Goal: Task Accomplishment & Management: Manage account settings

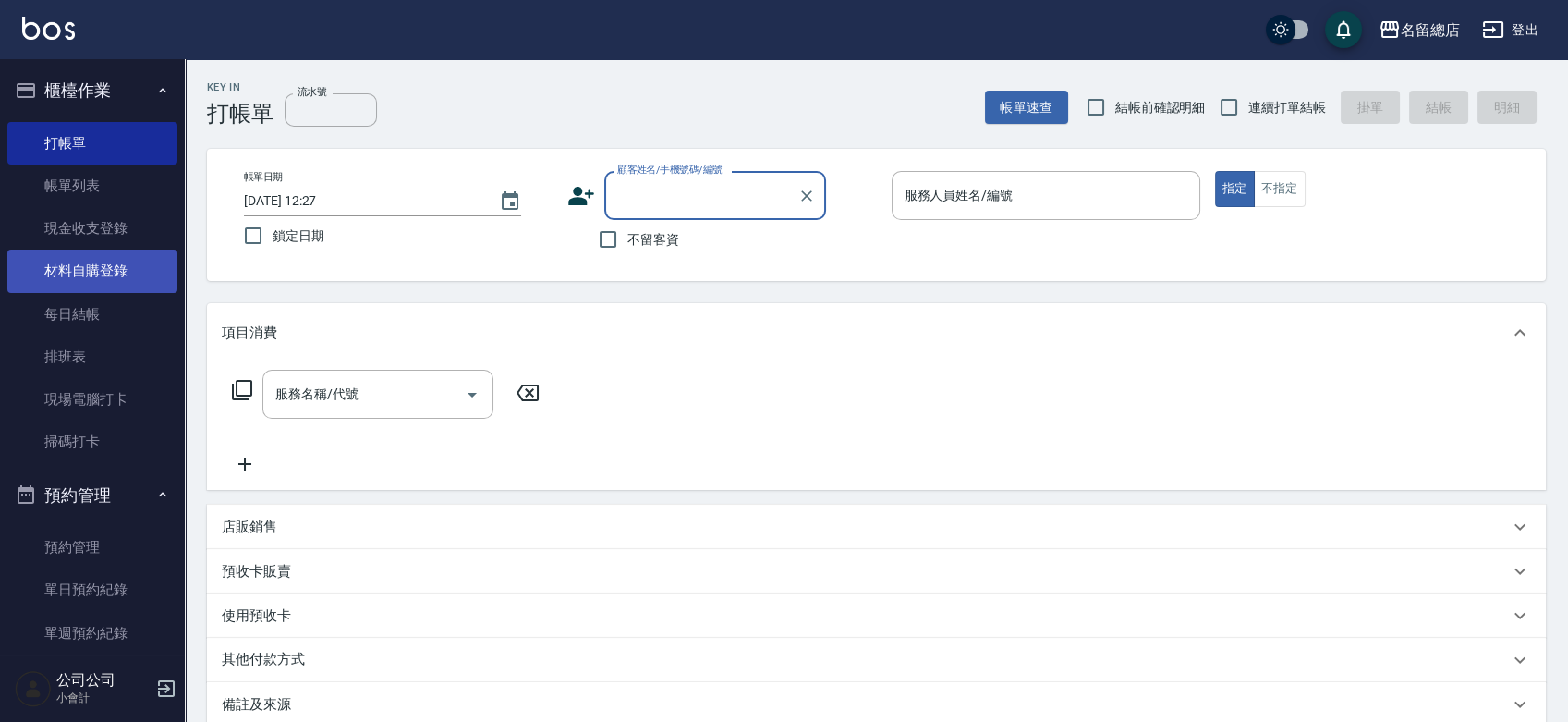
click at [106, 260] on link "材料自購登錄" at bounding box center [93, 271] width 170 height 43
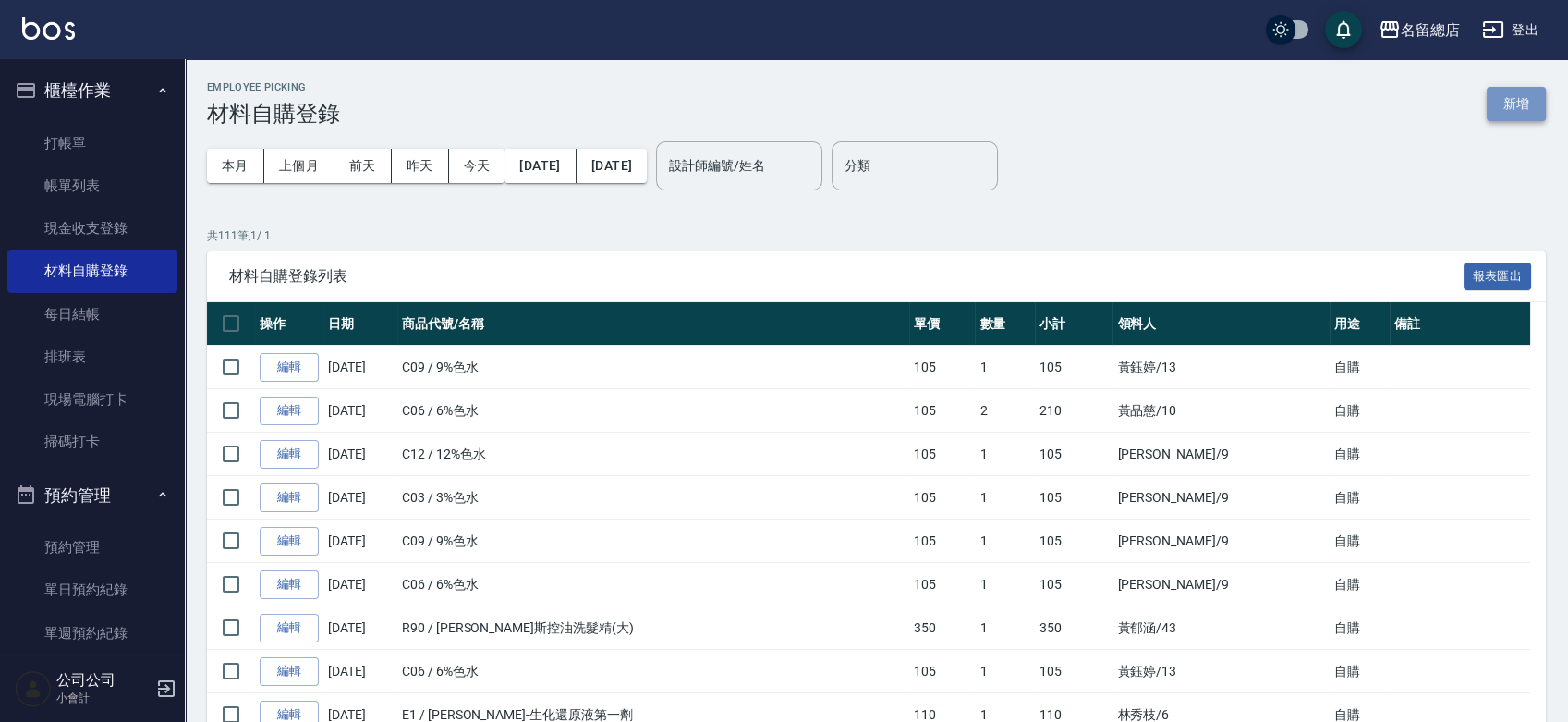
click at [1508, 101] on button "新增" at bounding box center [1516, 104] width 59 height 34
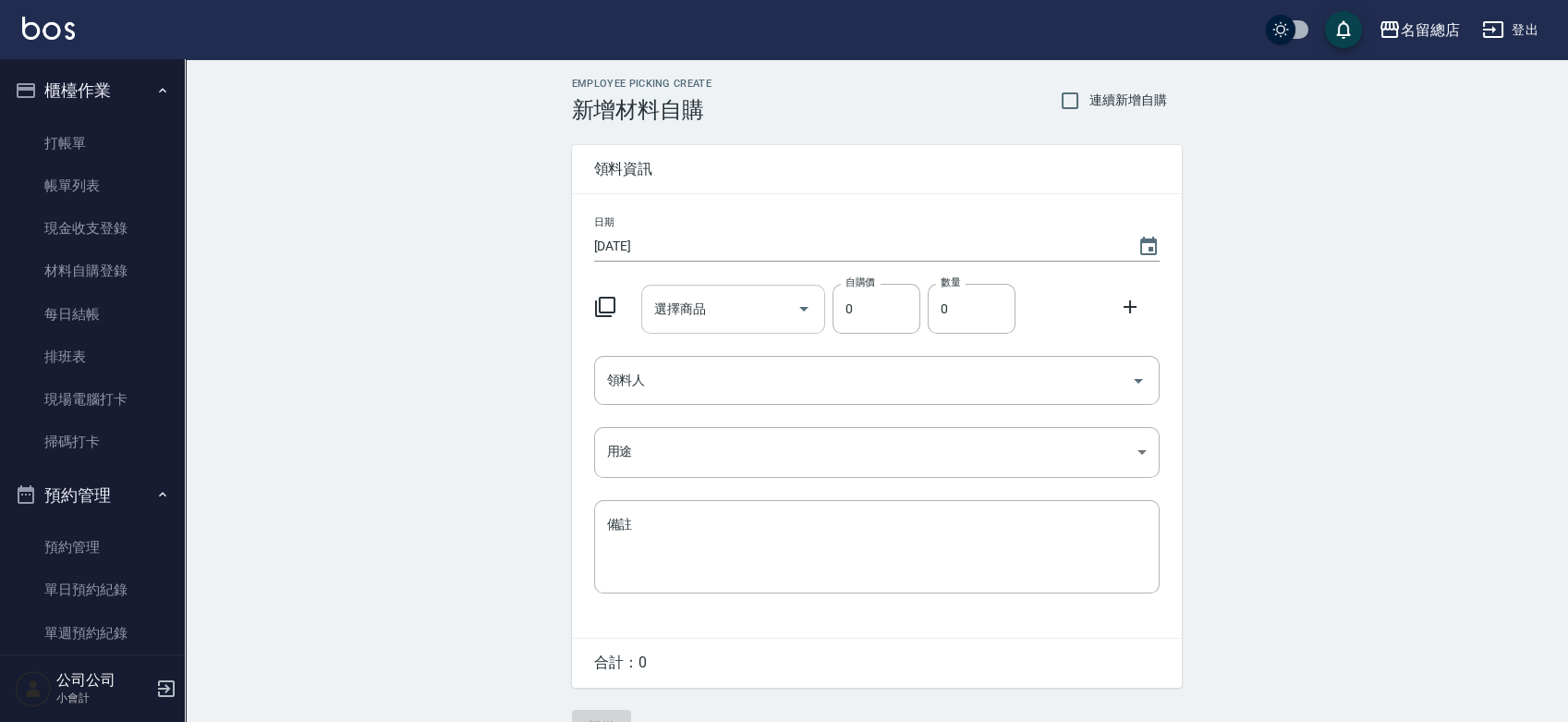
click at [703, 310] on input "選擇商品" at bounding box center [719, 308] width 140 height 32
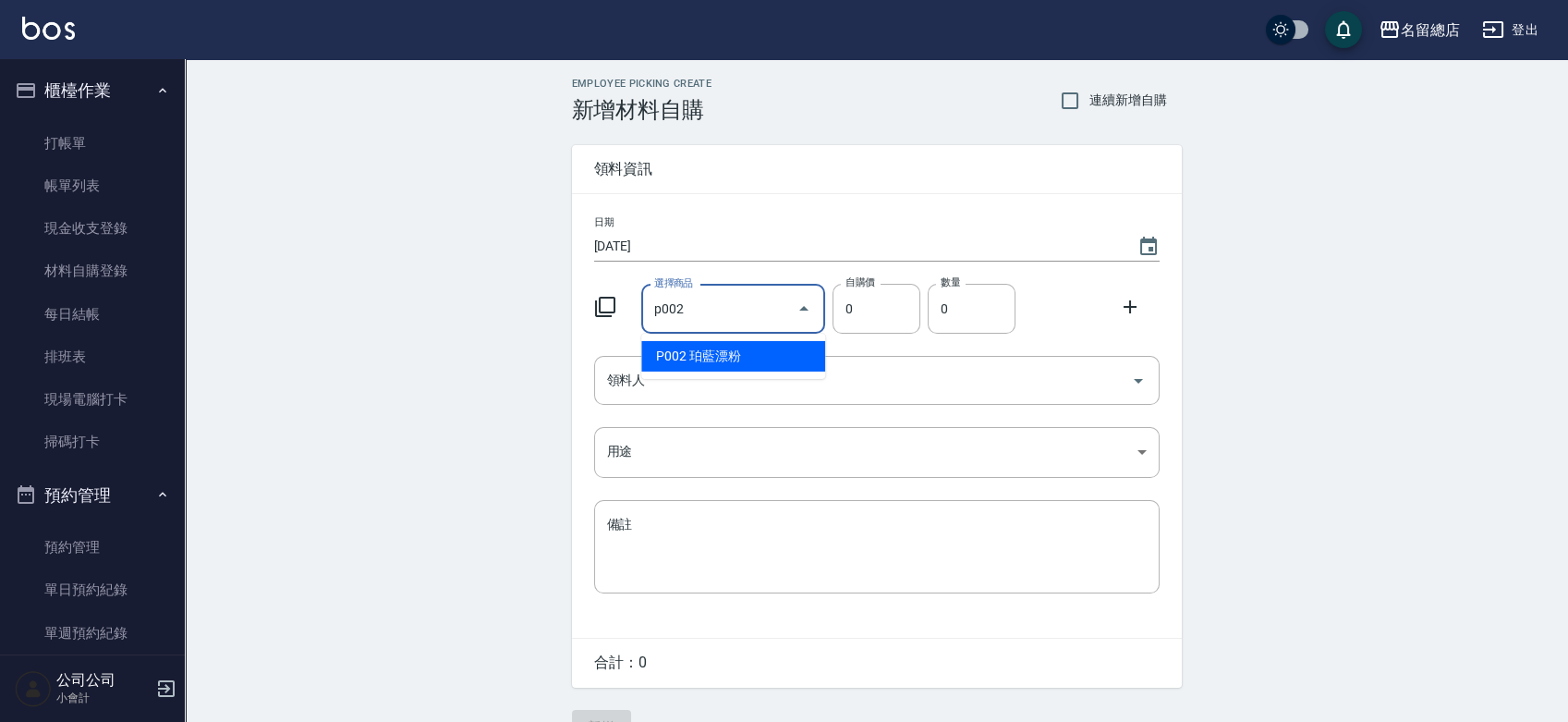
click at [735, 355] on li "P002 珀藍漂粉" at bounding box center [733, 355] width 184 height 31
type input "珀藍漂粉"
type input "600"
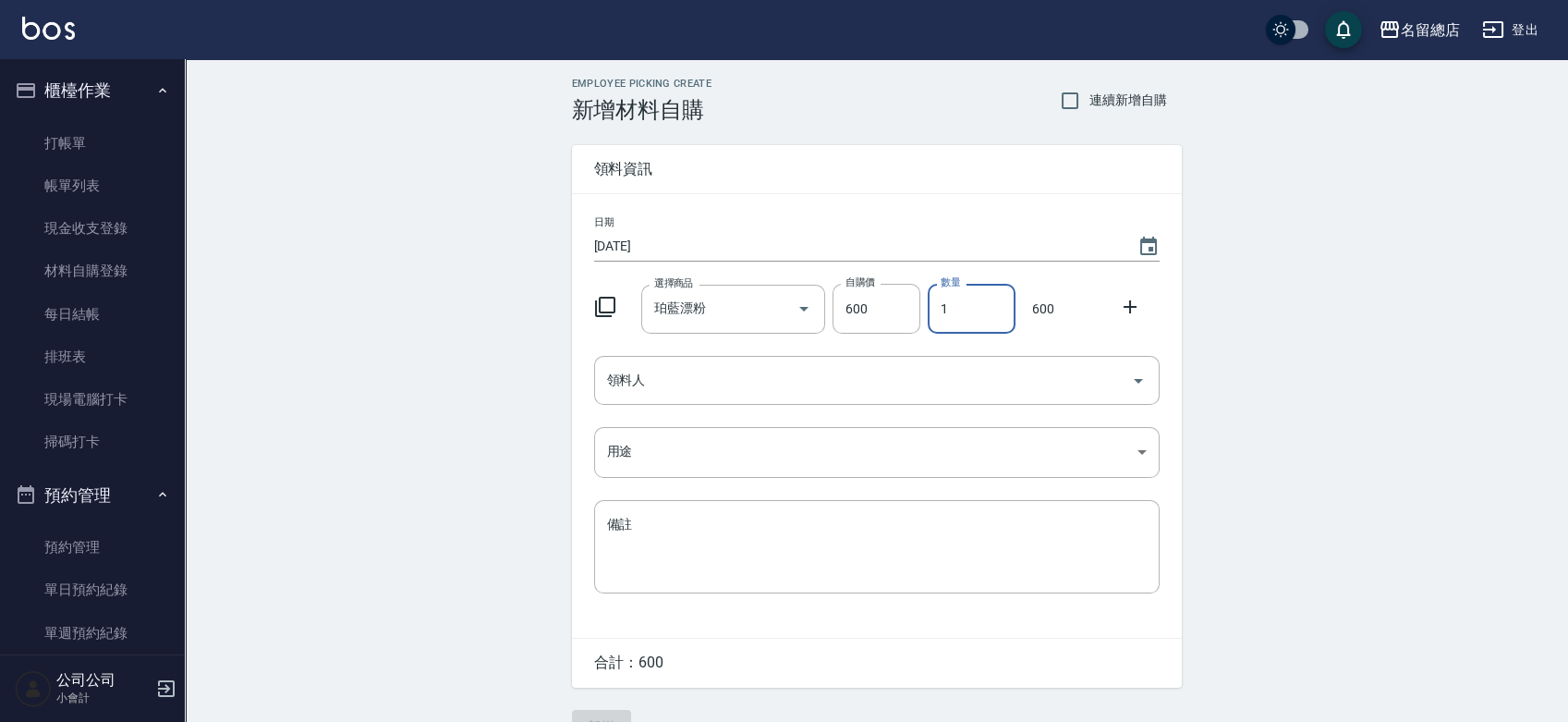
drag, startPoint x: 936, startPoint y: 316, endPoint x: 925, endPoint y: 319, distance: 11.4
click at [925, 319] on div "數量 1 數量" at bounding box center [967, 305] width 95 height 57
click at [879, 361] on div "領料人" at bounding box center [877, 380] width 566 height 49
type input "2"
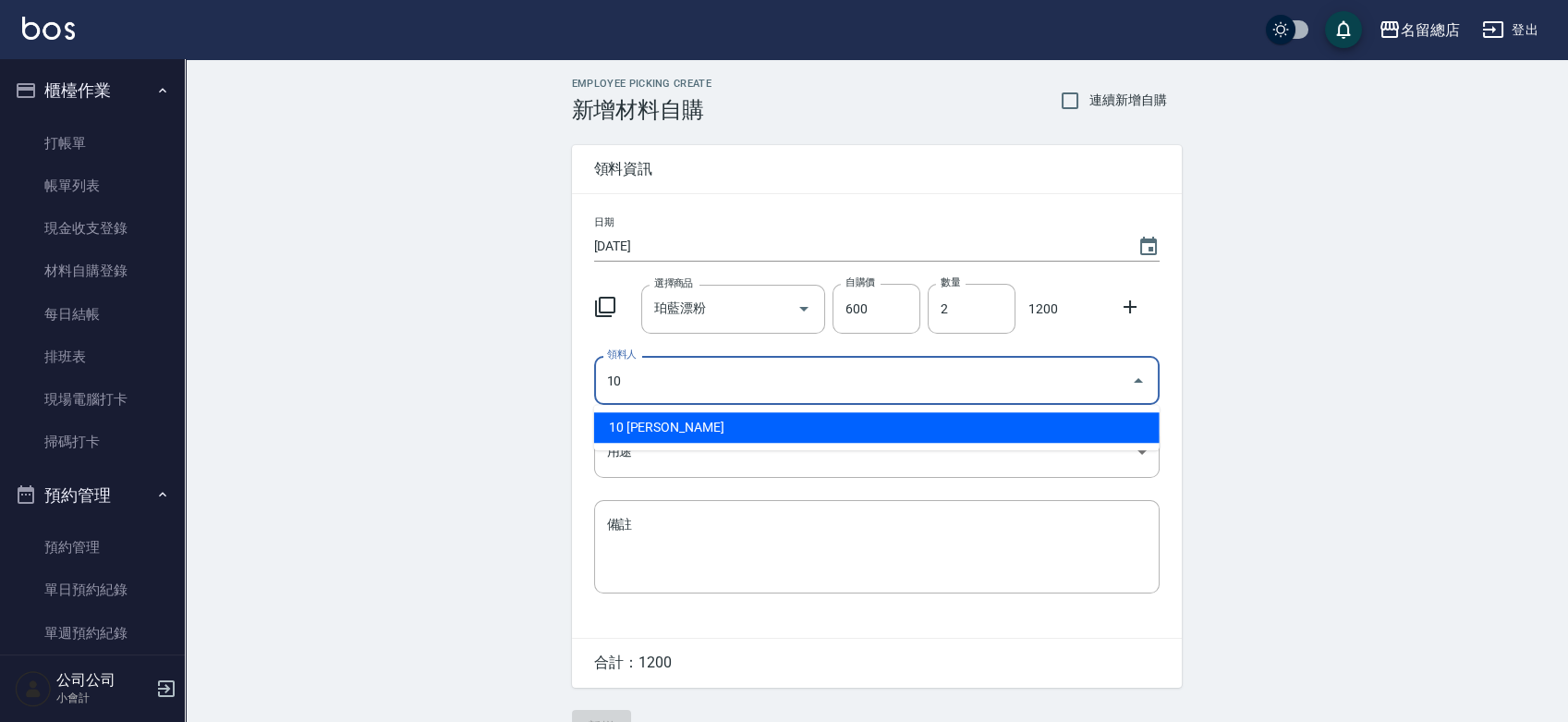
type input "10 [PERSON_NAME]"
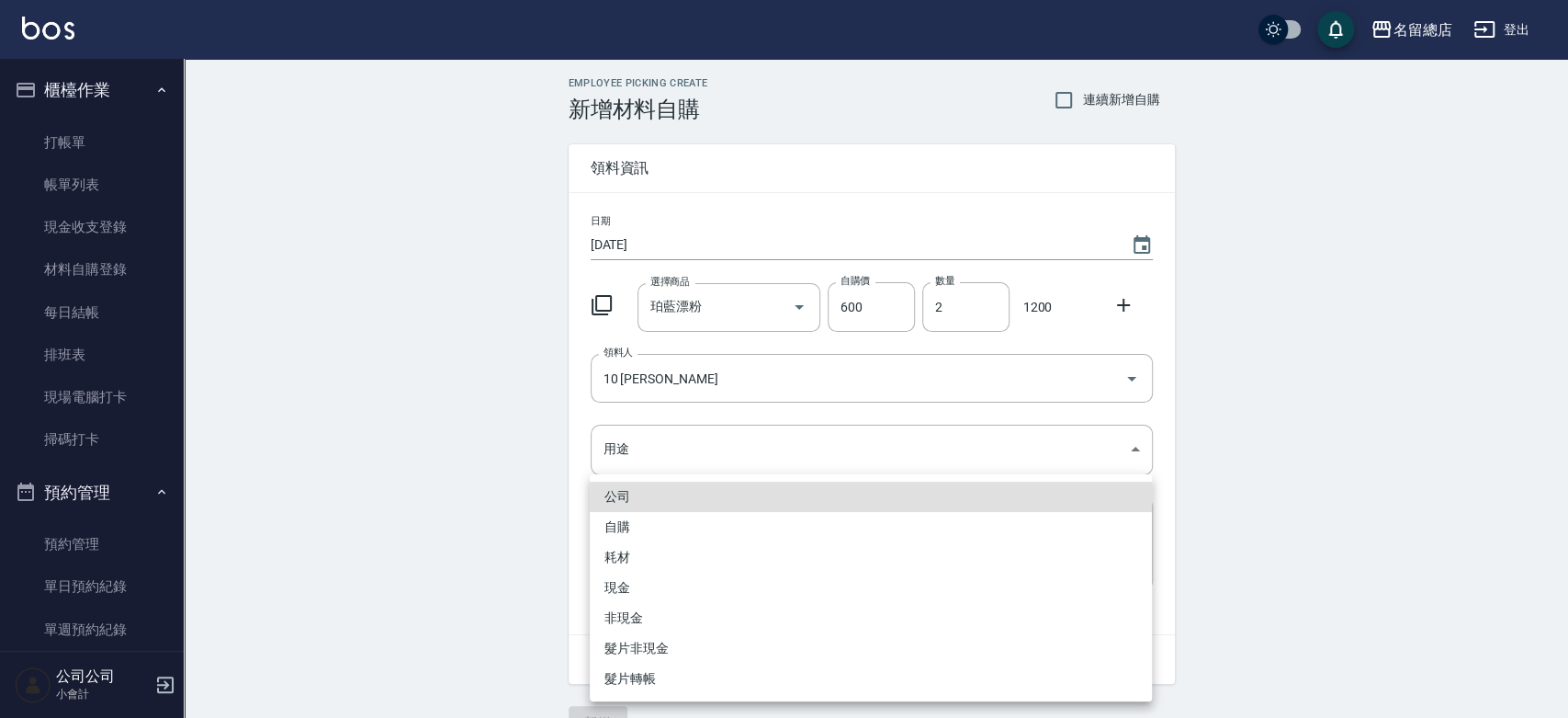
click at [649, 517] on li "自購" at bounding box center [870, 527] width 562 height 30
type input "自購"
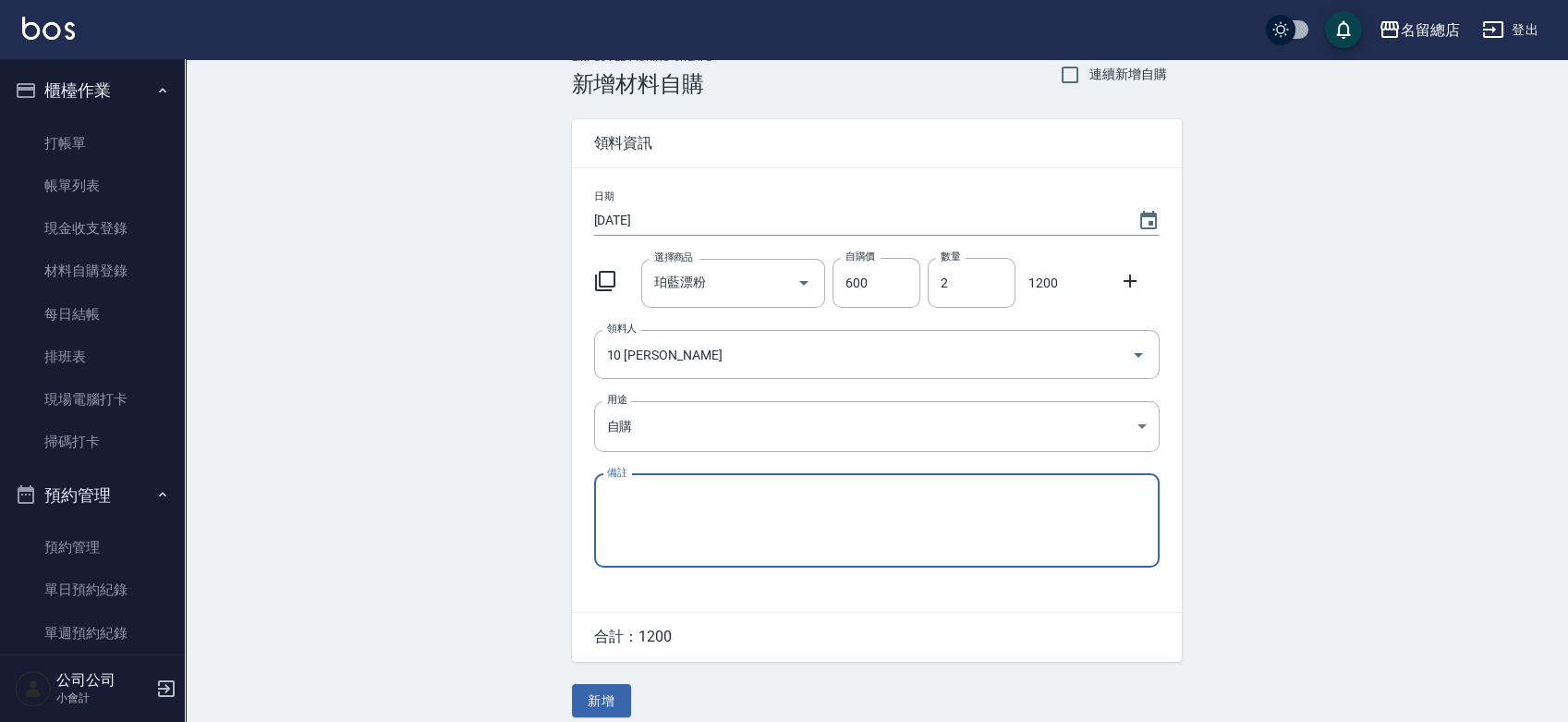
scroll to position [41, 0]
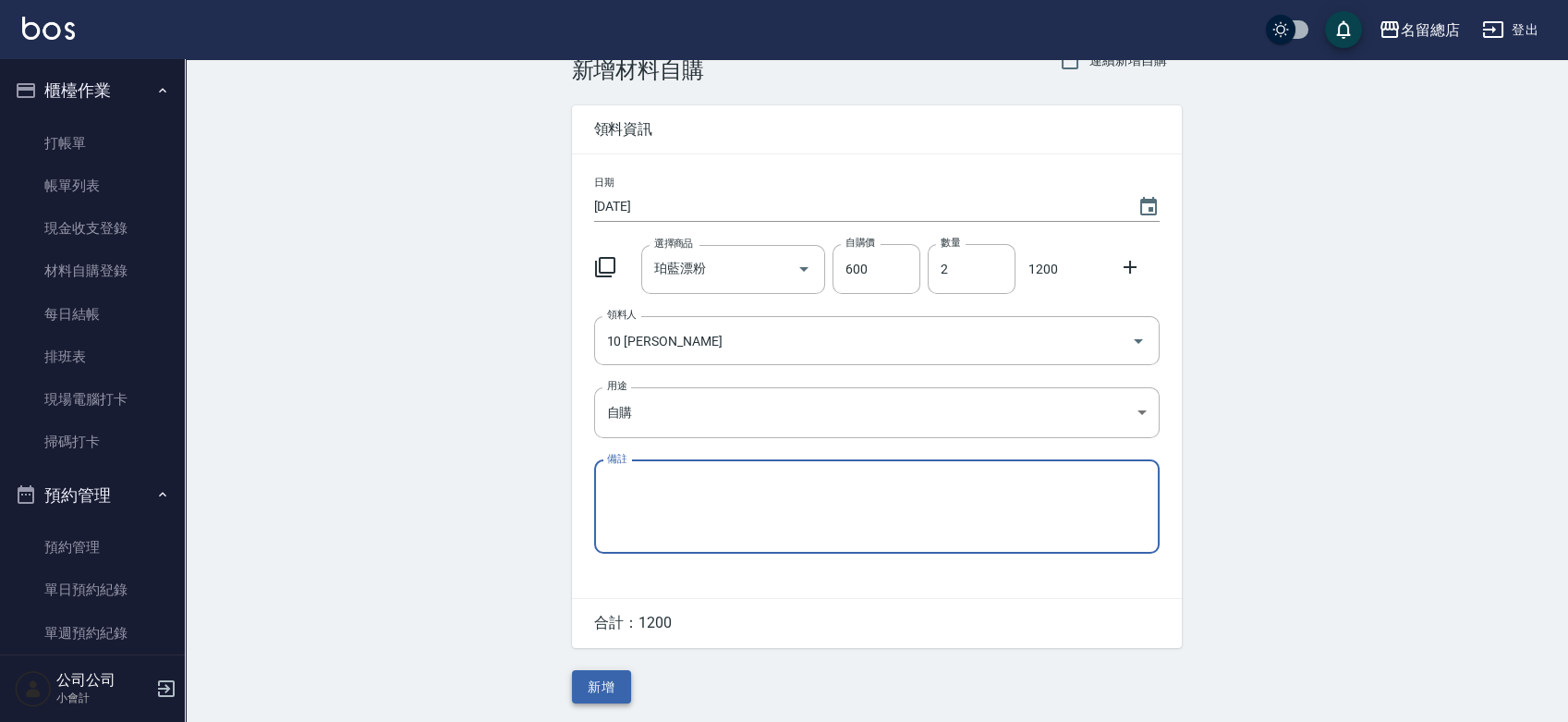
click at [596, 673] on button "新增" at bounding box center [602, 687] width 59 height 34
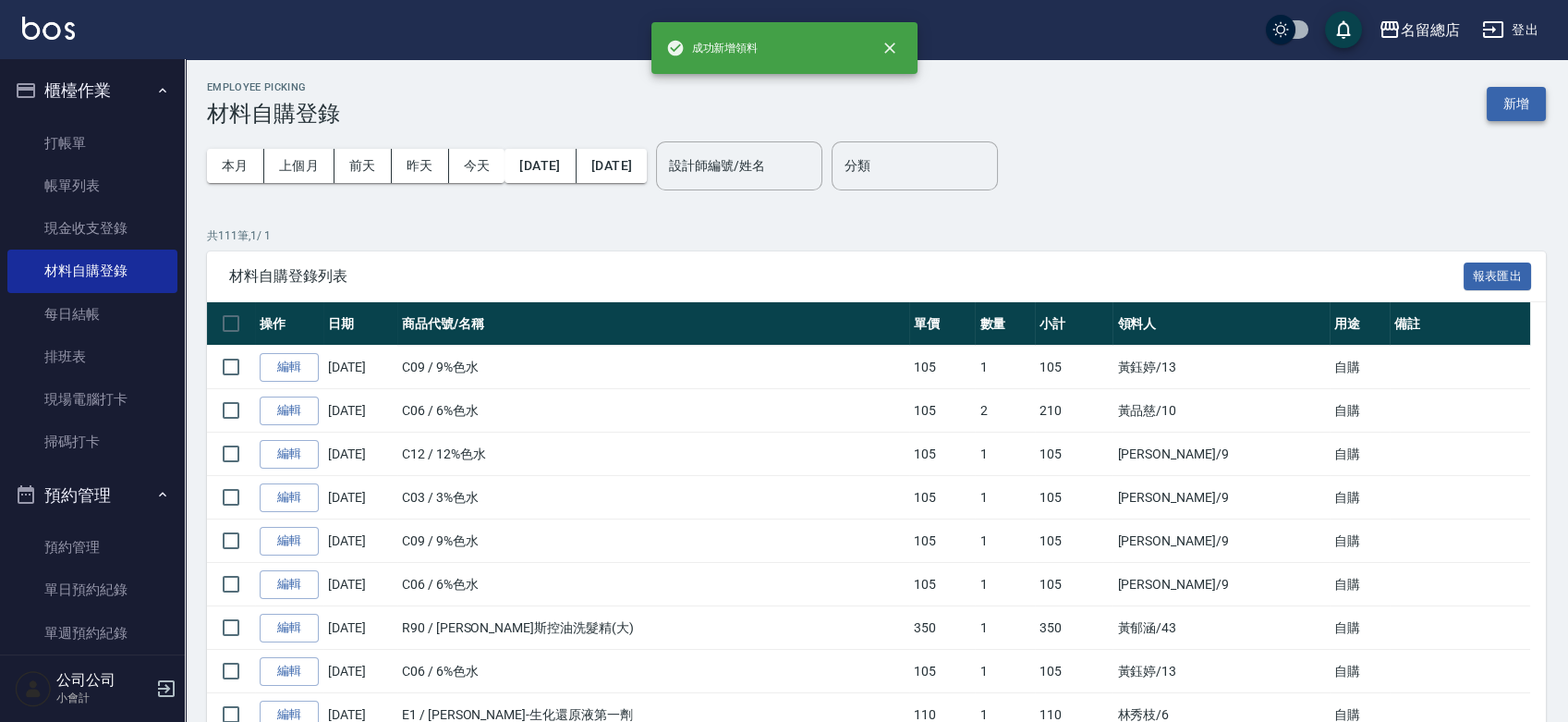
click at [1510, 94] on button "新增" at bounding box center [1516, 104] width 59 height 34
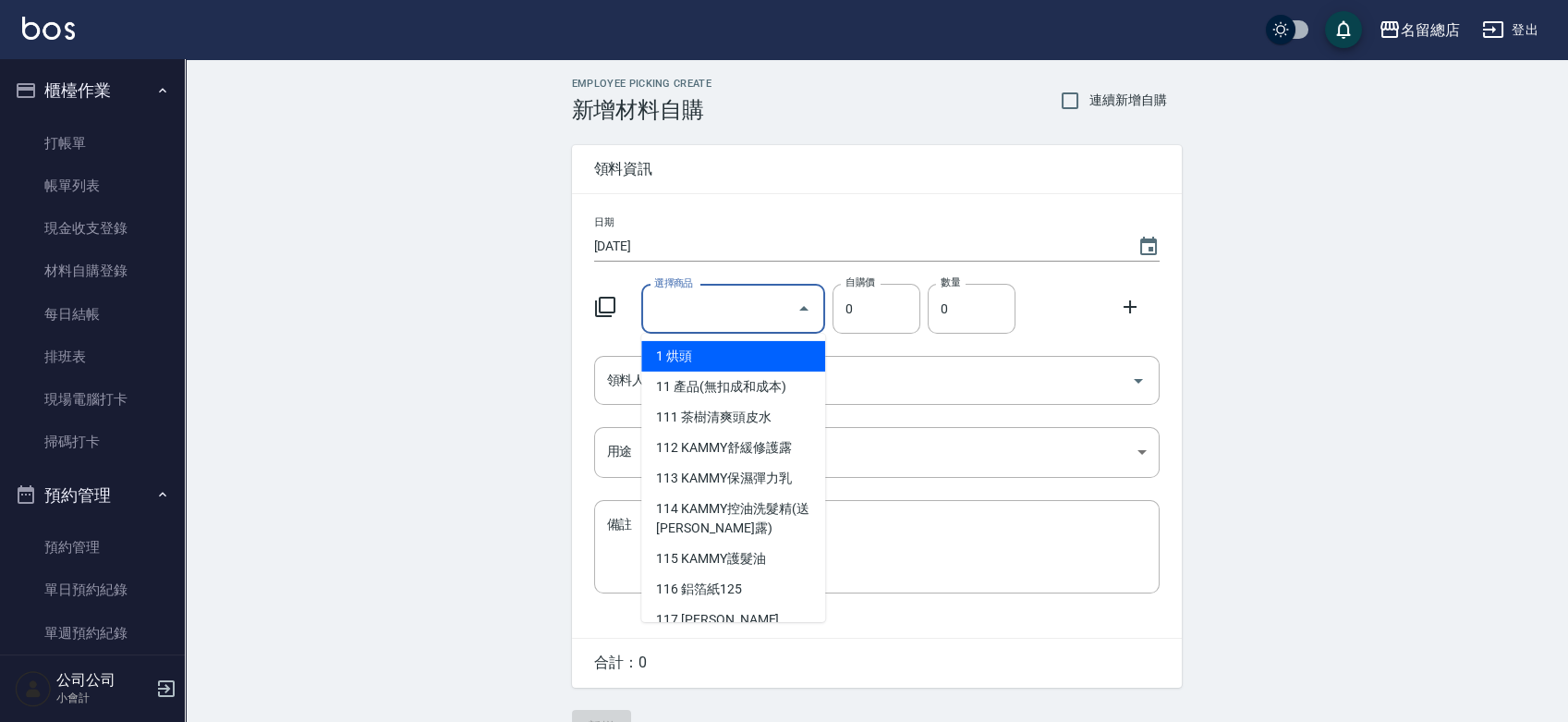
click at [708, 303] on input "選擇商品" at bounding box center [719, 308] width 140 height 32
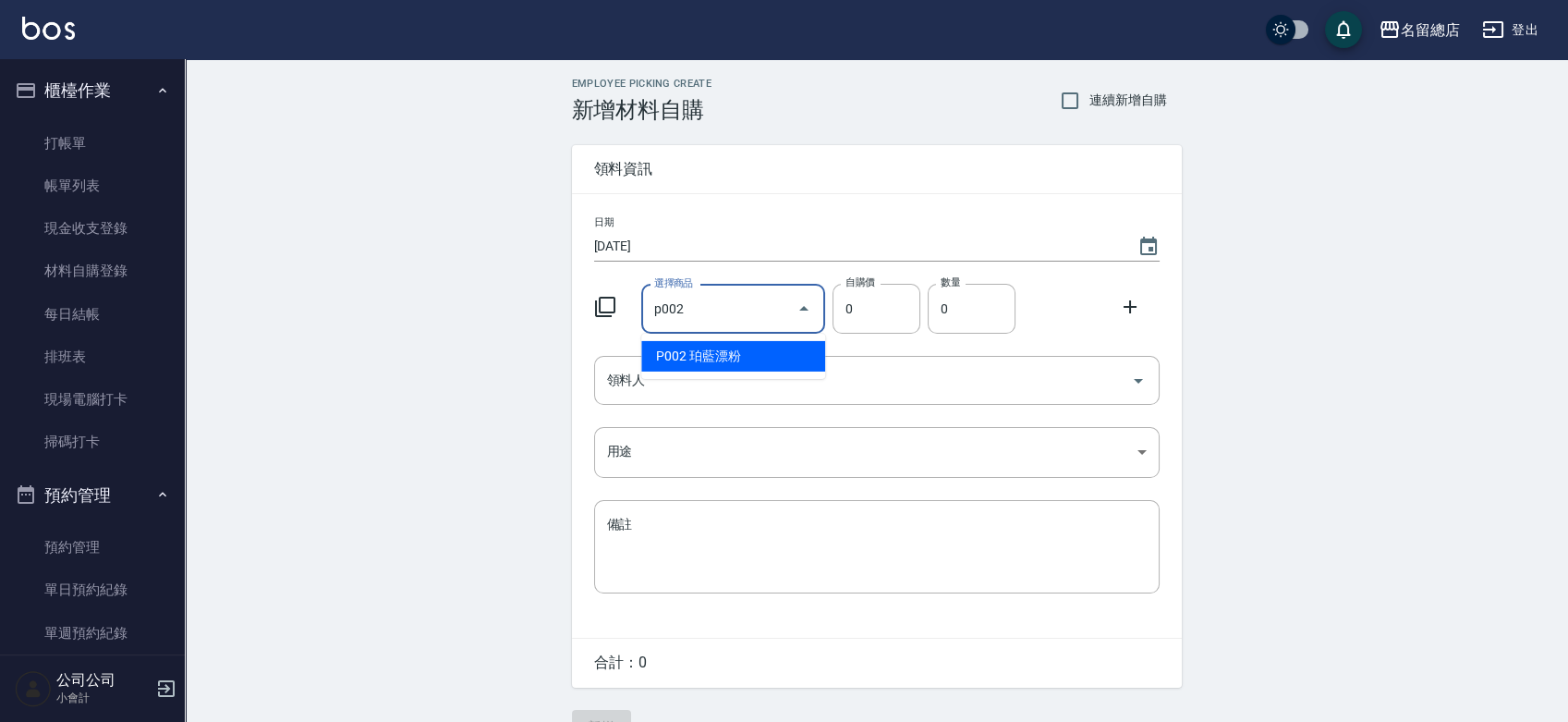
type input "珀藍漂粉"
type input "600"
type input "1"
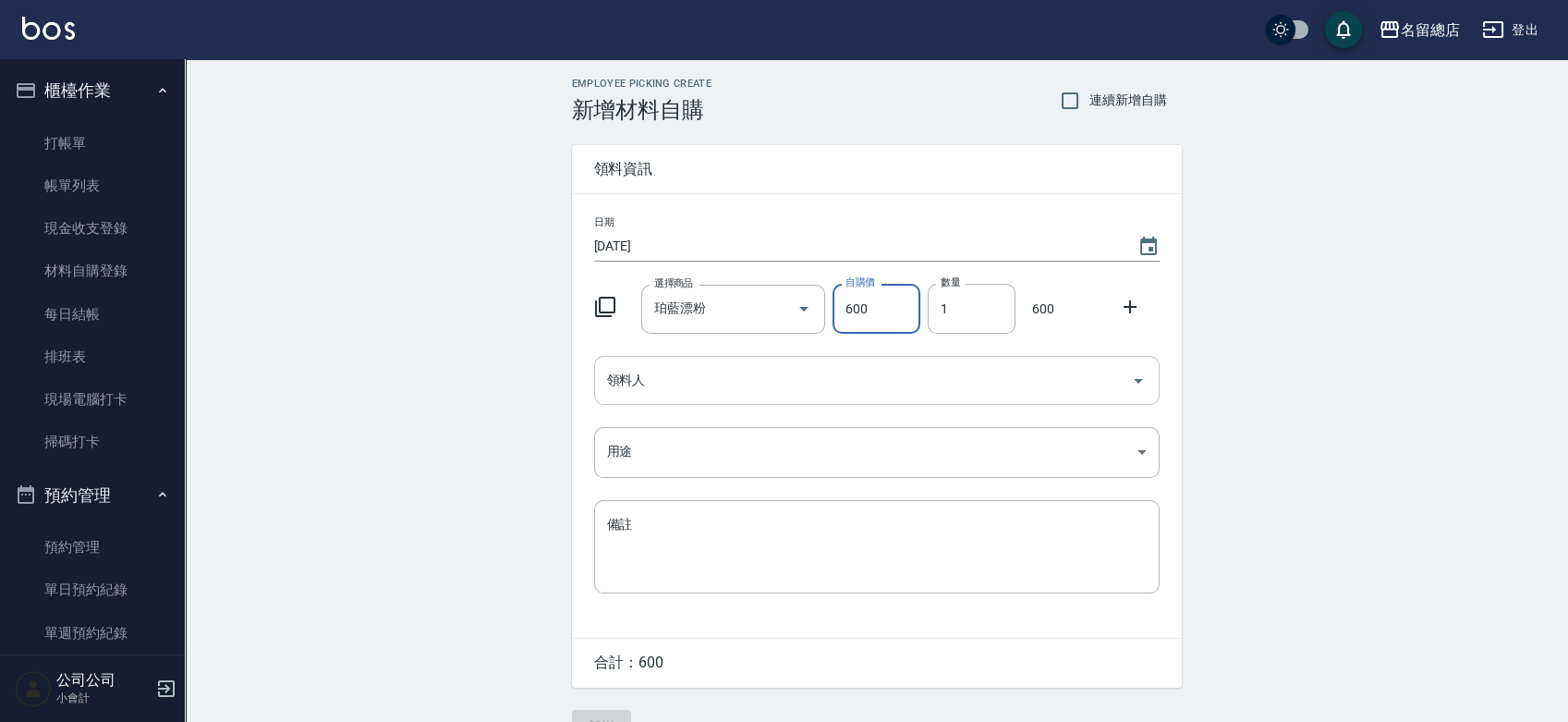
click at [627, 371] on input "領料人" at bounding box center [863, 380] width 521 height 32
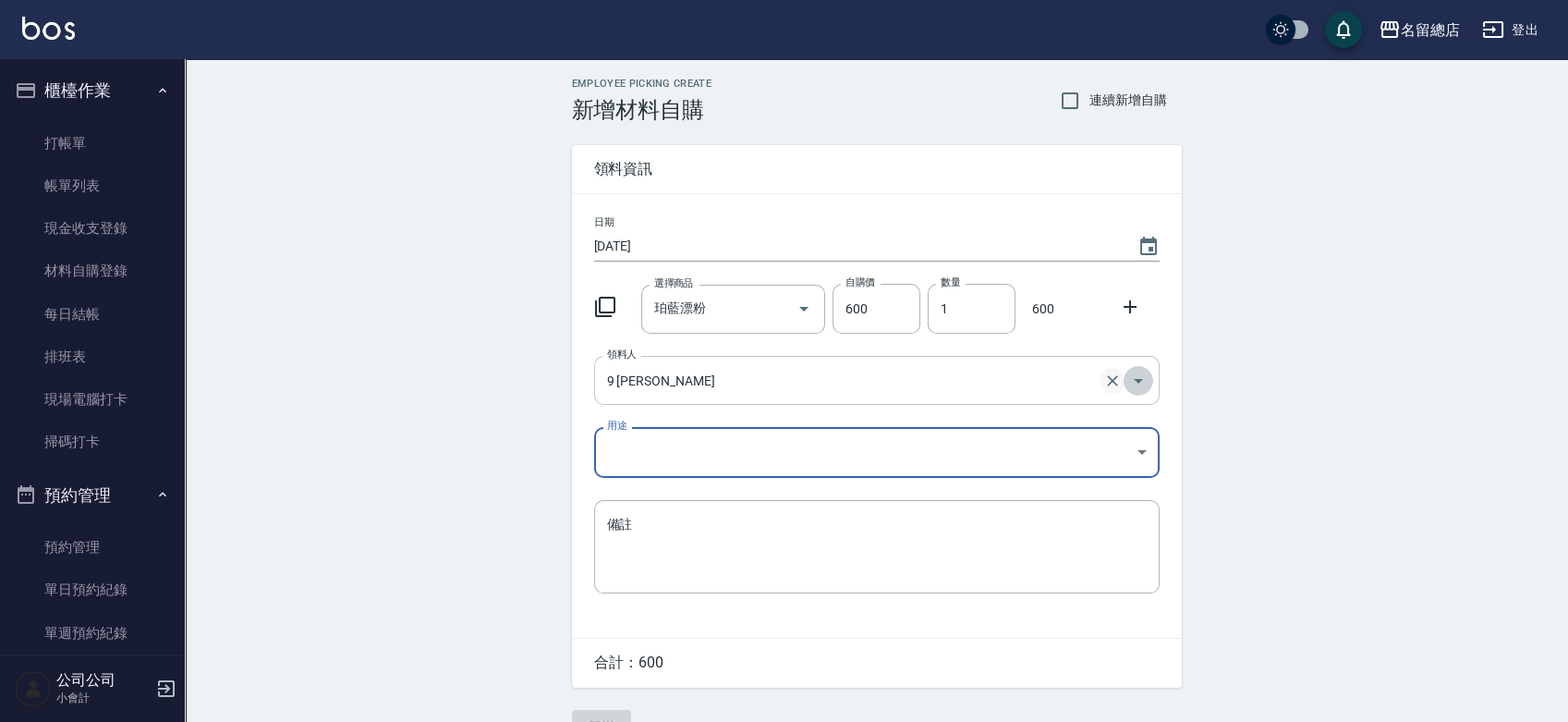
click at [1129, 374] on icon "Open" at bounding box center [1139, 380] width 22 height 22
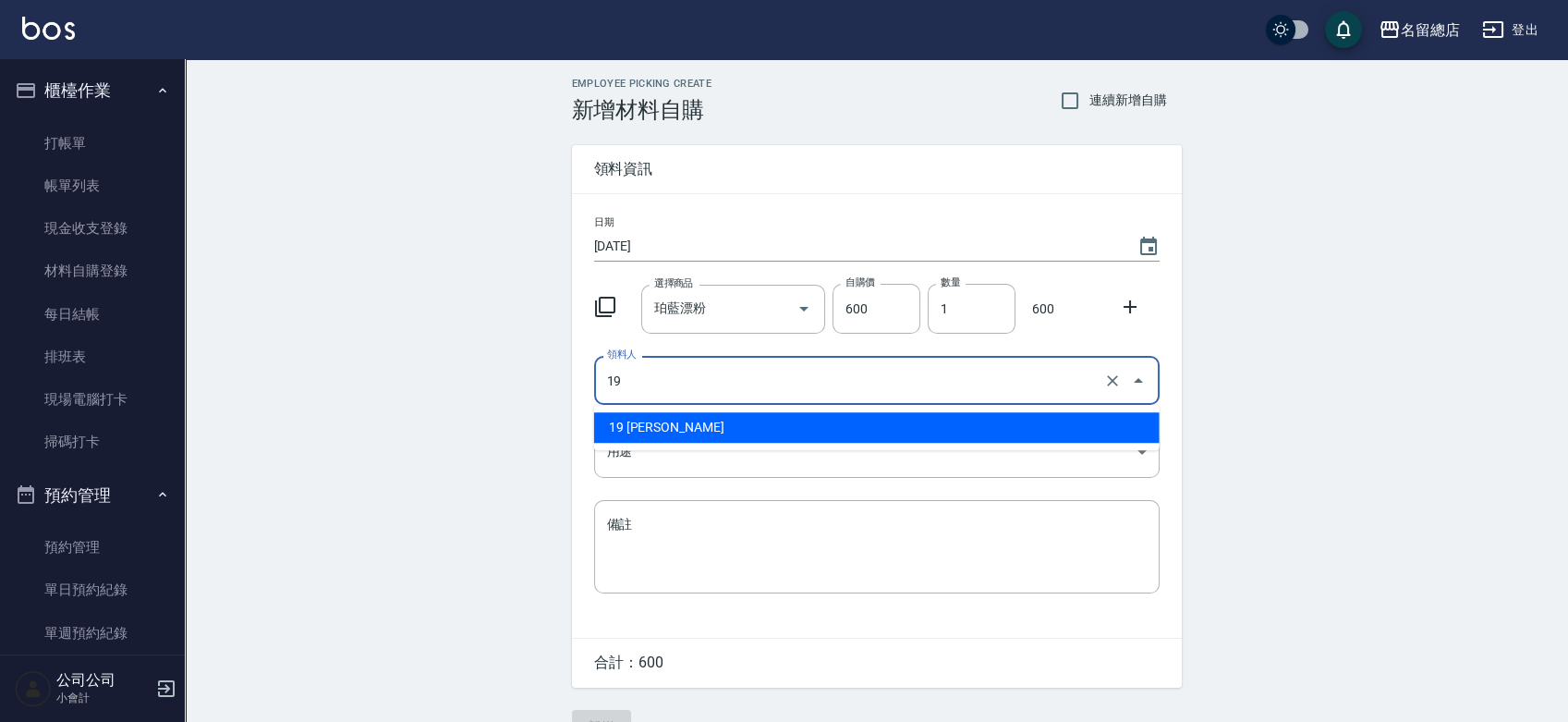
type input "19 [PERSON_NAME]"
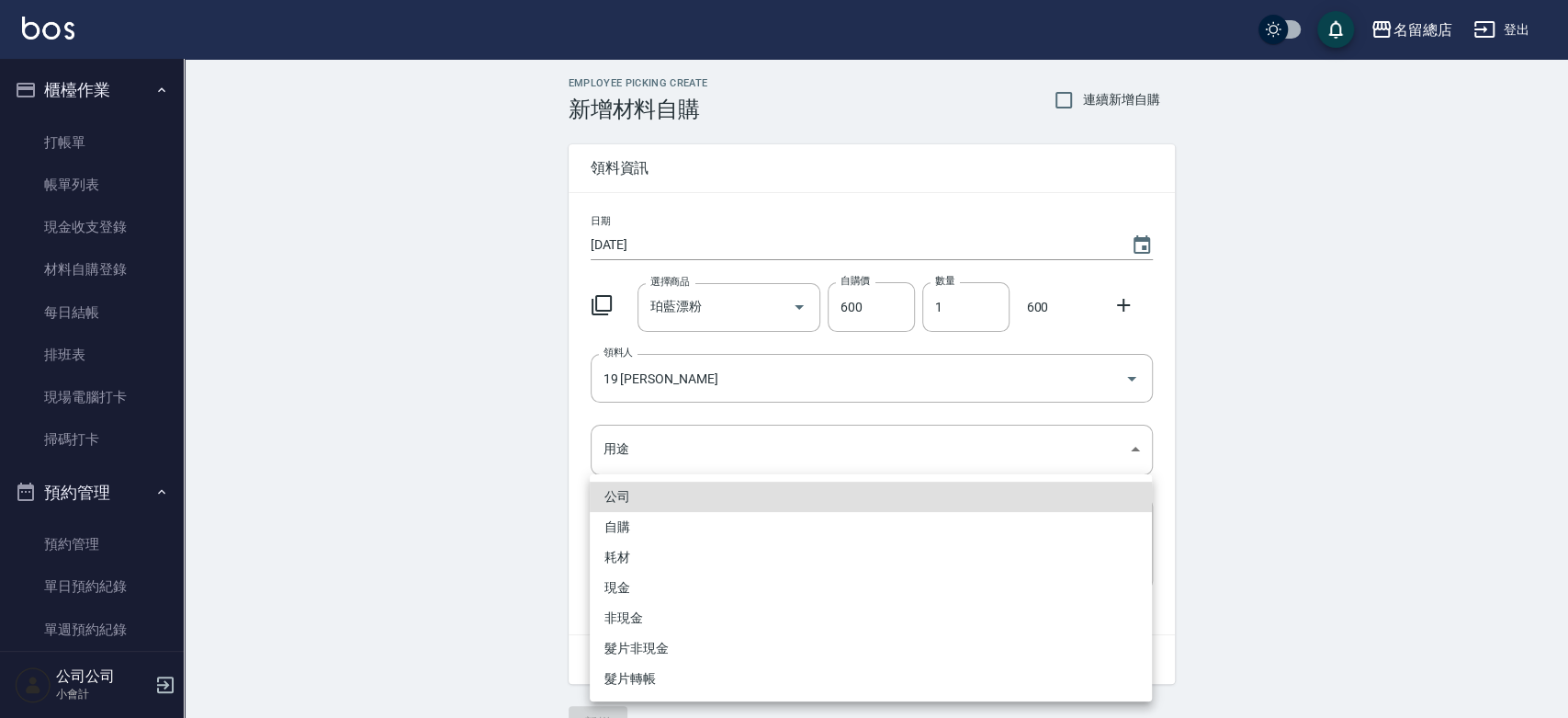
click at [694, 513] on li "自購" at bounding box center [870, 527] width 562 height 30
type input "自購"
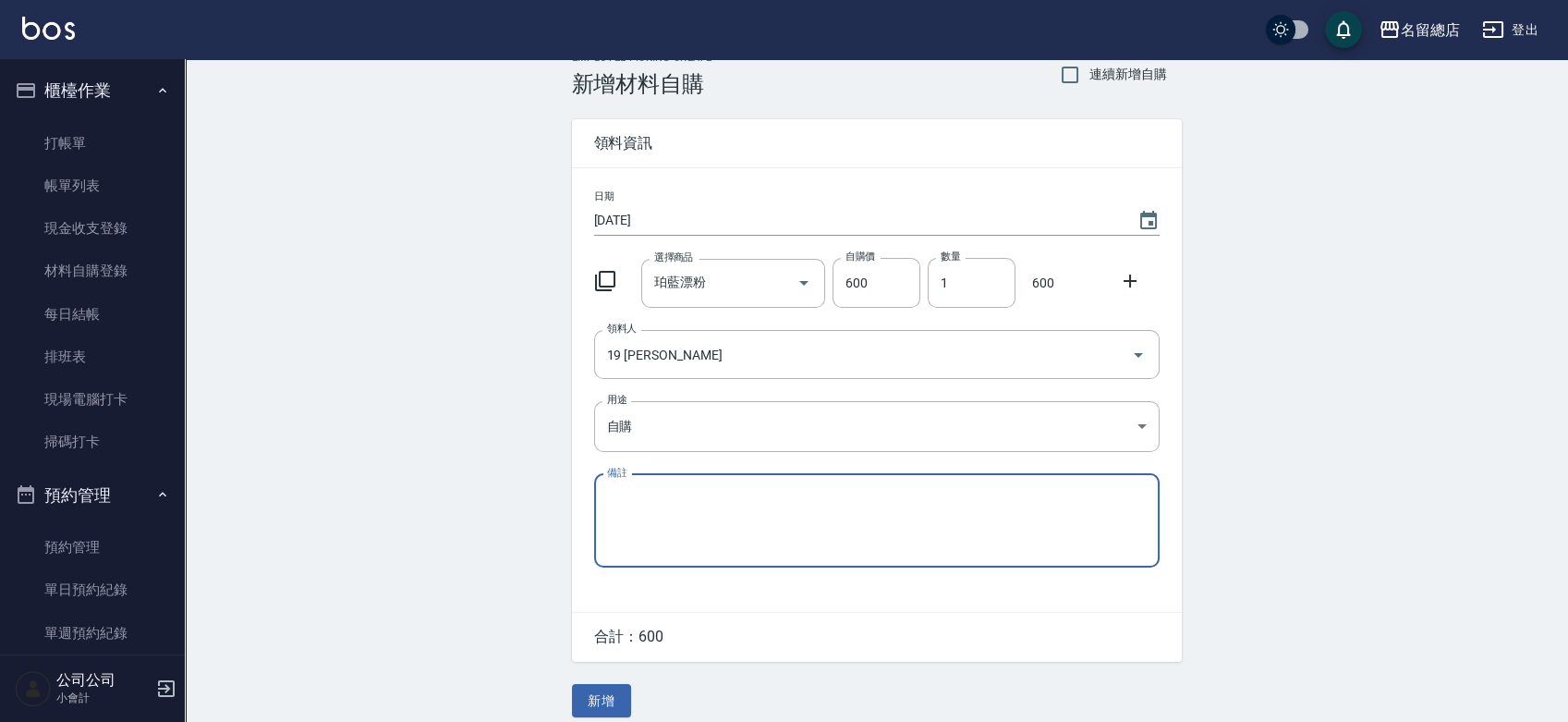
scroll to position [41, 0]
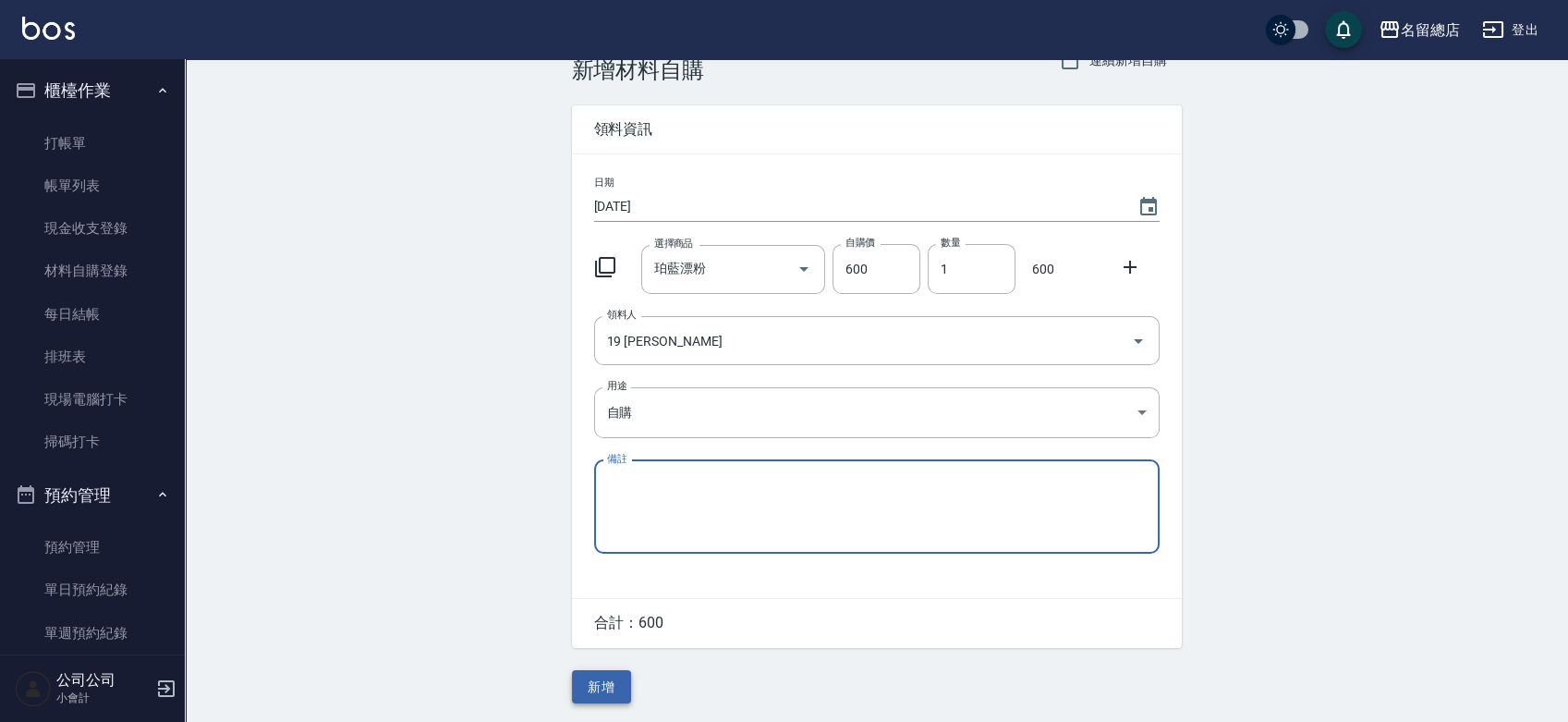
click at [621, 690] on button "新增" at bounding box center [602, 687] width 59 height 34
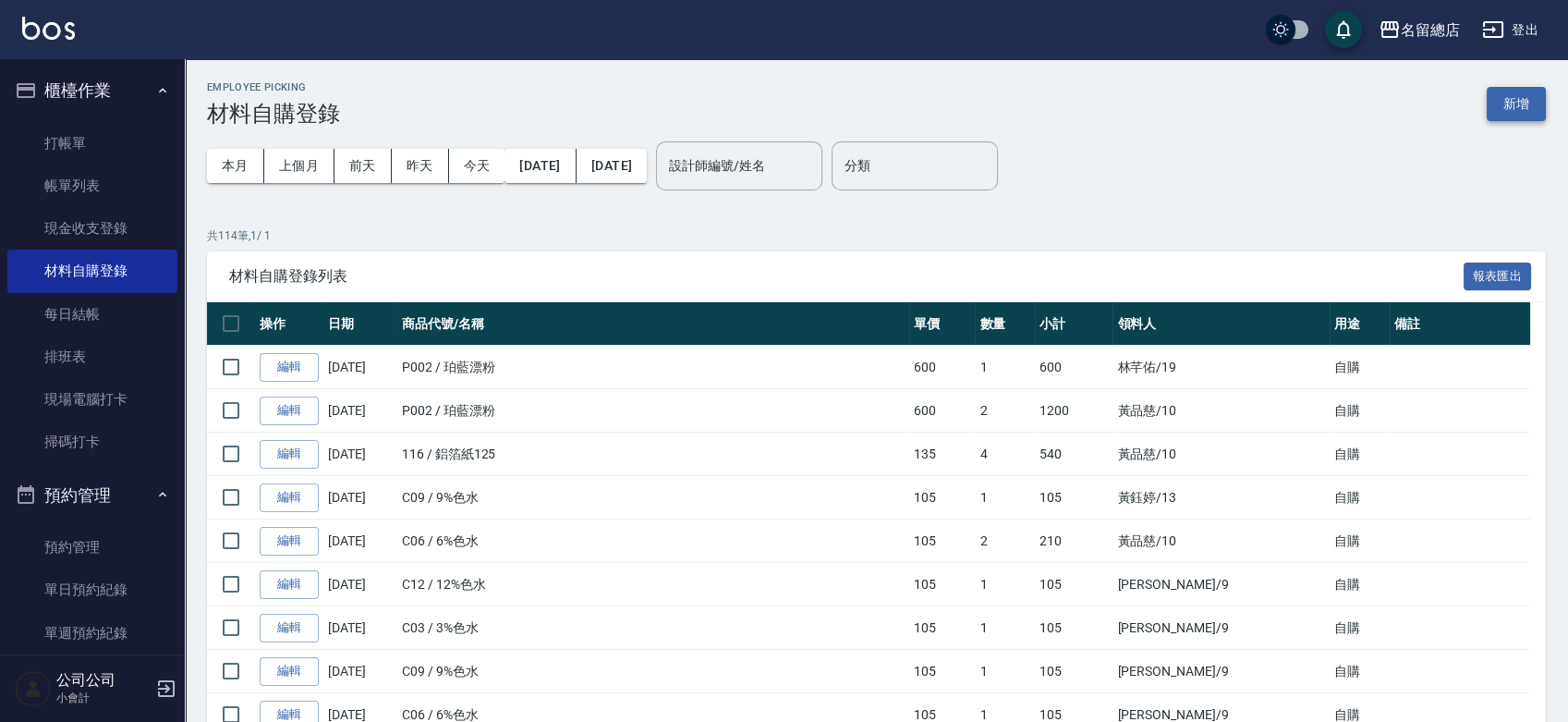
click at [1537, 119] on button "新增" at bounding box center [1516, 104] width 59 height 34
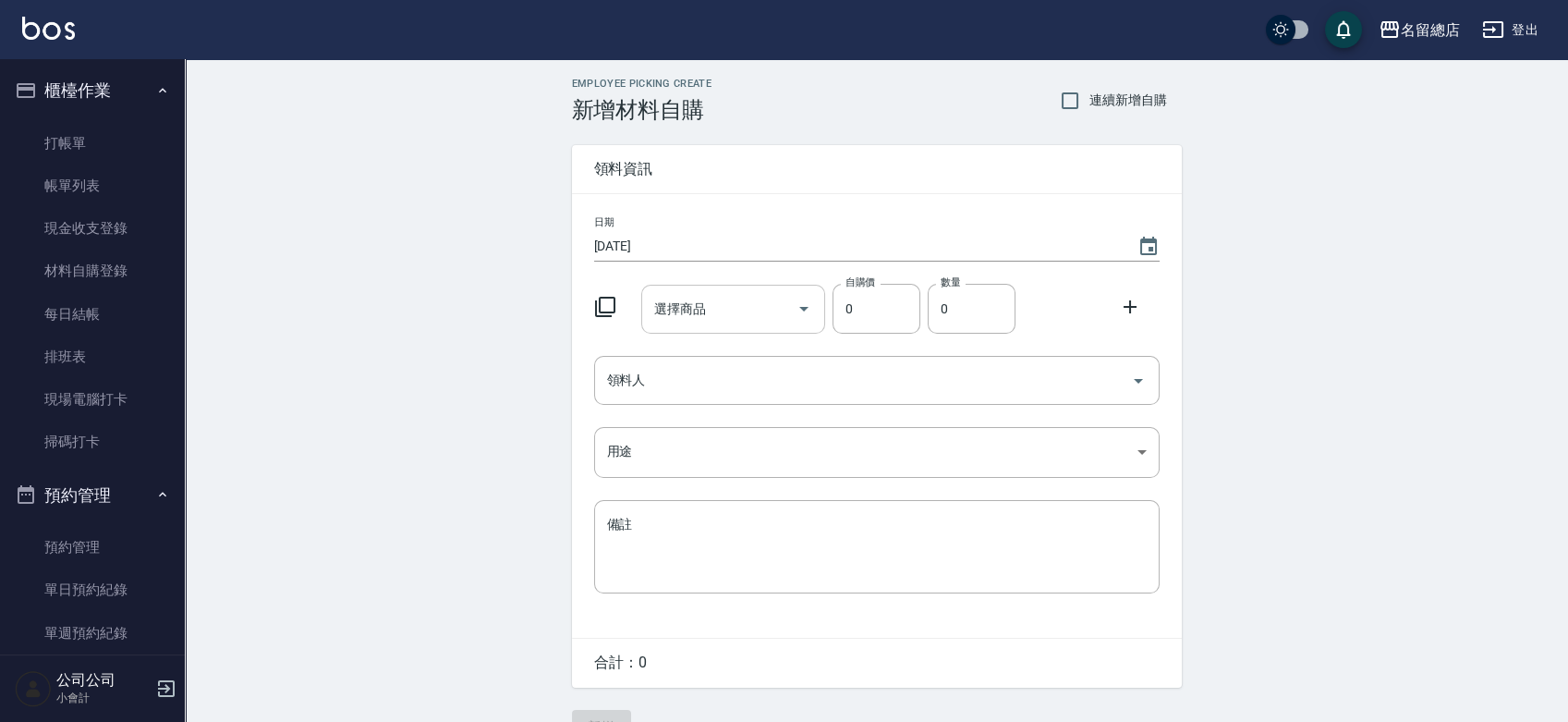
click at [744, 327] on div "選擇商品" at bounding box center [733, 308] width 184 height 49
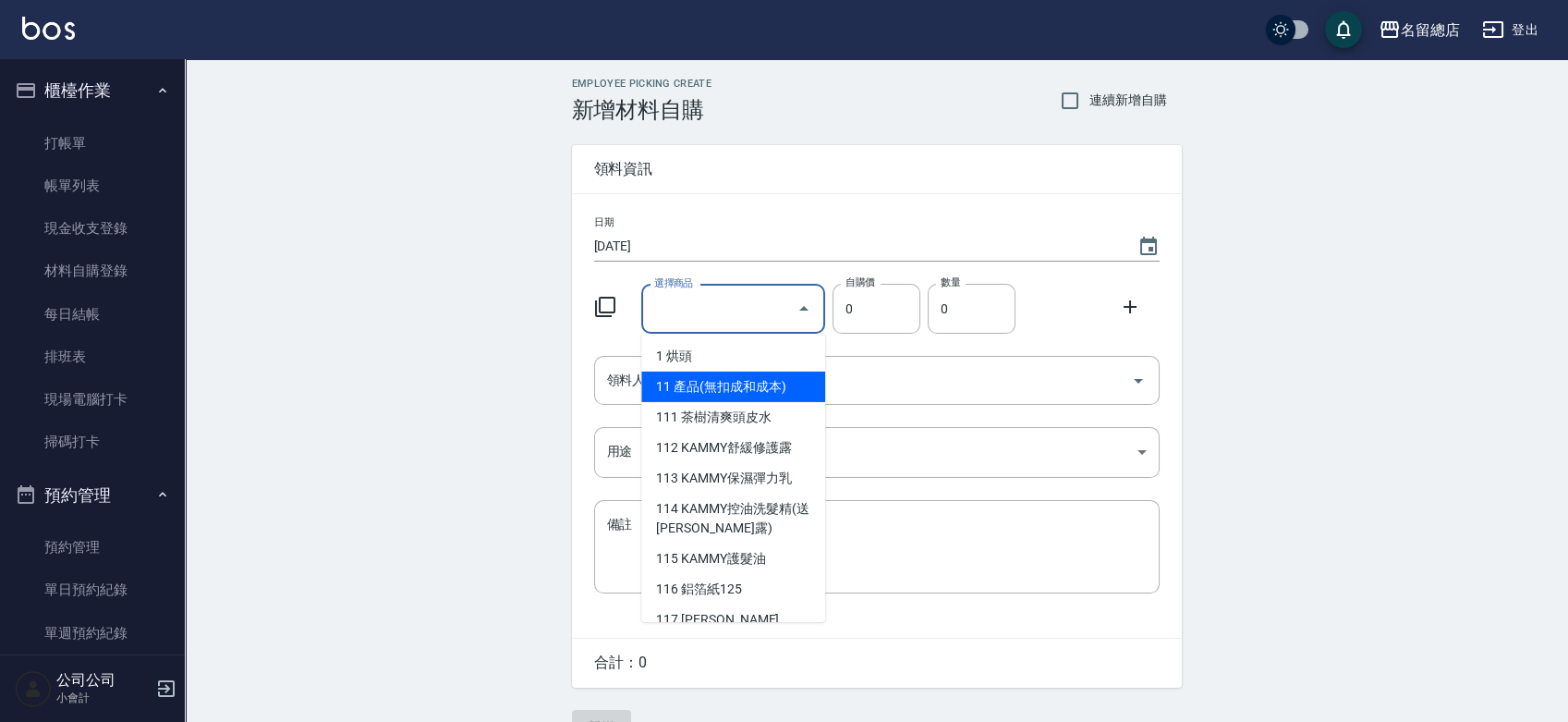
drag, startPoint x: 727, startPoint y: 272, endPoint x: 717, endPoint y: 326, distance: 54.9
click at [725, 283] on div "日期 2025/09/21 選擇商品 選擇商品 自購價 0 自購價 數量 0 數量 領料人 領料人 用途 ​ 用途 備註 x 備註" at bounding box center [877, 416] width 610 height 443
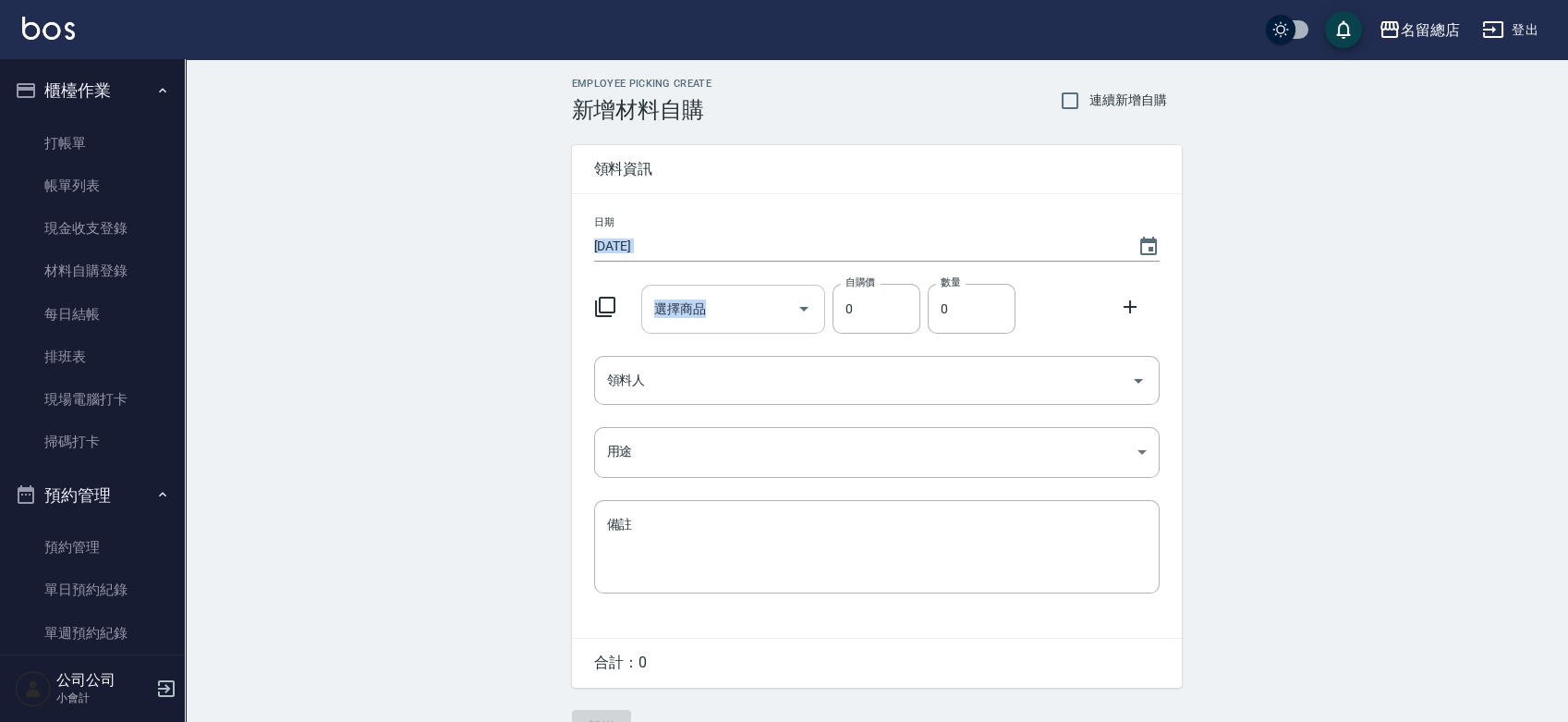
click at [717, 324] on div "選擇商品" at bounding box center [733, 308] width 184 height 49
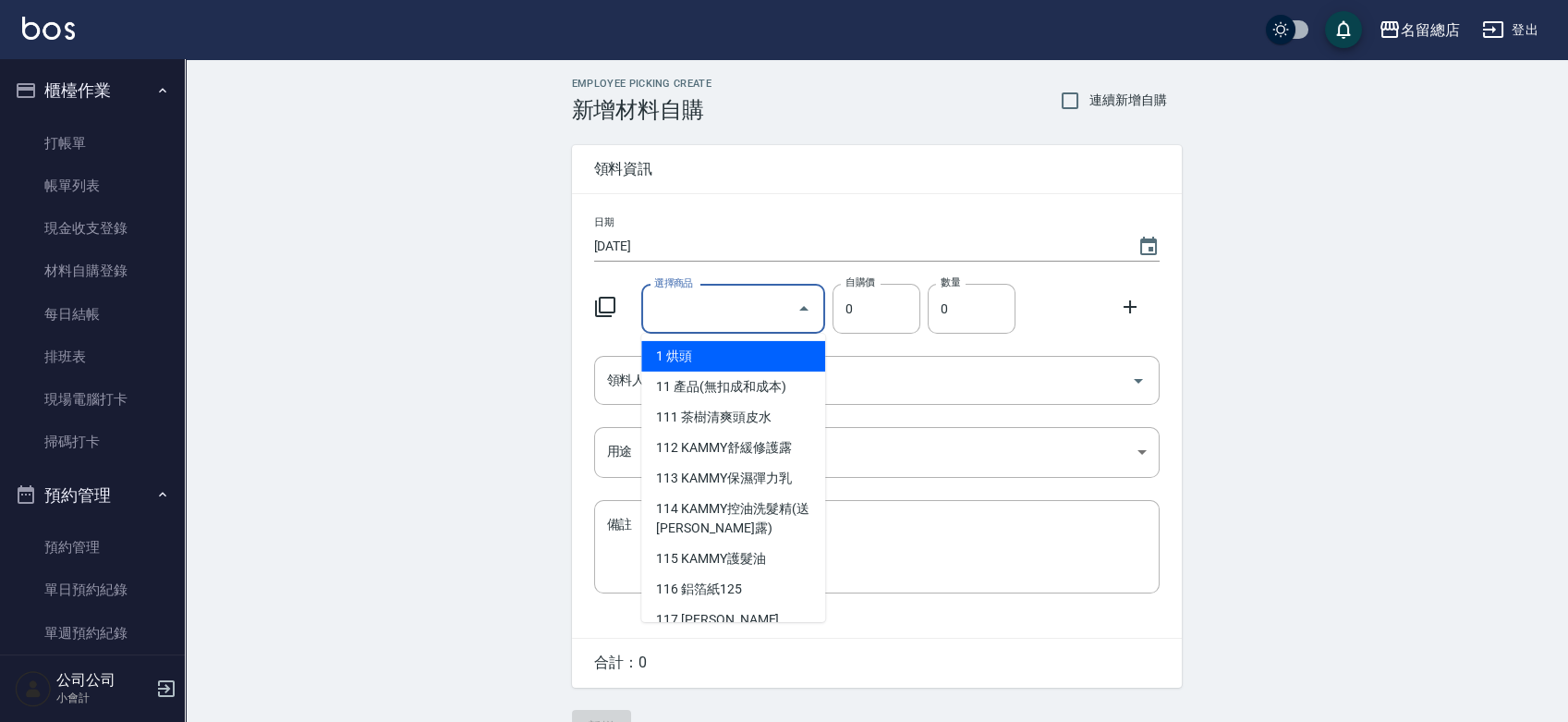
click at [758, 310] on input "選擇商品" at bounding box center [719, 308] width 140 height 32
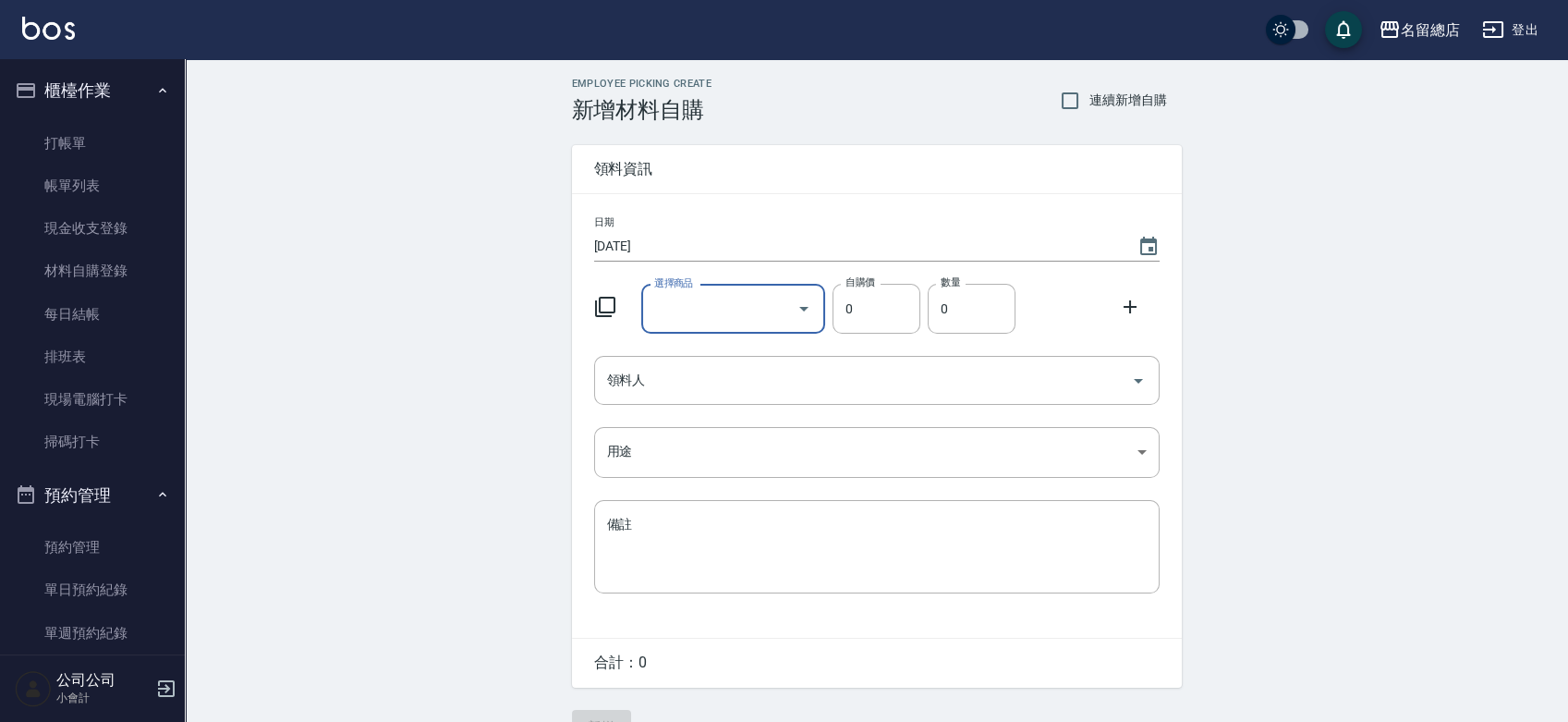
type input "9%色水"
click at [752, 367] on li "C09 9%色水" at bounding box center [733, 355] width 184 height 31
type input "105"
type input "1"
click at [740, 375] on input "領料人" at bounding box center [863, 380] width 521 height 32
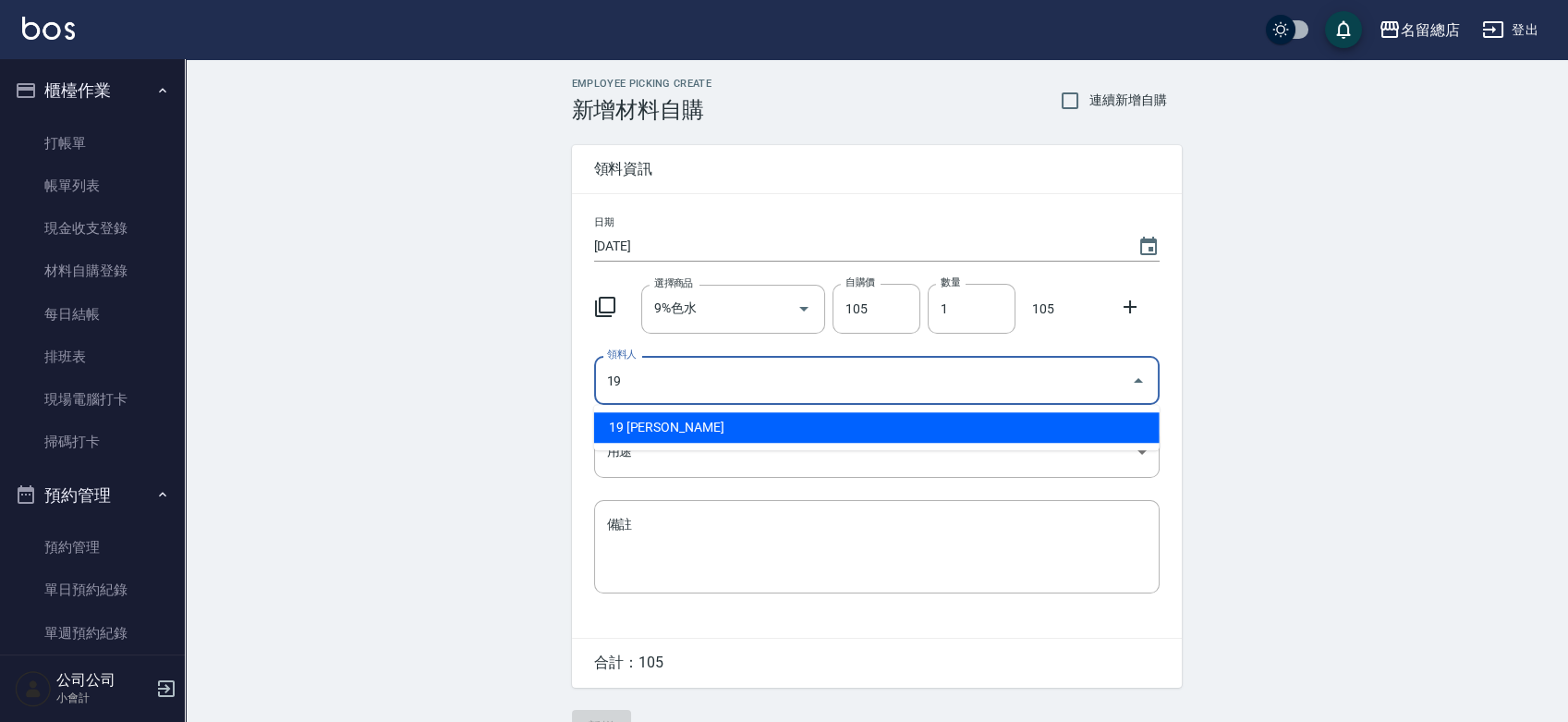
type input "19 [PERSON_NAME]"
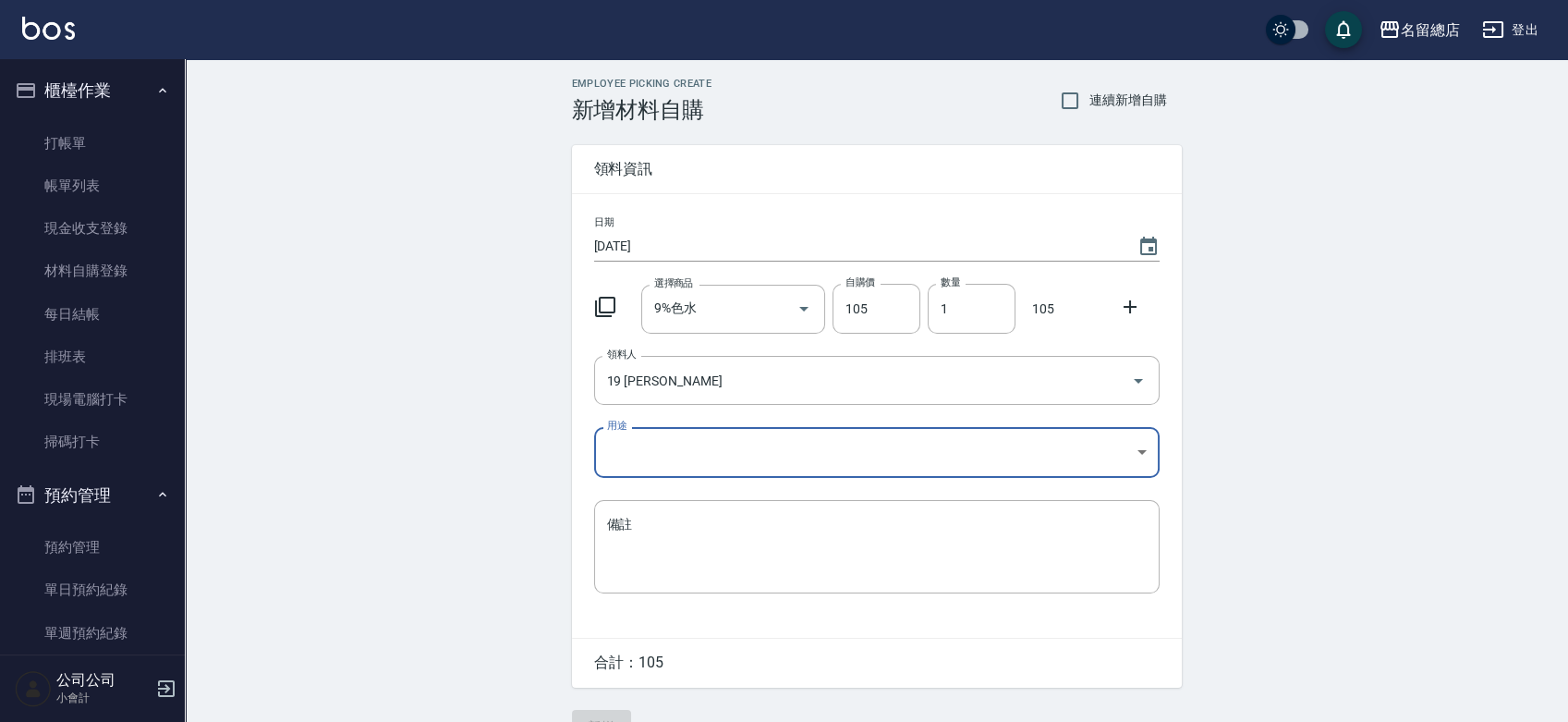
click at [710, 466] on body "名留總店 登出 櫃檯作業 打帳單 帳單列表 現金收支登錄 材料自購登錄 每日結帳 排班表 現場電腦打卡 掃碼打卡 預約管理 預約管理 單日預約紀錄 單週預約紀…" at bounding box center [784, 380] width 1568 height 762
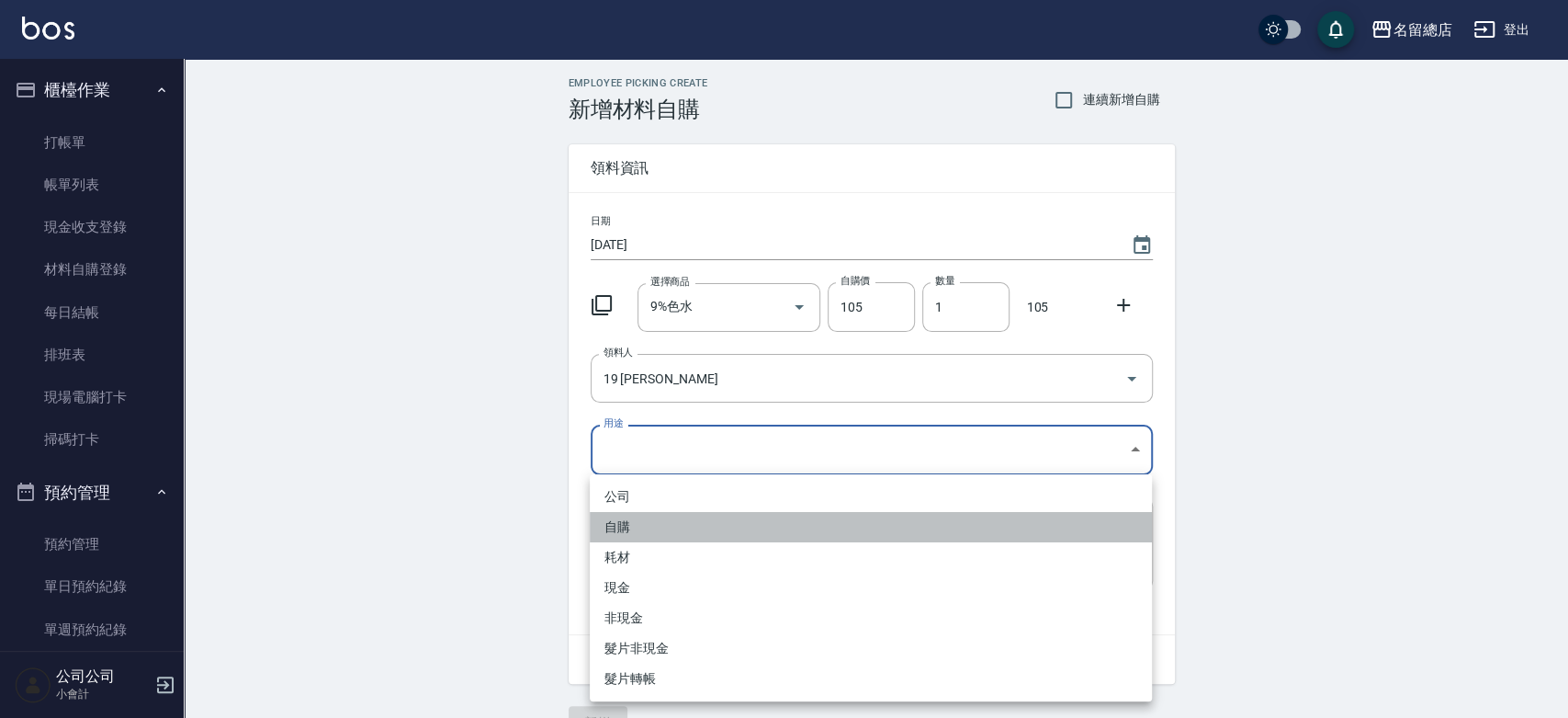
click at [665, 528] on li "自購" at bounding box center [870, 527] width 562 height 30
type input "自購"
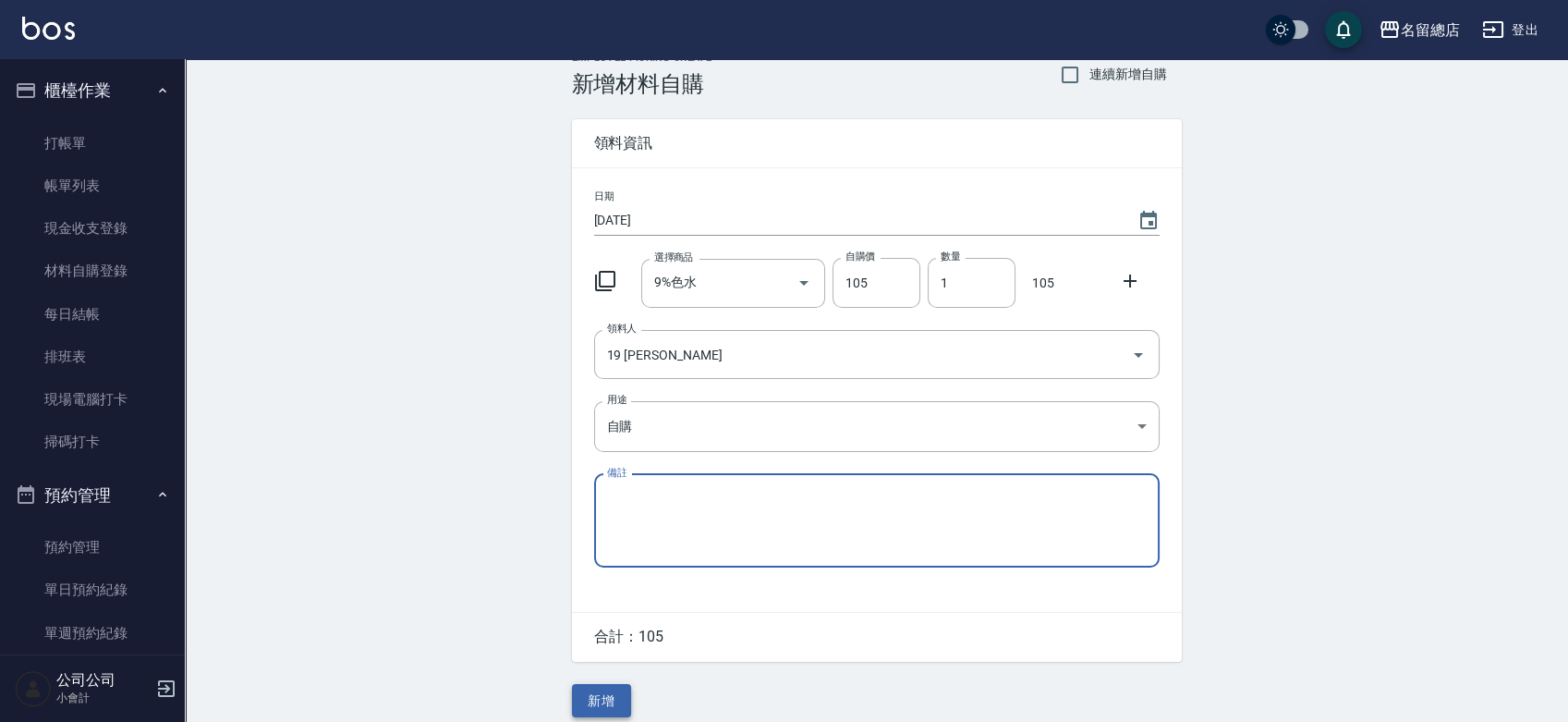
scroll to position [41, 0]
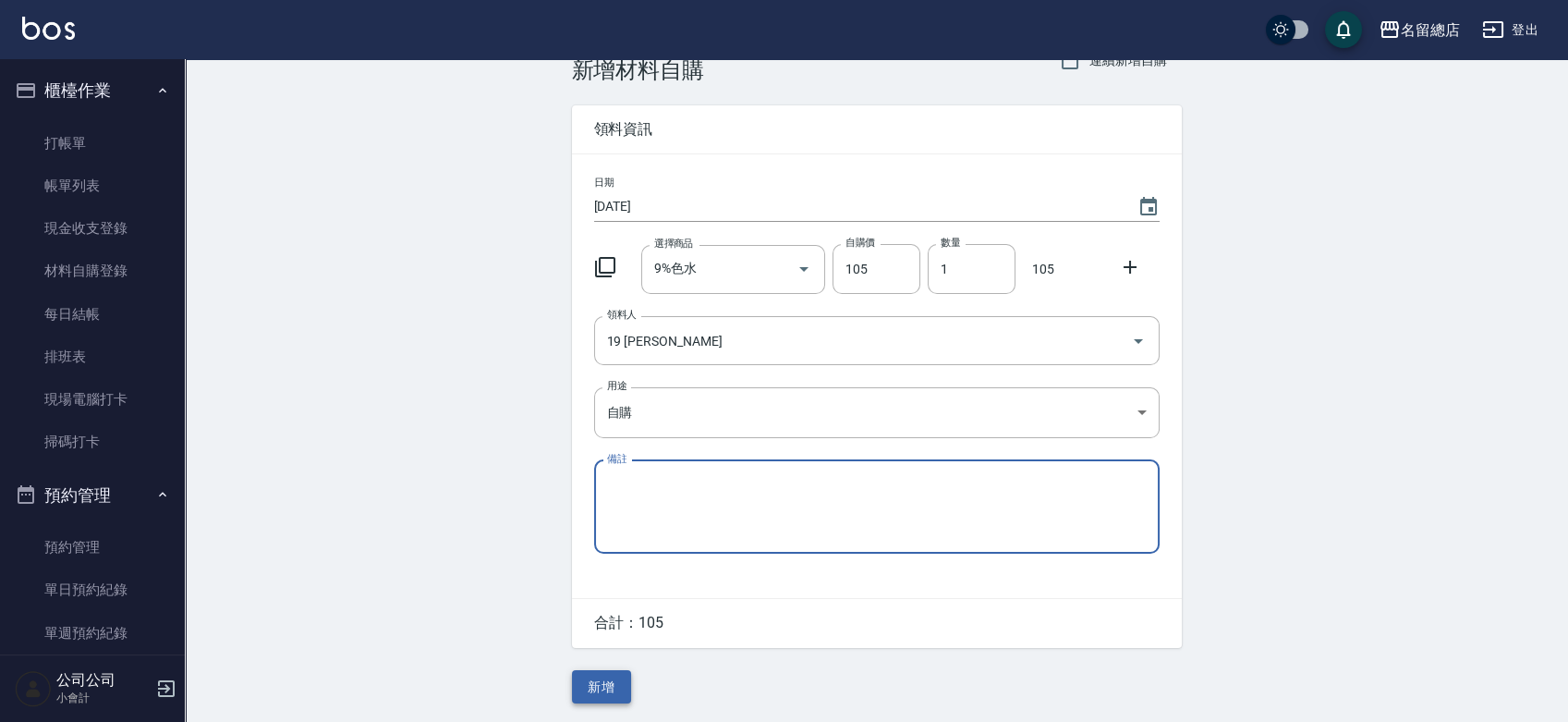
drag, startPoint x: 619, startPoint y: 686, endPoint x: 473, endPoint y: 467, distance: 263.2
click at [619, 685] on button "新增" at bounding box center [602, 687] width 59 height 34
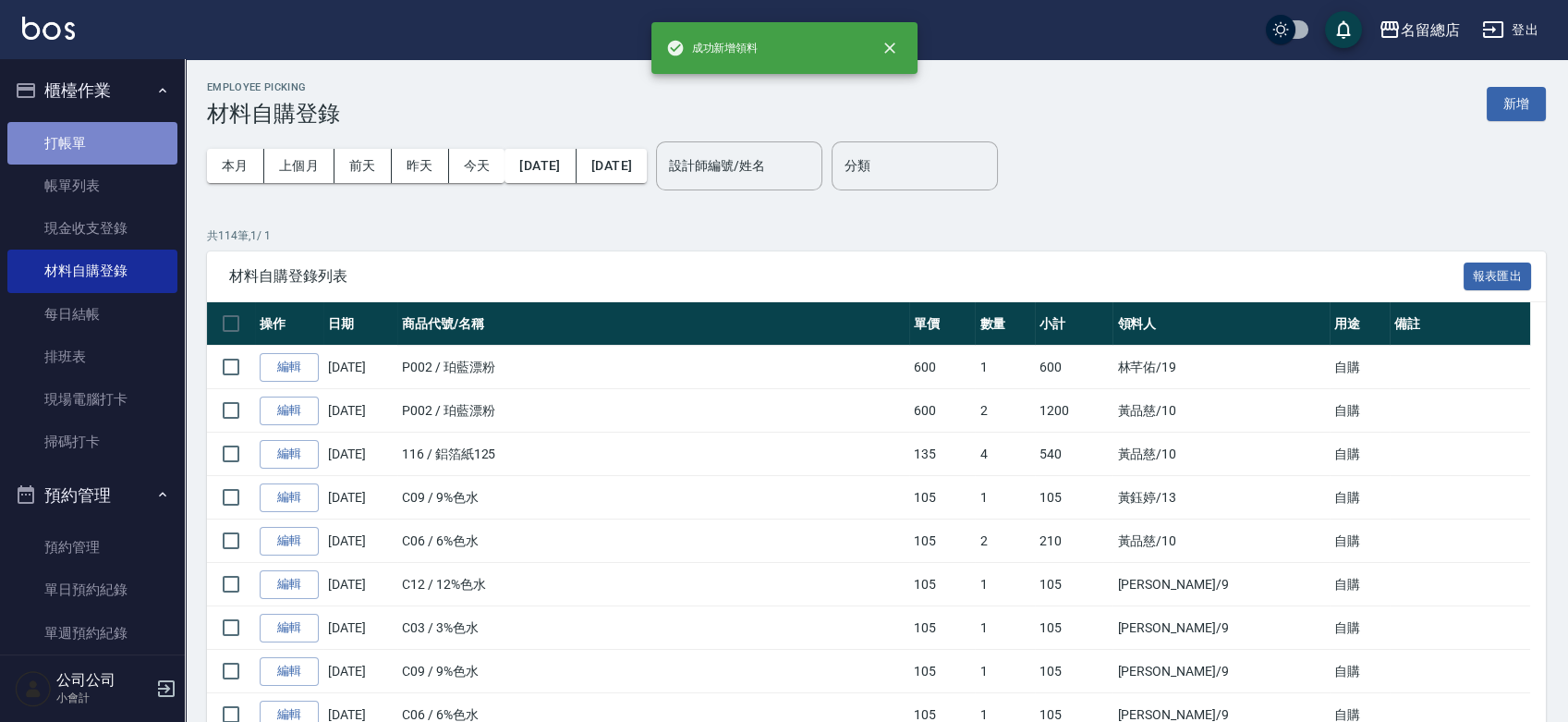
click at [110, 139] on link "打帳單" at bounding box center [93, 143] width 170 height 43
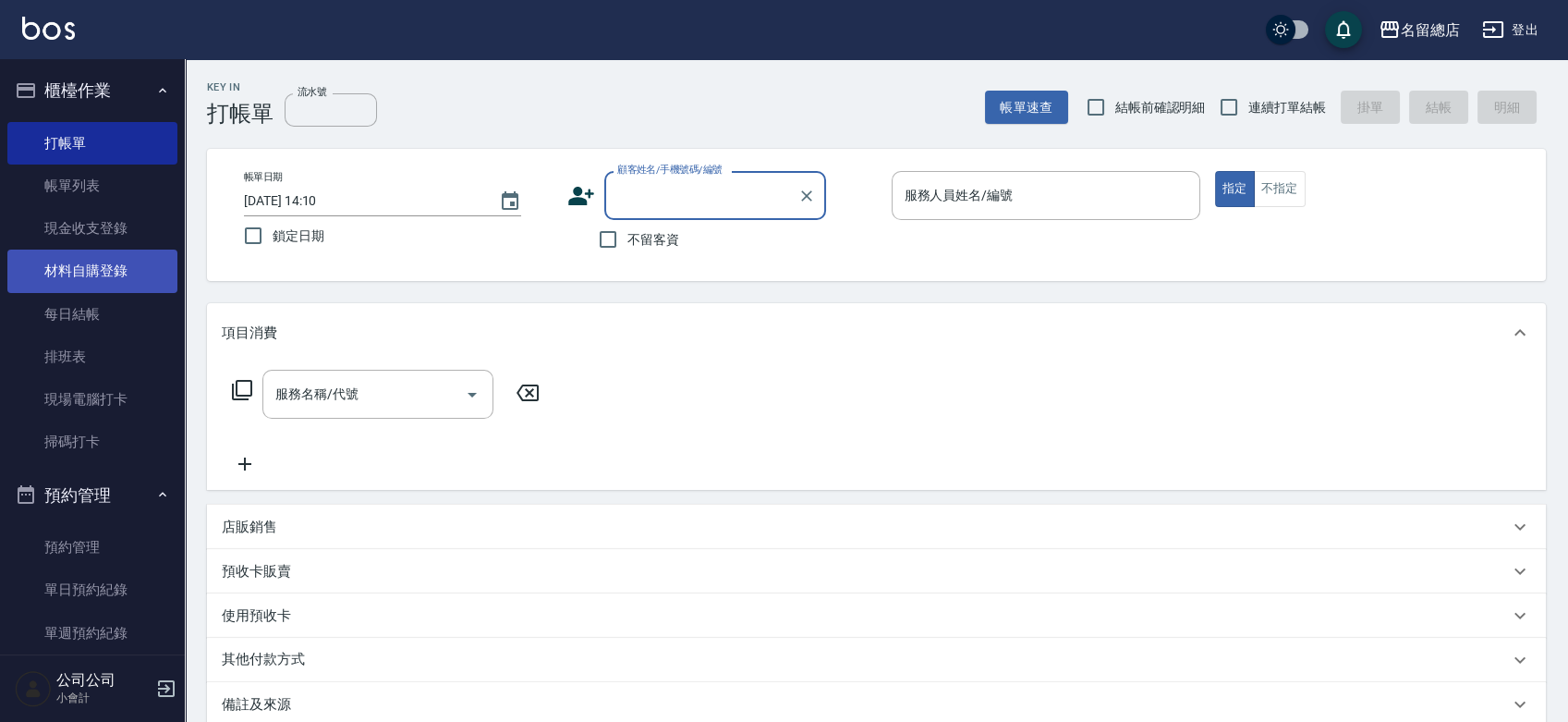
click at [82, 271] on link "材料自購登錄" at bounding box center [93, 271] width 170 height 43
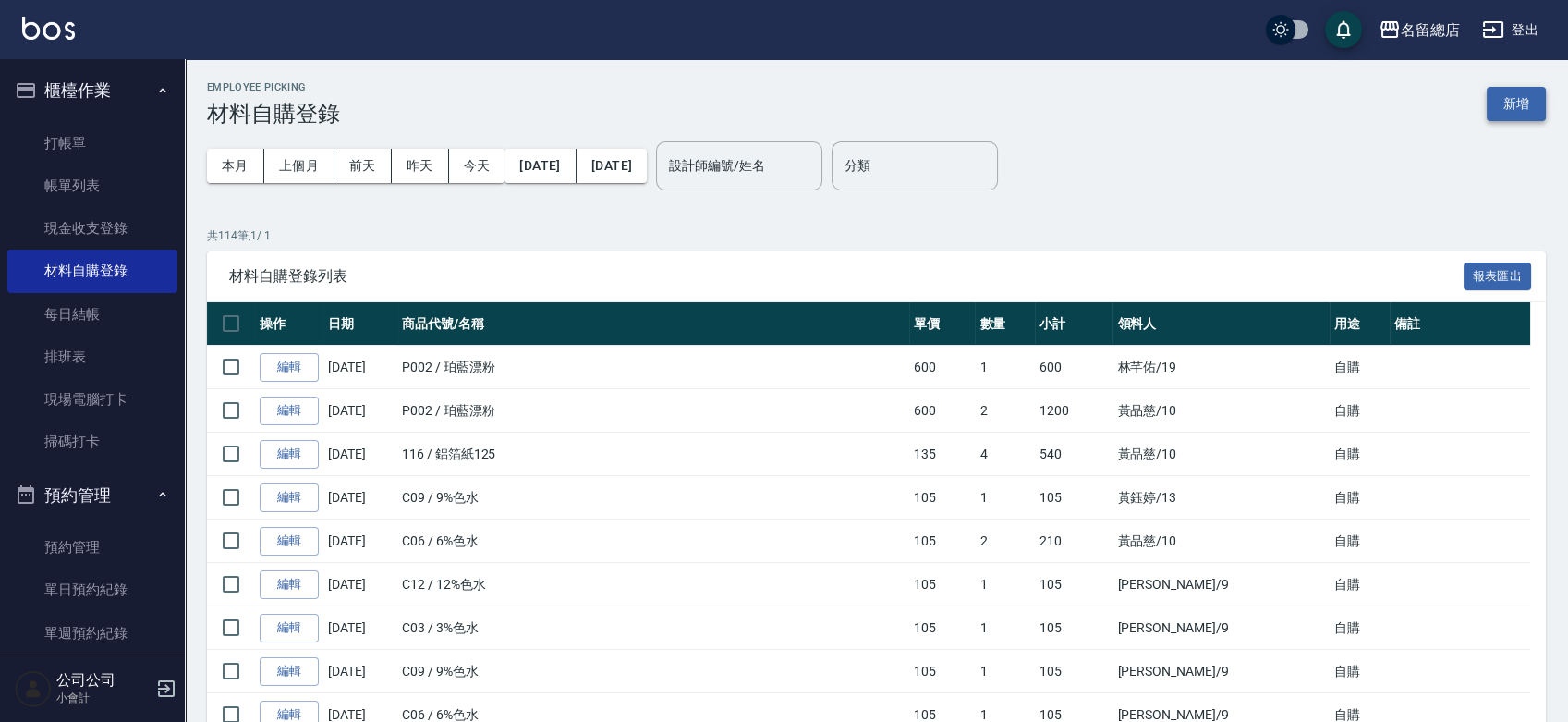
click at [1529, 110] on button "新增" at bounding box center [1516, 104] width 59 height 34
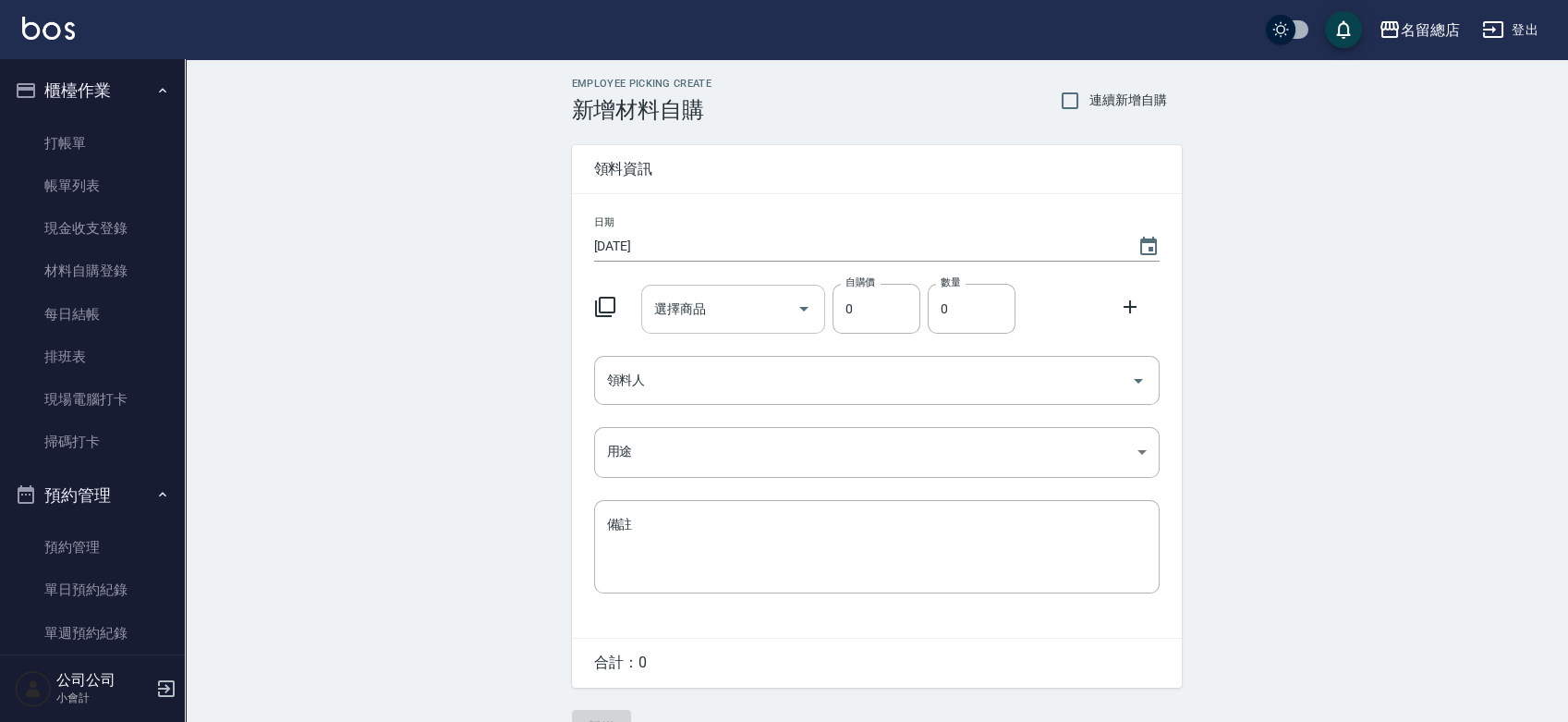
click at [694, 311] on input "選擇商品" at bounding box center [719, 308] width 140 height 32
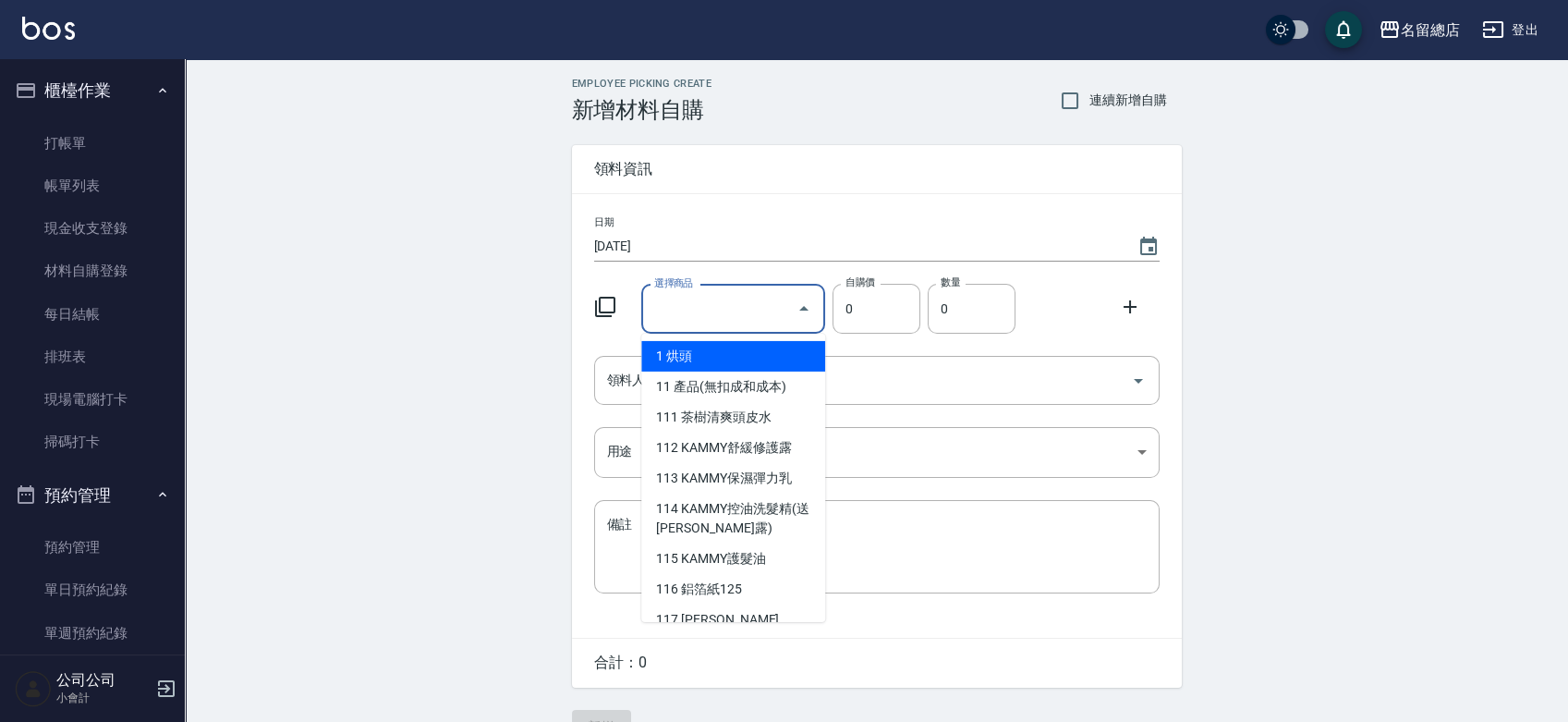
type input "手套"
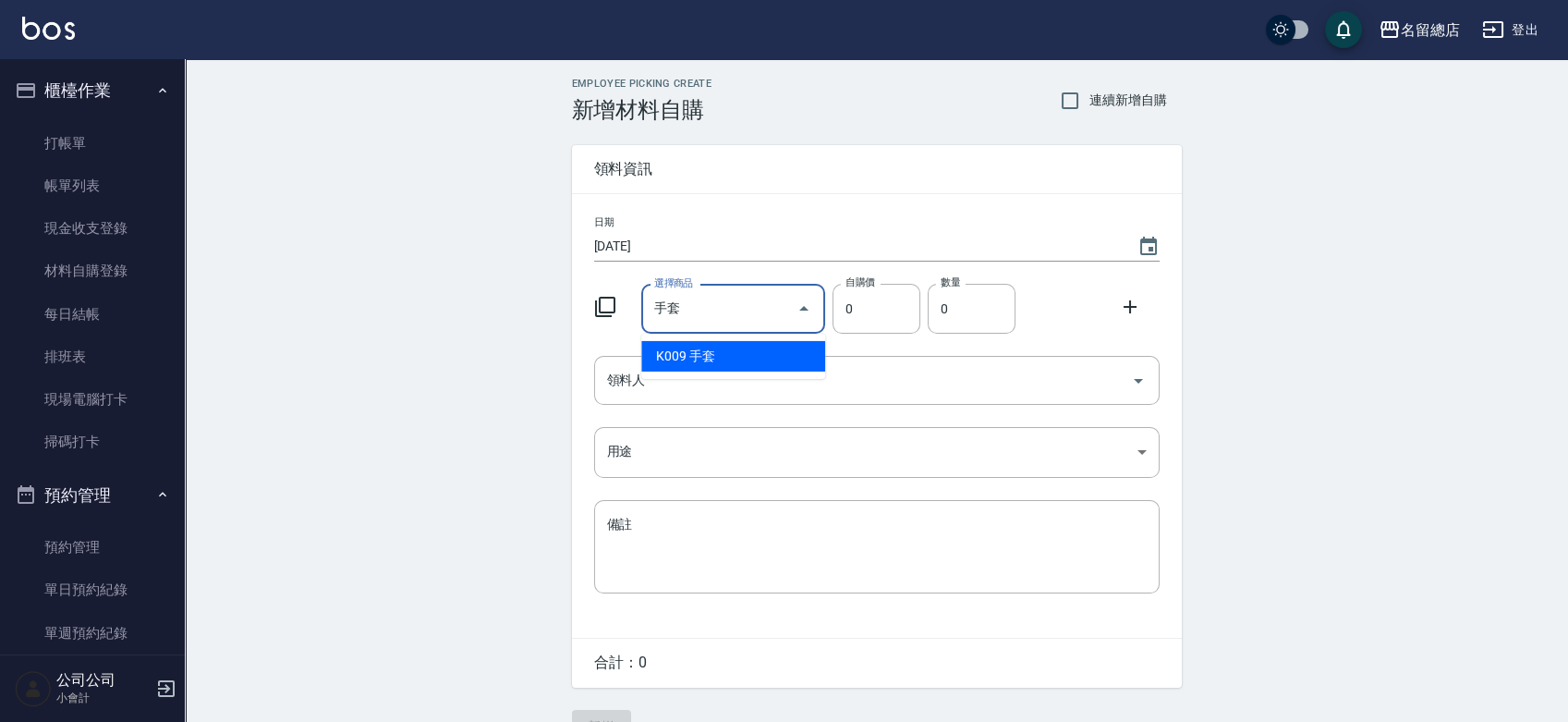
click at [732, 342] on li "K009 手套" at bounding box center [733, 355] width 184 height 31
type input "20"
type input "1"
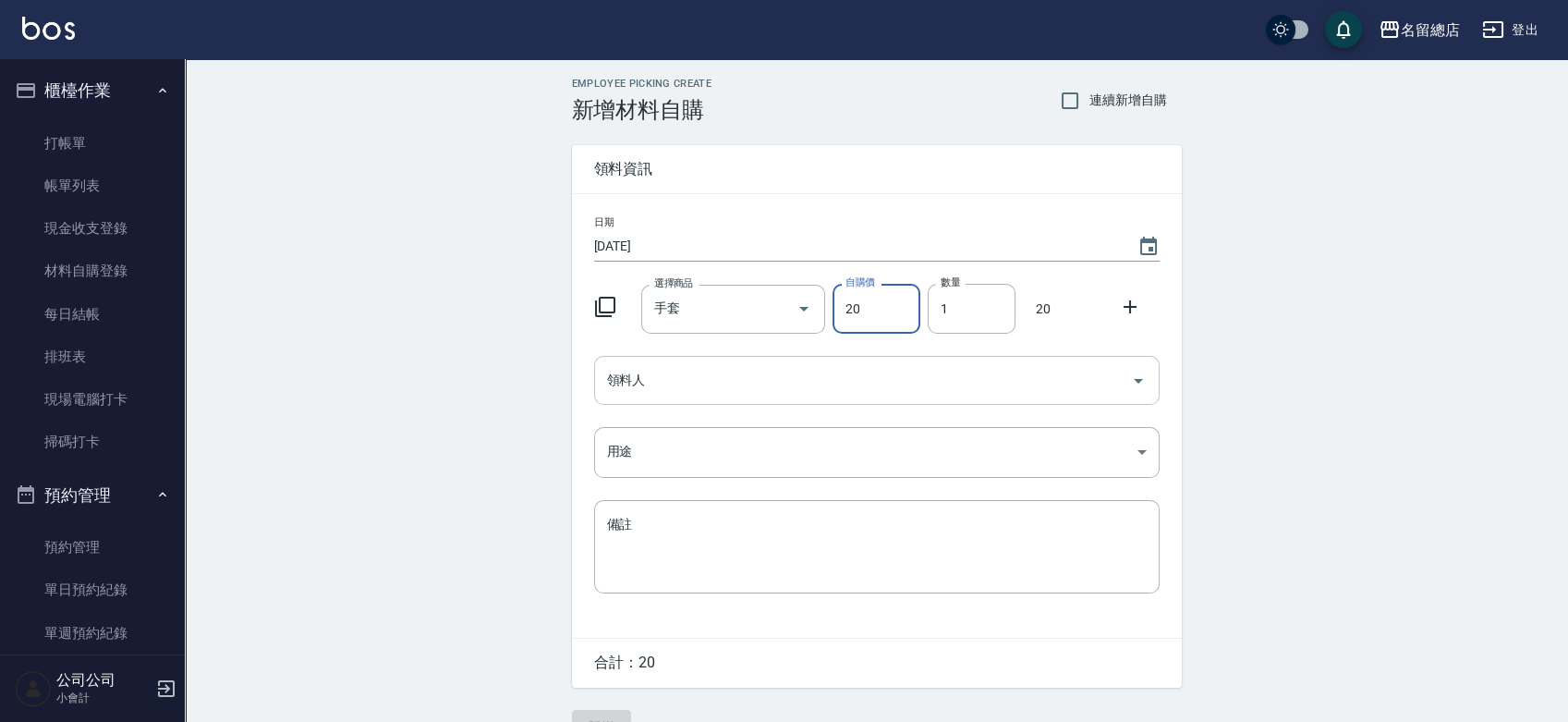
click at [728, 370] on input "領料人" at bounding box center [863, 380] width 521 height 32
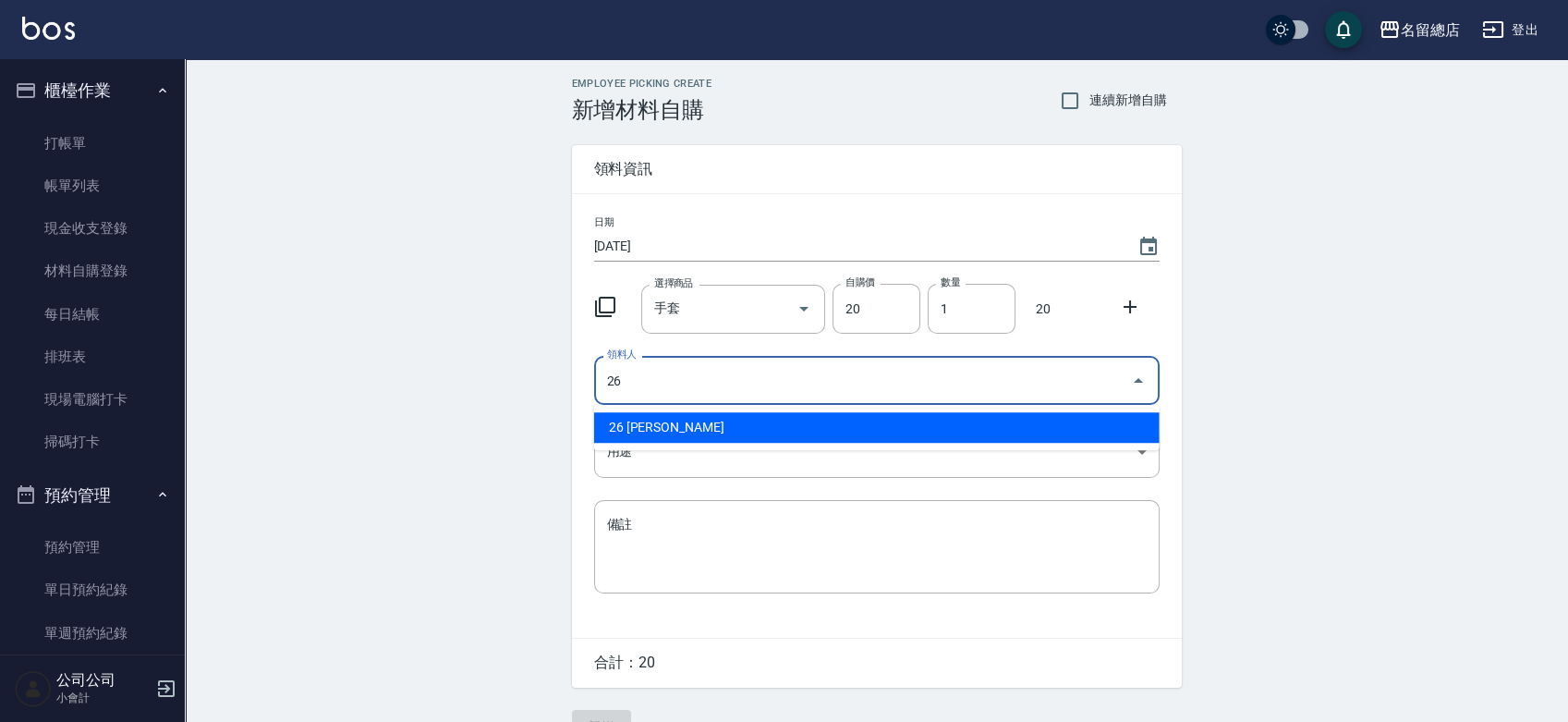
type input "26 [PERSON_NAME]"
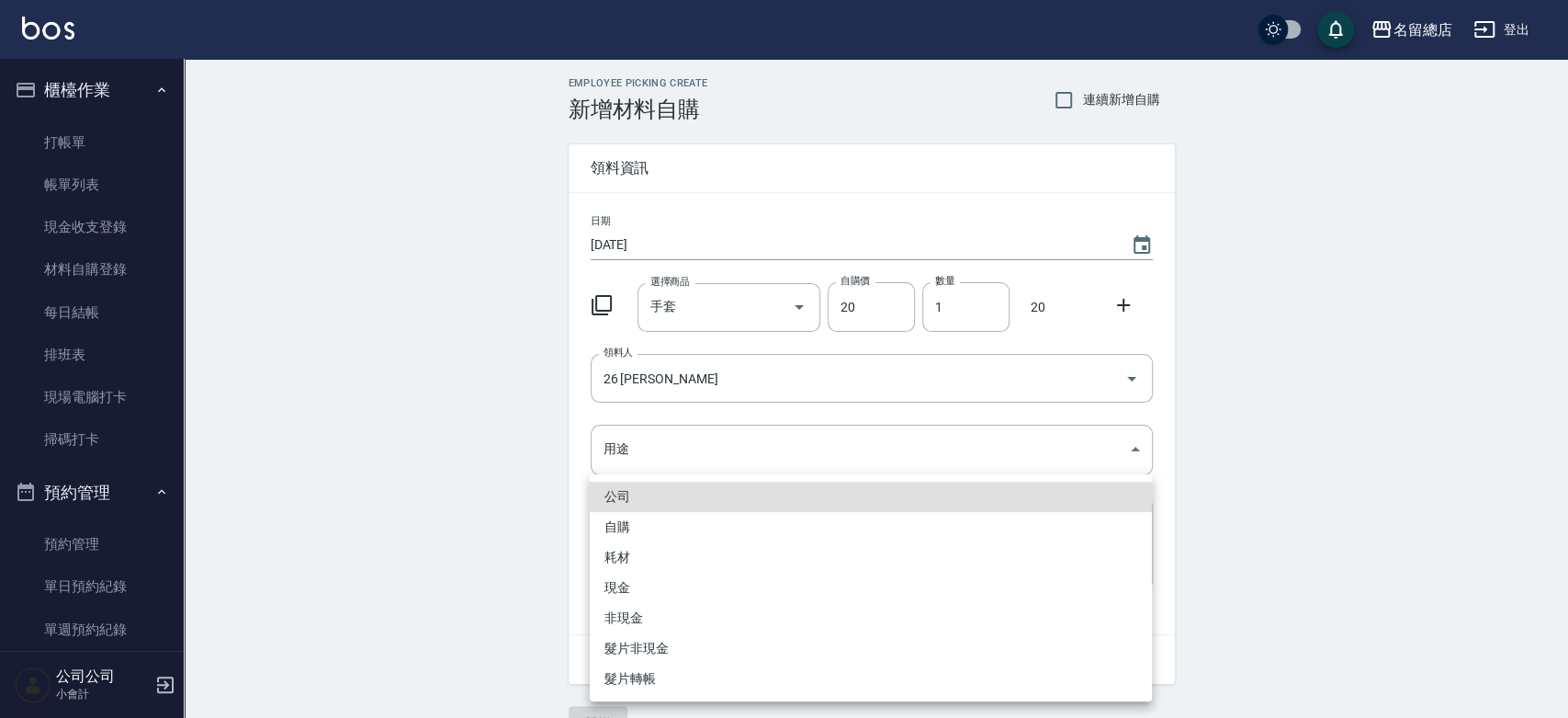
click at [666, 513] on li "自購" at bounding box center [870, 527] width 562 height 30
type input "自購"
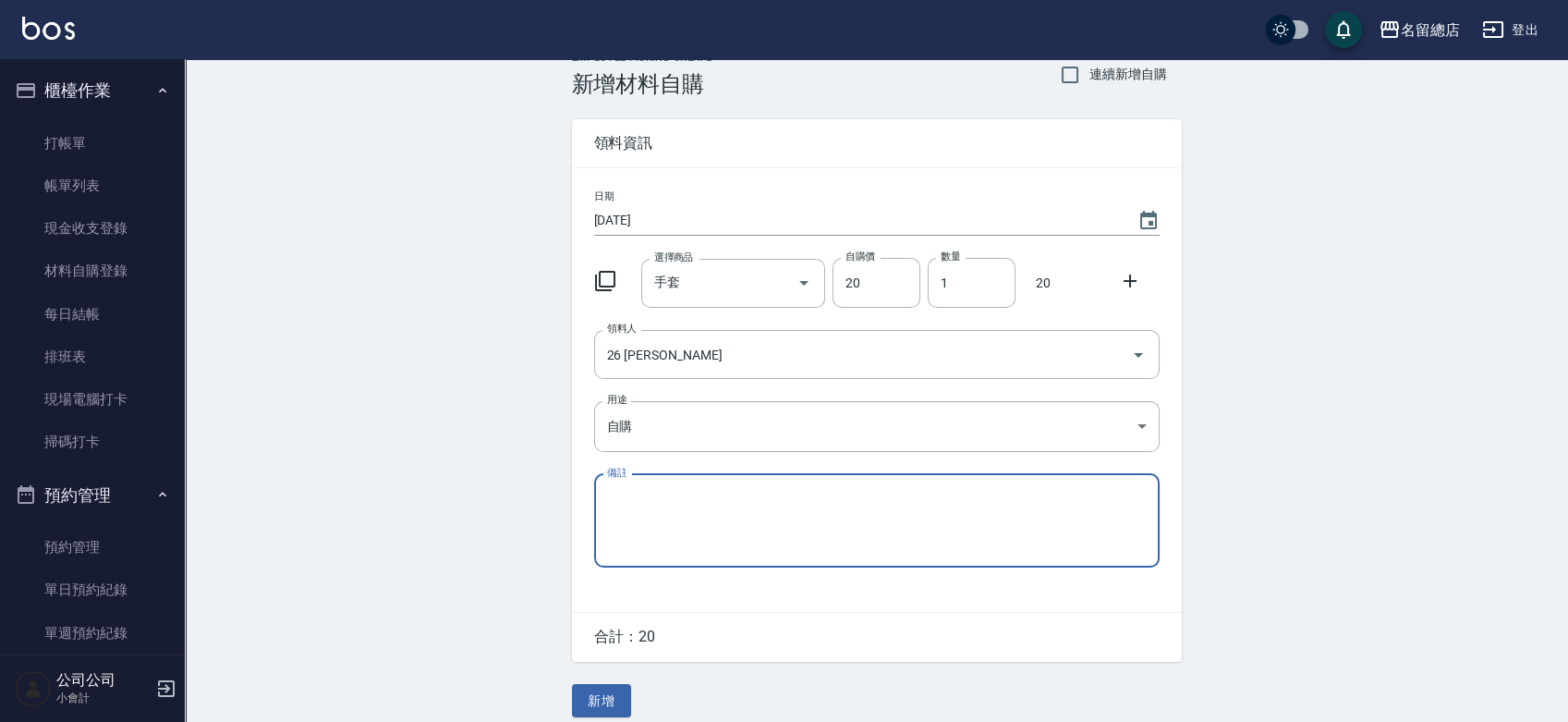
scroll to position [41, 0]
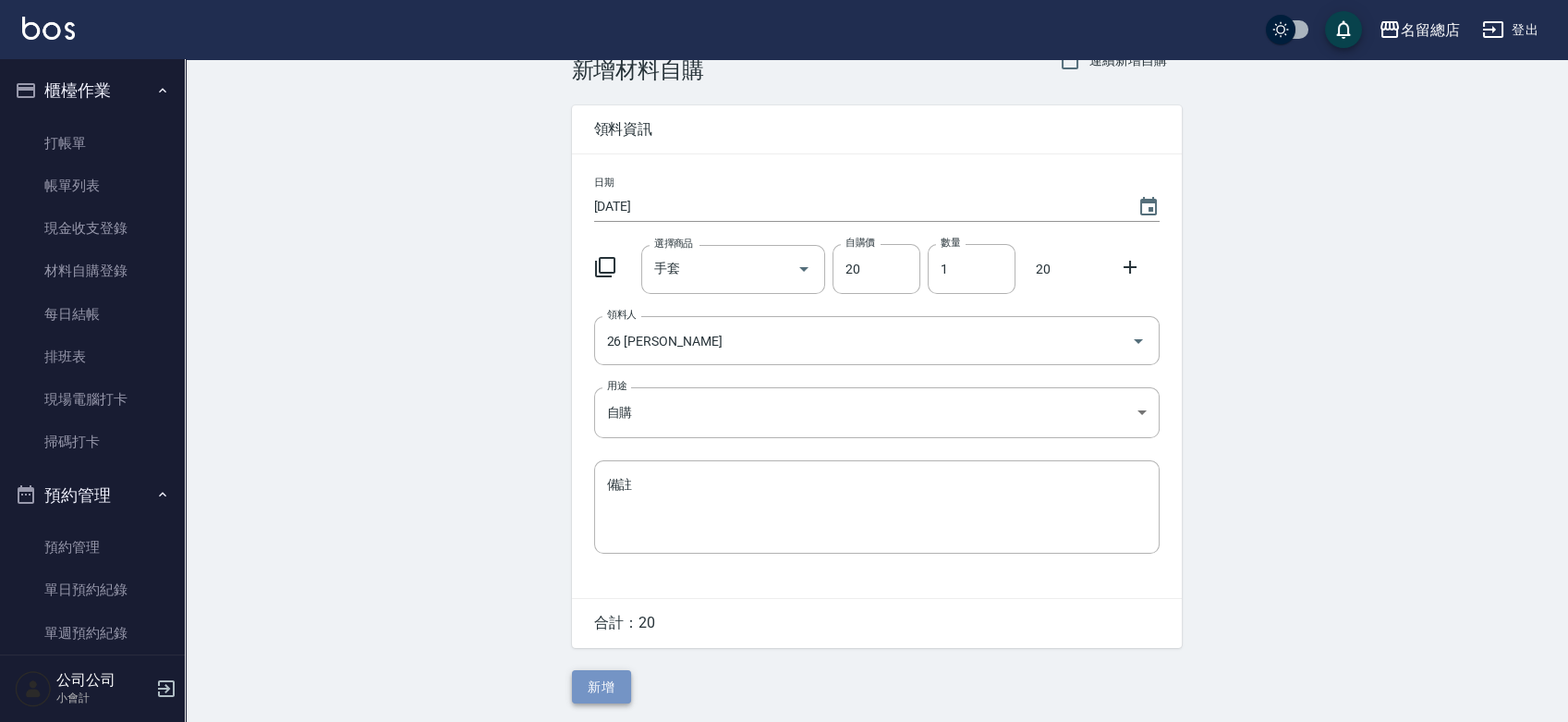
click at [620, 688] on button "新增" at bounding box center [602, 687] width 59 height 34
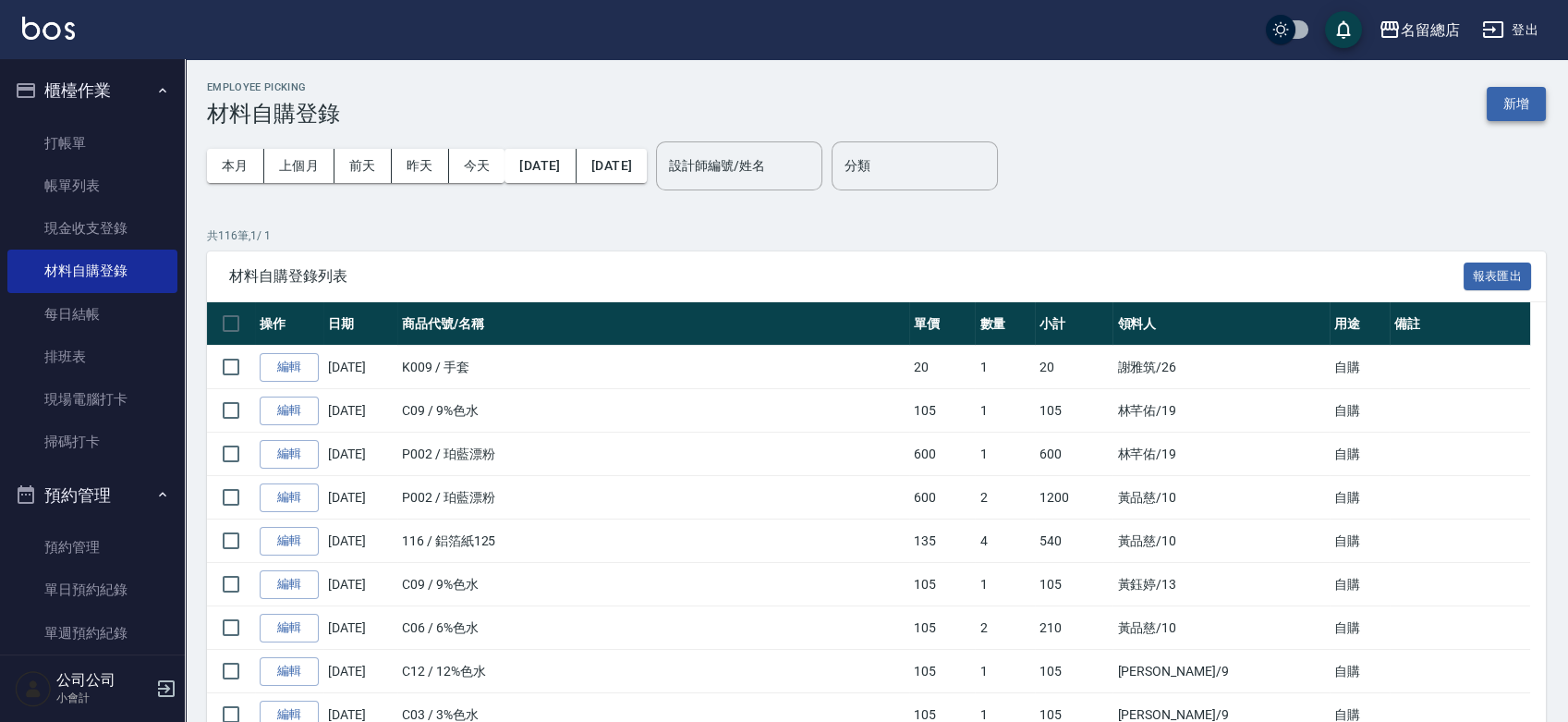
click at [1531, 93] on button "新增" at bounding box center [1516, 104] width 59 height 34
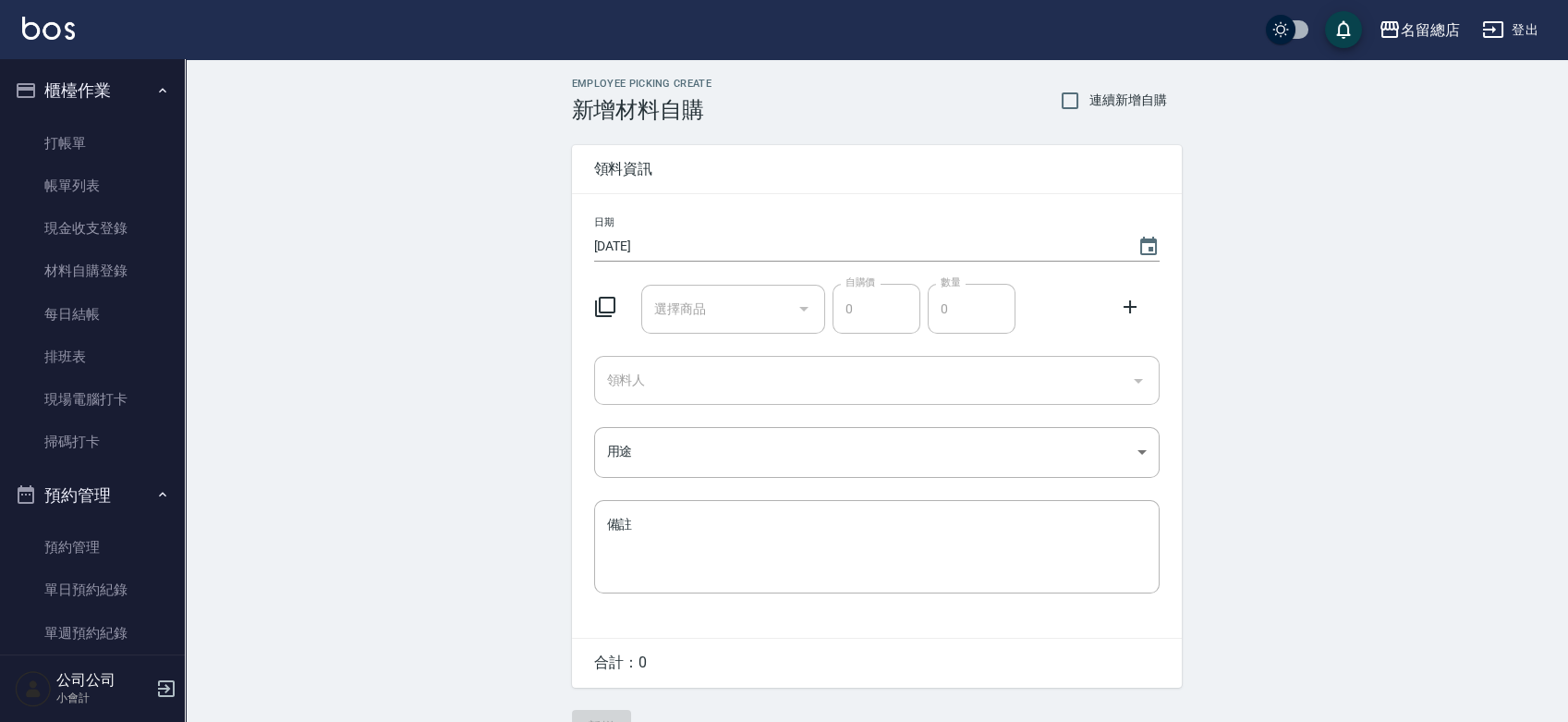
click at [728, 322] on input "選擇商品" at bounding box center [719, 308] width 140 height 32
click at [726, 320] on input "選擇商品" at bounding box center [719, 308] width 140 height 32
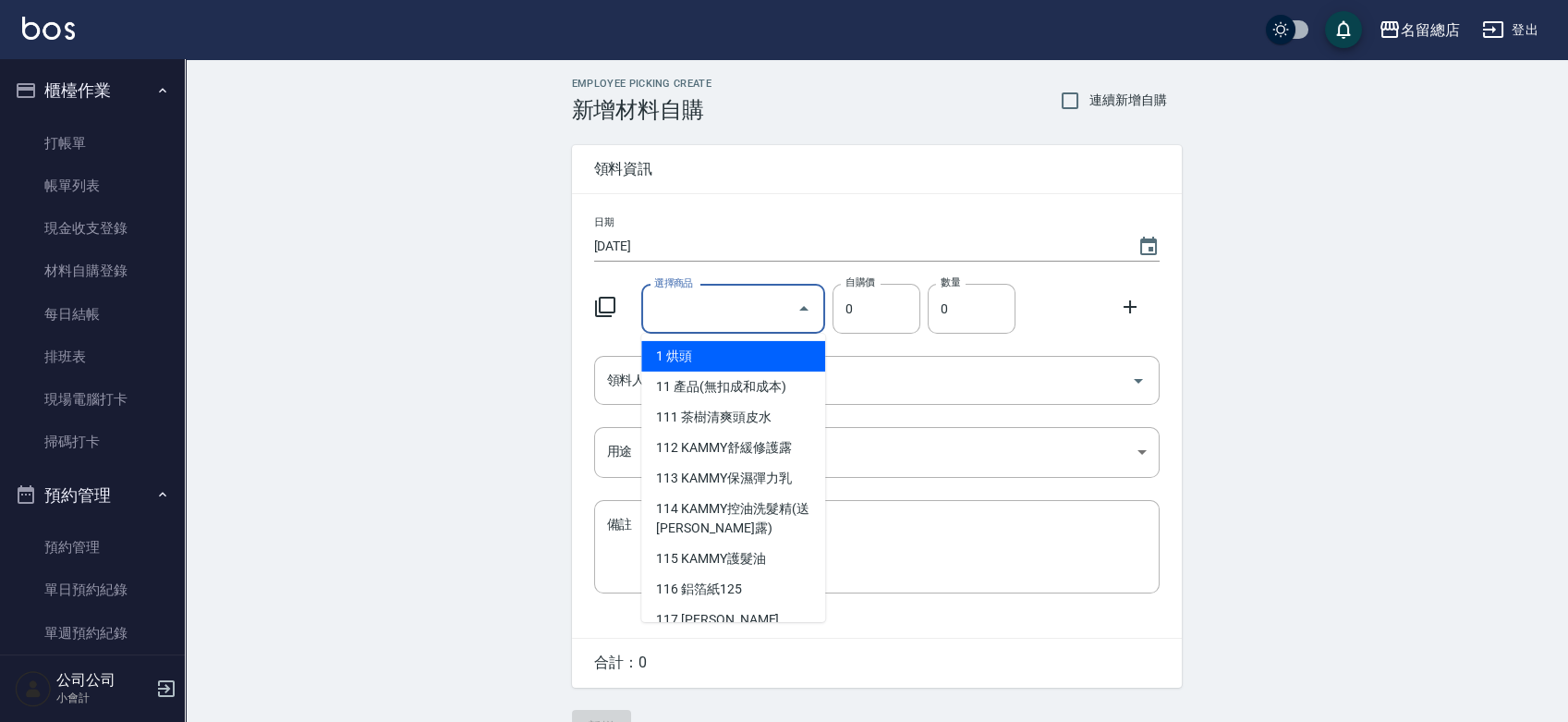
type input "6%色水"
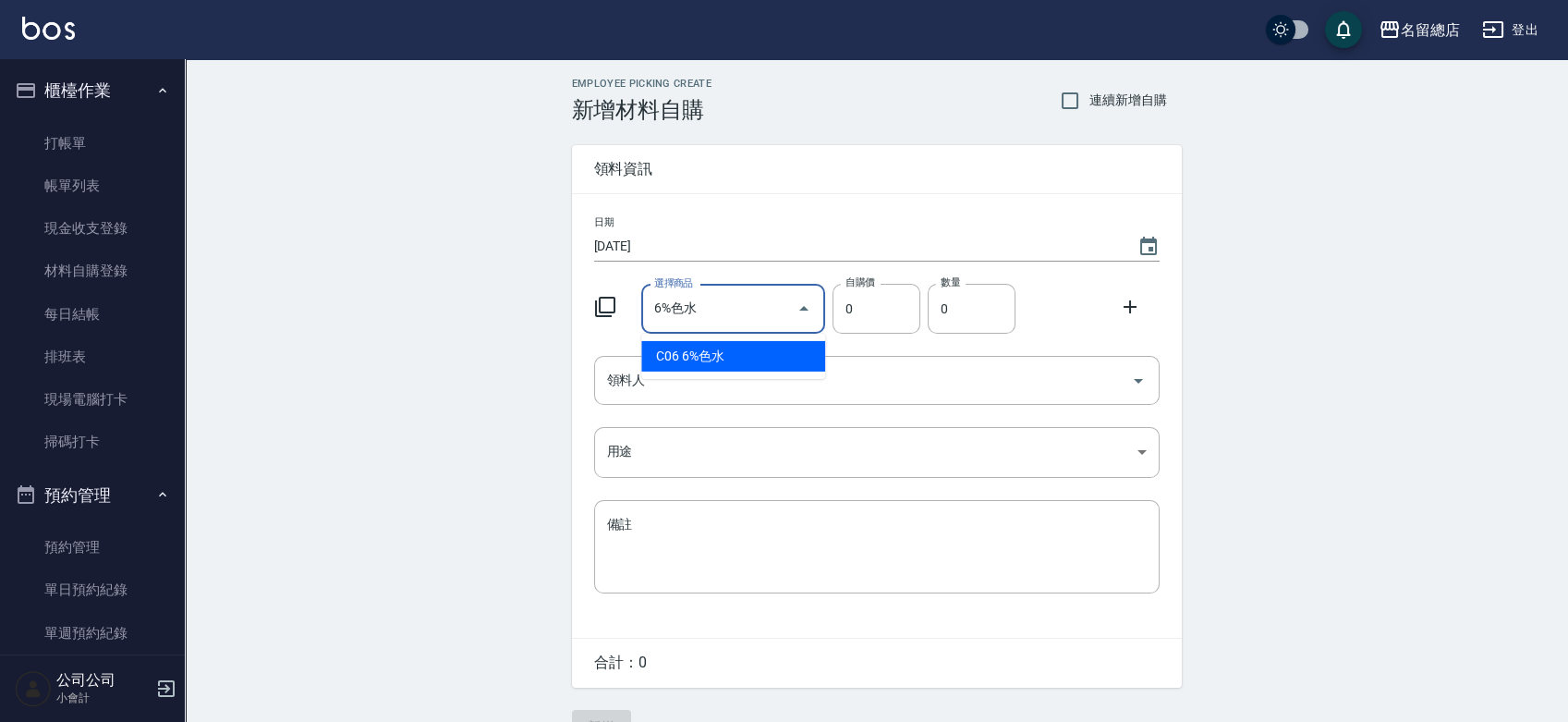
click at [742, 334] on ul "C06 6%色水" at bounding box center [733, 355] width 184 height 45
click at [740, 353] on li "C06 6%色水" at bounding box center [733, 355] width 184 height 31
type input "105"
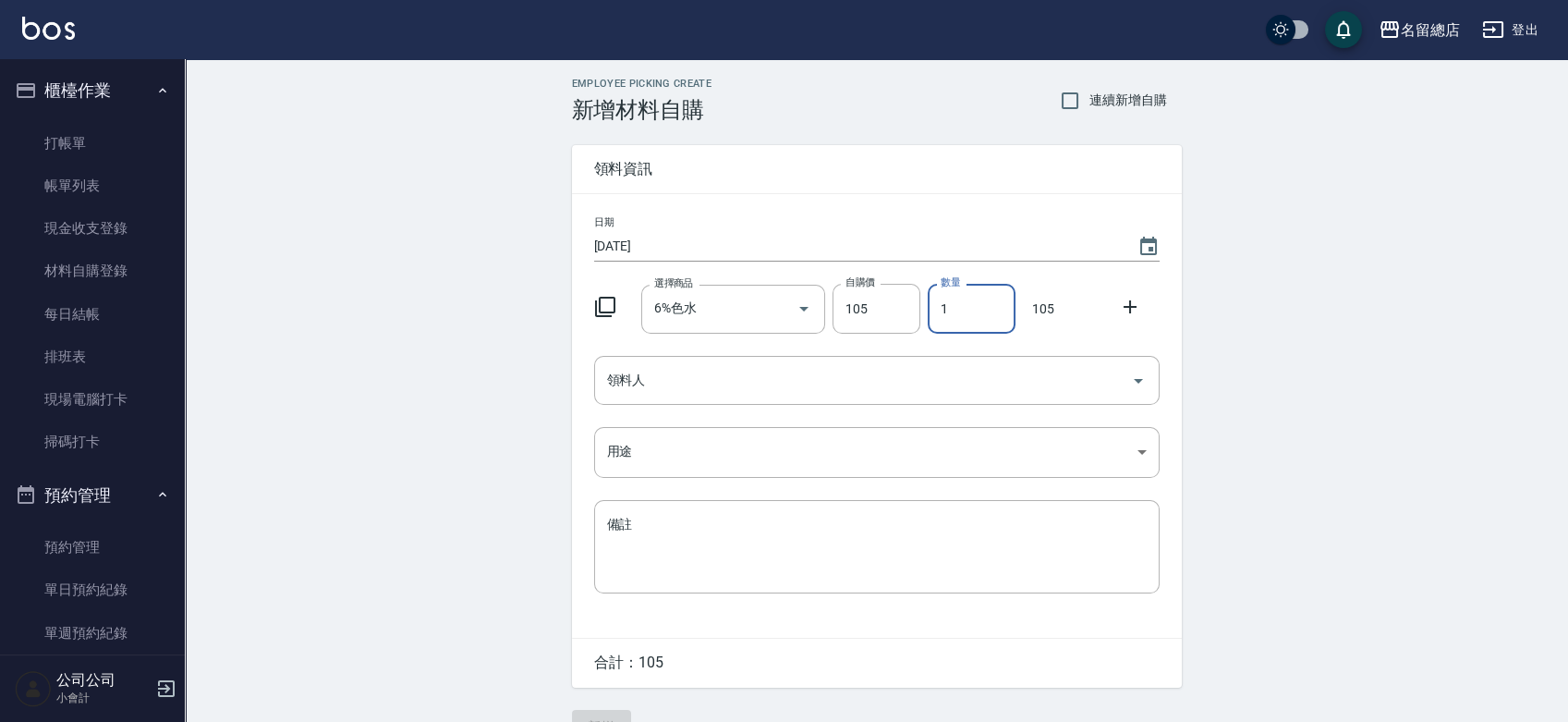
drag, startPoint x: 989, startPoint y: 317, endPoint x: 934, endPoint y: 326, distance: 55.7
click at [934, 326] on input "1" at bounding box center [971, 308] width 88 height 50
type input "3"
click at [924, 390] on input "領料人" at bounding box center [863, 380] width 521 height 32
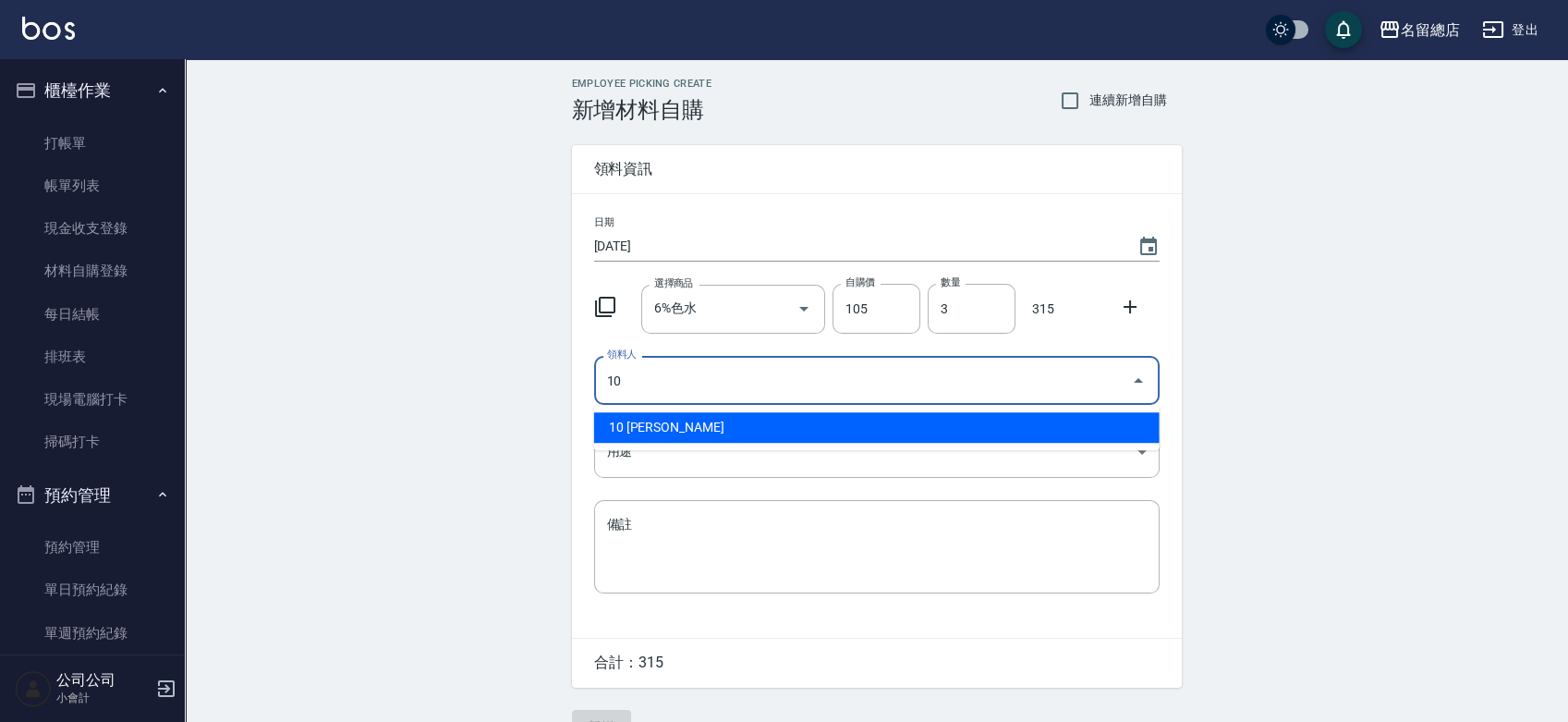
type input "10 [PERSON_NAME]"
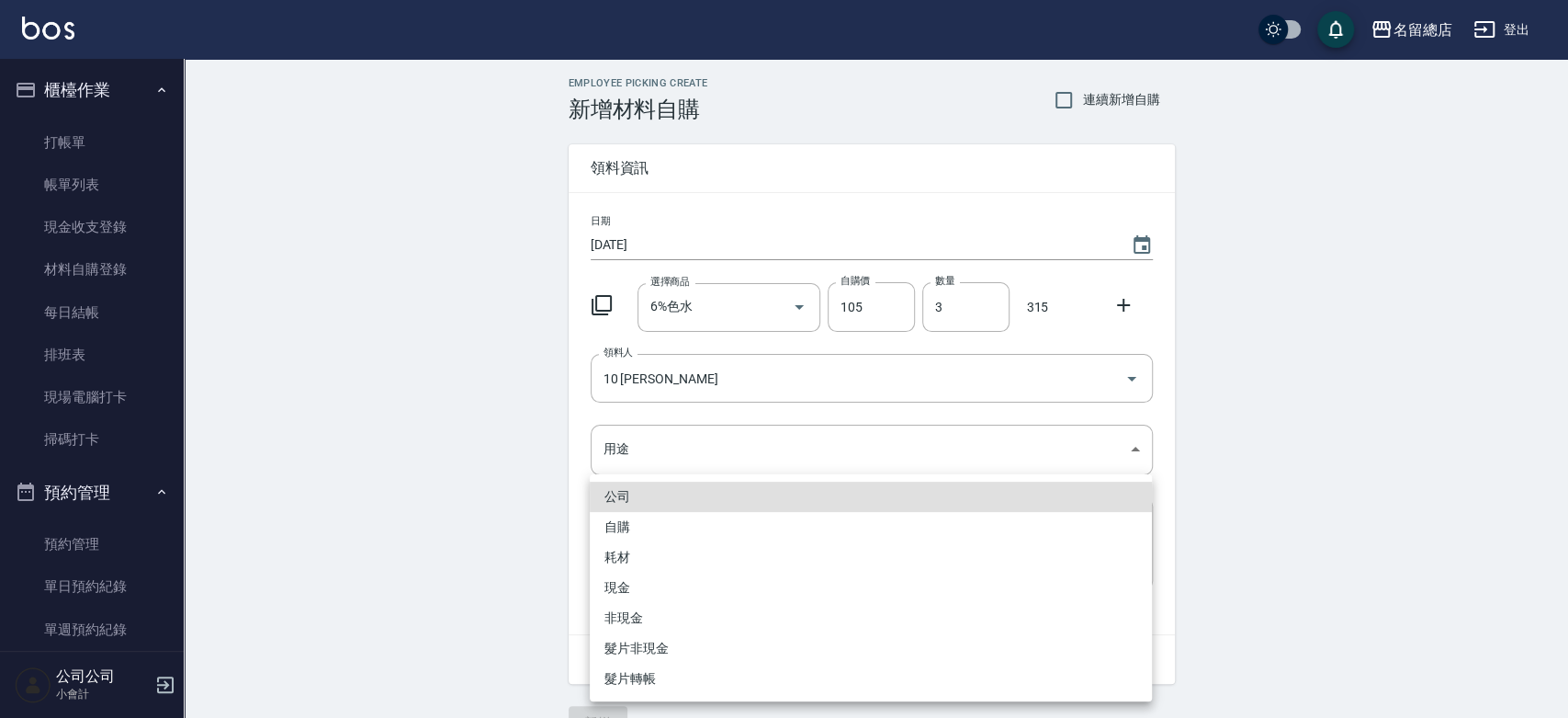
click at [658, 529] on li "自購" at bounding box center [870, 527] width 562 height 30
type input "自購"
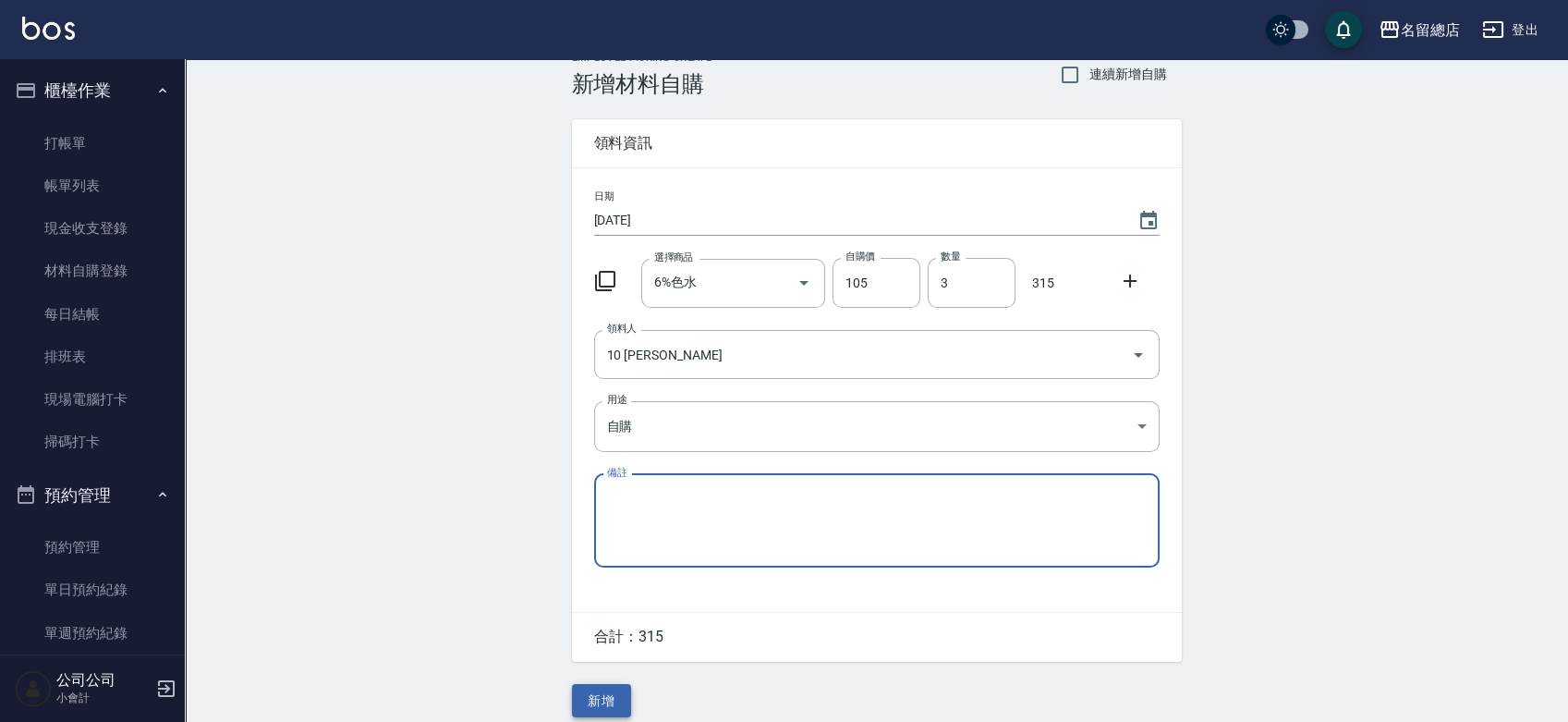
scroll to position [41, 0]
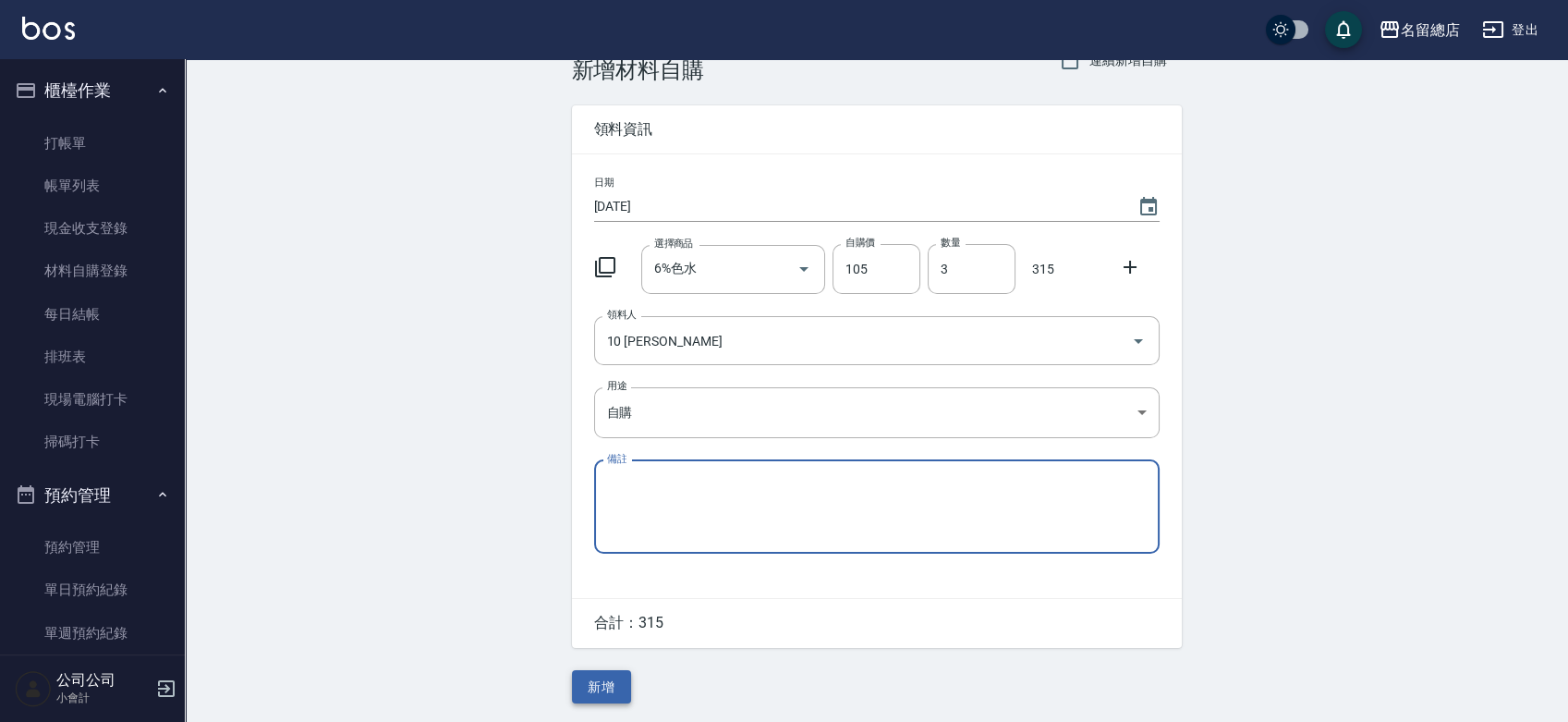
click at [592, 687] on button "新增" at bounding box center [602, 687] width 59 height 34
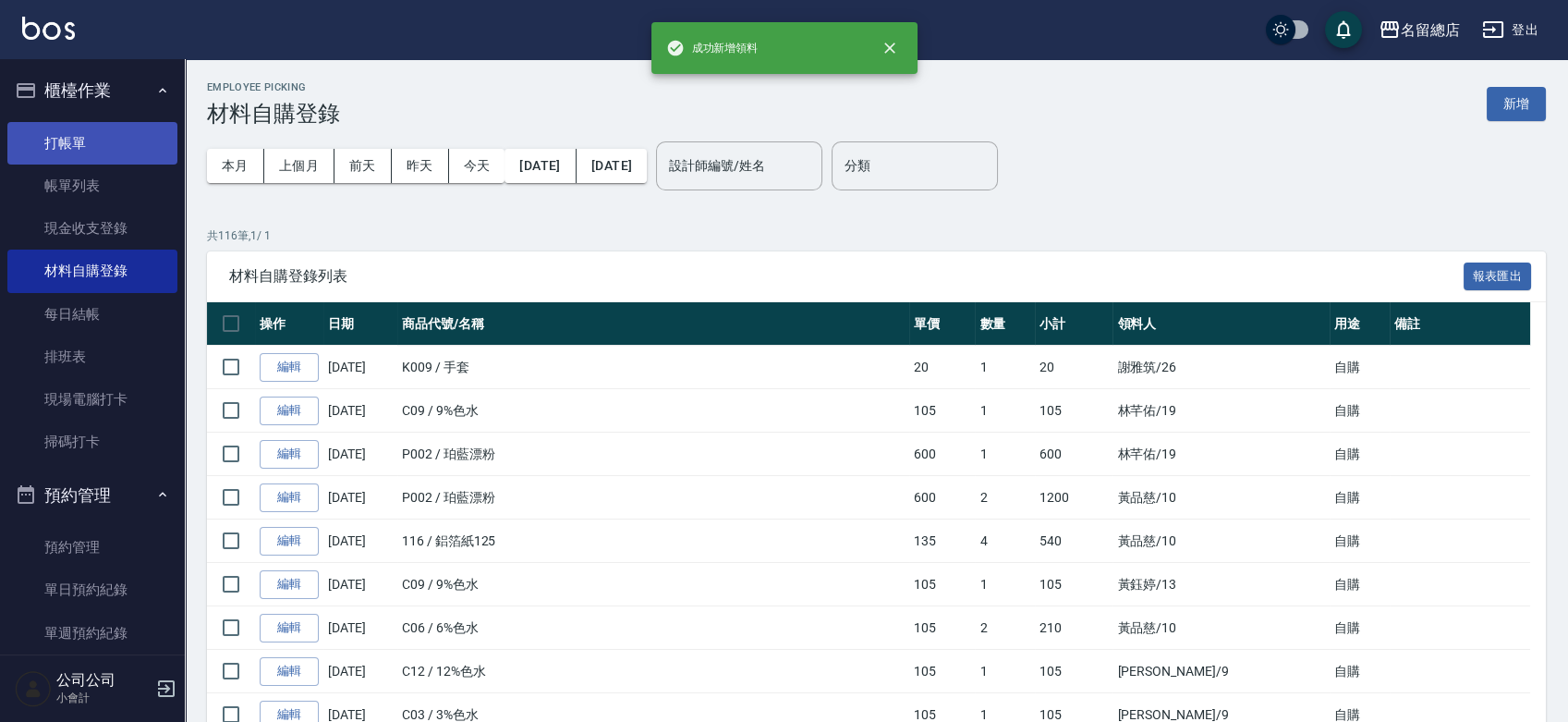
click at [73, 142] on link "打帳單" at bounding box center [93, 143] width 170 height 43
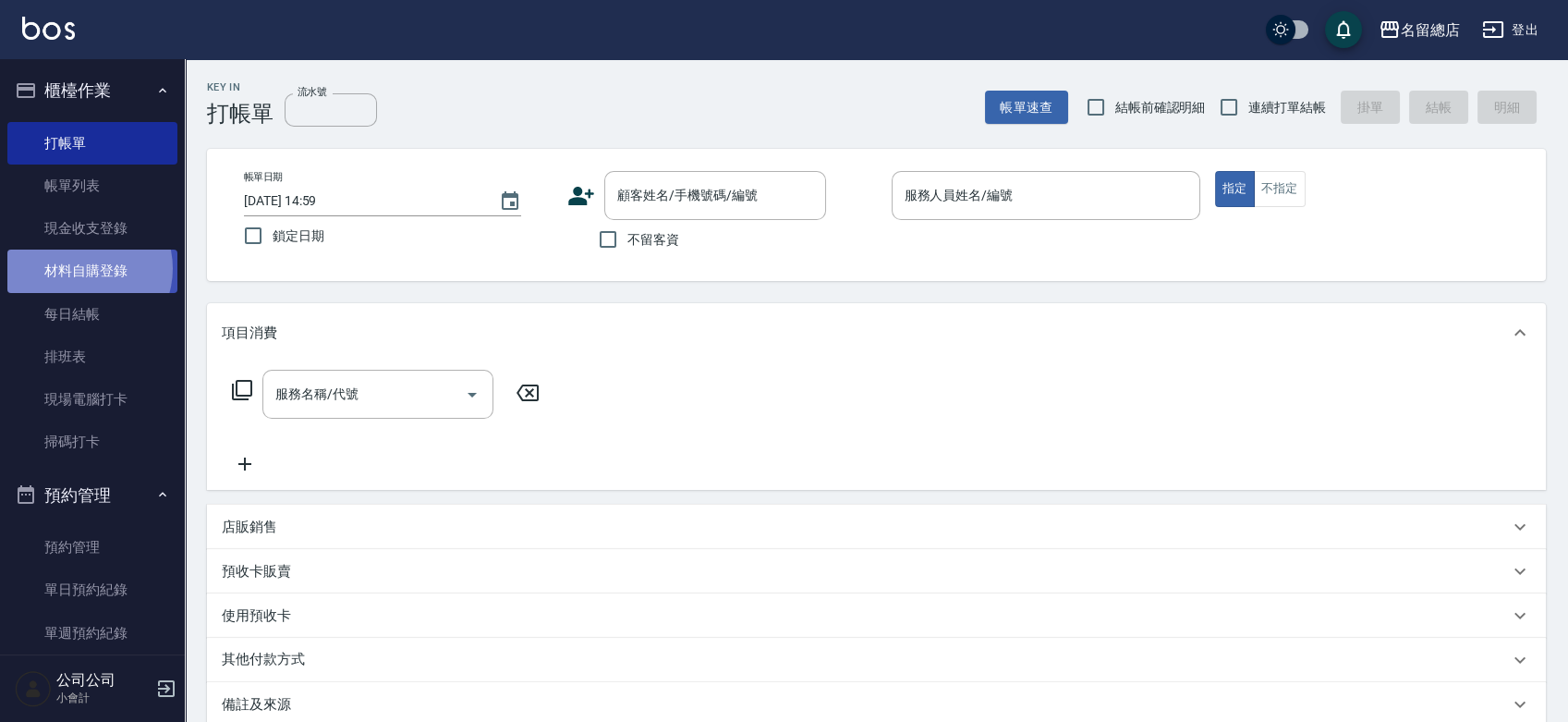
click at [81, 268] on link "材料自購登錄" at bounding box center [93, 271] width 170 height 43
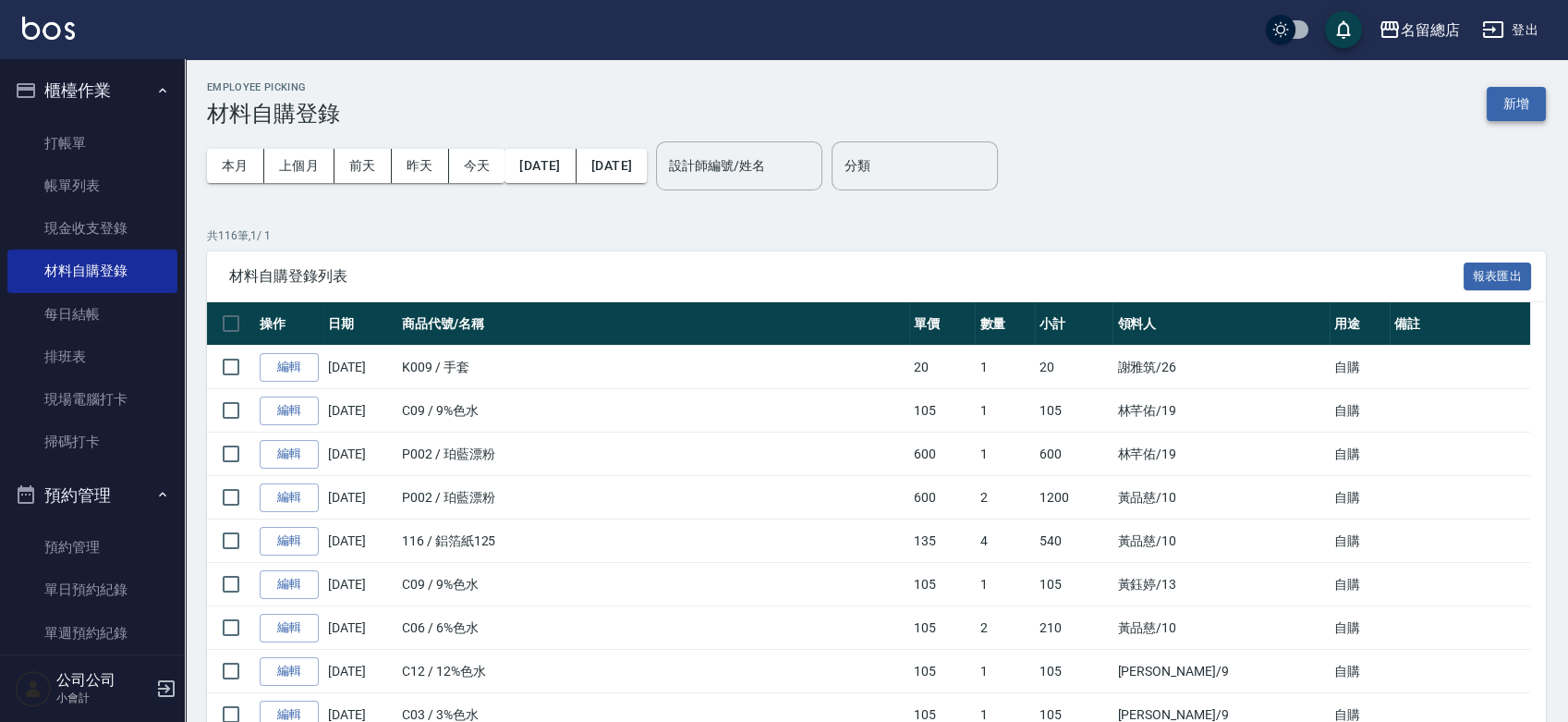
click at [1520, 95] on button "新增" at bounding box center [1516, 104] width 59 height 34
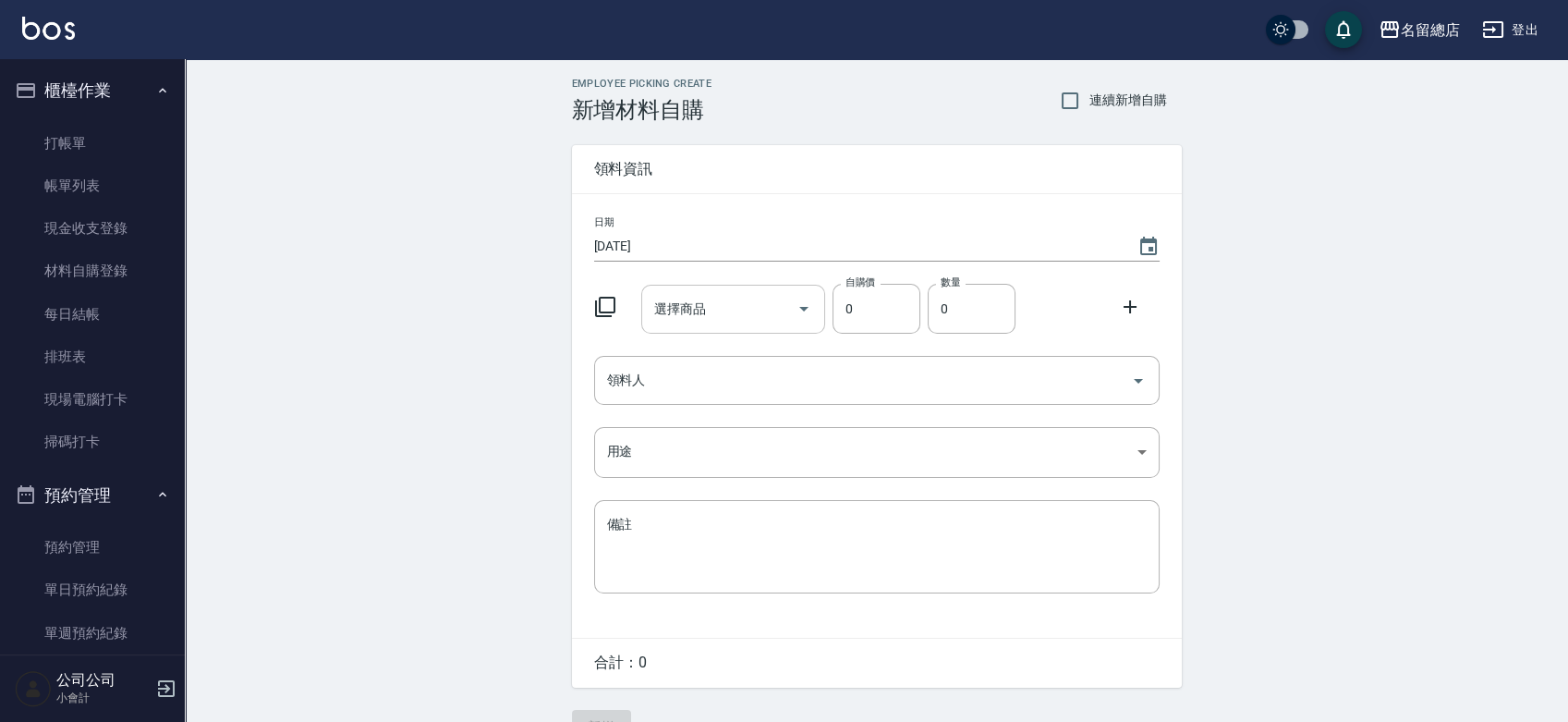
click at [735, 307] on input "選擇商品" at bounding box center [719, 308] width 140 height 32
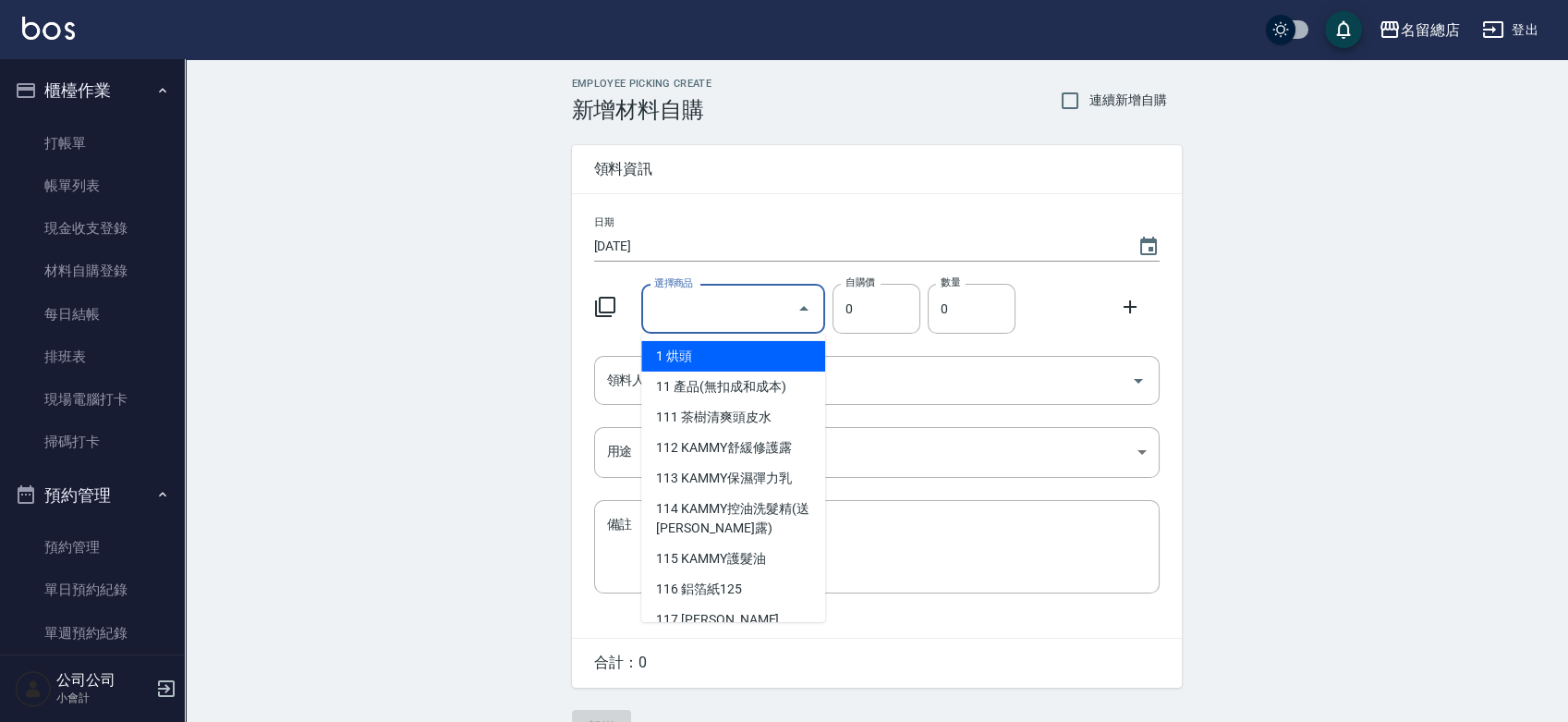
type input "其他"
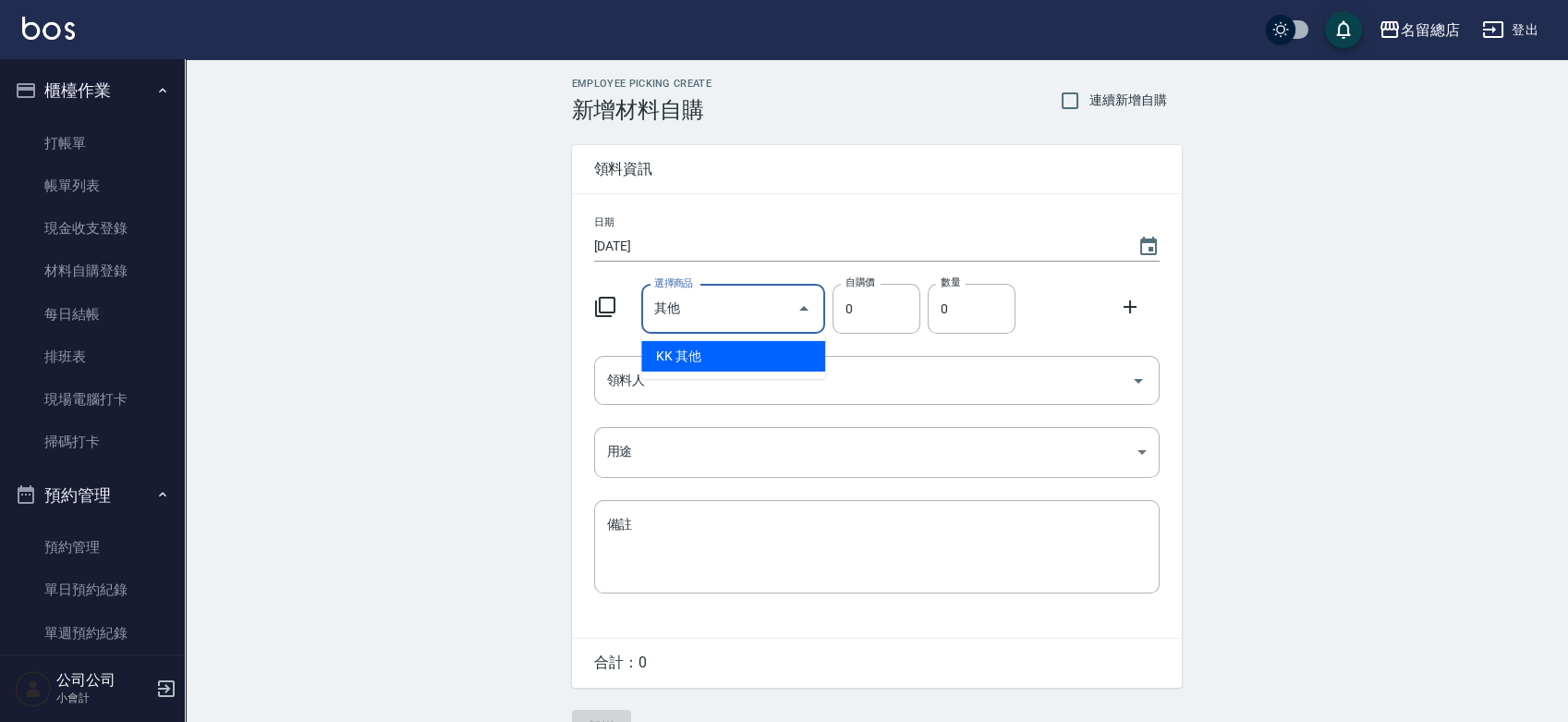
click at [717, 339] on ul "KK 其他" at bounding box center [733, 355] width 184 height 45
click at [718, 355] on li "KK 其他" at bounding box center [733, 355] width 184 height 31
type input "1"
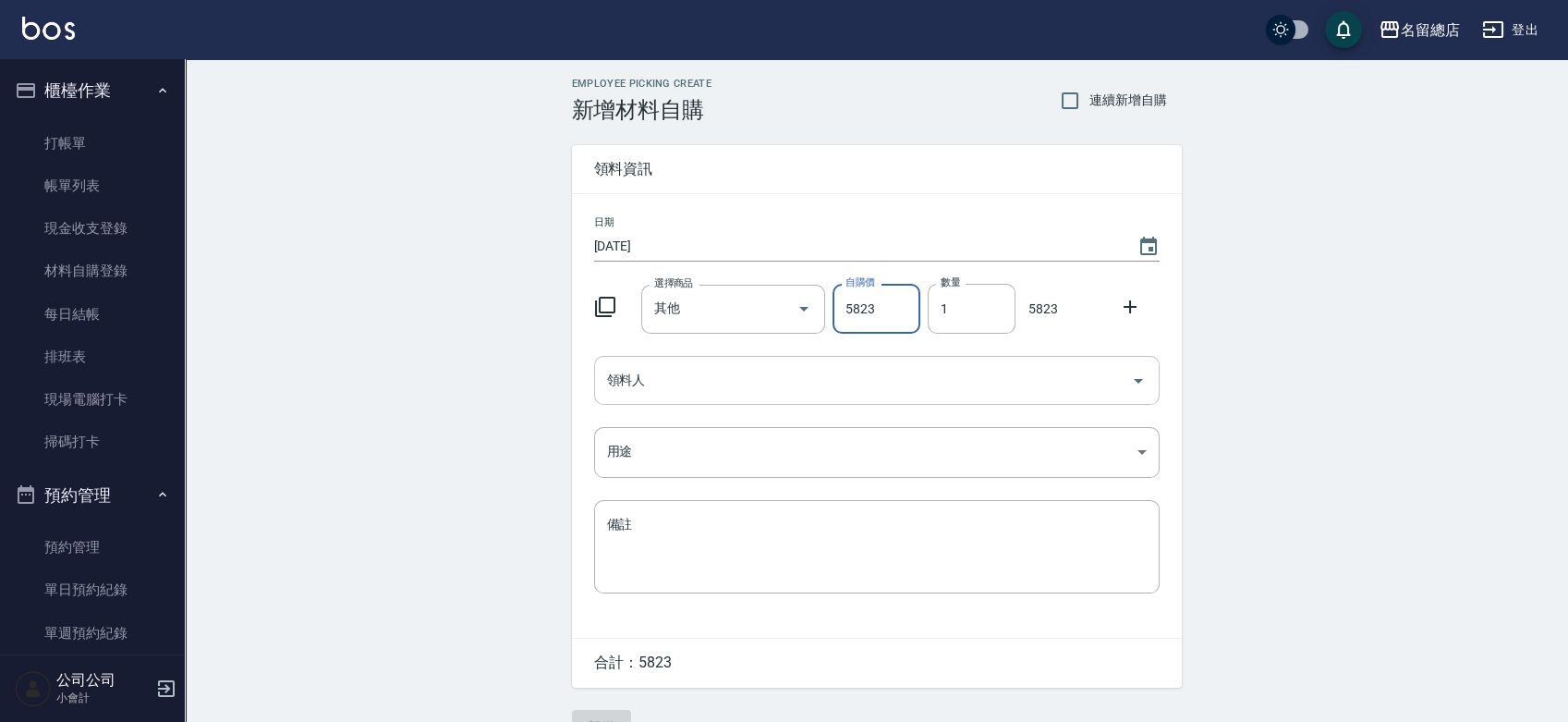
type input "5823"
click at [823, 382] on input "領料人" at bounding box center [863, 380] width 521 height 32
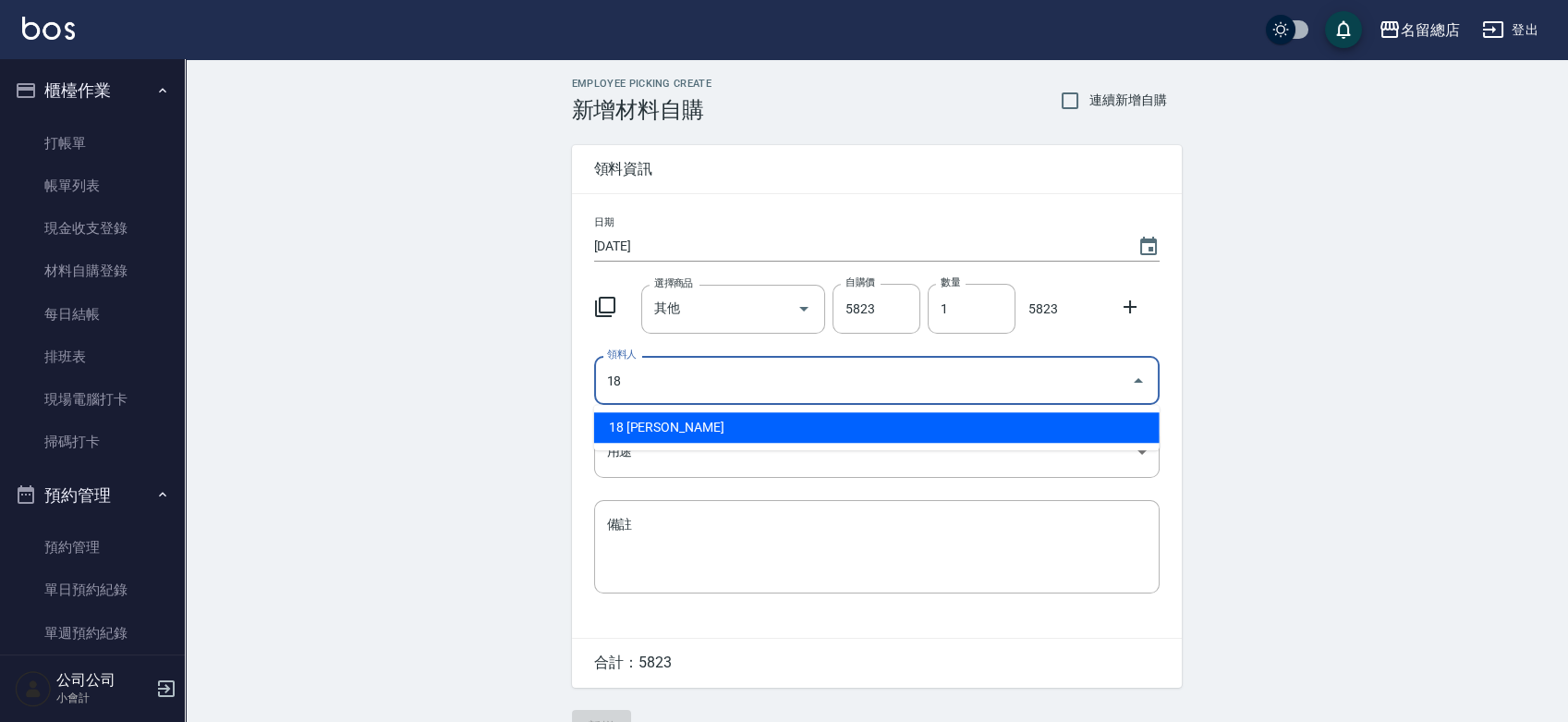
type input "18 [PERSON_NAME]"
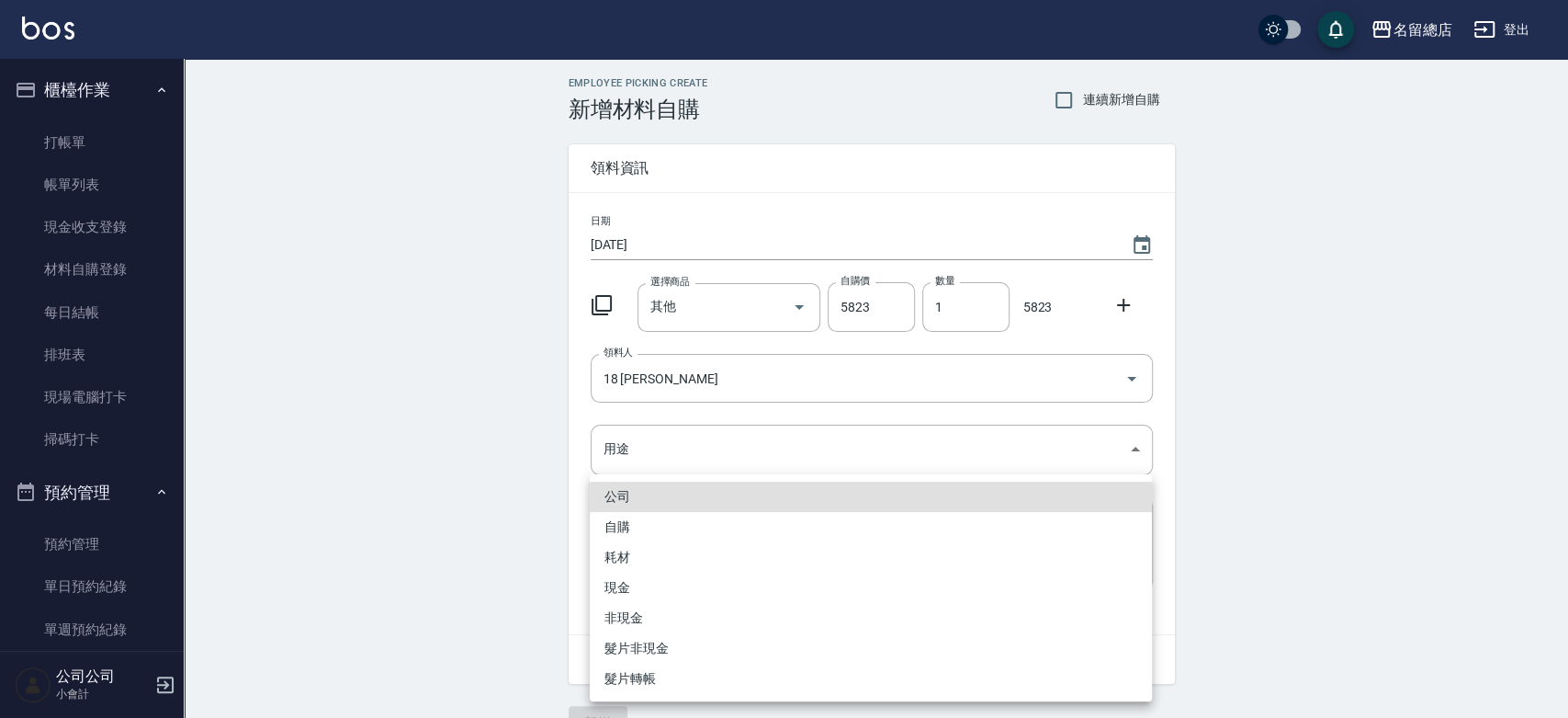
click at [640, 523] on li "自購" at bounding box center [870, 527] width 562 height 30
type input "自購"
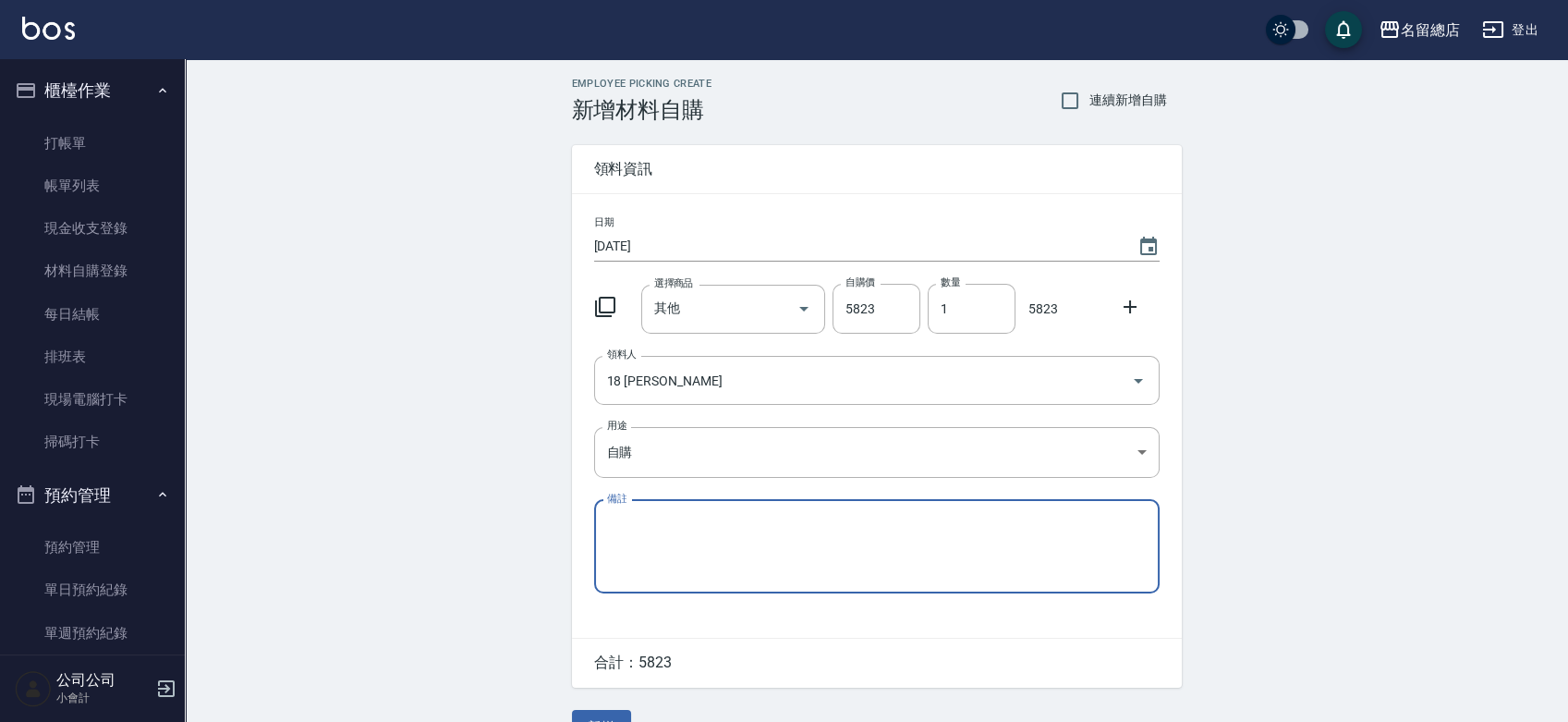
click at [639, 537] on textarea "備註" at bounding box center [877, 546] width 540 height 63
click at [744, 542] on textarea "8/22-9/11貨款" at bounding box center [877, 546] width 540 height 63
drag, startPoint x: 680, startPoint y: 516, endPoint x: 602, endPoint y: 520, distance: 78.1
click at [602, 520] on div "8/22-9/11貨款 x 備註" at bounding box center [877, 546] width 566 height 93
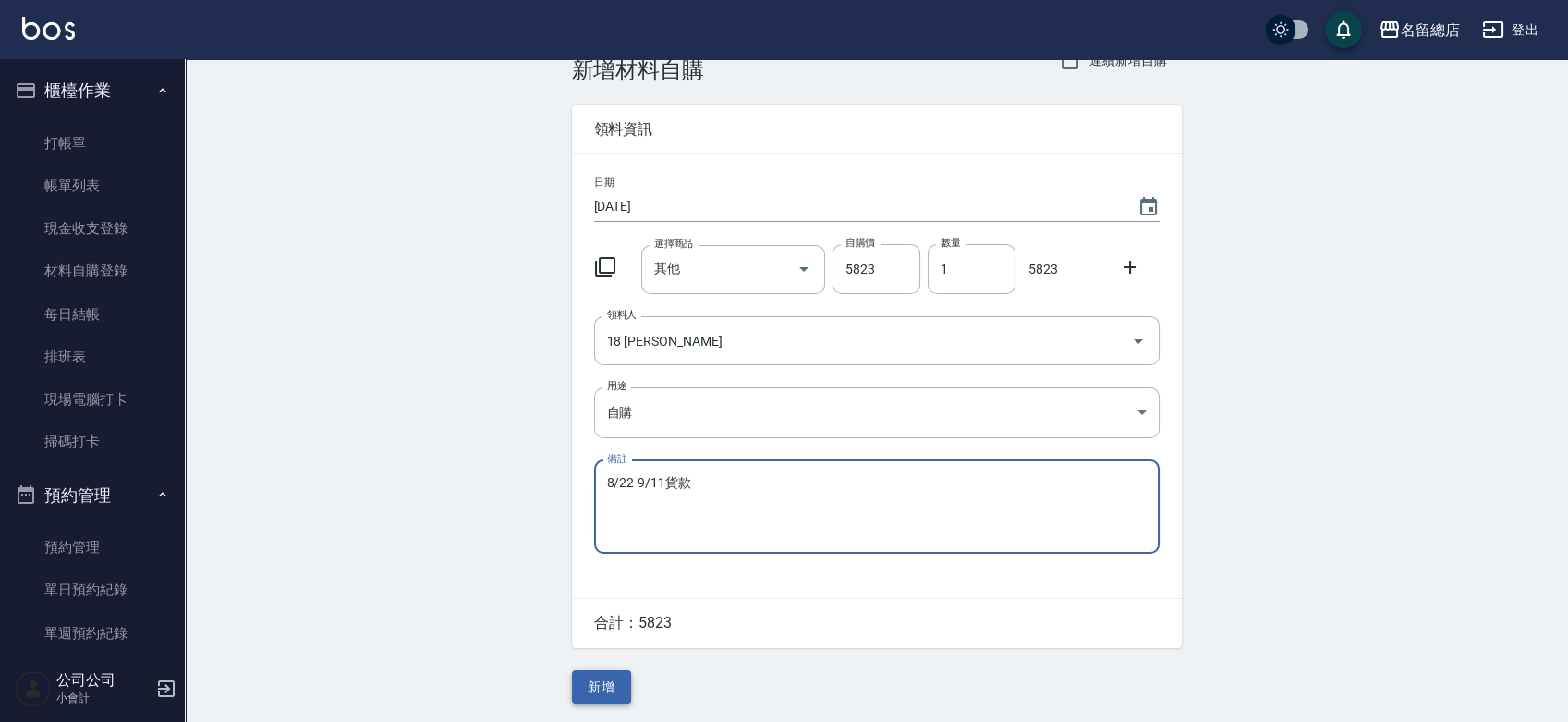
type textarea "8/22-9/11貨款"
click at [589, 680] on button "新增" at bounding box center [602, 687] width 59 height 34
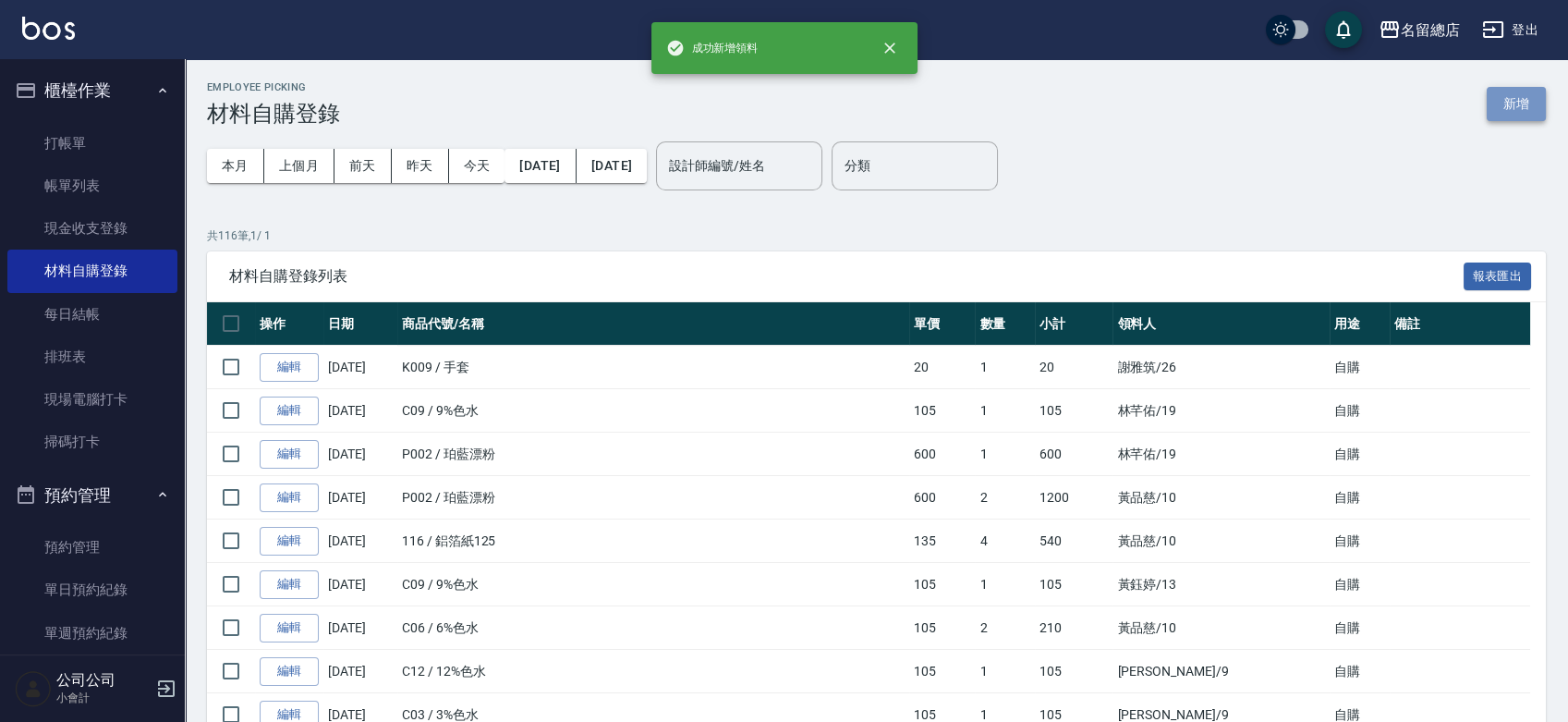
click at [1515, 102] on button "新增" at bounding box center [1516, 104] width 59 height 34
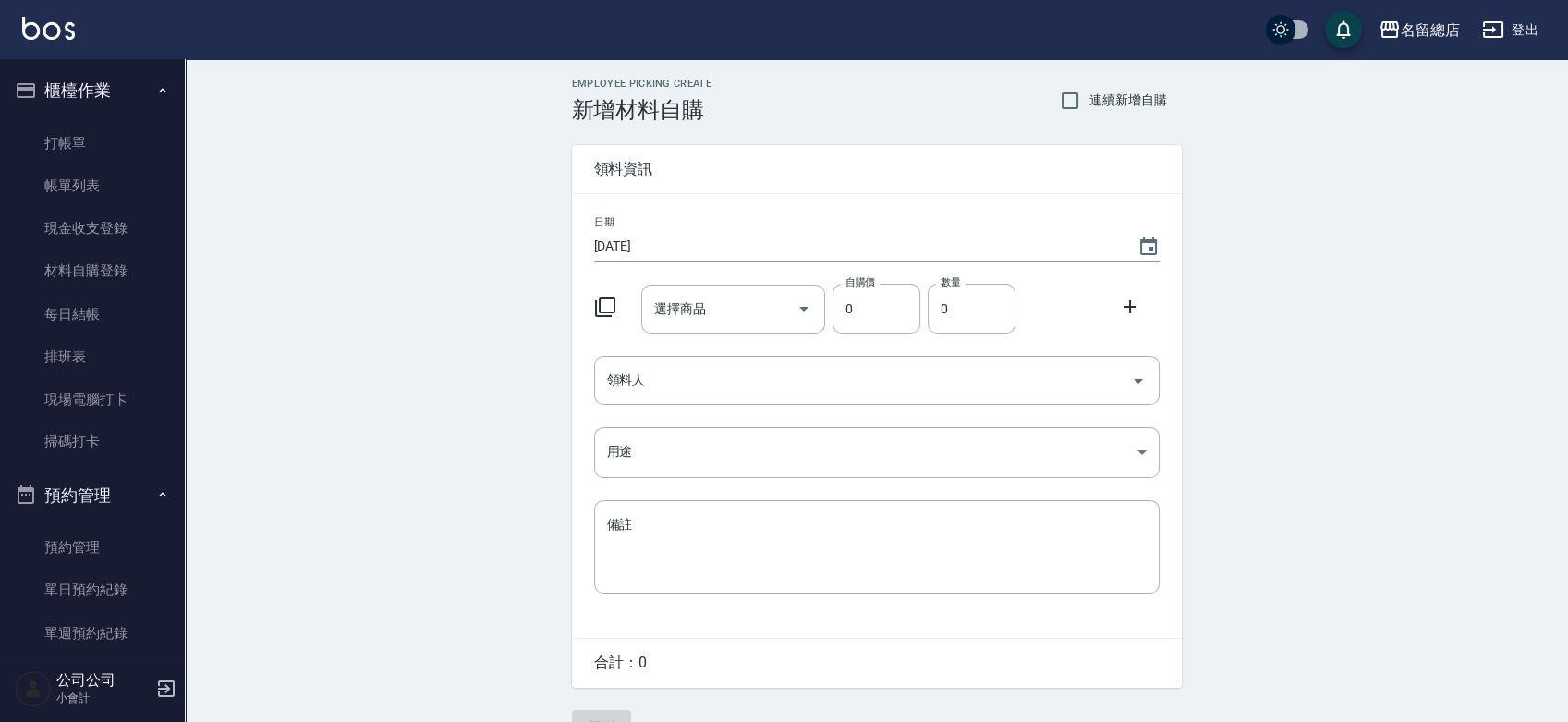
click at [1120, 95] on span "連續新增自購" at bounding box center [1128, 100] width 78 height 19
click at [1089, 95] on input "連續新增自購" at bounding box center [1070, 101] width 39 height 39
checkbox input "true"
click at [670, 521] on textarea "備註" at bounding box center [877, 546] width 540 height 63
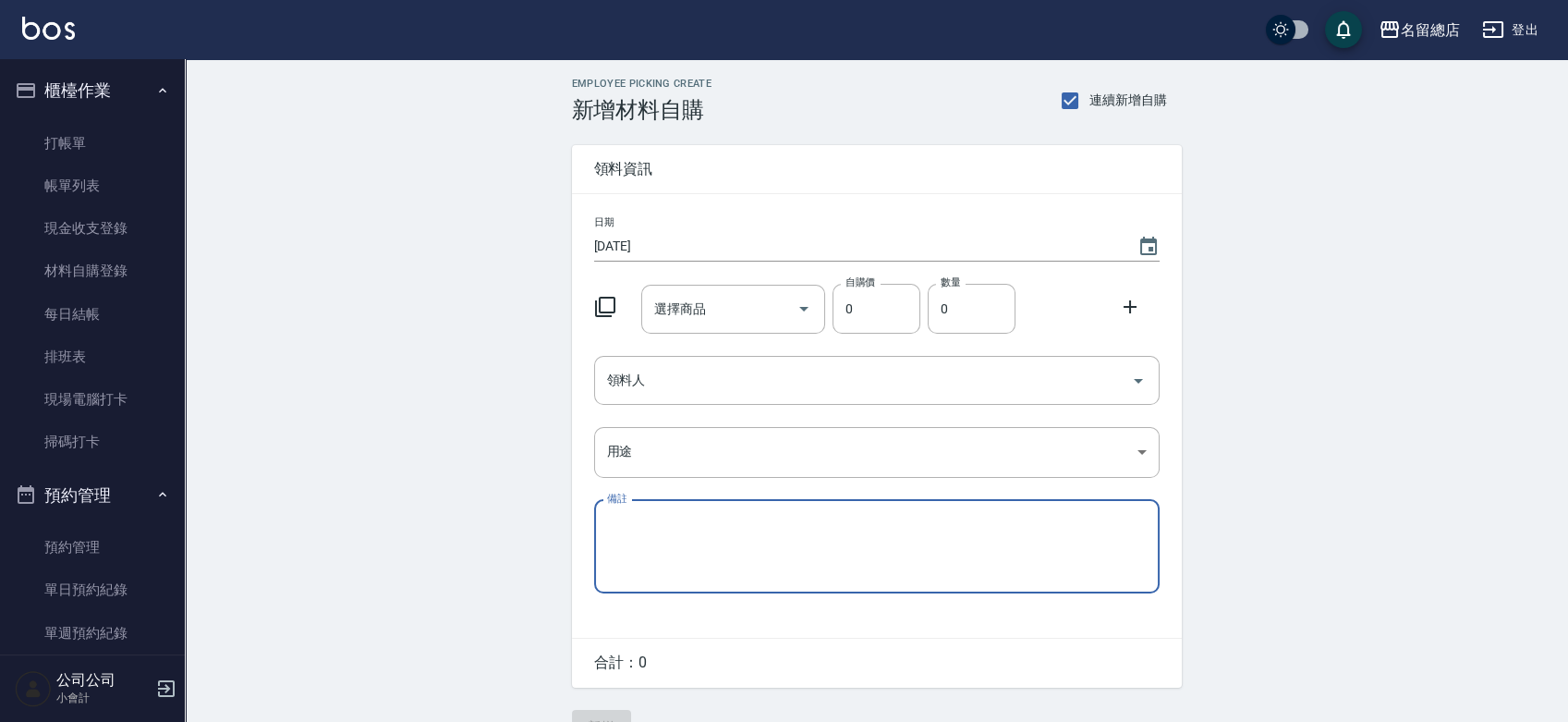
paste textarea "8/22-9/11貨款"
type textarea "8/22-9/11貨款"
click at [678, 318] on input "選擇商品" at bounding box center [719, 308] width 140 height 32
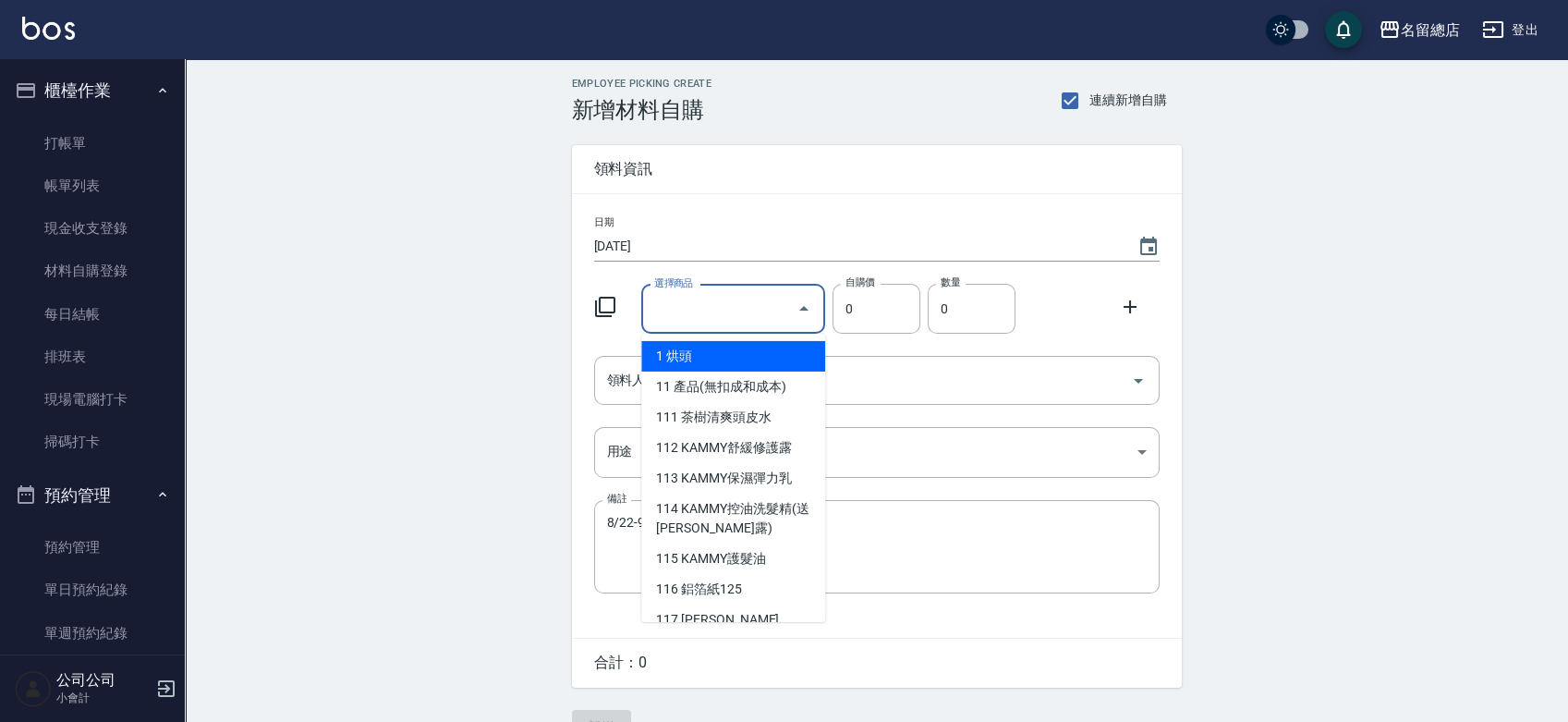
type input "其他"
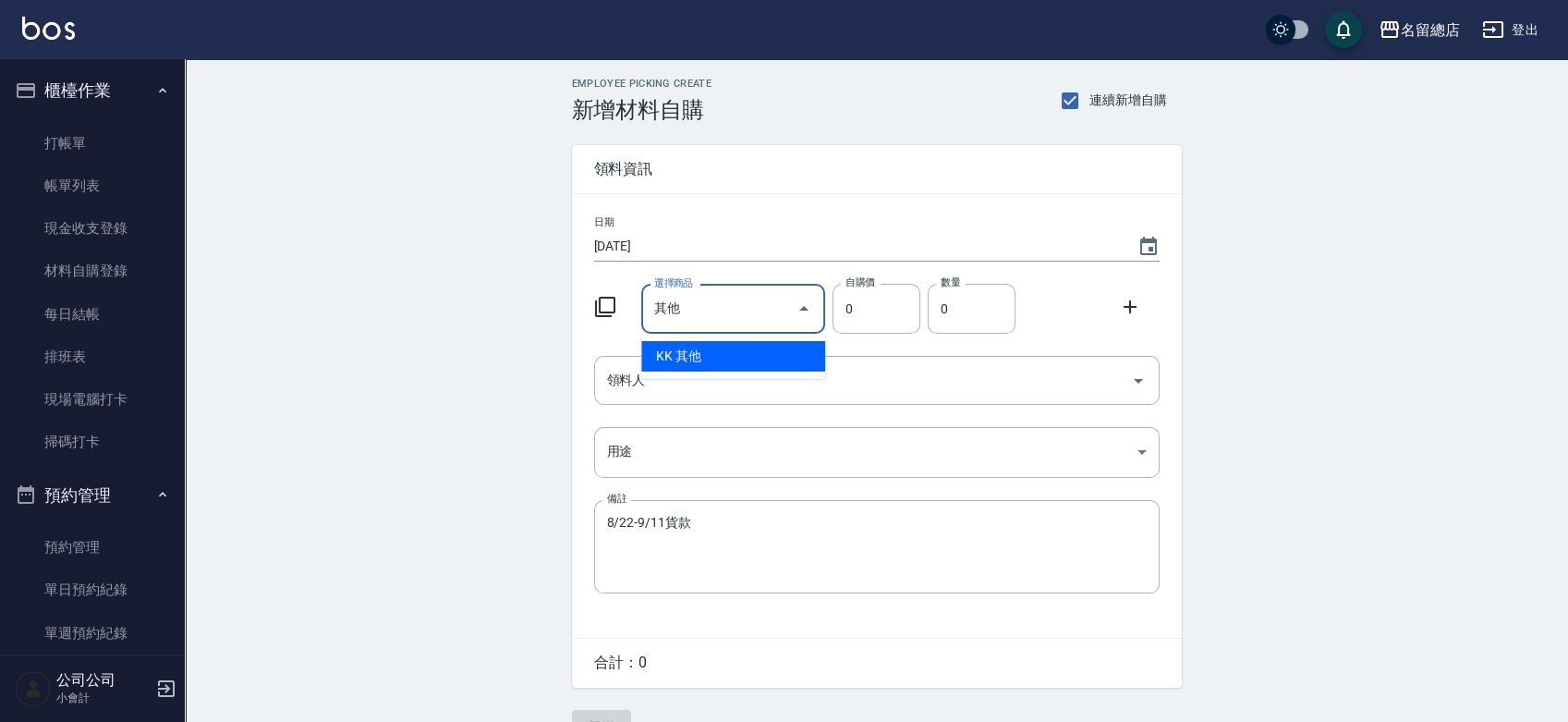
click at [734, 344] on li "KK 其他" at bounding box center [733, 355] width 184 height 31
type input "1"
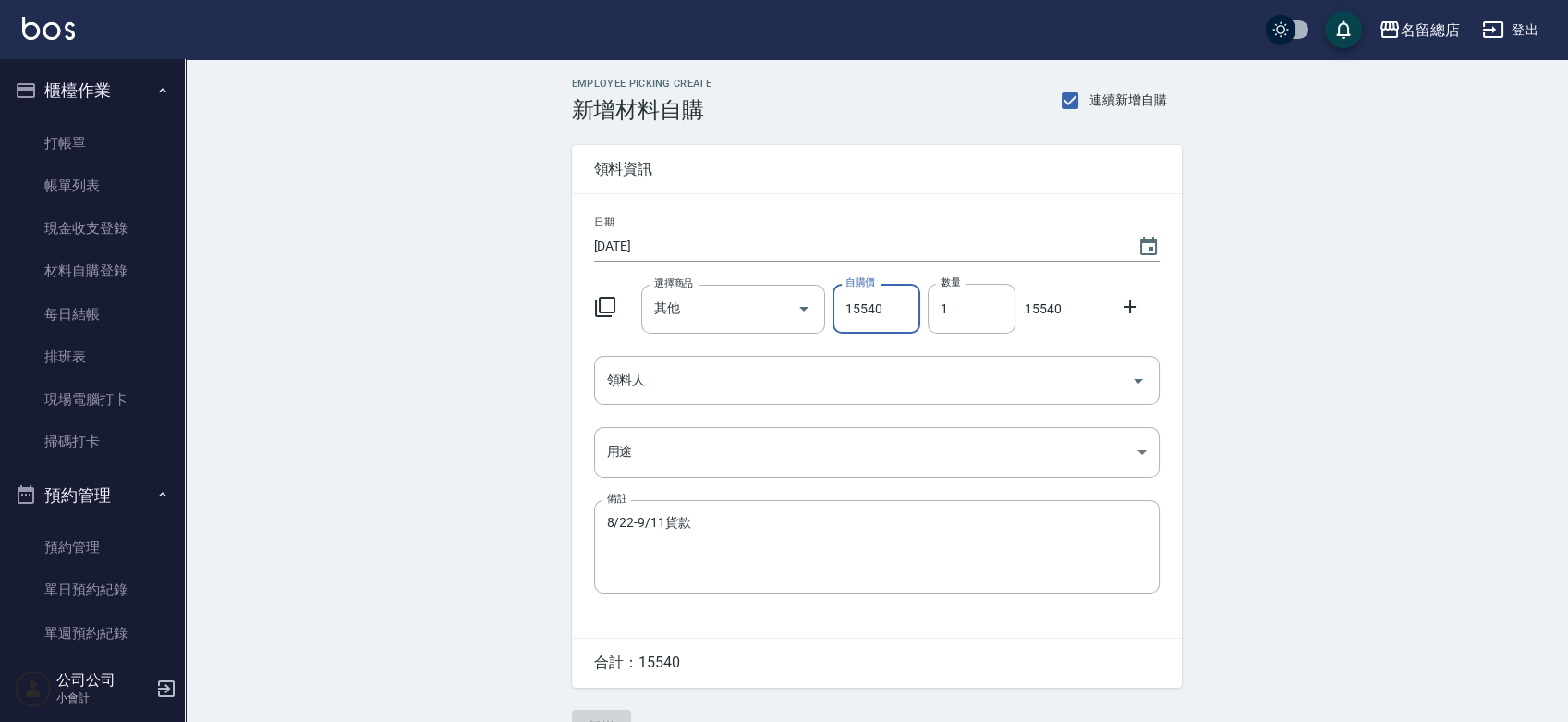
type input "15540"
click at [818, 355] on div "日期 2025/09/21 選擇商品 其他 選擇商品 自購價 15540 自購價 數量 1 數量 15540 領料人 領料人 用途 ​ 用途 備註 8/22-…" at bounding box center [877, 416] width 610 height 443
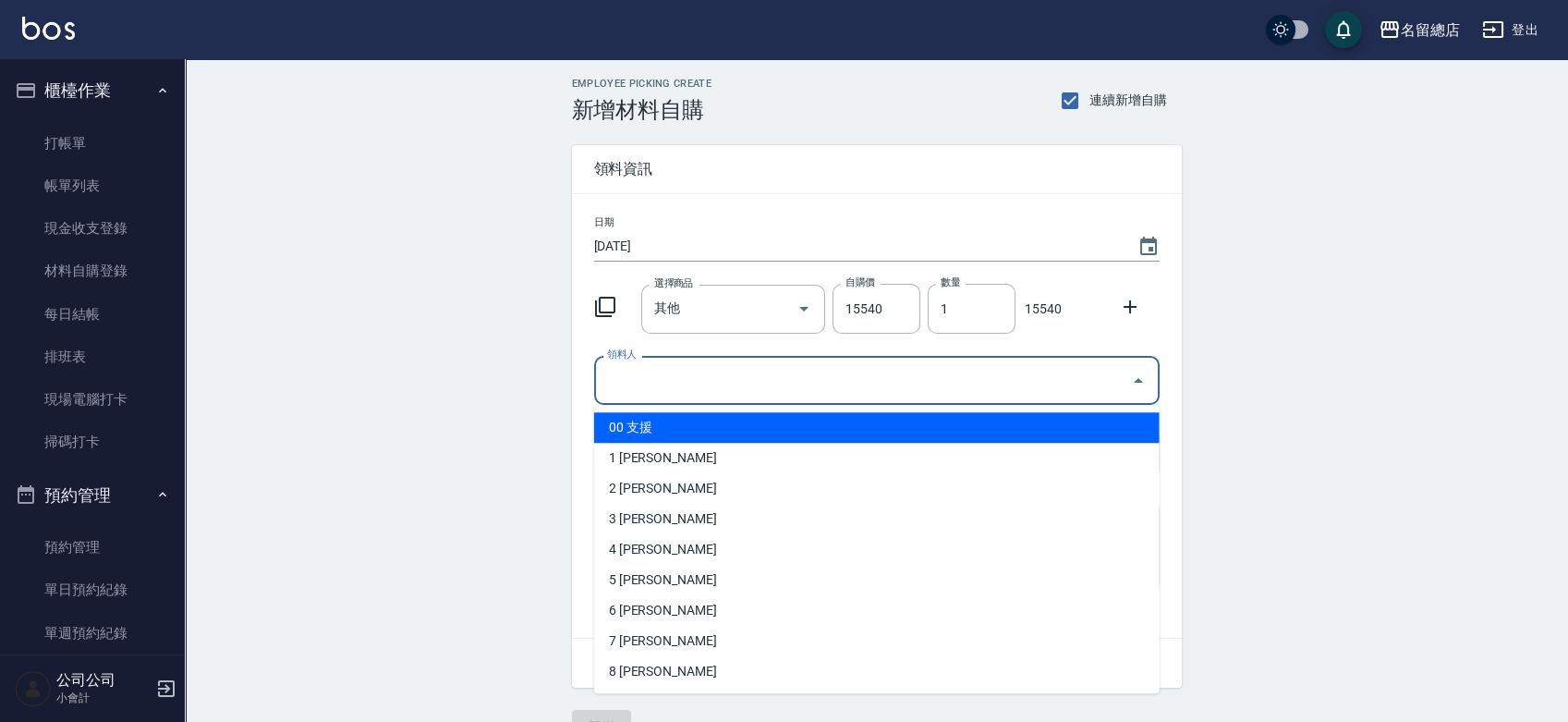
click at [836, 382] on input "領料人" at bounding box center [863, 380] width 521 height 32
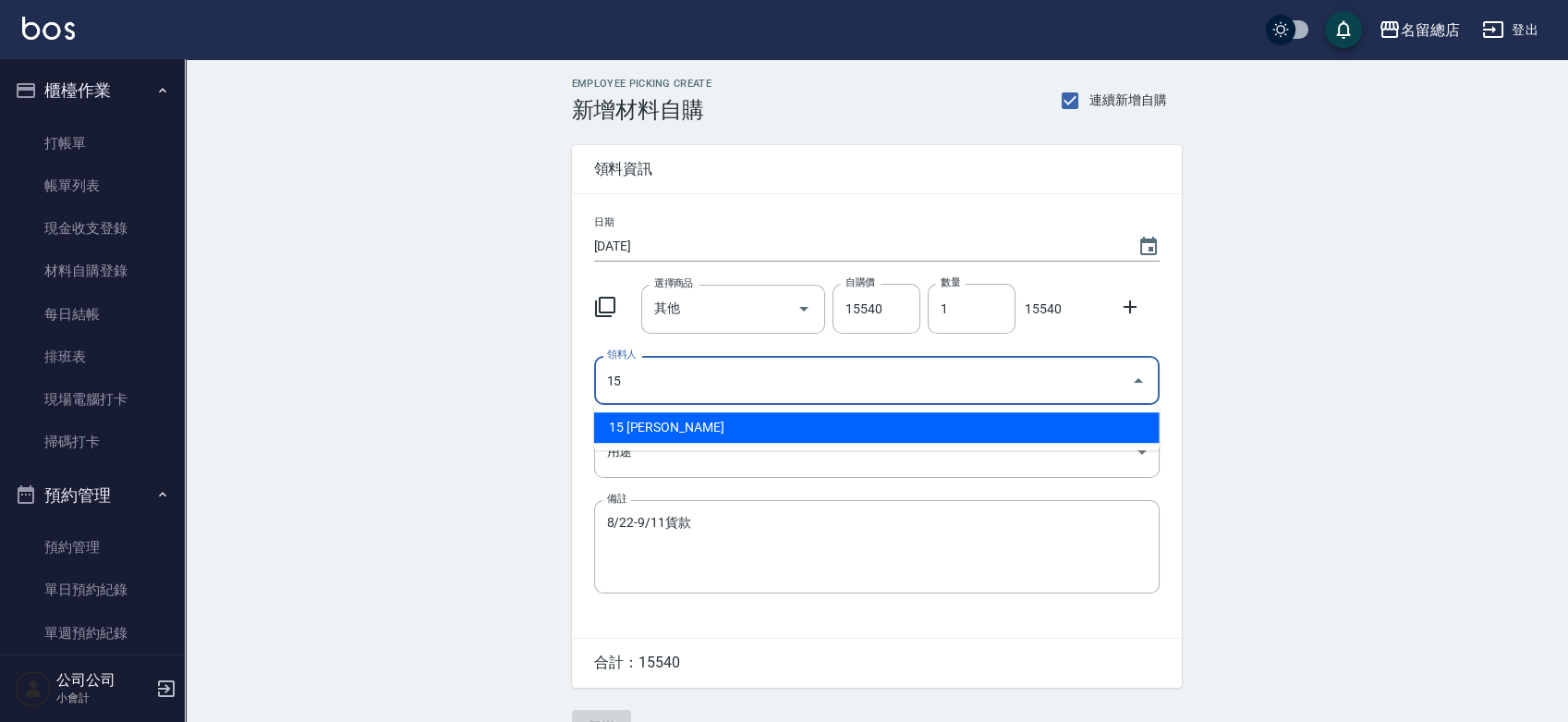
type input "15 [PERSON_NAME]"
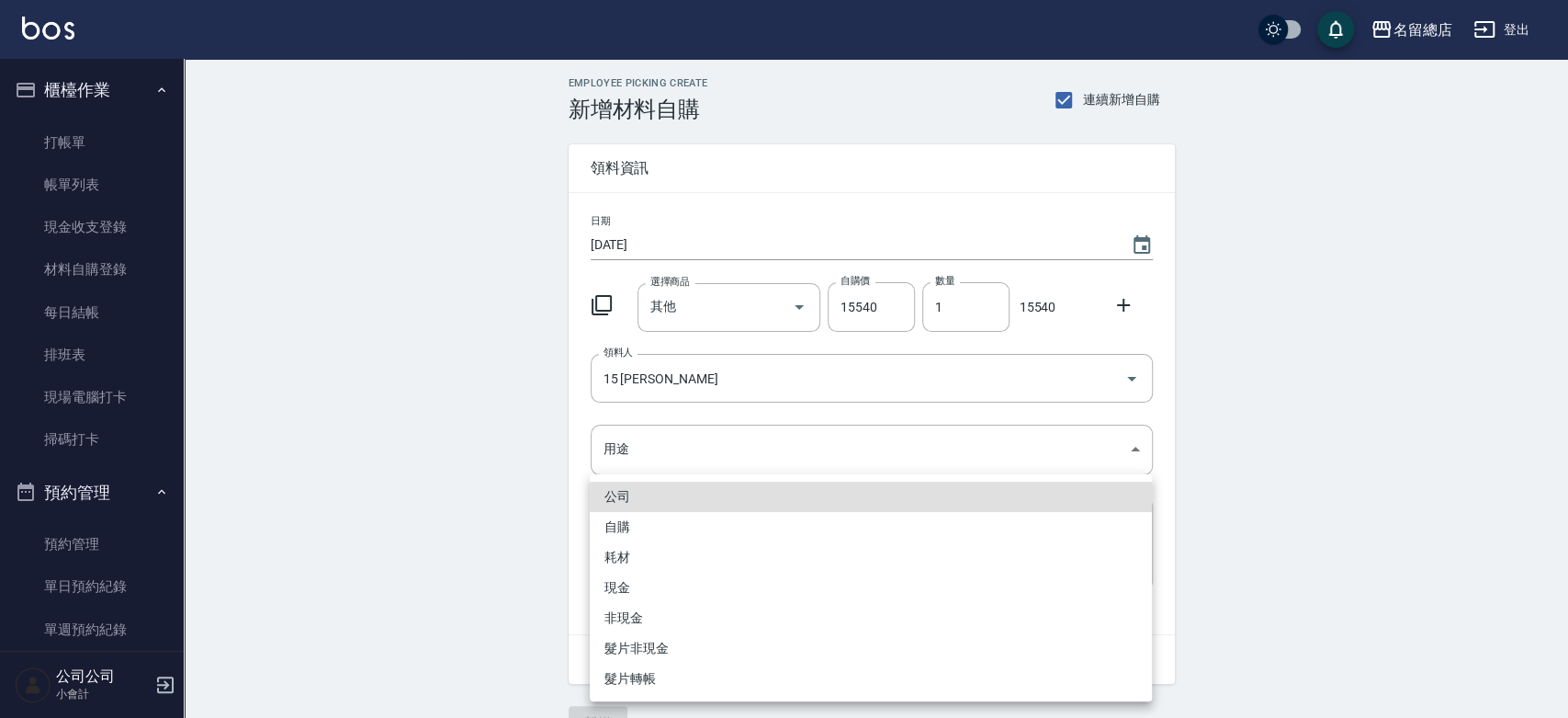
click at [629, 523] on li "自購" at bounding box center [870, 527] width 562 height 30
type input "自購"
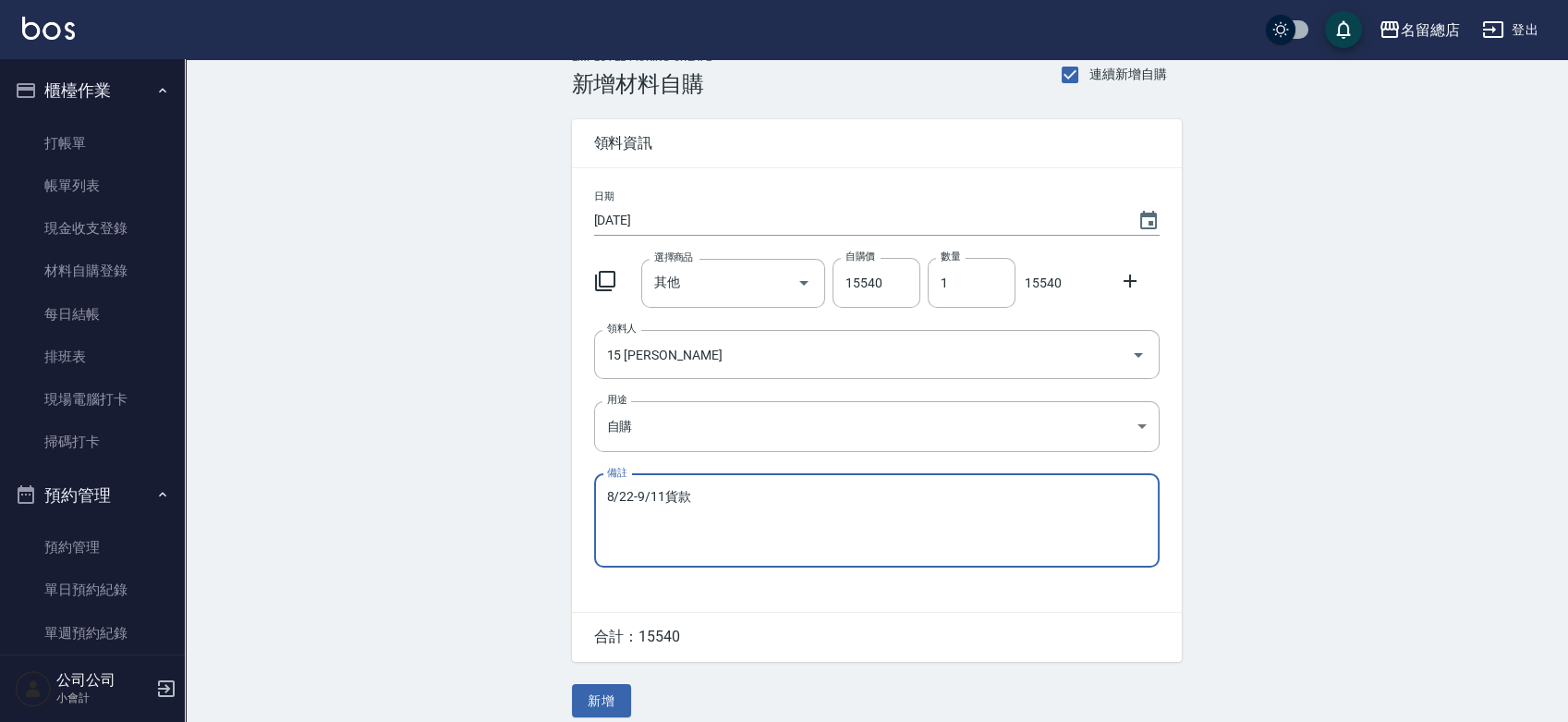
scroll to position [41, 0]
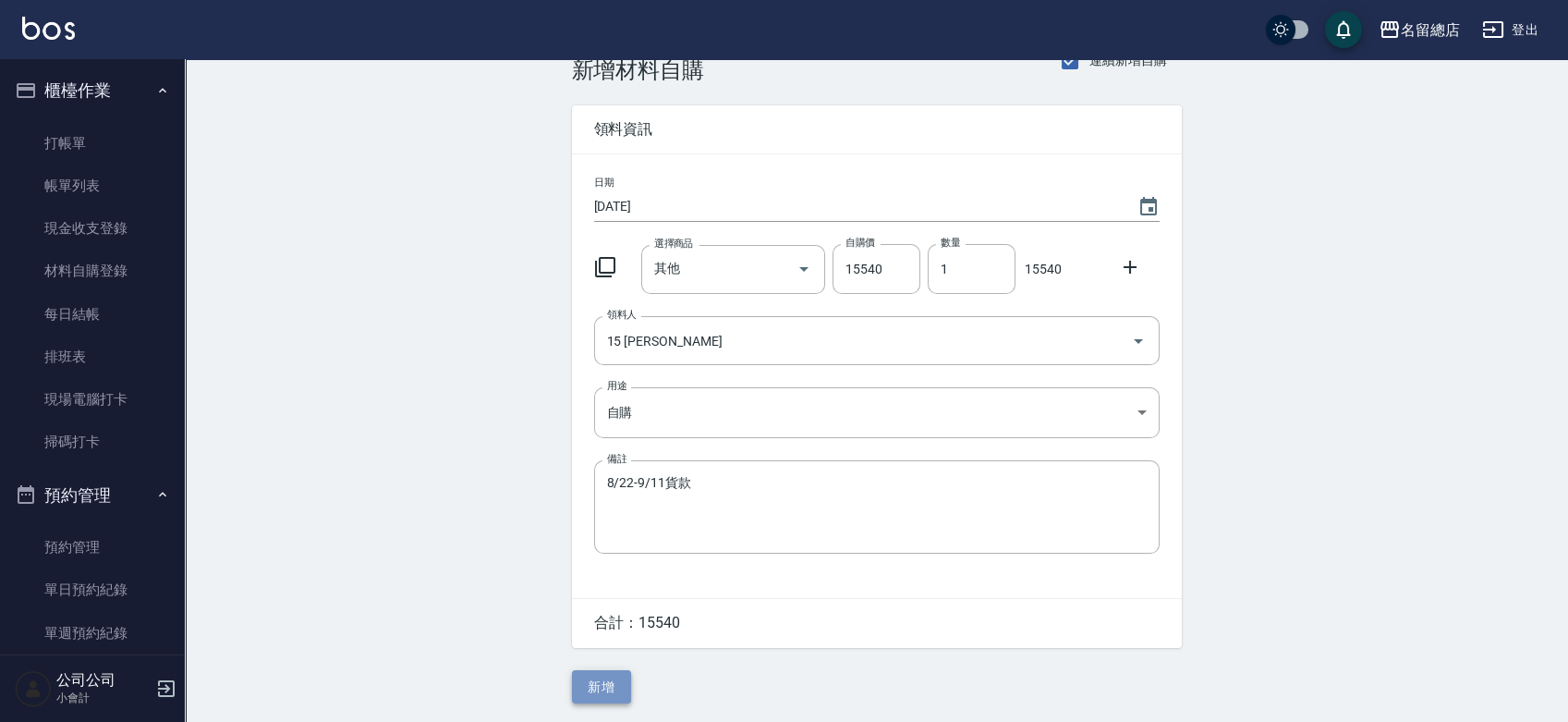
click at [578, 699] on button "新增" at bounding box center [602, 687] width 59 height 34
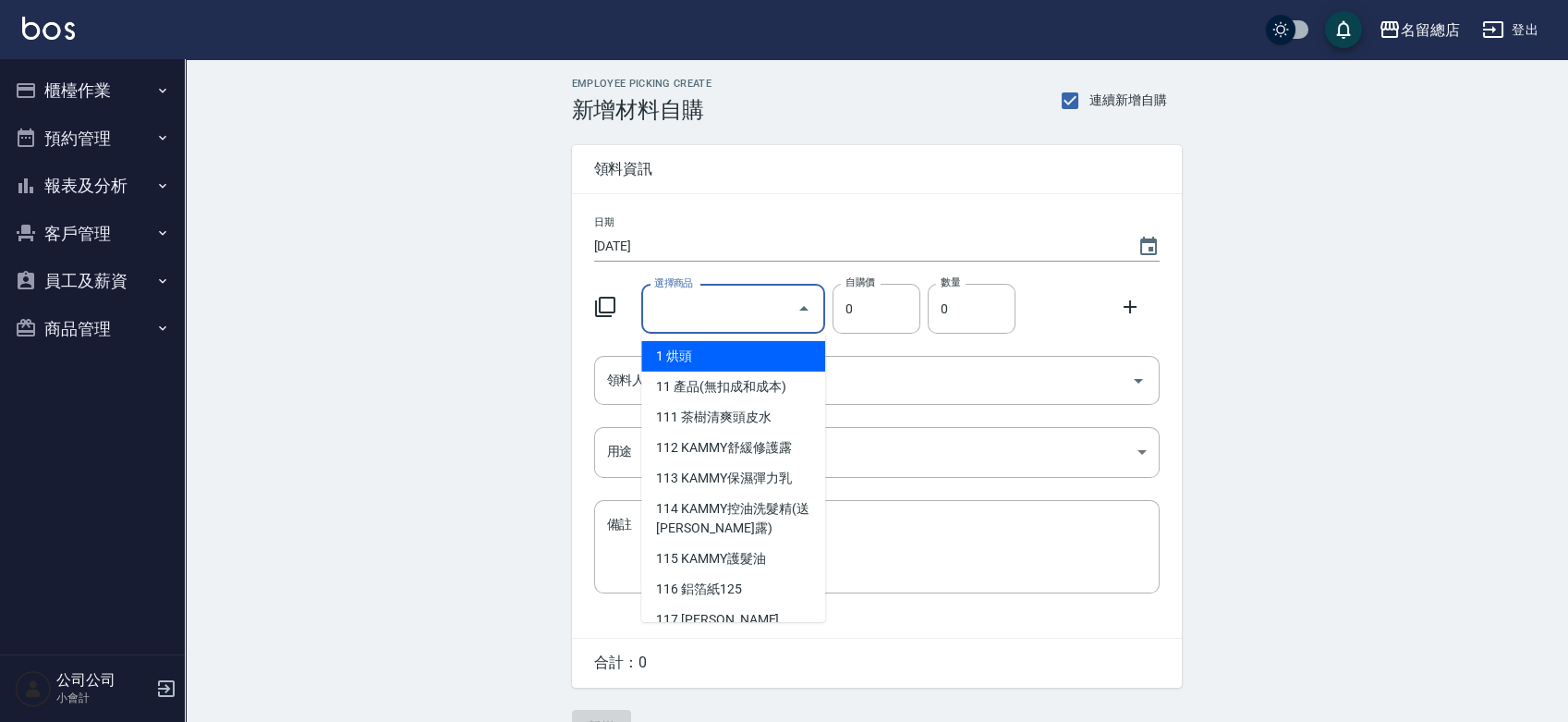
click at [732, 295] on input "選擇商品" at bounding box center [719, 308] width 140 height 32
type input "其他"
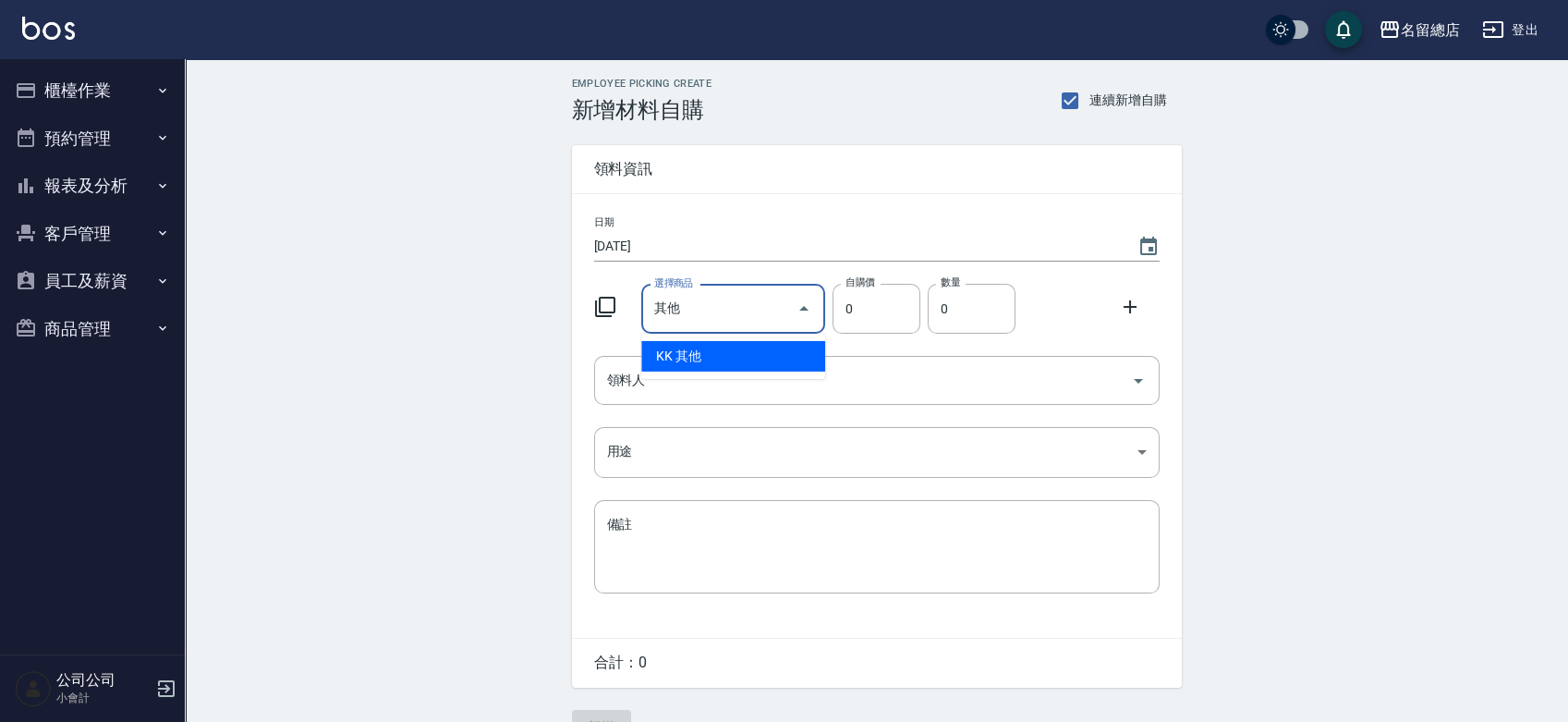
click at [726, 345] on li "KK 其他" at bounding box center [733, 355] width 184 height 31
type input "1"
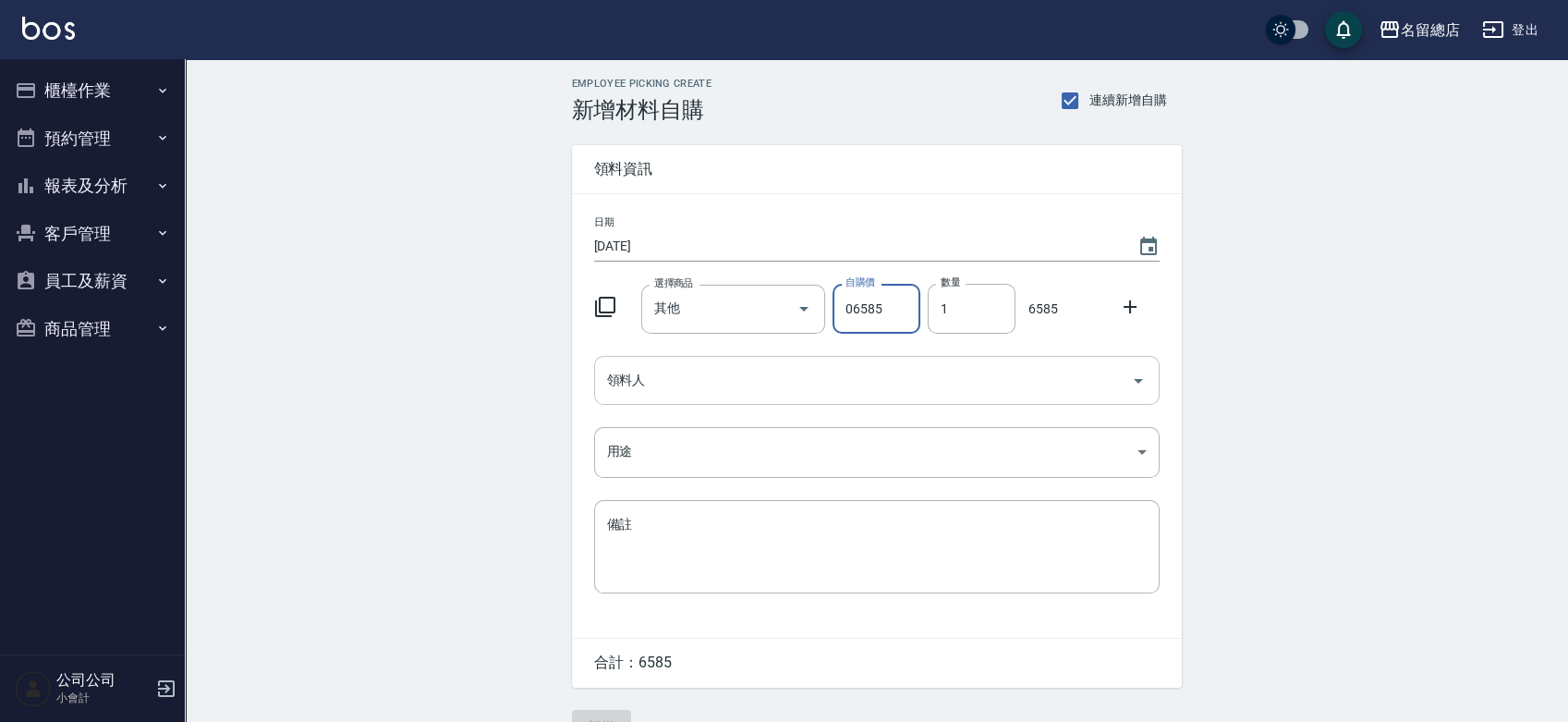
click at [700, 383] on input "領料人" at bounding box center [863, 380] width 521 height 32
drag, startPoint x: 852, startPoint y: 308, endPoint x: 838, endPoint y: 310, distance: 14.1
click at [838, 310] on input "06585" at bounding box center [877, 308] width 88 height 50
type input "6585"
click at [643, 378] on input "領料人" at bounding box center [863, 380] width 521 height 32
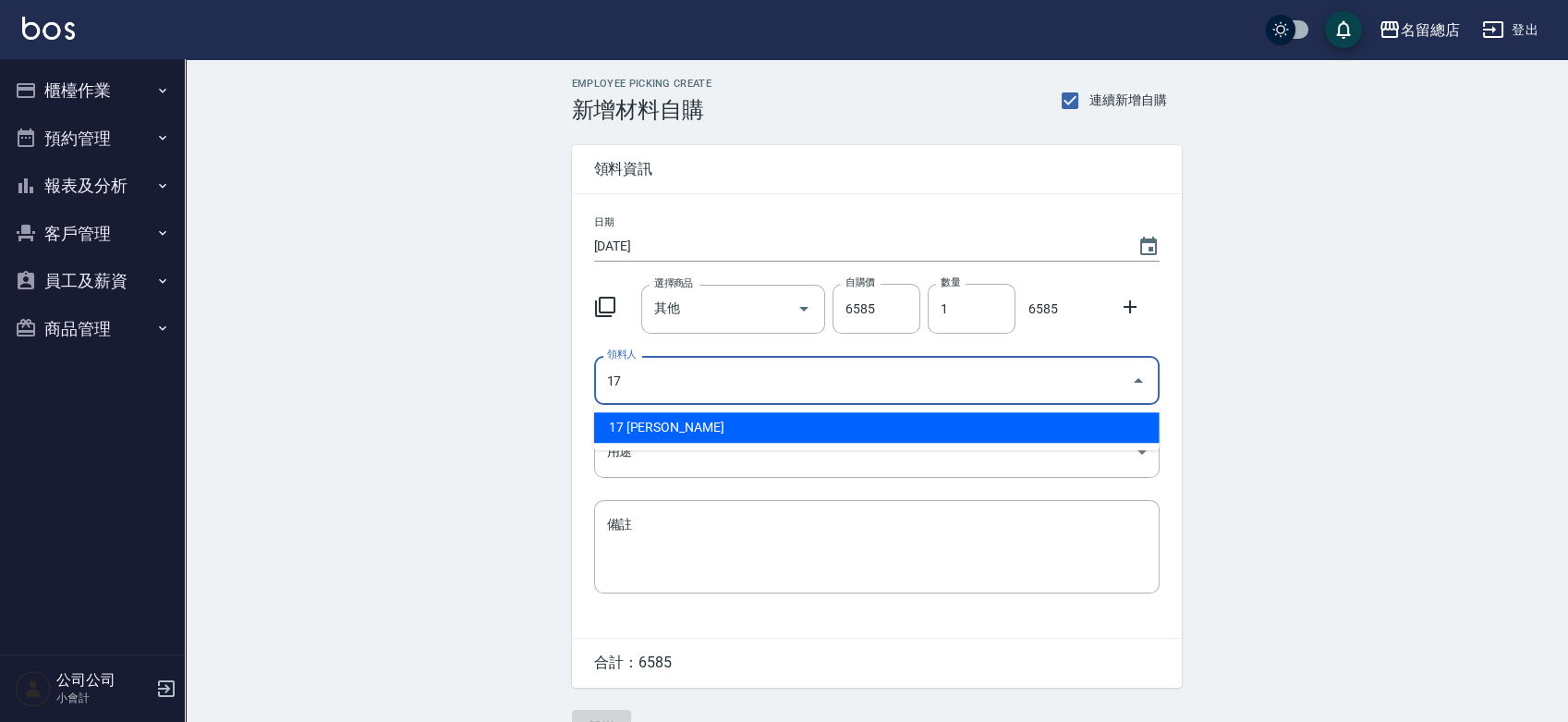
type input "17 [PERSON_NAME]"
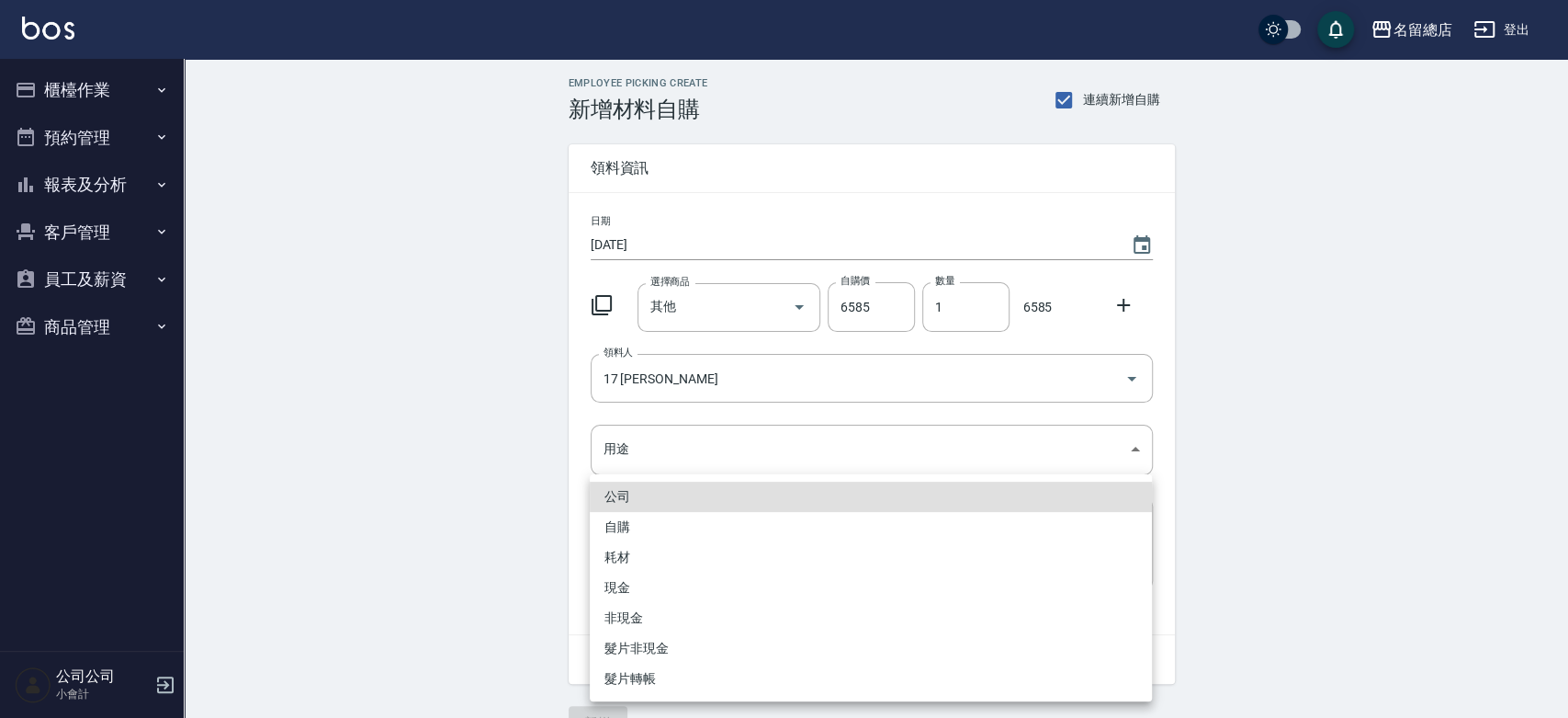
click at [636, 523] on li "自購" at bounding box center [870, 527] width 562 height 30
type input "自購"
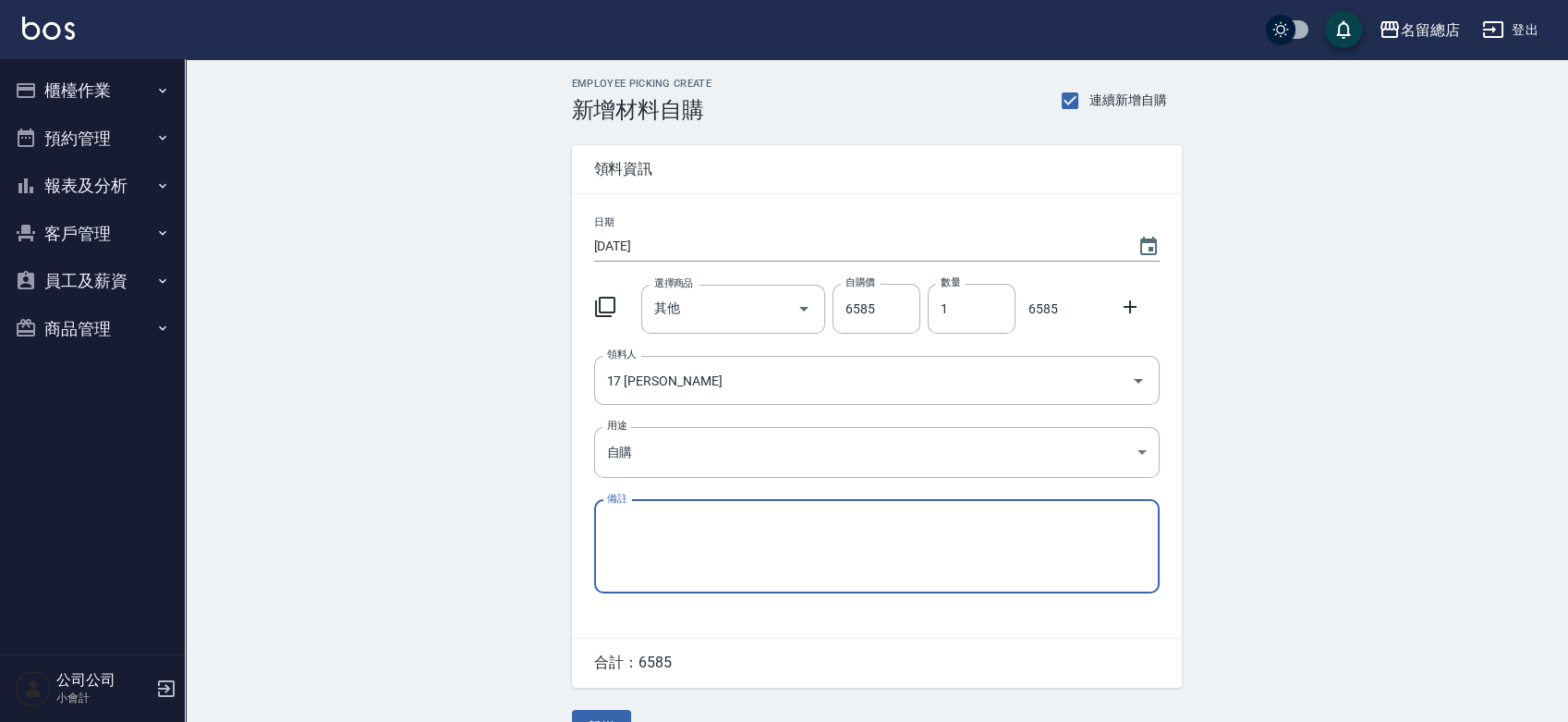
click at [622, 515] on textarea "備註" at bounding box center [877, 546] width 540 height 63
drag, startPoint x: 622, startPoint y: 513, endPoint x: 703, endPoint y: 547, distance: 87.8
click at [703, 547] on textarea "備註" at bounding box center [877, 546] width 540 height 63
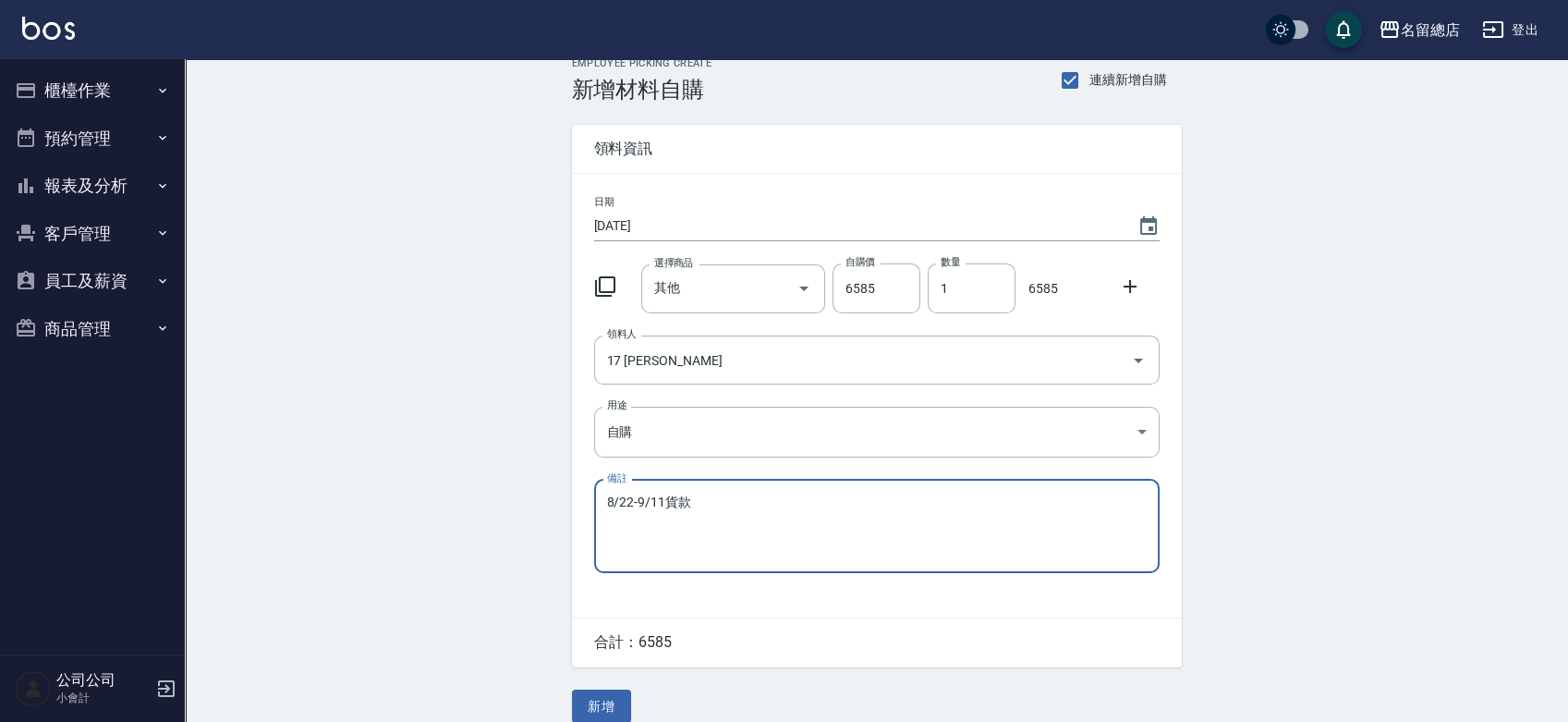
scroll to position [41, 0]
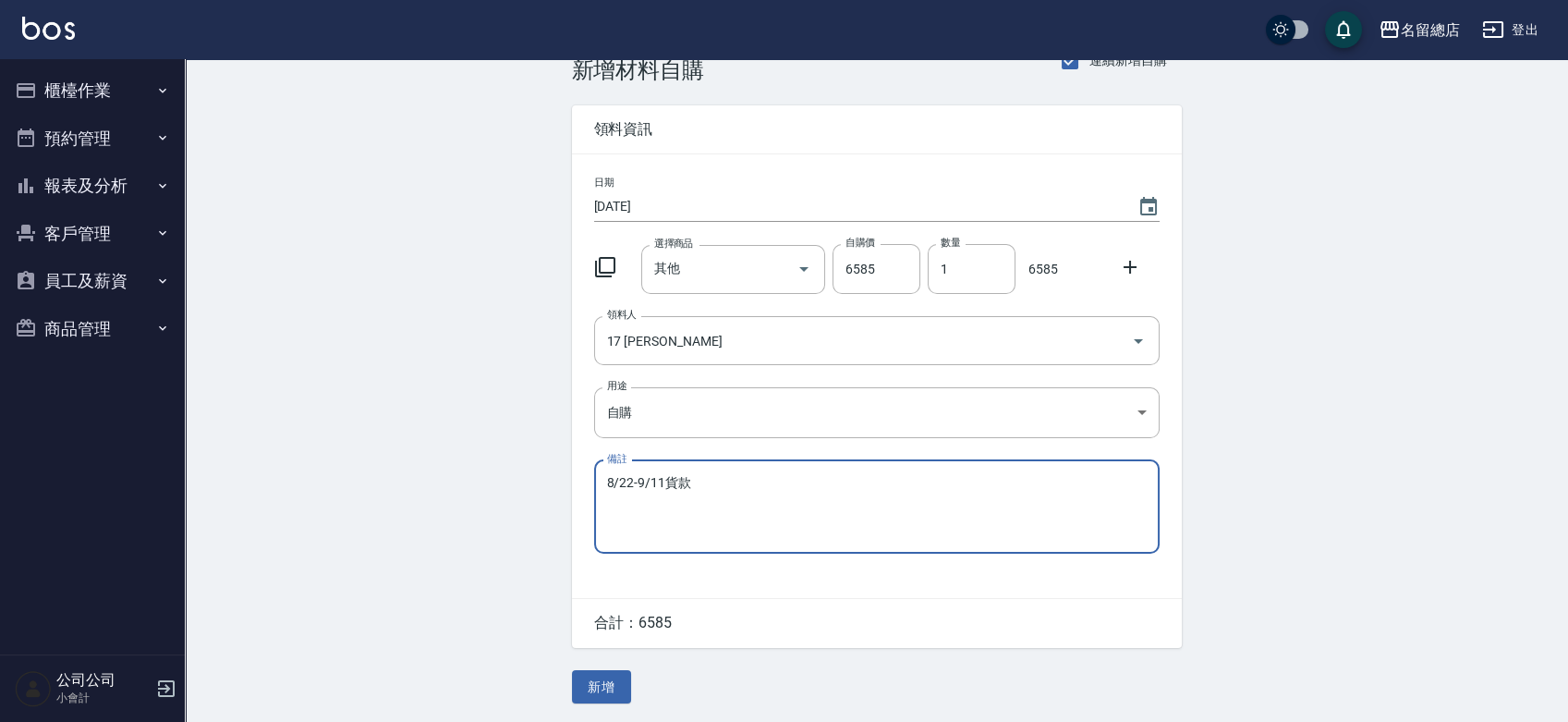
drag, startPoint x: 716, startPoint y: 485, endPoint x: 609, endPoint y: 495, distance: 107.5
click at [609, 495] on textarea "8/22-9/11貨款" at bounding box center [877, 506] width 540 height 63
drag, startPoint x: 703, startPoint y: 473, endPoint x: 604, endPoint y: 472, distance: 99.0
click at [604, 472] on div "8/22-9/11貨款 x 備註" at bounding box center [877, 506] width 566 height 93
type textarea "8/22-9/11貨款"
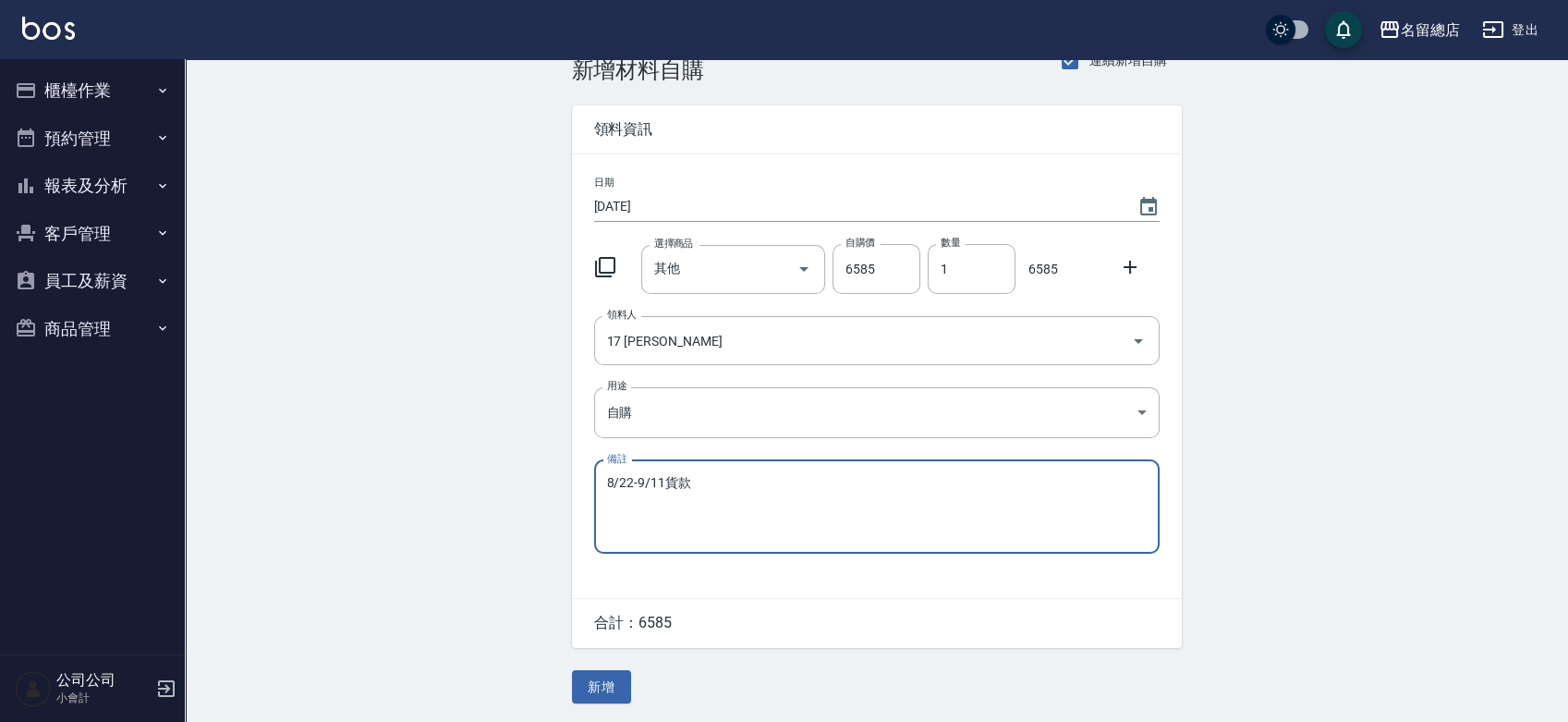
click at [602, 698] on button "新增" at bounding box center [602, 687] width 59 height 34
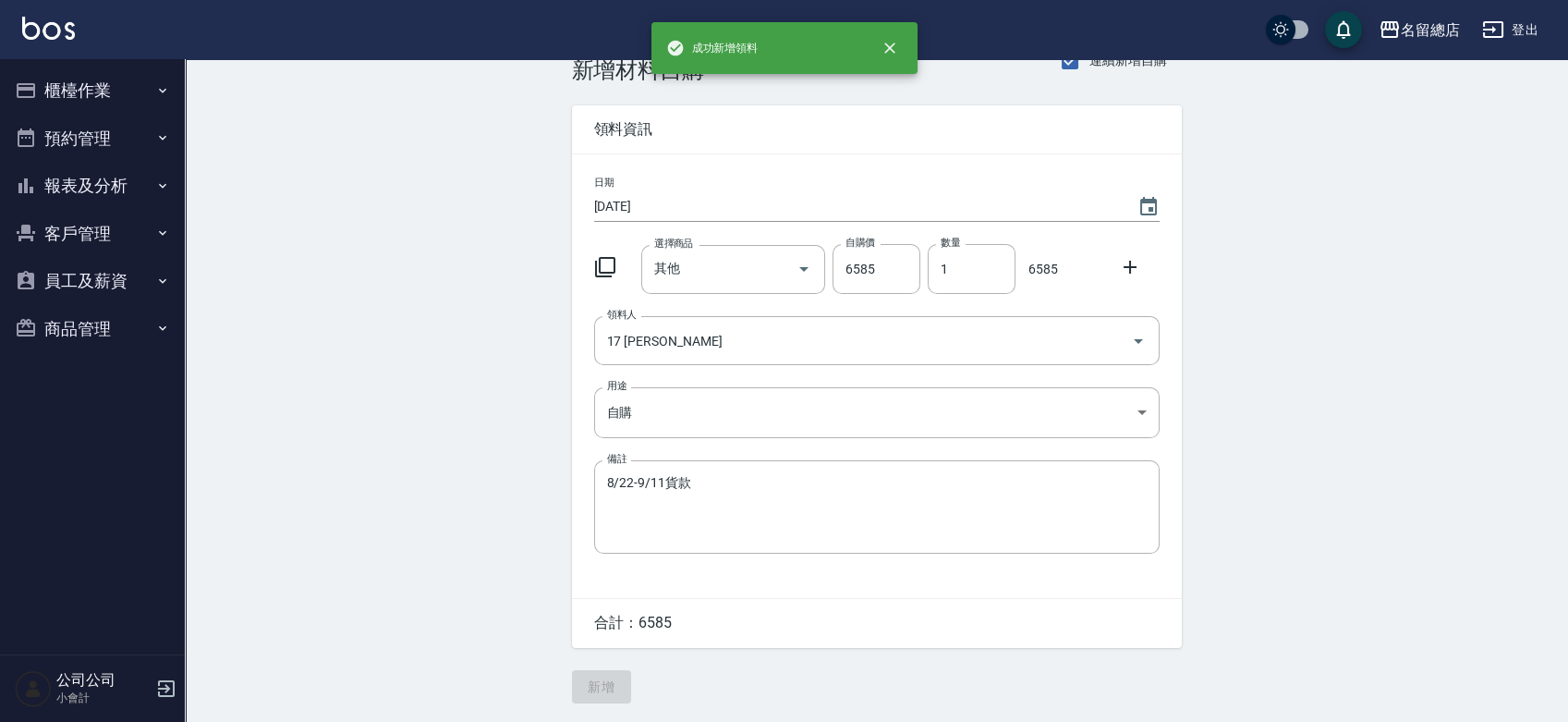
click at [606, 678] on div "Employee Picking Create 新增材料自購 連續新增自購 領料資訊 日期 2025/09/21 選擇商品 其他 選擇商品 自購價 6585 …" at bounding box center [877, 370] width 647 height 703
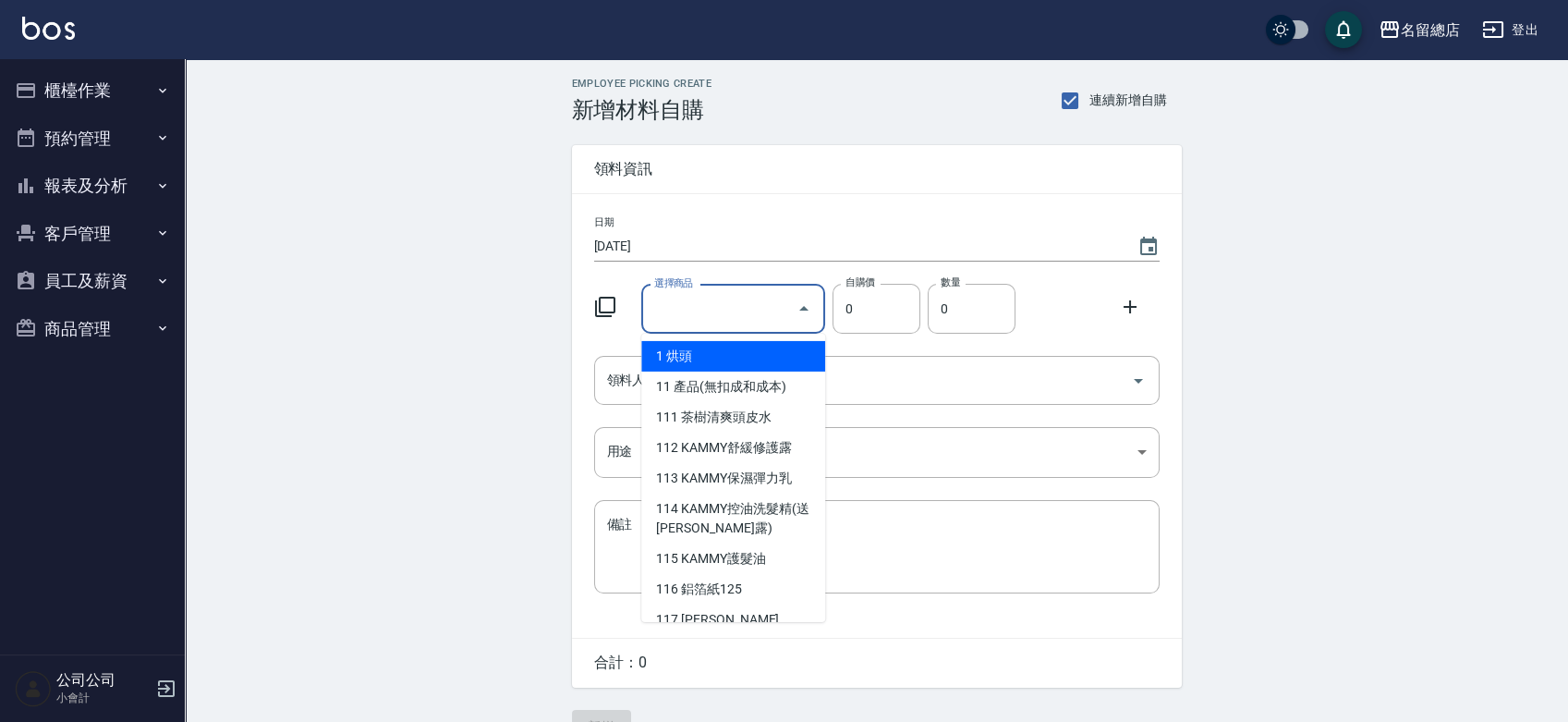
click at [752, 310] on input "選擇商品" at bounding box center [719, 308] width 140 height 32
type input "其他"
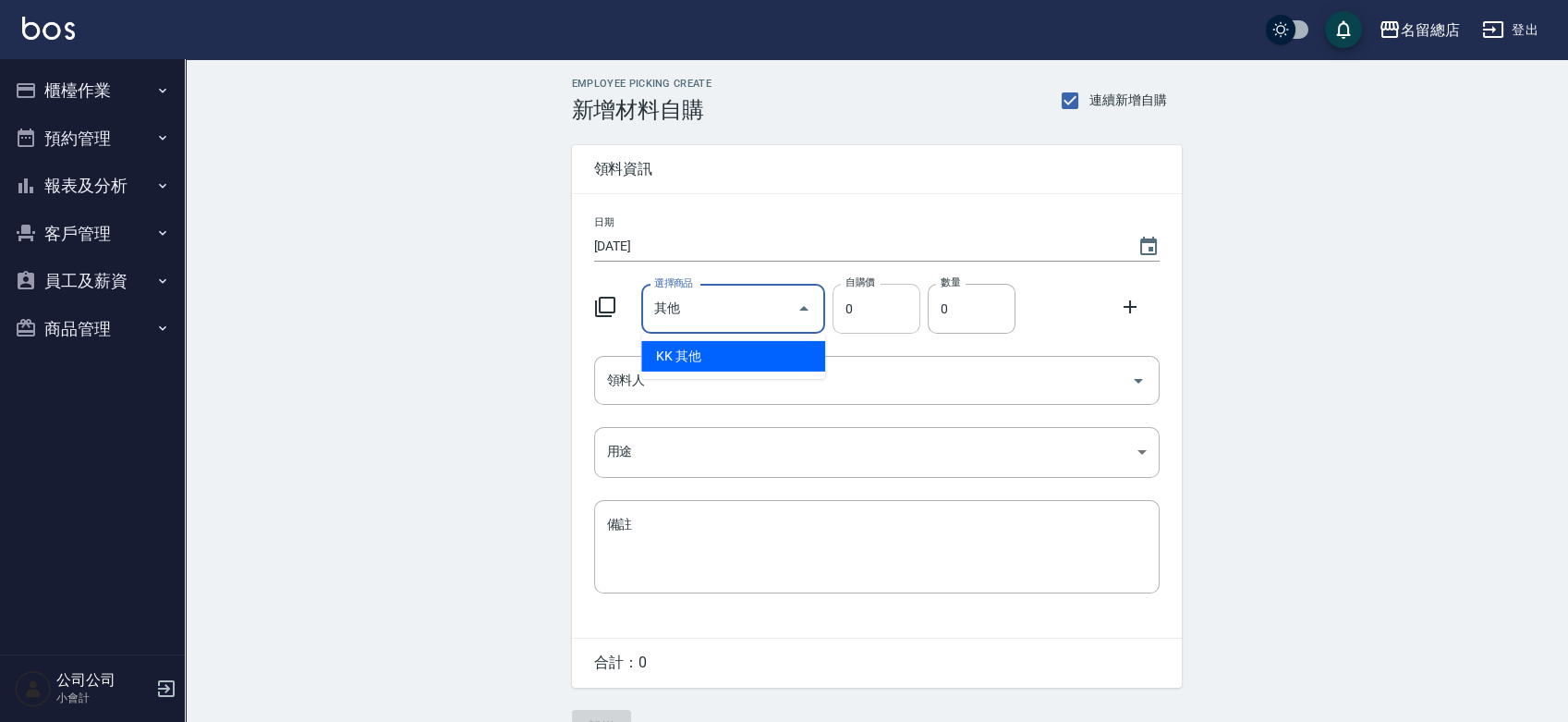
drag, startPoint x: 740, startPoint y: 360, endPoint x: 867, endPoint y: 323, distance: 132.3
click at [742, 360] on li "KK 其他" at bounding box center [733, 355] width 184 height 31
type input "1"
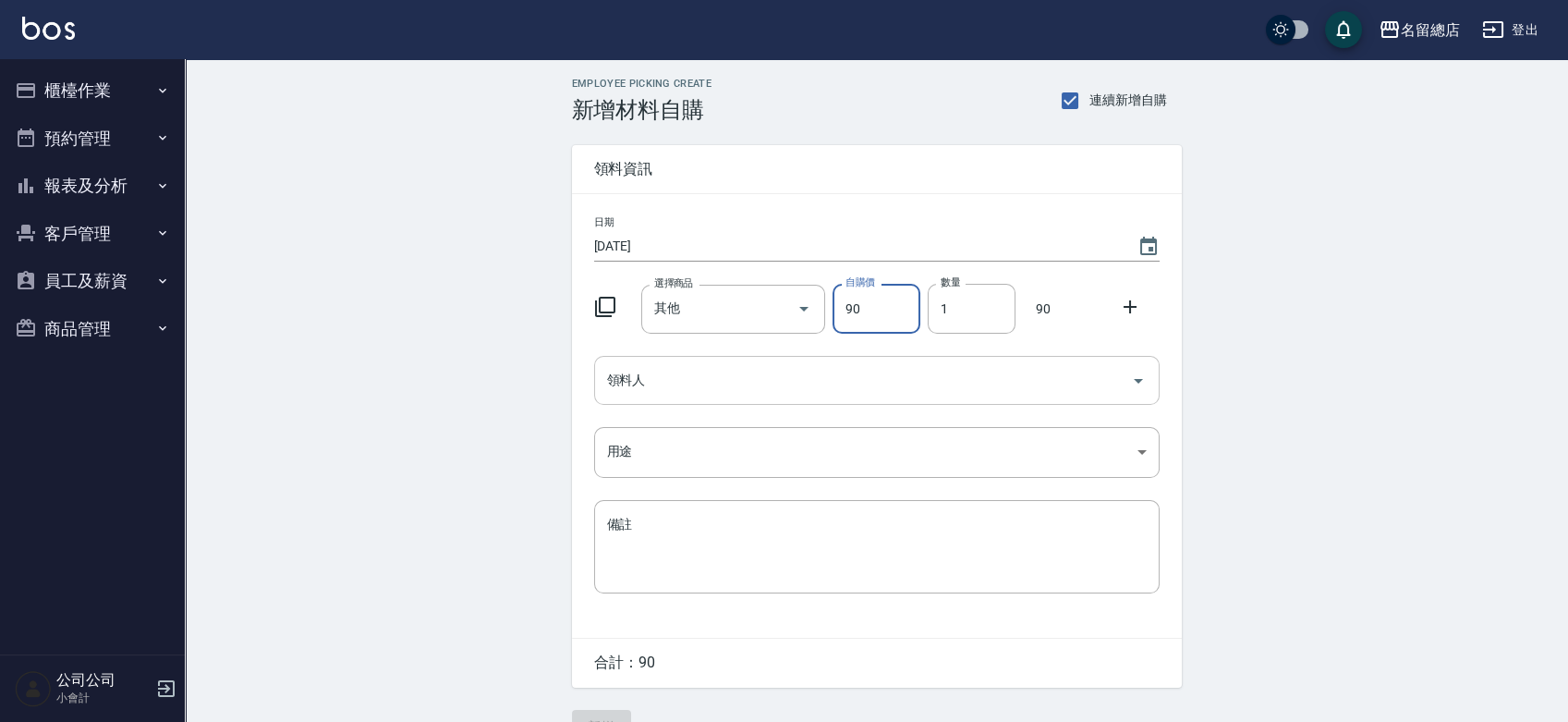
type input "90"
click at [673, 387] on input "領料人" at bounding box center [863, 380] width 521 height 32
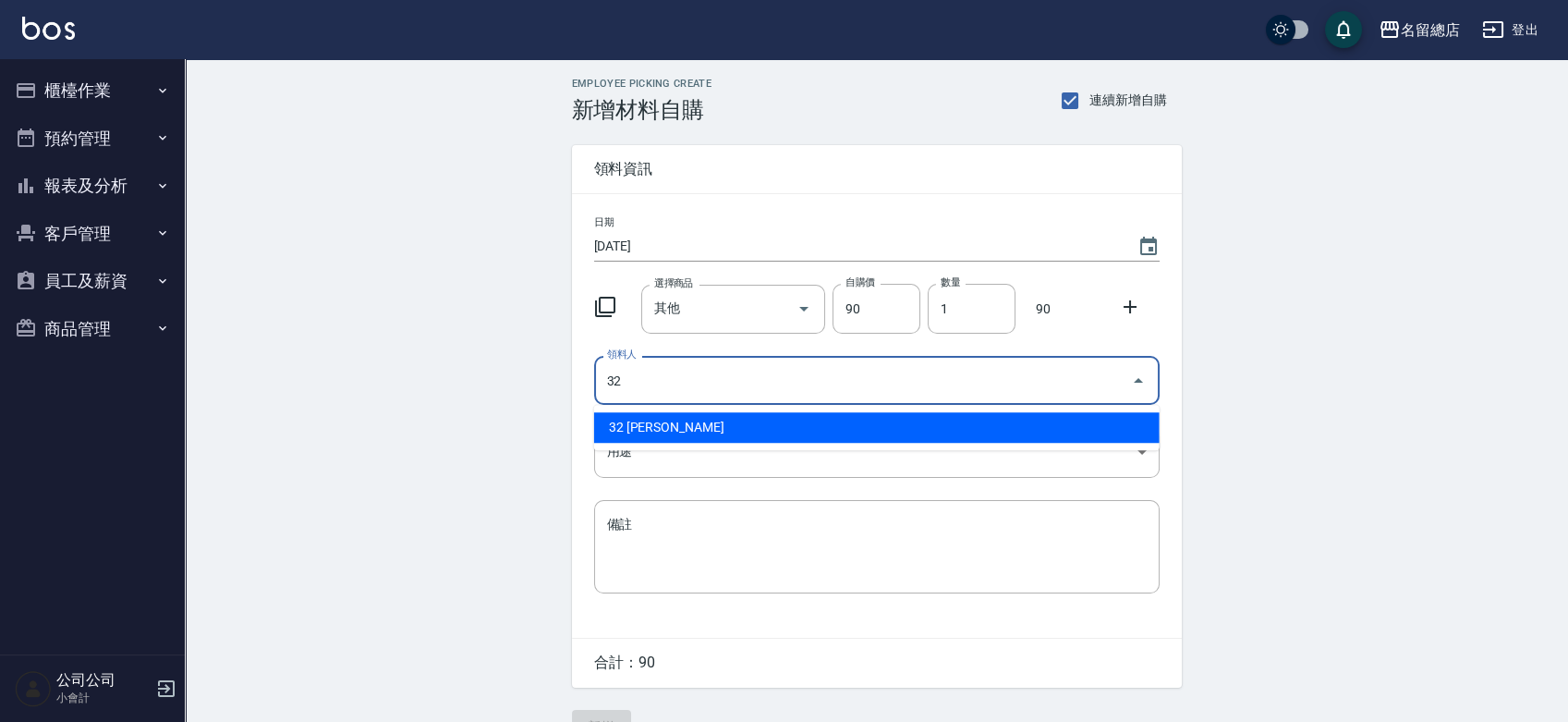
type input "32 [PERSON_NAME]"
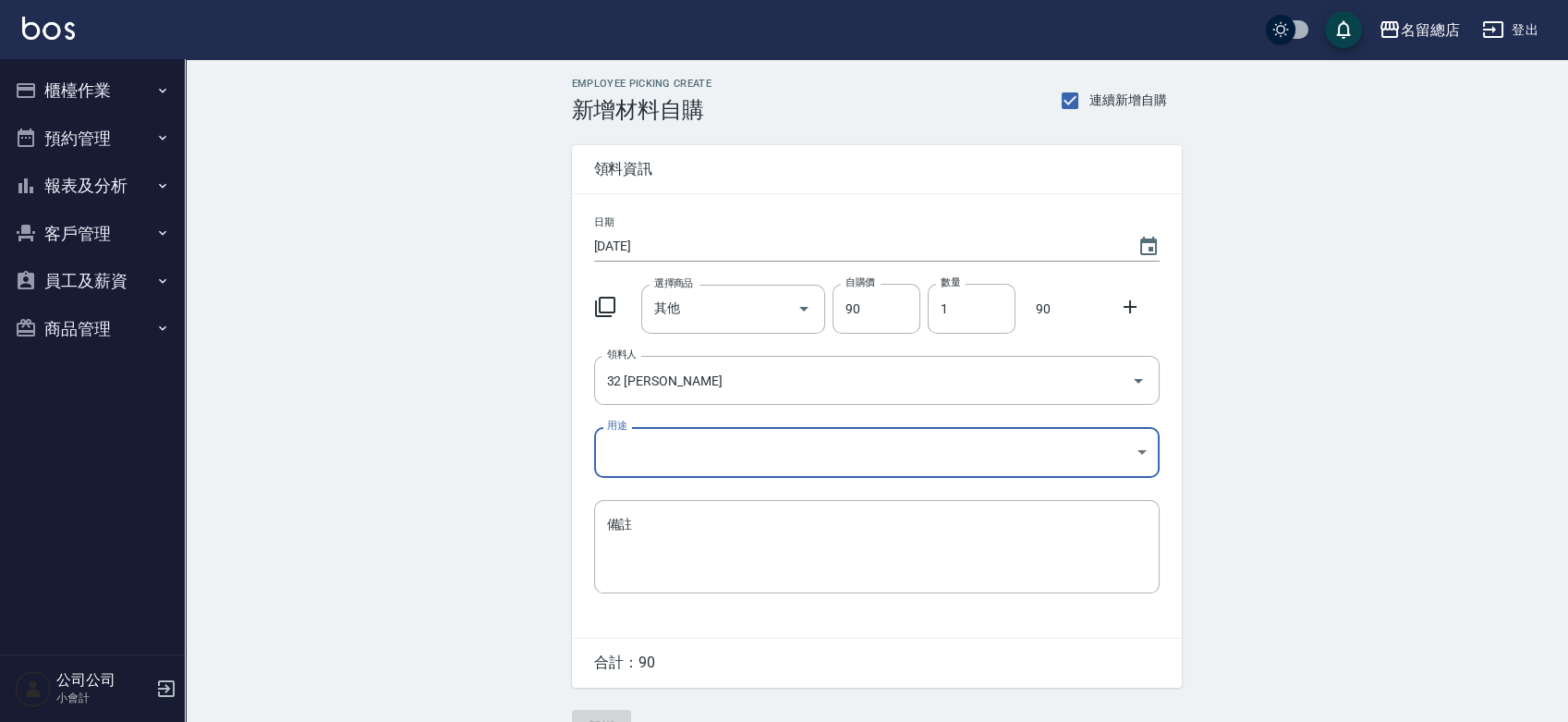
click at [625, 449] on body "名留總店 登出 櫃檯作業 打帳單 帳單列表 現金收支登錄 材料自購登錄 每日結帳 排班表 現場電腦打卡 掃碼打卡 預約管理 預約管理 單日預約紀錄 單週預約紀…" at bounding box center [784, 380] width 1568 height 762
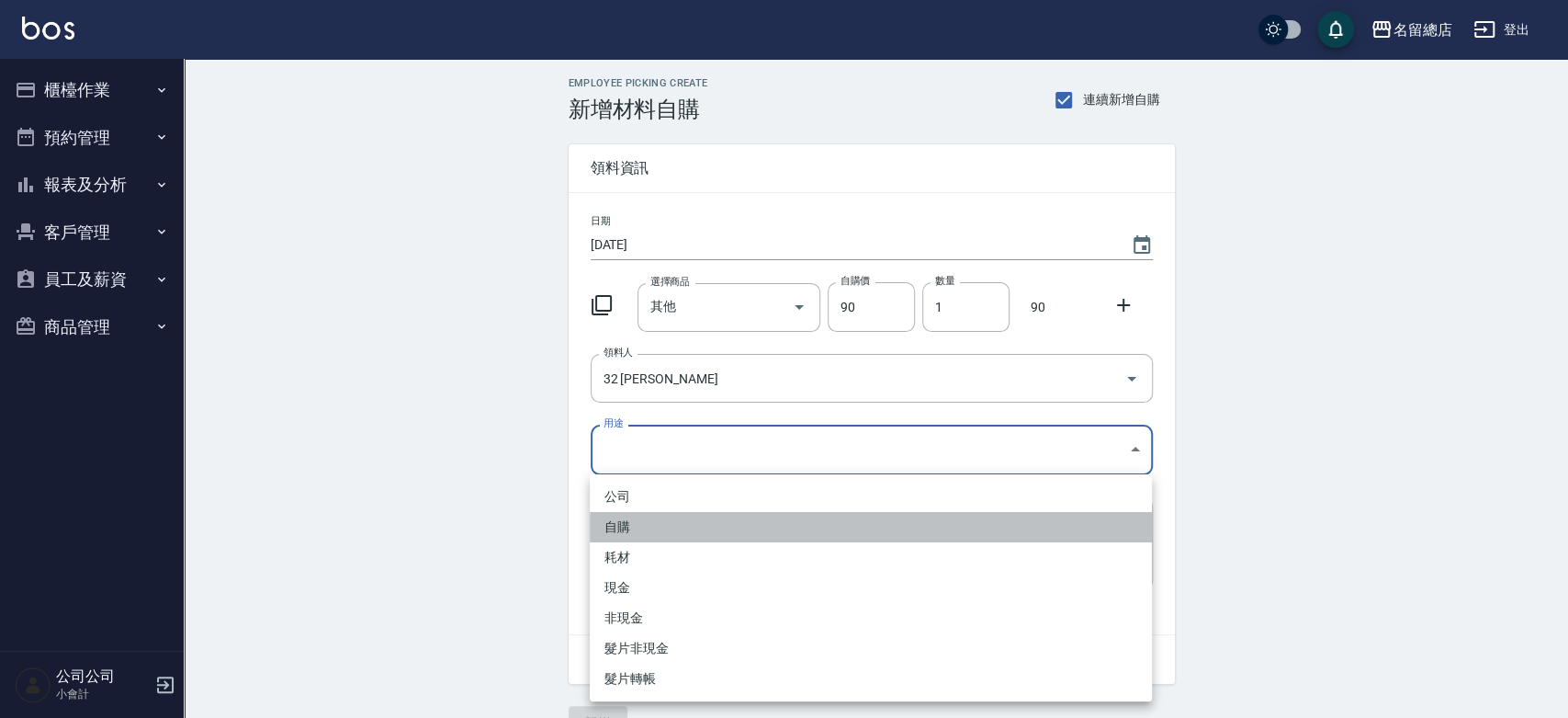
click at [627, 512] on li "自購" at bounding box center [870, 527] width 562 height 30
type input "自購"
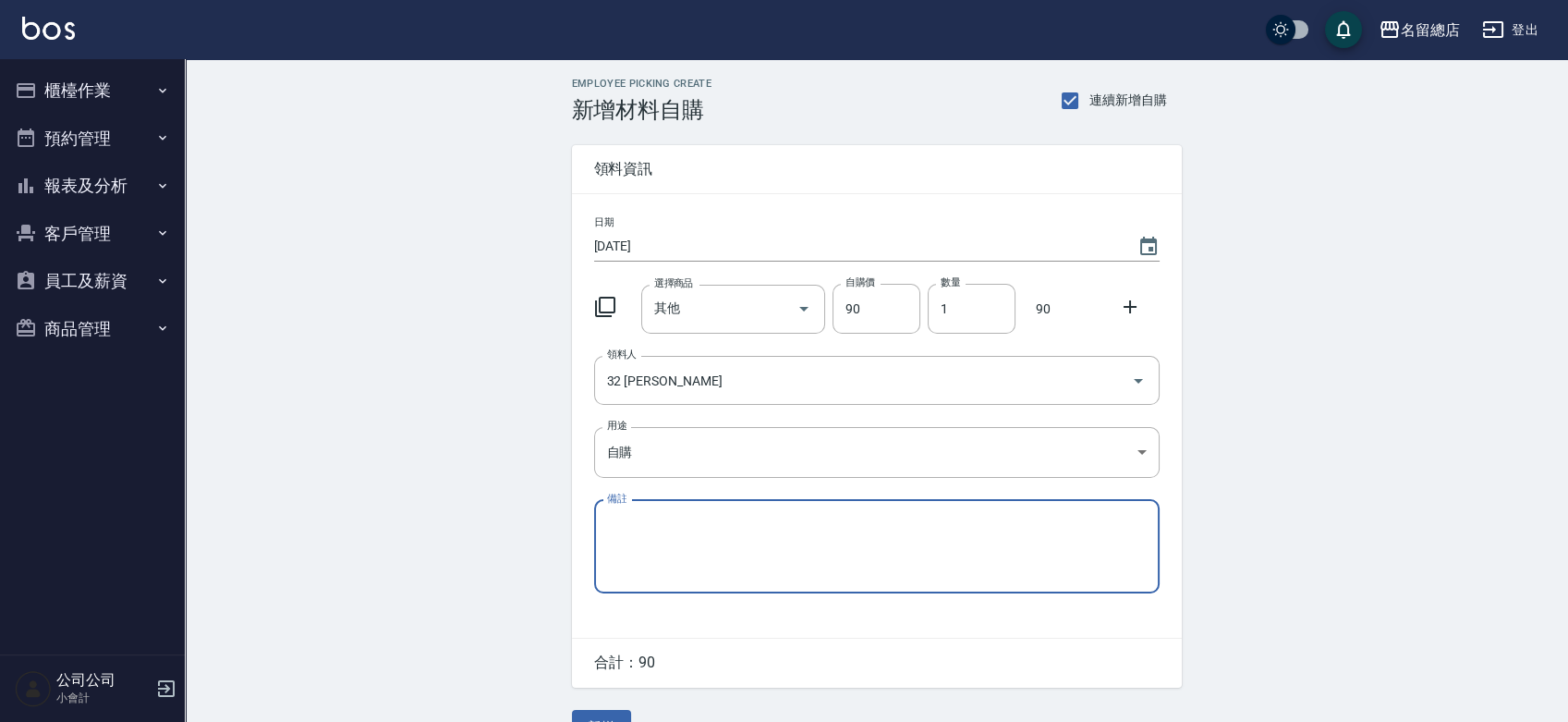
paste textarea "8/22-9/11貨款"
drag, startPoint x: 721, startPoint y: 522, endPoint x: 568, endPoint y: 527, distance: 153.1
click at [568, 527] on div "Employee Picking Create 新增材料自購 連續新增自購 領料資訊 日期 2025/09/21 選擇商品 其他 選擇商品 自購價 90 自購…" at bounding box center [877, 410] width 647 height 703
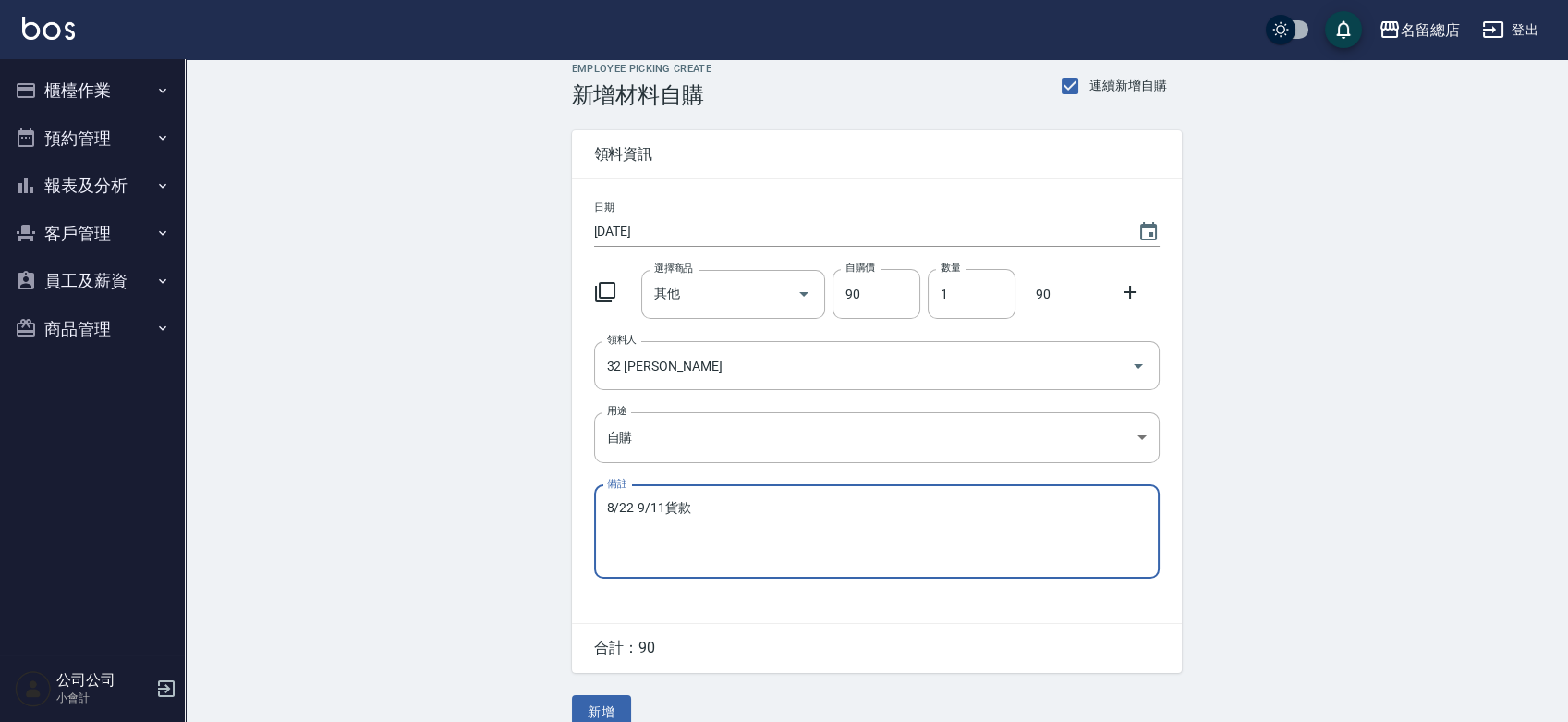
scroll to position [41, 0]
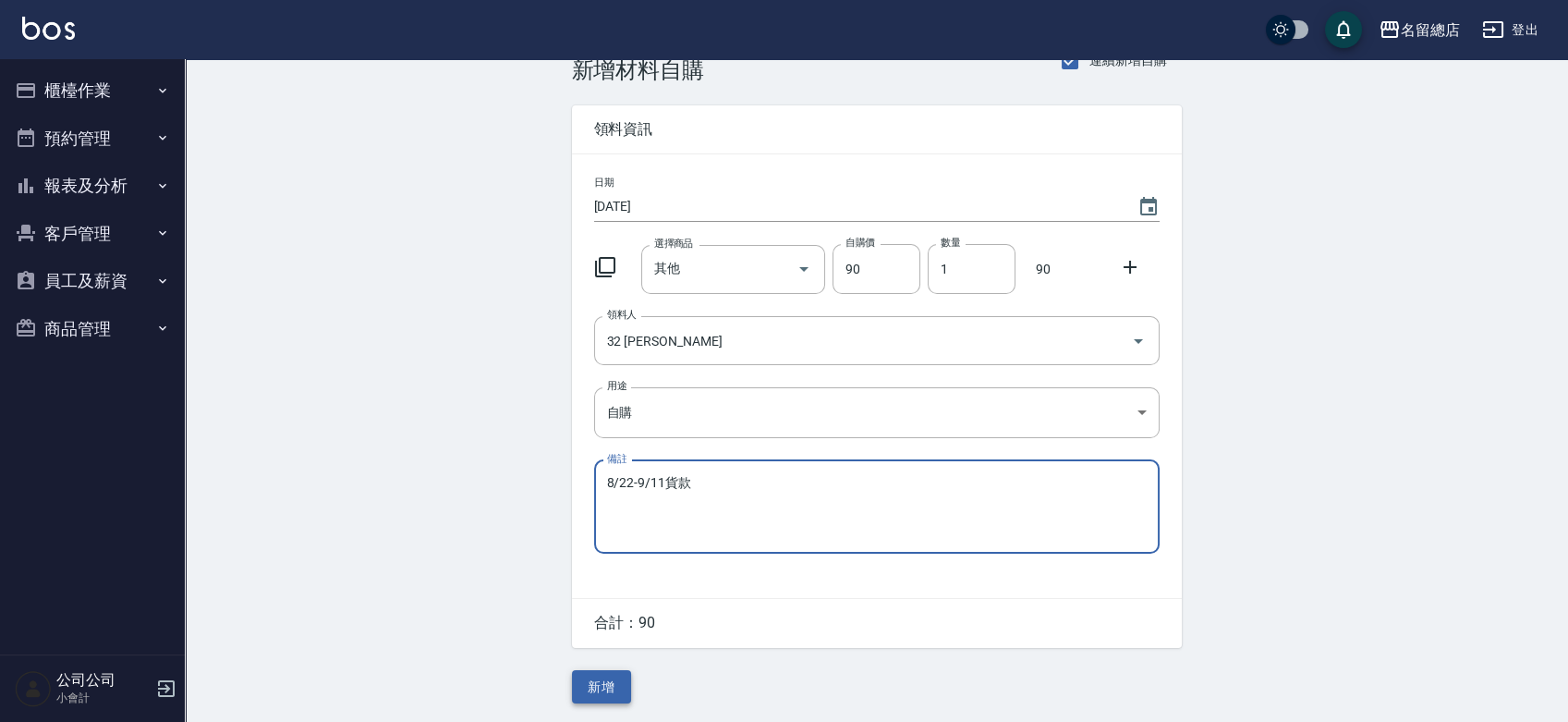
type textarea "8/22-9/11貨款"
click at [608, 691] on button "新增" at bounding box center [602, 687] width 59 height 34
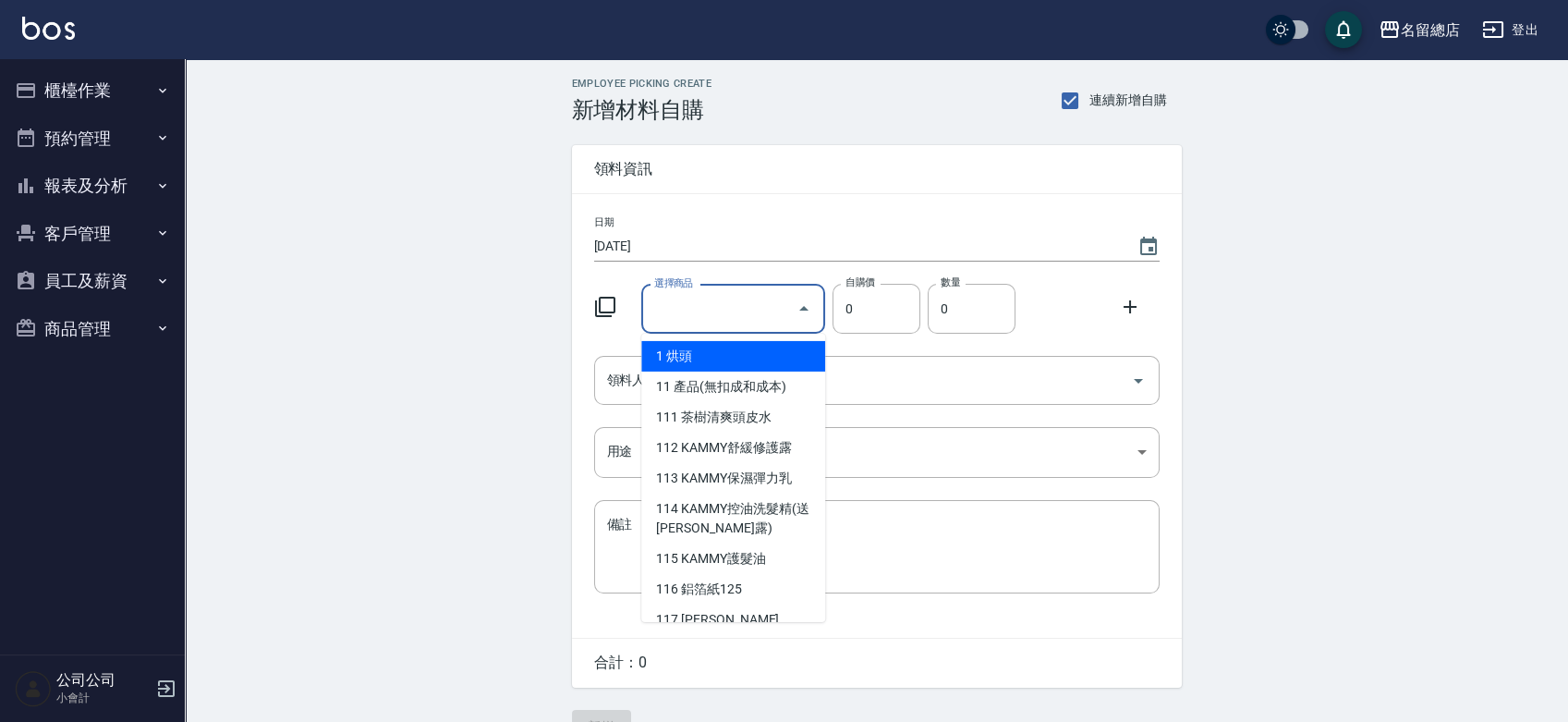
click at [707, 303] on input "選擇商品" at bounding box center [719, 308] width 140 height 32
type input "其他"
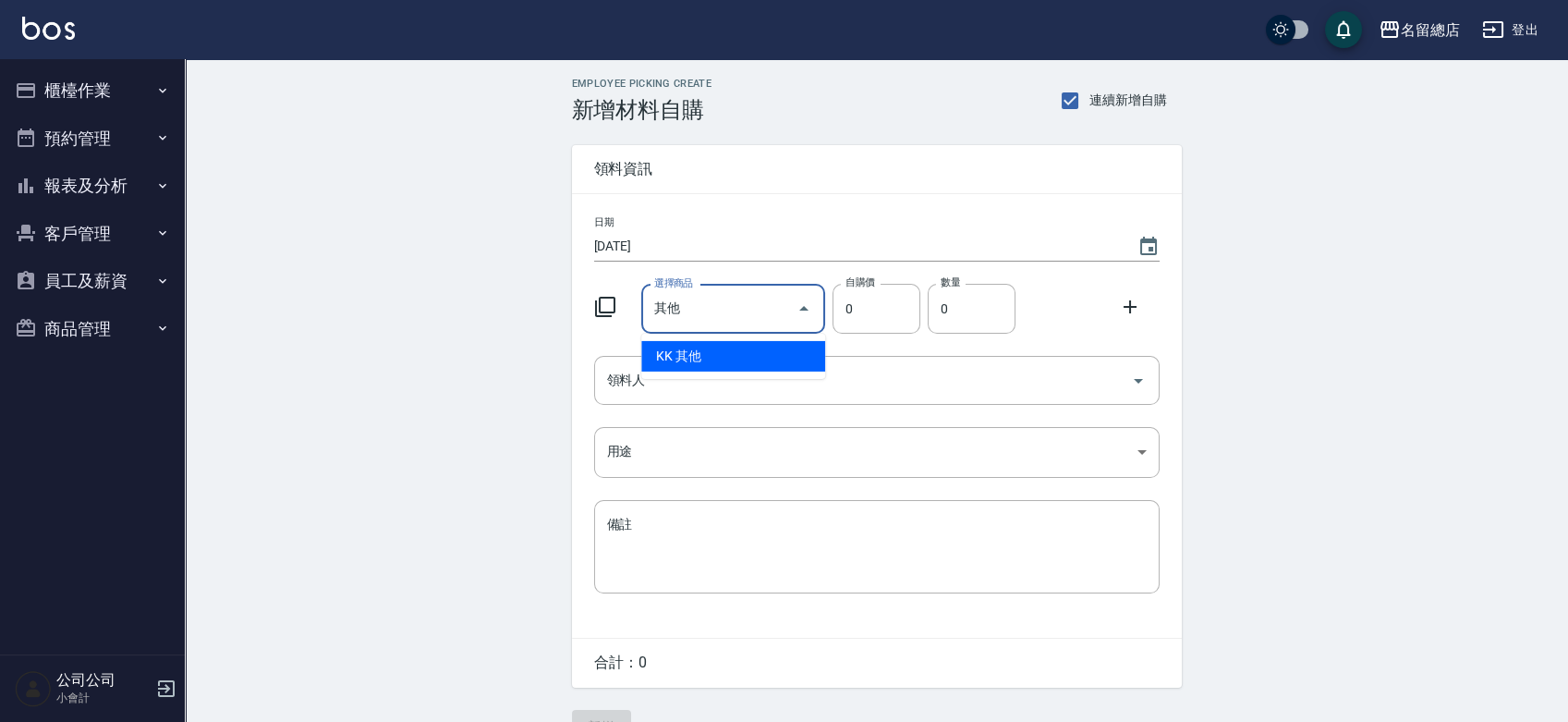
click at [736, 355] on li "KK 其他" at bounding box center [733, 355] width 184 height 31
type input "1"
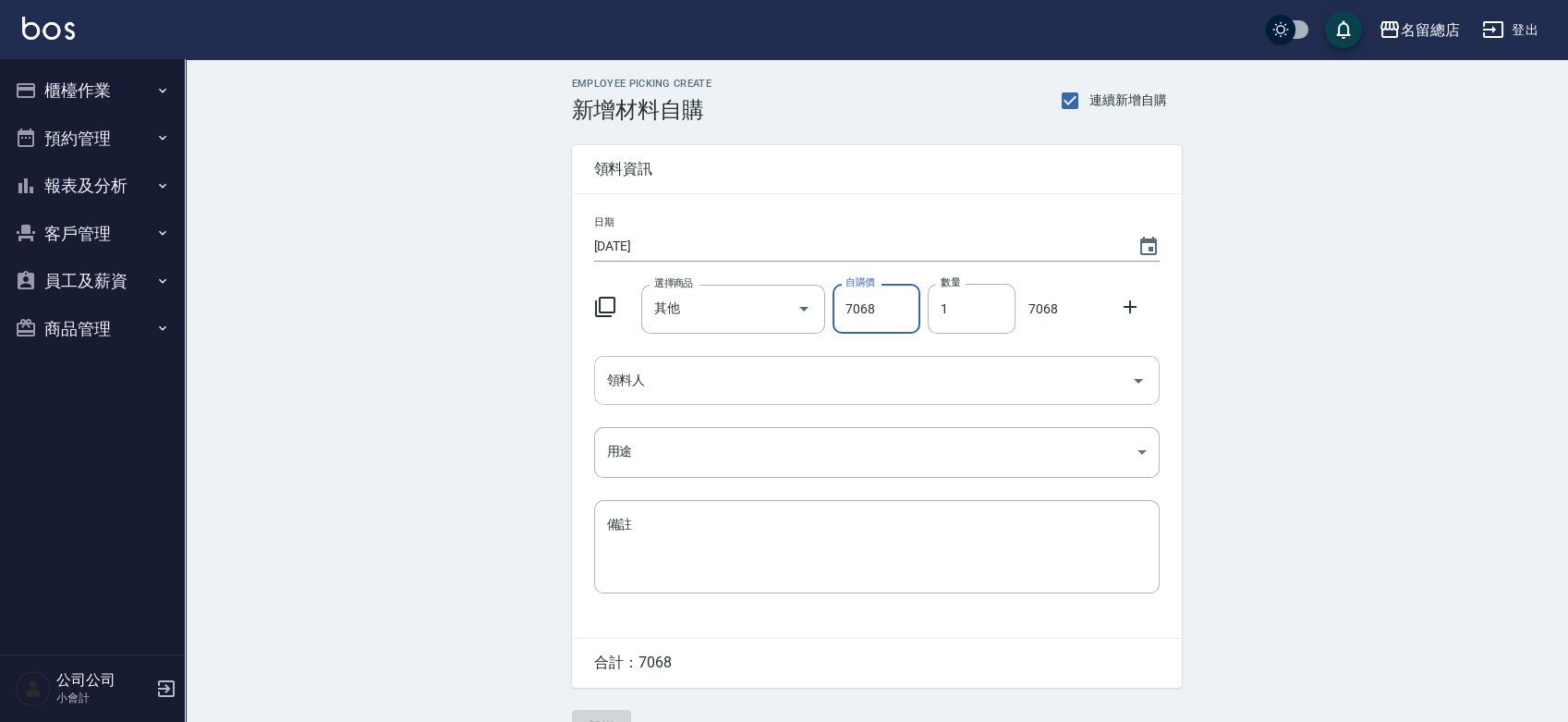
click at [805, 362] on div "領料人" at bounding box center [877, 380] width 566 height 49
type input "7068"
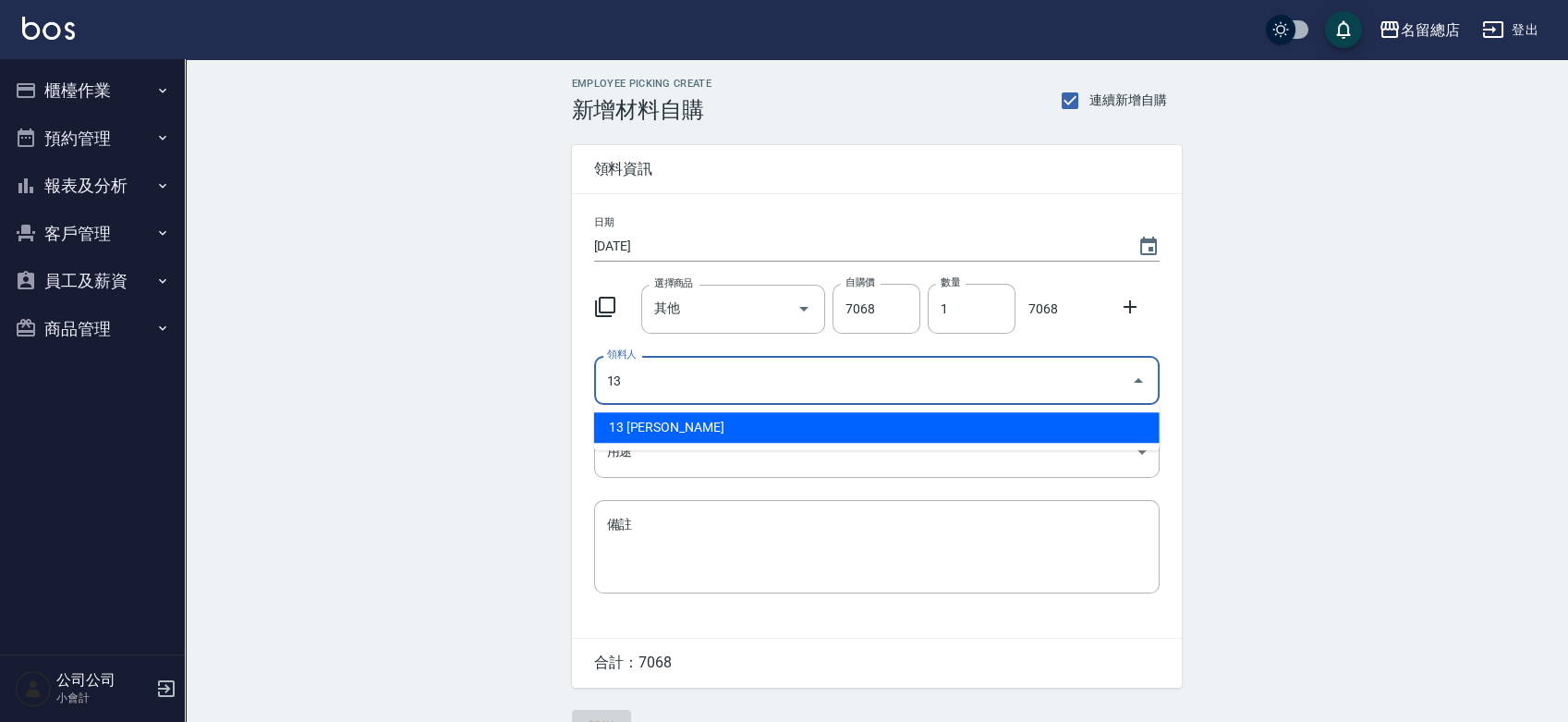
type input "13 [PERSON_NAME]"
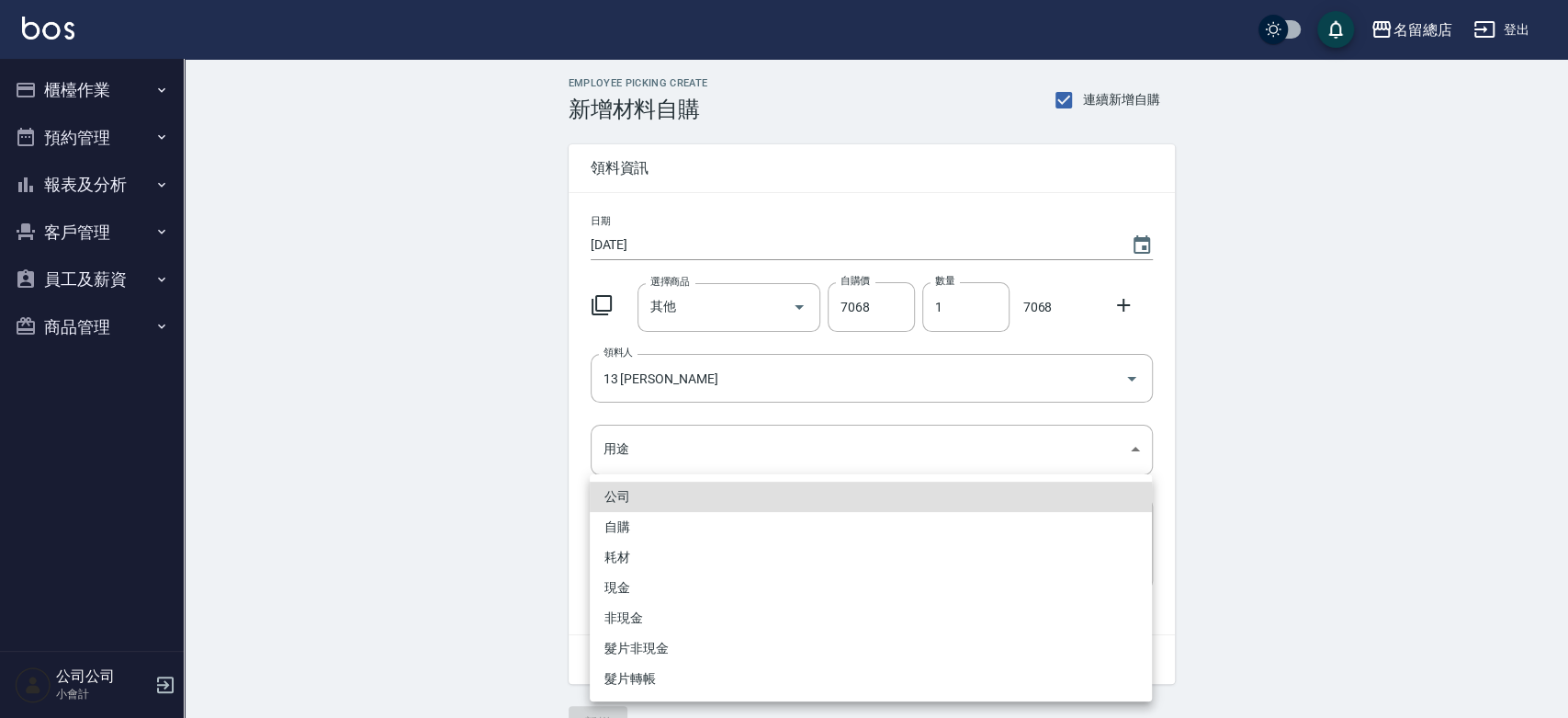
click at [653, 536] on li "自購" at bounding box center [870, 527] width 562 height 30
type input "自購"
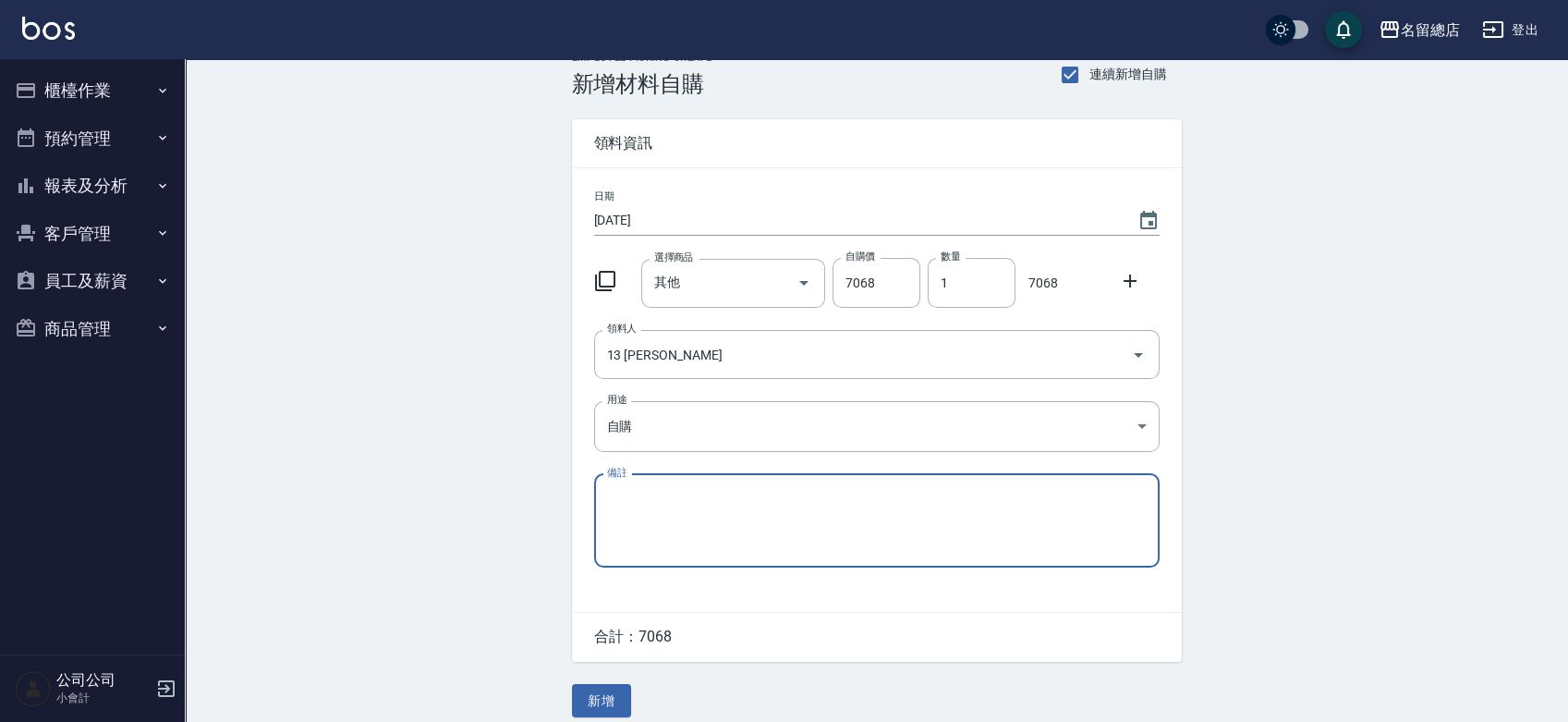
scroll to position [41, 0]
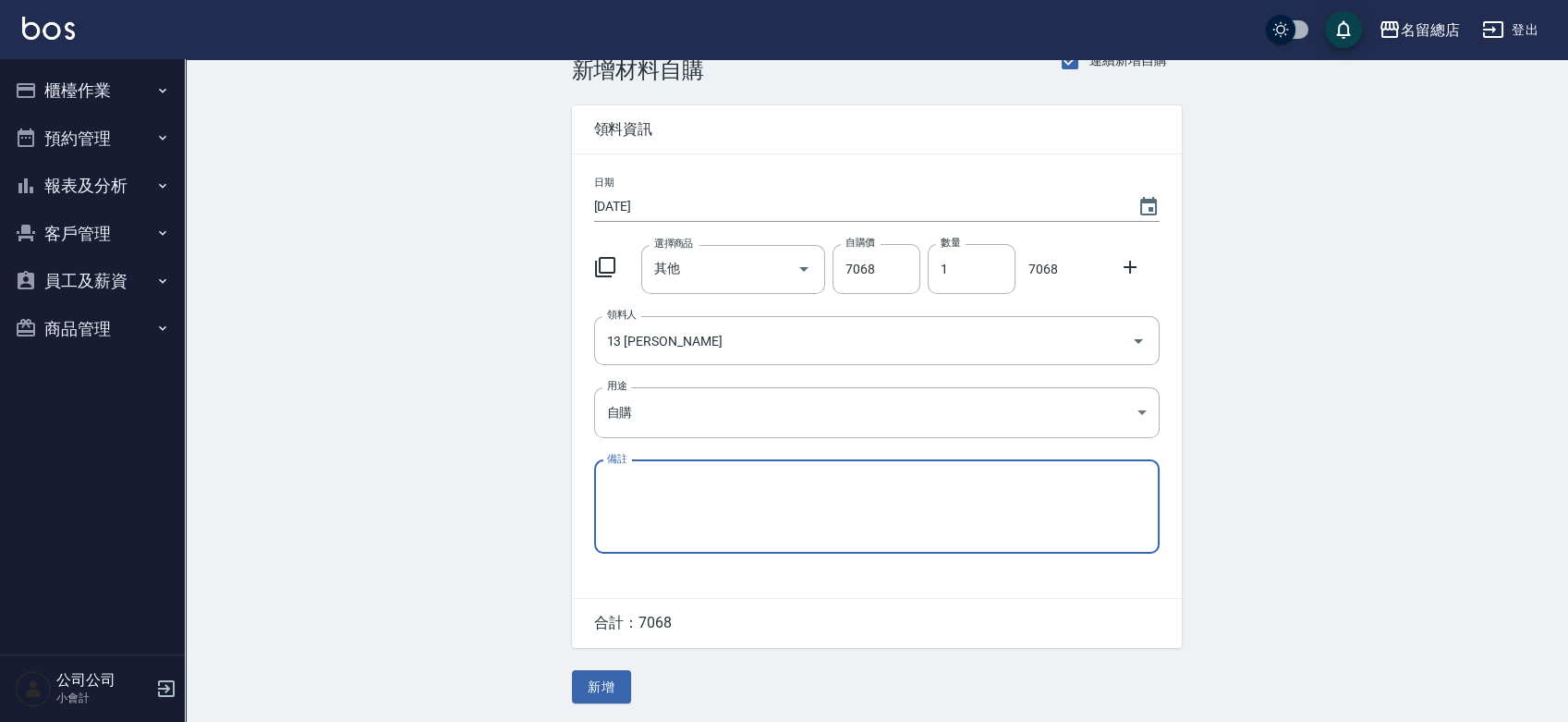
click at [656, 513] on textarea "備註" at bounding box center [877, 506] width 540 height 63
paste textarea "8/22-9/11貨款"
type textarea "8/22-9/11貨款"
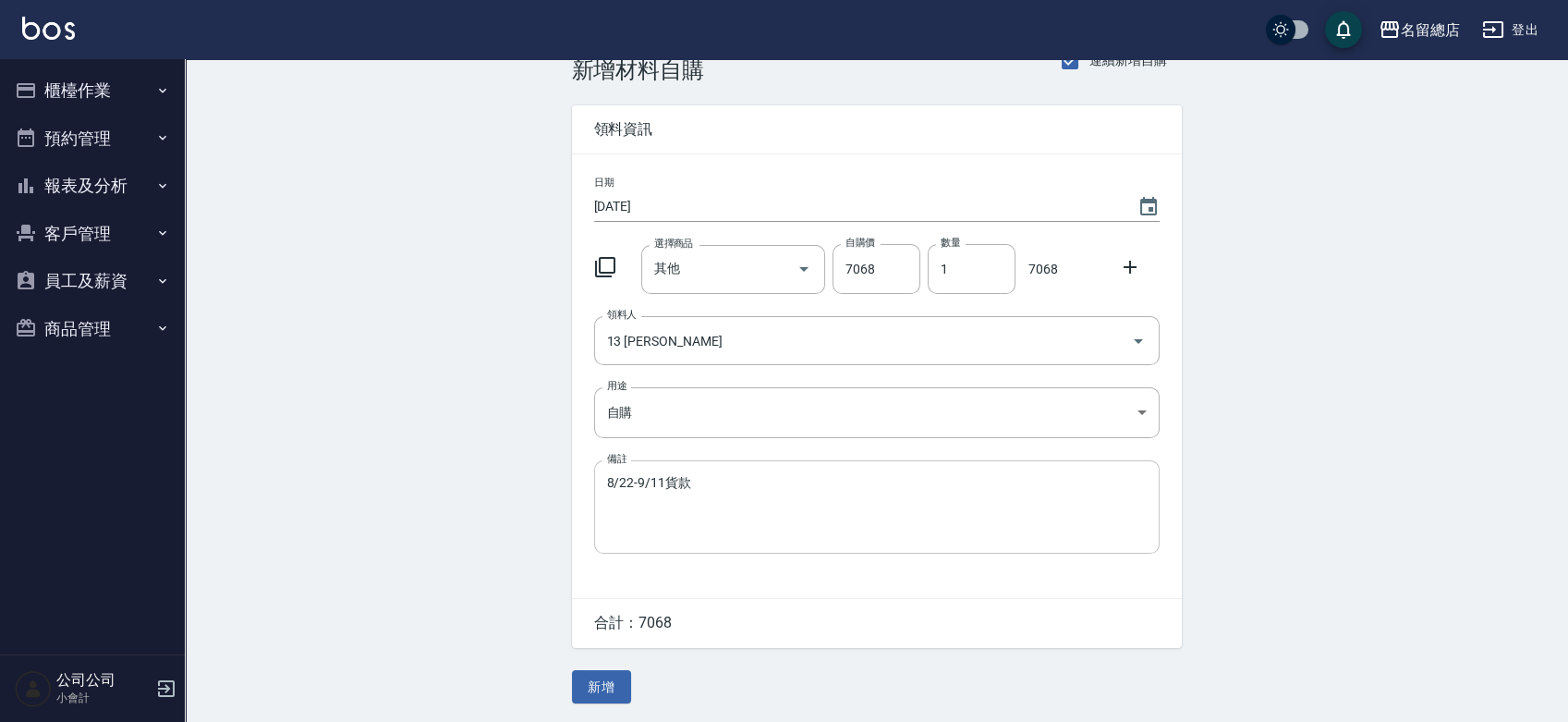
drag, startPoint x: 706, startPoint y: 470, endPoint x: 606, endPoint y: 479, distance: 100.4
click at [606, 479] on div "8/22-9/11貨款 x 備註" at bounding box center [877, 506] width 566 height 93
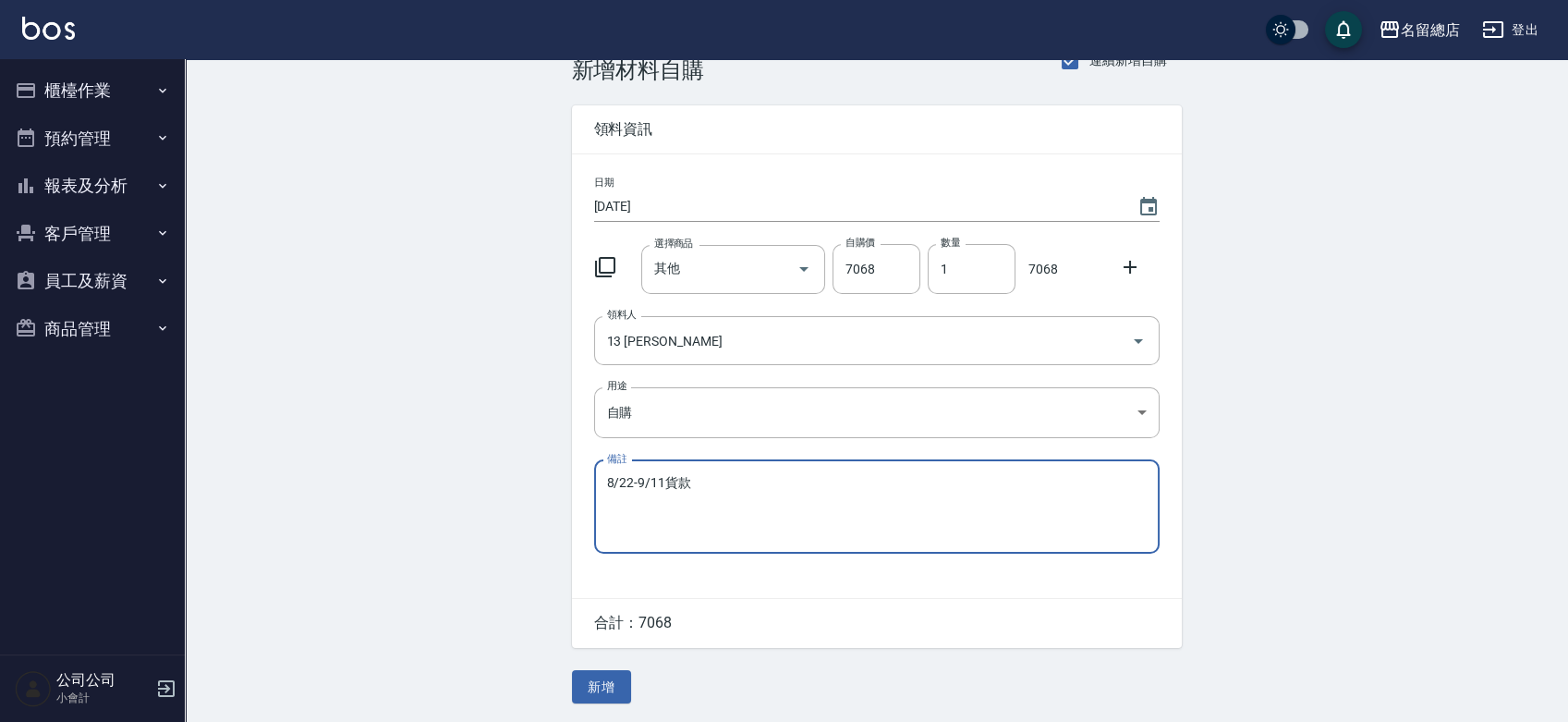
drag, startPoint x: 610, startPoint y: 479, endPoint x: 710, endPoint y: 486, distance: 100.2
click at [710, 486] on textarea "8/22-9/11貨款" at bounding box center [877, 506] width 540 height 63
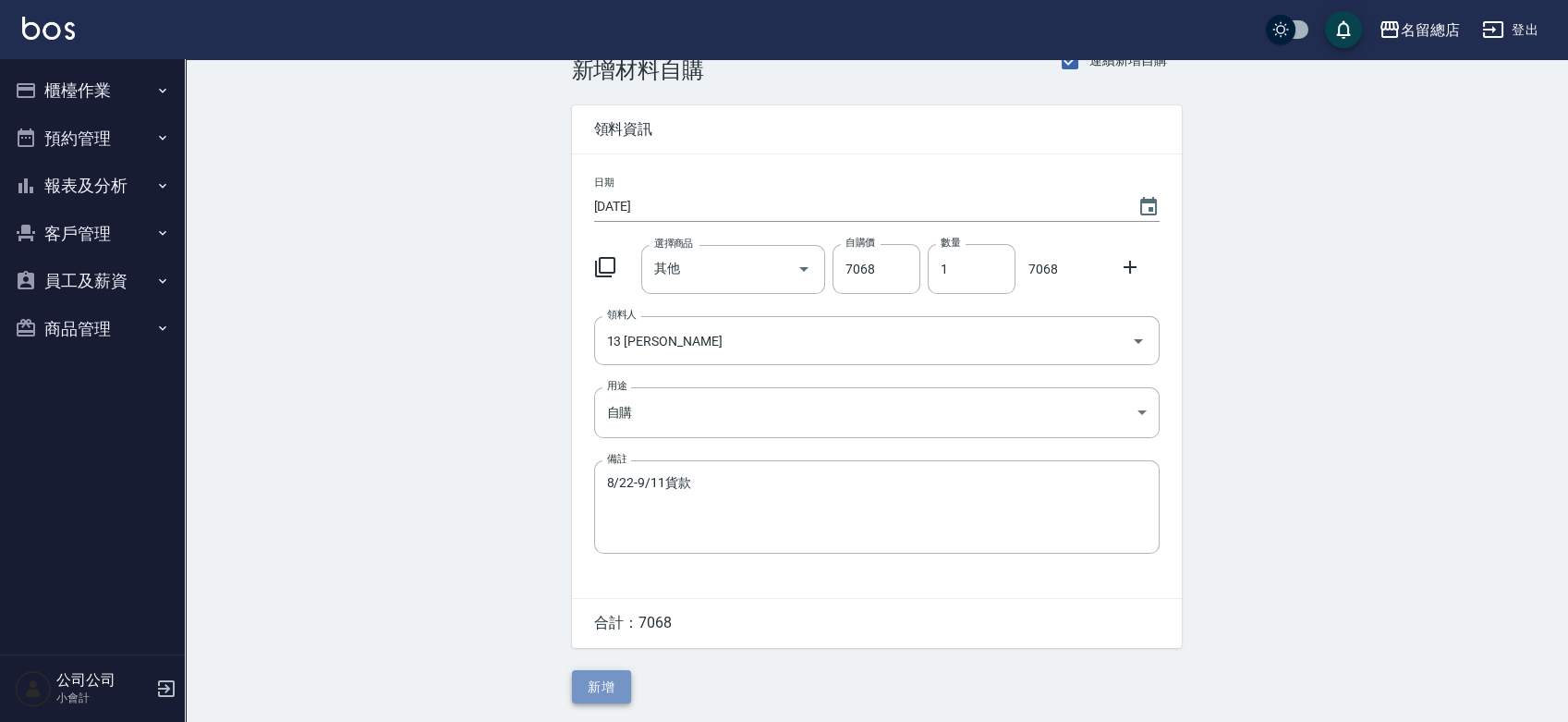
drag, startPoint x: 594, startPoint y: 682, endPoint x: 621, endPoint y: 631, distance: 57.7
click at [596, 682] on button "新增" at bounding box center [602, 687] width 59 height 34
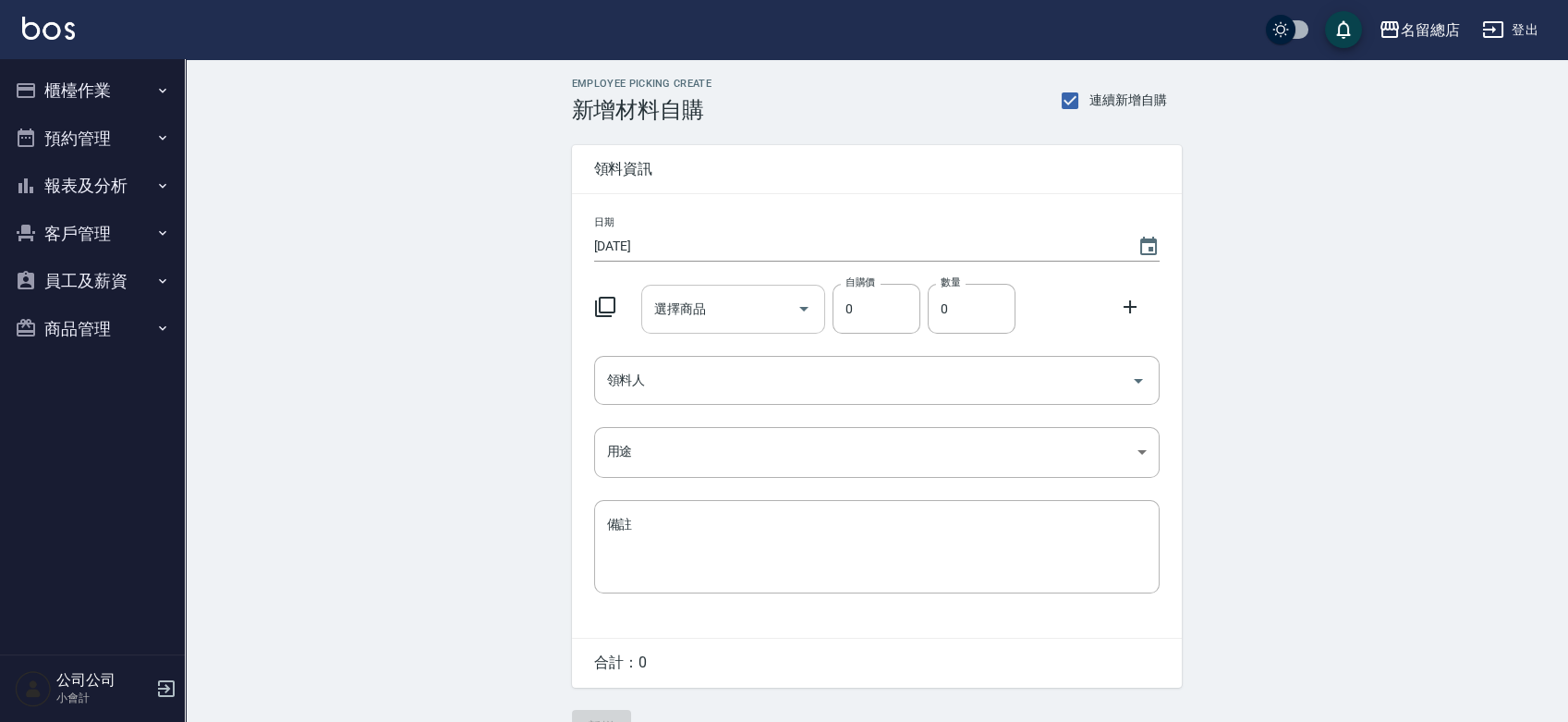
click at [746, 321] on input "選擇商品" at bounding box center [719, 308] width 140 height 32
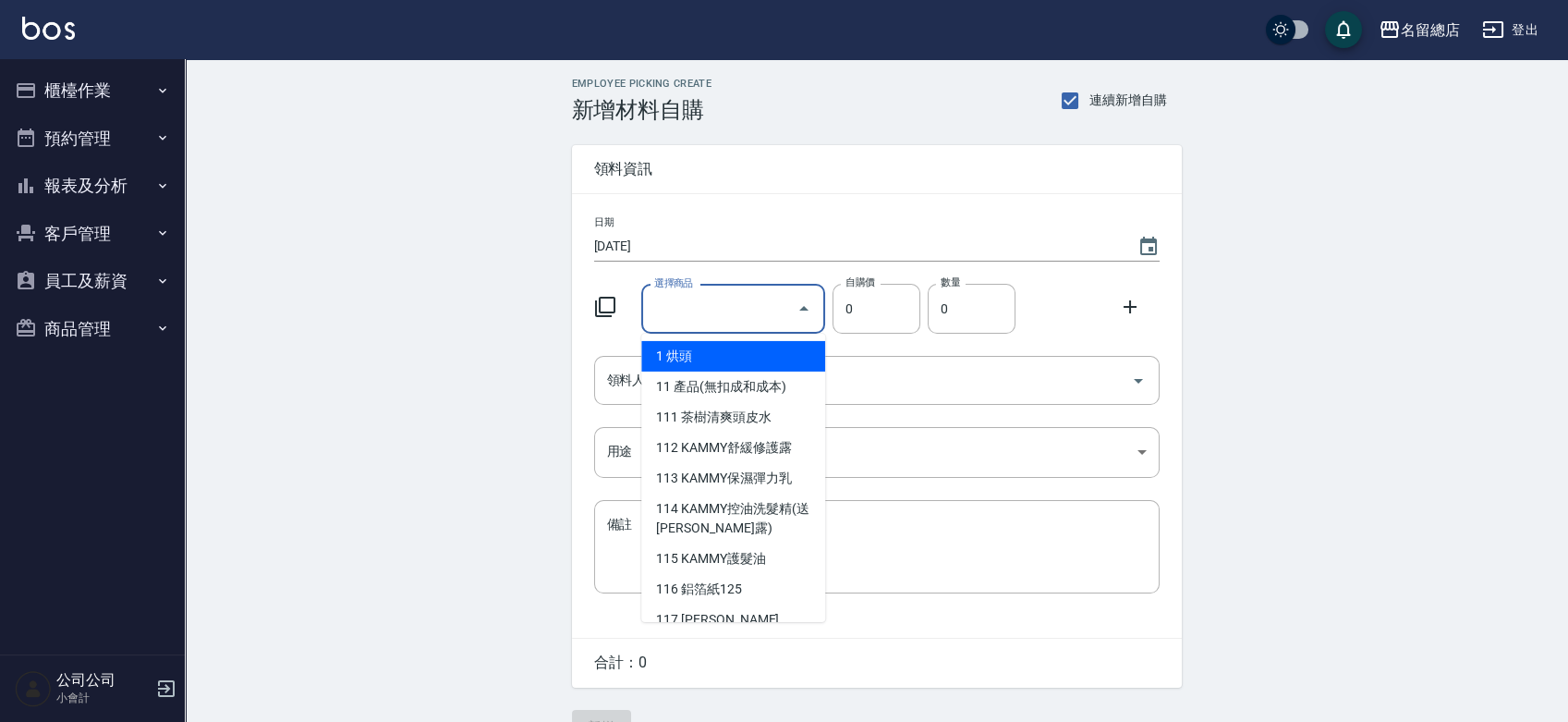
type input "其他"
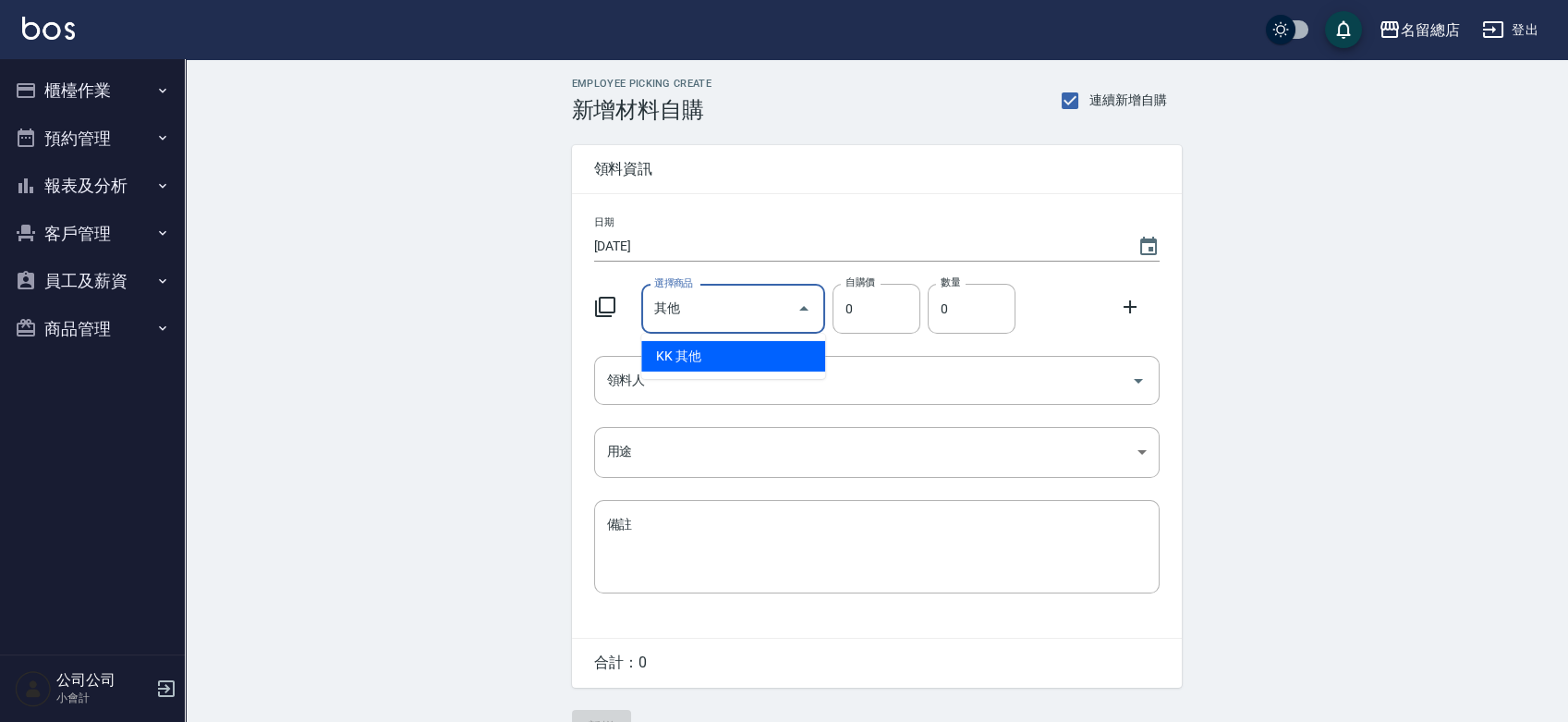
click at [756, 345] on li "KK 其他" at bounding box center [733, 355] width 184 height 31
type input "1"
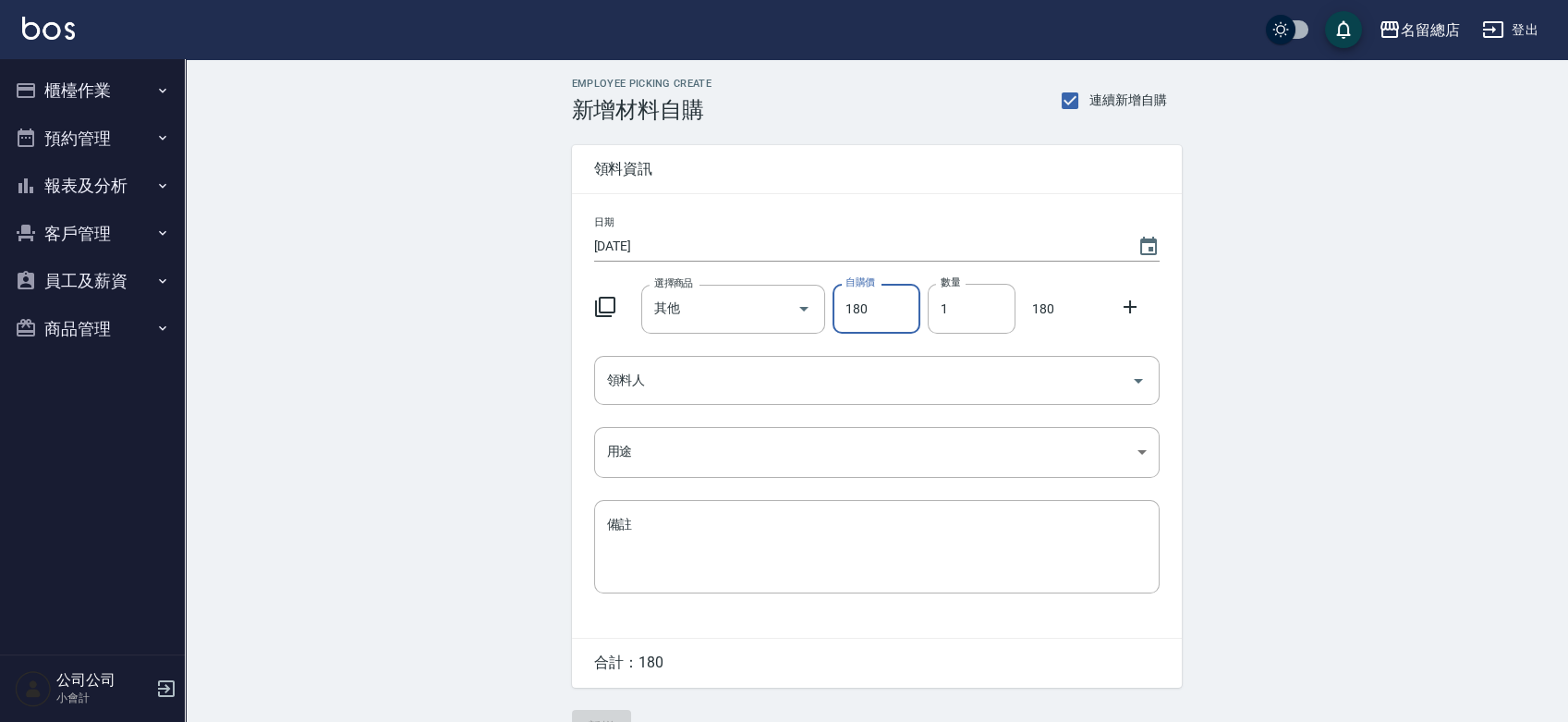
type input "180"
click at [728, 376] on input "領料人" at bounding box center [863, 380] width 521 height 32
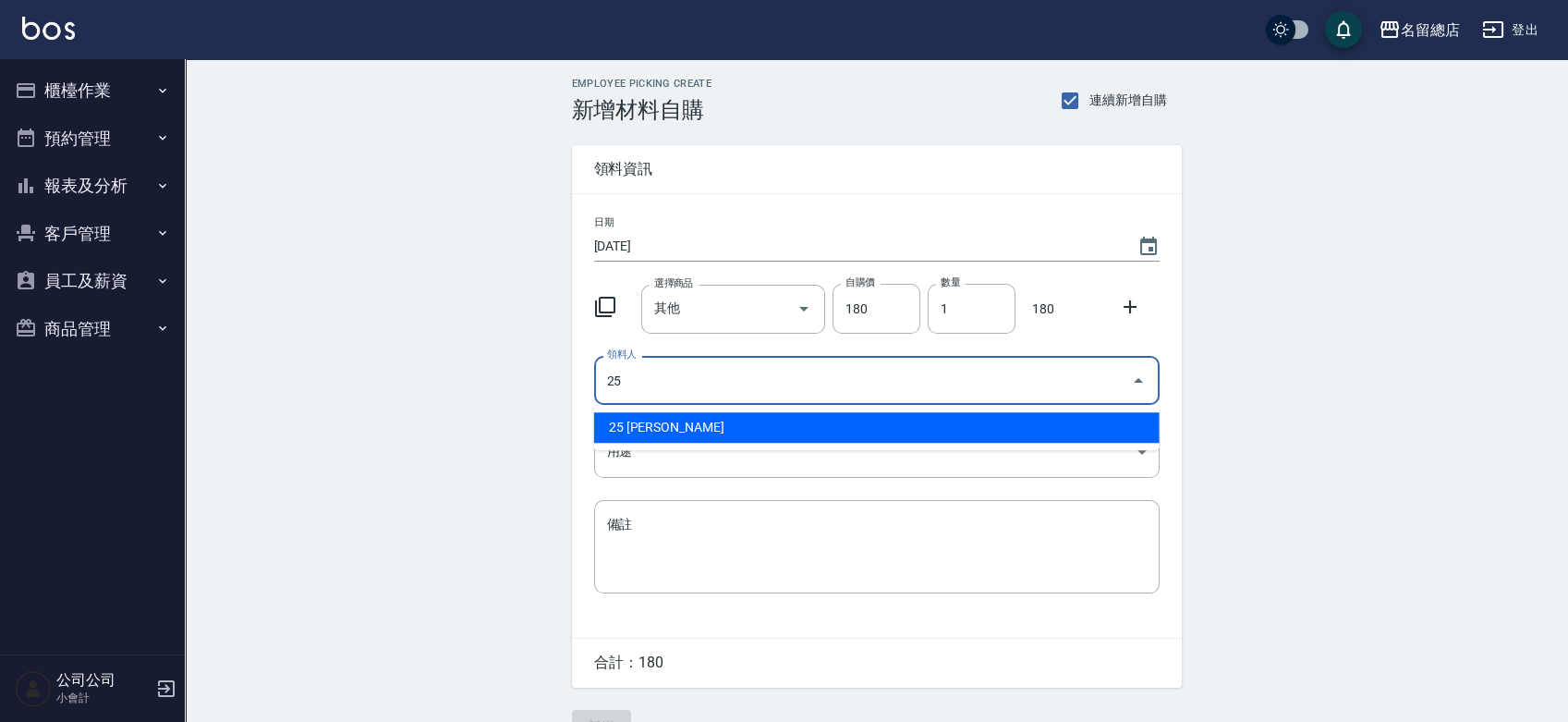
type input "25 [PERSON_NAME]"
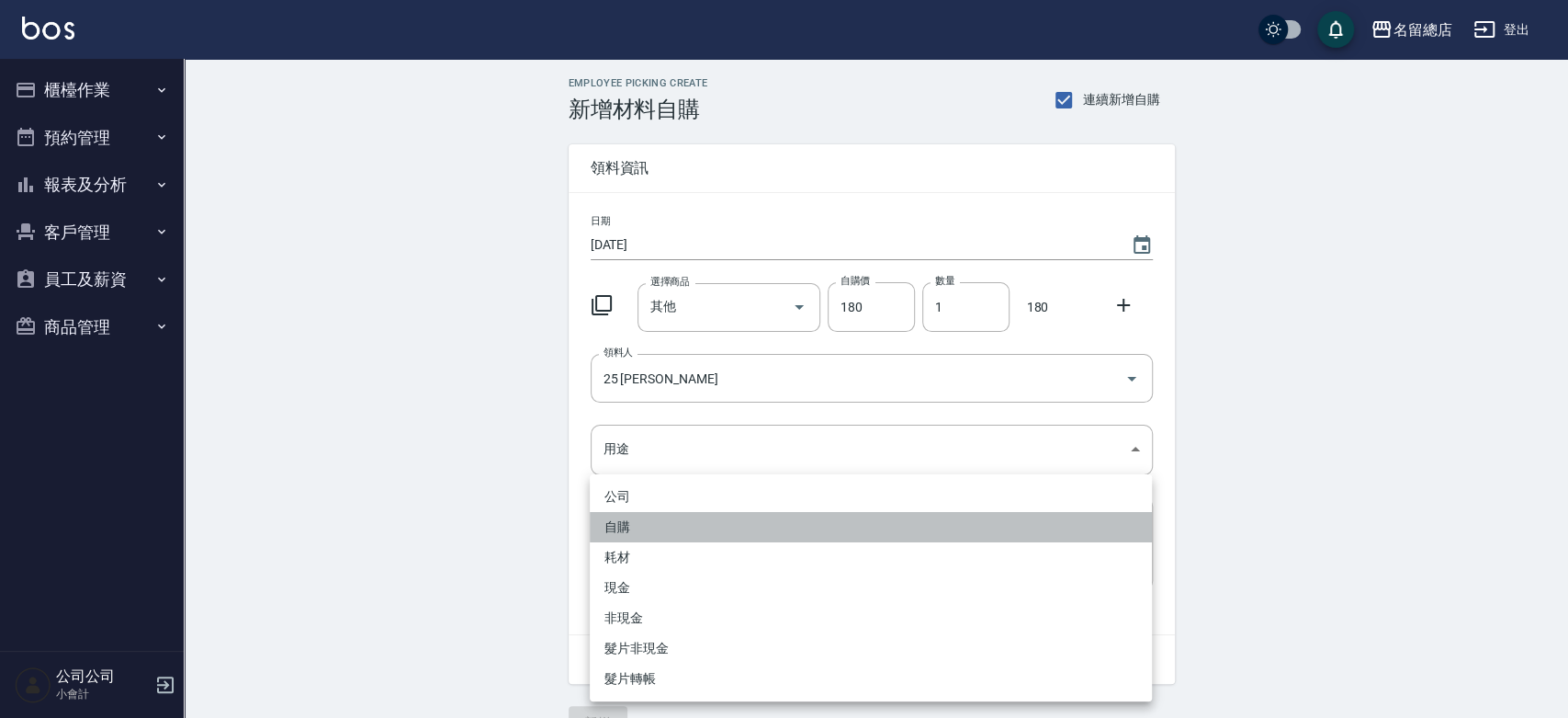
click at [678, 520] on li "自購" at bounding box center [870, 527] width 562 height 30
type input "自購"
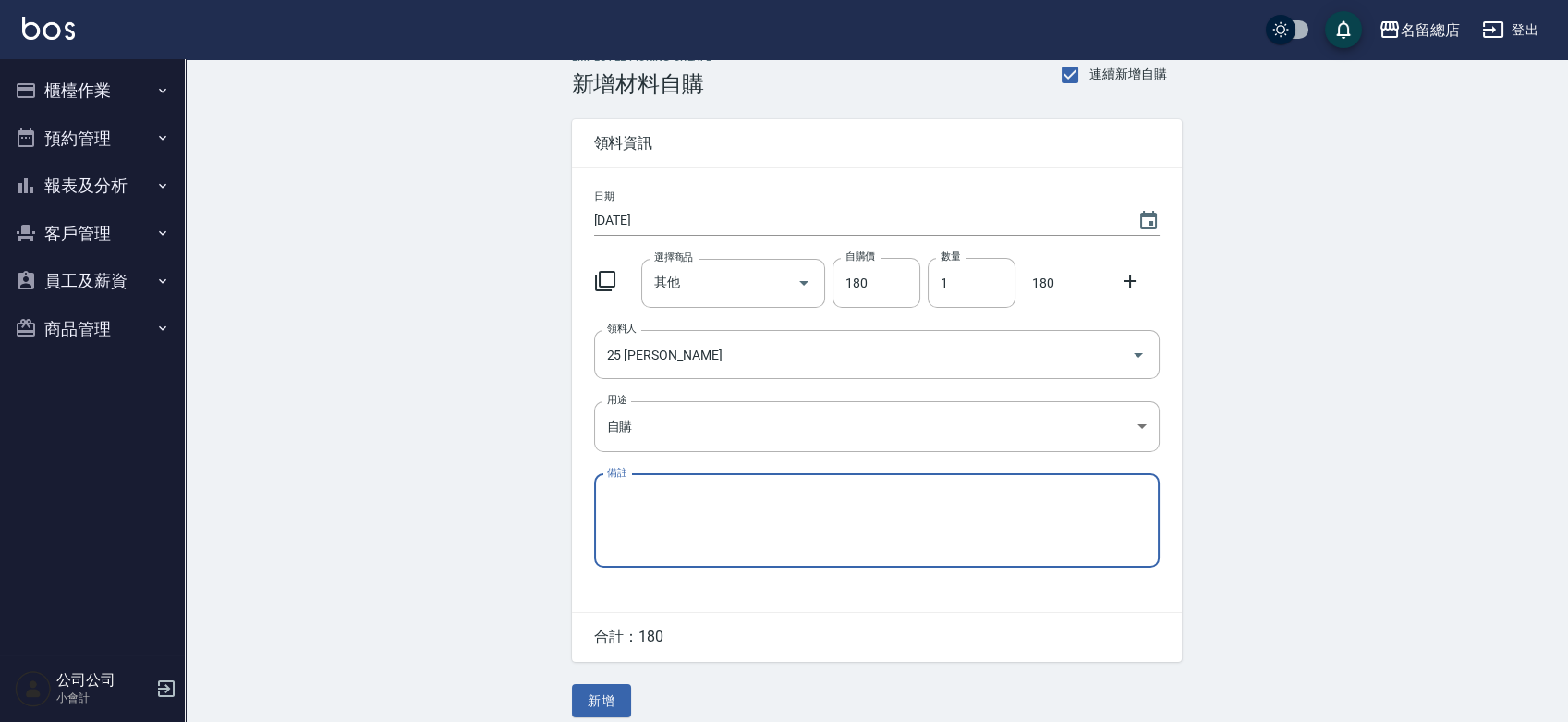
scroll to position [41, 0]
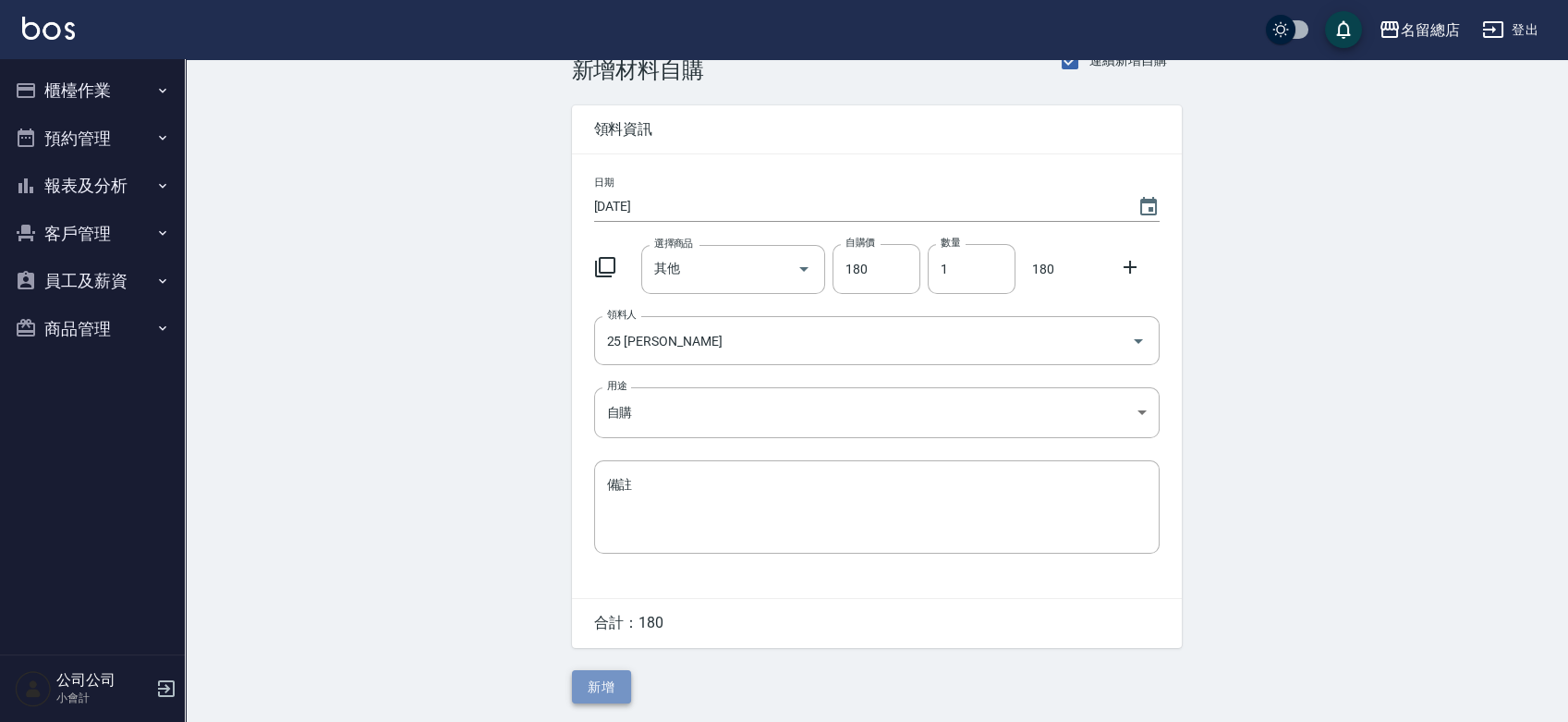
click at [596, 683] on button "新增" at bounding box center [602, 687] width 59 height 34
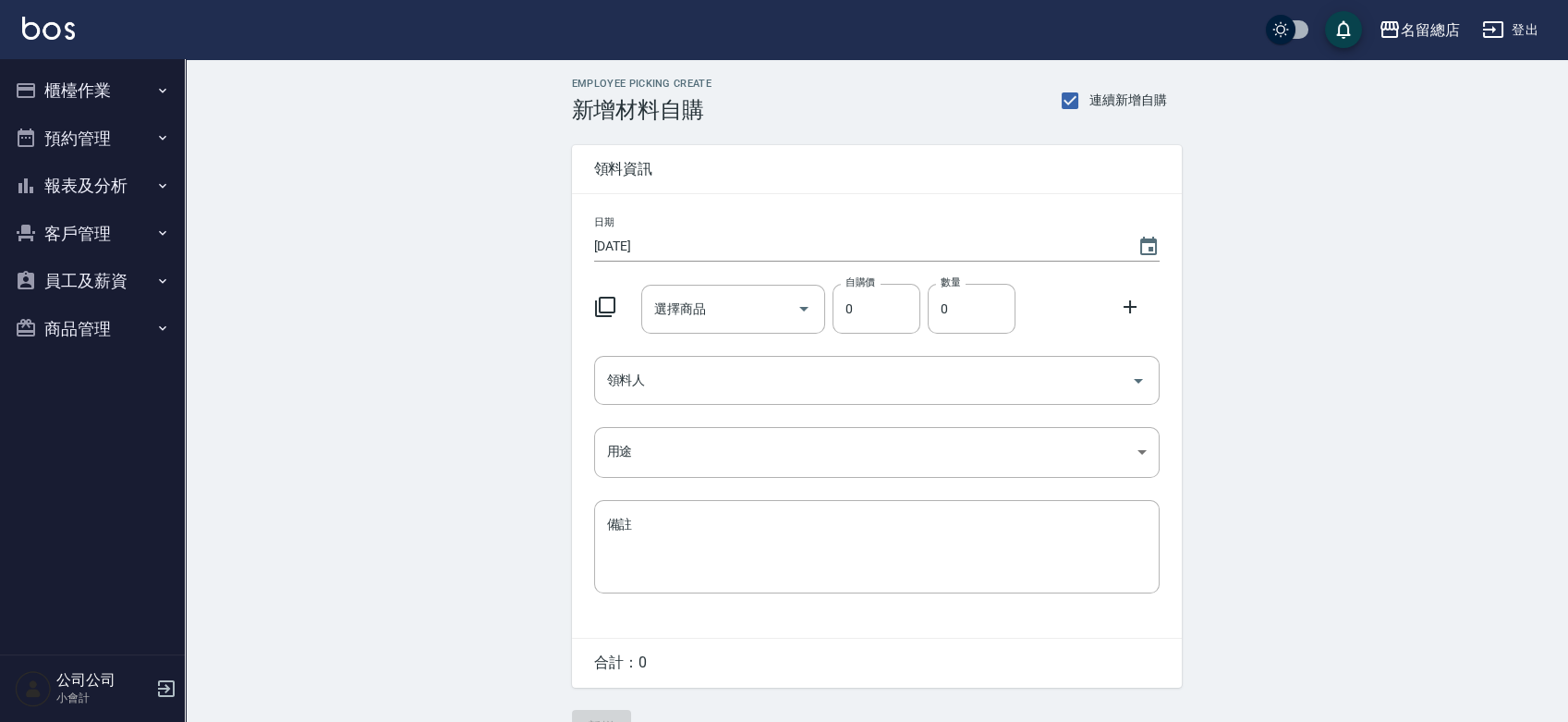
click at [160, 83] on icon "button" at bounding box center [163, 91] width 15 height 15
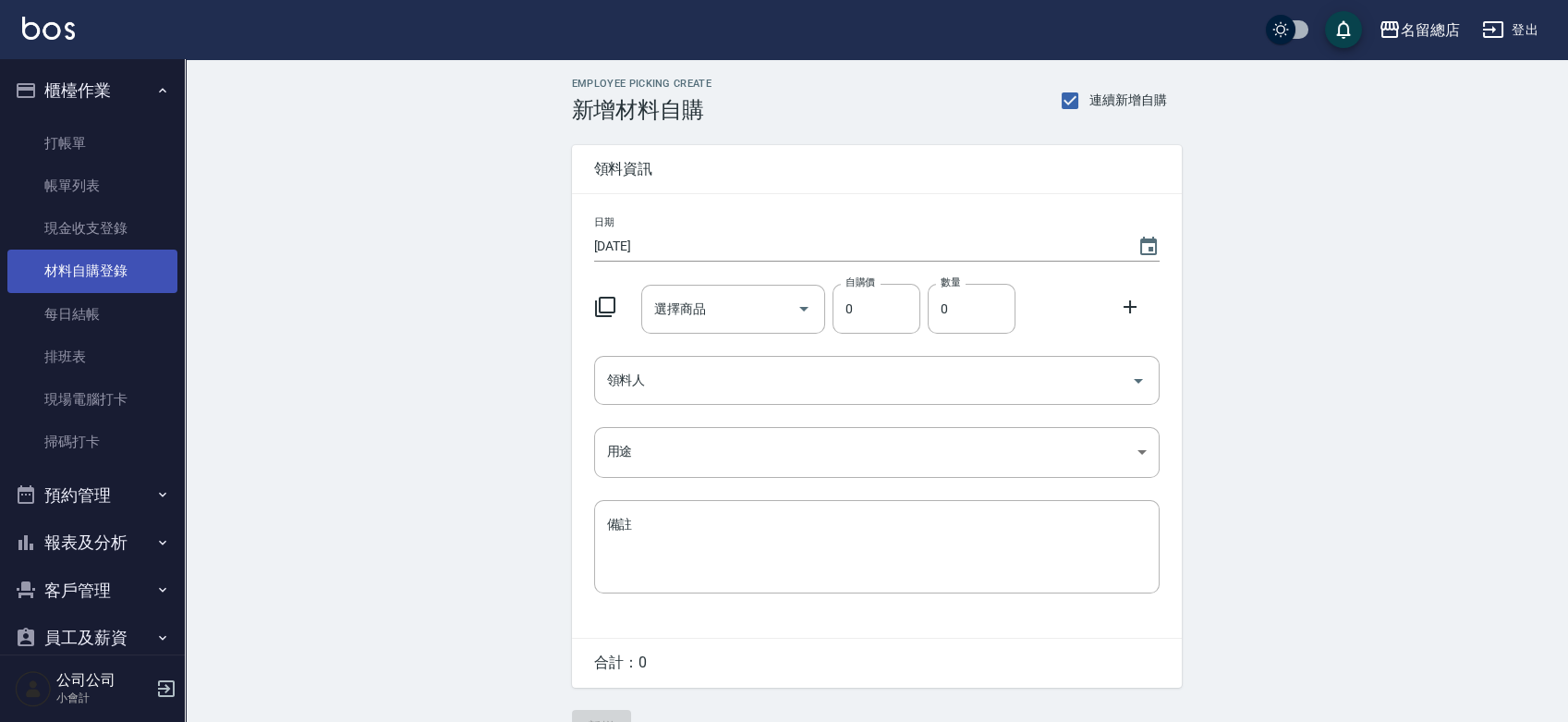
click at [96, 269] on link "材料自購登錄" at bounding box center [93, 271] width 170 height 43
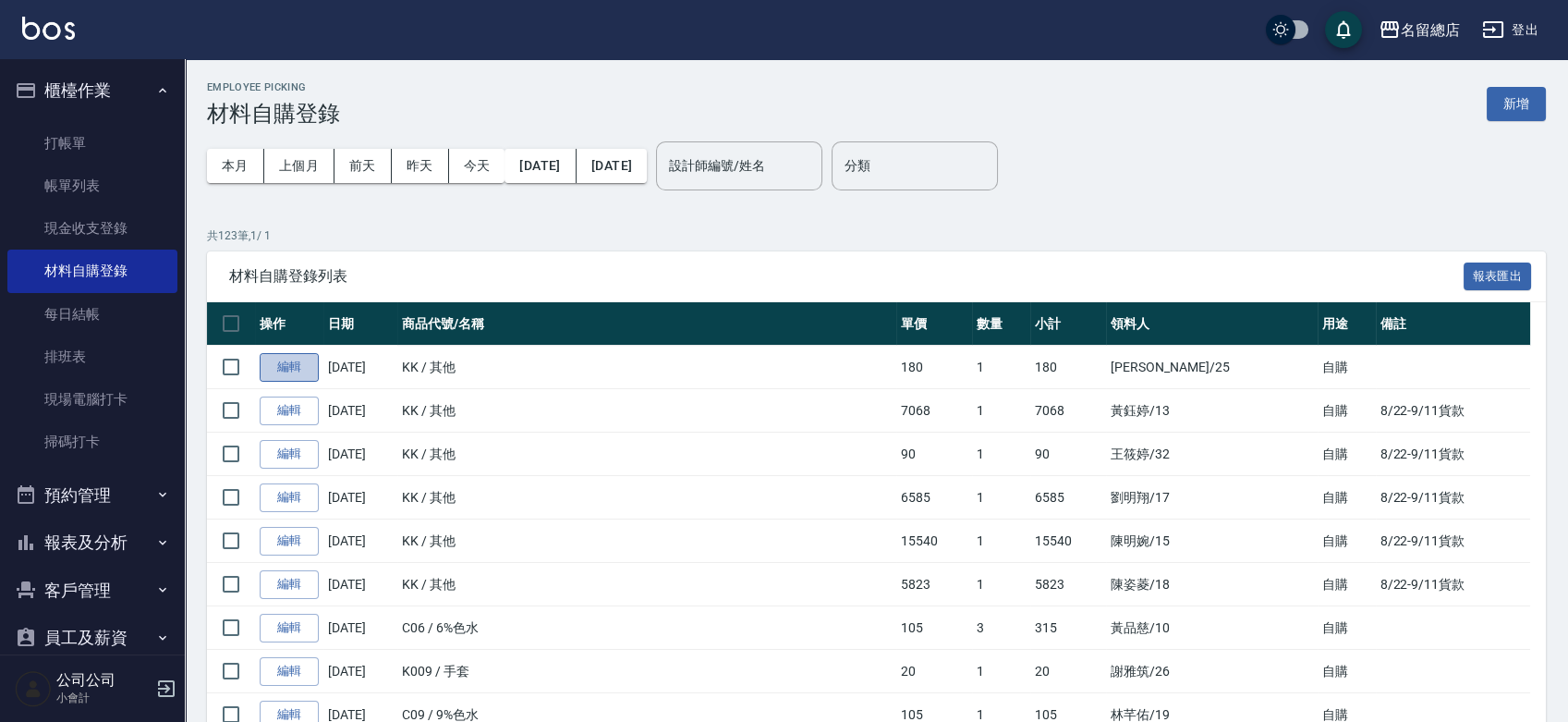
click at [294, 374] on link "編輯" at bounding box center [290, 367] width 59 height 29
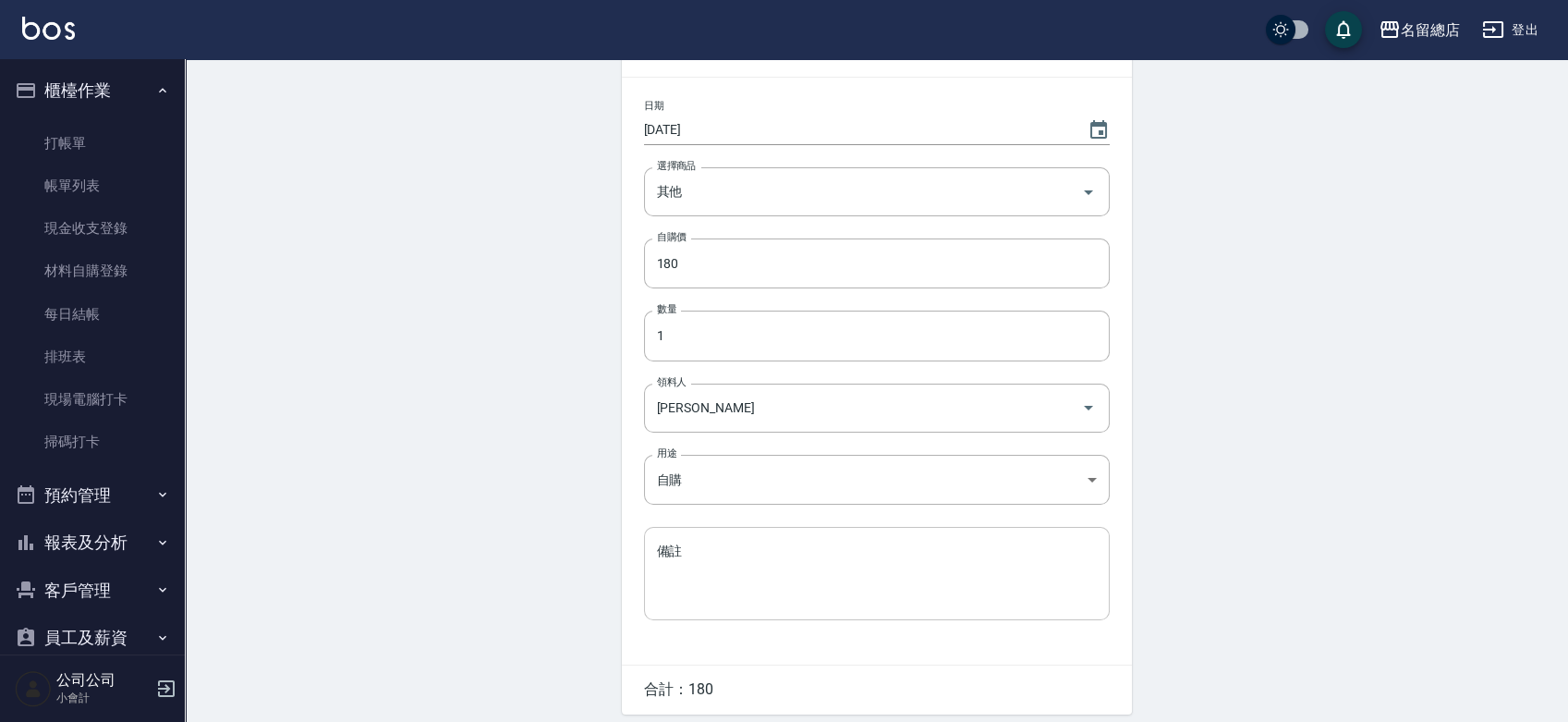
scroll to position [193, 0]
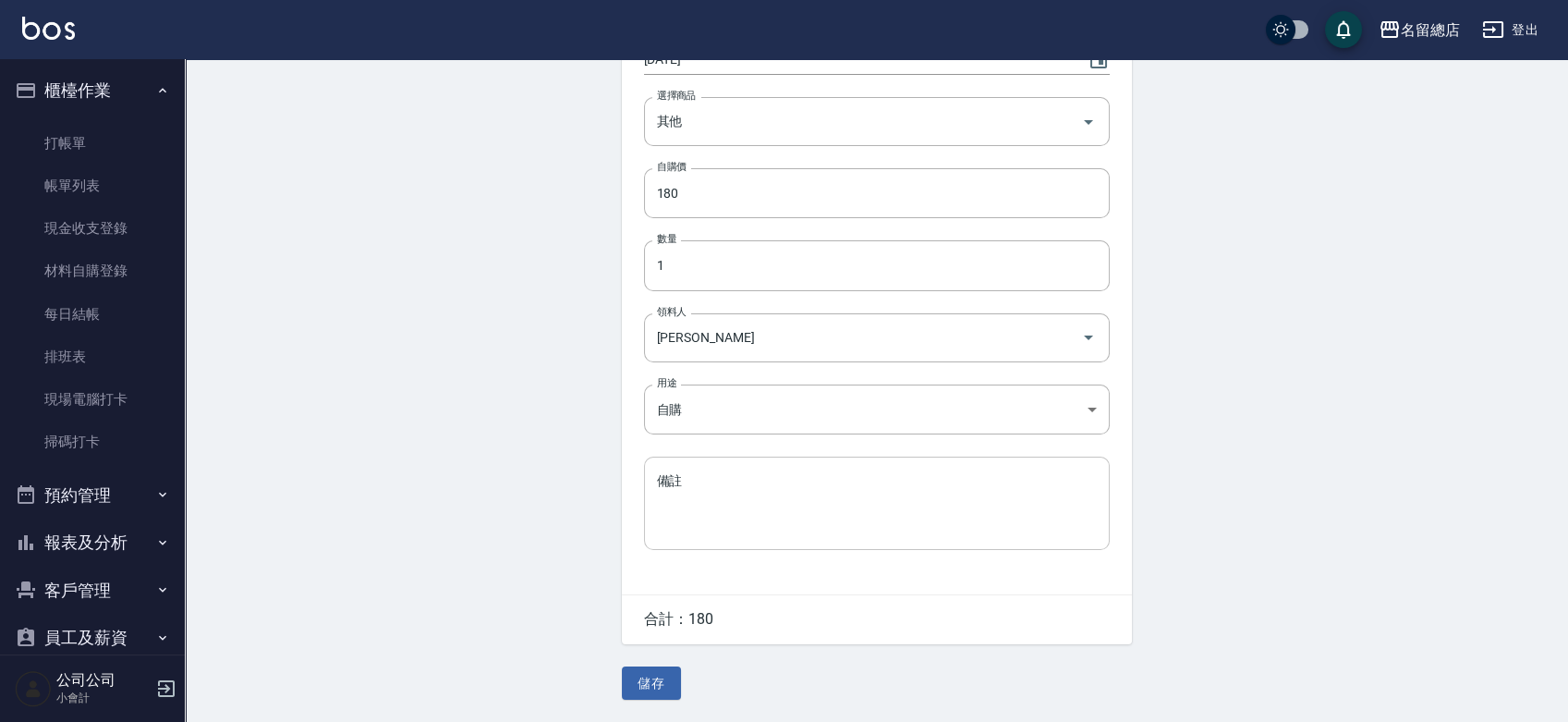
click at [707, 471] on textarea "備註" at bounding box center [877, 503] width 440 height 63
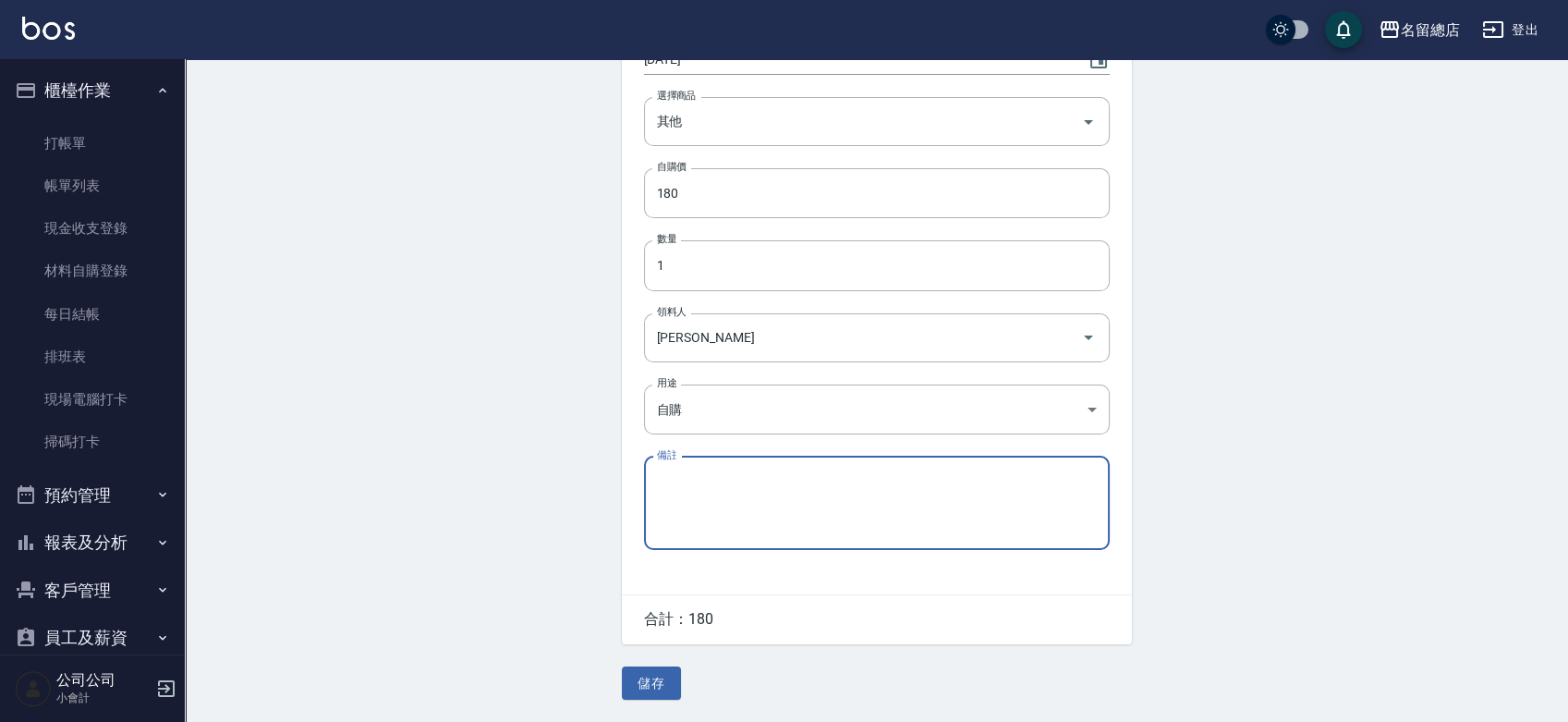
paste textarea "8/22-9/11貨款"
type textarea "8/22-9/11貨款"
click at [628, 683] on button "儲存" at bounding box center [652, 683] width 59 height 34
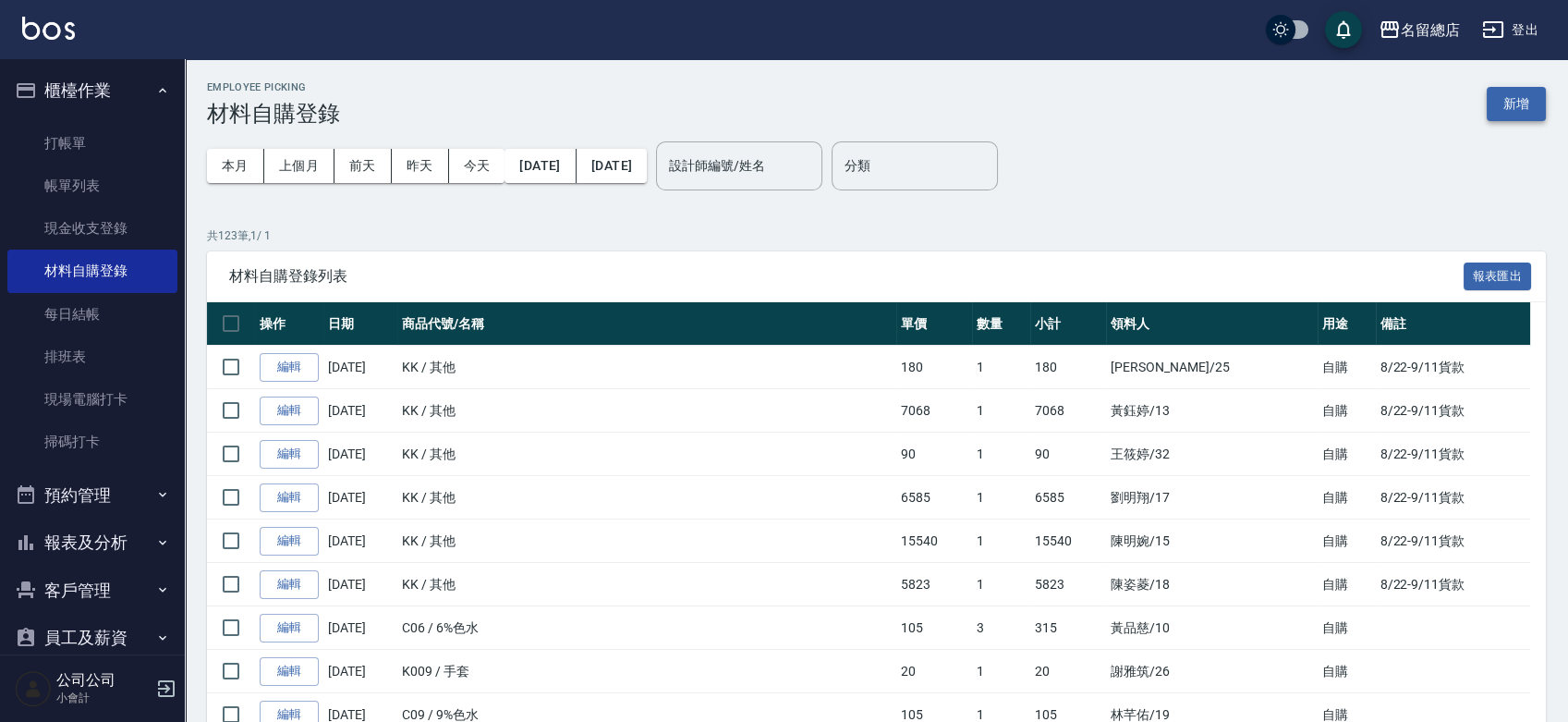
click at [1504, 104] on button "新增" at bounding box center [1516, 104] width 59 height 34
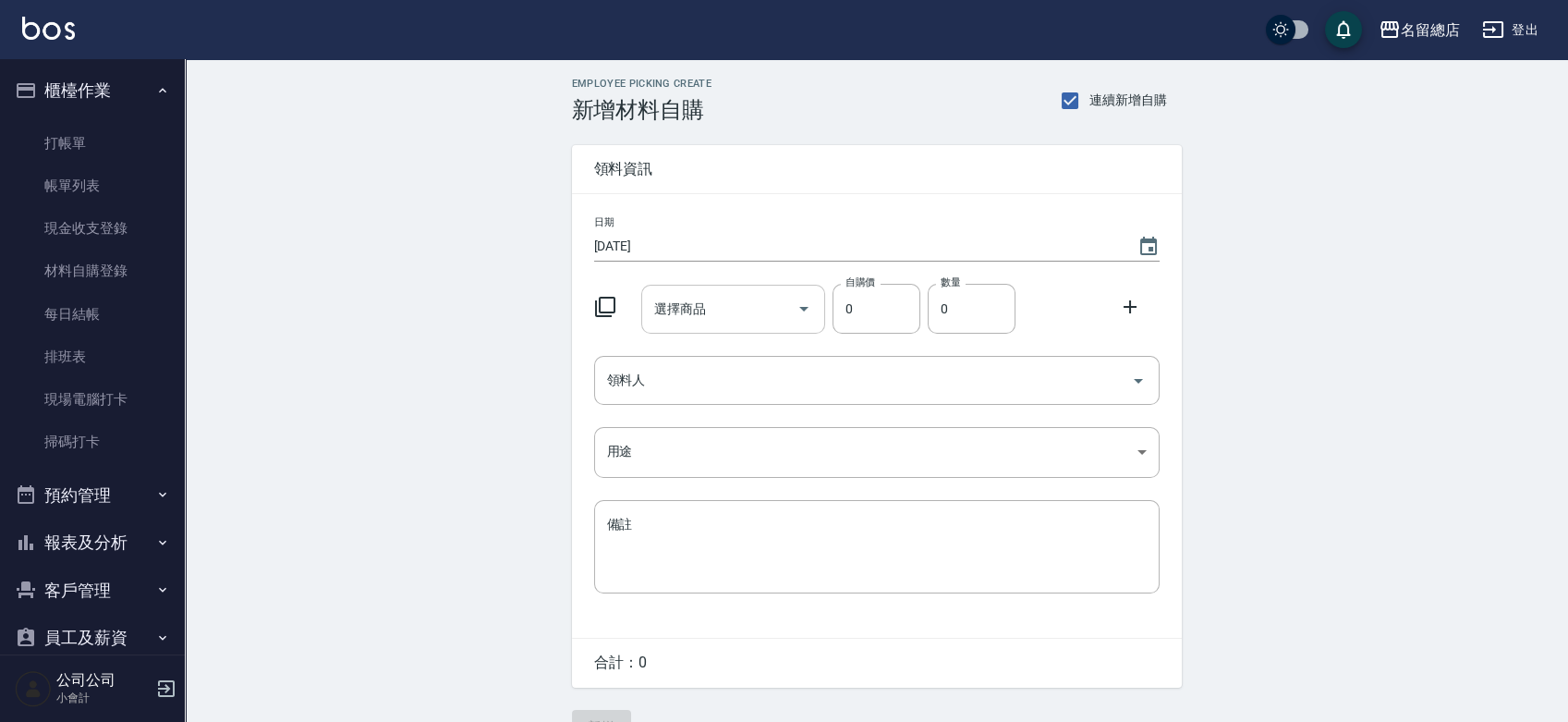
click at [705, 311] on input "選擇商品" at bounding box center [719, 308] width 140 height 32
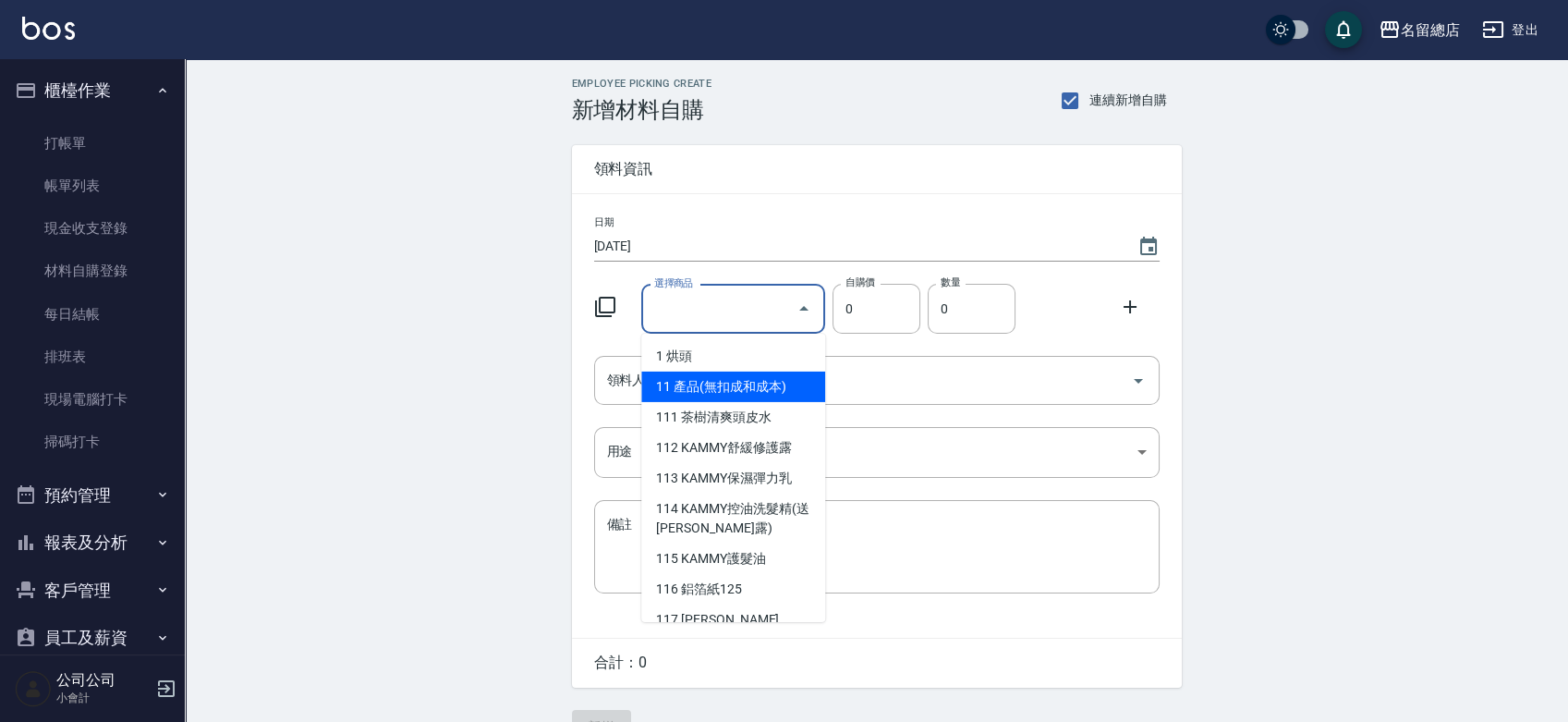
type input "其他"
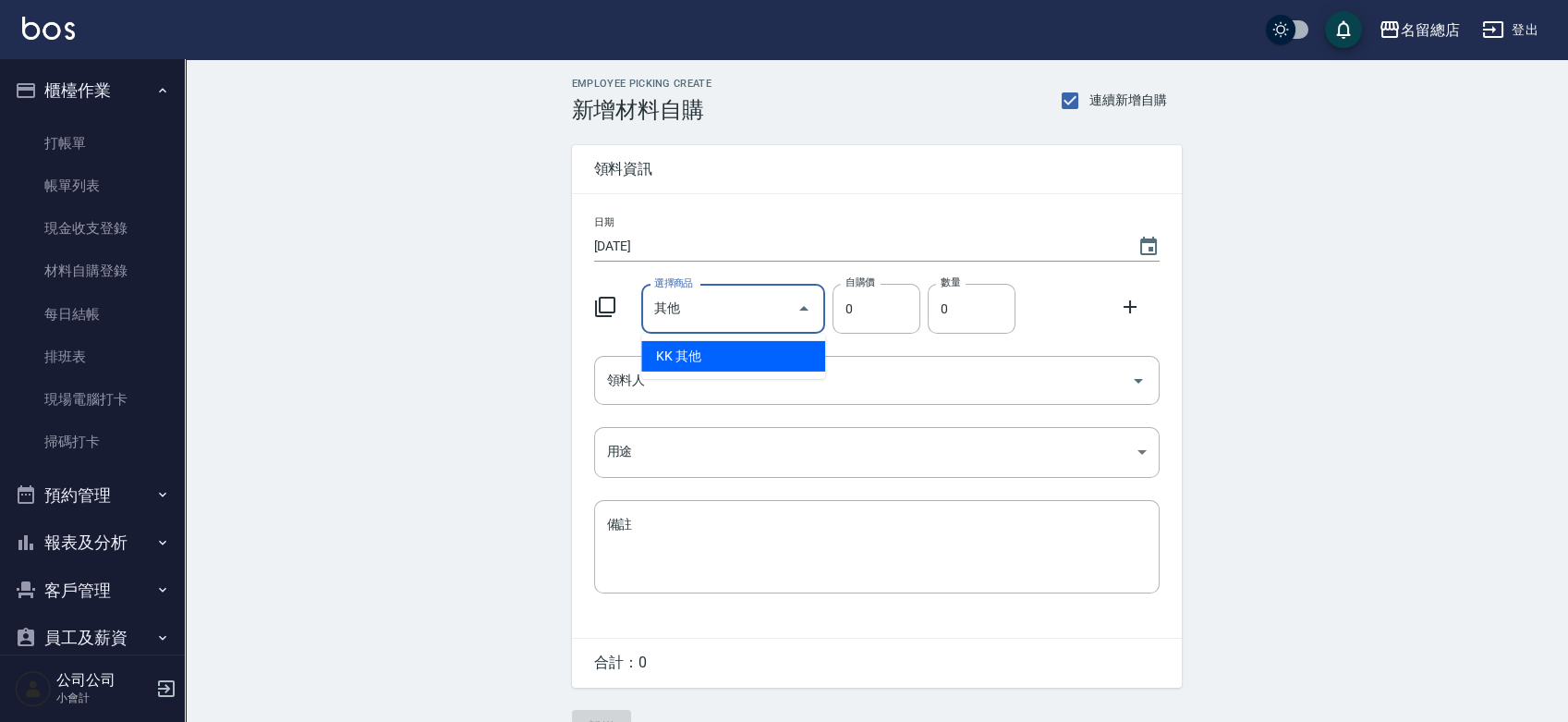
click at [740, 357] on li "KK 其他" at bounding box center [733, 355] width 184 height 31
type input "1"
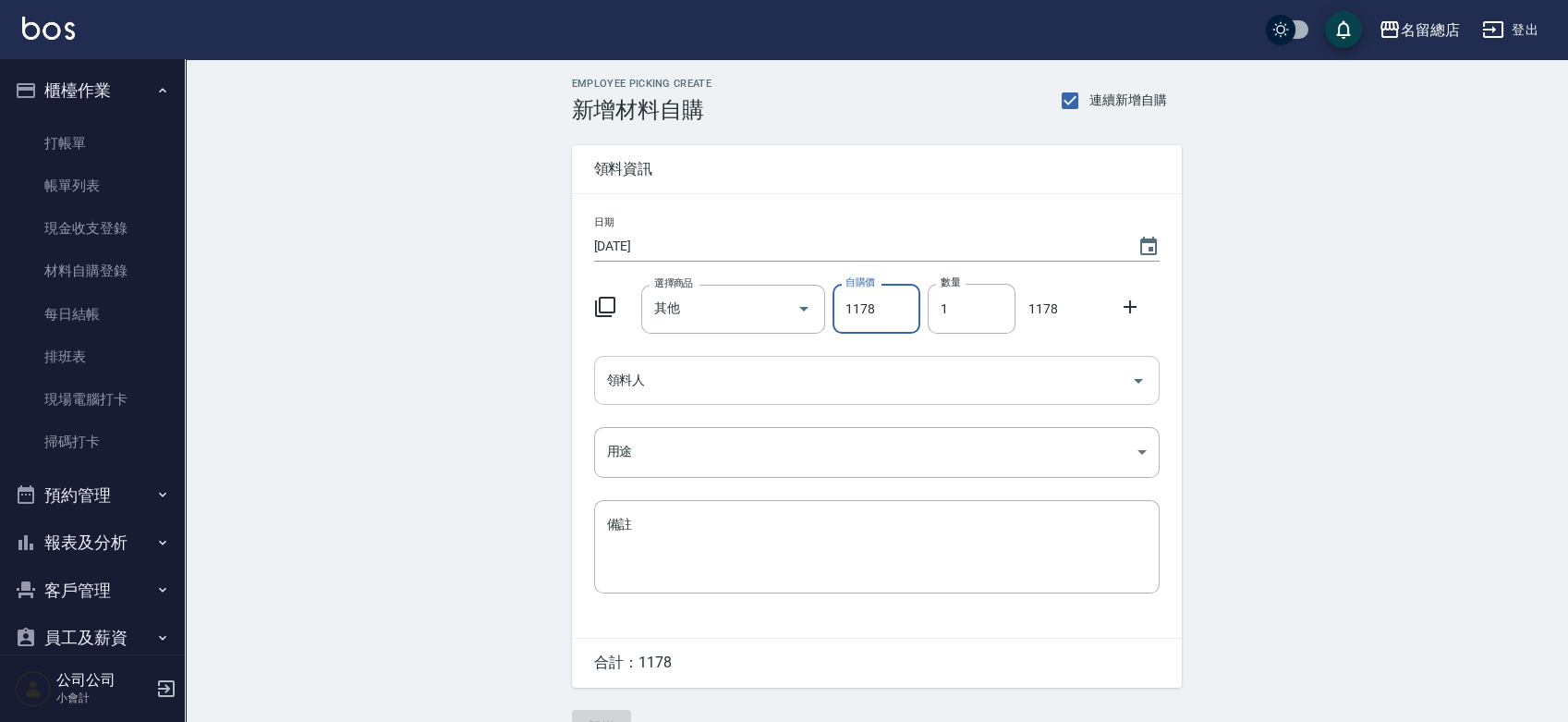
type input "1178"
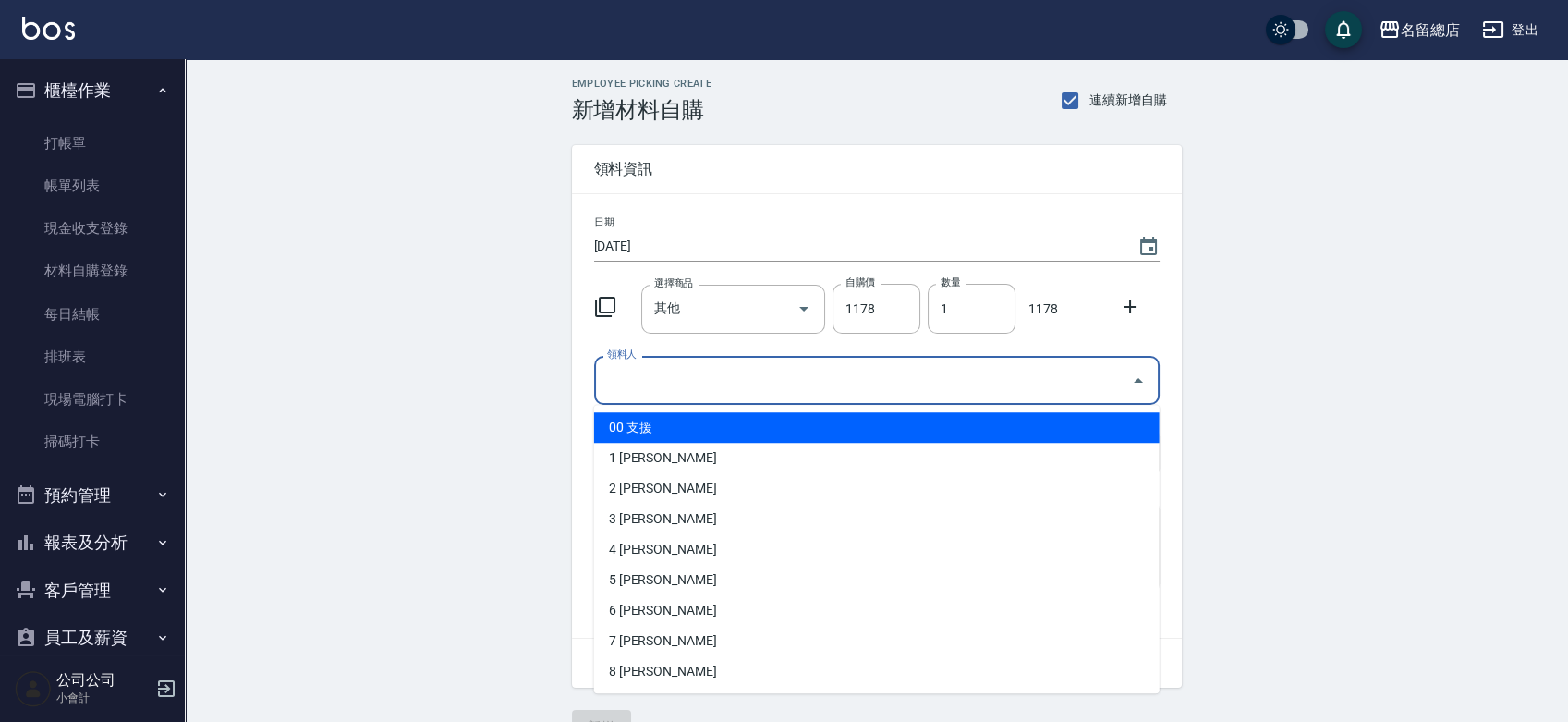
click at [721, 367] on input "領料人" at bounding box center [863, 380] width 521 height 32
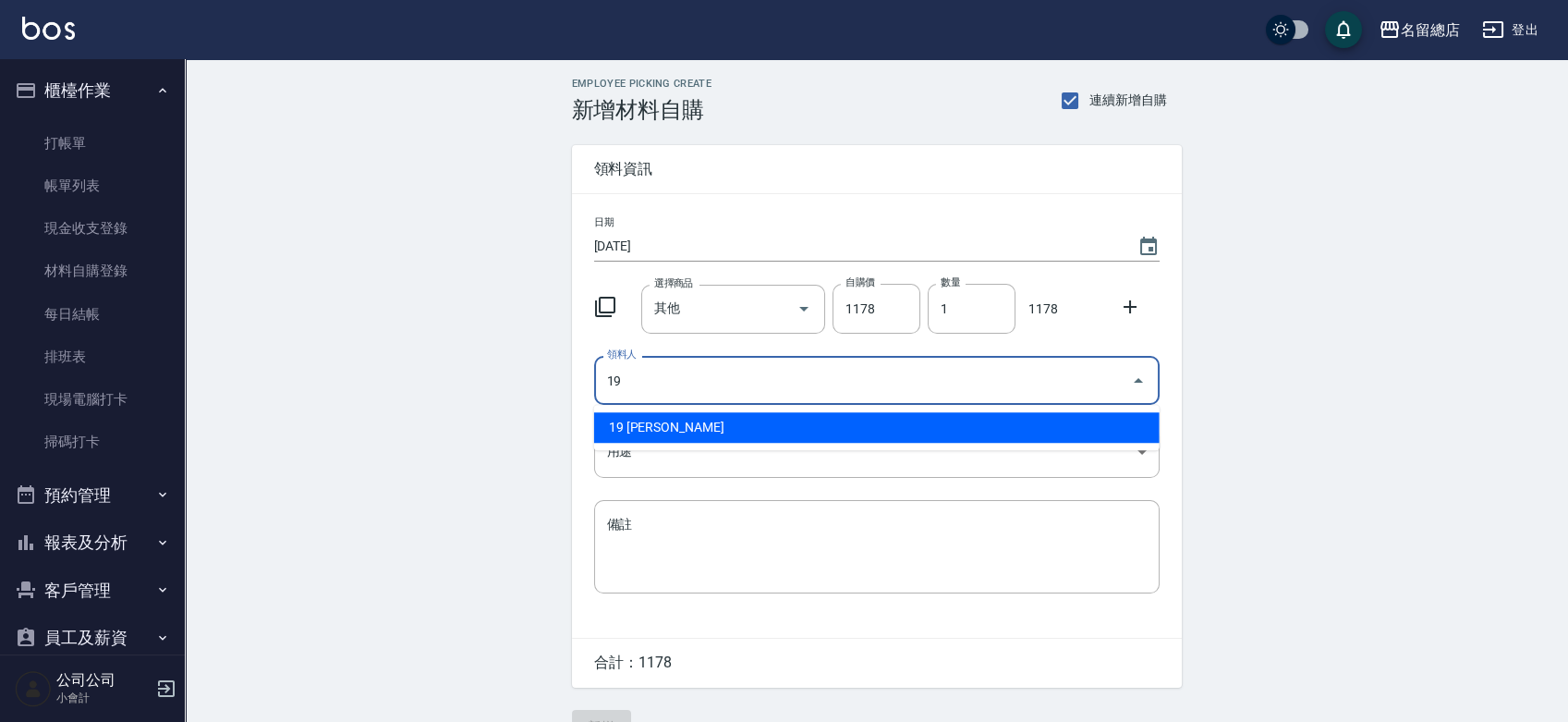
type input "19 [PERSON_NAME]"
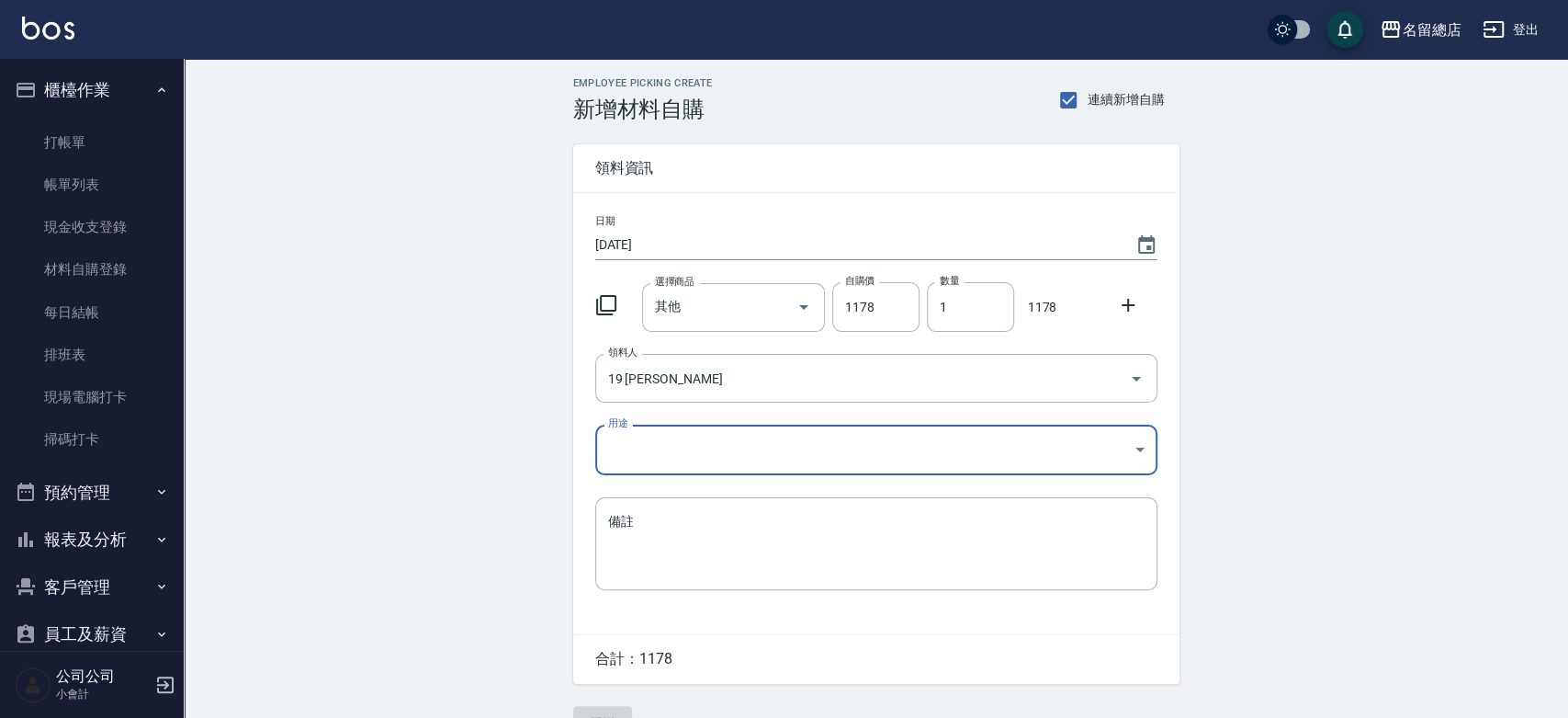
click at [628, 438] on body "名留總店 登出 櫃檯作業 打帳單 帳單列表 現金收支登錄 材料自購登錄 每日結帳 排班表 現場電腦打卡 掃碼打卡 預約管理 預約管理 單日預約紀錄 單週預約紀…" at bounding box center [784, 378] width 1568 height 758
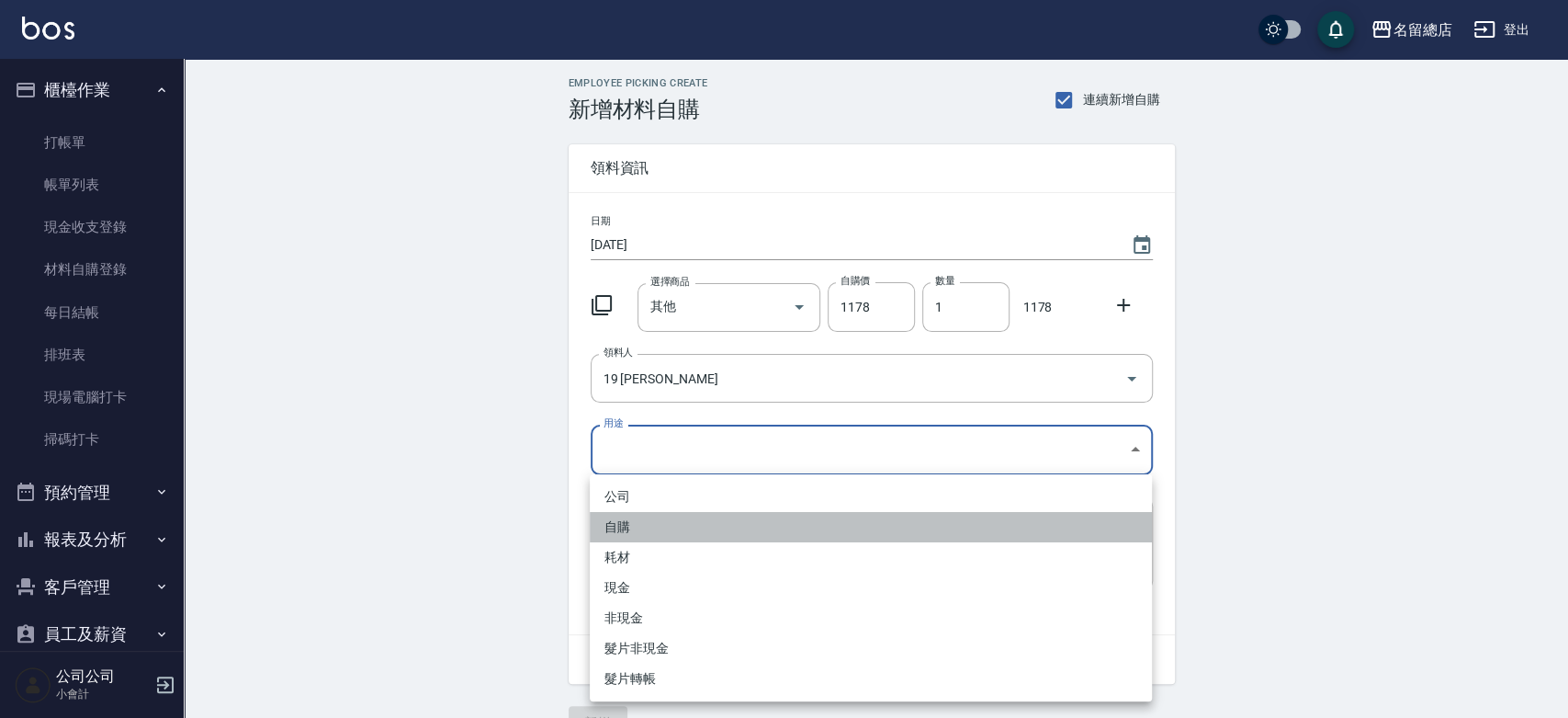
click at [657, 533] on li "自購" at bounding box center [870, 527] width 562 height 30
type input "自購"
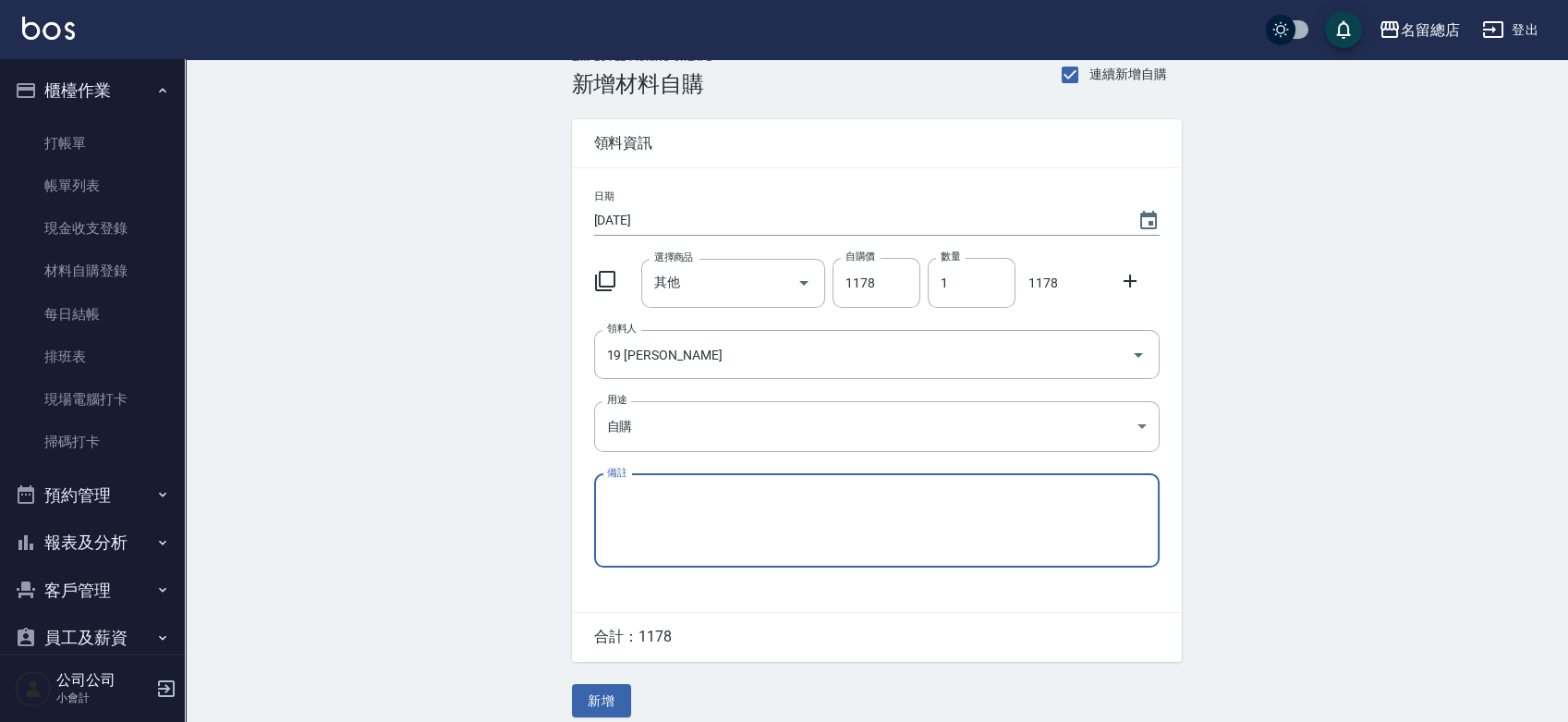
scroll to position [41, 0]
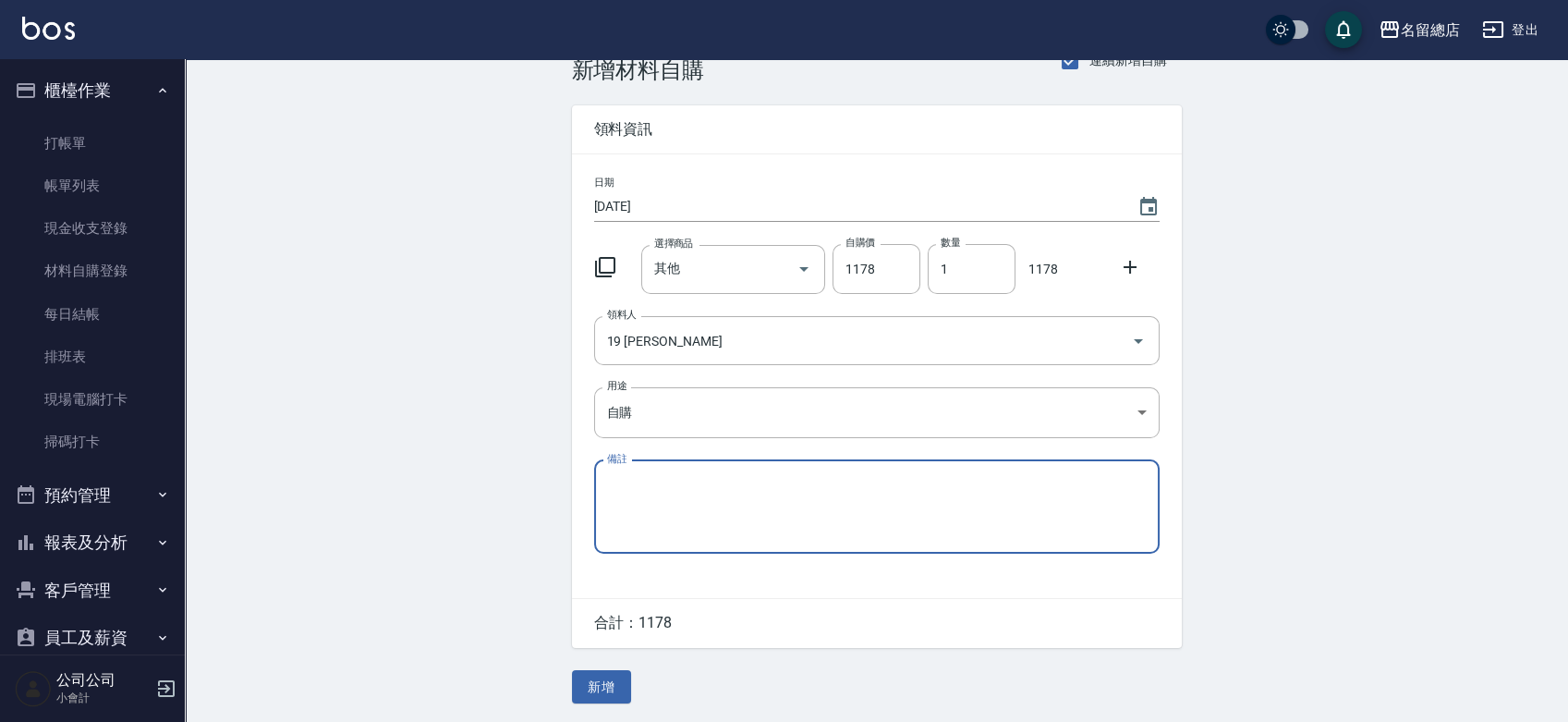
paste textarea "8/22-9/11貨款"
type textarea "8/22-9/11貨款"
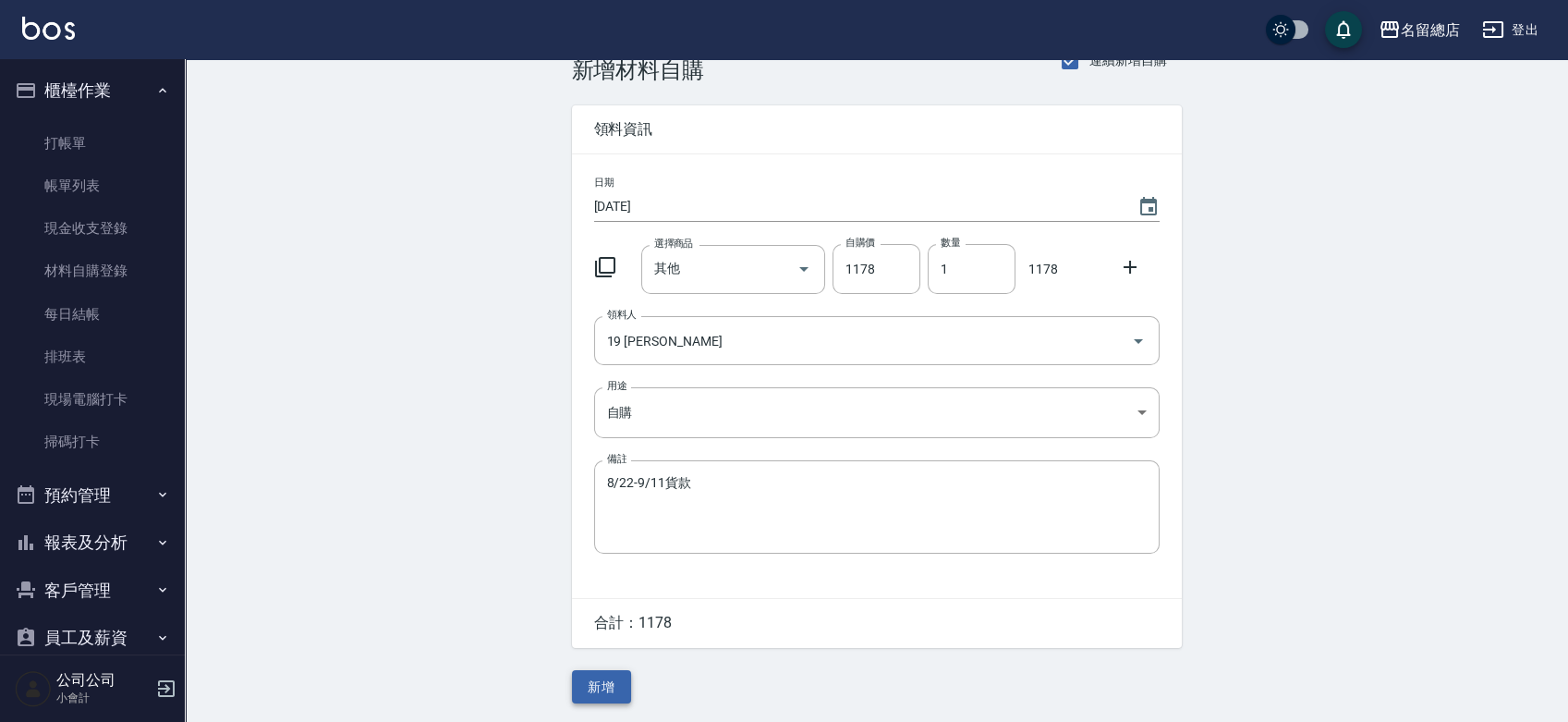
drag, startPoint x: 618, startPoint y: 706, endPoint x: 610, endPoint y: 693, distance: 15.3
click at [619, 701] on div "Employee Picking Create 新增材料自購 連續新增自購 領料資訊 日期 2025/09/21 選擇商品 其他 選擇商品 自購價 1178 …" at bounding box center [877, 370] width 647 height 703
drag, startPoint x: 610, startPoint y: 693, endPoint x: 639, endPoint y: 680, distance: 31.8
click at [610, 693] on button "新增" at bounding box center [602, 687] width 59 height 34
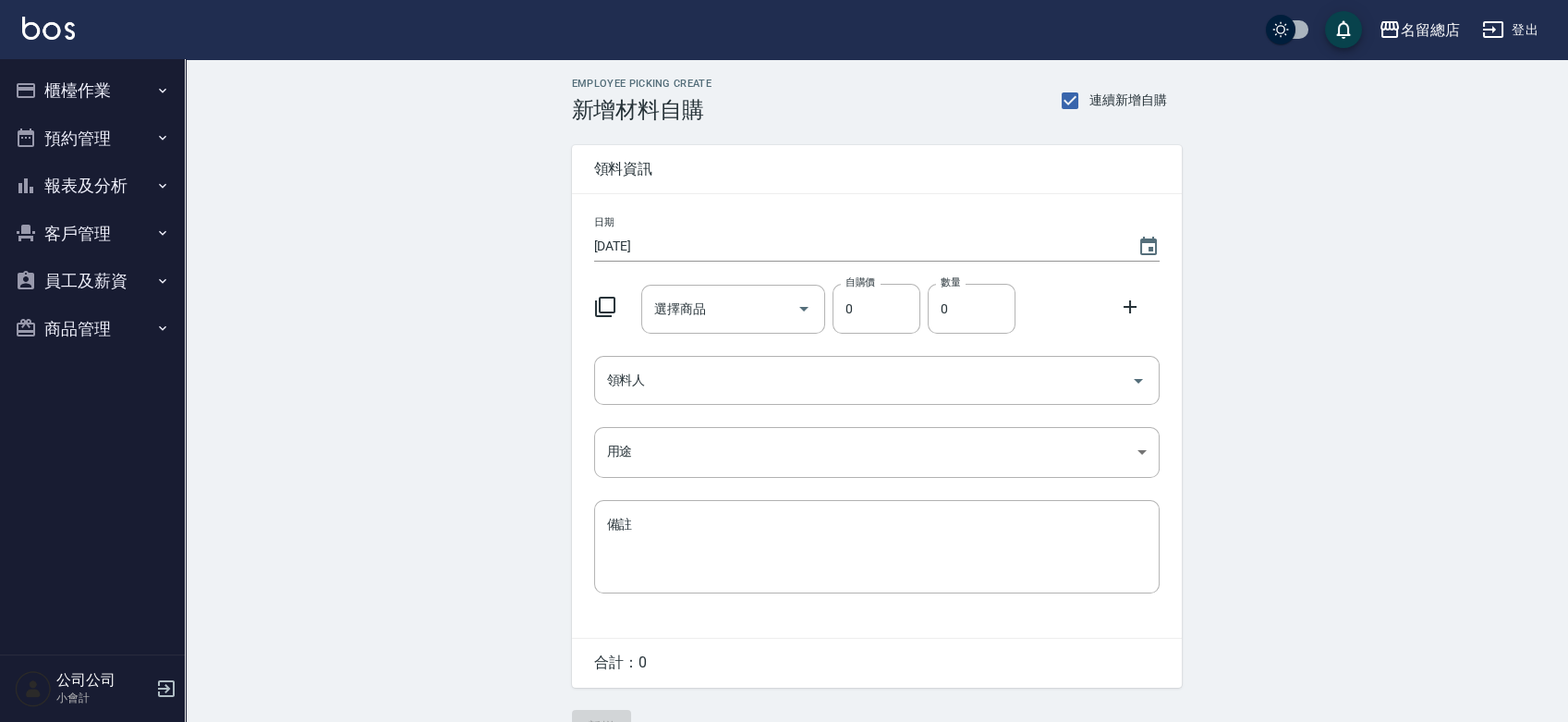
click at [81, 96] on button "櫃檯作業" at bounding box center [93, 91] width 170 height 48
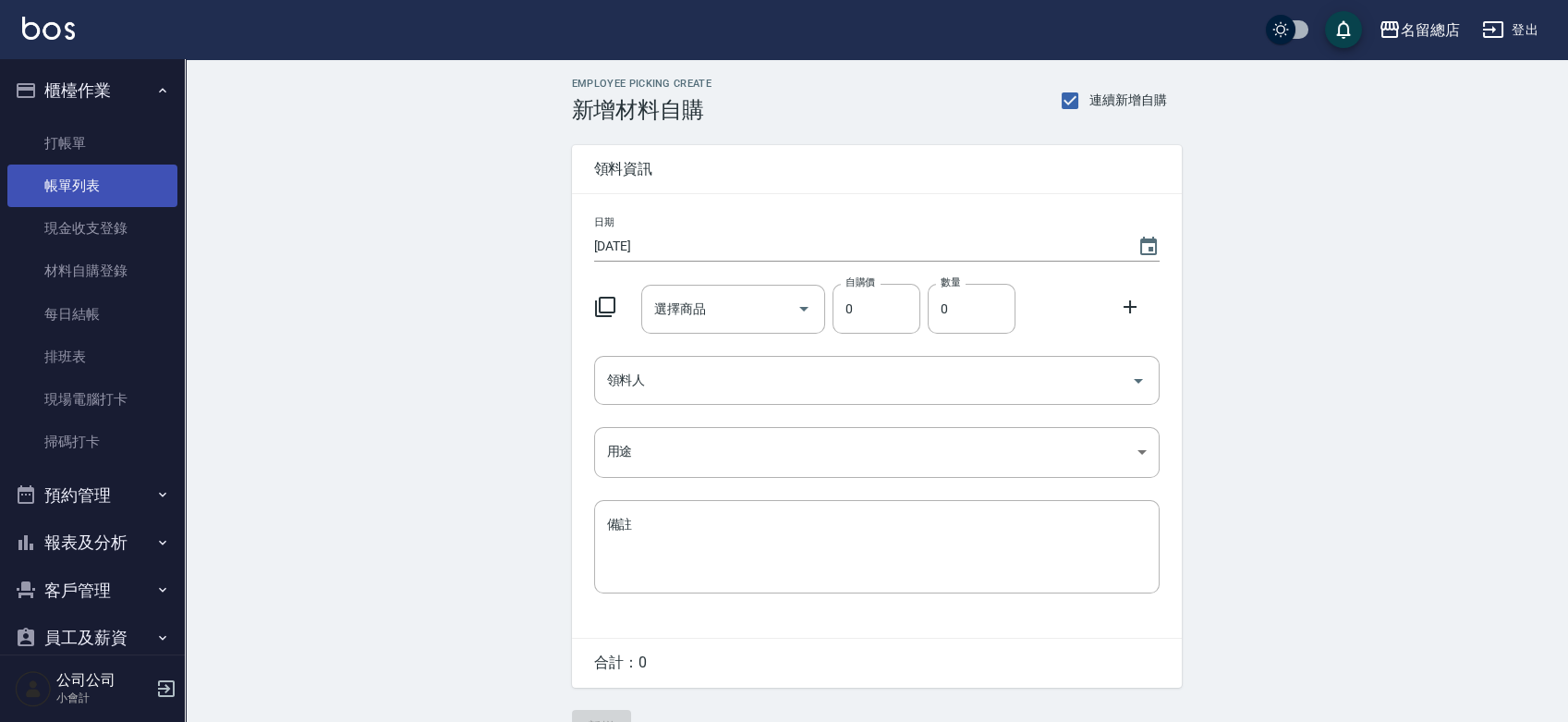
click at [96, 190] on link "帳單列表" at bounding box center [93, 186] width 170 height 43
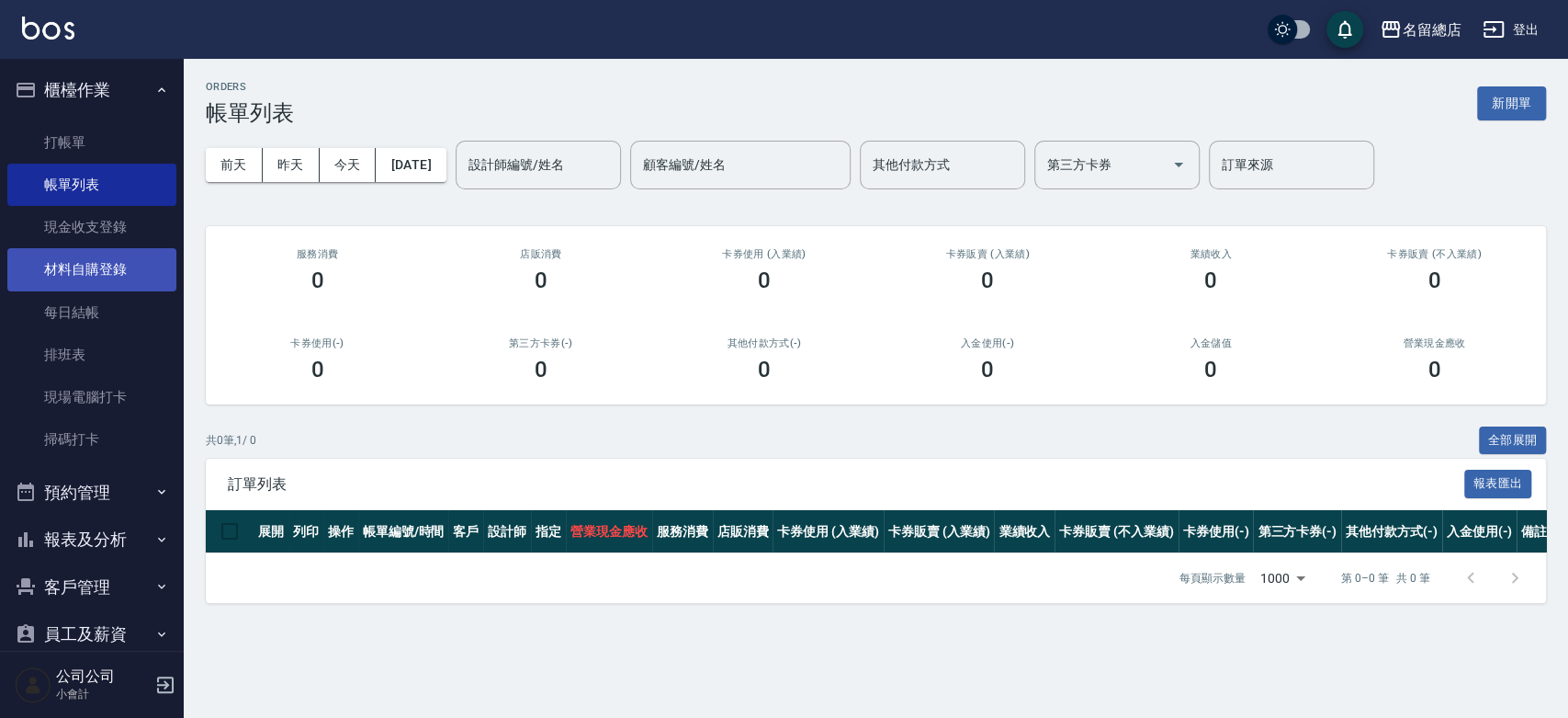
click at [113, 280] on link "材料自購登錄" at bounding box center [92, 270] width 169 height 42
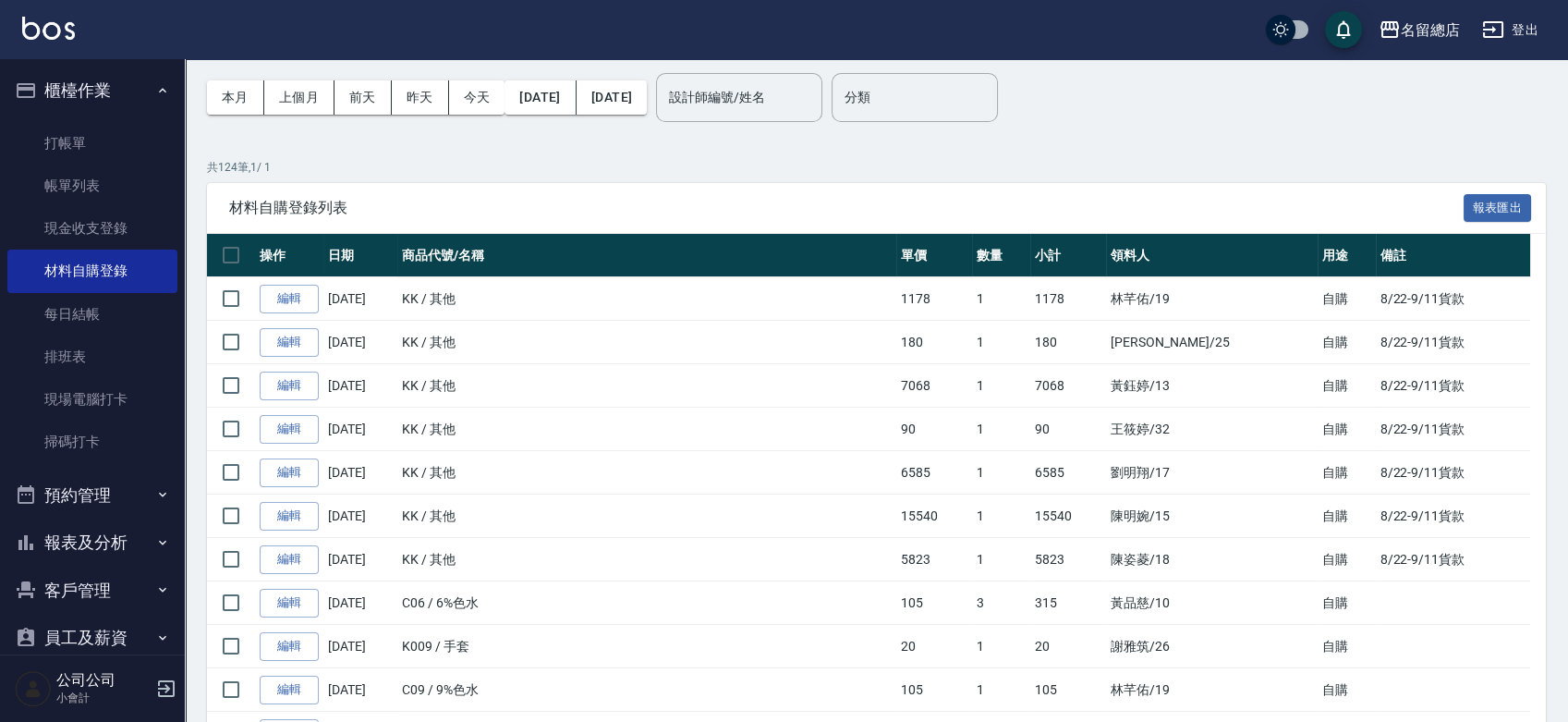
scroll to position [103, 0]
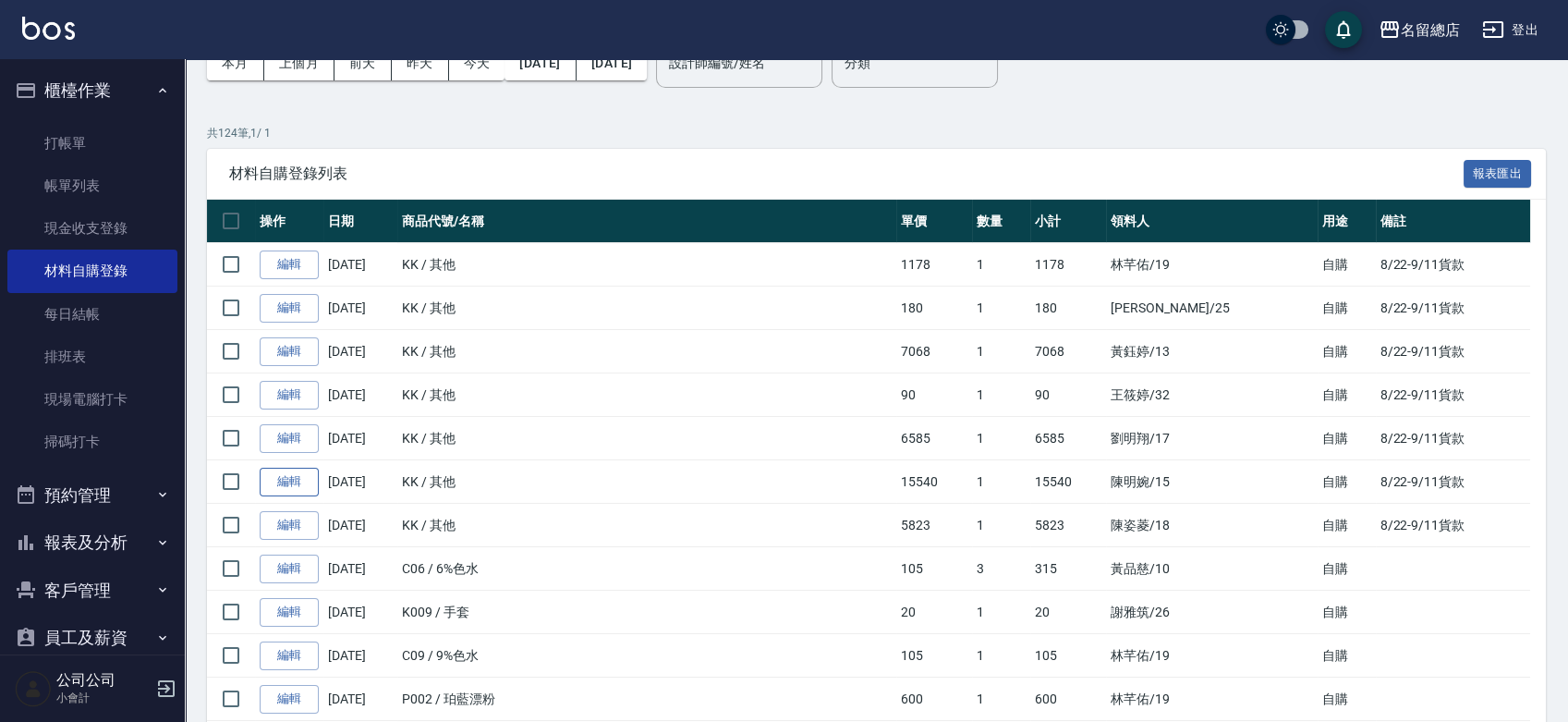
click at [290, 486] on link "編輯" at bounding box center [290, 481] width 59 height 29
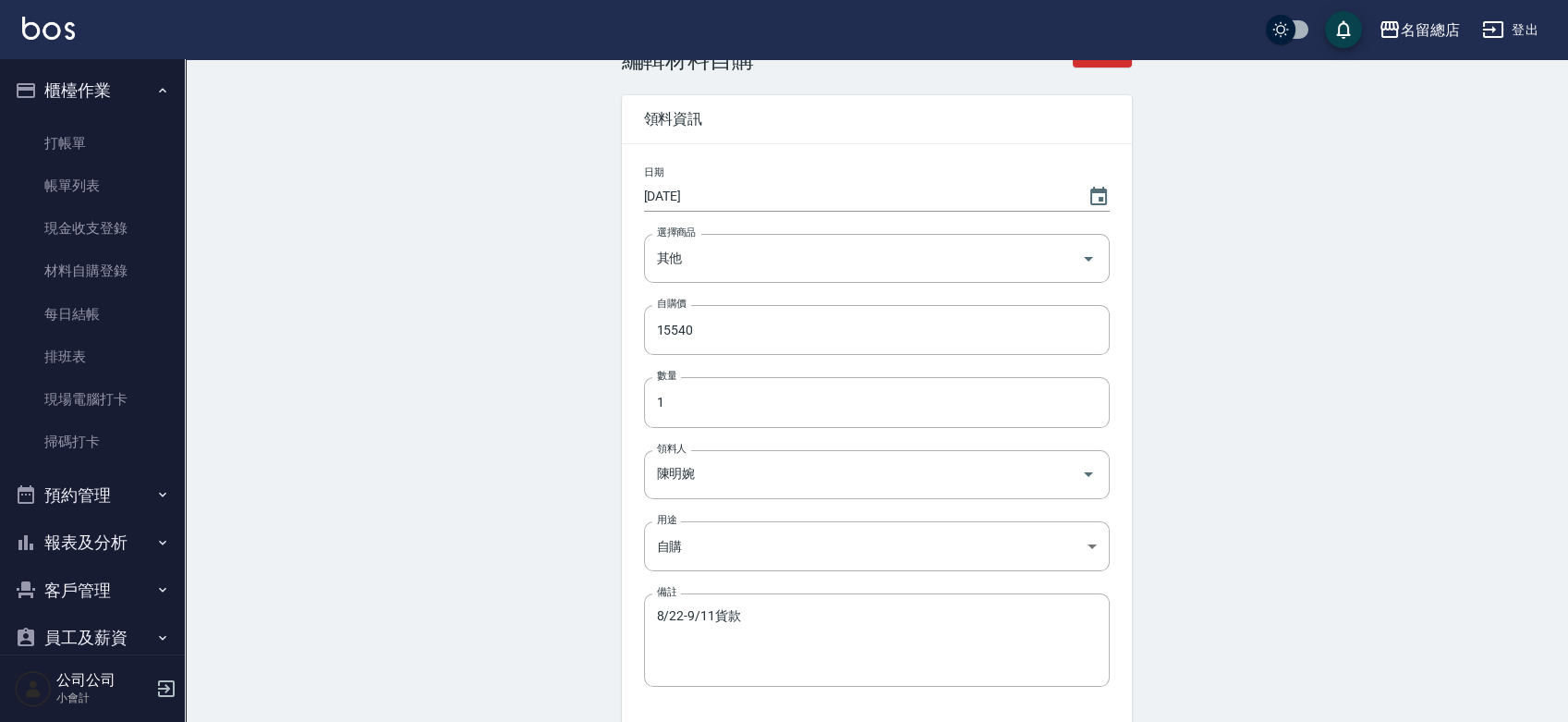
scroll to position [103, 0]
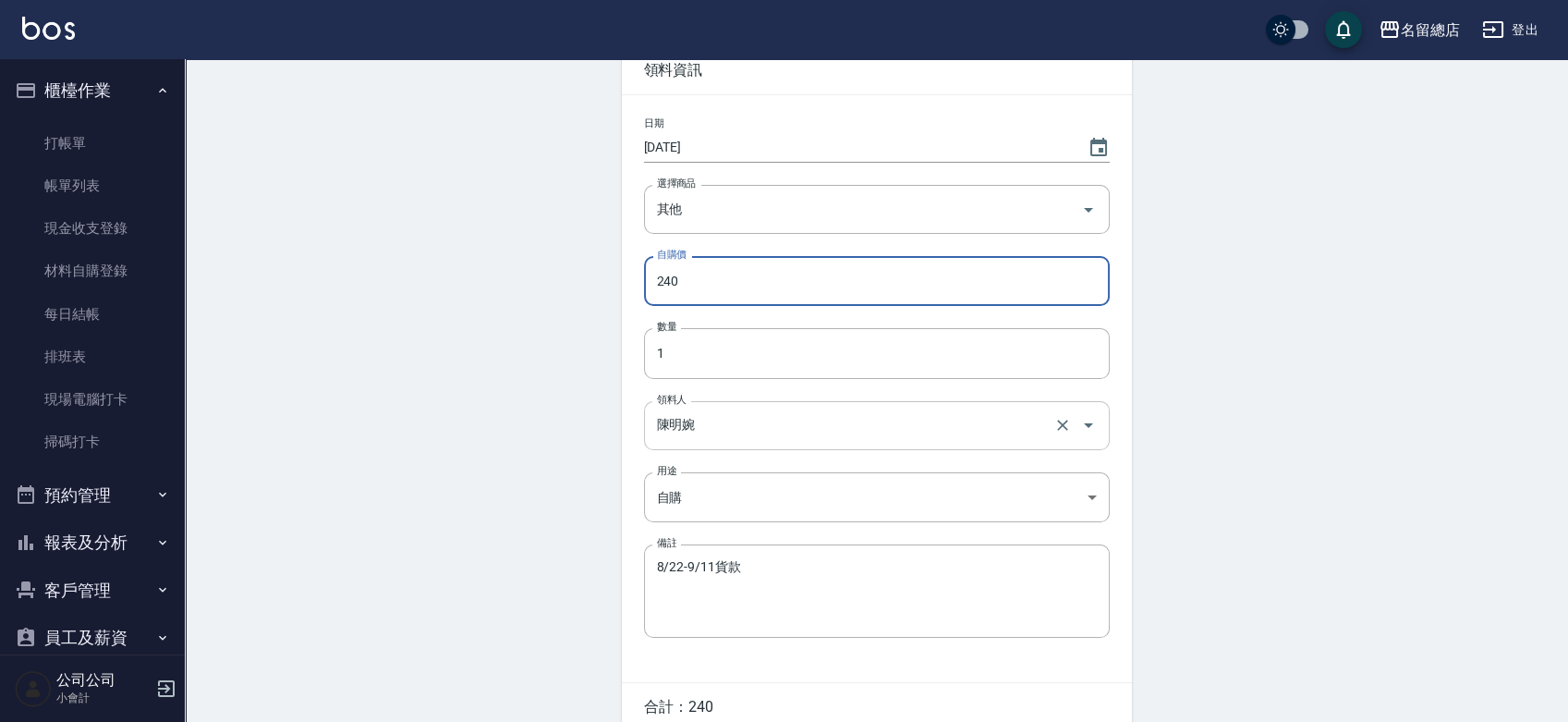
type input "240"
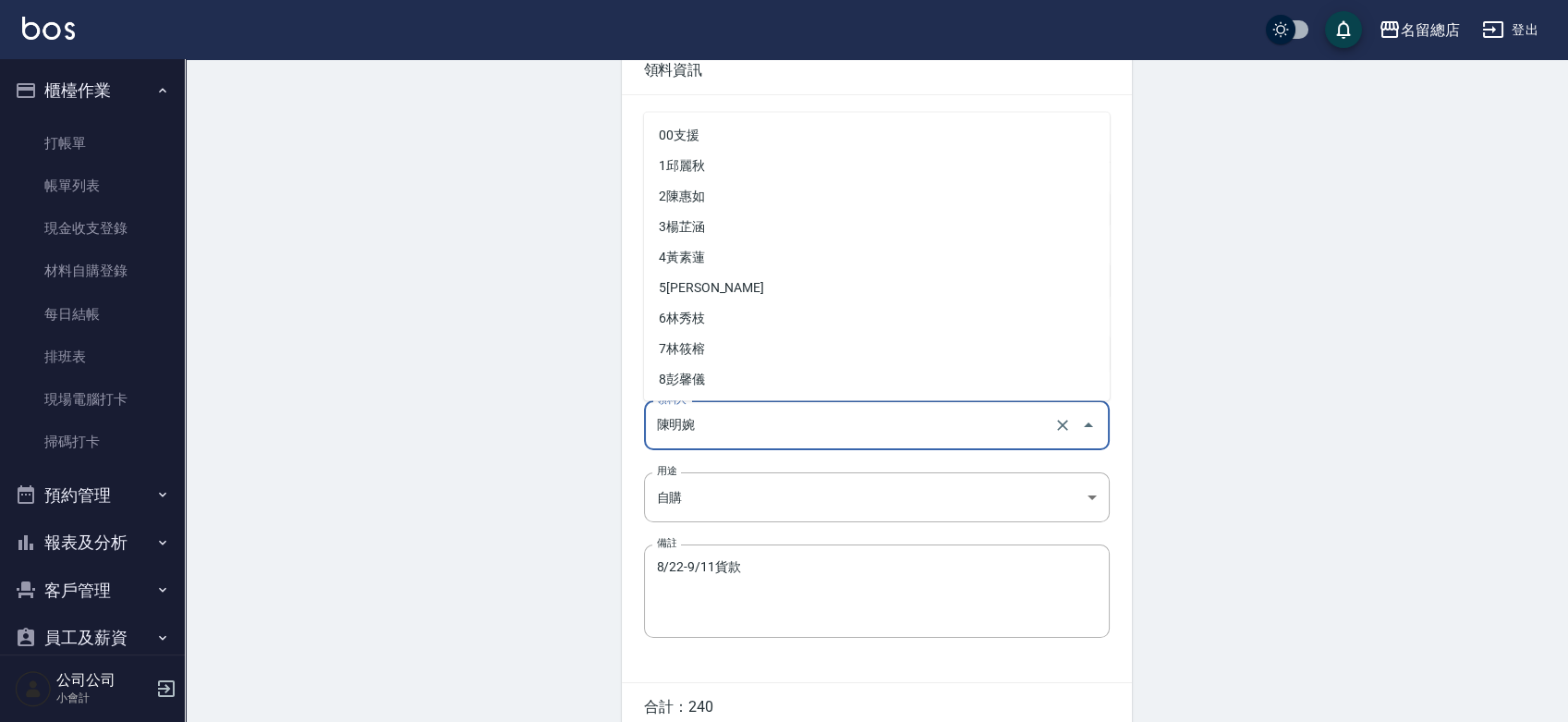
click at [713, 437] on input "陳明婉" at bounding box center [851, 425] width 397 height 32
click at [705, 431] on input "陳明婉" at bounding box center [851, 425] width 397 height 32
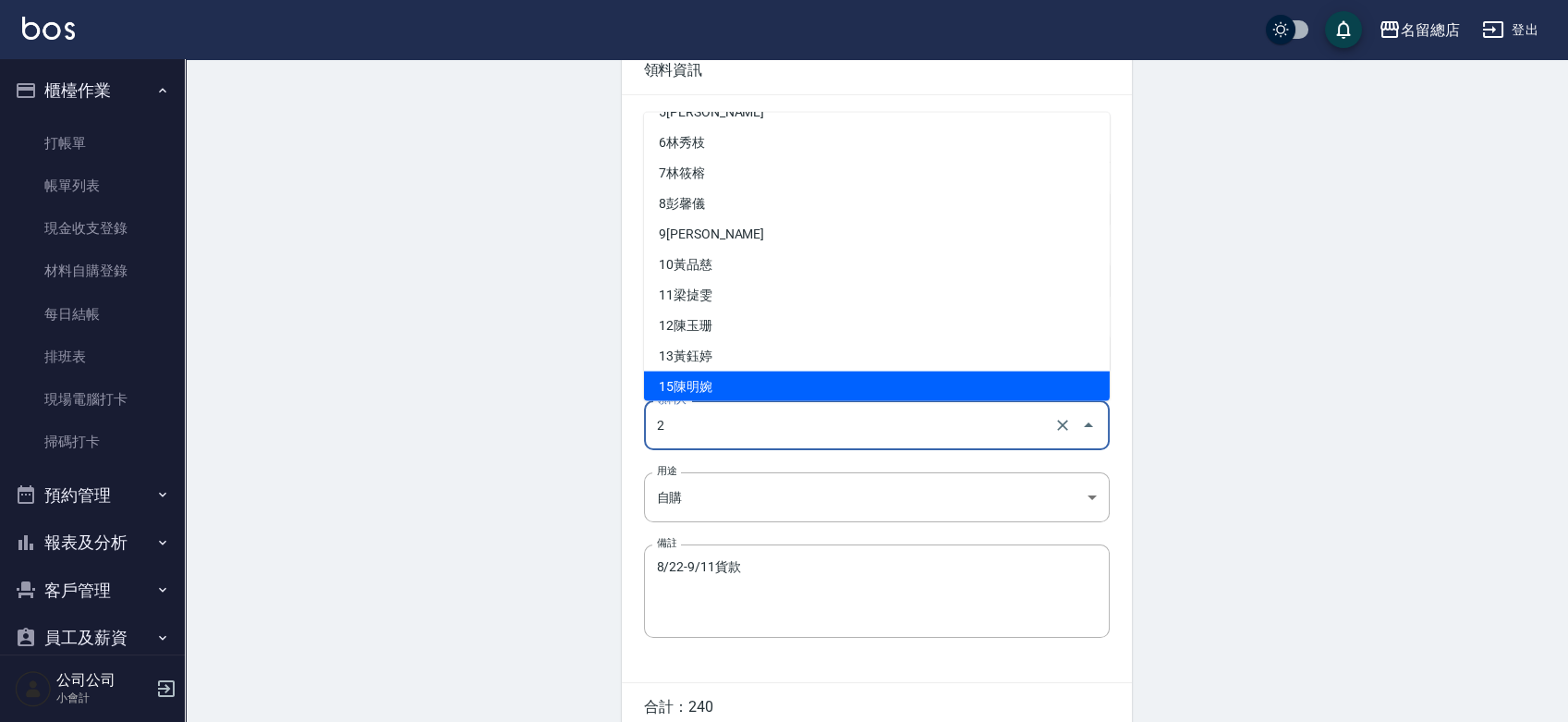
type input "26"
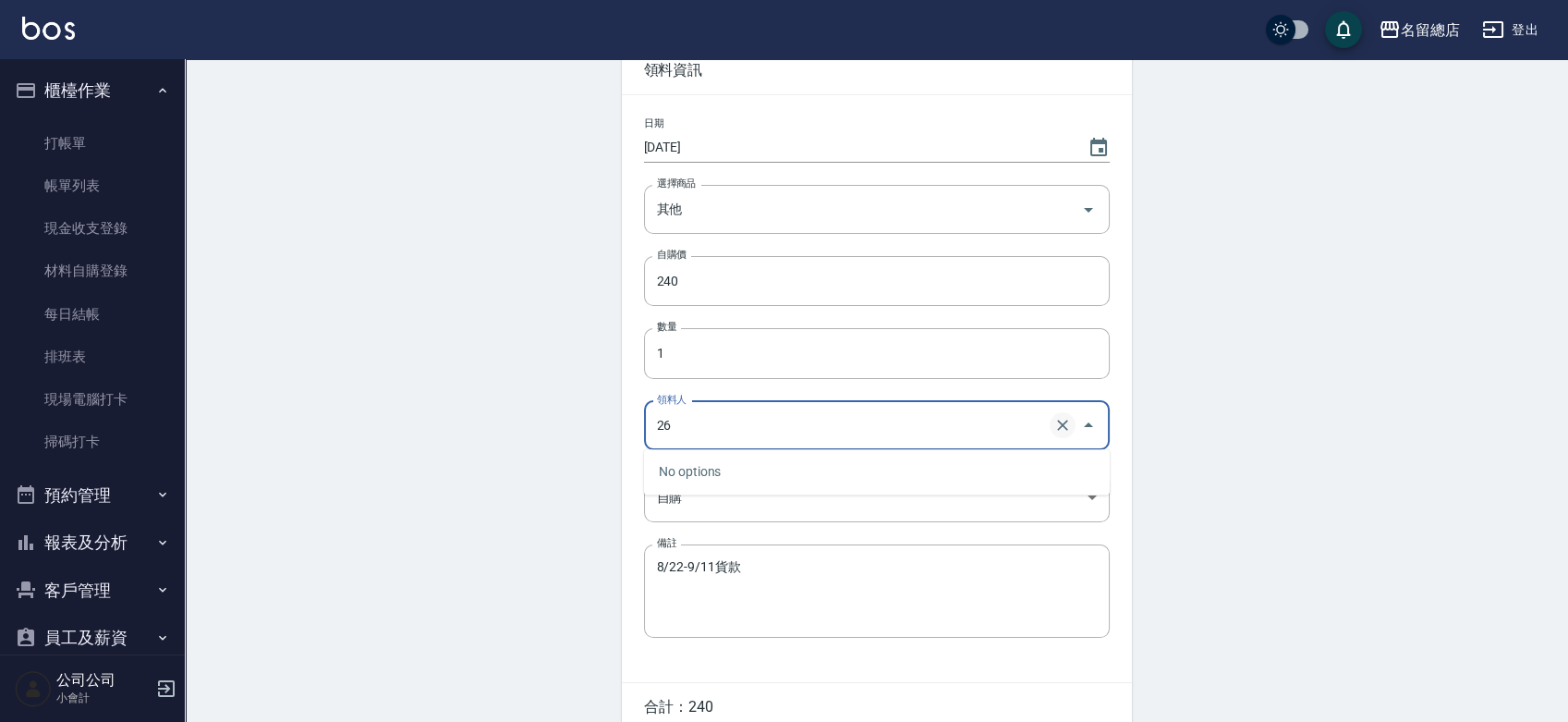
click at [1061, 419] on icon "Clear" at bounding box center [1063, 425] width 19 height 19
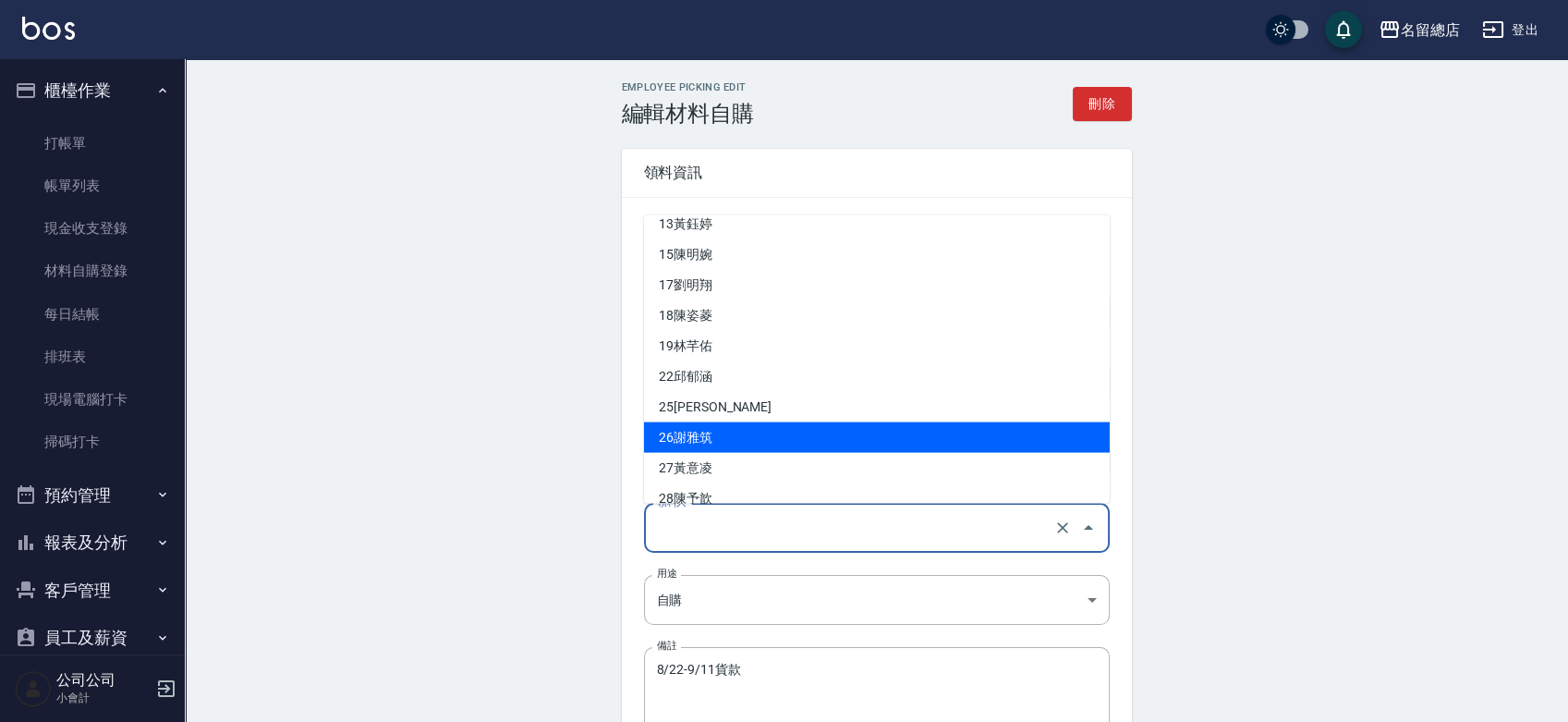
scroll to position [513, 0]
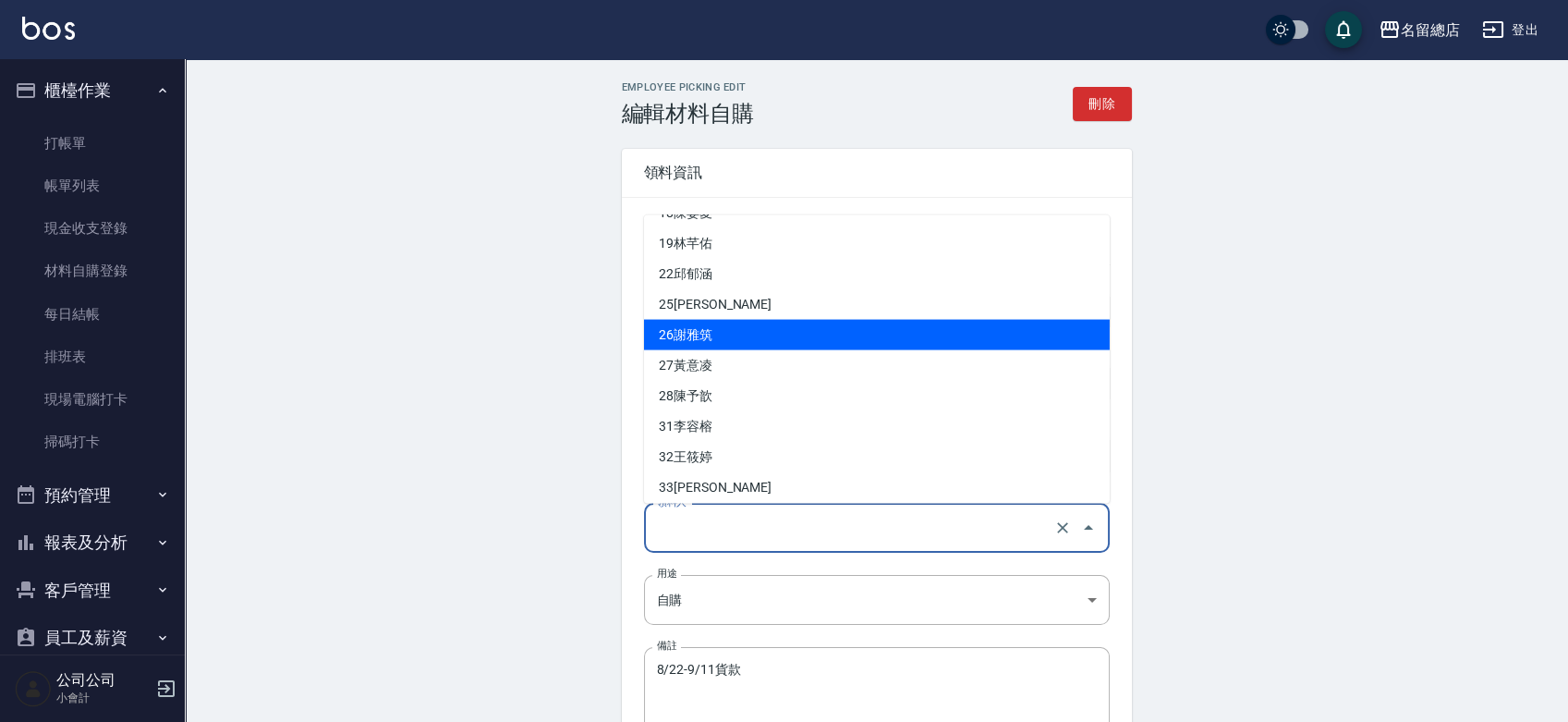
click at [708, 330] on li "26 [PERSON_NAME]" at bounding box center [877, 333] width 466 height 31
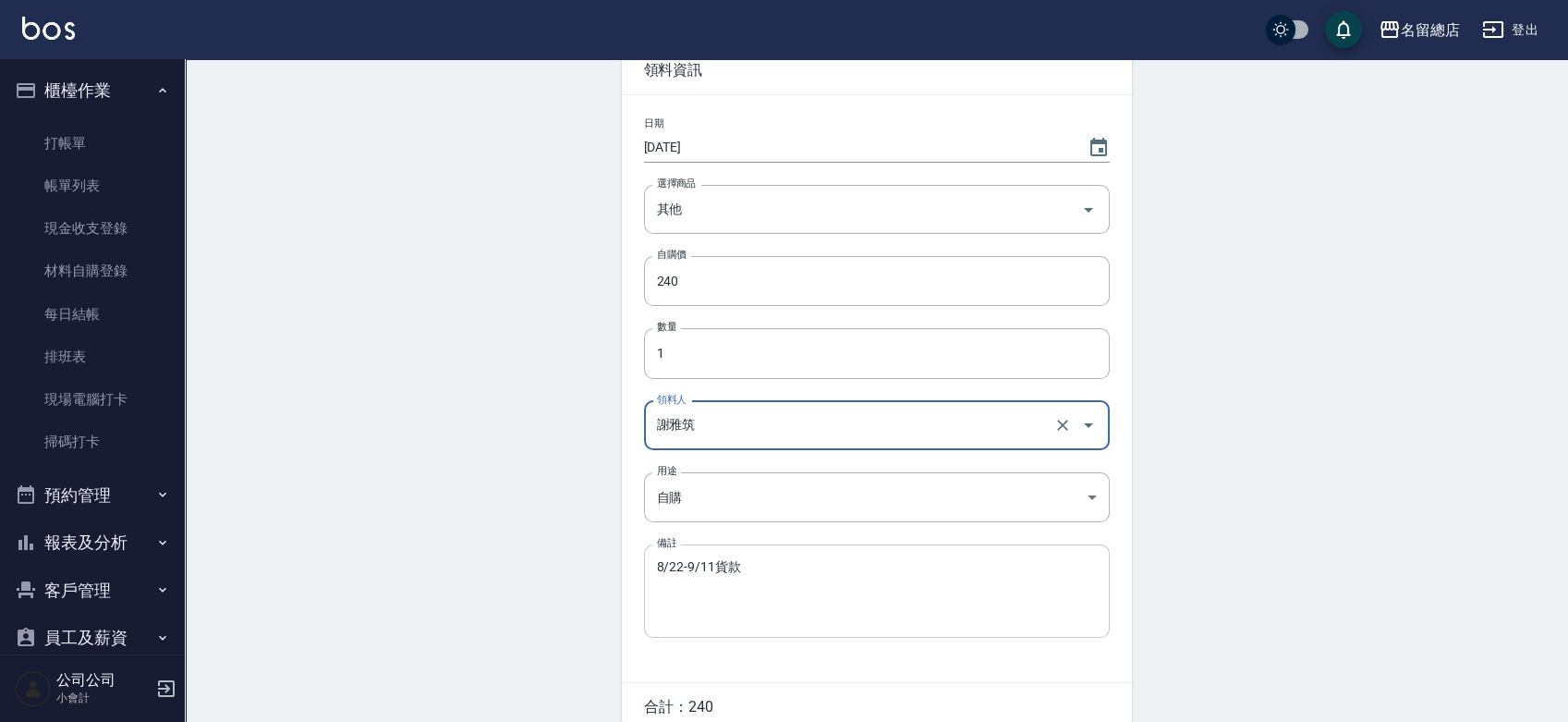
scroll to position [193, 0]
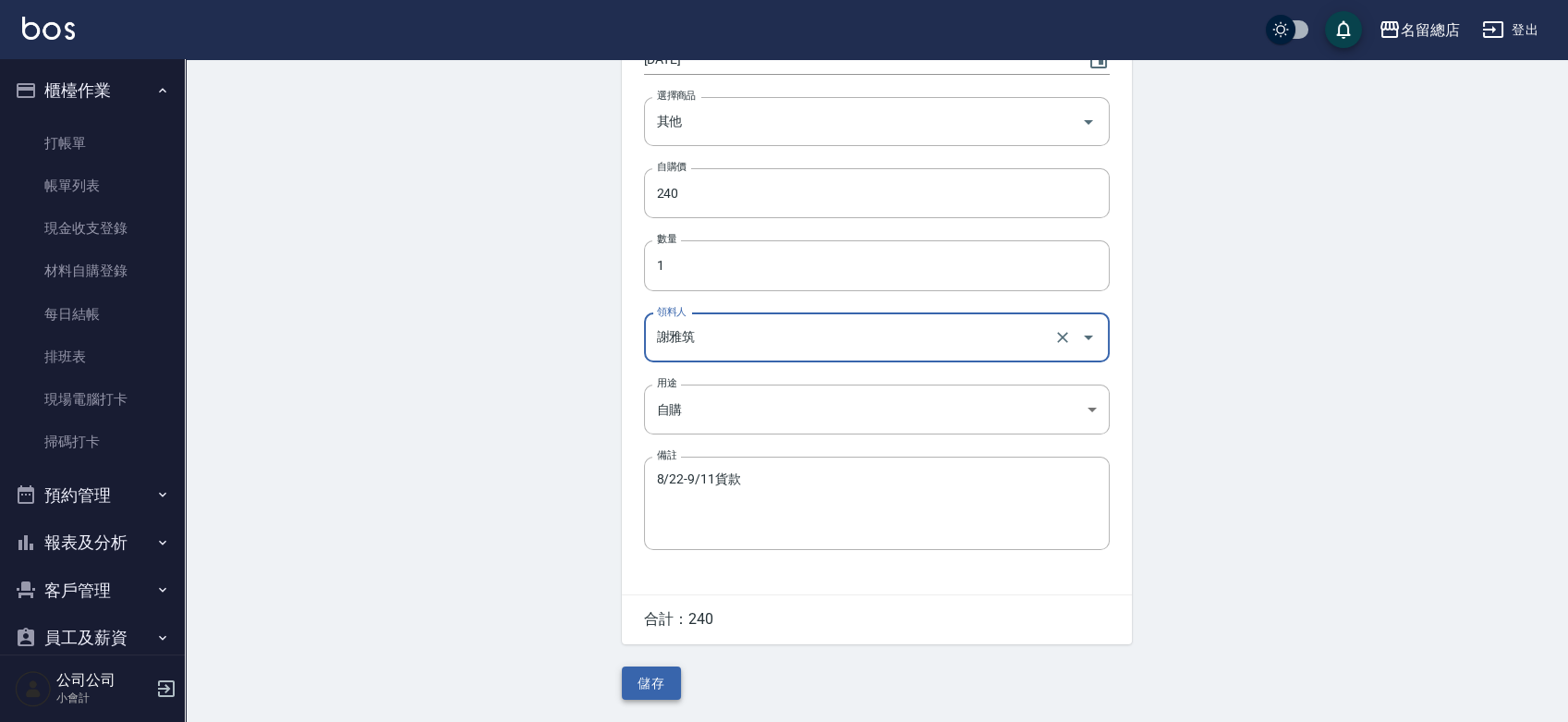
type input "謝雅筑"
click at [665, 672] on button "儲存" at bounding box center [652, 683] width 59 height 34
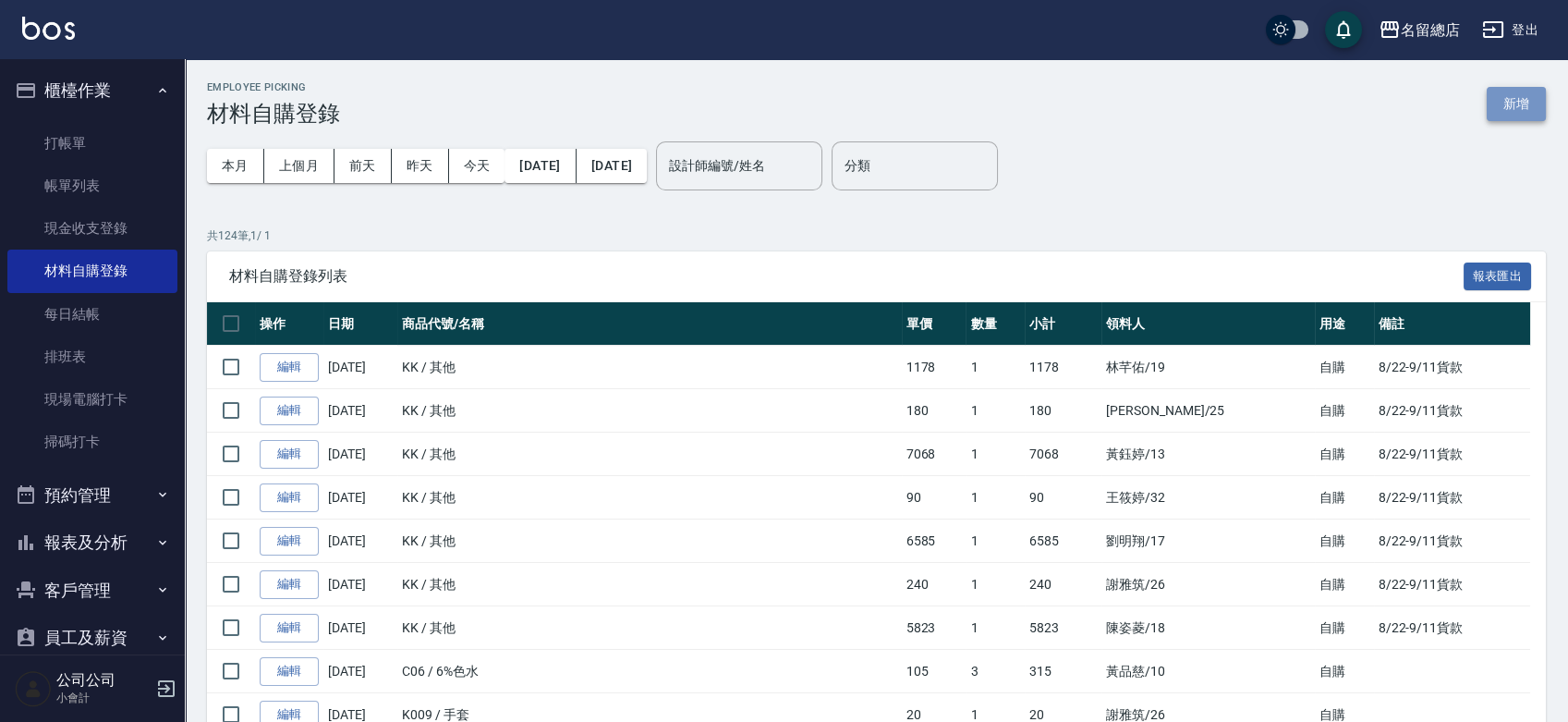
click at [1500, 99] on button "新增" at bounding box center [1516, 104] width 59 height 34
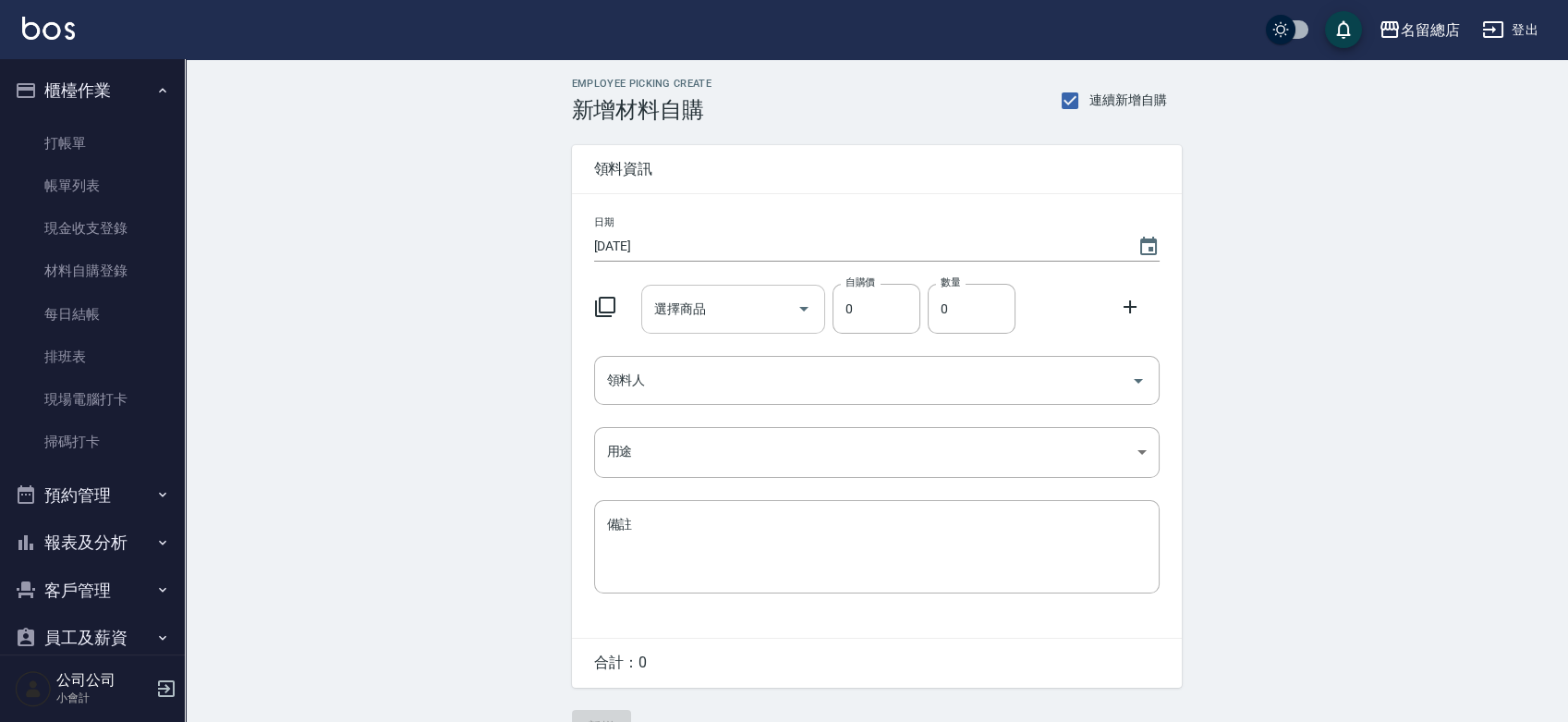
click at [688, 307] on input "選擇商品" at bounding box center [719, 308] width 140 height 32
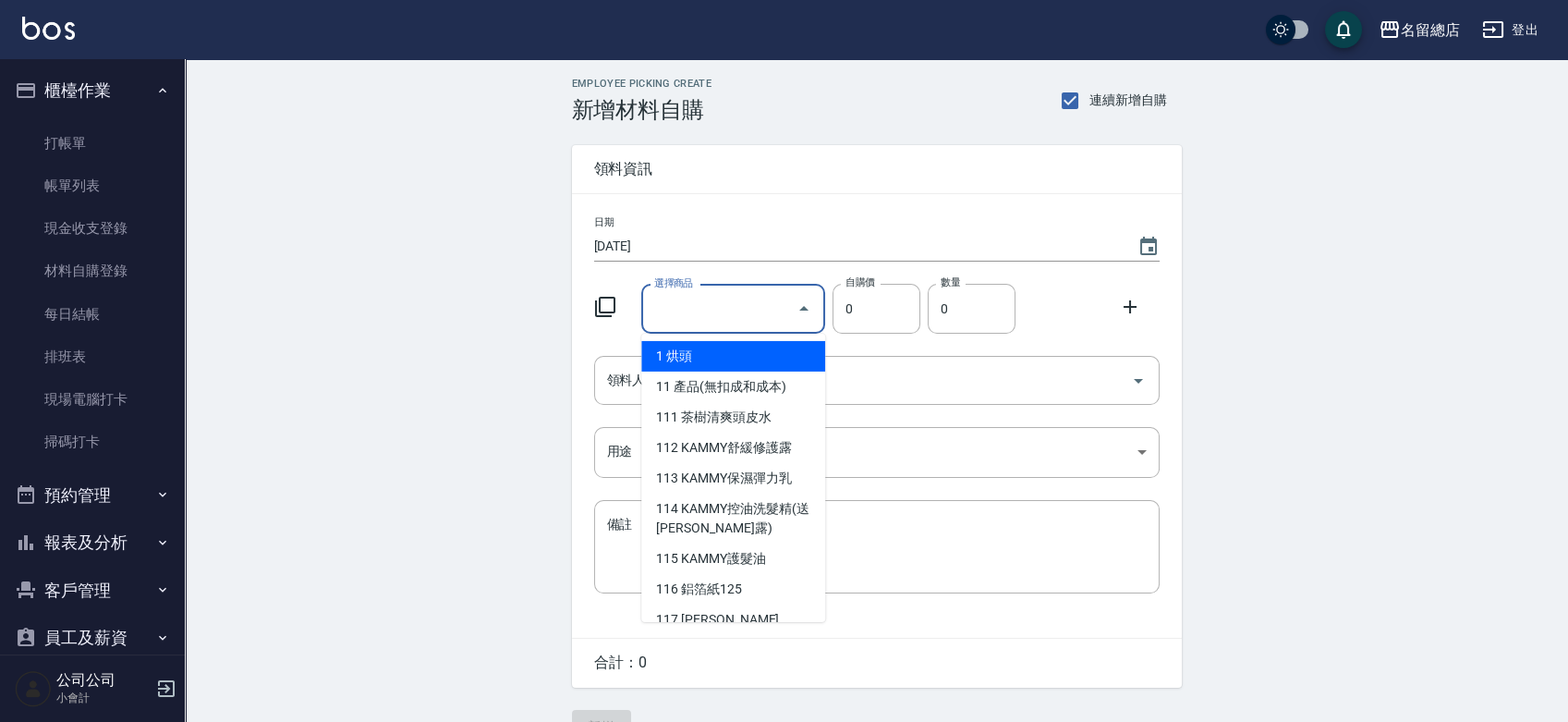
type input "其他"
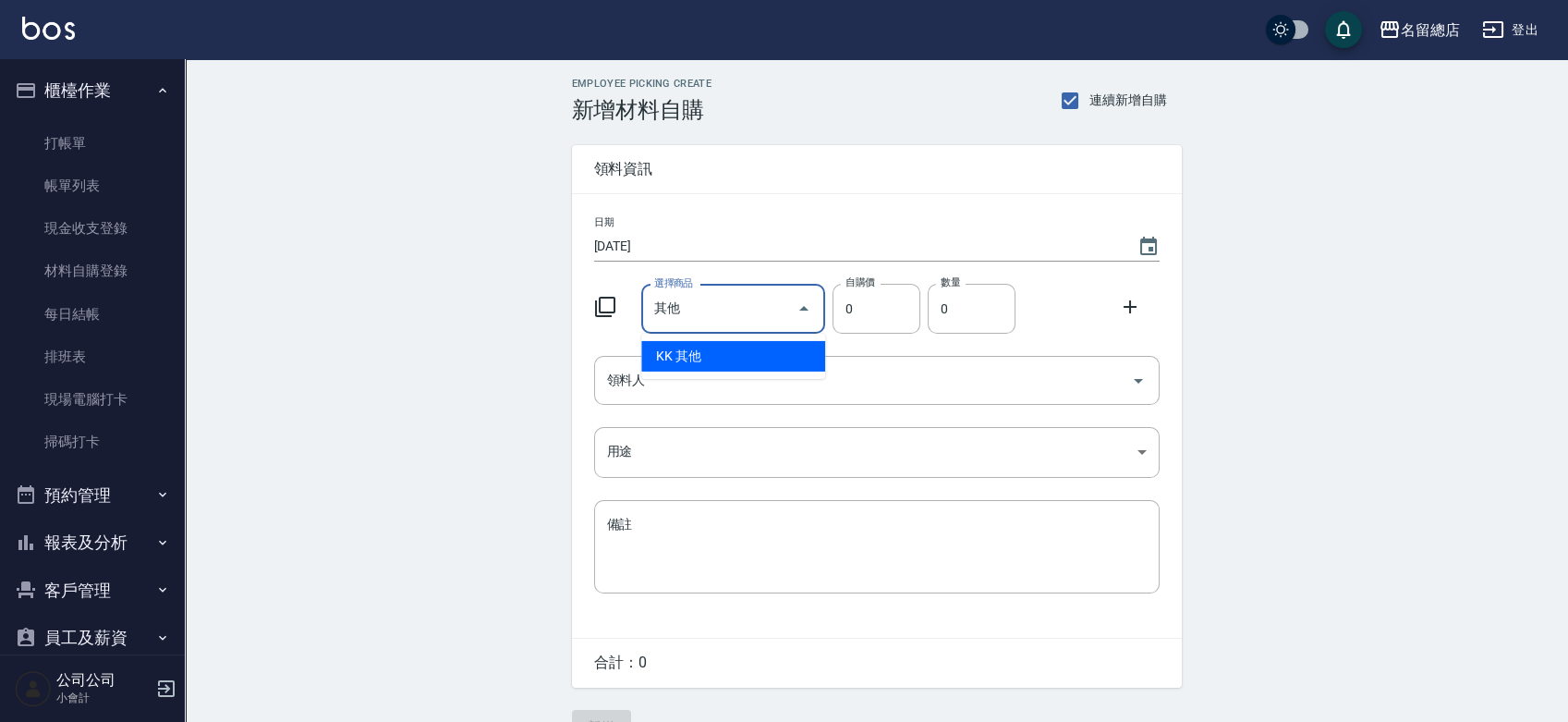
click at [725, 353] on li "KK 其他" at bounding box center [733, 355] width 184 height 31
type input "1"
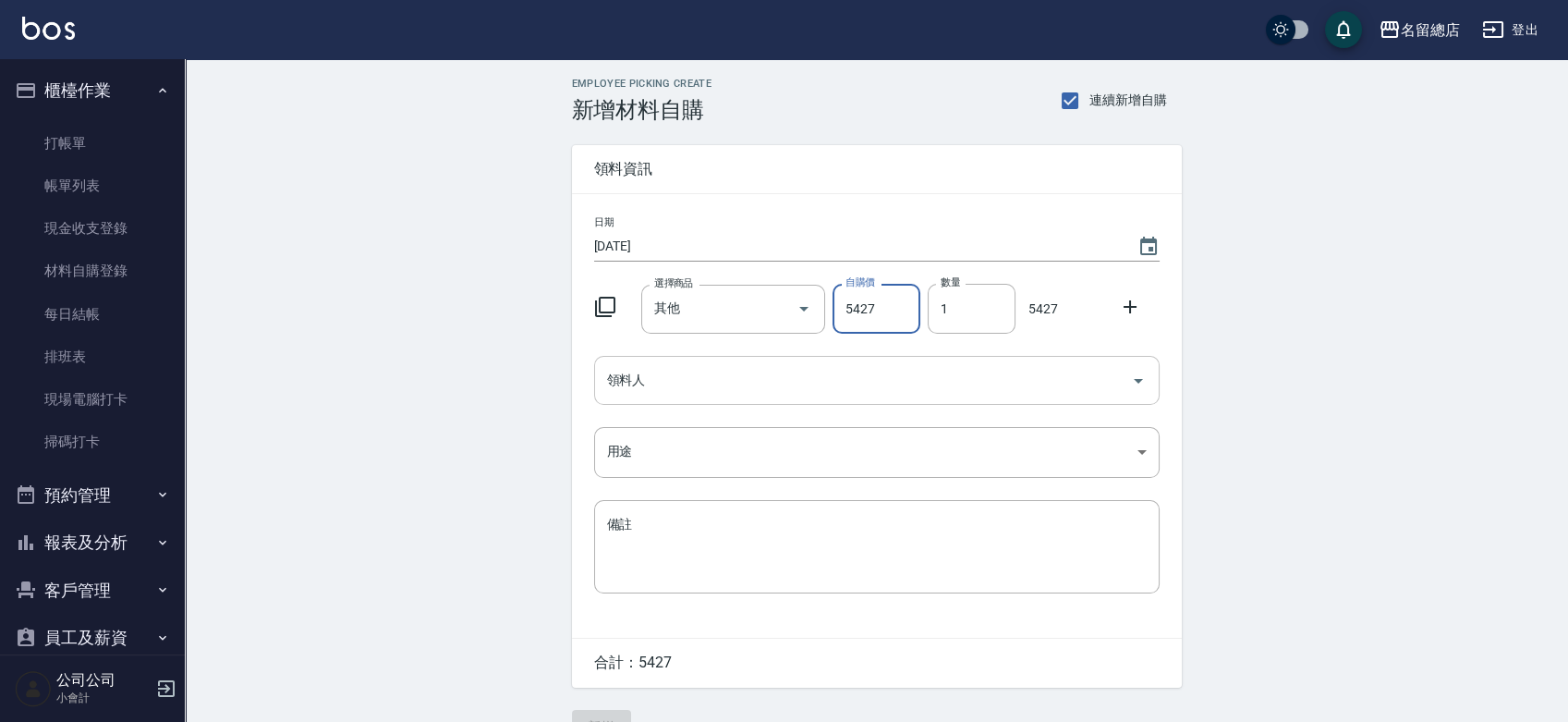
type input "5427"
click at [854, 376] on input "領料人" at bounding box center [863, 380] width 521 height 32
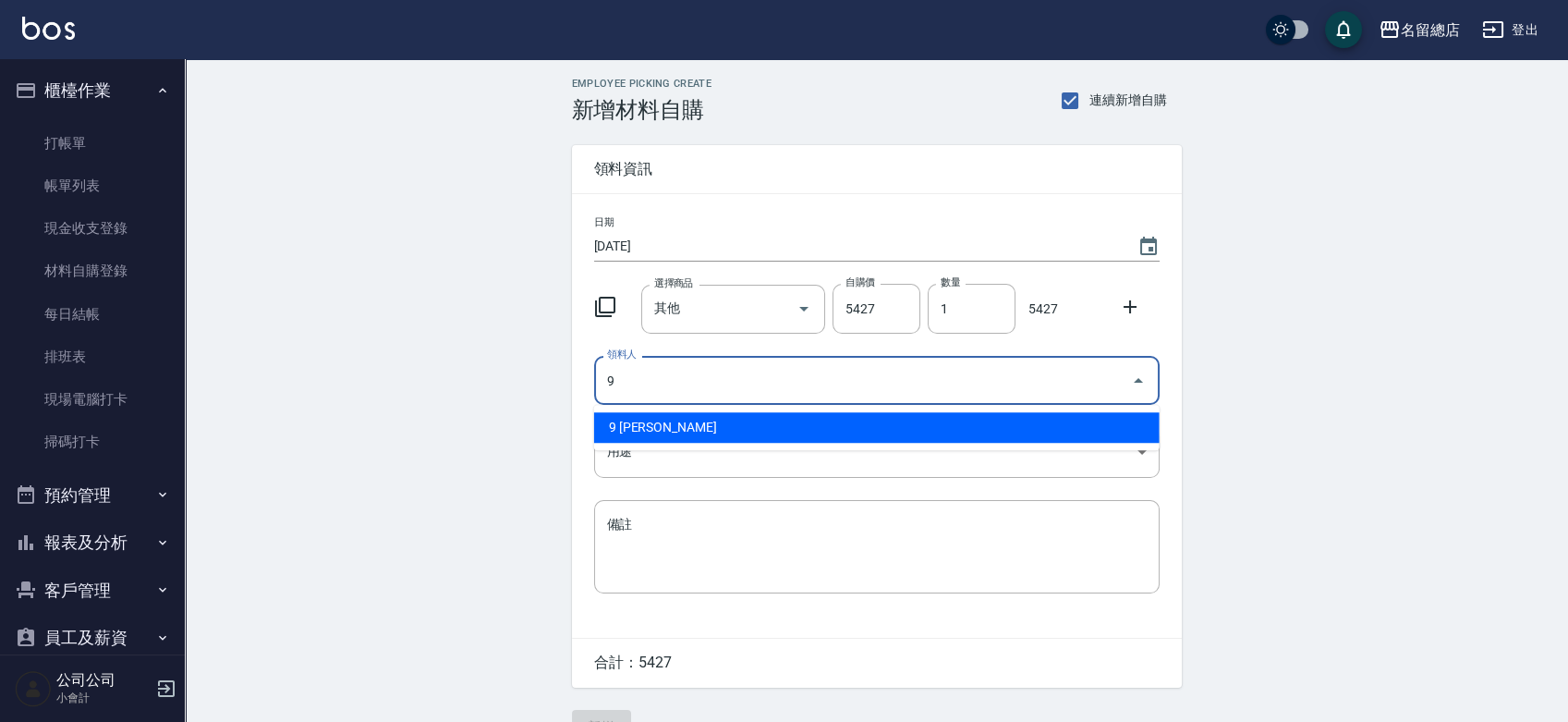
type input "9 [PERSON_NAME]"
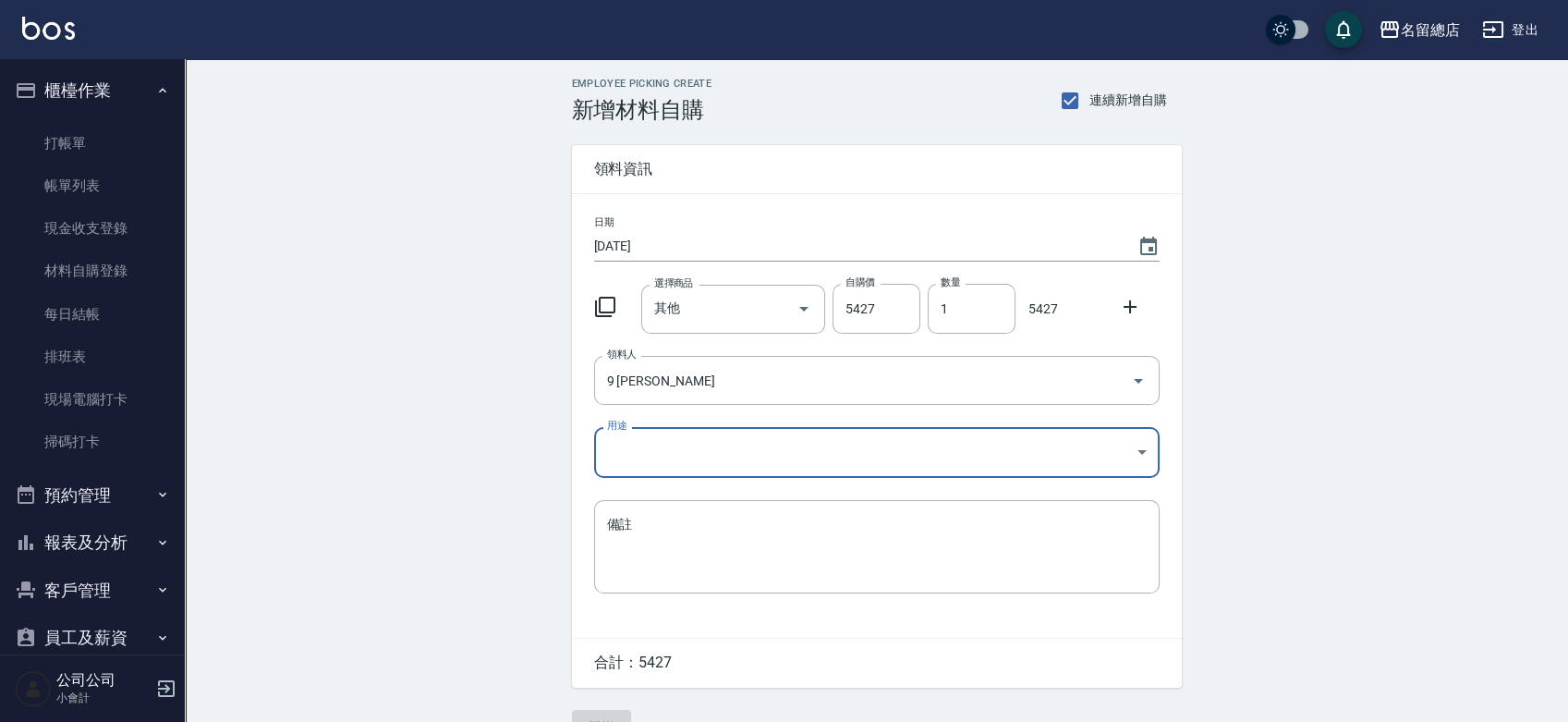
click at [666, 442] on body "名留總店 登出 櫃檯作業 打帳單 帳單列表 現金收支登錄 材料自購登錄 每日結帳 排班表 現場電腦打卡 掃碼打卡 預約管理 預約管理 單日預約紀錄 單週預約紀…" at bounding box center [784, 380] width 1568 height 762
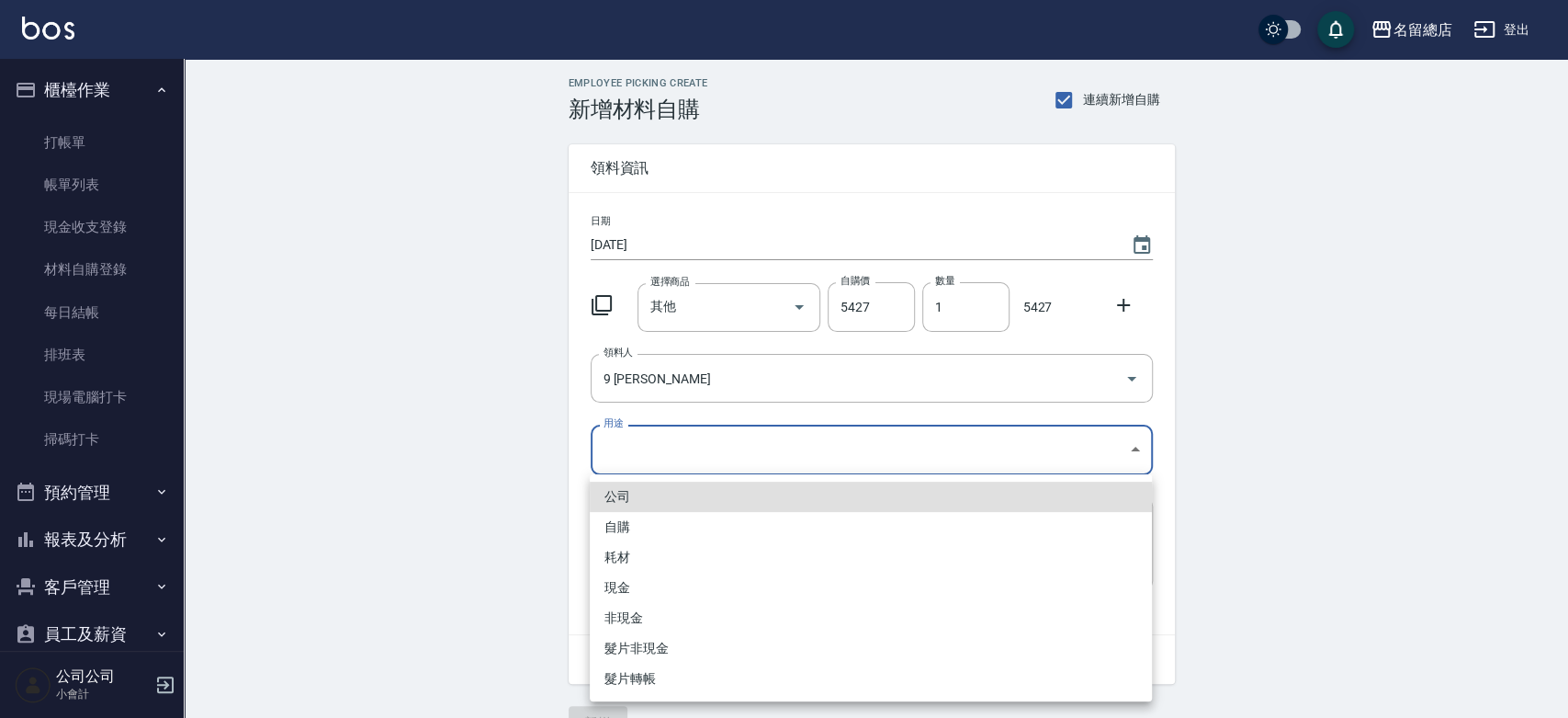
click at [647, 520] on li "自購" at bounding box center [870, 527] width 562 height 30
type input "自購"
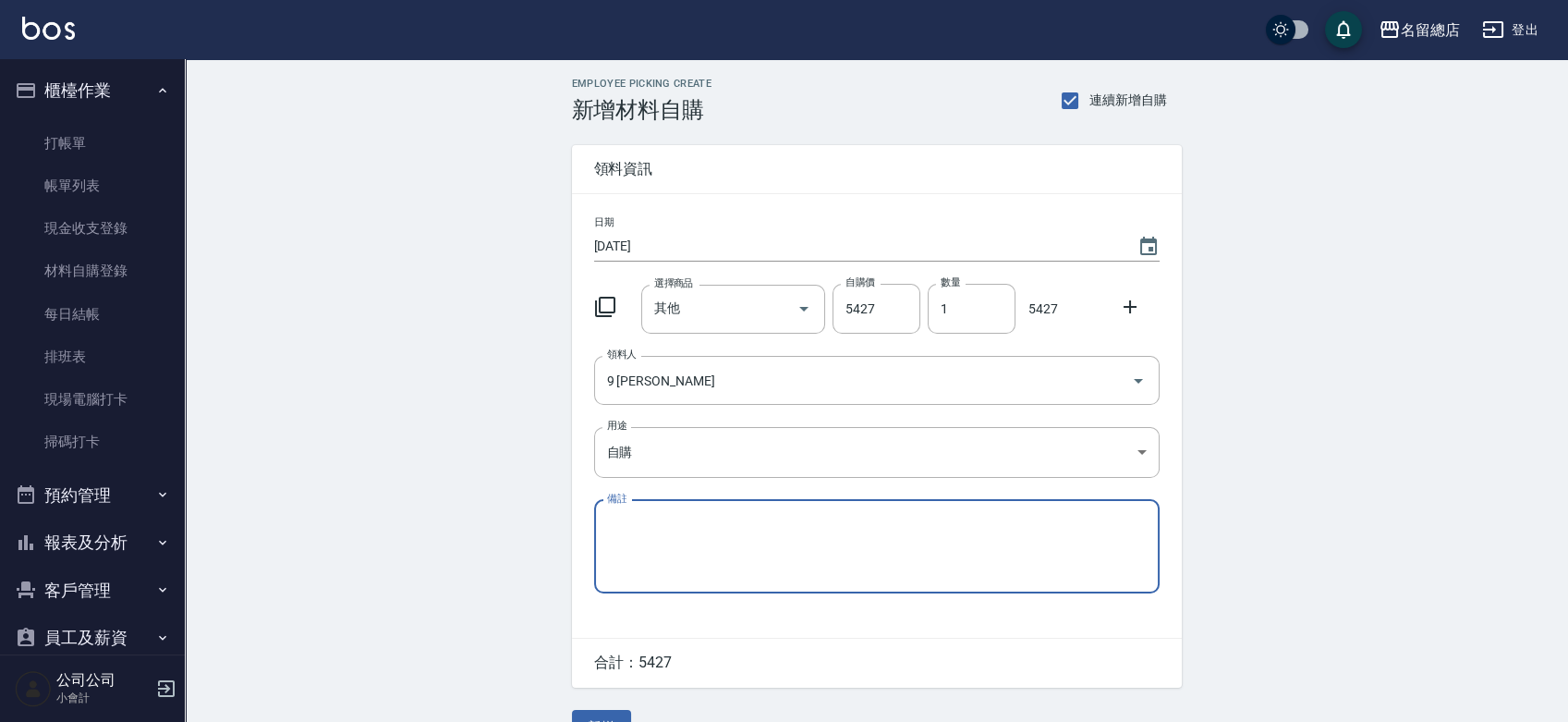
paste textarea "8/22-9/11貨款"
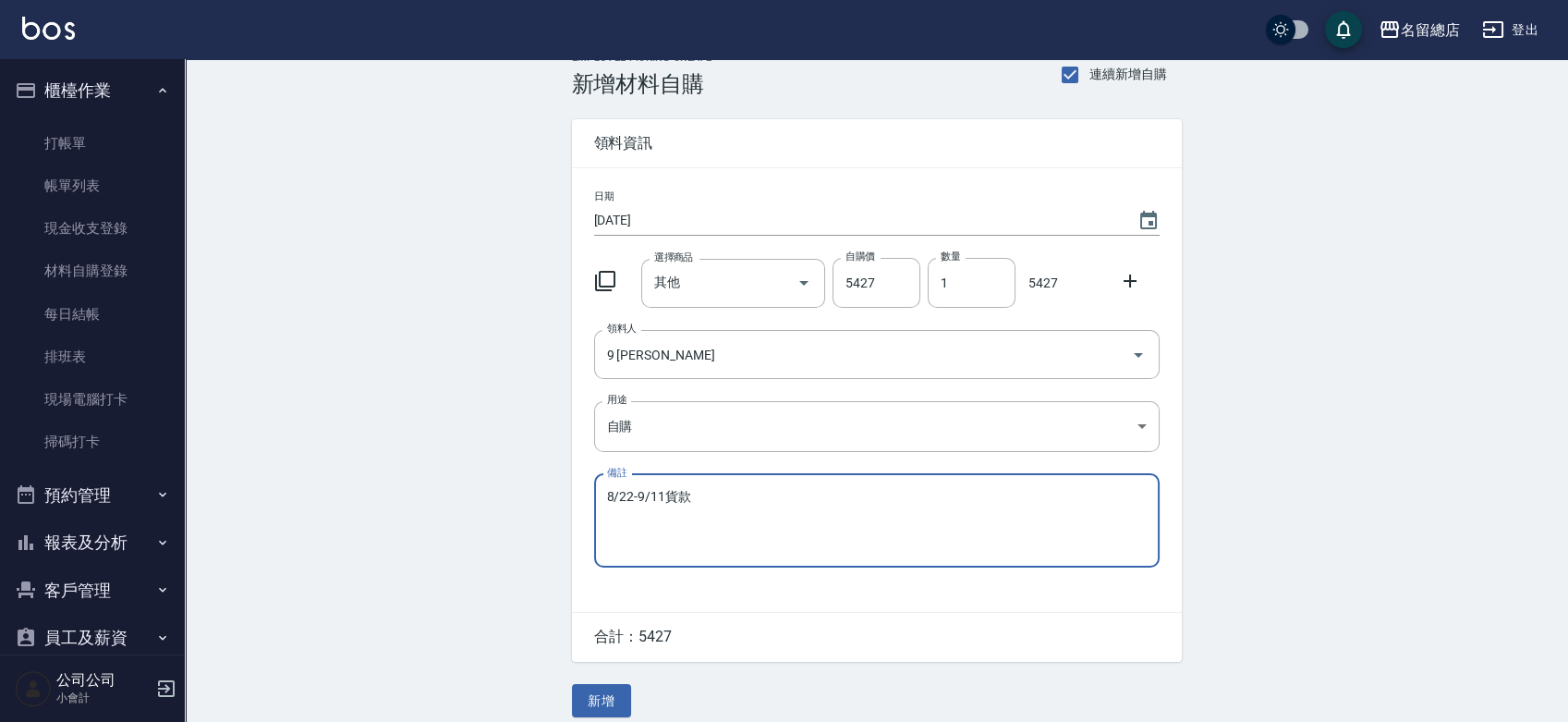
scroll to position [41, 0]
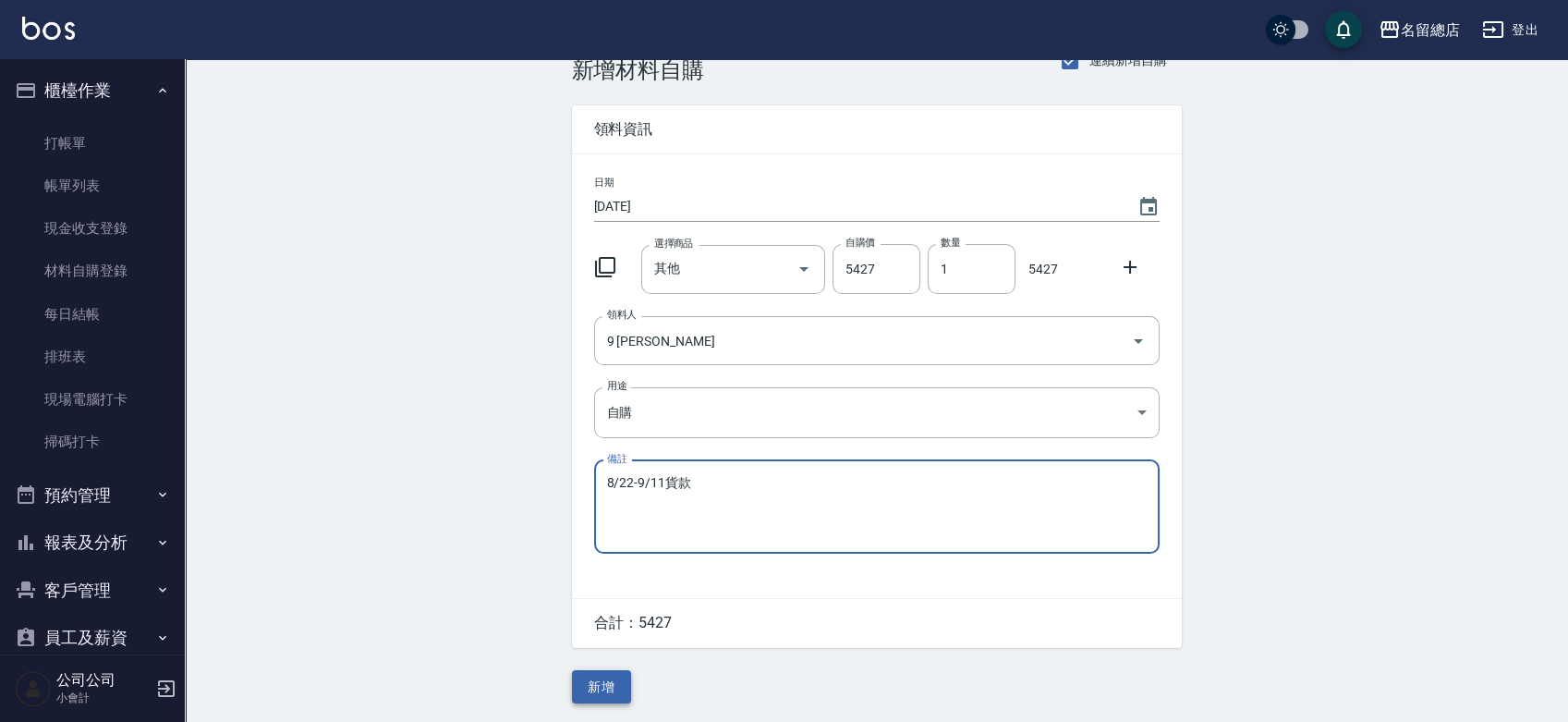
type textarea "8/22-9/11貨款"
click at [606, 694] on button "新增" at bounding box center [602, 687] width 59 height 34
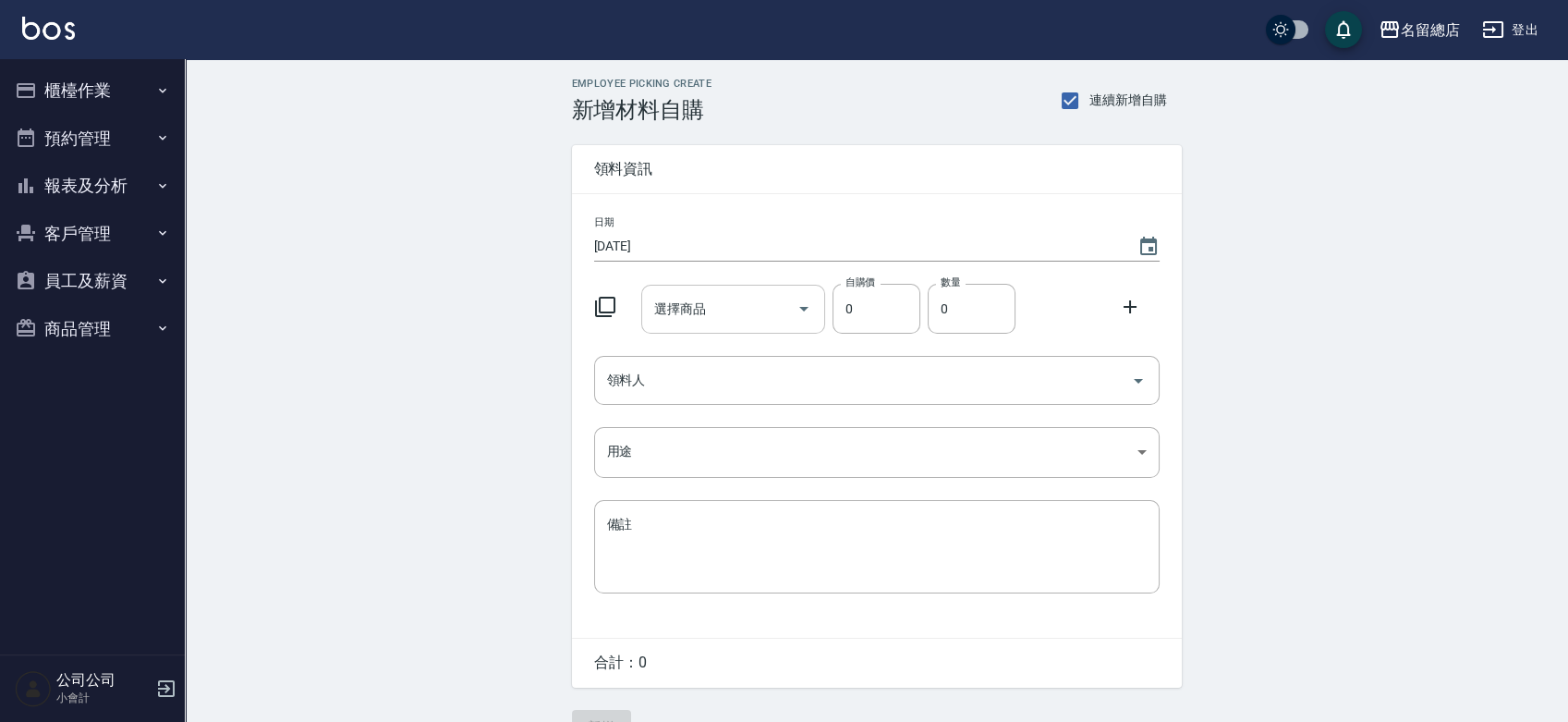
click at [722, 306] on input "選擇商品" at bounding box center [719, 308] width 140 height 32
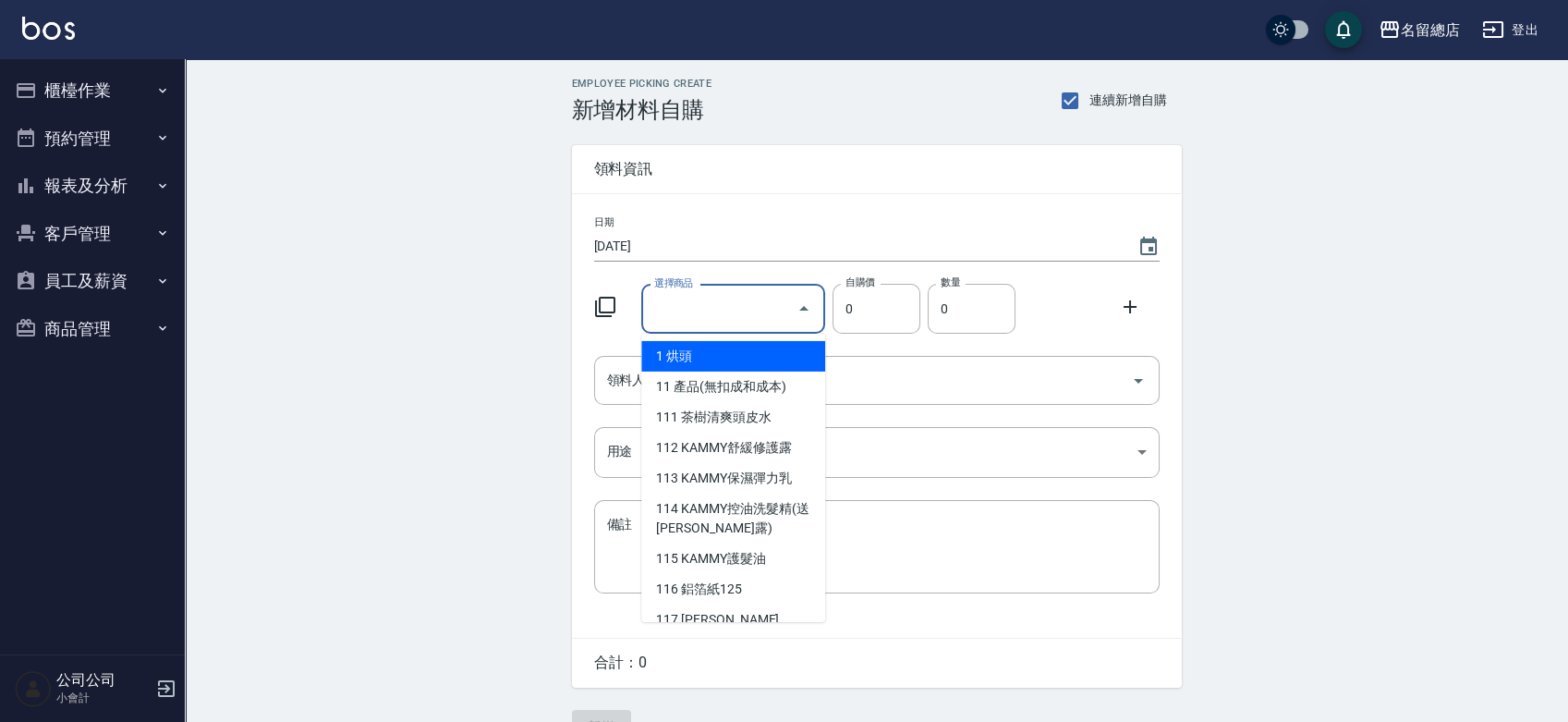
type input "其他"
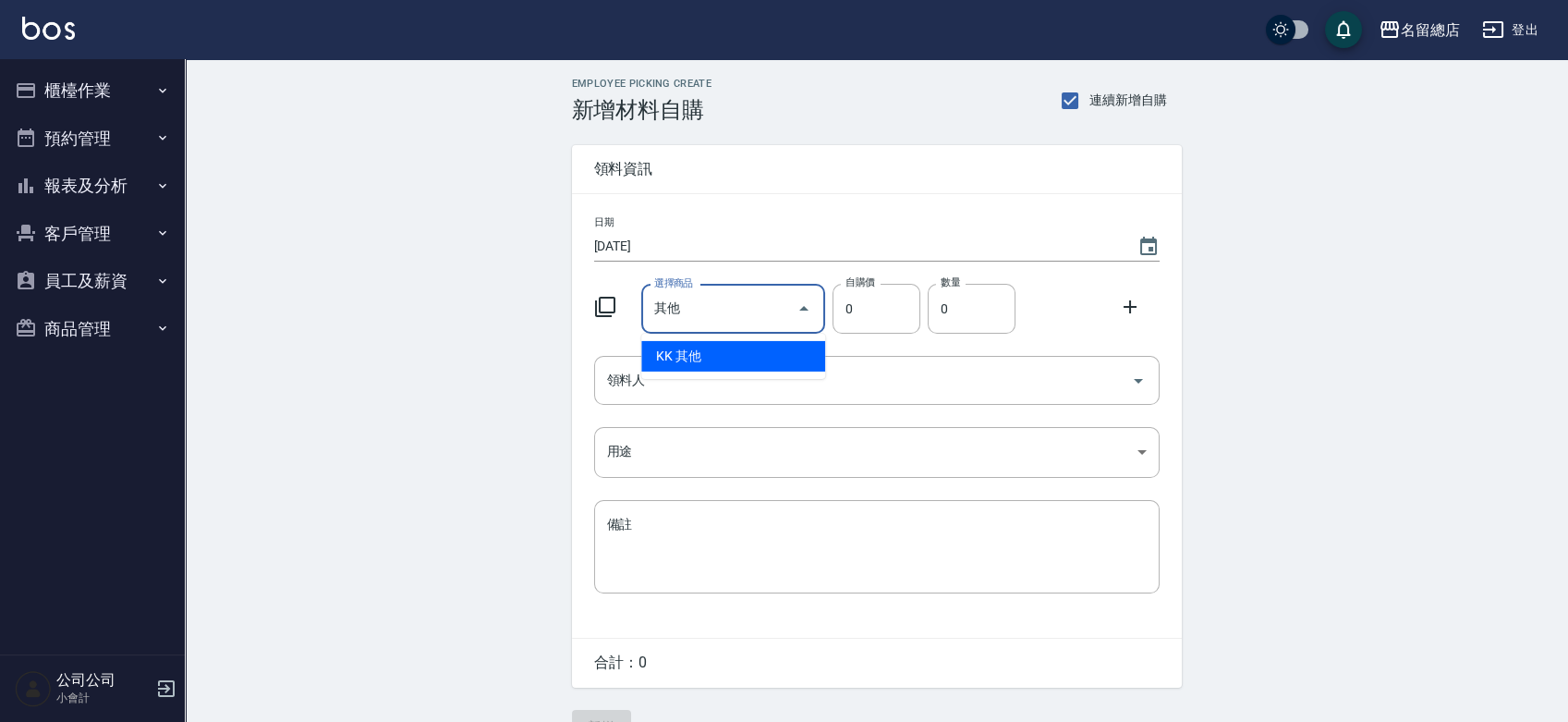
click at [729, 351] on li "KK 其他" at bounding box center [733, 355] width 184 height 31
type input "1"
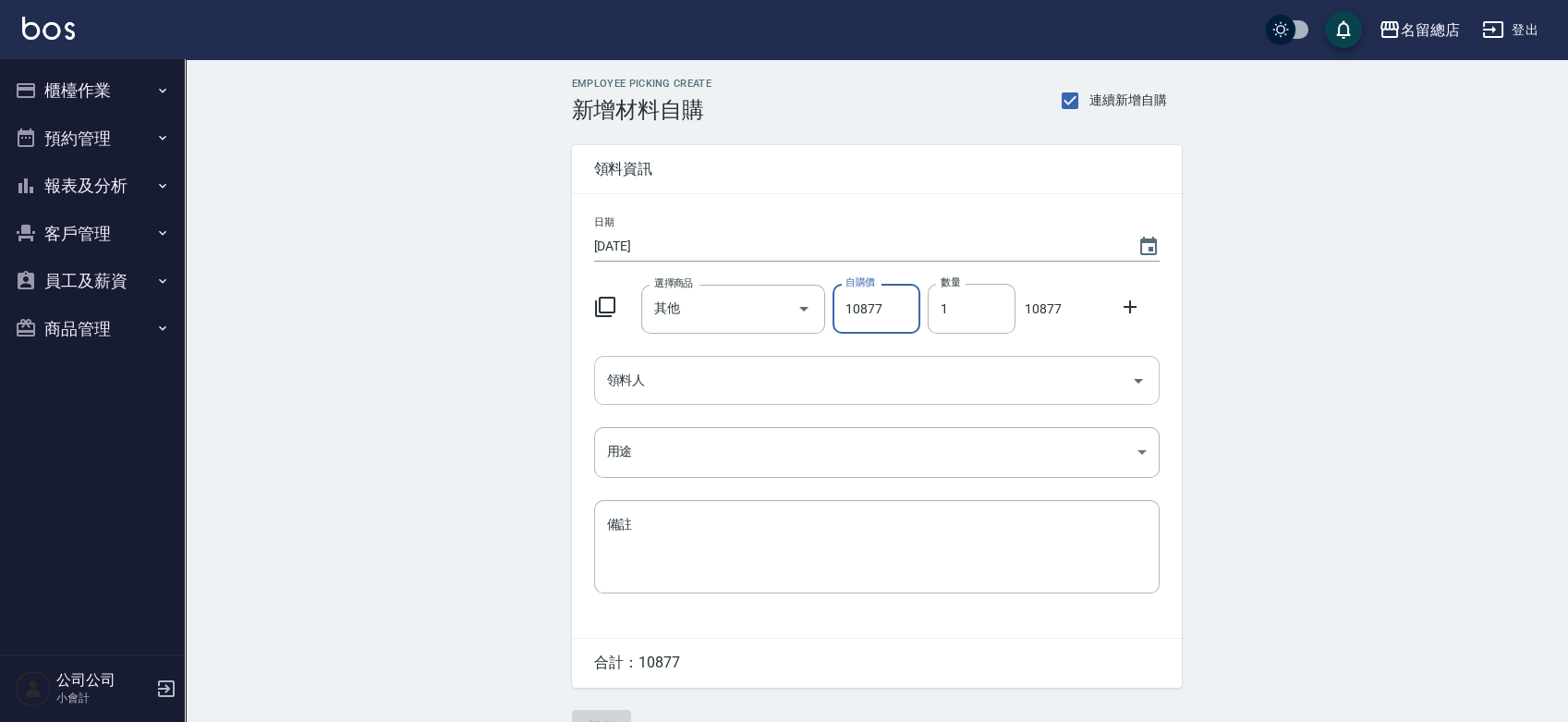
type input "10877"
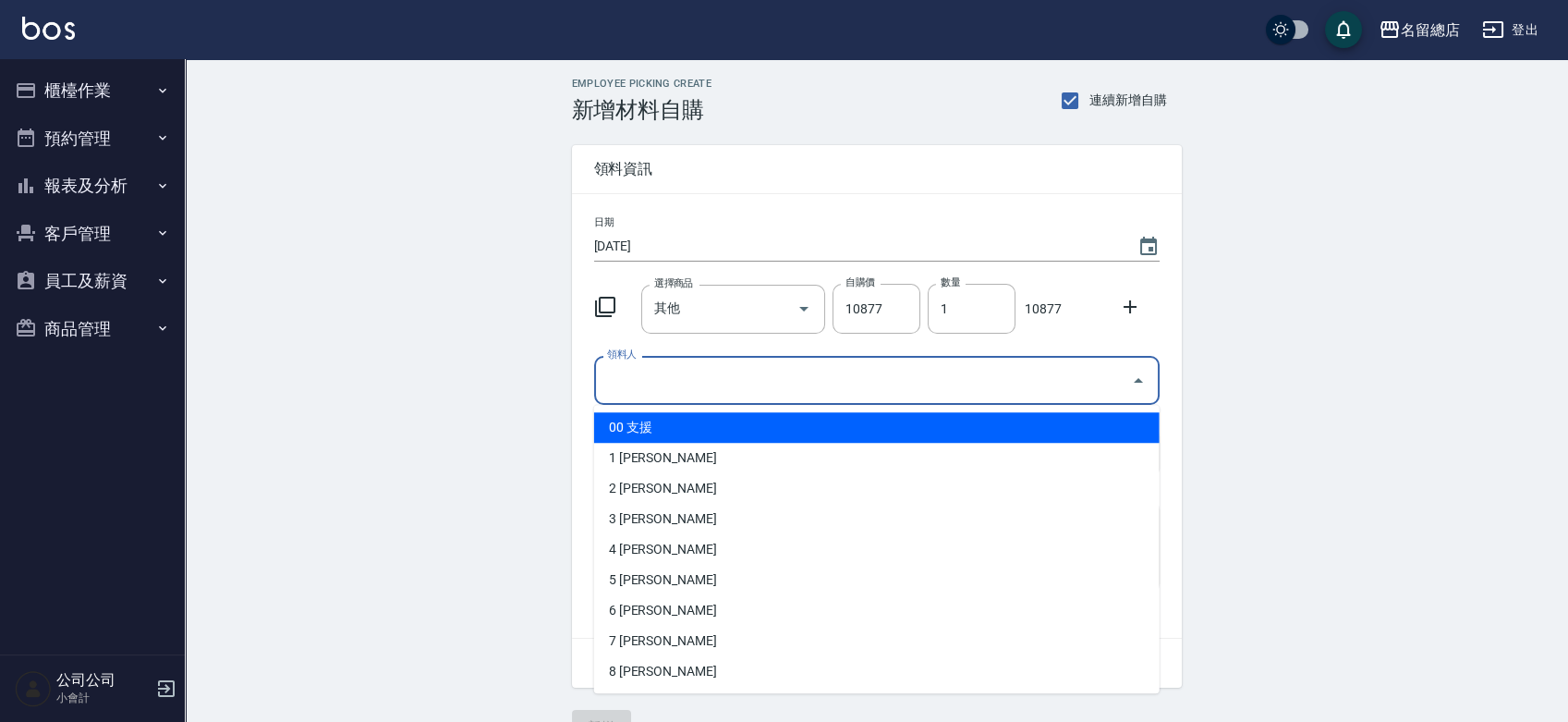
click at [730, 392] on input "領料人" at bounding box center [863, 380] width 521 height 32
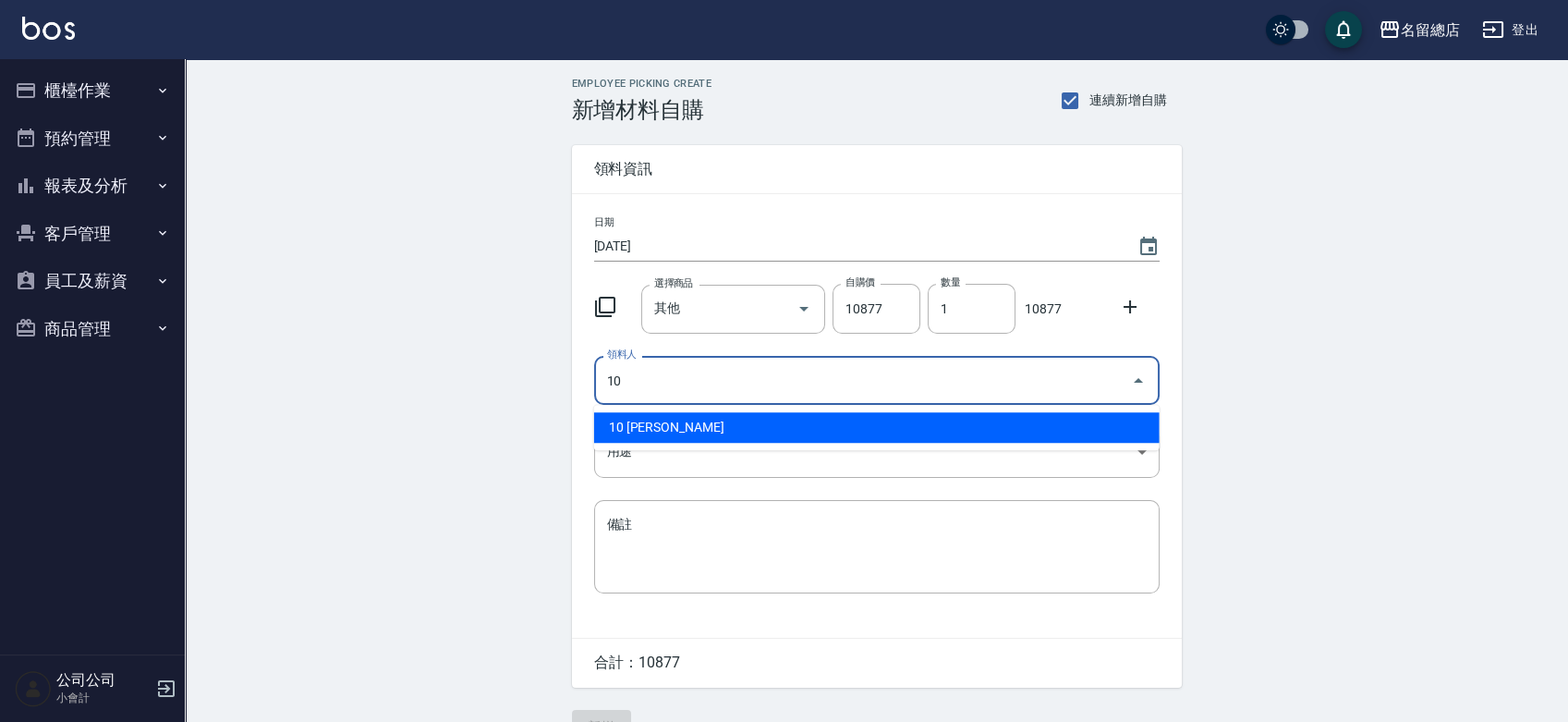
type input "10 [PERSON_NAME]"
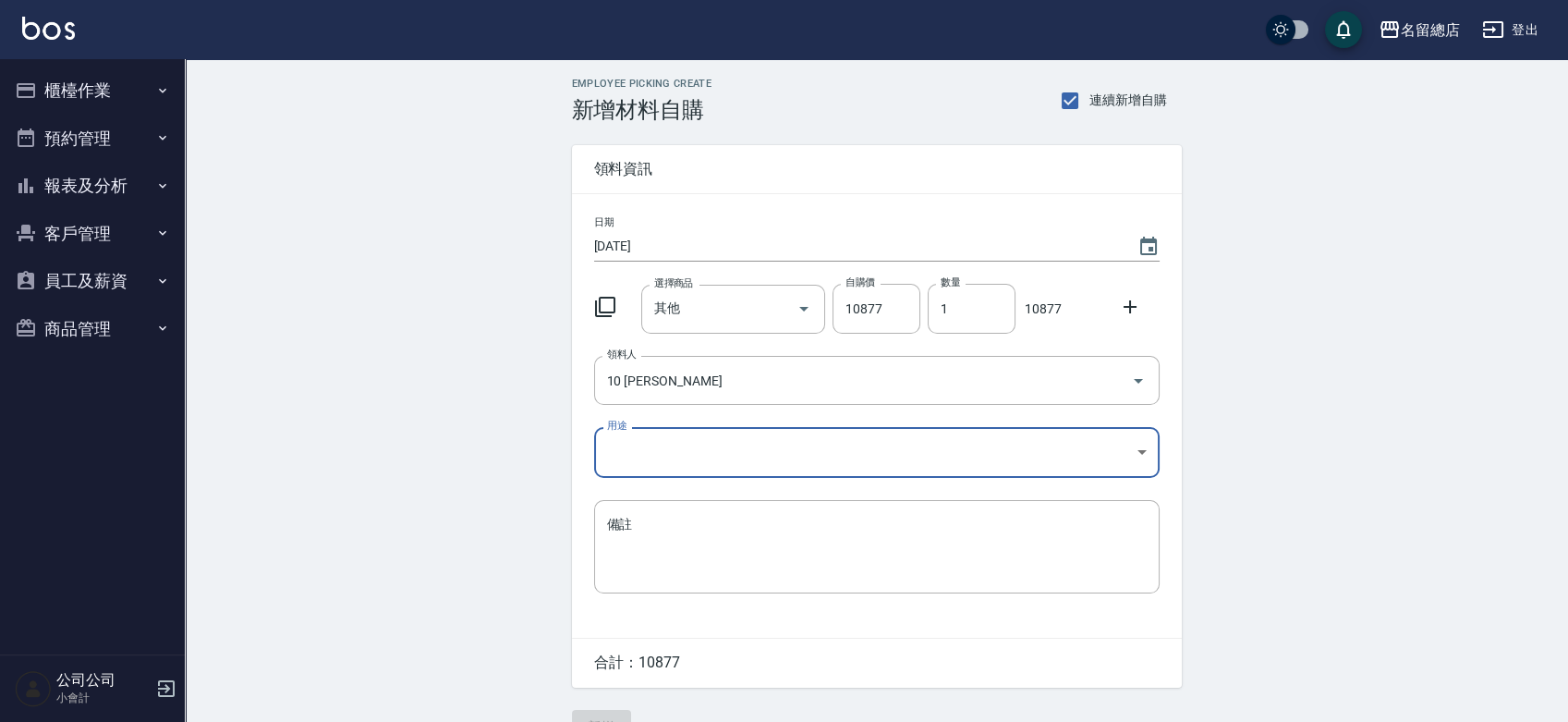
click at [735, 449] on body "名留總店 登出 櫃檯作業 打帳單 帳單列表 現金收支登錄 材料自購登錄 每日結帳 排班表 現場電腦打卡 掃碼打卡 預約管理 預約管理 單日預約紀錄 單週預約紀…" at bounding box center [784, 380] width 1568 height 762
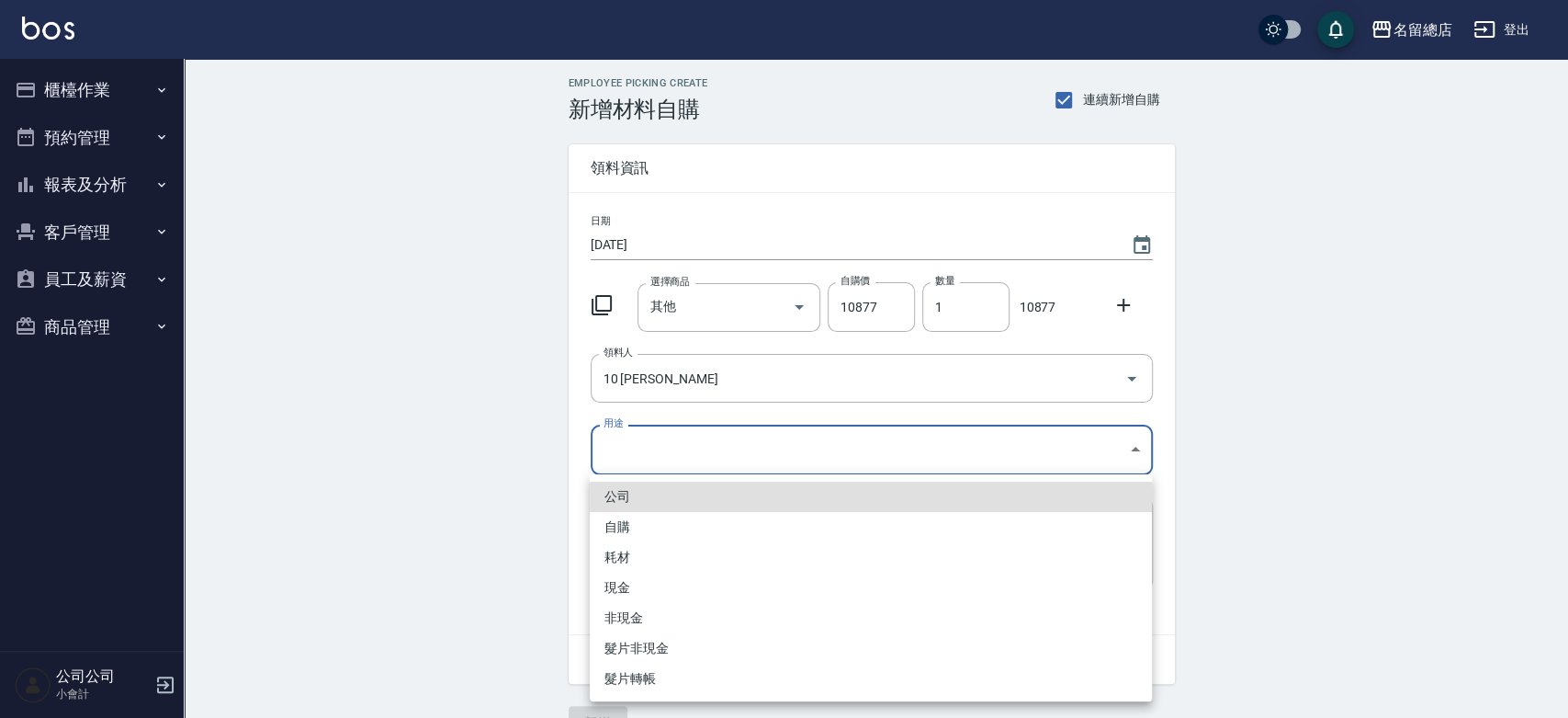
click at [674, 520] on li "自購" at bounding box center [870, 527] width 562 height 30
type input "自購"
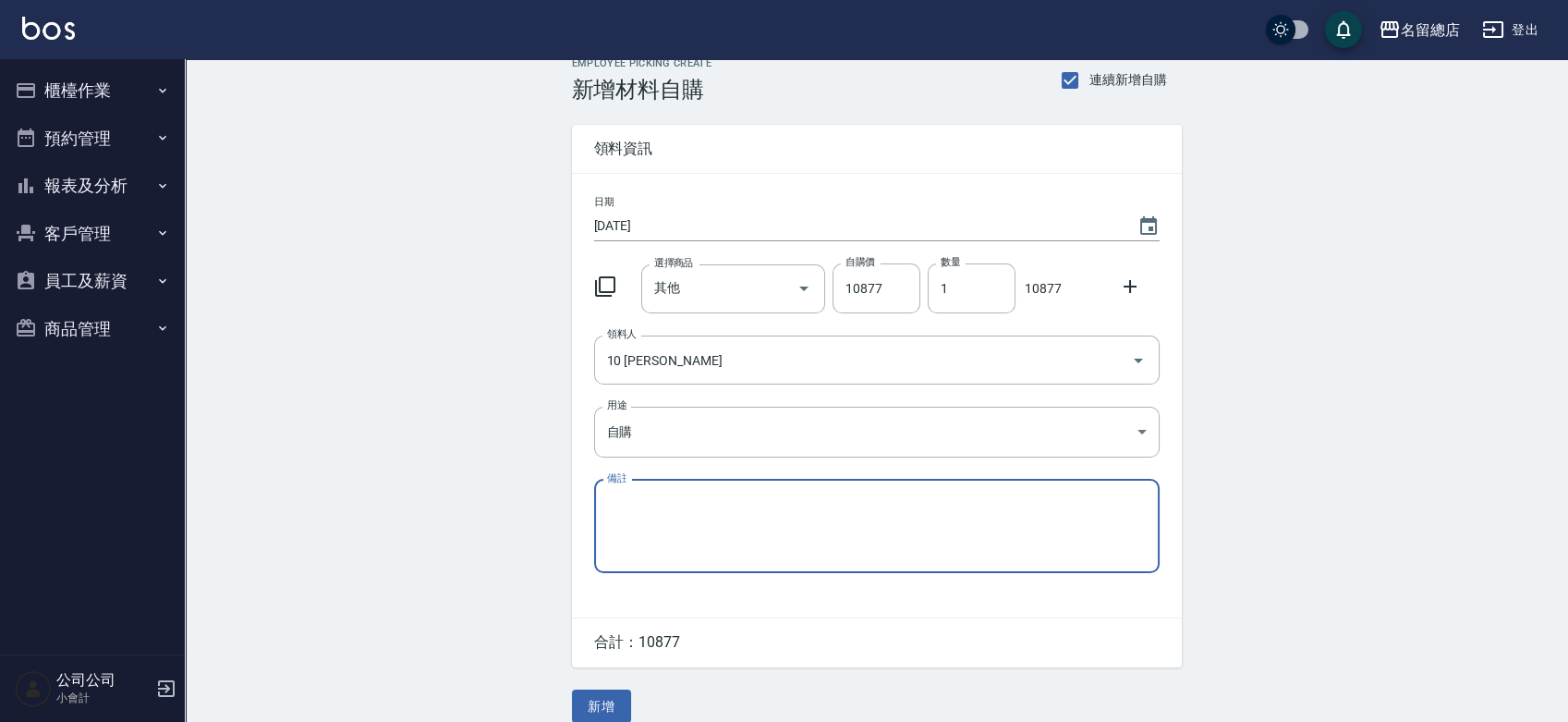
scroll to position [41, 0]
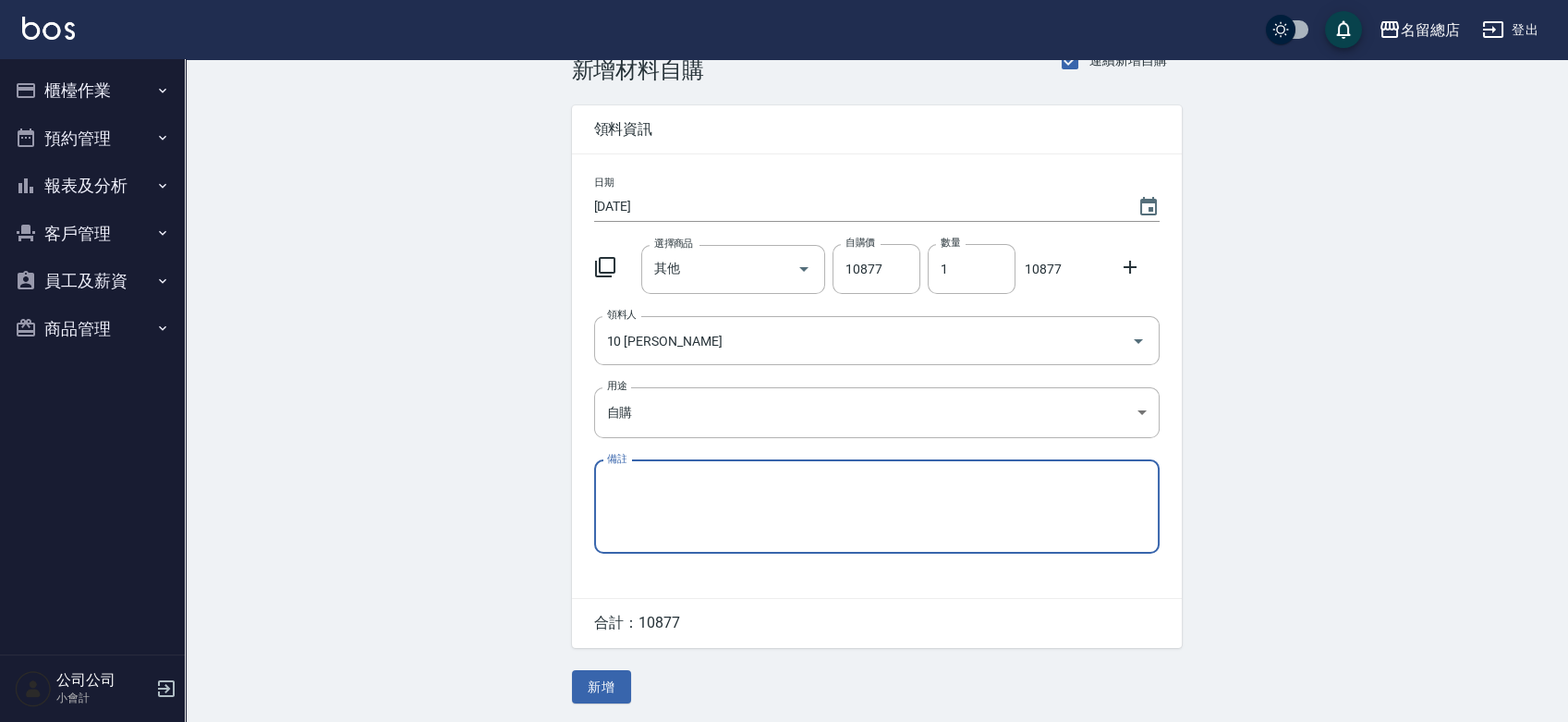
paste textarea "8/22-9/11貨款"
type textarea "8/22-9/11貨款"
click at [622, 670] on button "新增" at bounding box center [602, 687] width 59 height 34
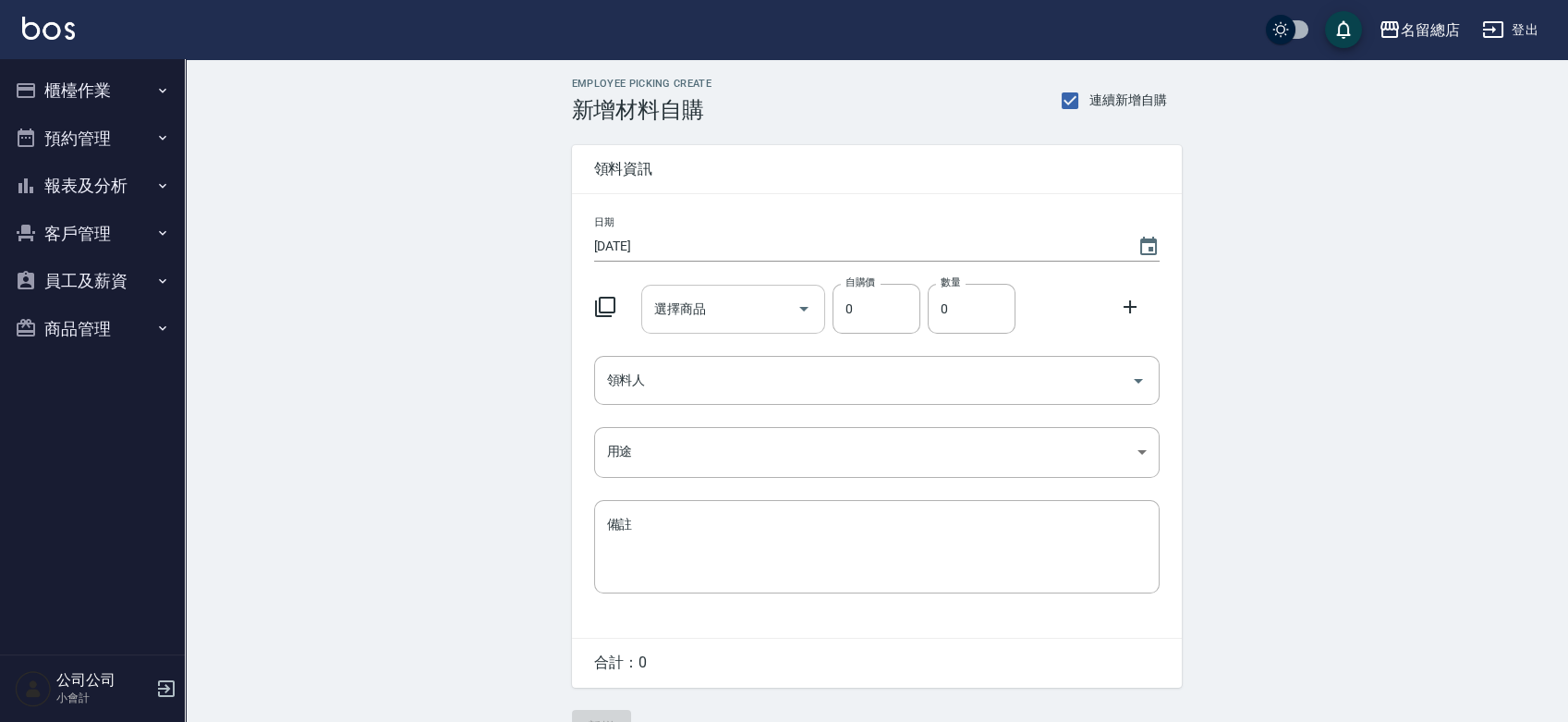
click at [692, 310] on input "選擇商品" at bounding box center [719, 308] width 140 height 32
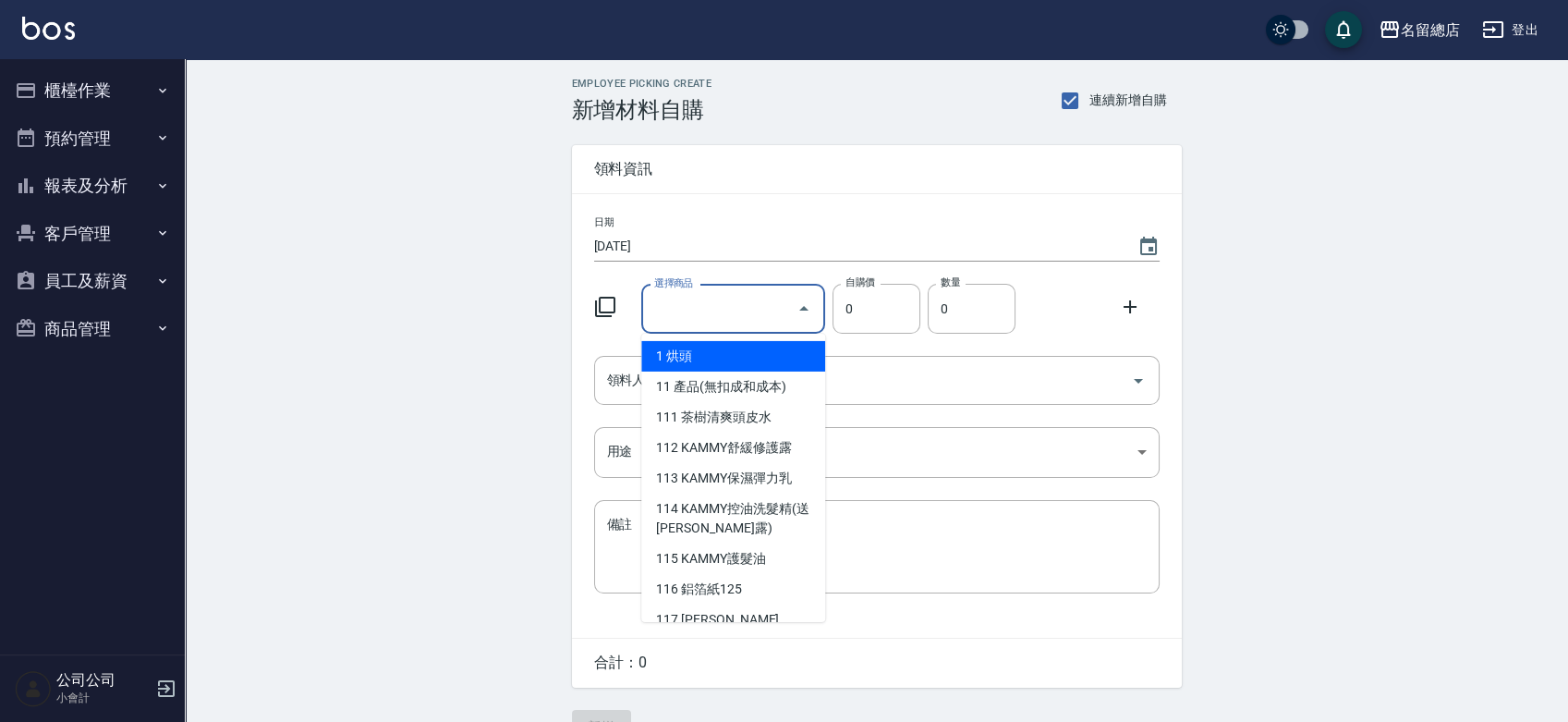
type input "其他"
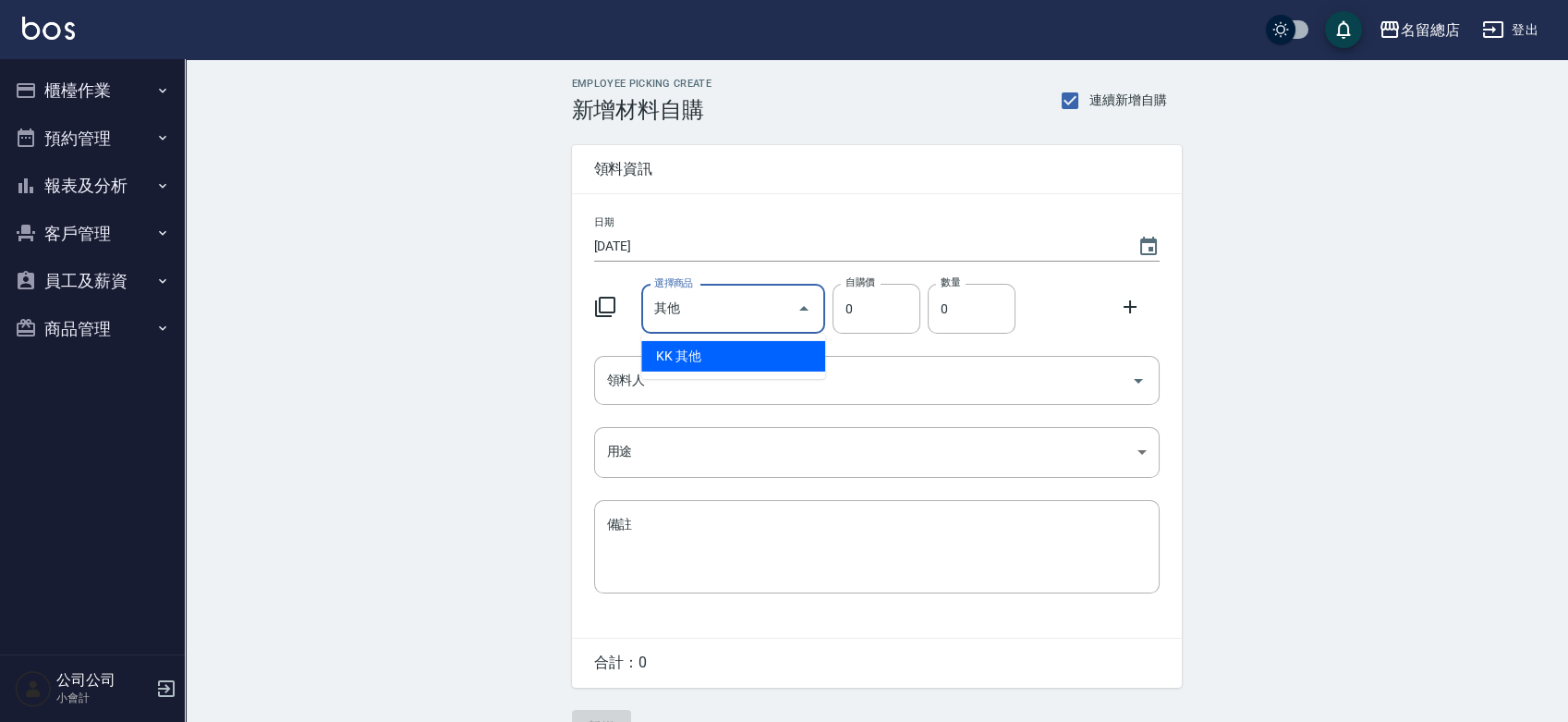
click at [732, 356] on li "KK 其他" at bounding box center [733, 355] width 184 height 31
type input "1"
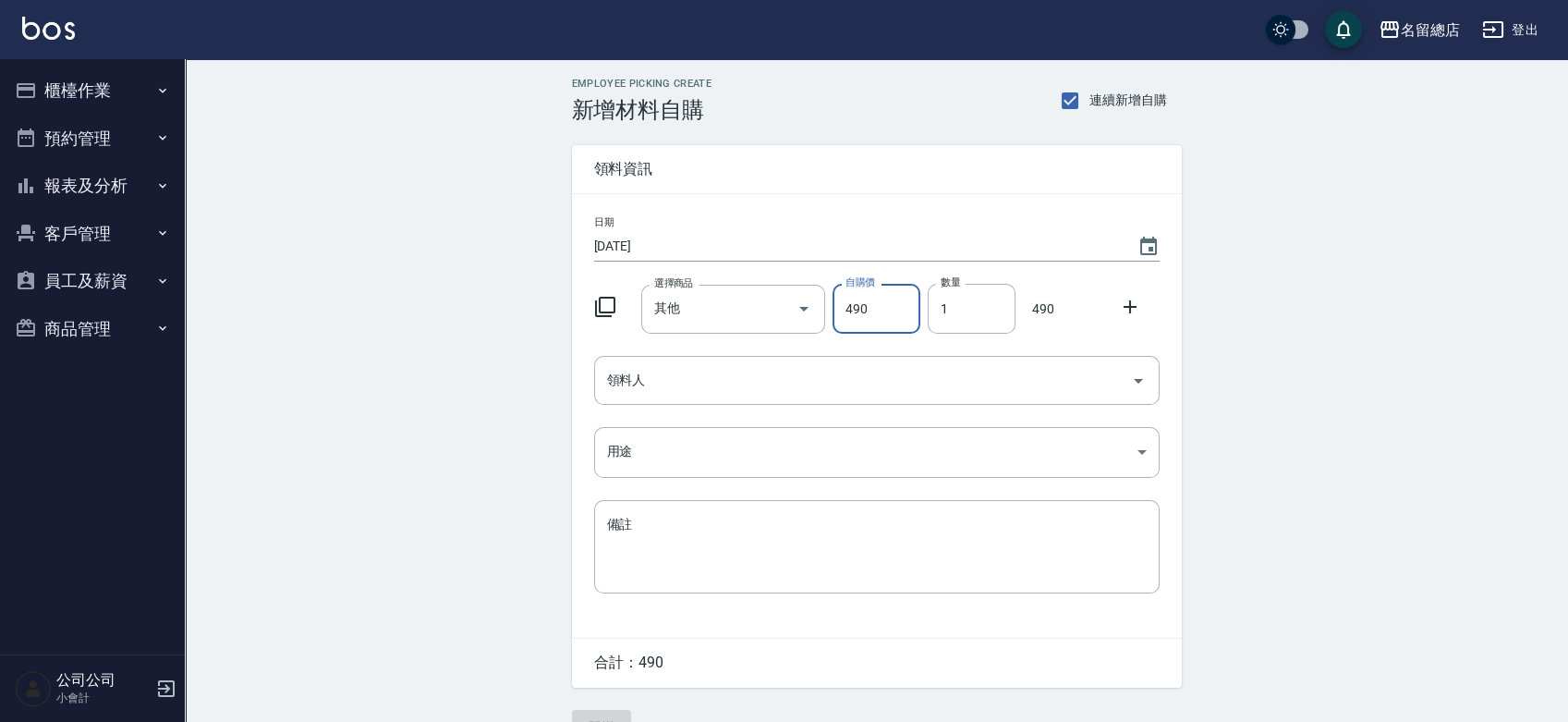
type input "490"
click at [718, 363] on div "領料人" at bounding box center [877, 380] width 566 height 49
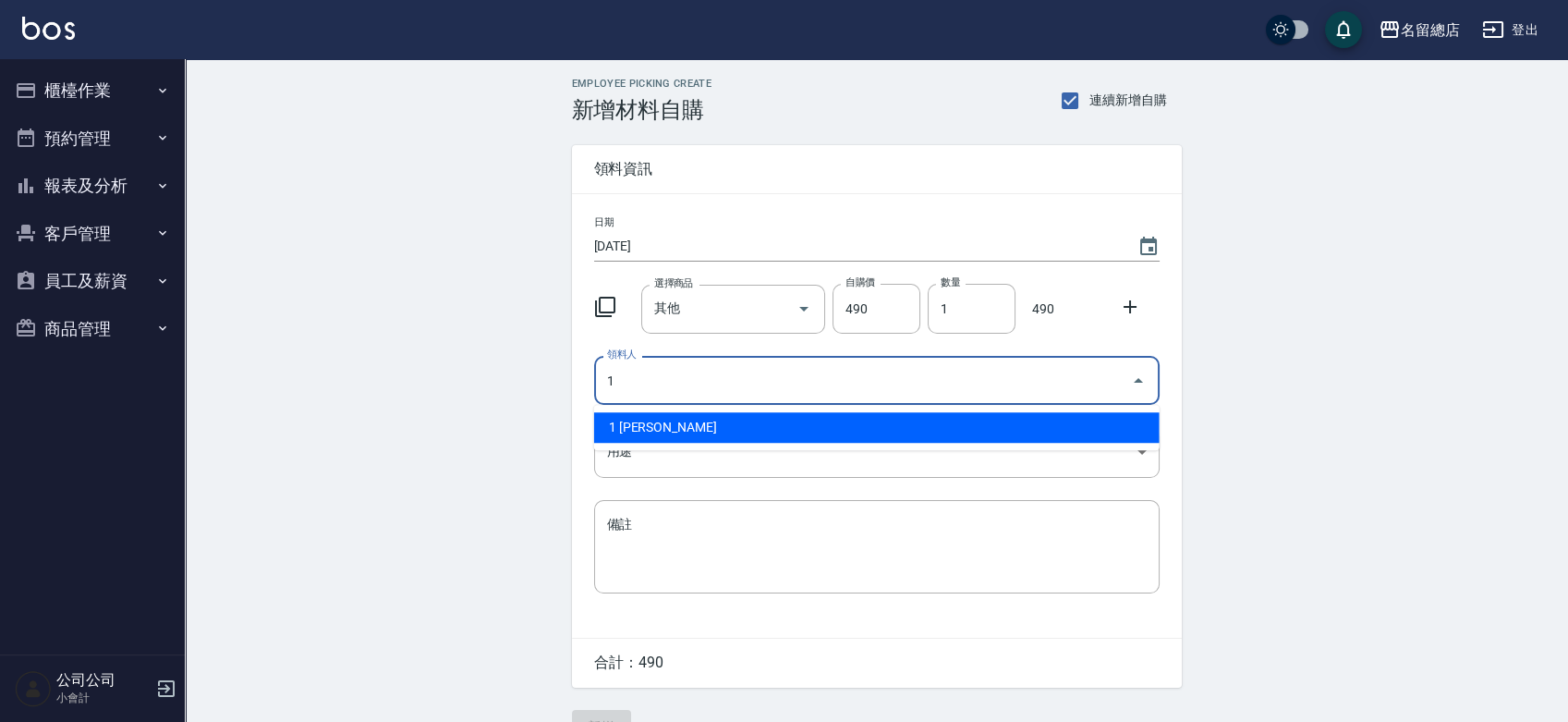
type input "1 [PERSON_NAME]"
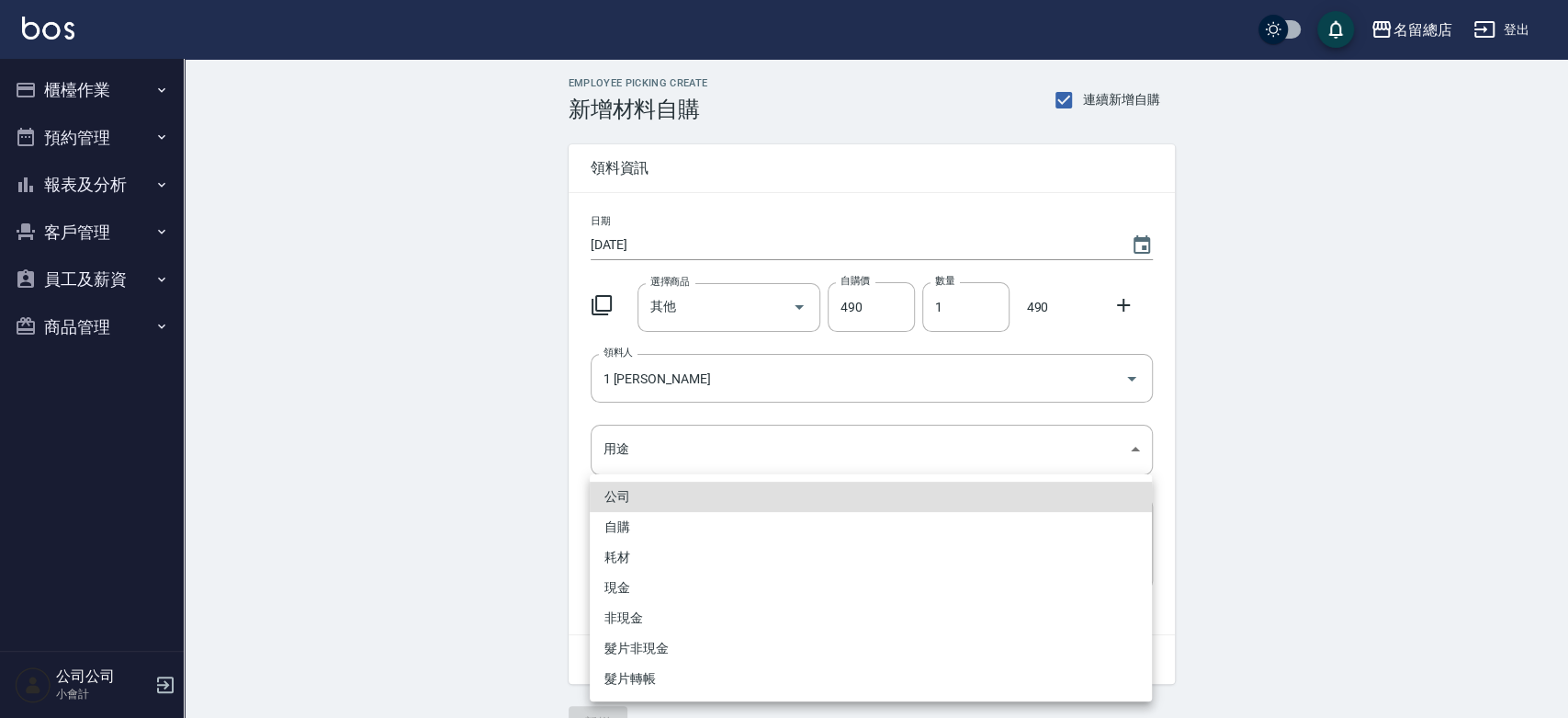
click at [634, 523] on li "自購" at bounding box center [870, 527] width 562 height 30
type input "自購"
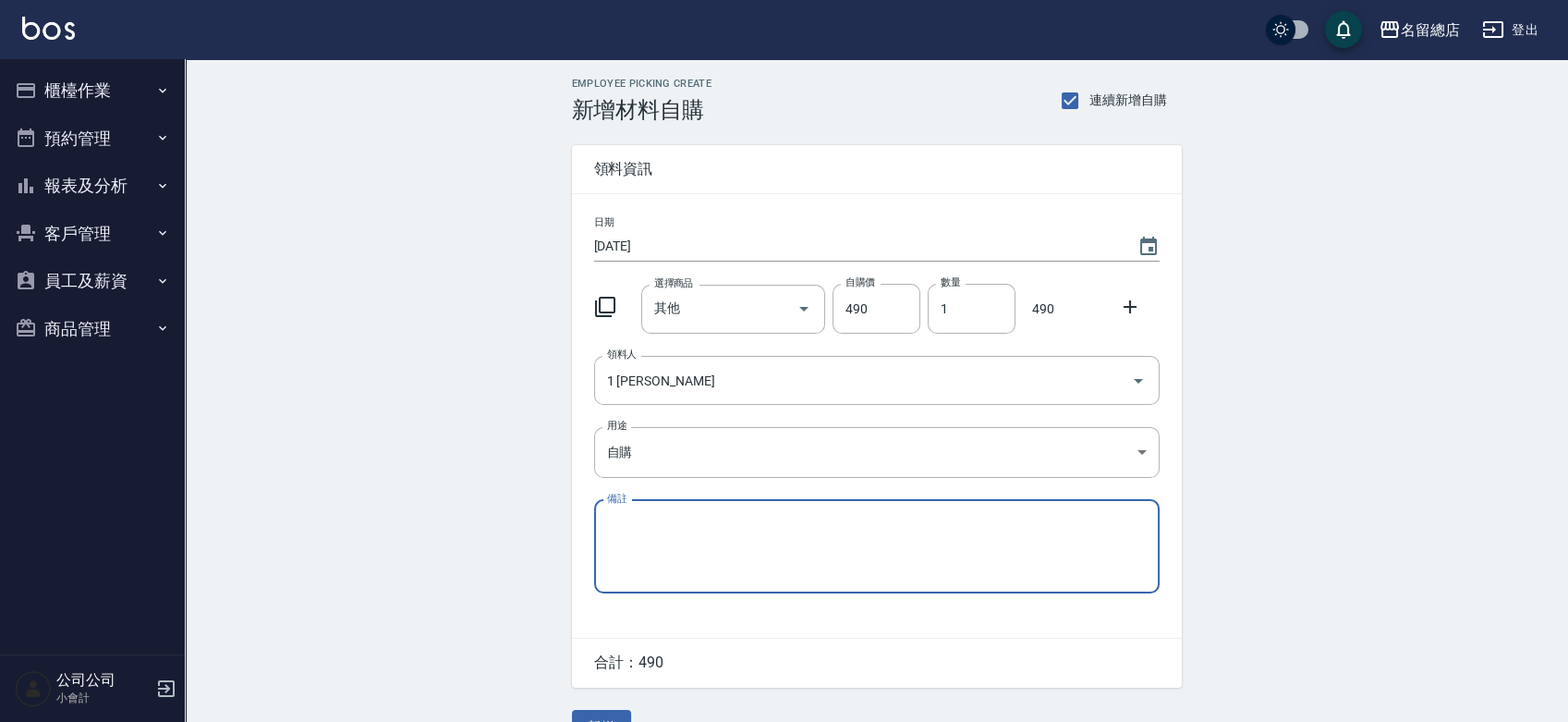
paste textarea "8/22-9/11貨款"
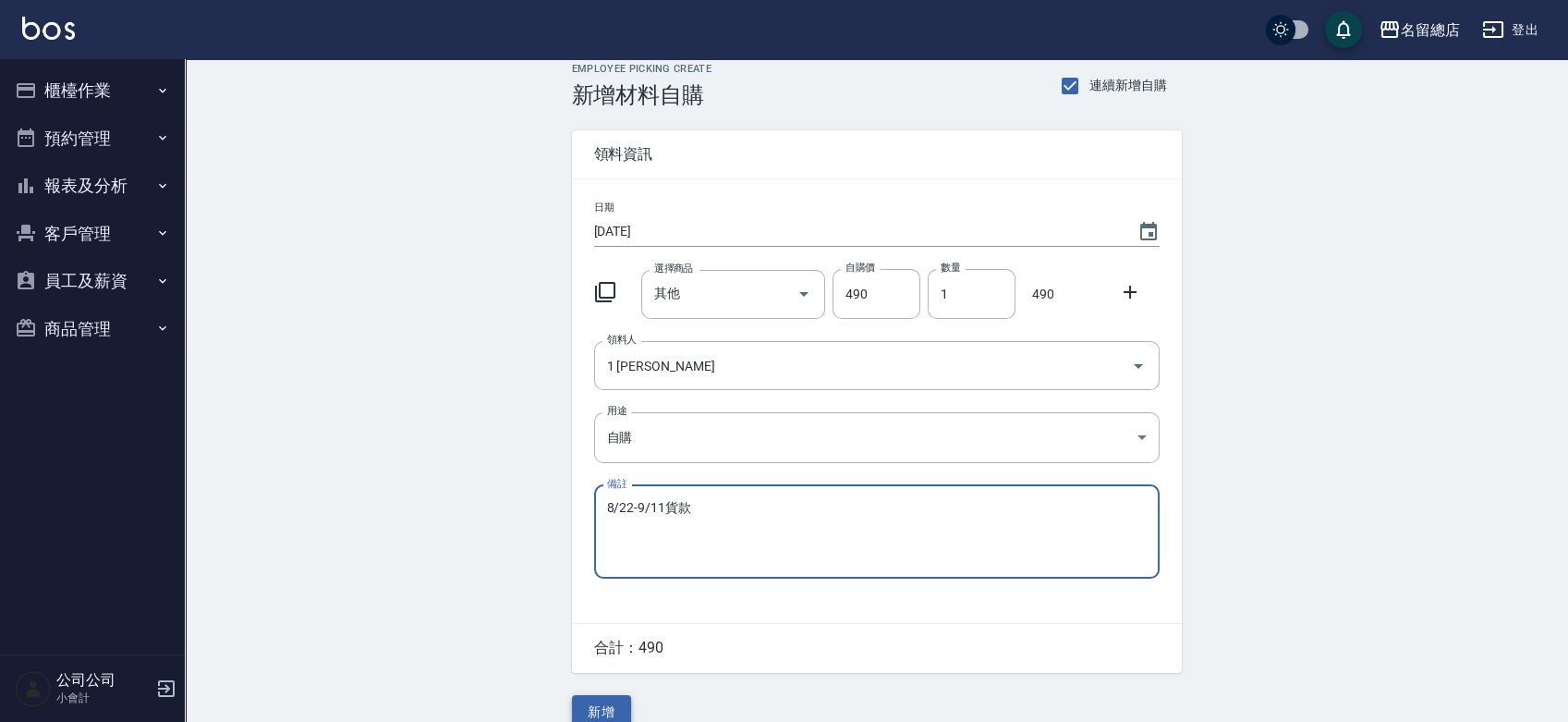
scroll to position [41, 0]
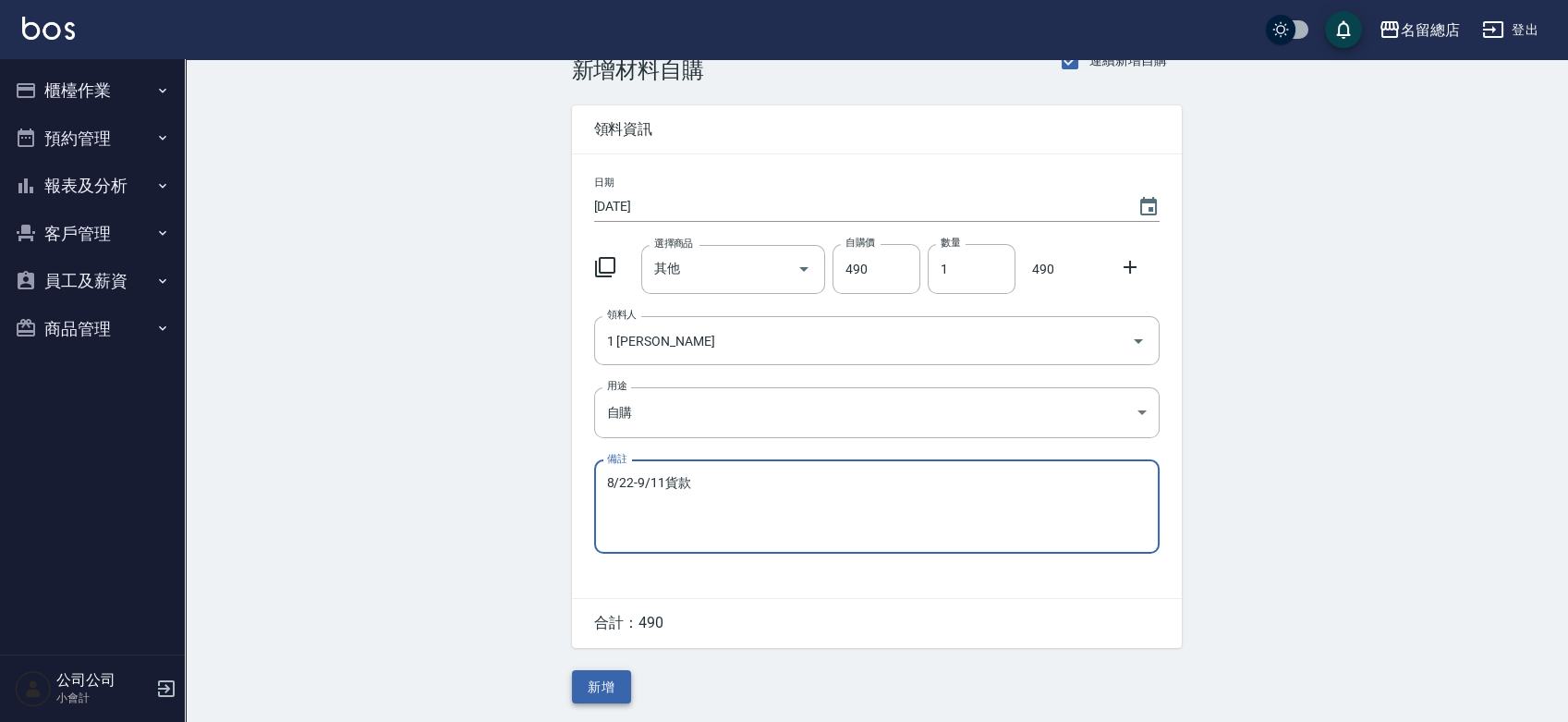
type textarea "8/22-9/11貨款"
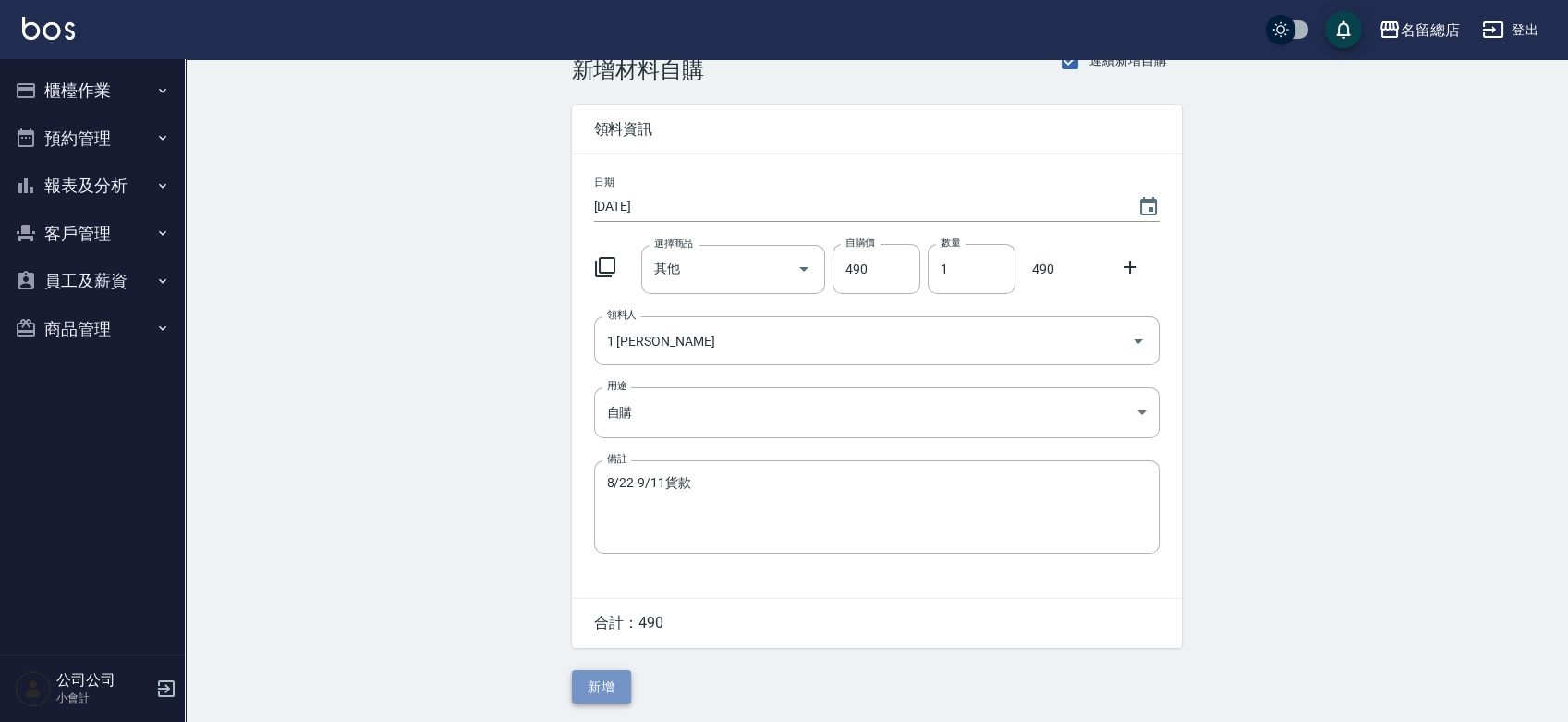
click at [608, 686] on button "新增" at bounding box center [602, 687] width 59 height 34
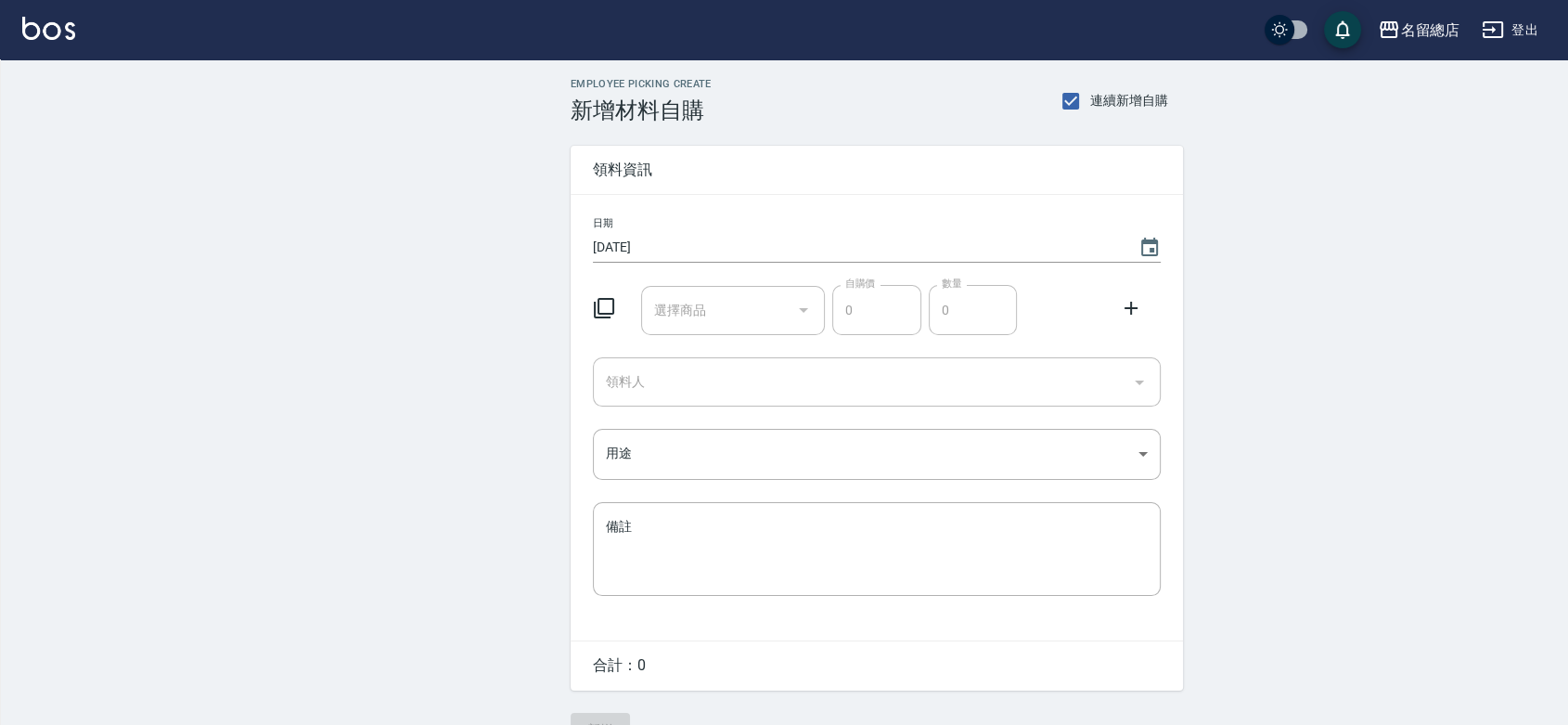
click at [693, 310] on input "選擇商品" at bounding box center [719, 310] width 140 height 33
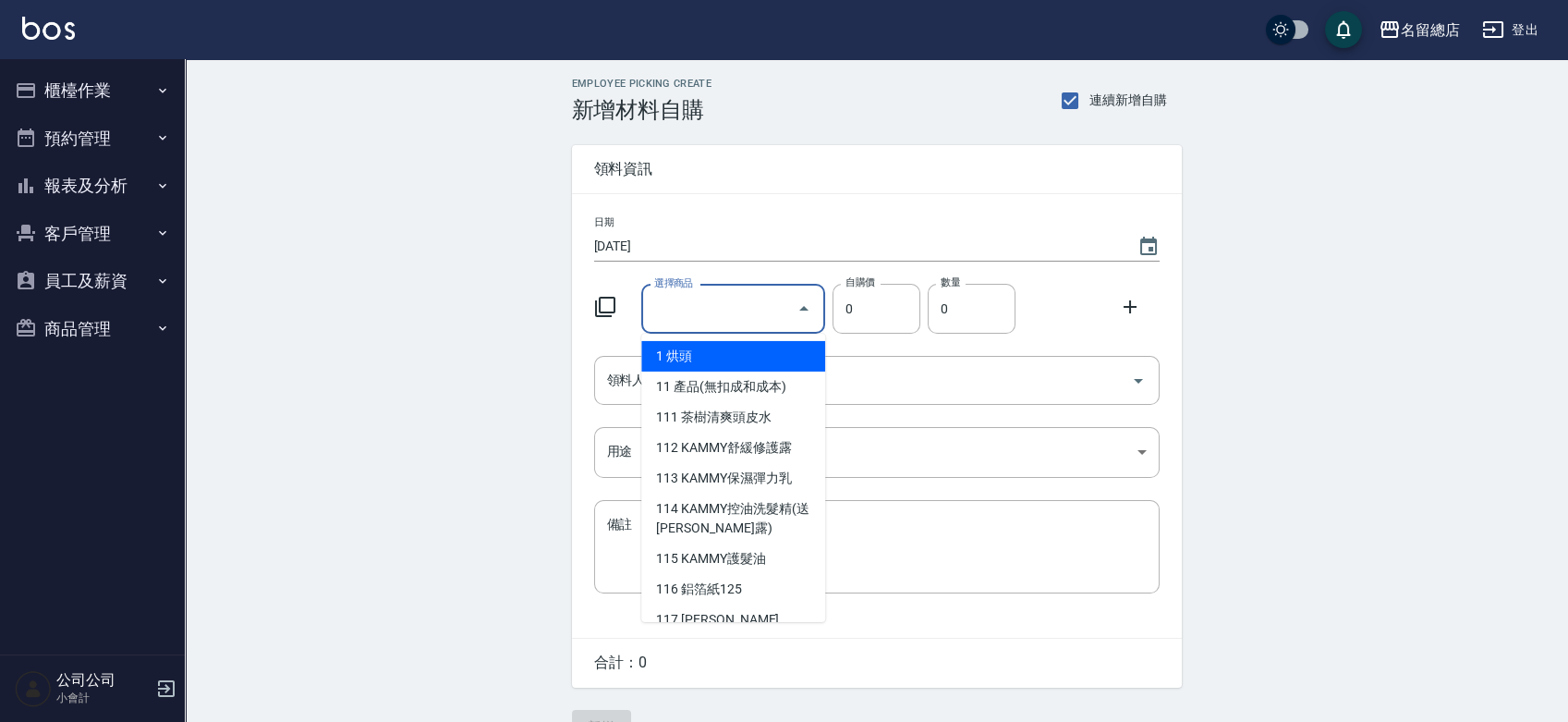
type input "其他"
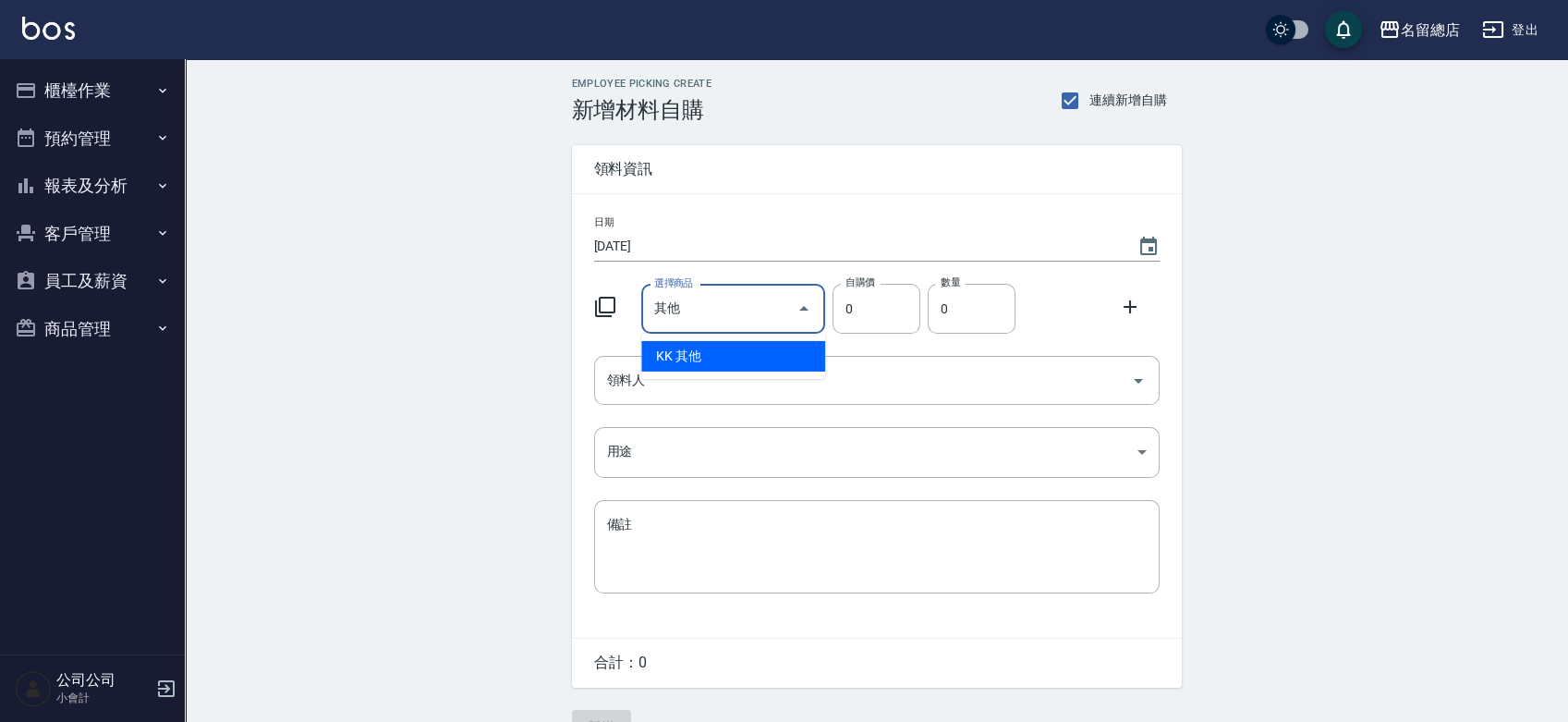
click at [712, 355] on li "KK 其他" at bounding box center [733, 355] width 184 height 31
type input "1"
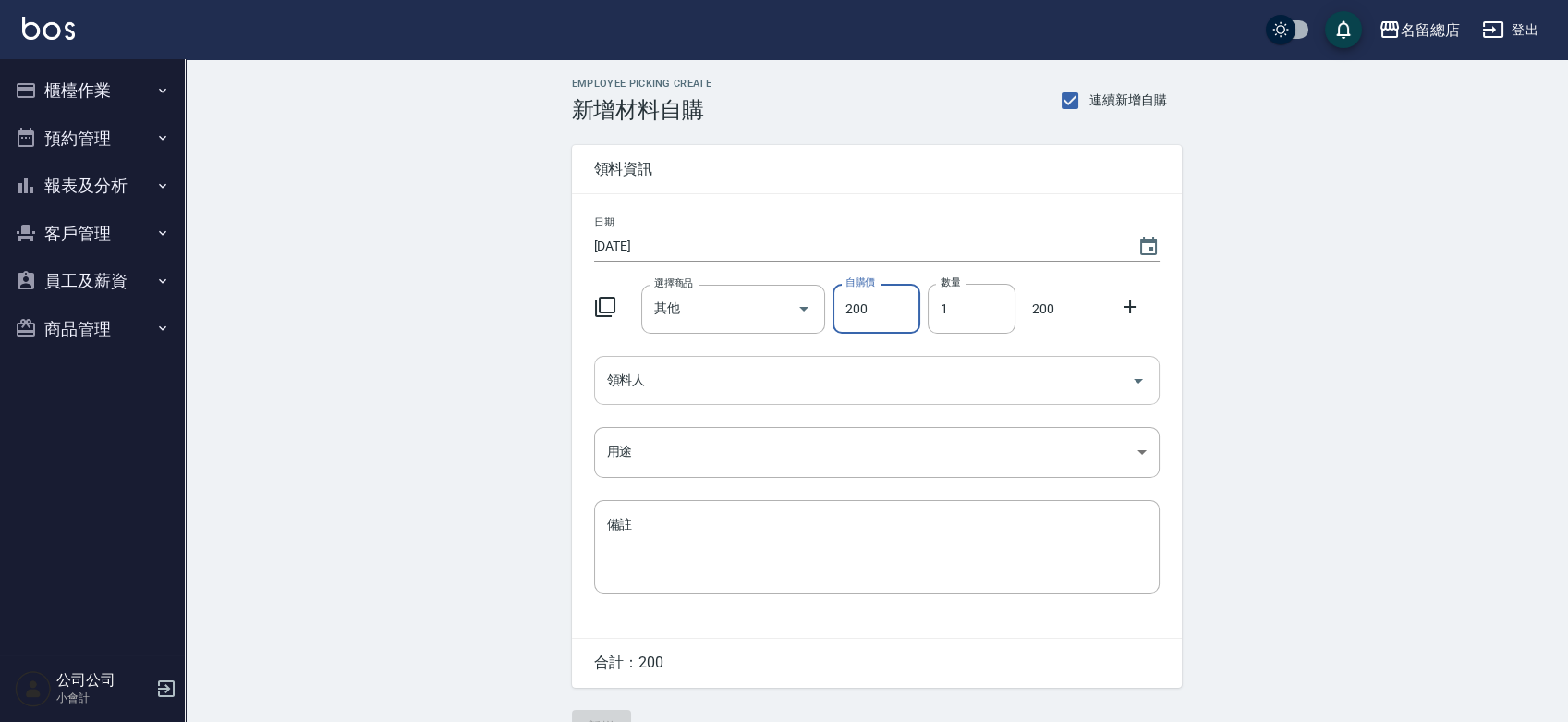
type input "200"
click at [761, 385] on input "領料人" at bounding box center [863, 380] width 521 height 32
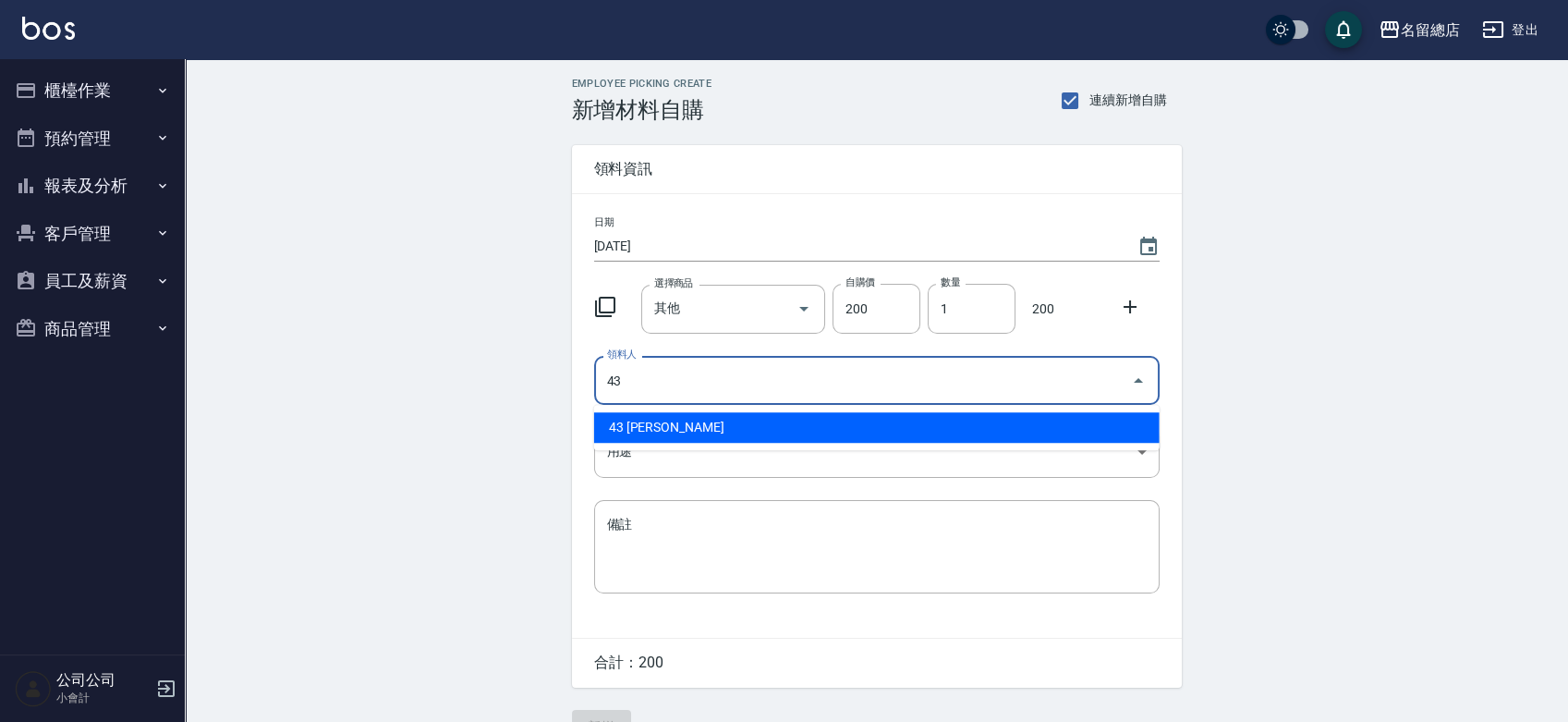
type input "43 [PERSON_NAME]"
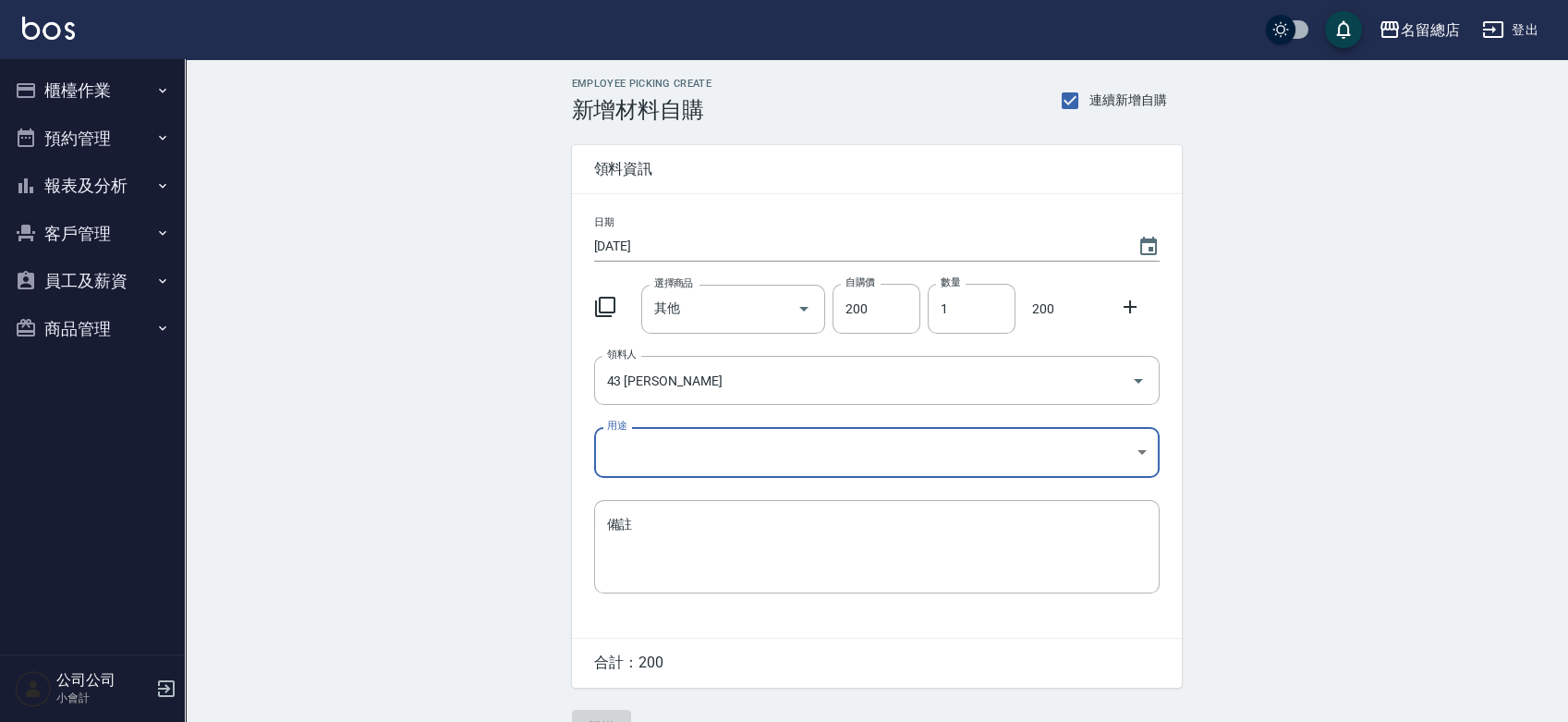
click at [628, 449] on body "名留總店 登出 櫃檯作業 打帳單 帳單列表 現金收支登錄 材料自購登錄 每日結帳 排班表 現場電腦打卡 掃碼打卡 預約管理 預約管理 單日預約紀錄 單週預約紀…" at bounding box center [784, 380] width 1568 height 762
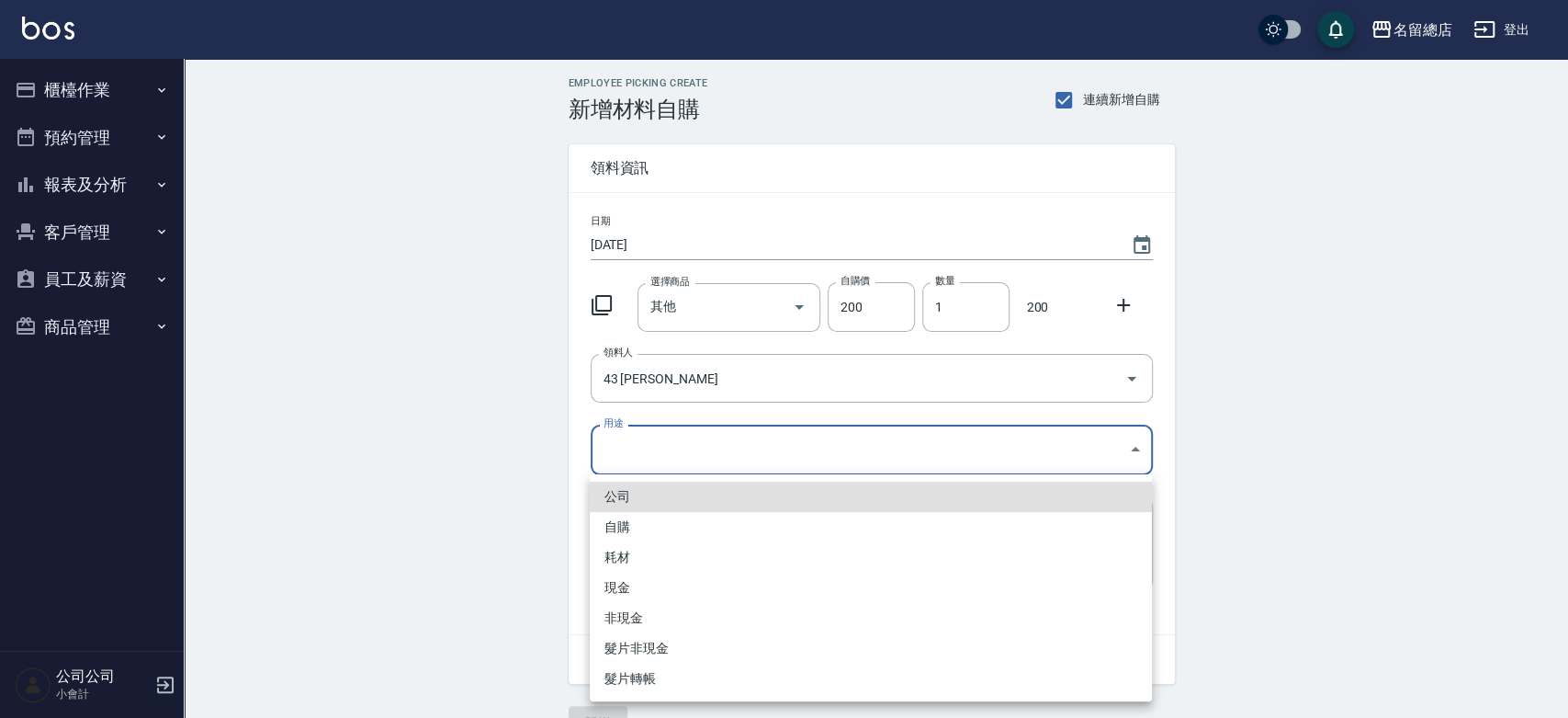
click at [655, 520] on li "自購" at bounding box center [870, 527] width 562 height 30
type input "自購"
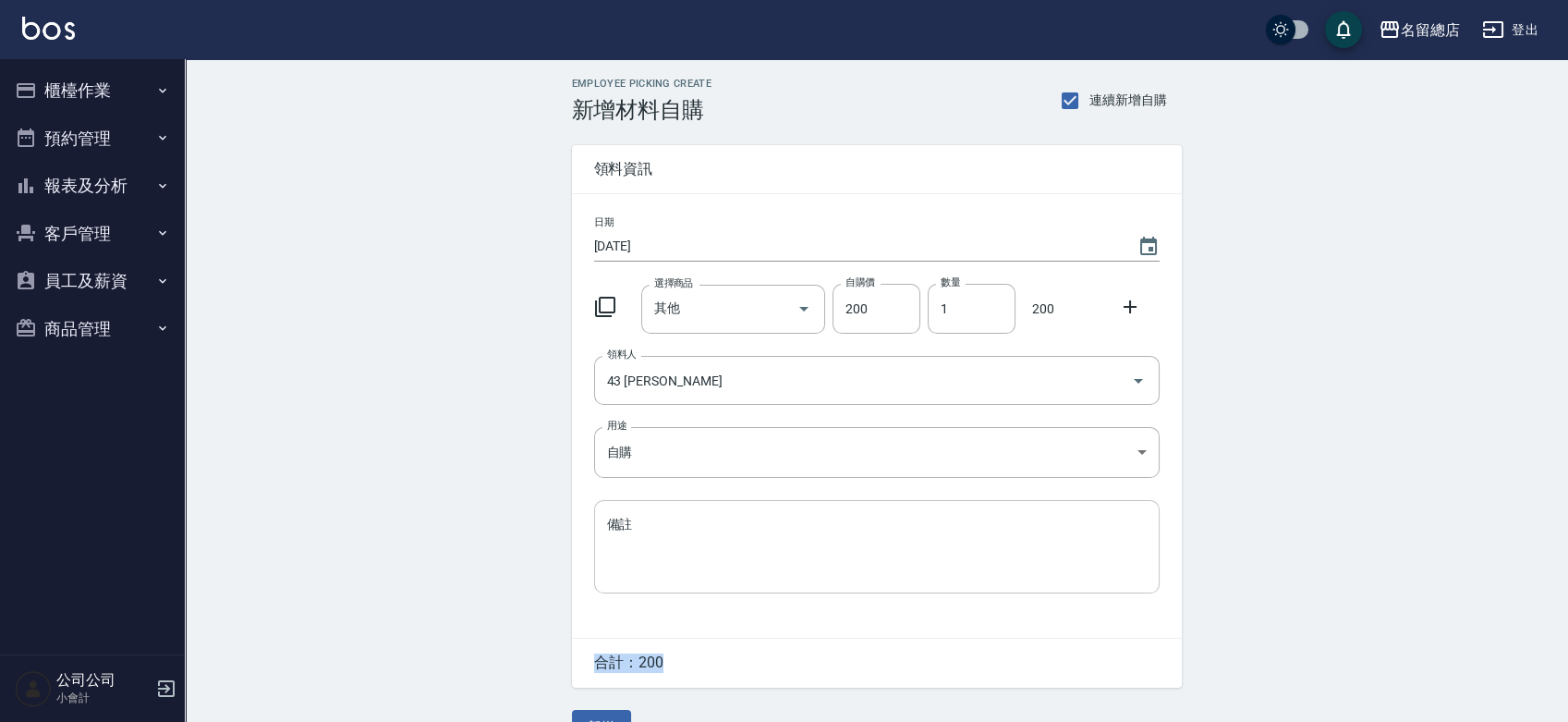
click at [647, 525] on textarea "備註" at bounding box center [877, 546] width 540 height 63
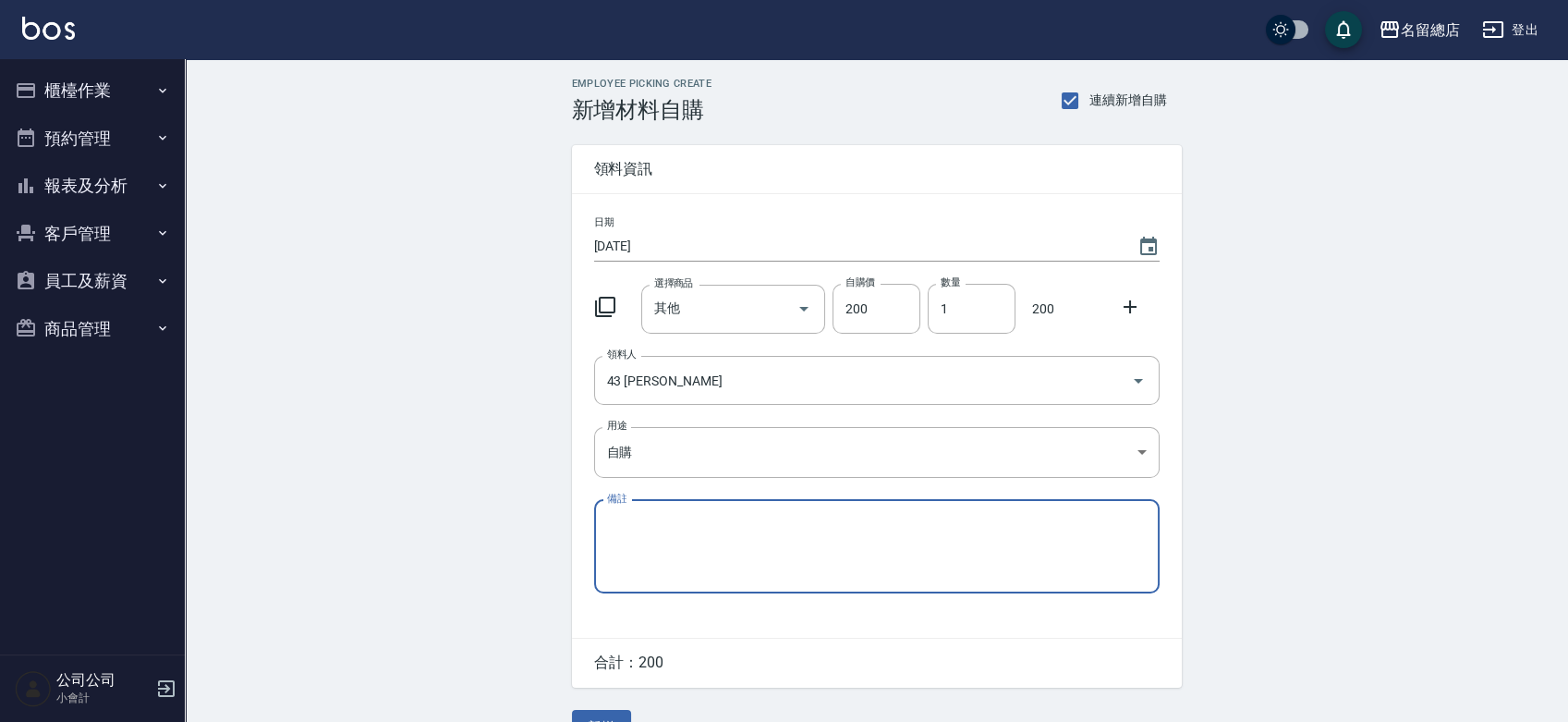
paste textarea "8/22-9/11貨款"
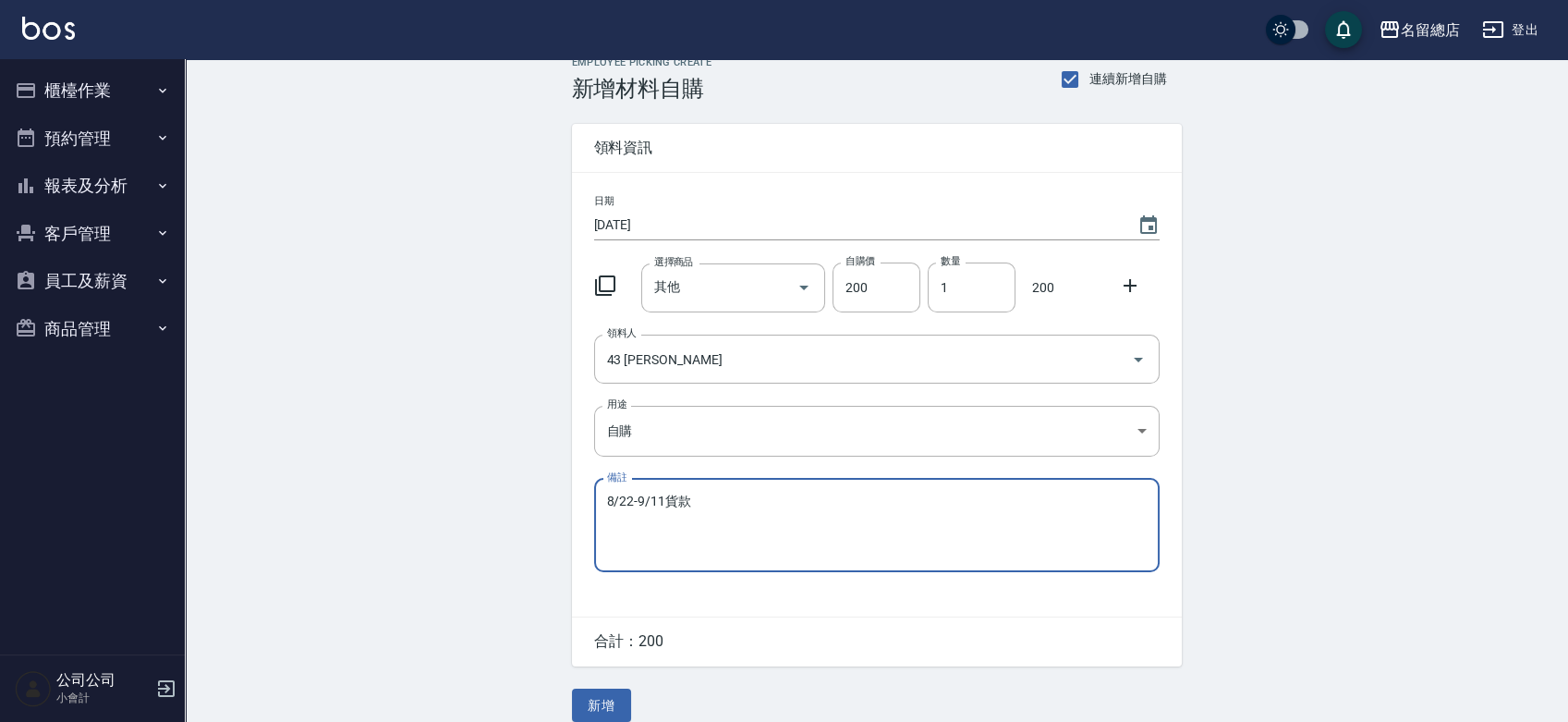
scroll to position [41, 0]
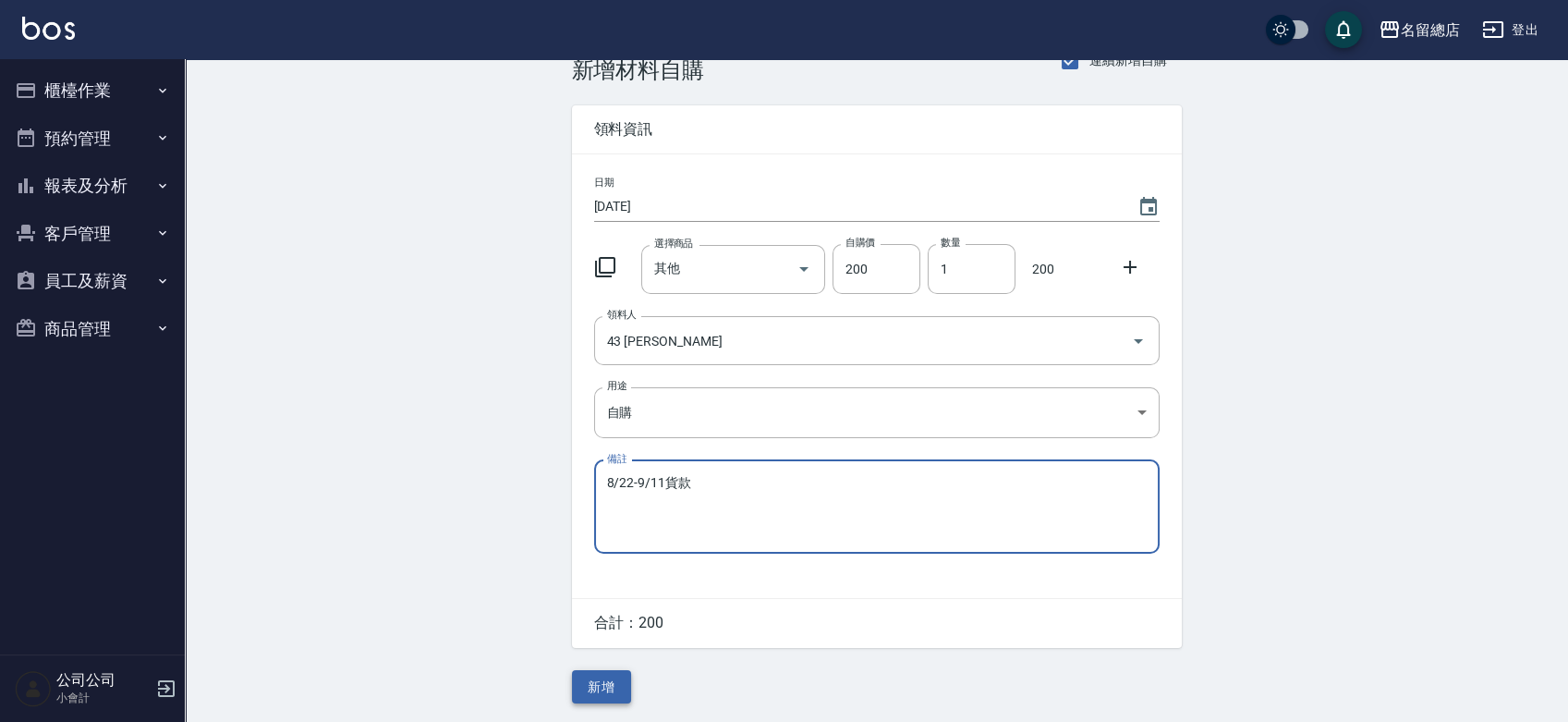
type textarea "8/22-9/11貨款"
click at [616, 686] on button "新增" at bounding box center [602, 687] width 59 height 34
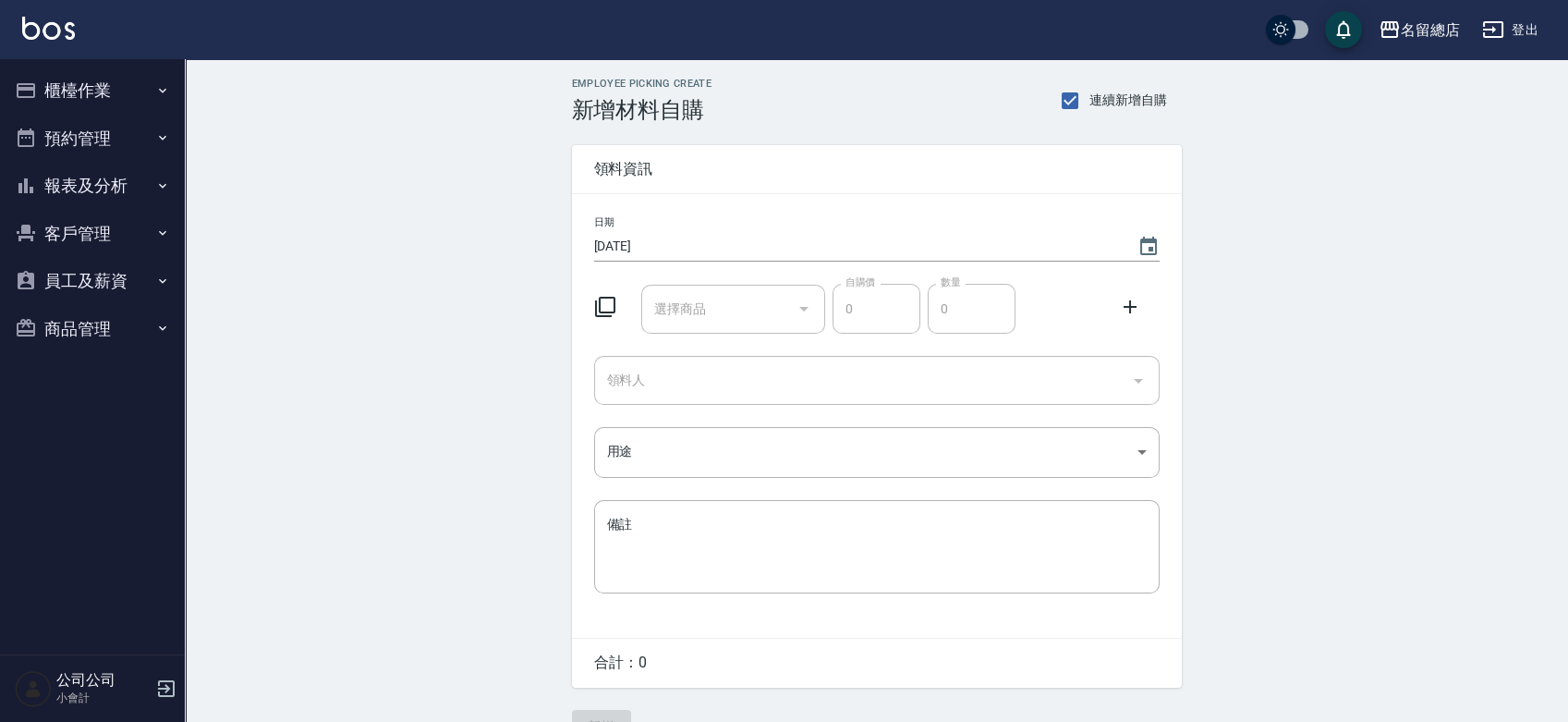
click at [716, 315] on input "選擇商品" at bounding box center [719, 308] width 140 height 32
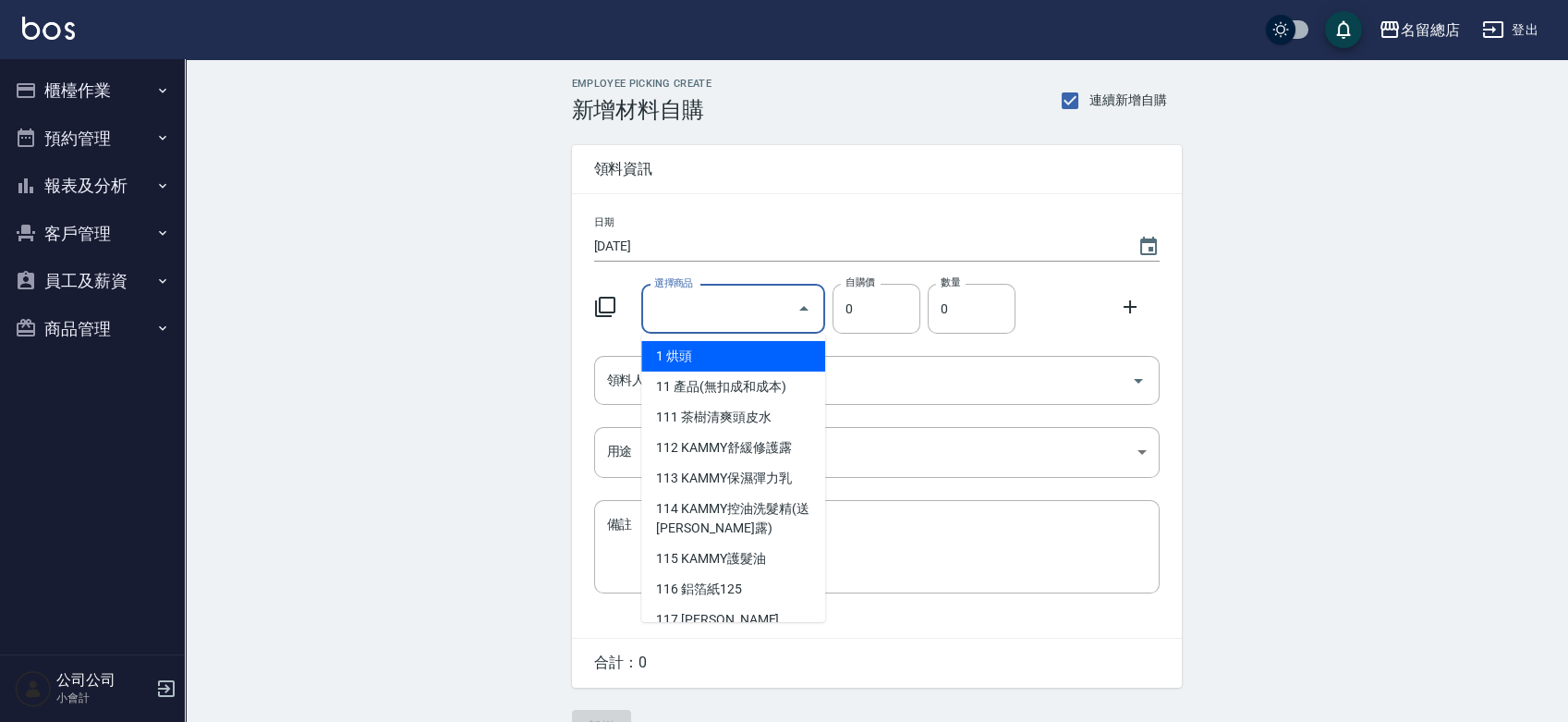
type input "其他"
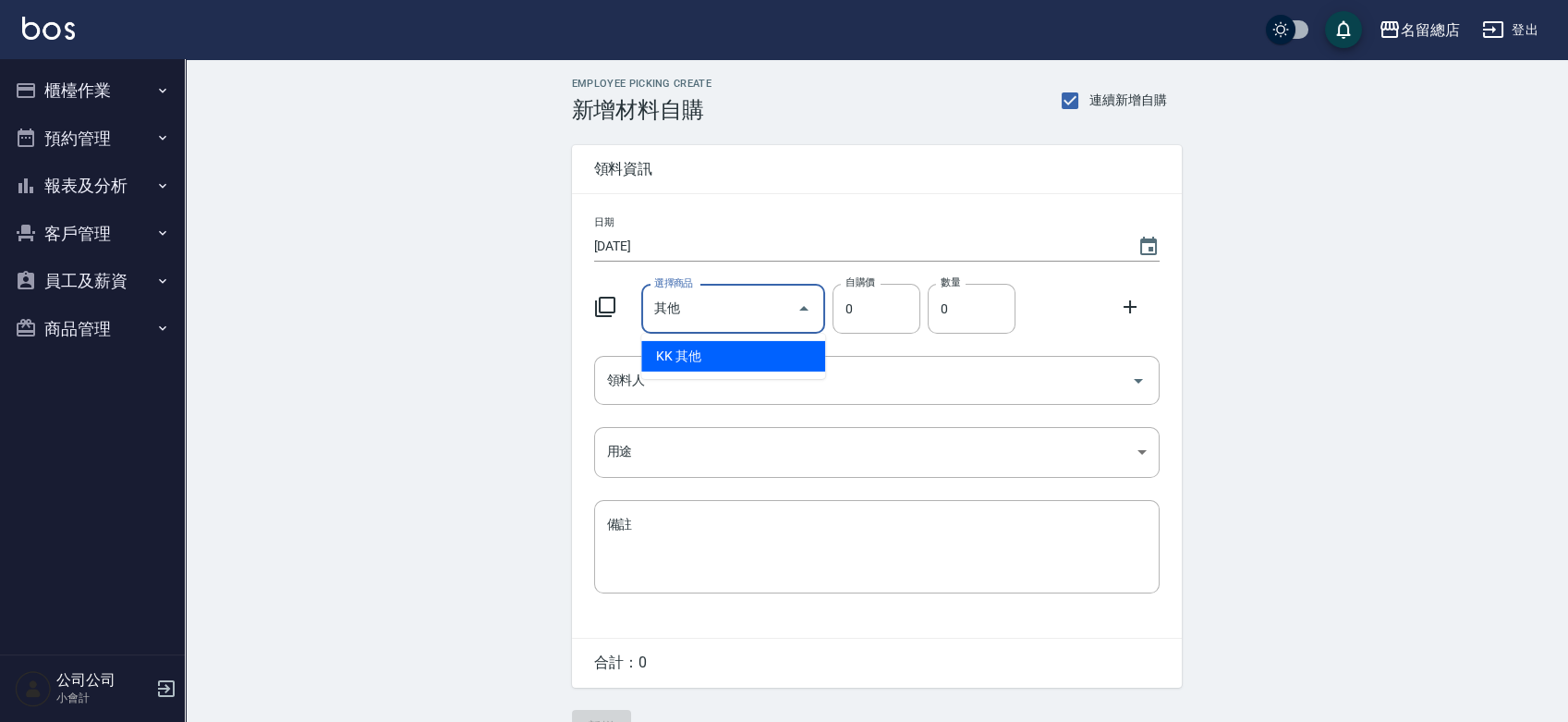
click at [732, 363] on li "KK 其他" at bounding box center [733, 355] width 184 height 31
type input "1"
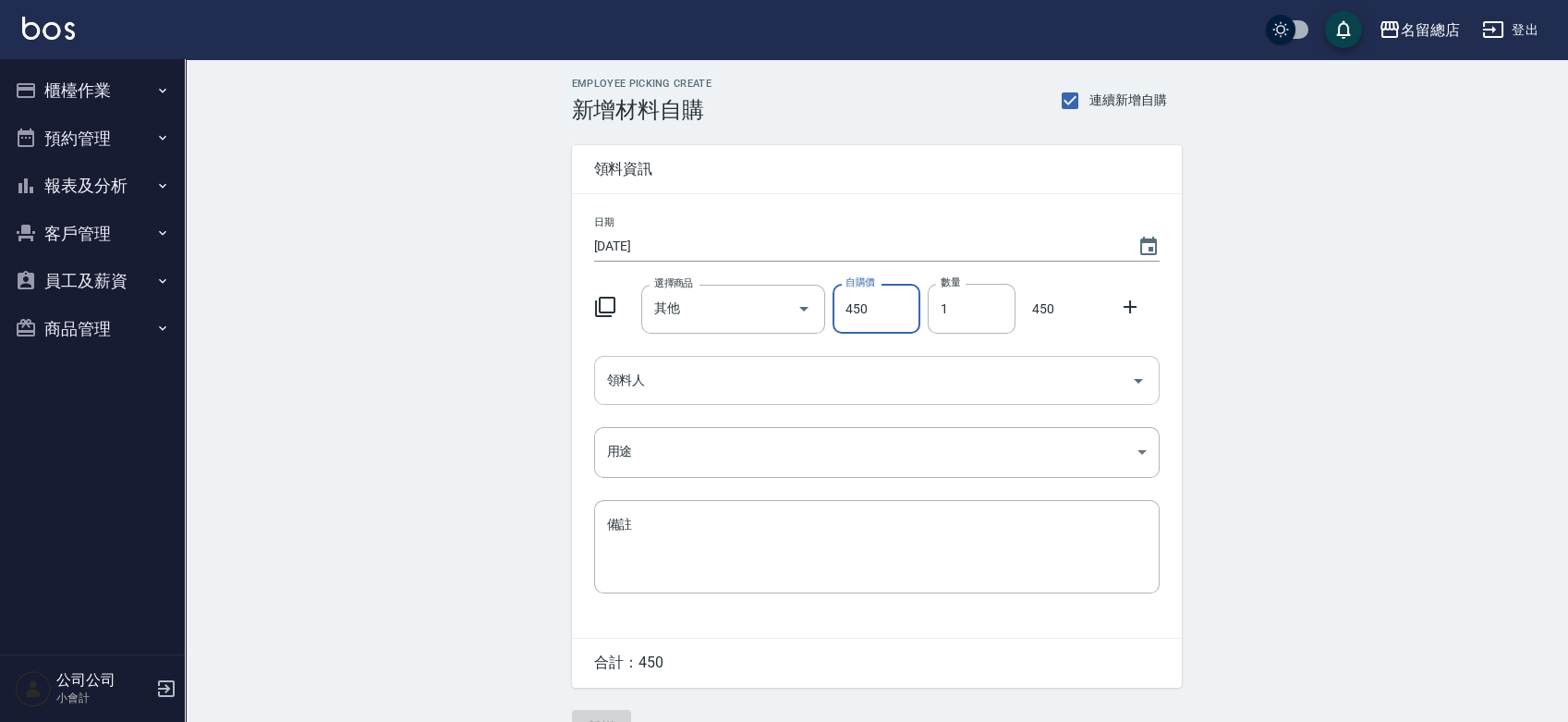
type input "450"
click at [780, 367] on input "領料人" at bounding box center [863, 380] width 521 height 32
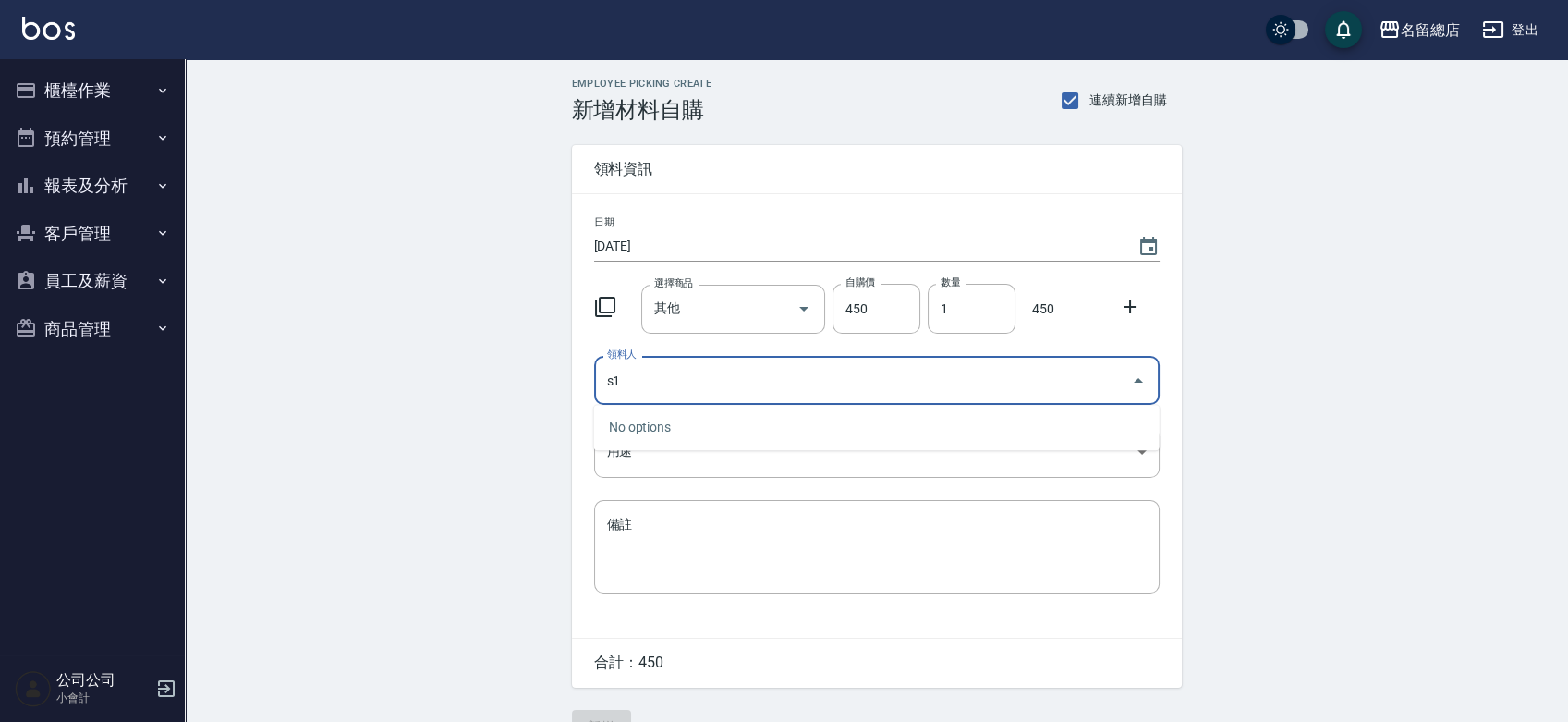
type input "s1"
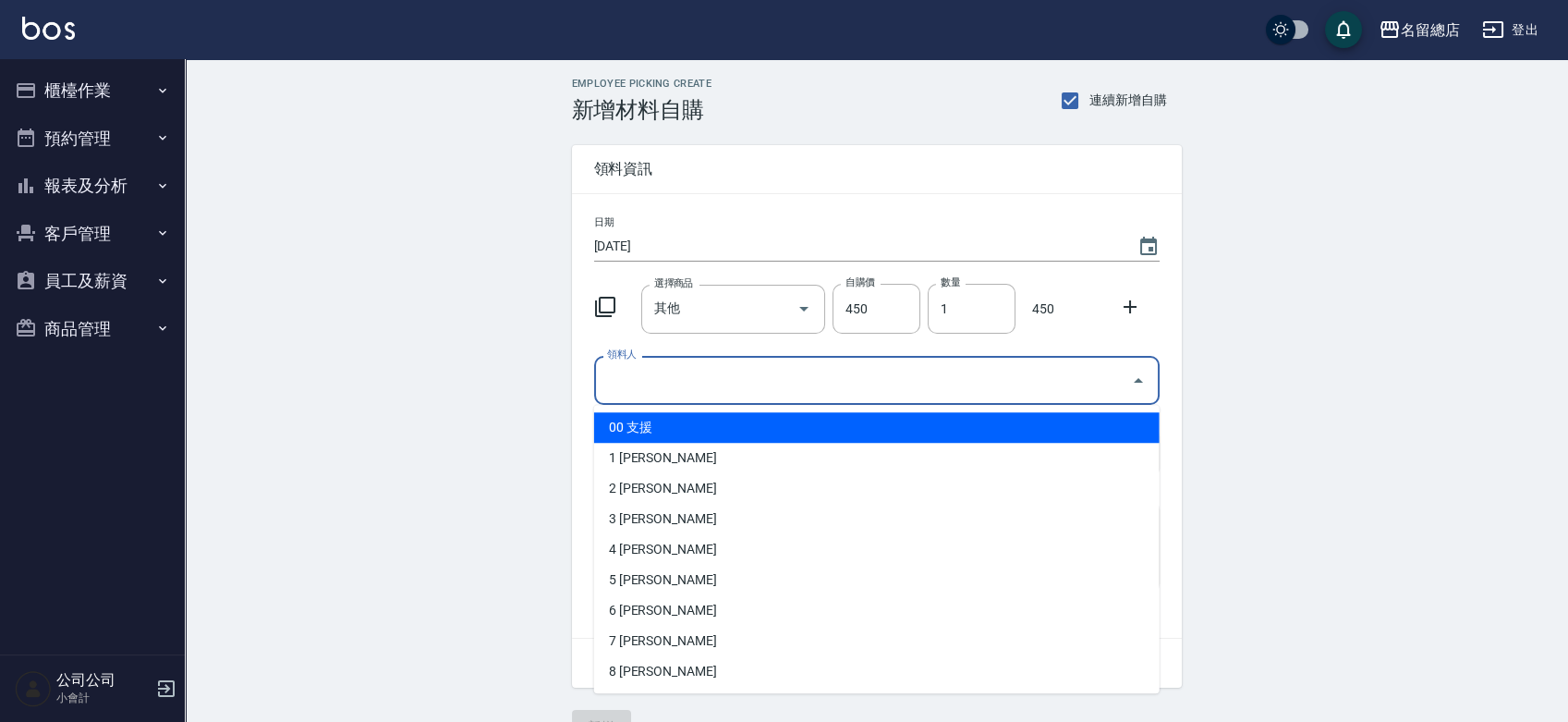
click at [784, 382] on input "領料人" at bounding box center [863, 380] width 521 height 32
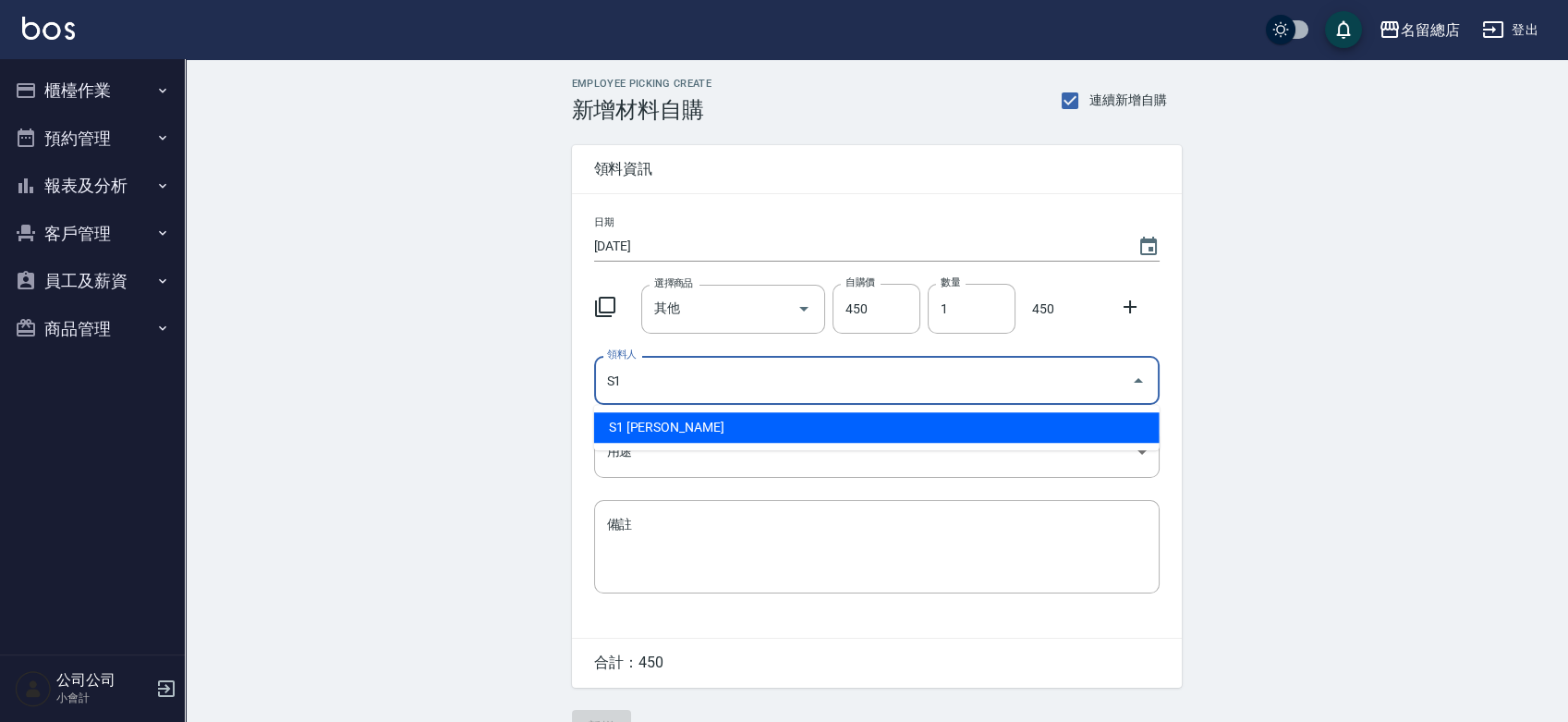
type input "S1 [PERSON_NAME]"
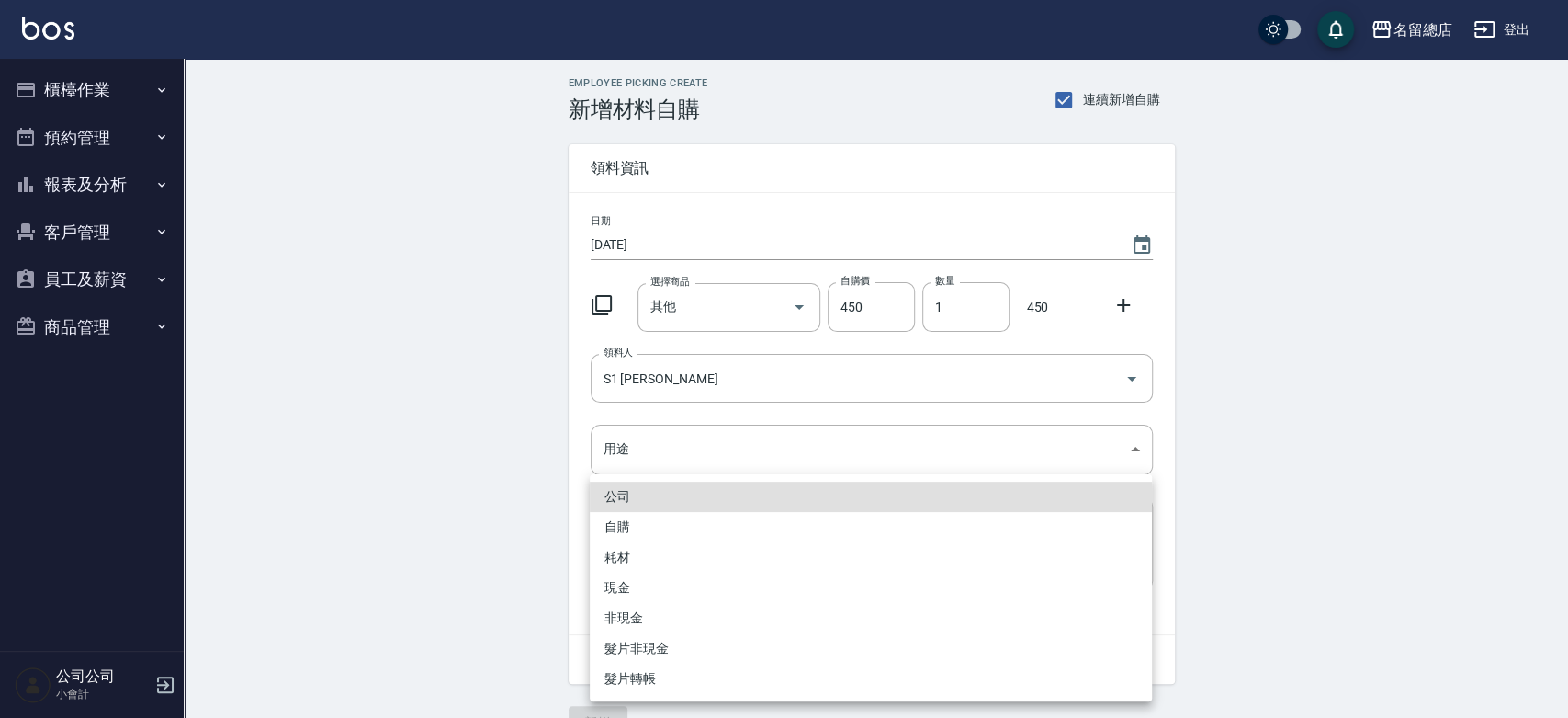
click at [654, 524] on li "自購" at bounding box center [870, 527] width 562 height 30
type input "自購"
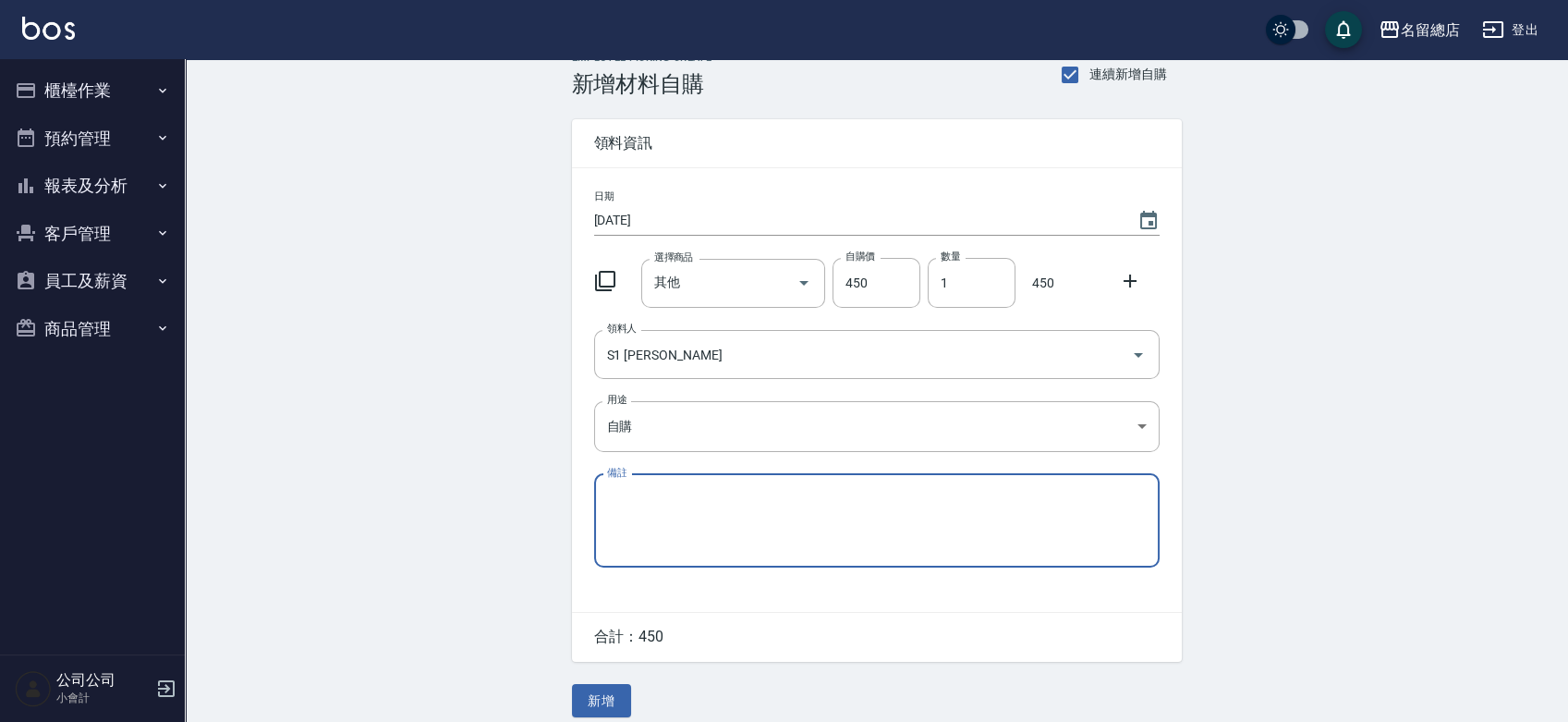
scroll to position [41, 0]
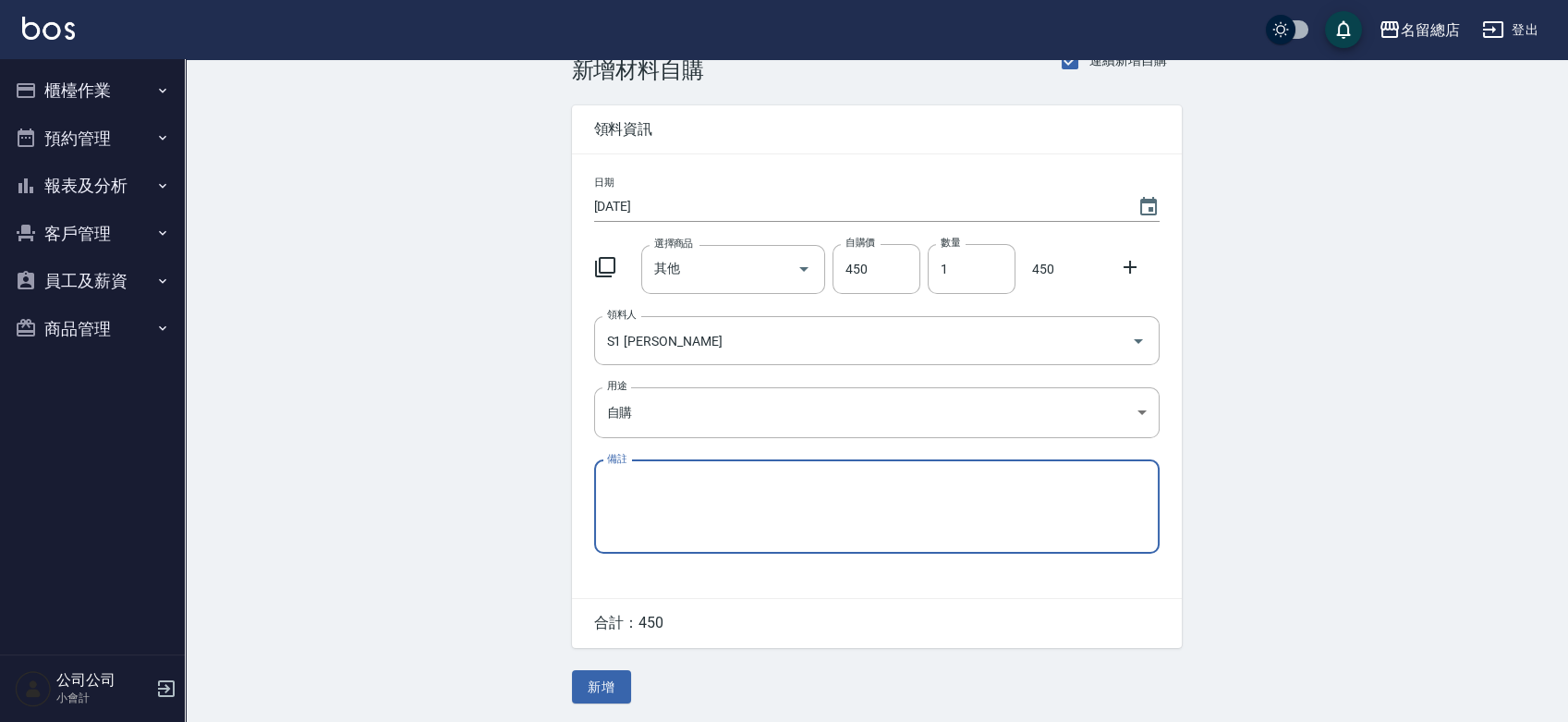
paste textarea "8/22-9/11貨款"
type textarea "8/22-9/11貨款"
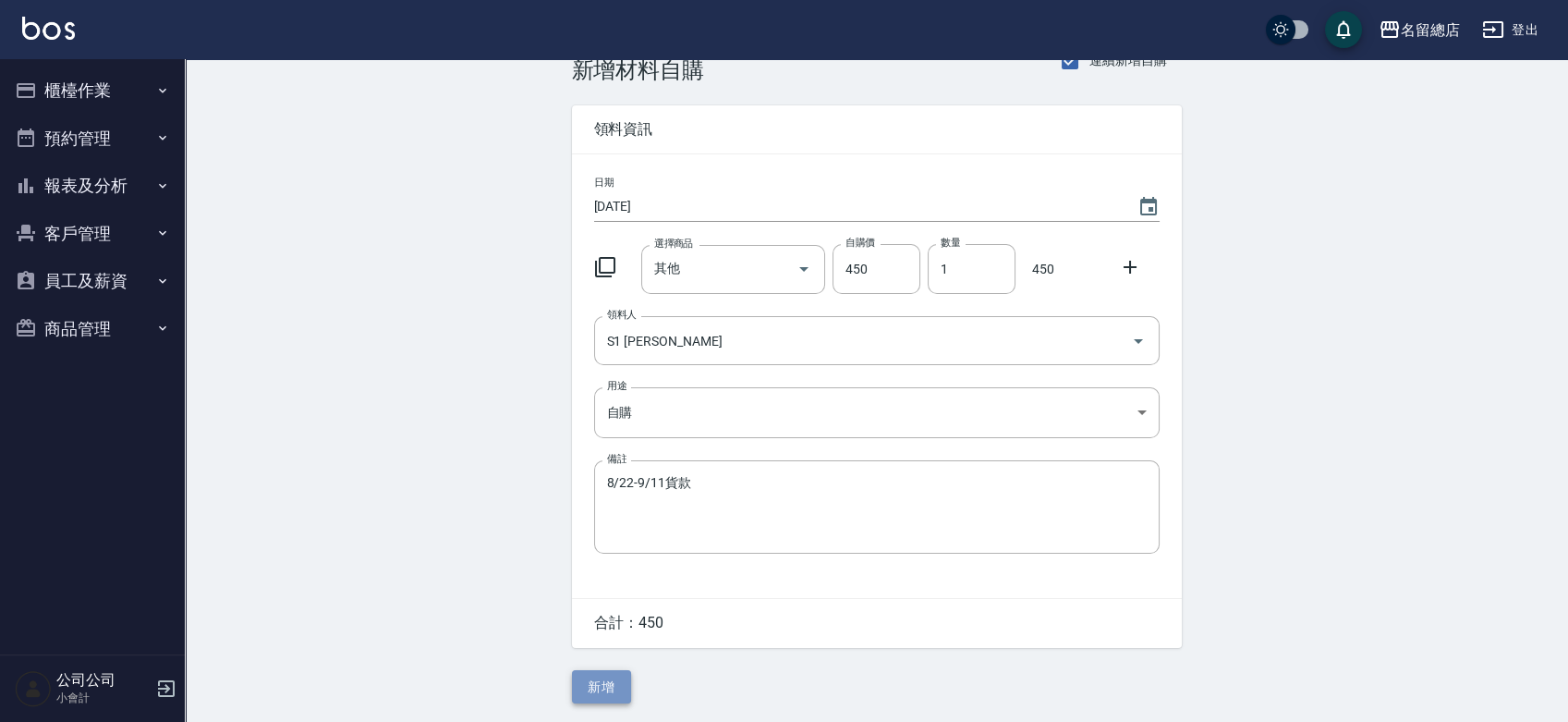
click at [595, 686] on button "新增" at bounding box center [602, 687] width 59 height 34
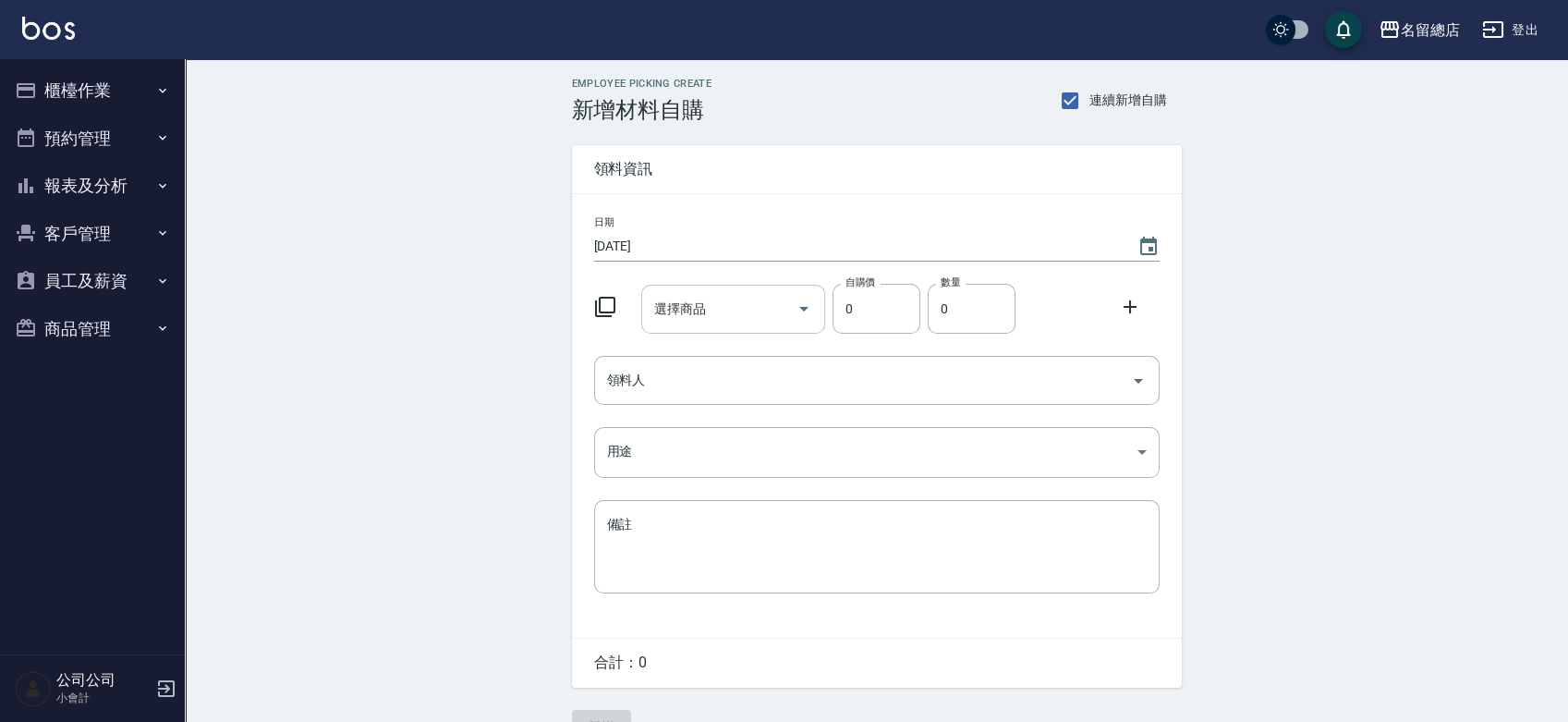
click at [740, 307] on input "選擇商品" at bounding box center [719, 308] width 140 height 32
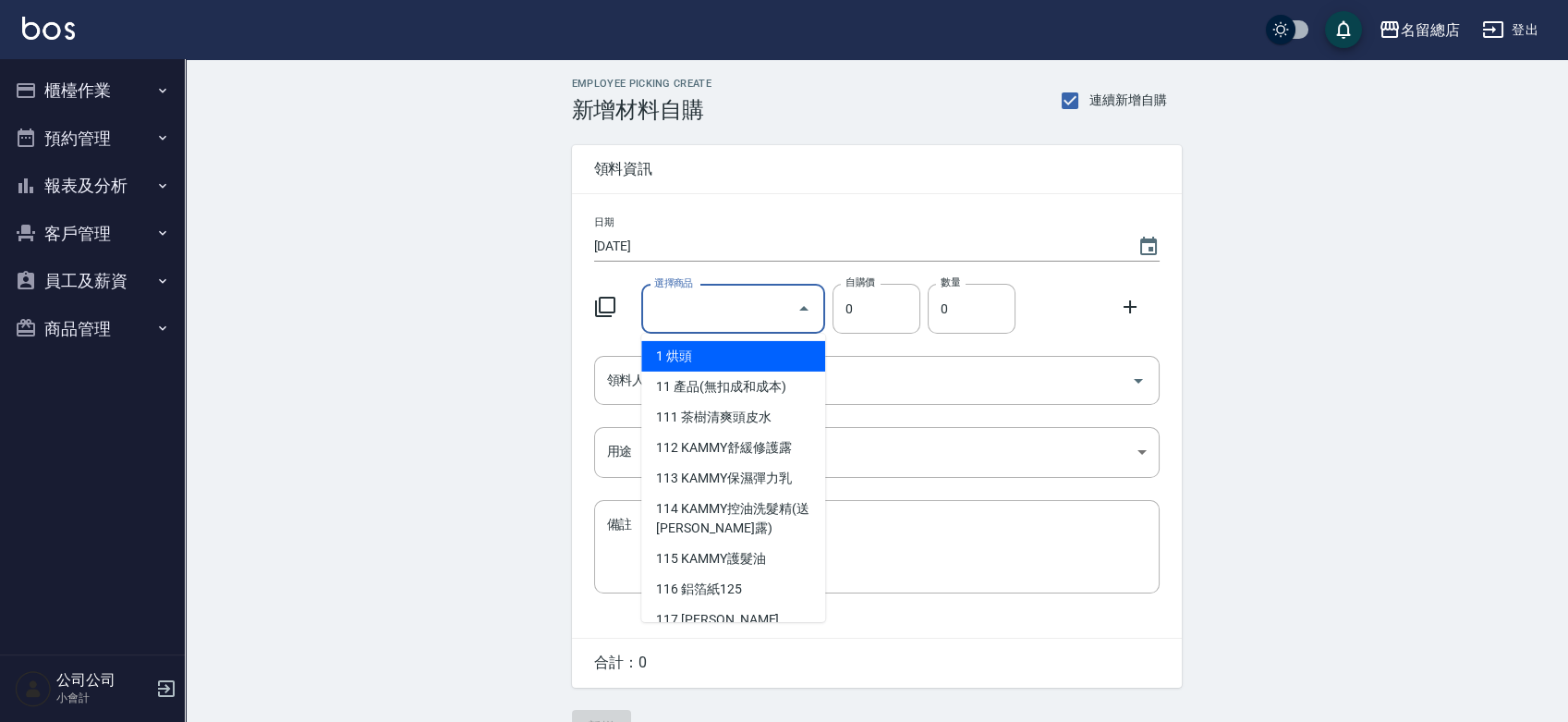
type input "其他"
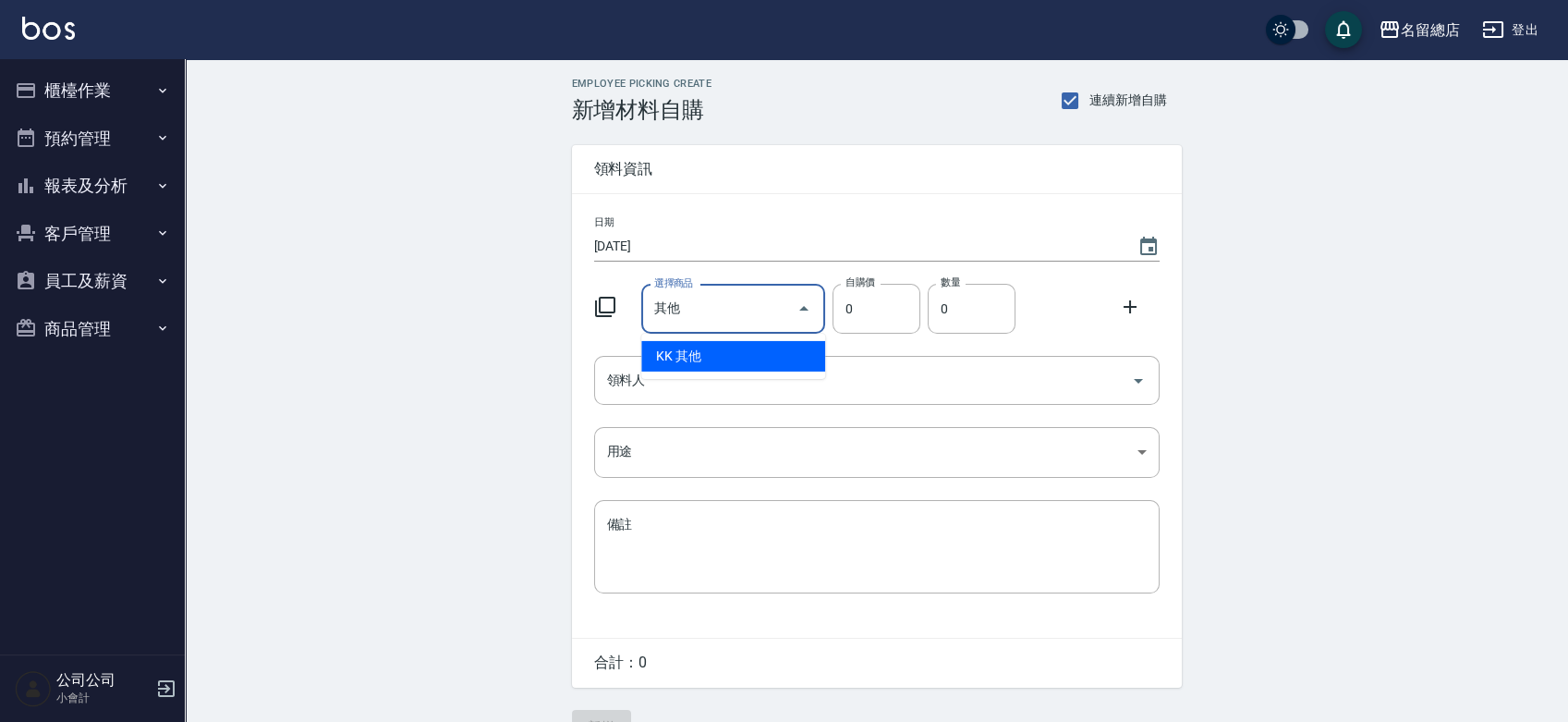
click at [722, 356] on li "KK 其他" at bounding box center [733, 355] width 184 height 31
type input "1"
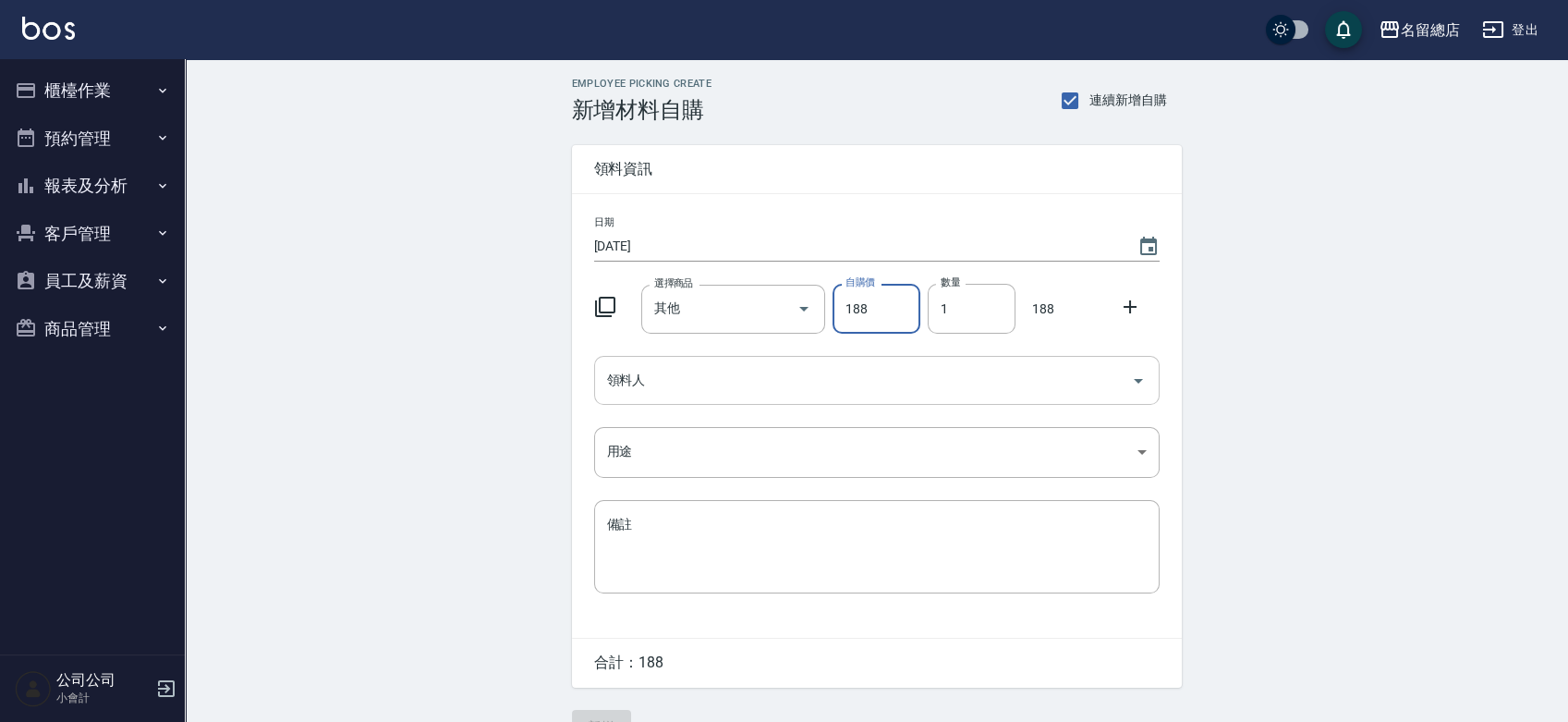
type input "188"
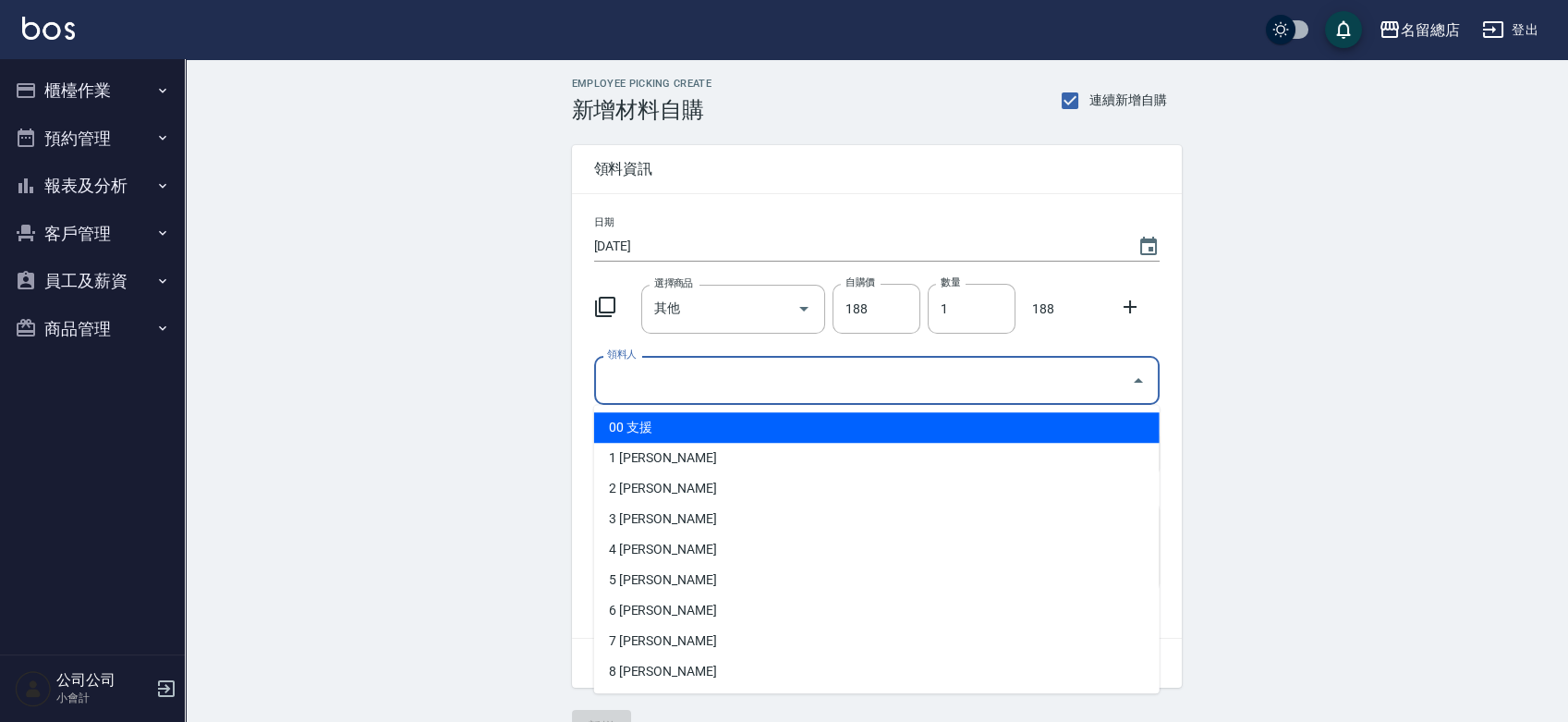
click at [726, 365] on input "領料人" at bounding box center [863, 380] width 521 height 32
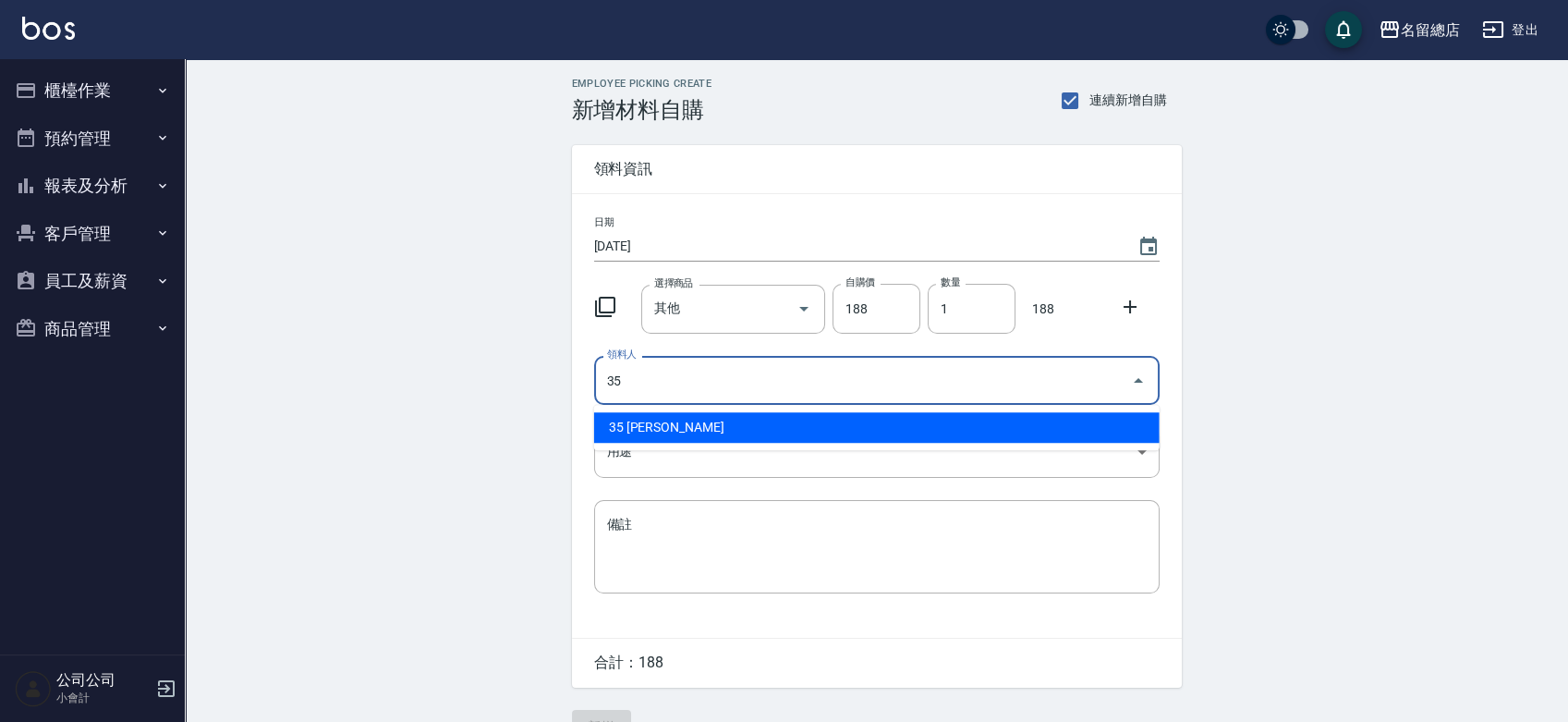
type input "35 陳鳳儀"
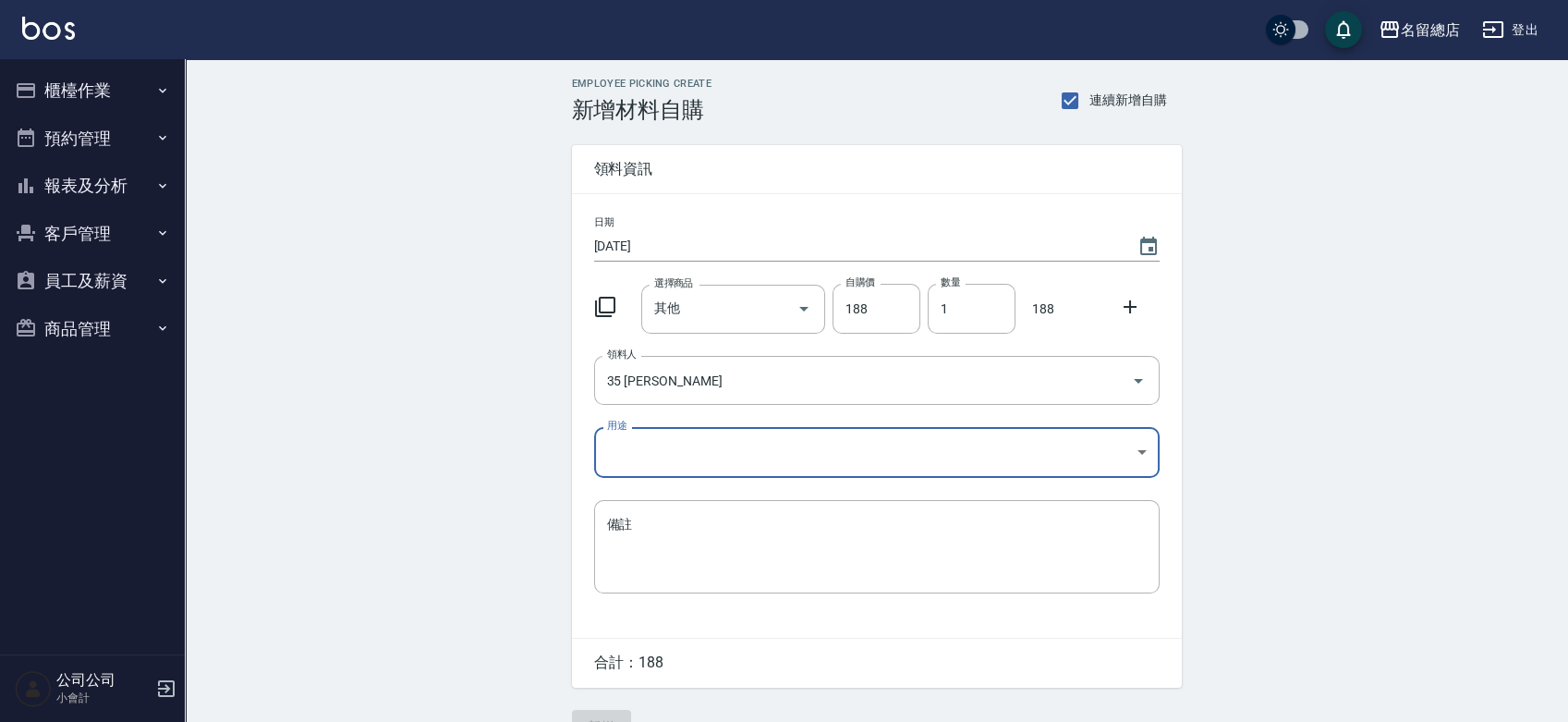
click at [685, 437] on body "名留總店 登出 櫃檯作業 打帳單 帳單列表 現金收支登錄 材料自購登錄 每日結帳 排班表 現場電腦打卡 掃碼打卡 預約管理 預約管理 單日預約紀錄 單週預約紀…" at bounding box center [784, 380] width 1568 height 762
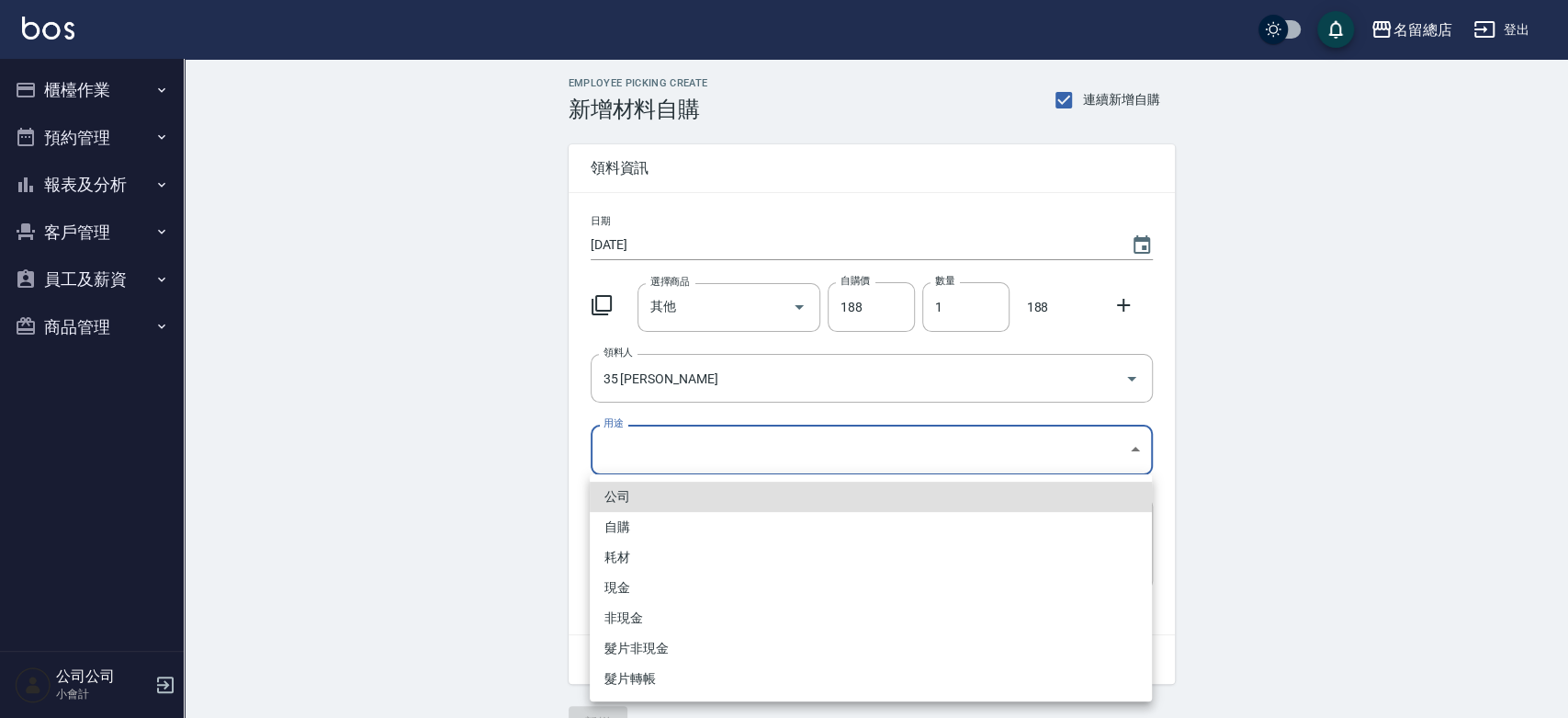
click at [679, 515] on li "自購" at bounding box center [870, 527] width 562 height 30
type input "自購"
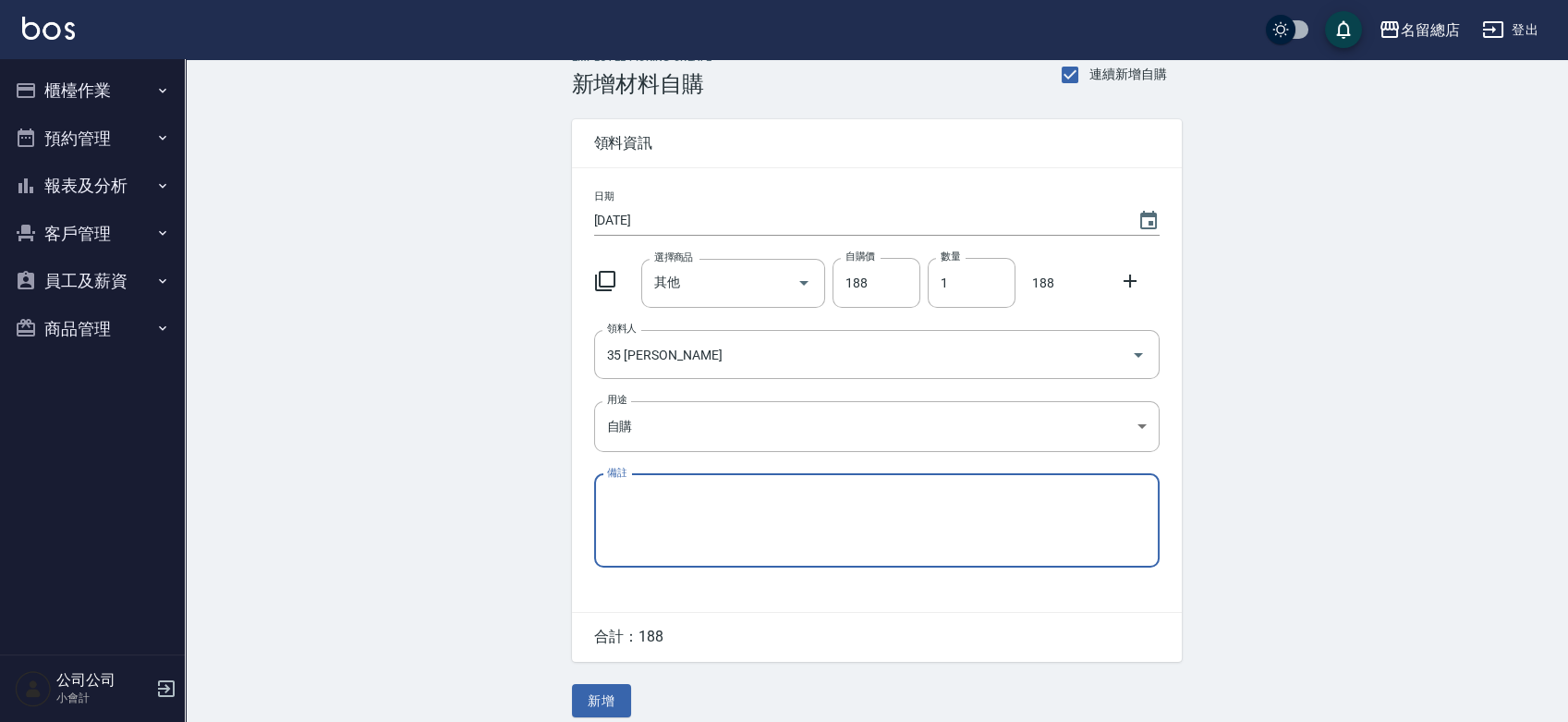
scroll to position [41, 0]
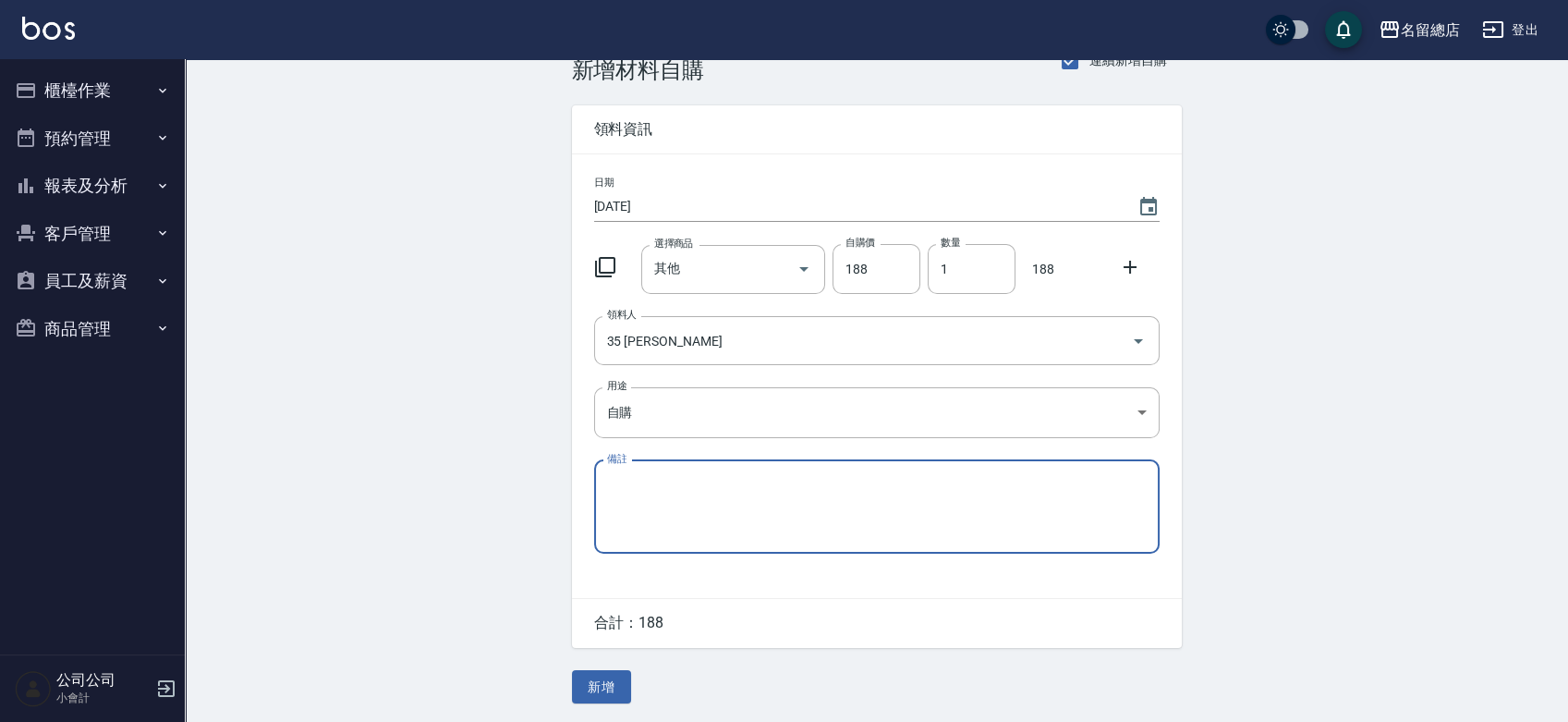
paste textarea "8/22-9/11貨款"
type textarea "8/22-9/11貨款"
click at [602, 669] on div "Employee Picking Create 新增材料自購 連續新增自購 領料資訊 日期 2025/09/21 選擇商品 其他 選擇商品 自購價 188 自…" at bounding box center [877, 370] width 647 height 703
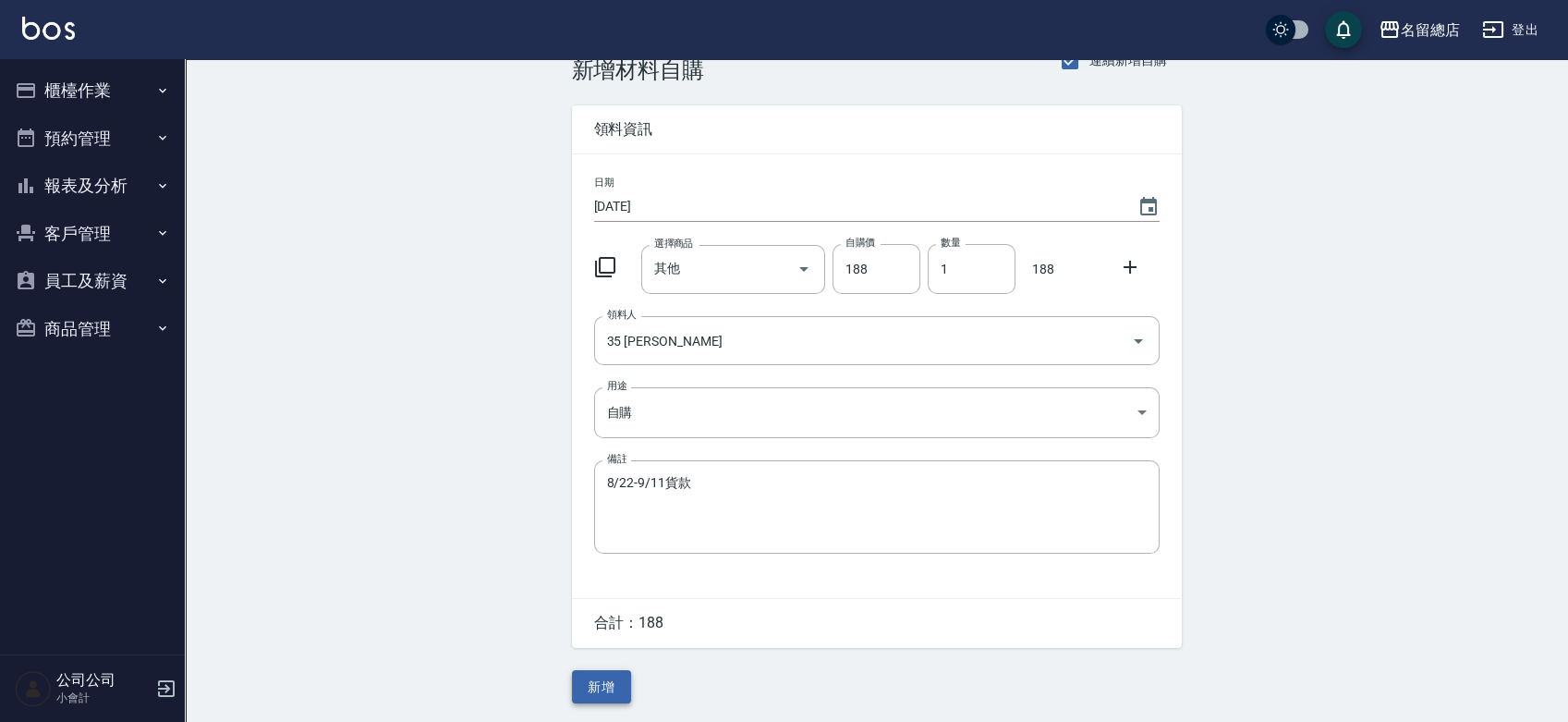
click at [610, 687] on button "新增" at bounding box center [602, 687] width 59 height 34
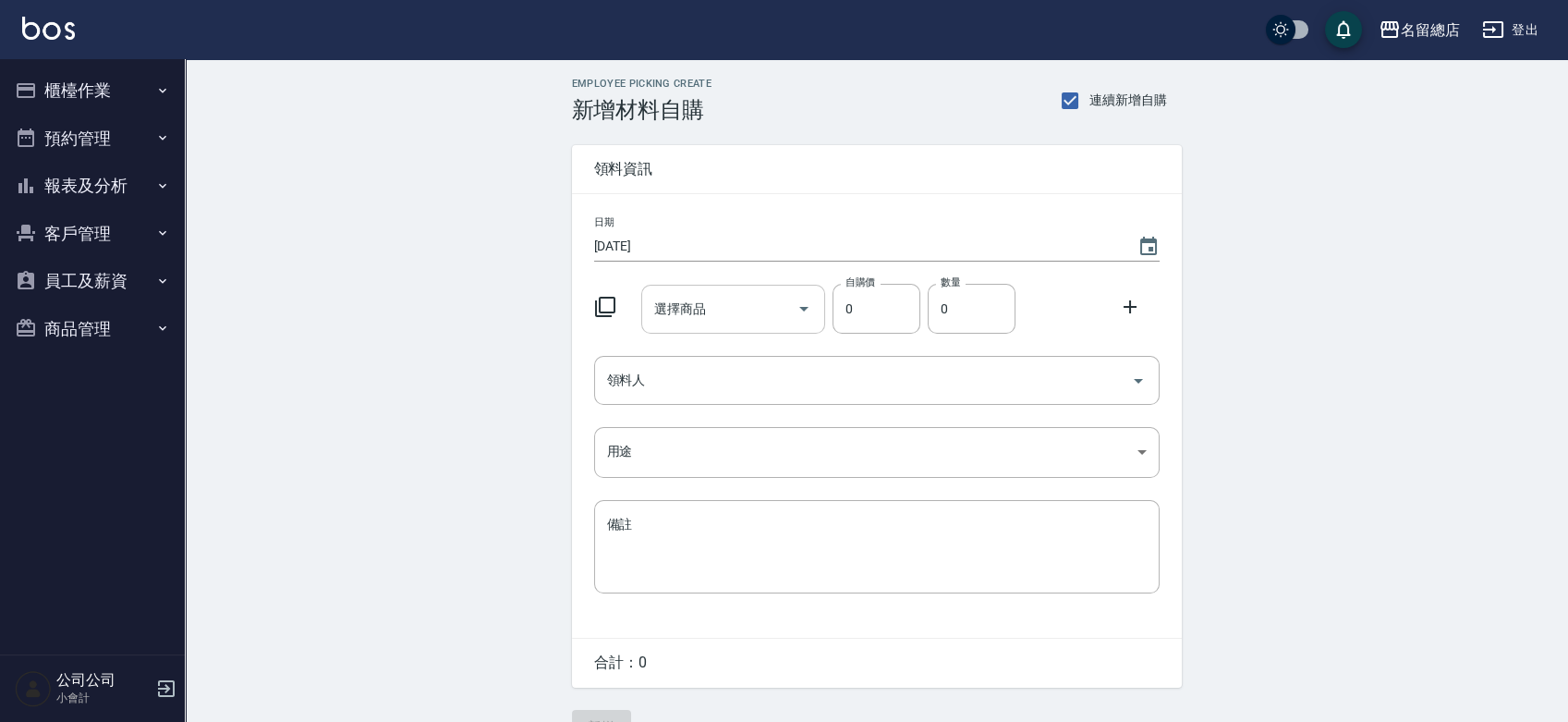
click at [708, 311] on input "選擇商品" at bounding box center [719, 308] width 140 height 32
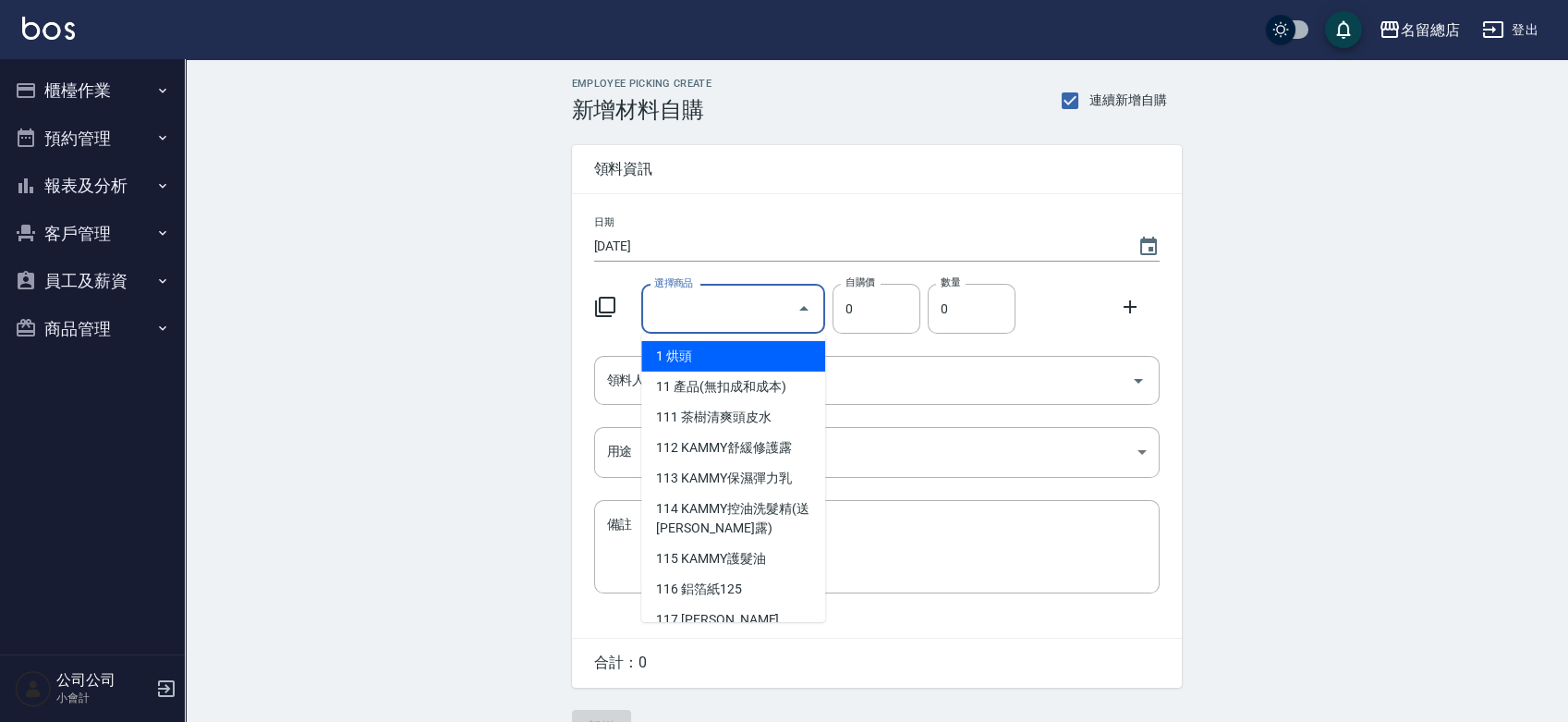
type input "其他"
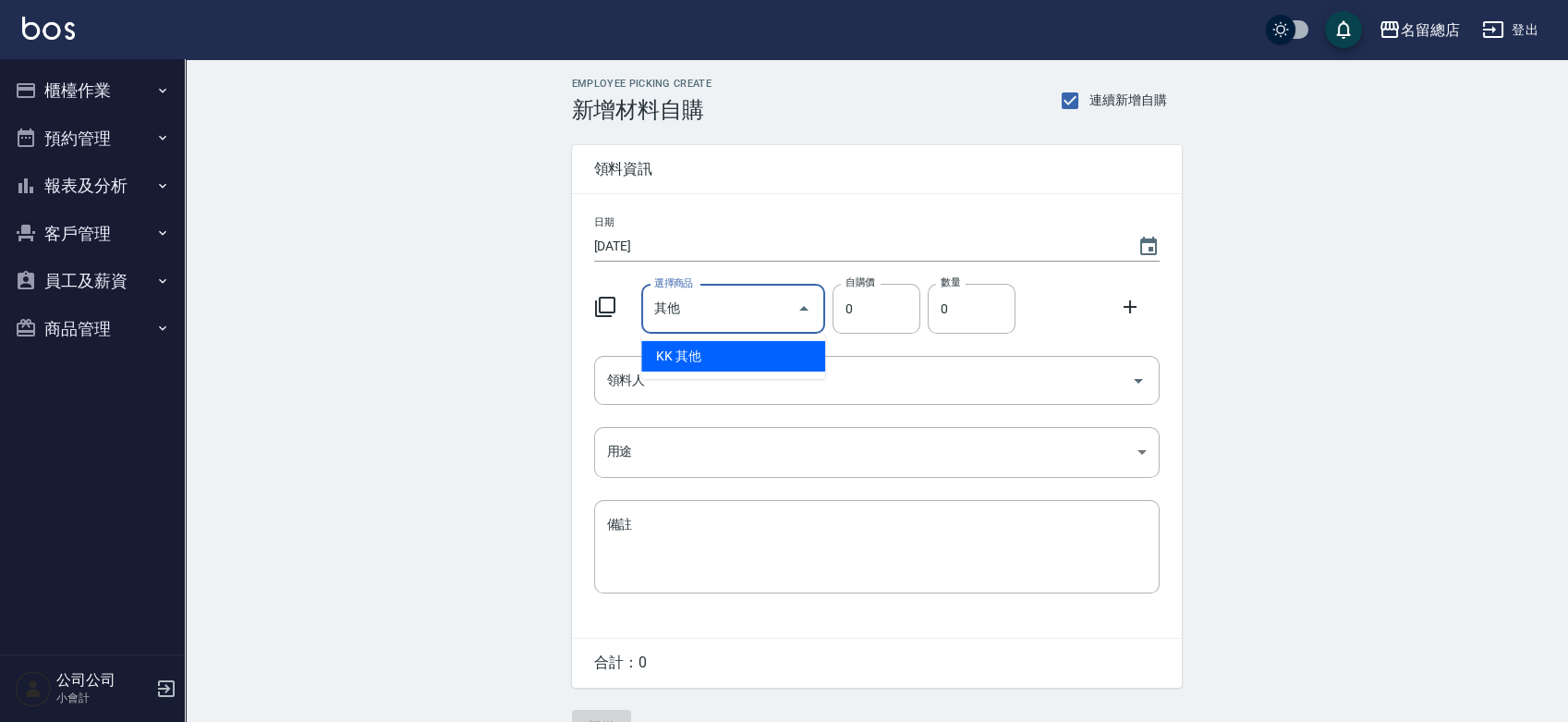
drag, startPoint x: 715, startPoint y: 323, endPoint x: 731, endPoint y: 347, distance: 28.8
click at [731, 347] on li "KK 其他" at bounding box center [733, 355] width 184 height 31
type input "1"
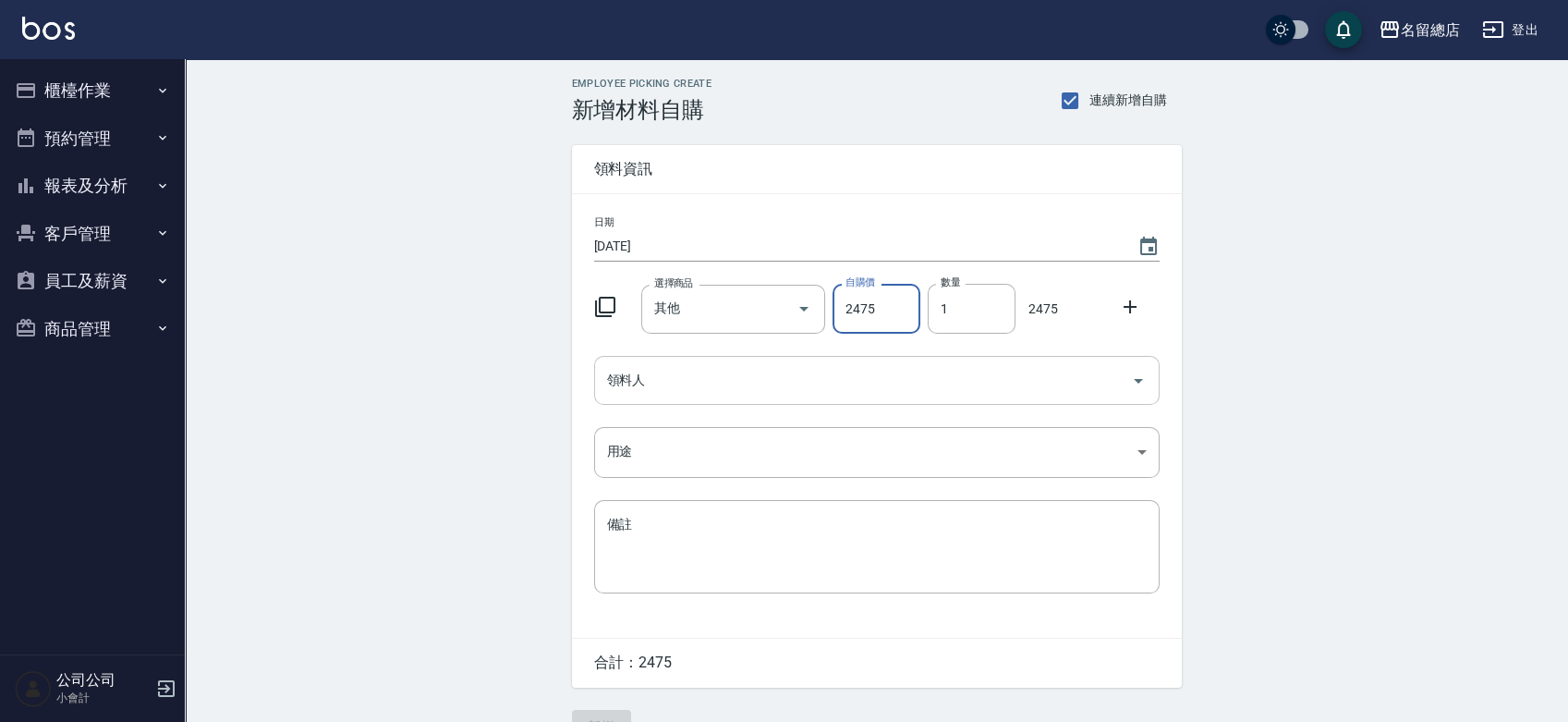
type input "2475"
click at [737, 364] on input "領料人" at bounding box center [863, 380] width 521 height 32
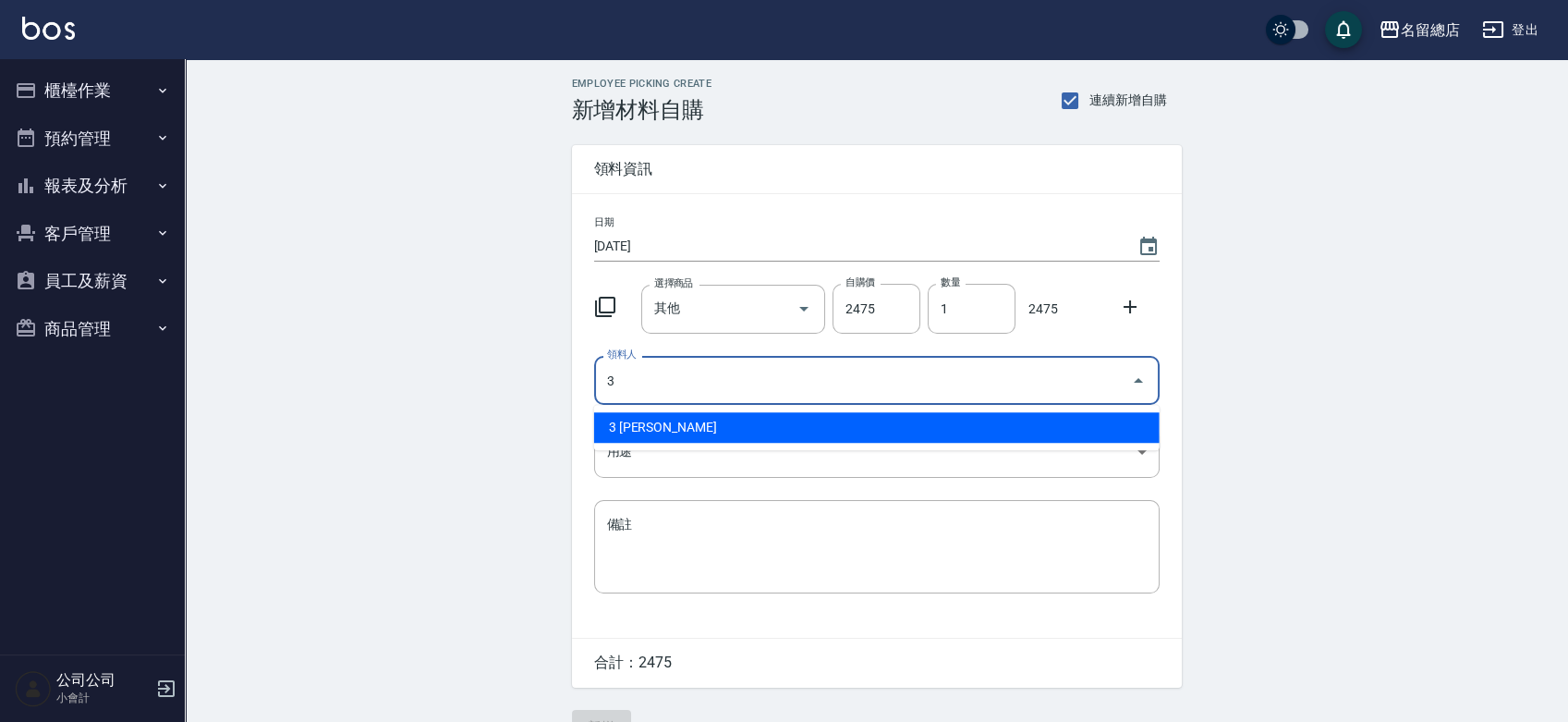
type input "3 [PERSON_NAME]"
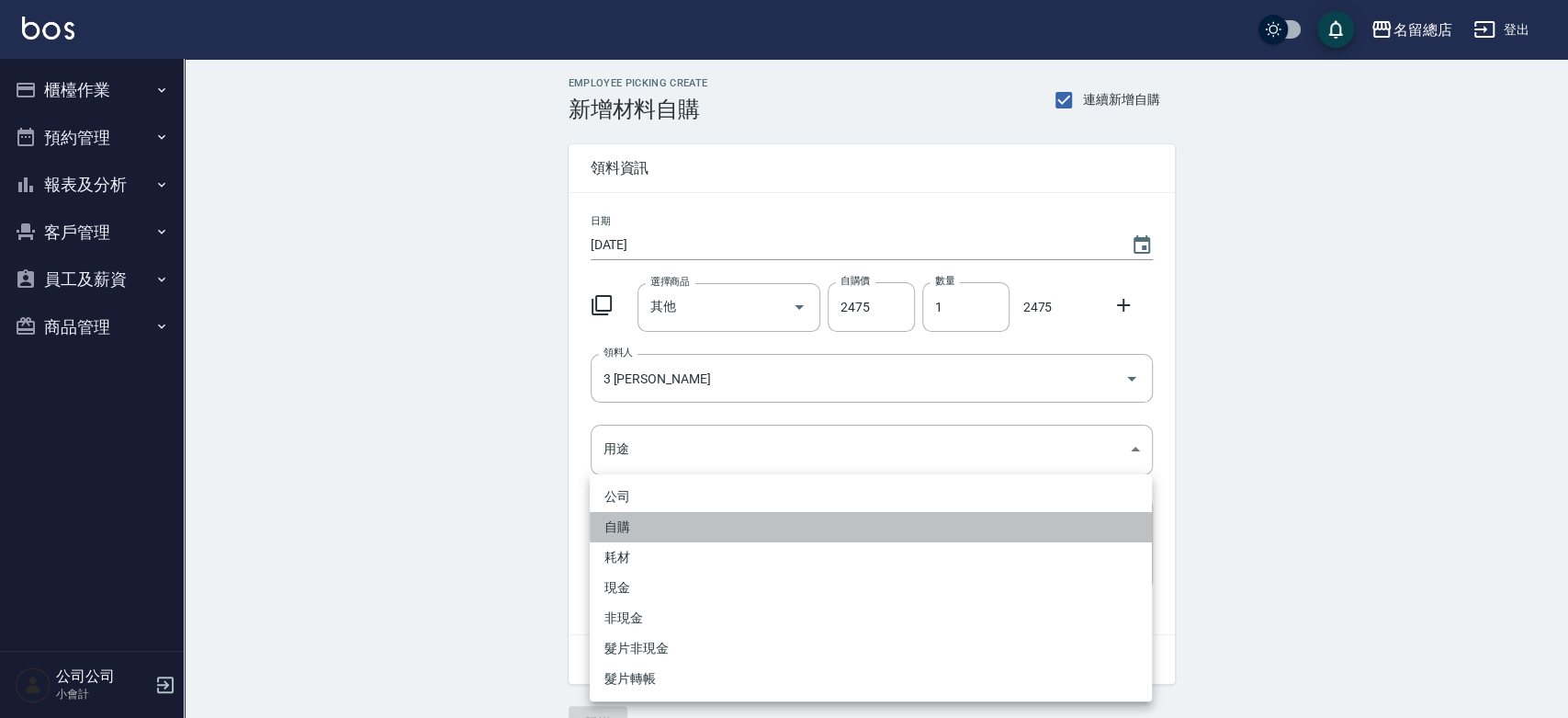
click at [674, 528] on li "自購" at bounding box center [870, 527] width 562 height 30
type input "自購"
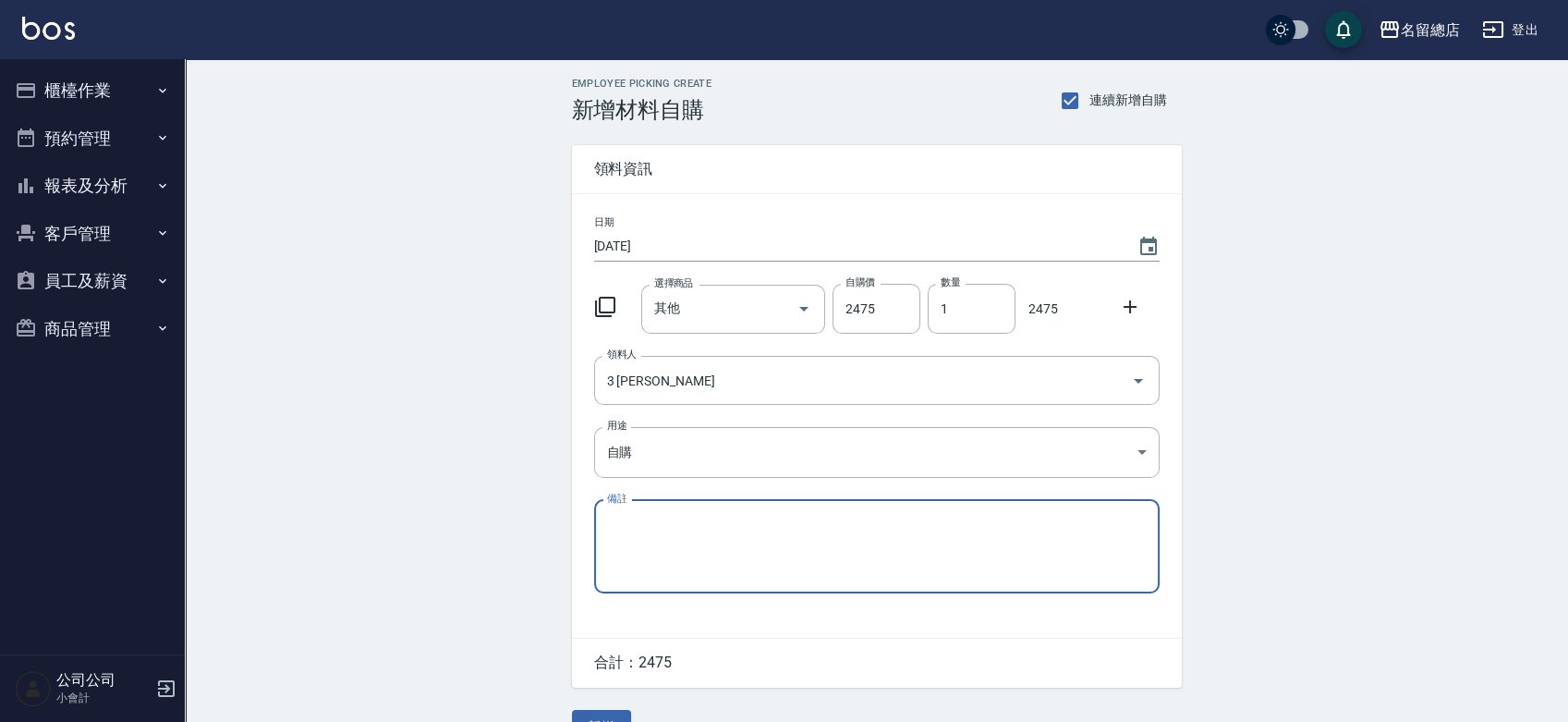
paste textarea "8/22-9/11貨款"
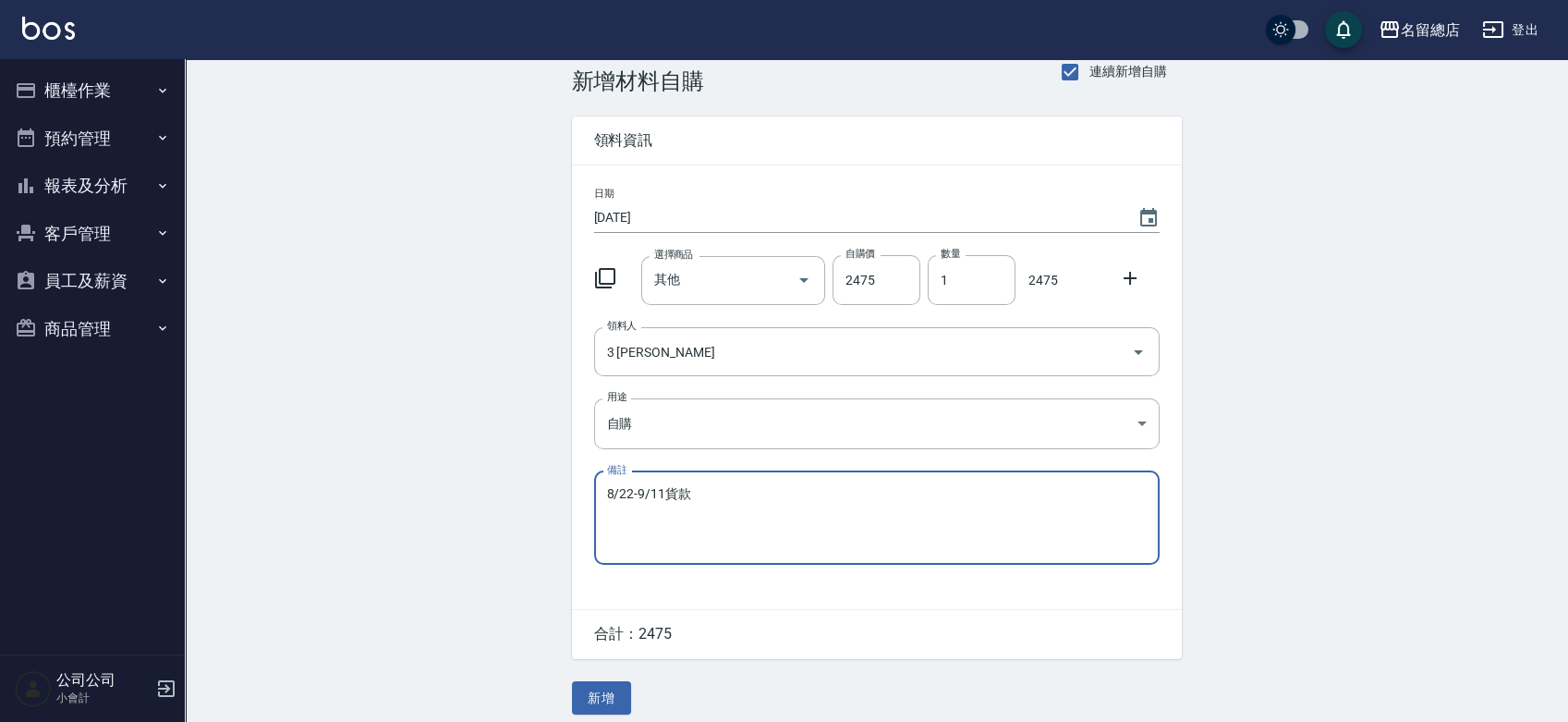
scroll to position [41, 0]
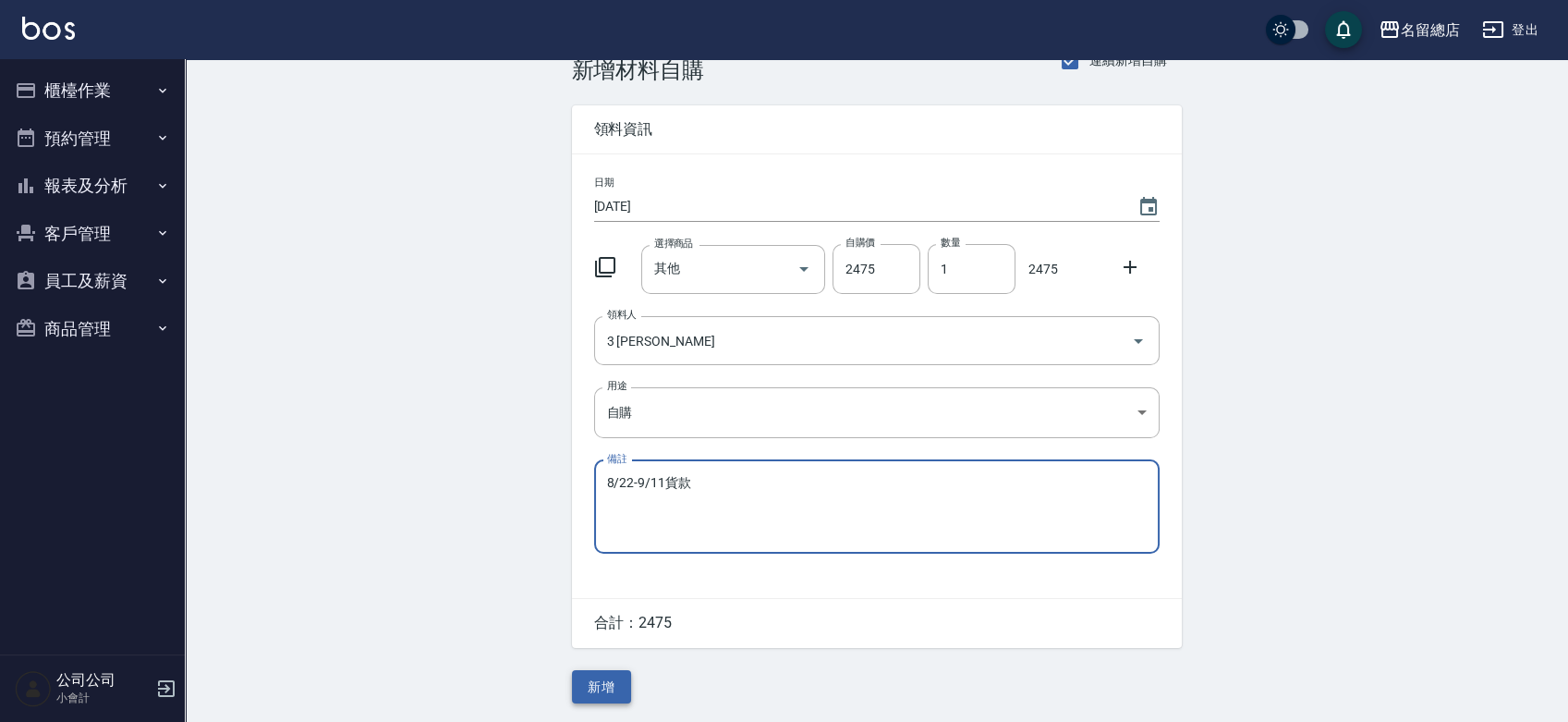
type textarea "8/22-9/11貨款"
click at [596, 683] on button "新增" at bounding box center [602, 687] width 59 height 34
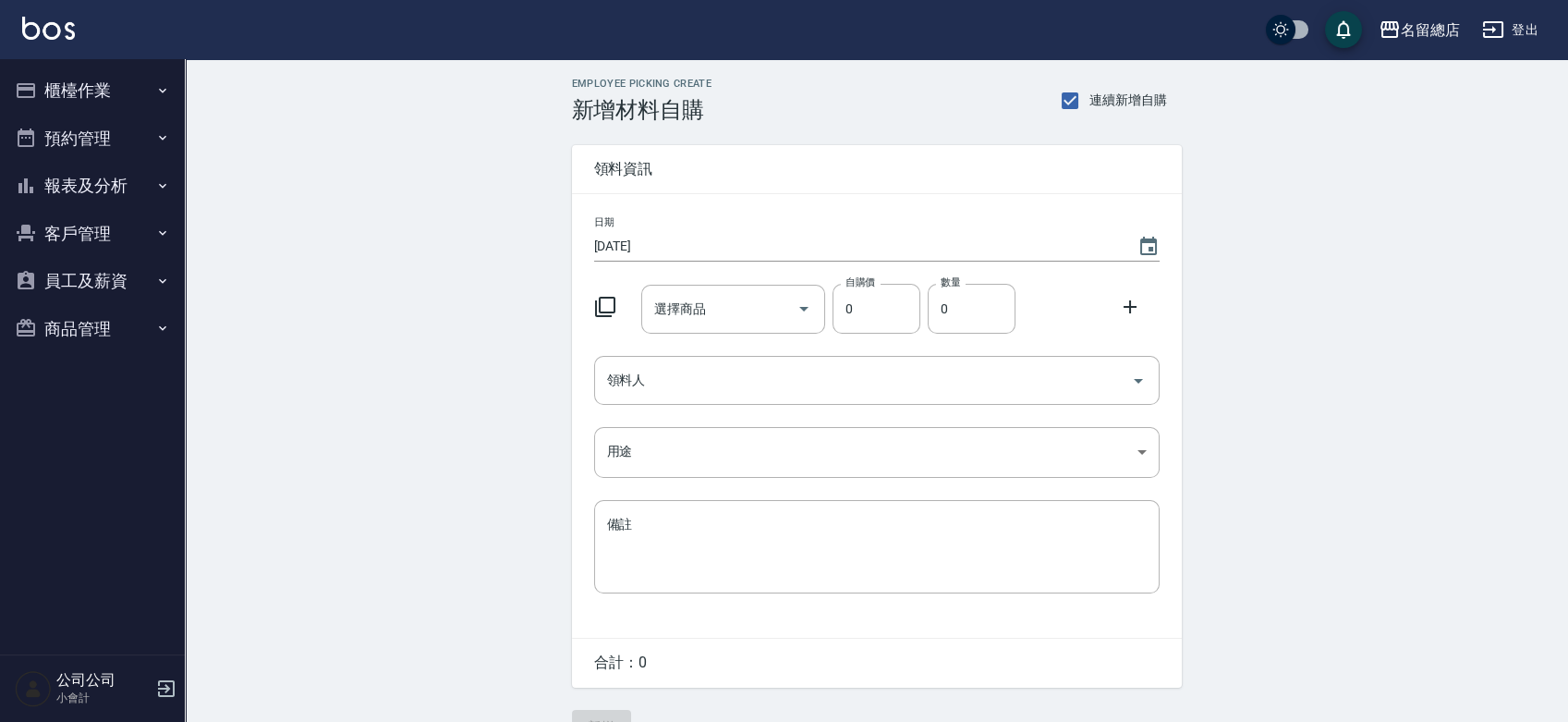
click at [83, 86] on button "櫃檯作業" at bounding box center [93, 91] width 170 height 48
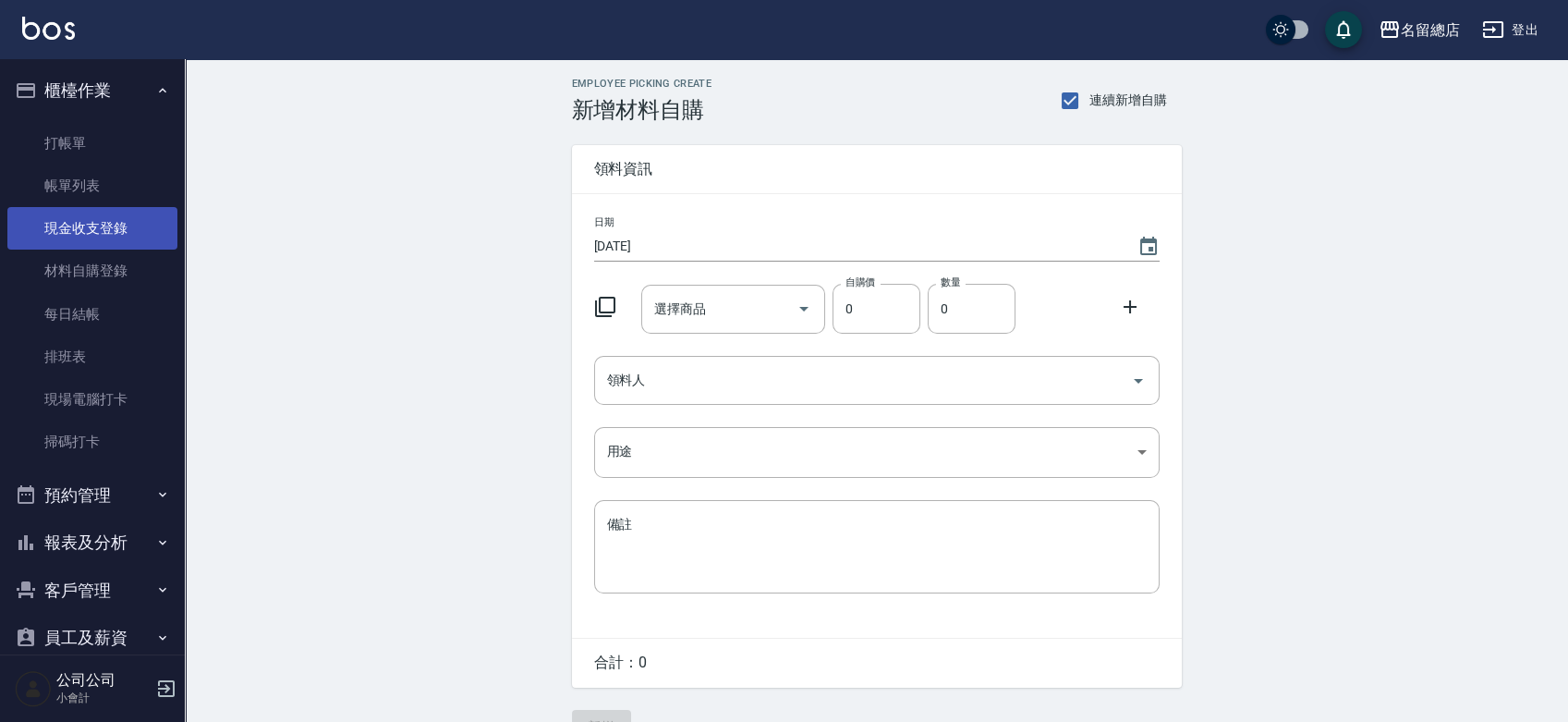
click at [106, 218] on link "現金收支登錄" at bounding box center [93, 229] width 170 height 43
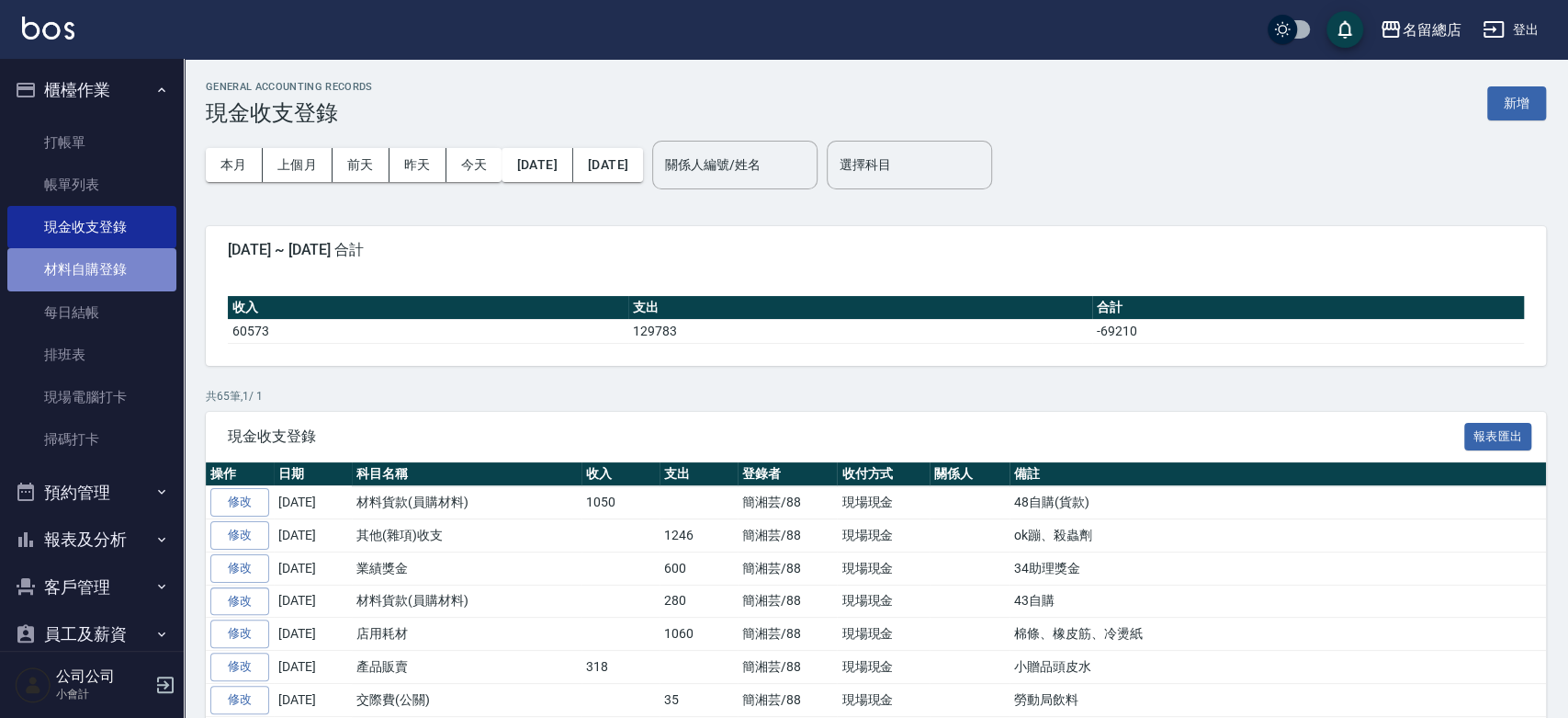
click at [103, 271] on link "材料自購登錄" at bounding box center [92, 270] width 169 height 42
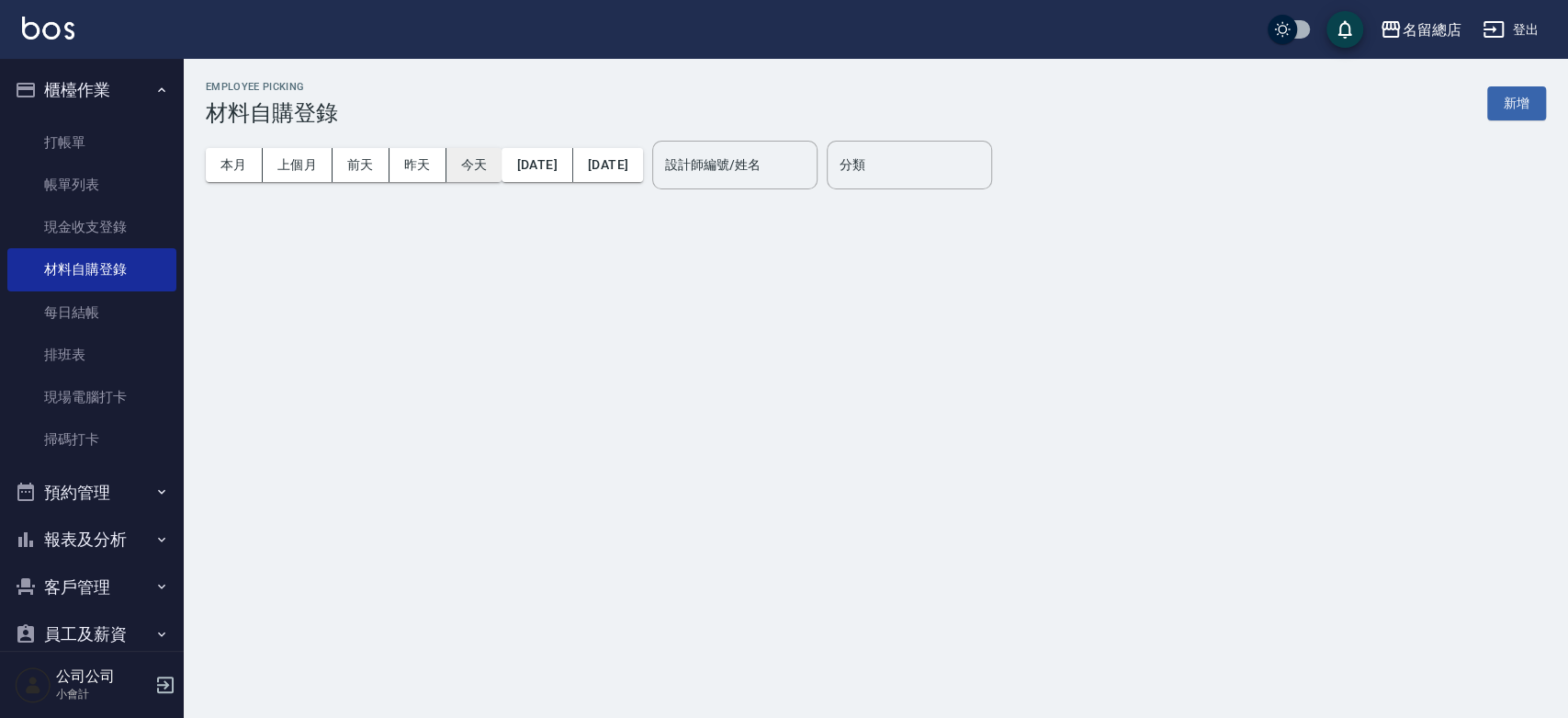
click at [479, 160] on button "今天" at bounding box center [474, 165] width 56 height 34
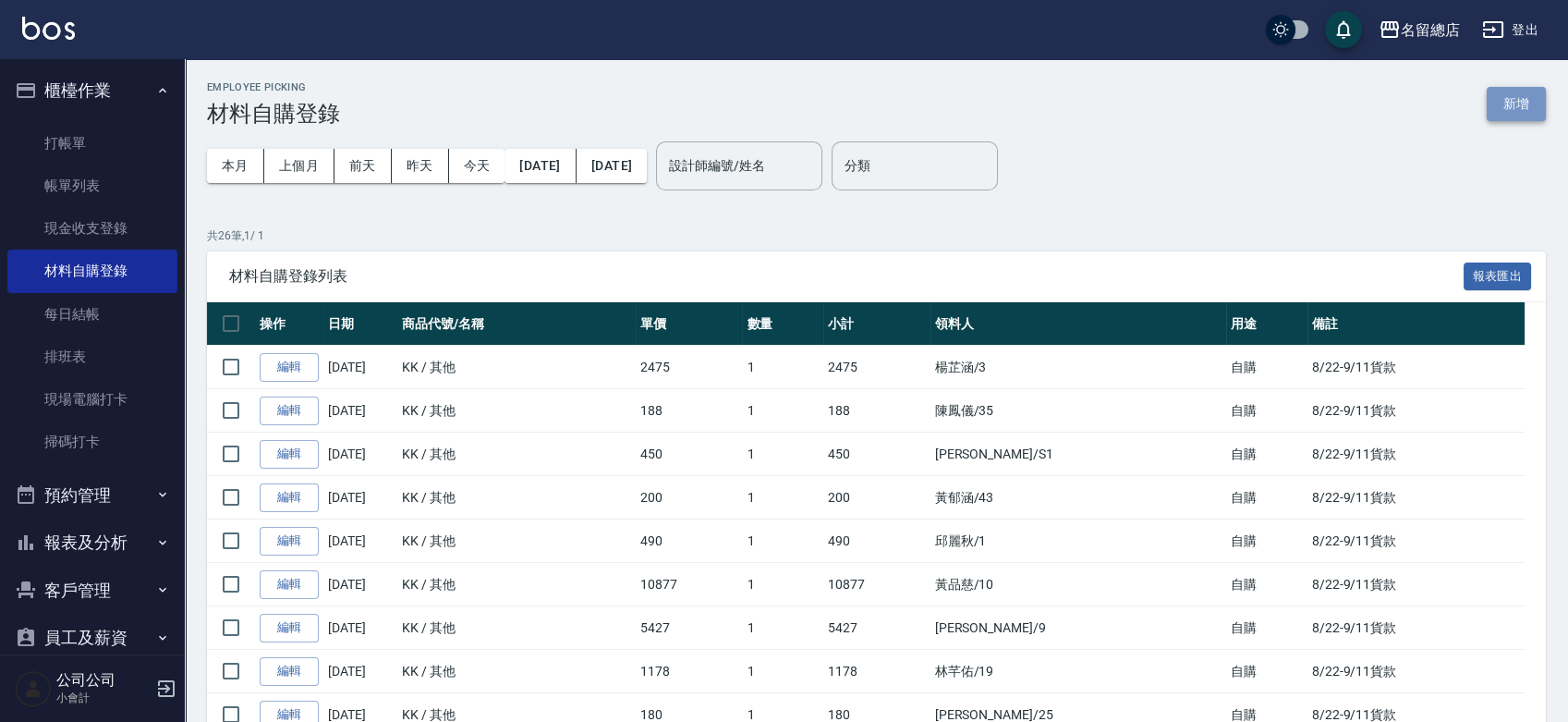
click at [1530, 102] on button "新增" at bounding box center [1516, 104] width 59 height 34
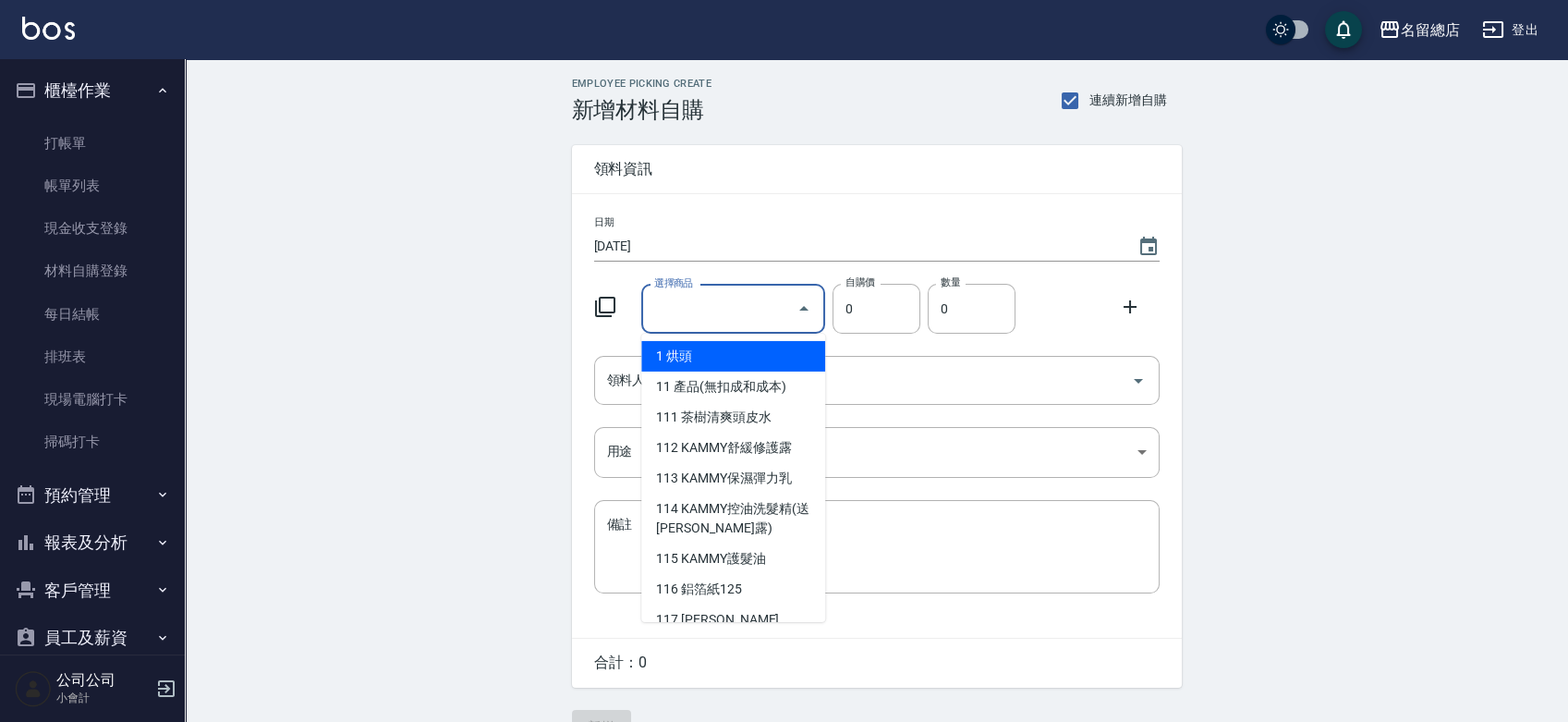
click at [742, 308] on input "選擇商品" at bounding box center [719, 308] width 140 height 32
type input "其他"
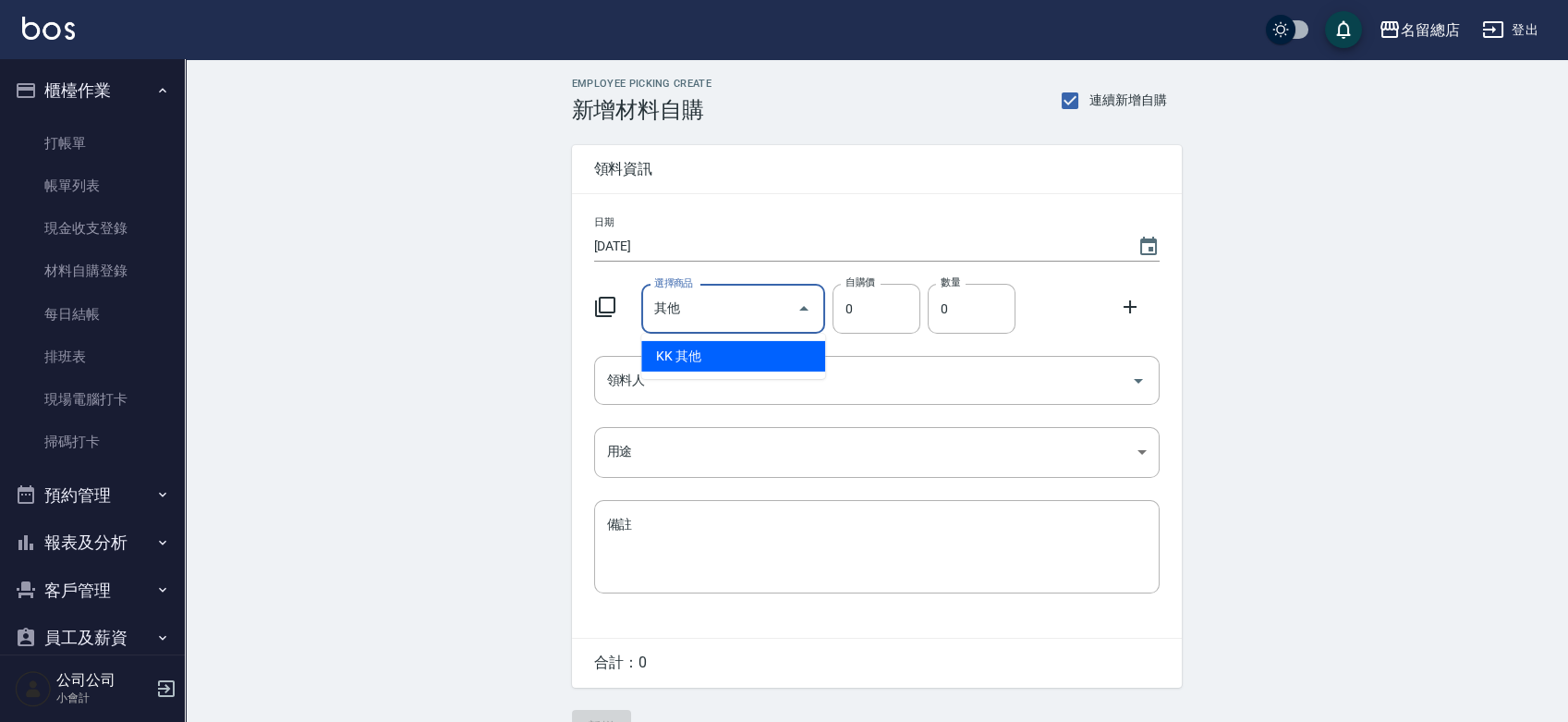
click at [753, 360] on li "KK 其他" at bounding box center [733, 355] width 184 height 31
type input "1"
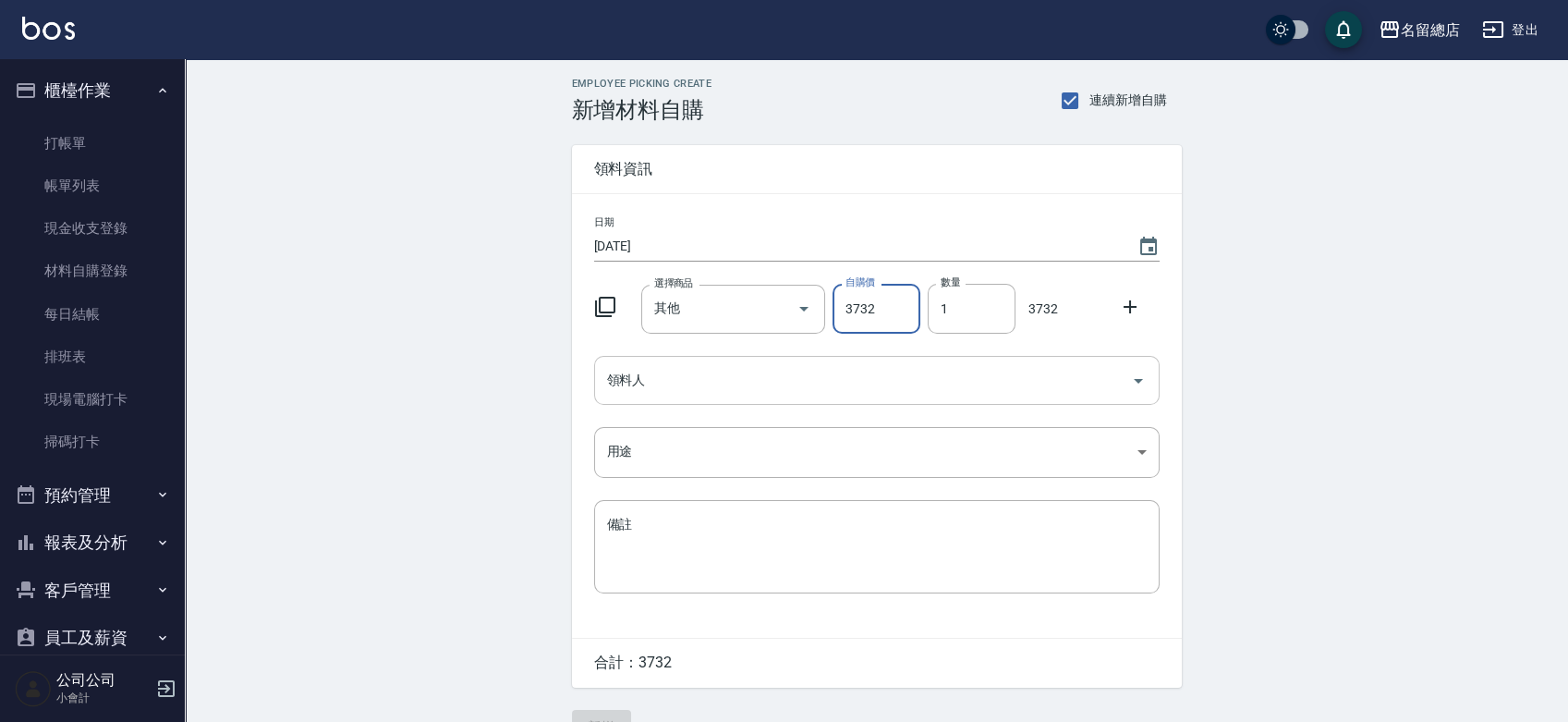
type input "3732"
click at [783, 384] on input "領料人" at bounding box center [863, 380] width 521 height 32
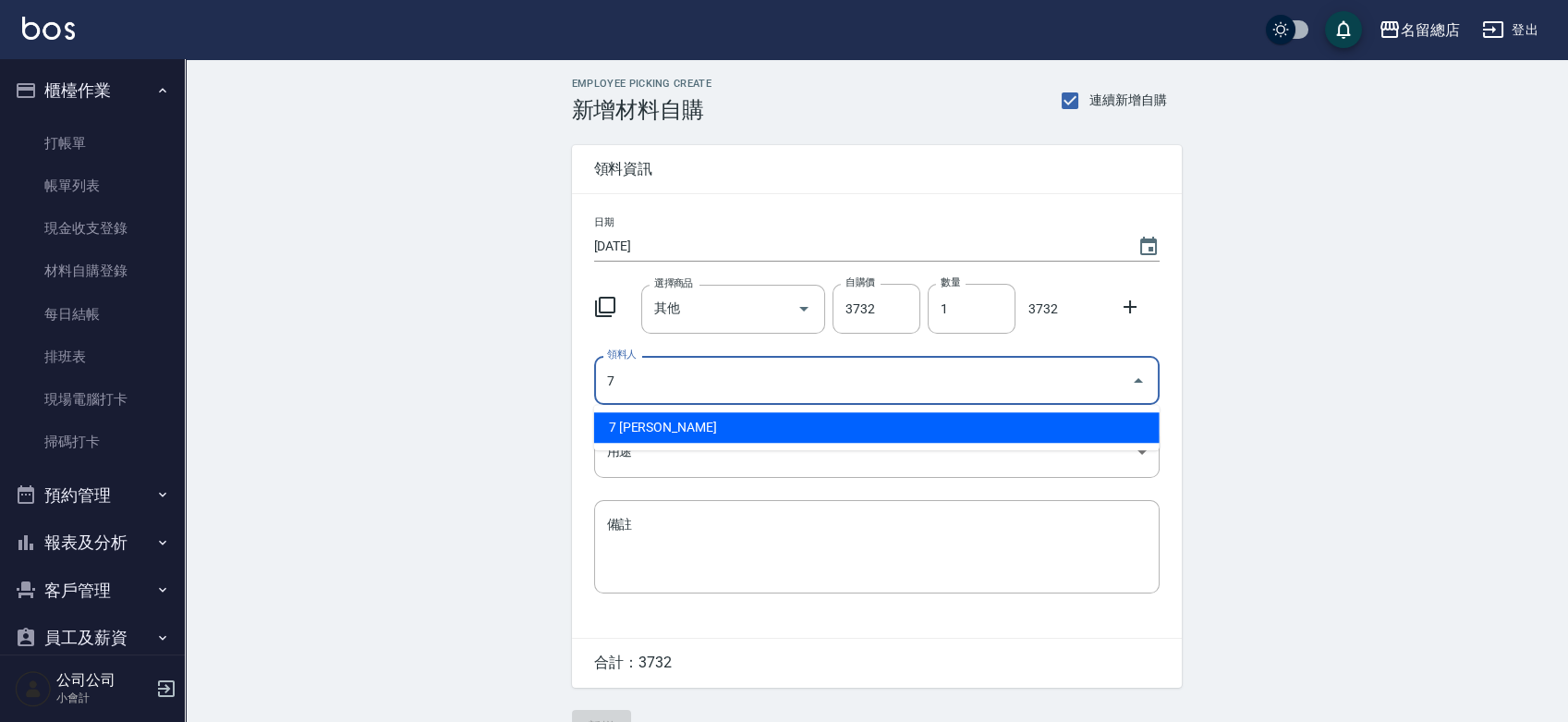
type input "7 [PERSON_NAME]"
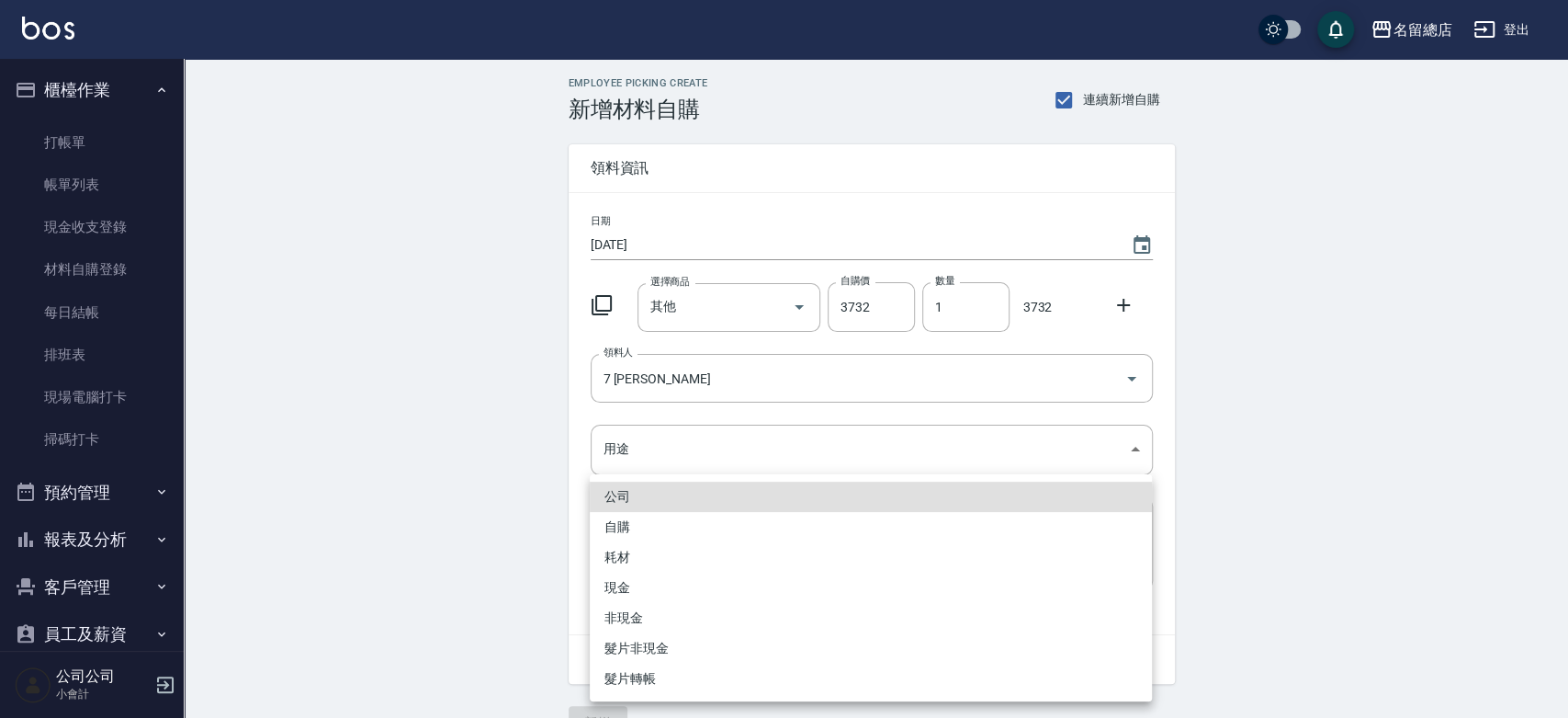
click at [658, 518] on li "自購" at bounding box center [870, 527] width 562 height 30
type input "自購"
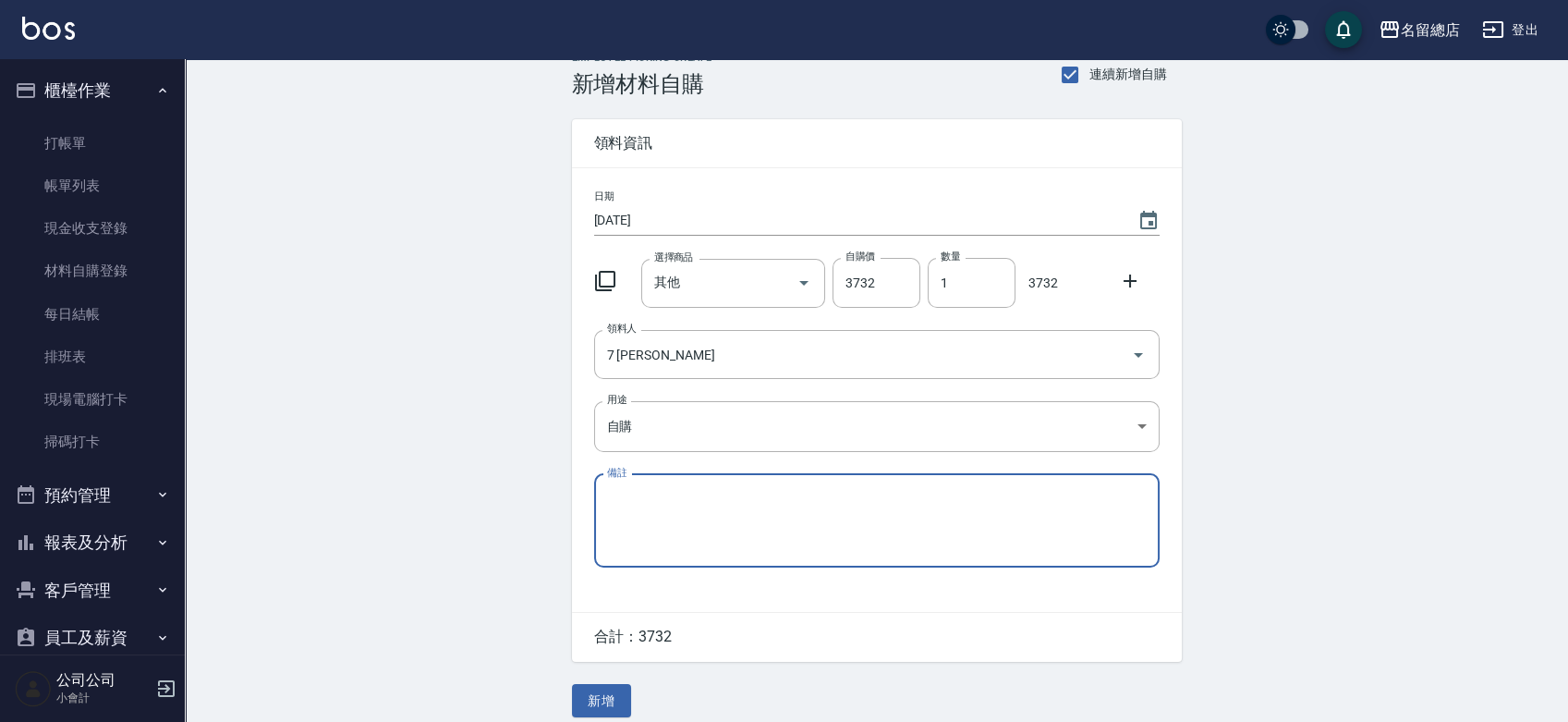
scroll to position [41, 0]
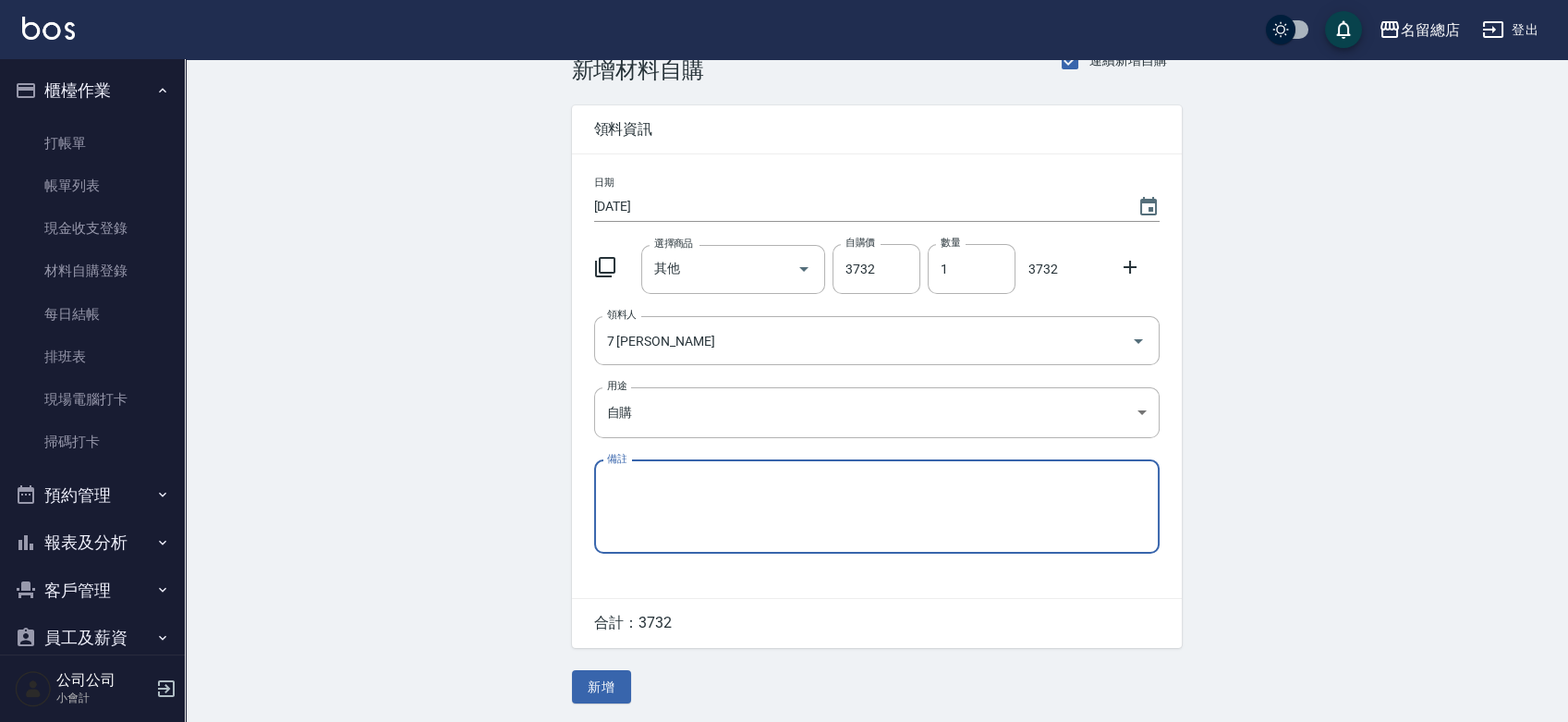
paste textarea "8/22-9/11貨款"
type textarea "8/22-9/11貨款"
drag, startPoint x: 631, startPoint y: 687, endPoint x: 623, endPoint y: 678, distance: 12.0
click at [631, 685] on div "Employee Picking Create 新增材料自購 連續新增自購 領料資訊 日期 [DATE] 選擇商品 其他 選擇商品 自購價 3732 自購價 …" at bounding box center [877, 370] width 647 height 703
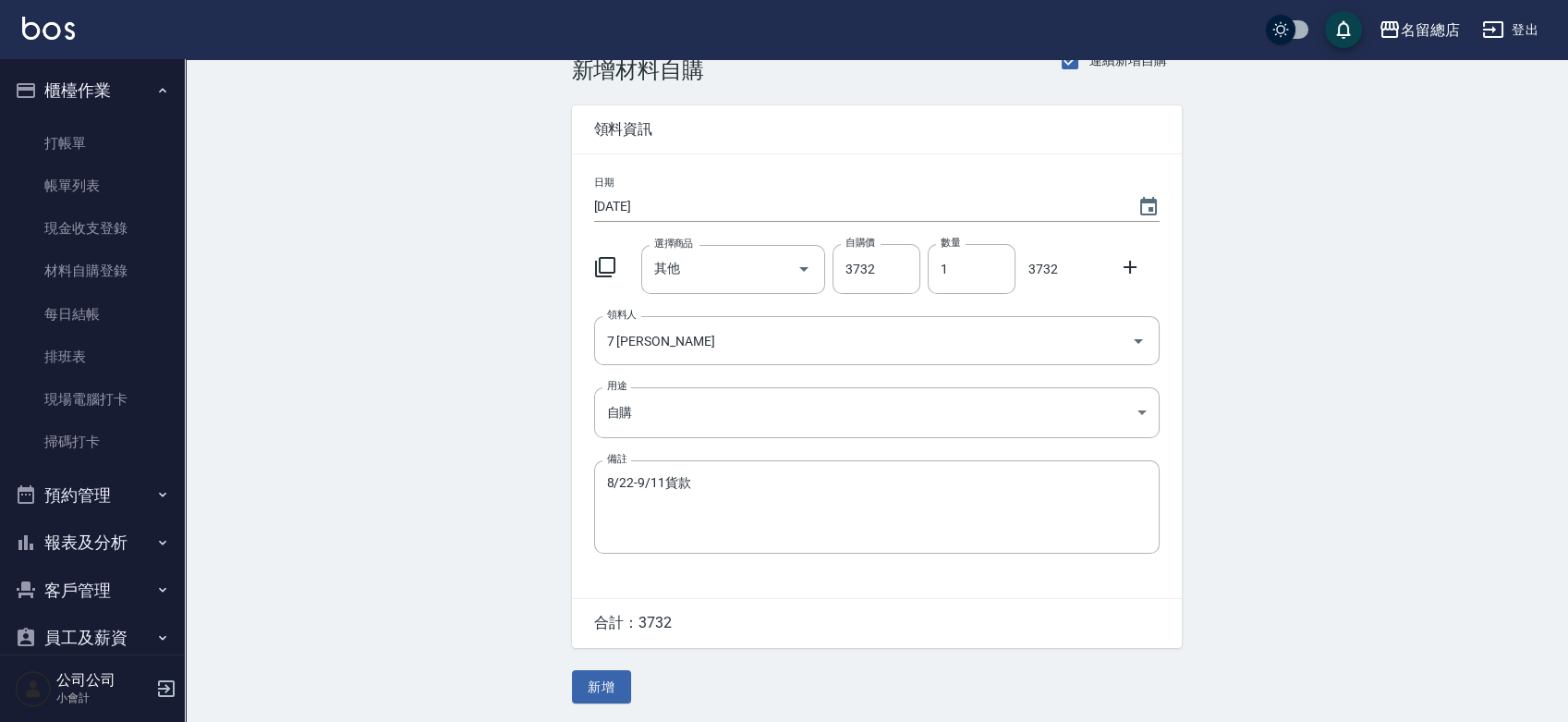
click at [624, 675] on button "新增" at bounding box center [602, 687] width 59 height 34
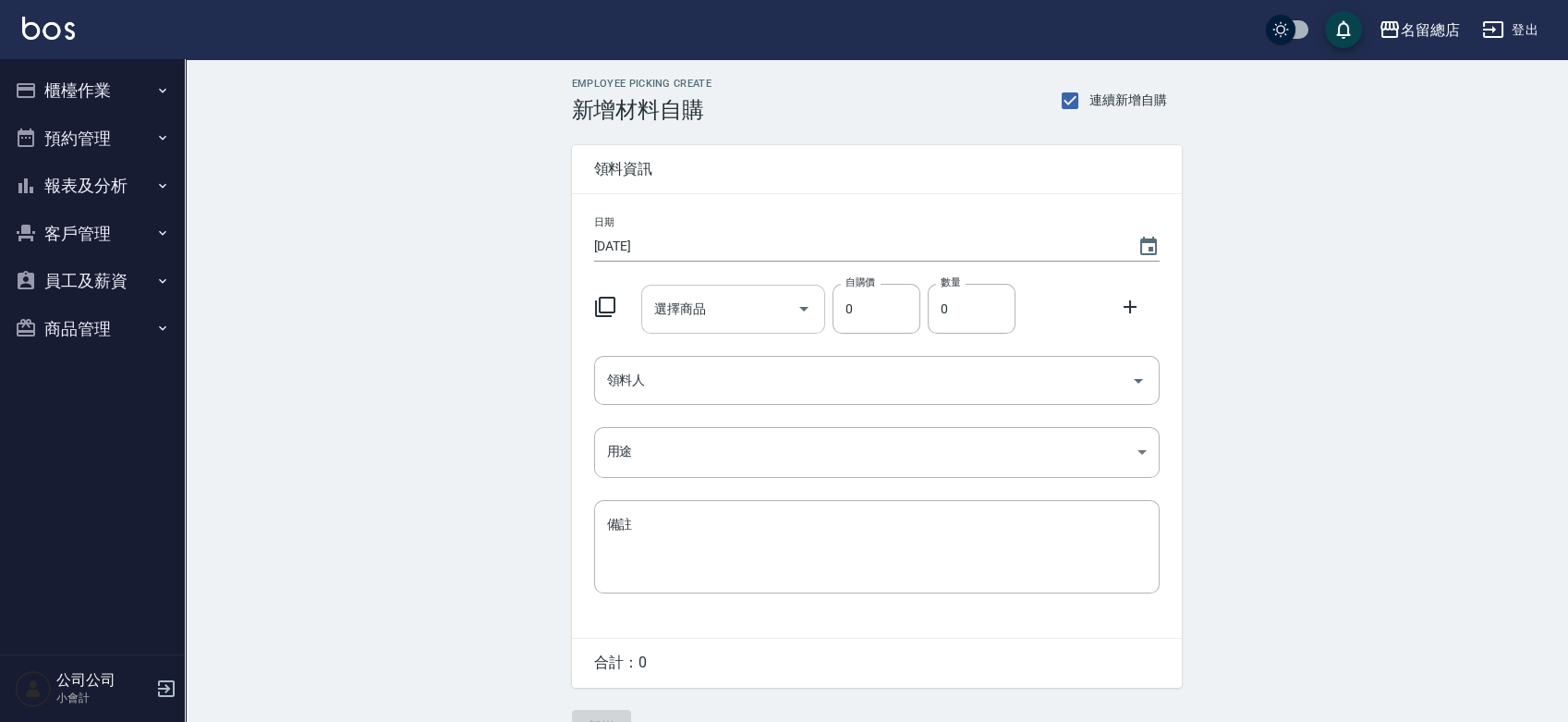
click at [727, 299] on input "選擇商品" at bounding box center [719, 308] width 140 height 32
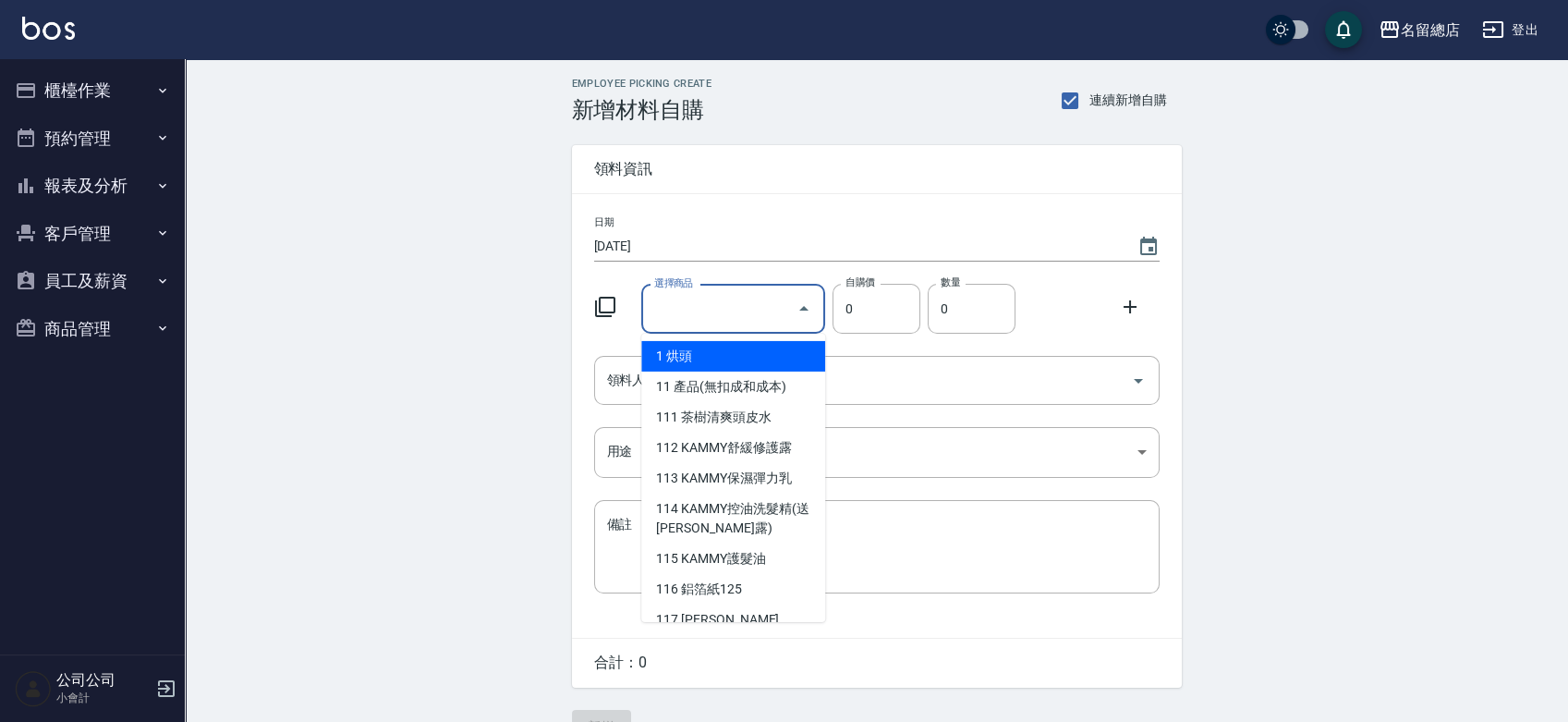
type input "其他"
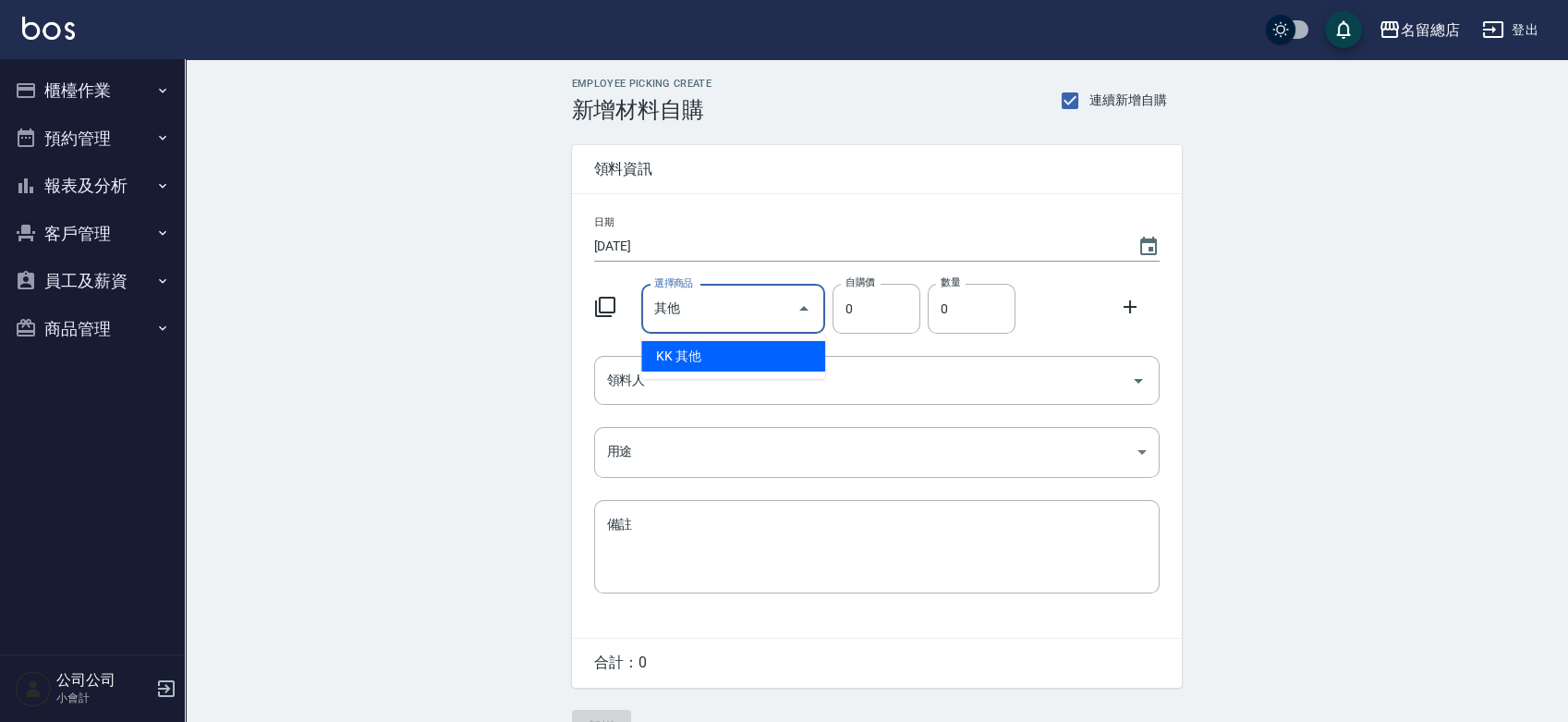
click at [716, 360] on li "KK 其他" at bounding box center [733, 355] width 184 height 31
type input "1"
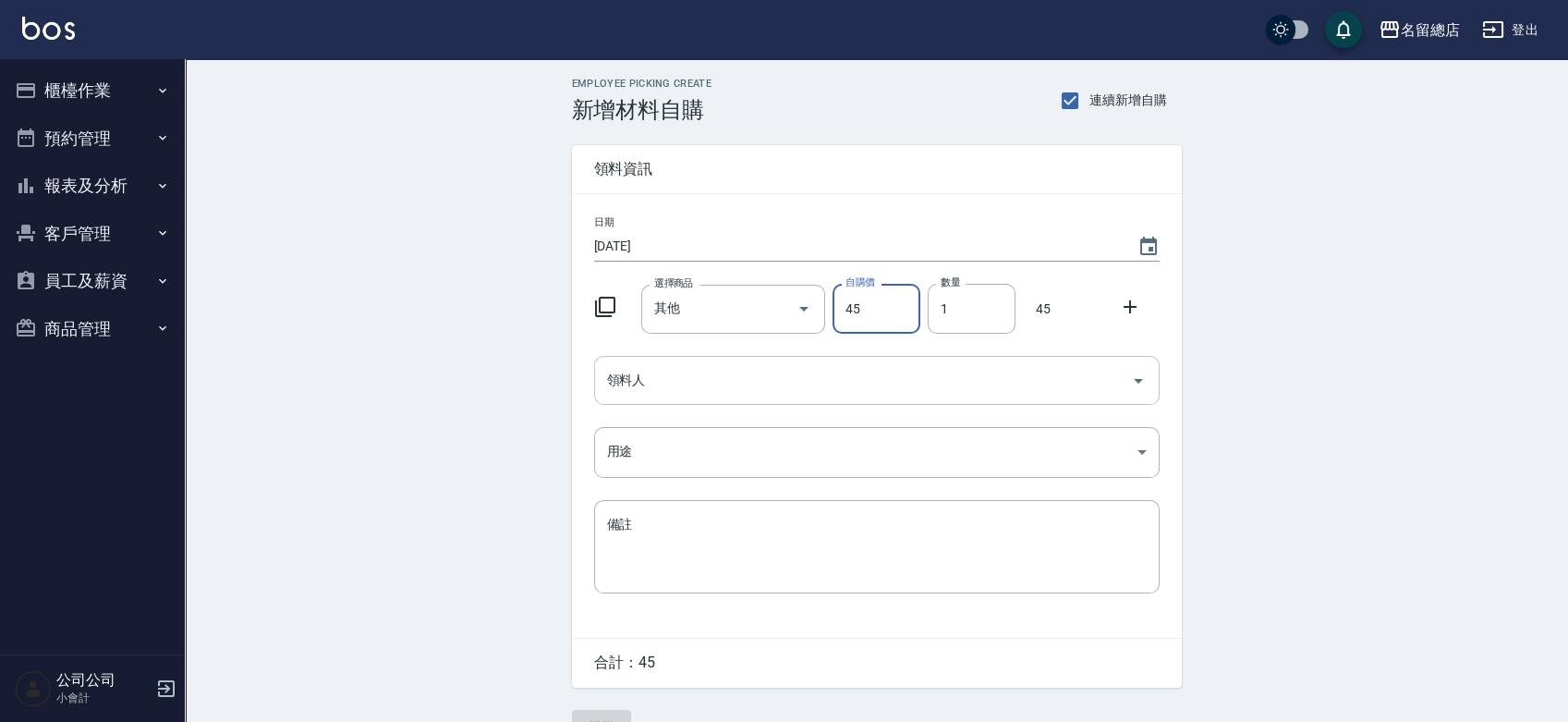
type input "45"
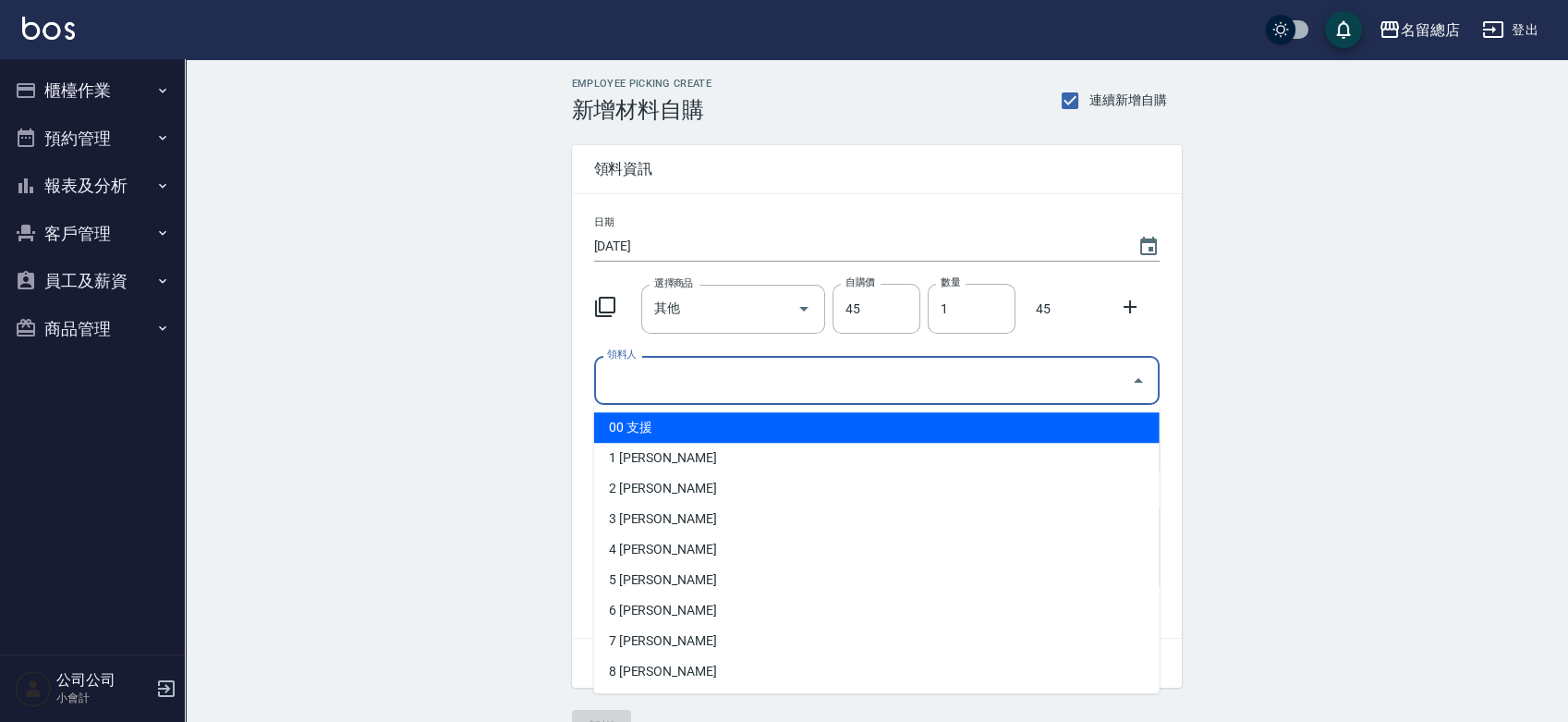
click at [692, 379] on input "領料人" at bounding box center [863, 380] width 521 height 32
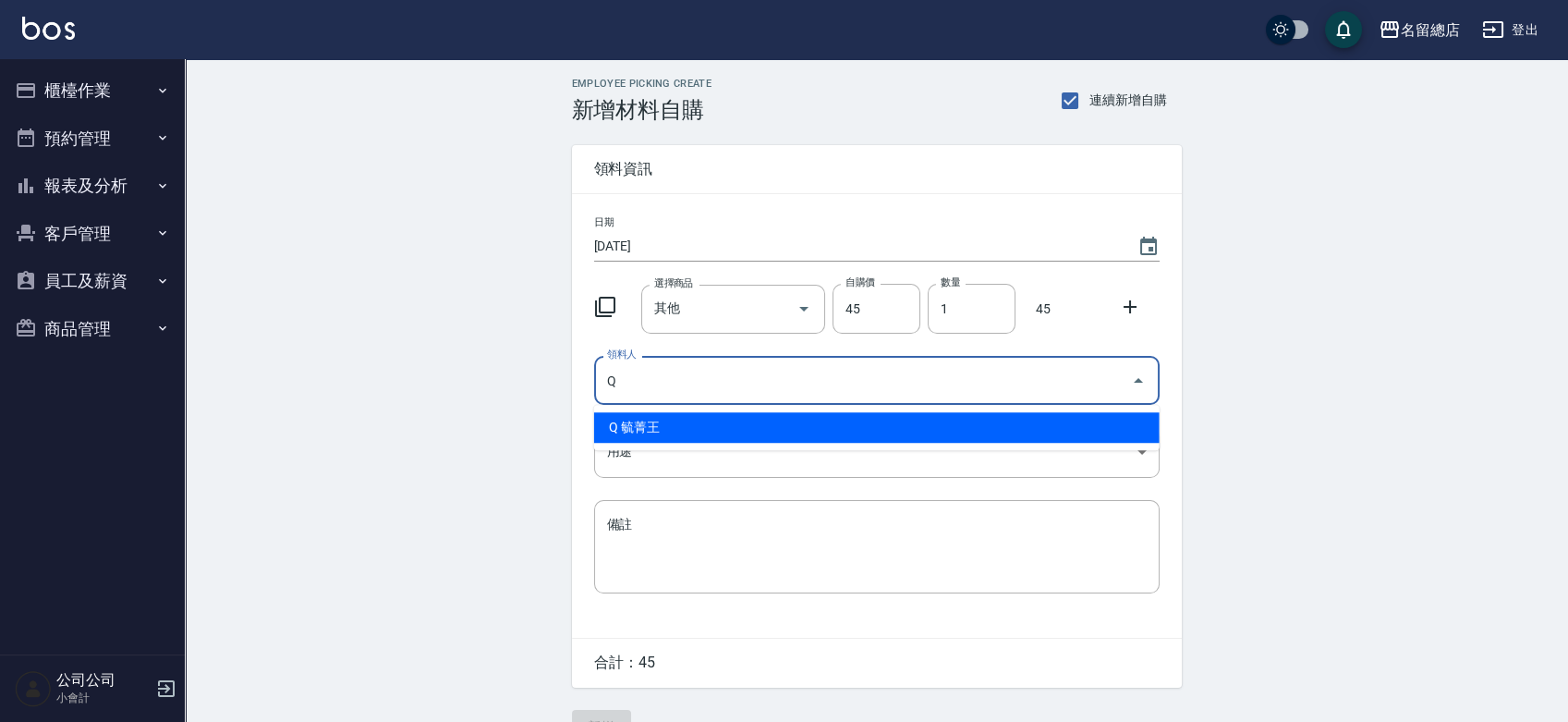
type input "Q 毓菁王"
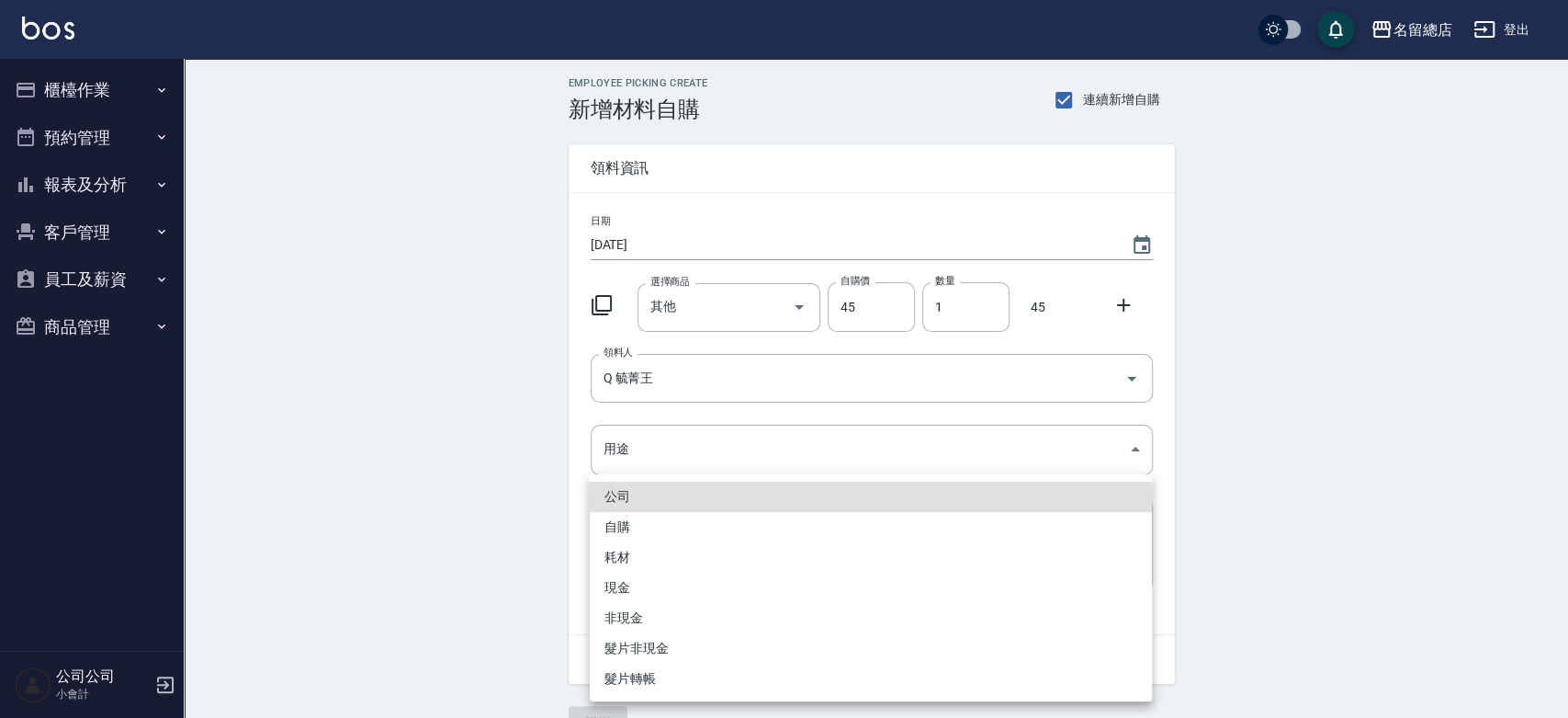
click at [667, 527] on li "自購" at bounding box center [870, 527] width 562 height 30
type input "自購"
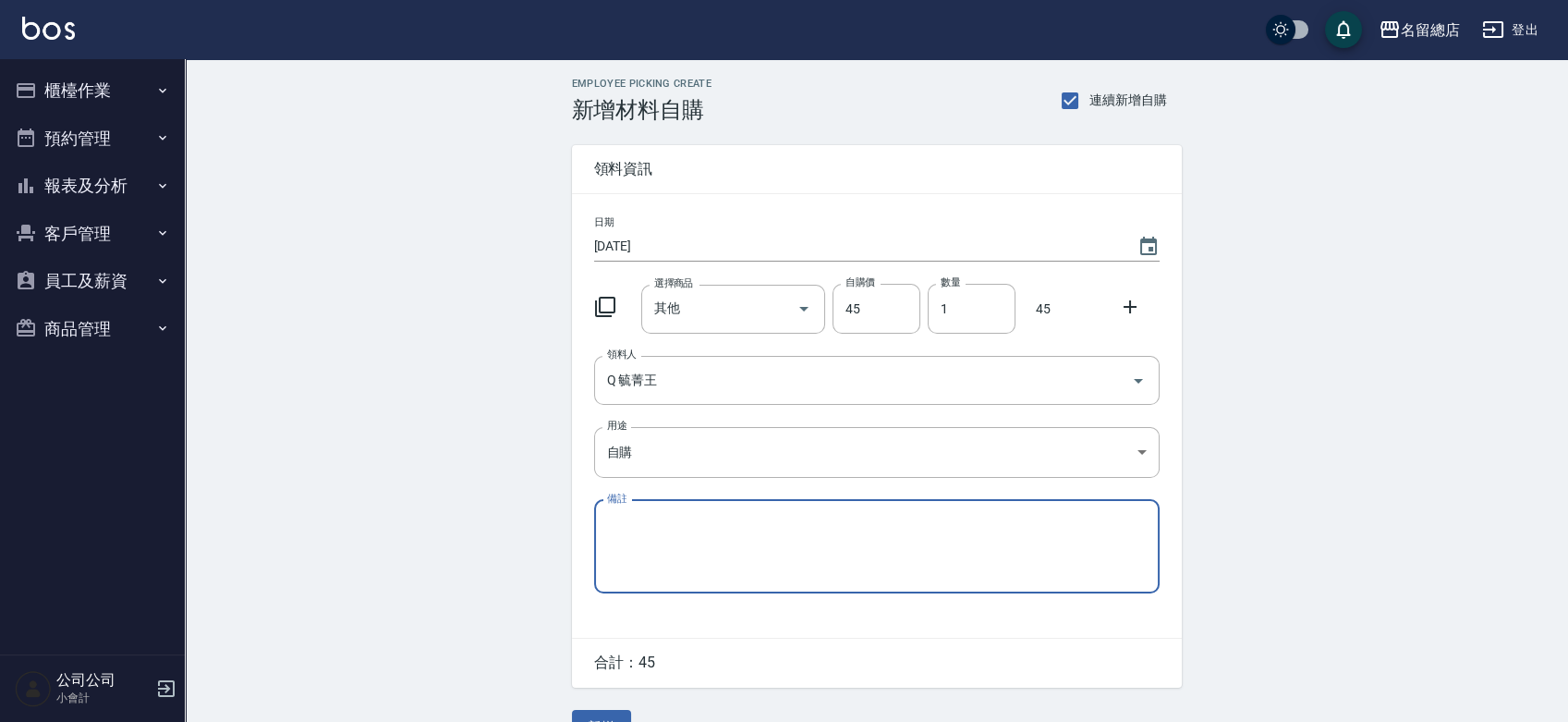
paste textarea "8/22-9/11貨款"
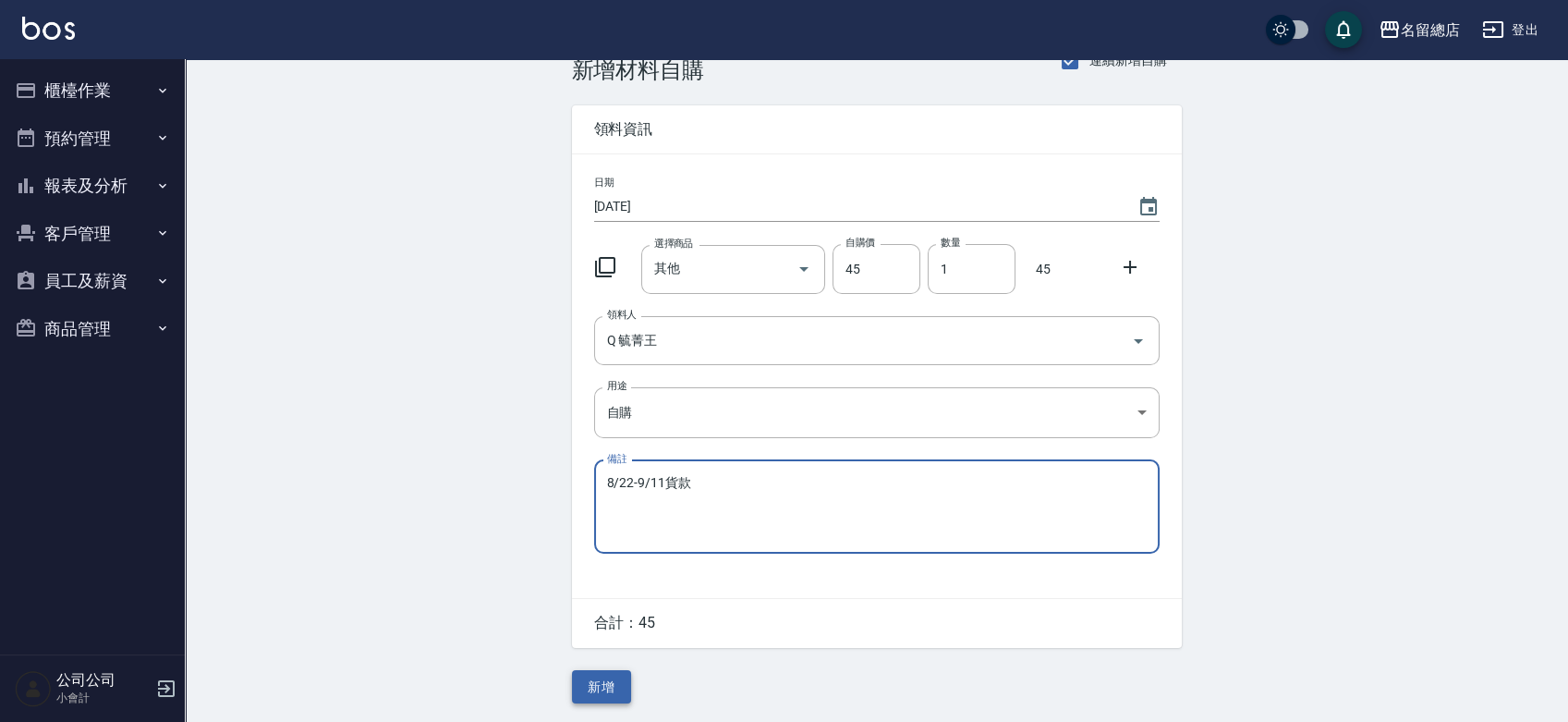
type textarea "8/22-9/11貨款"
click at [597, 686] on button "新增" at bounding box center [602, 687] width 59 height 34
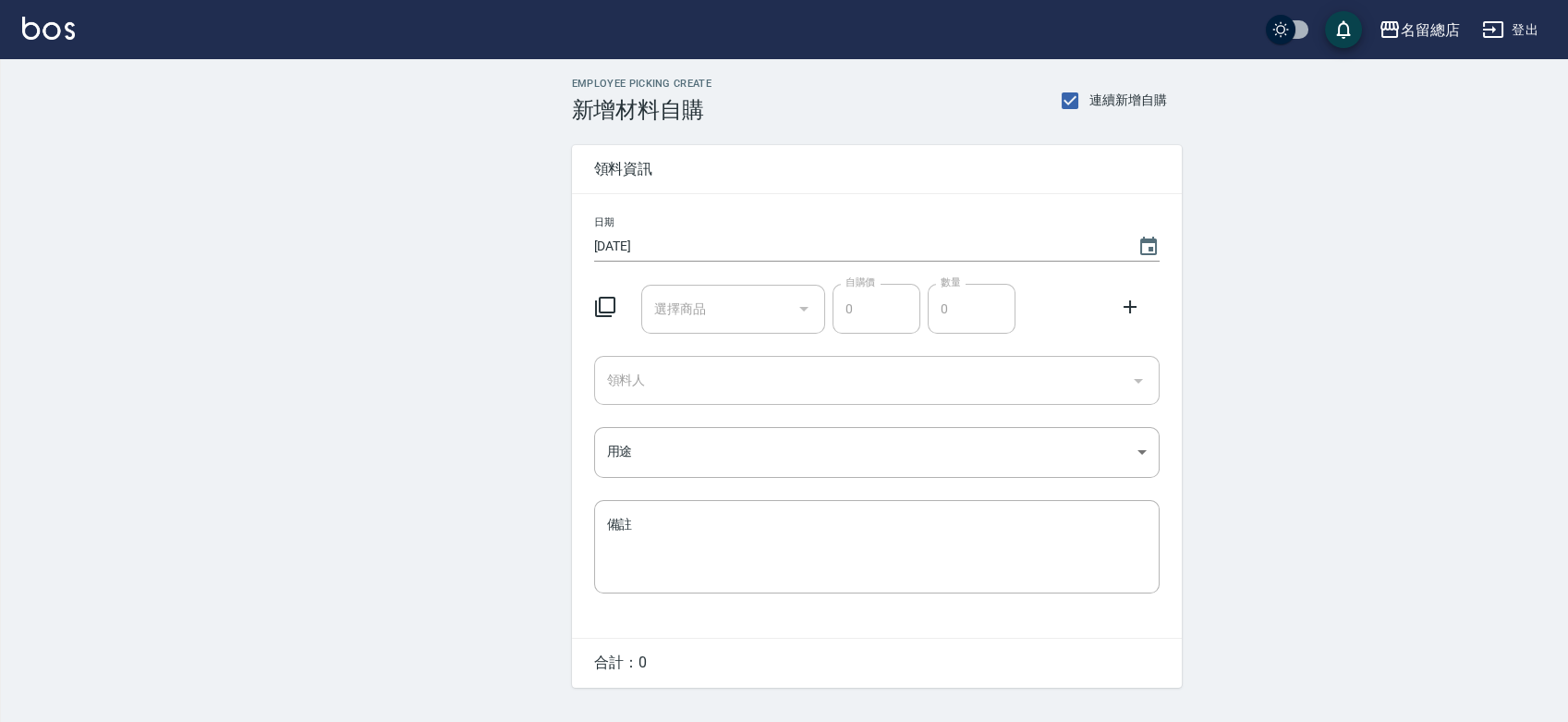
click at [720, 289] on div "選擇商品" at bounding box center [733, 308] width 184 height 49
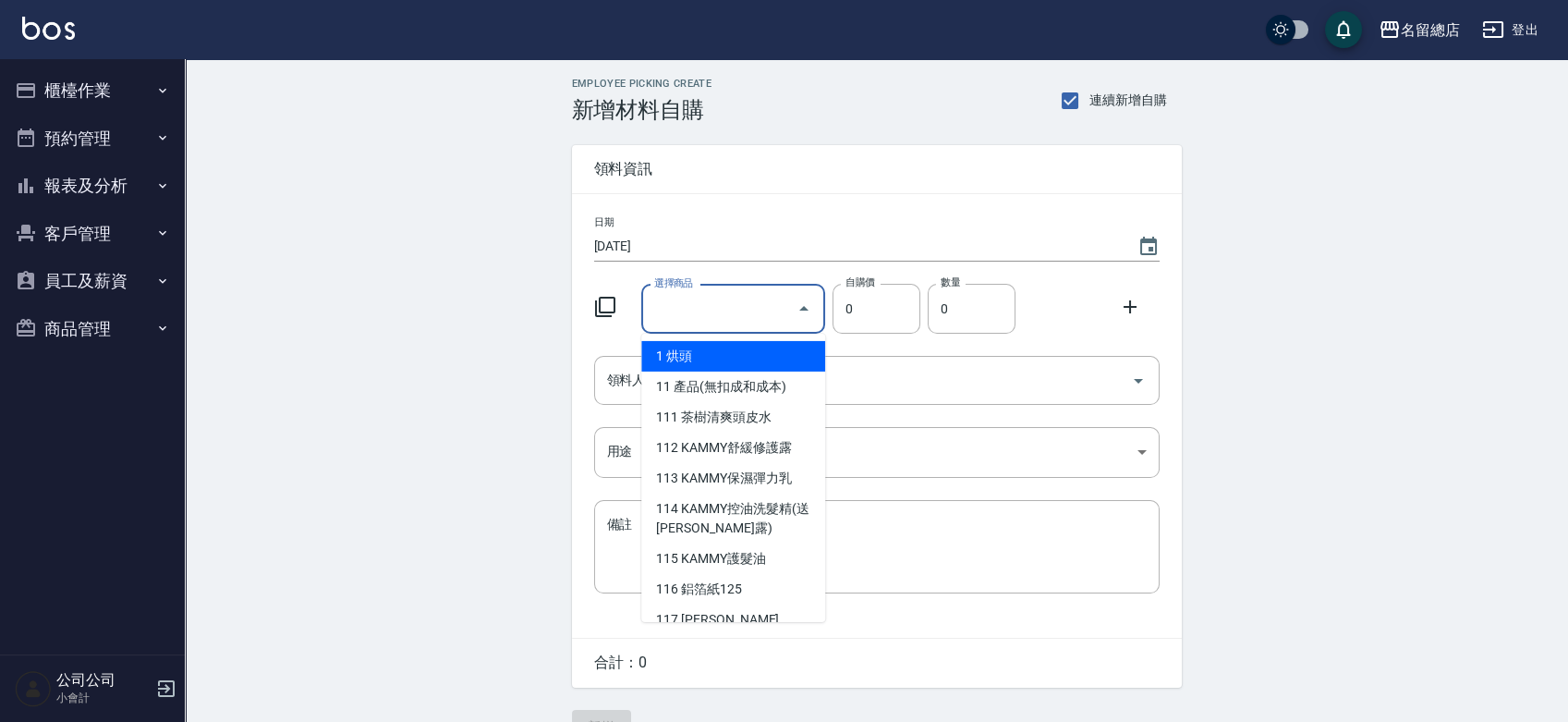
click at [703, 343] on li "1 烘頭" at bounding box center [733, 355] width 184 height 31
type input "烘頭"
type input "200"
type input "1"
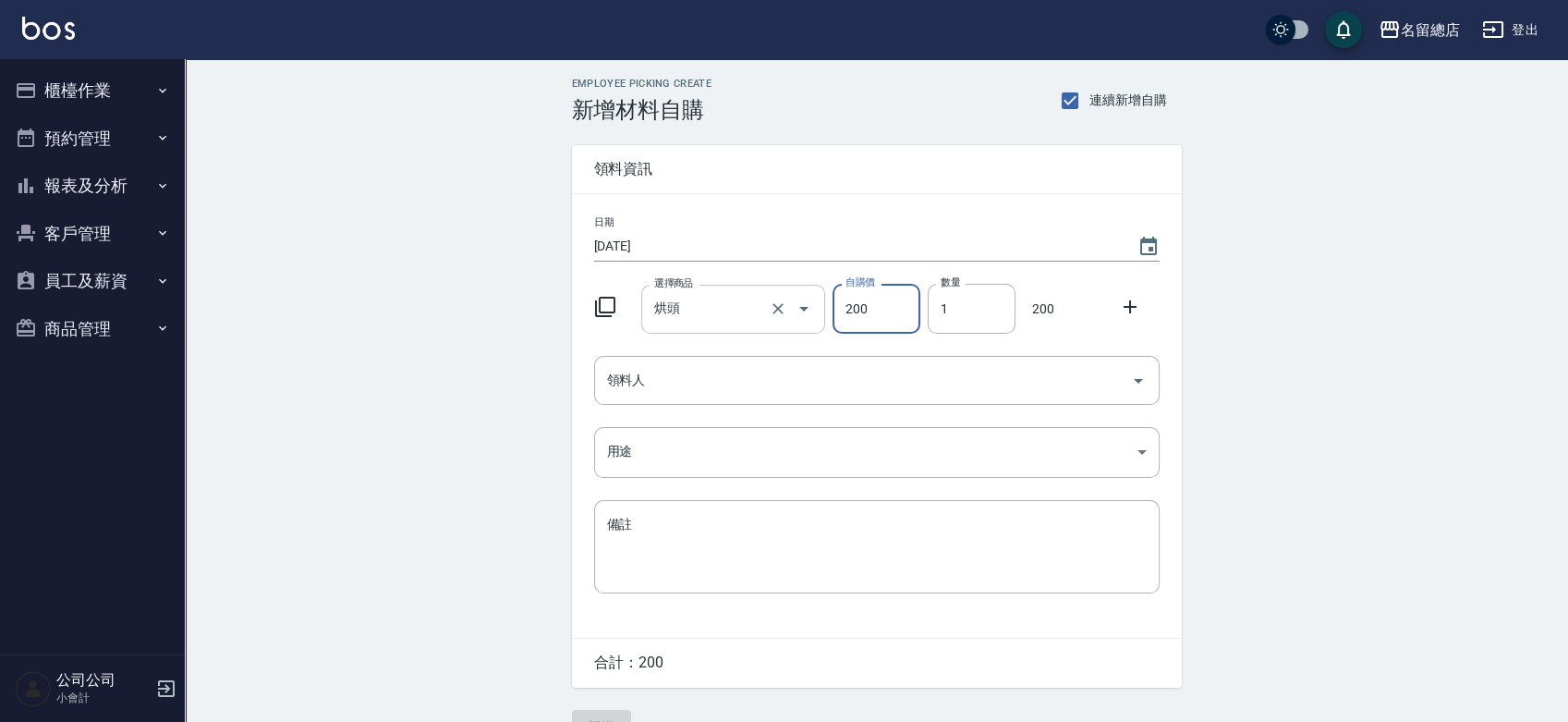
click at [719, 305] on input "烘頭" at bounding box center [707, 308] width 116 height 32
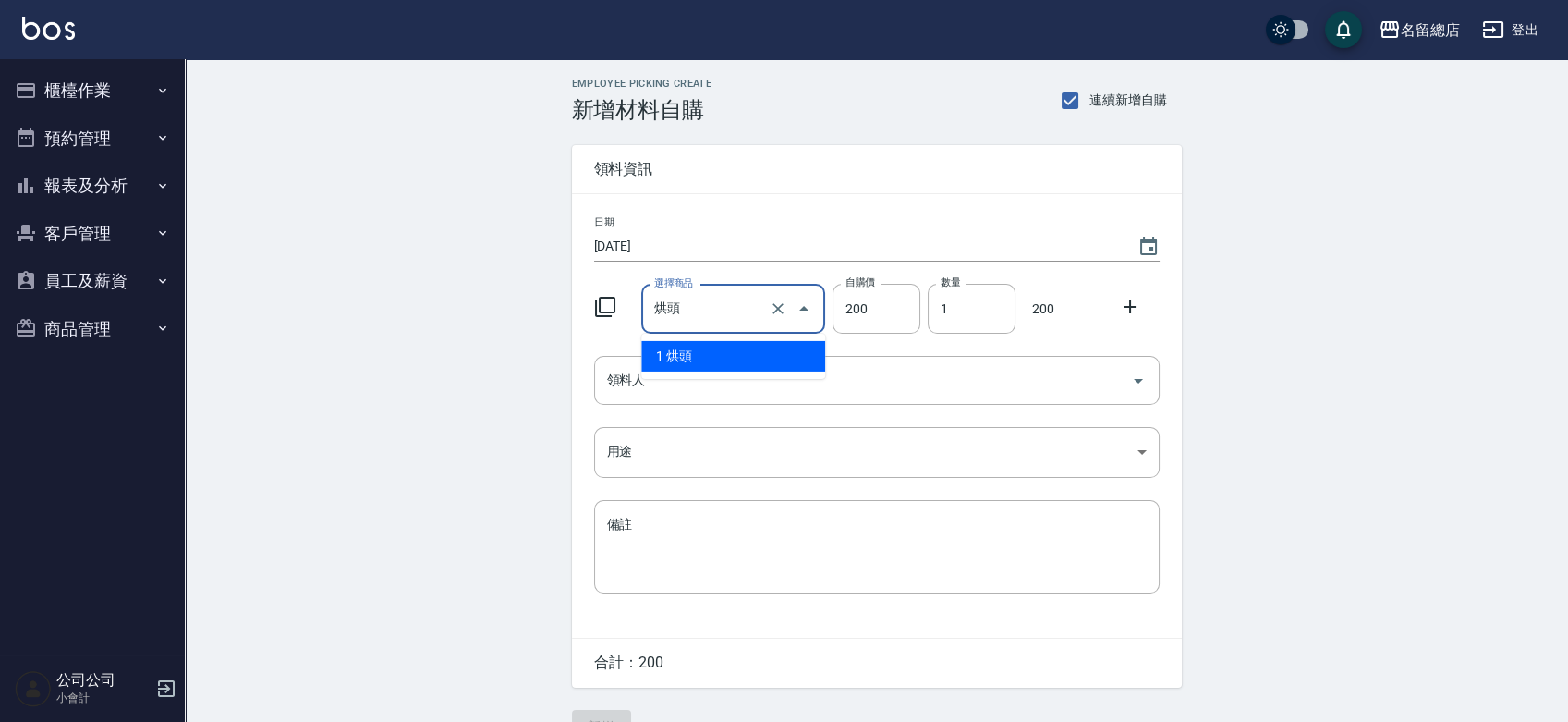
click at [778, 305] on icon "Clear" at bounding box center [778, 308] width 19 height 19
type input "0"
click at [744, 305] on input "選擇商品" at bounding box center [719, 308] width 140 height 32
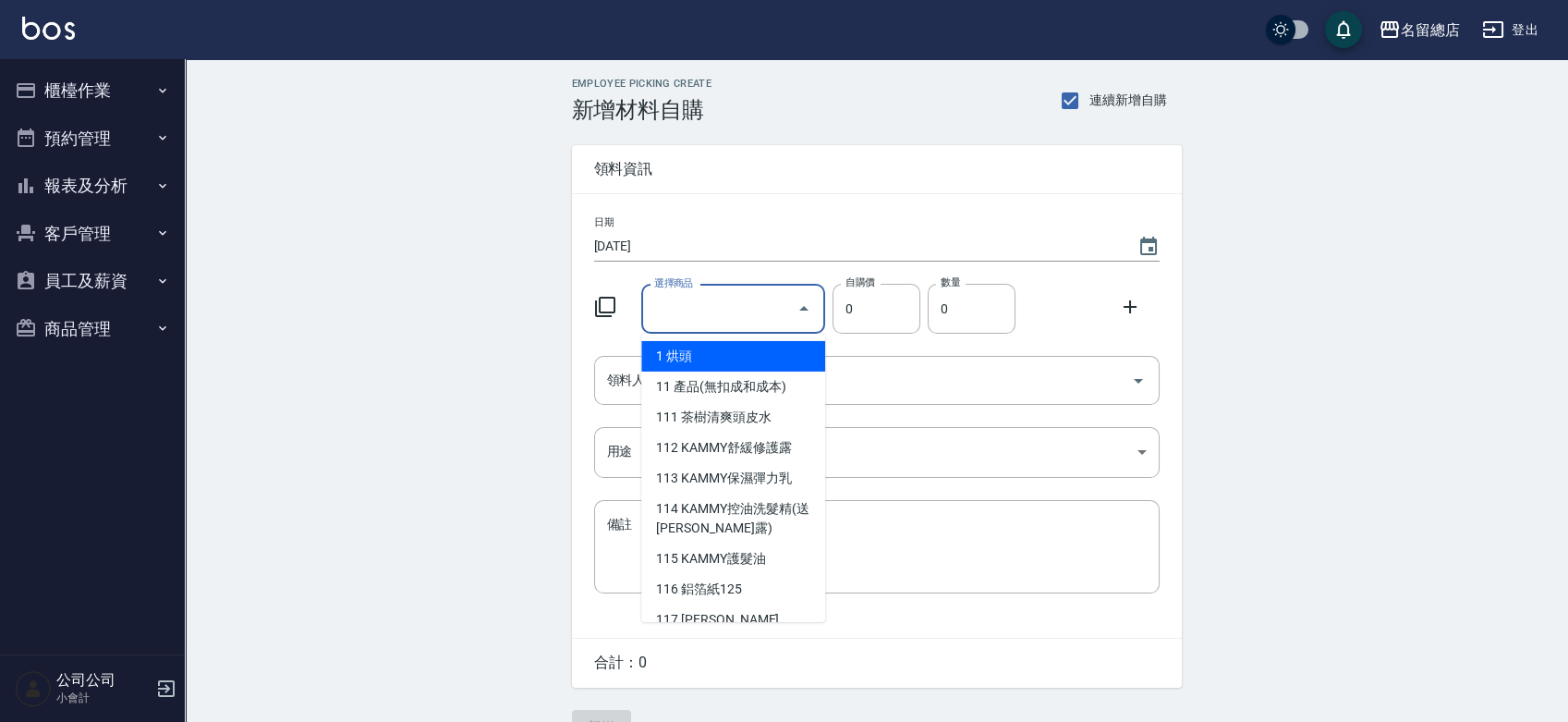
type input "其他"
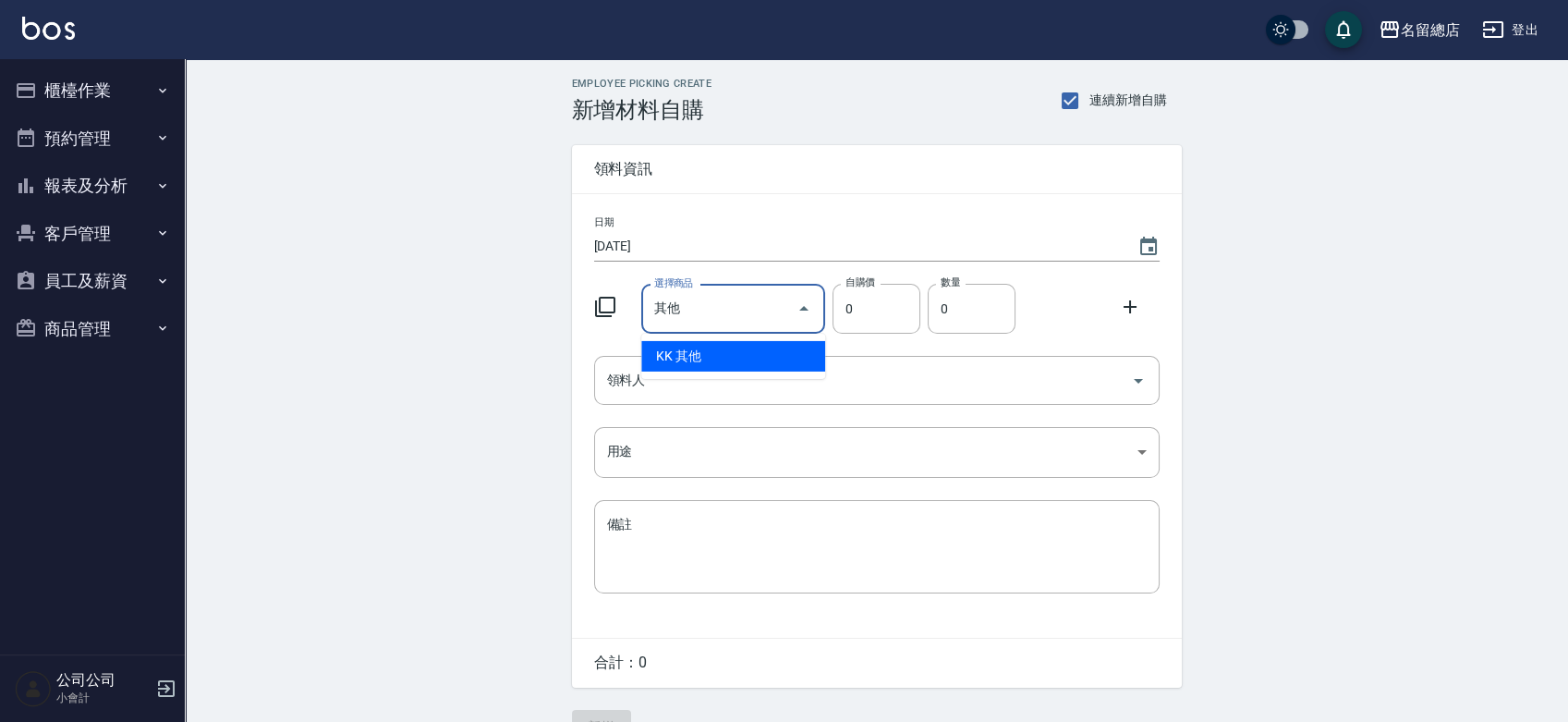
click at [744, 342] on li "KK 其他" at bounding box center [733, 355] width 184 height 31
type input "1"
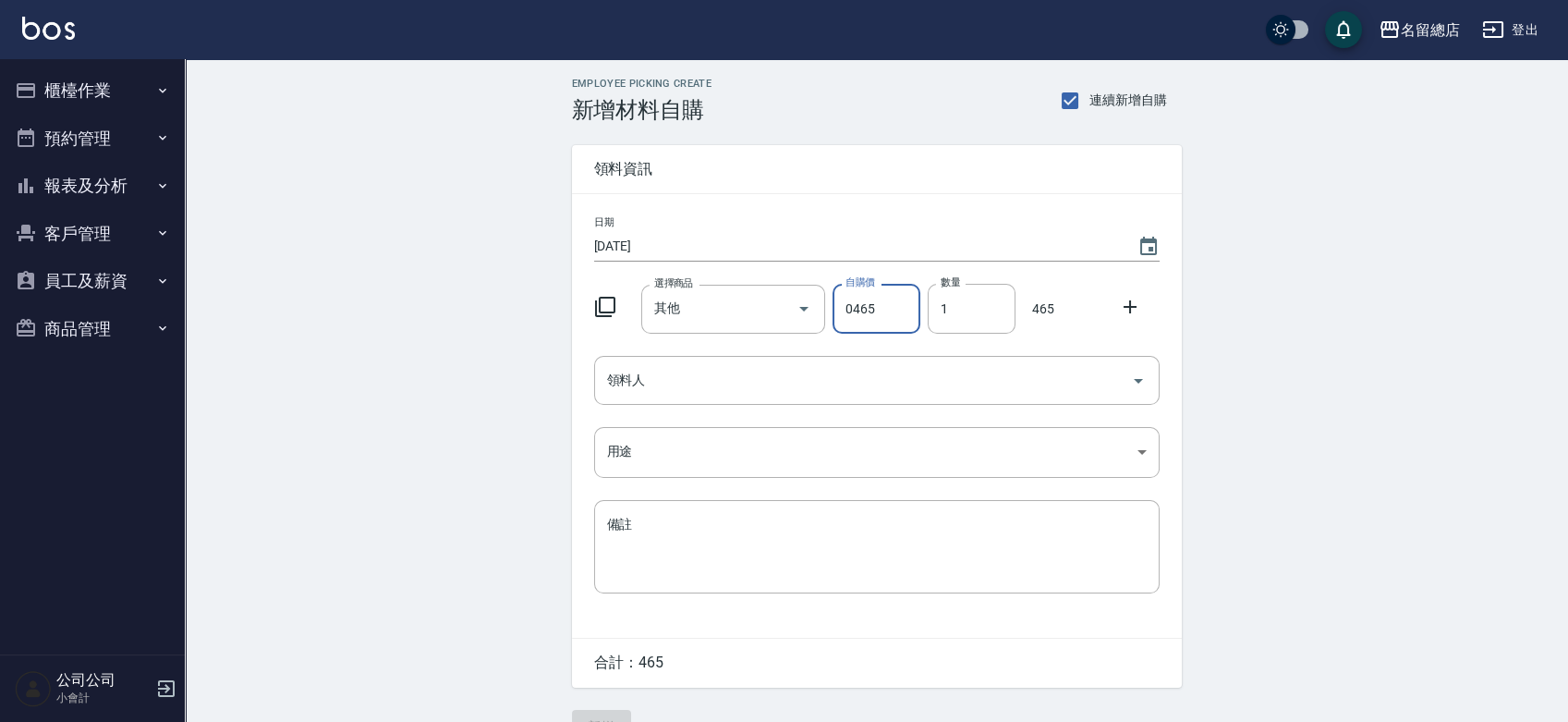
drag, startPoint x: 852, startPoint y: 308, endPoint x: 841, endPoint y: 309, distance: 11.0
click at [841, 309] on input "0465" at bounding box center [877, 308] width 88 height 50
type input "465"
click at [792, 370] on input "領料人" at bounding box center [863, 380] width 521 height 32
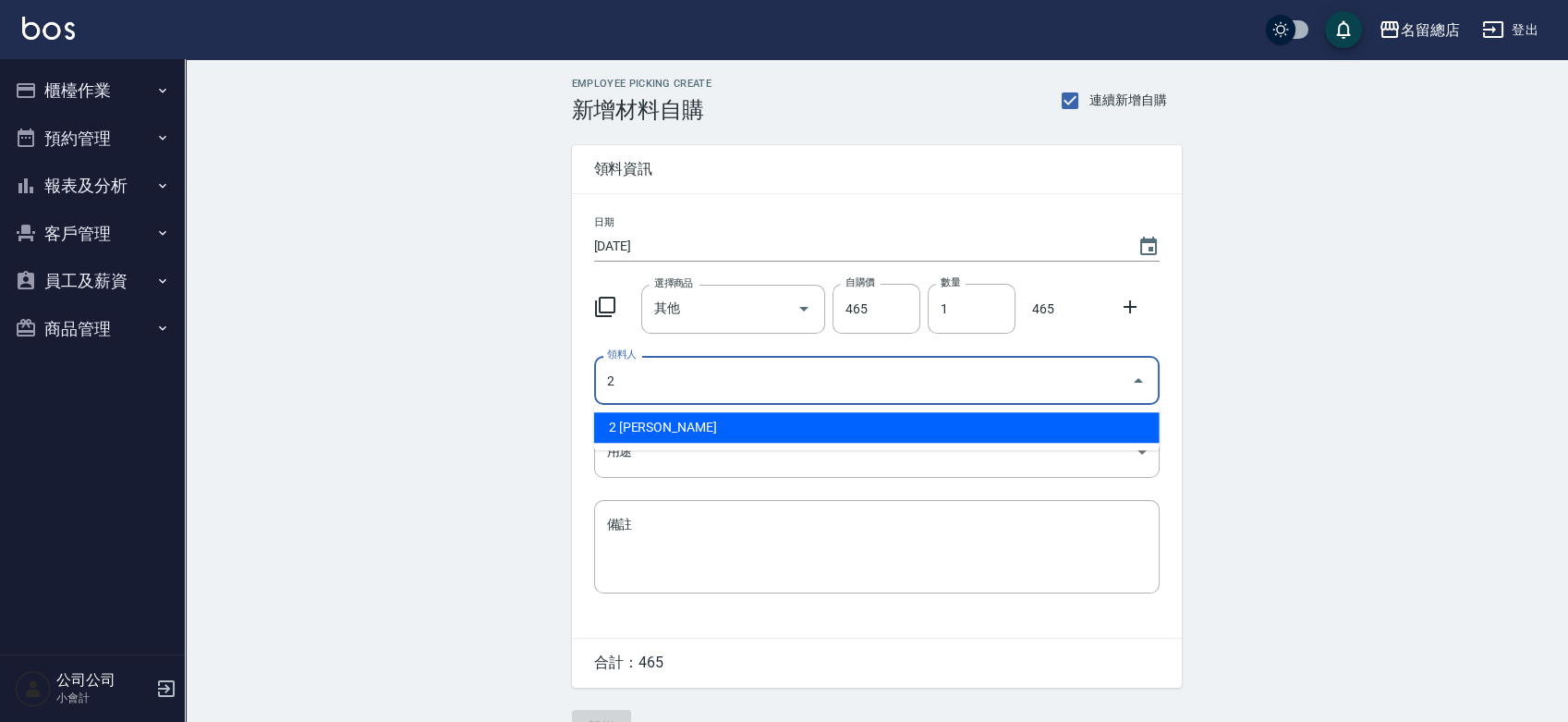
type input "2 [PERSON_NAME]"
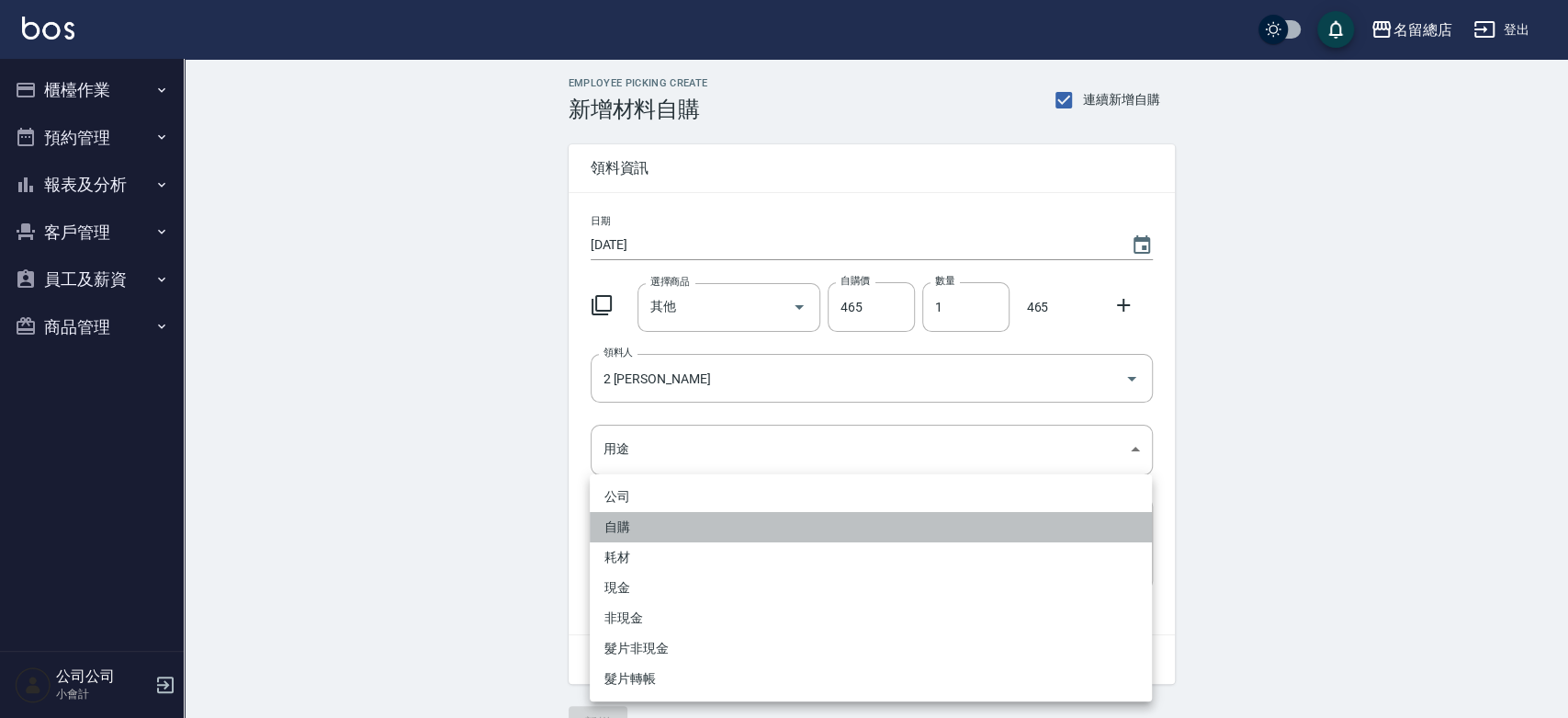
click at [684, 530] on li "自購" at bounding box center [870, 527] width 562 height 30
type input "自購"
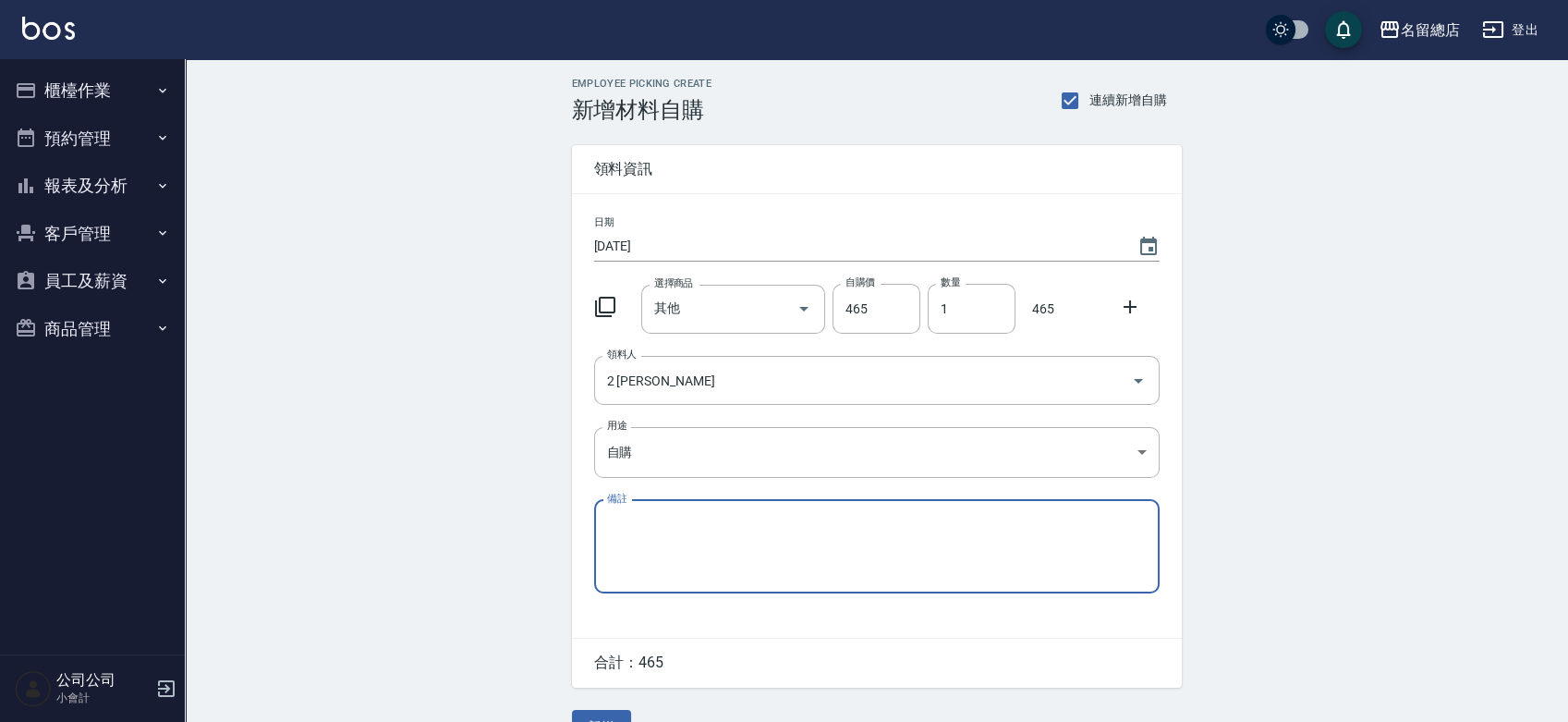
paste textarea "8/22-9/11貨款"
type textarea "8/22-9/11貨款"
click at [599, 714] on button "新增" at bounding box center [602, 727] width 59 height 34
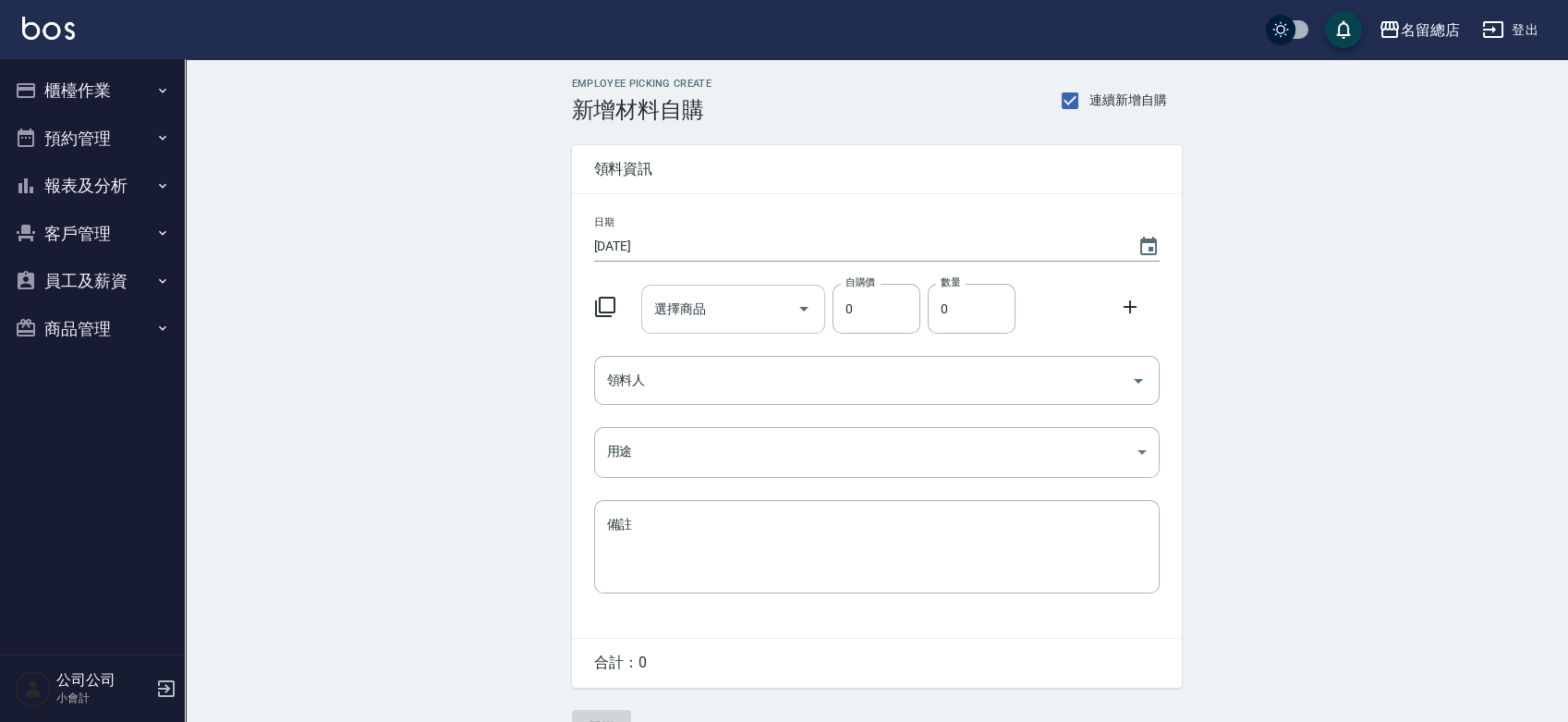
drag, startPoint x: 716, startPoint y: 302, endPoint x: 720, endPoint y: 318, distance: 16.5
click at [716, 303] on input "選擇商品" at bounding box center [719, 308] width 140 height 32
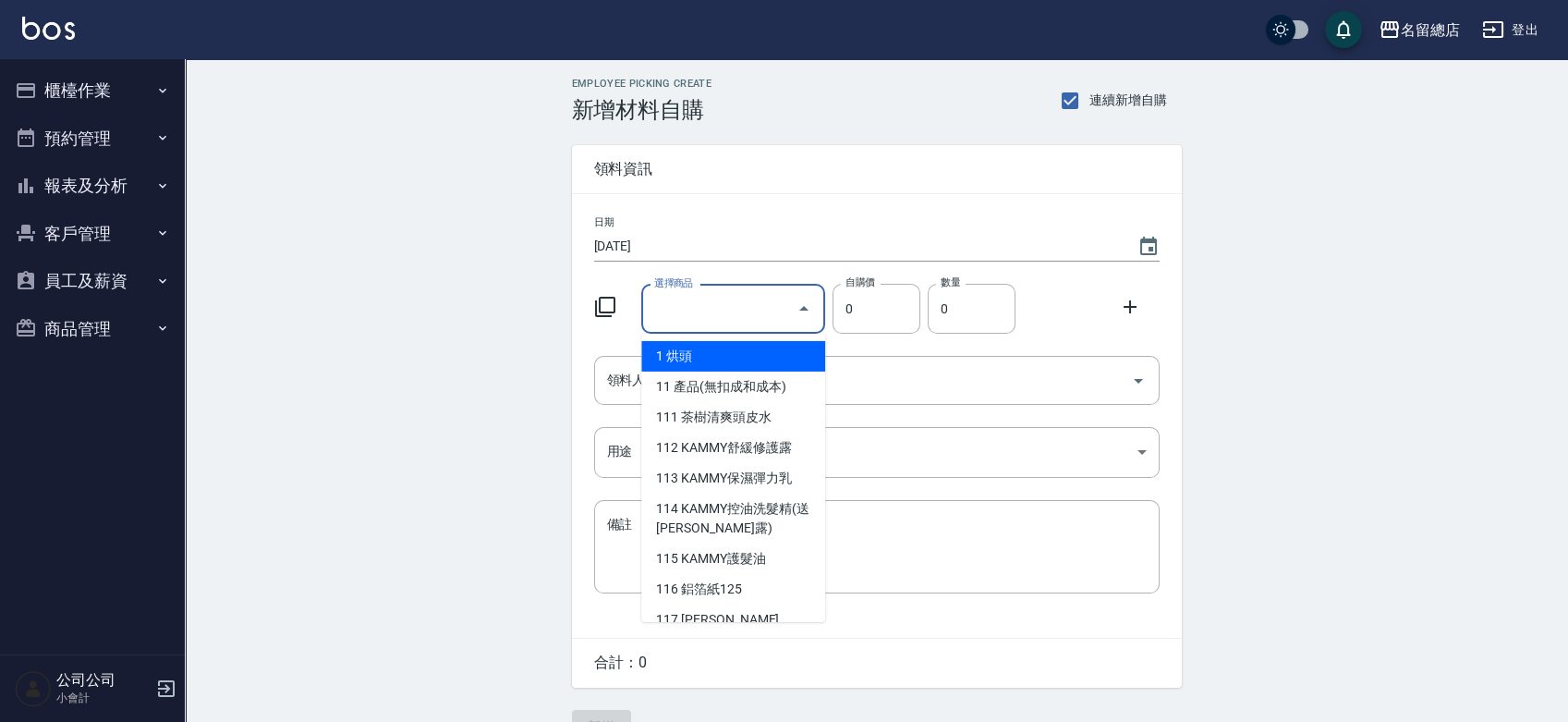
type input "其他"
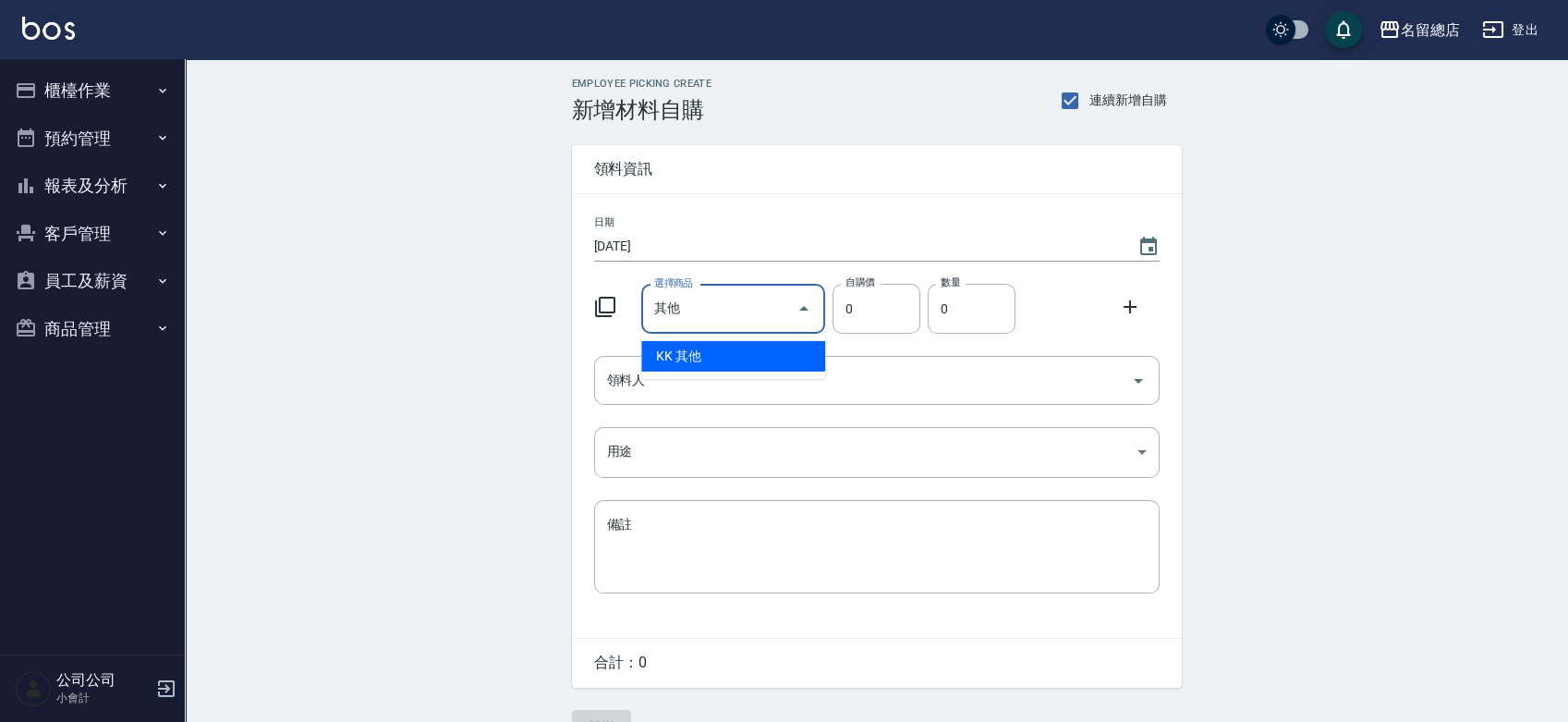
click at [735, 353] on li "KK 其他" at bounding box center [733, 355] width 184 height 31
type input "1"
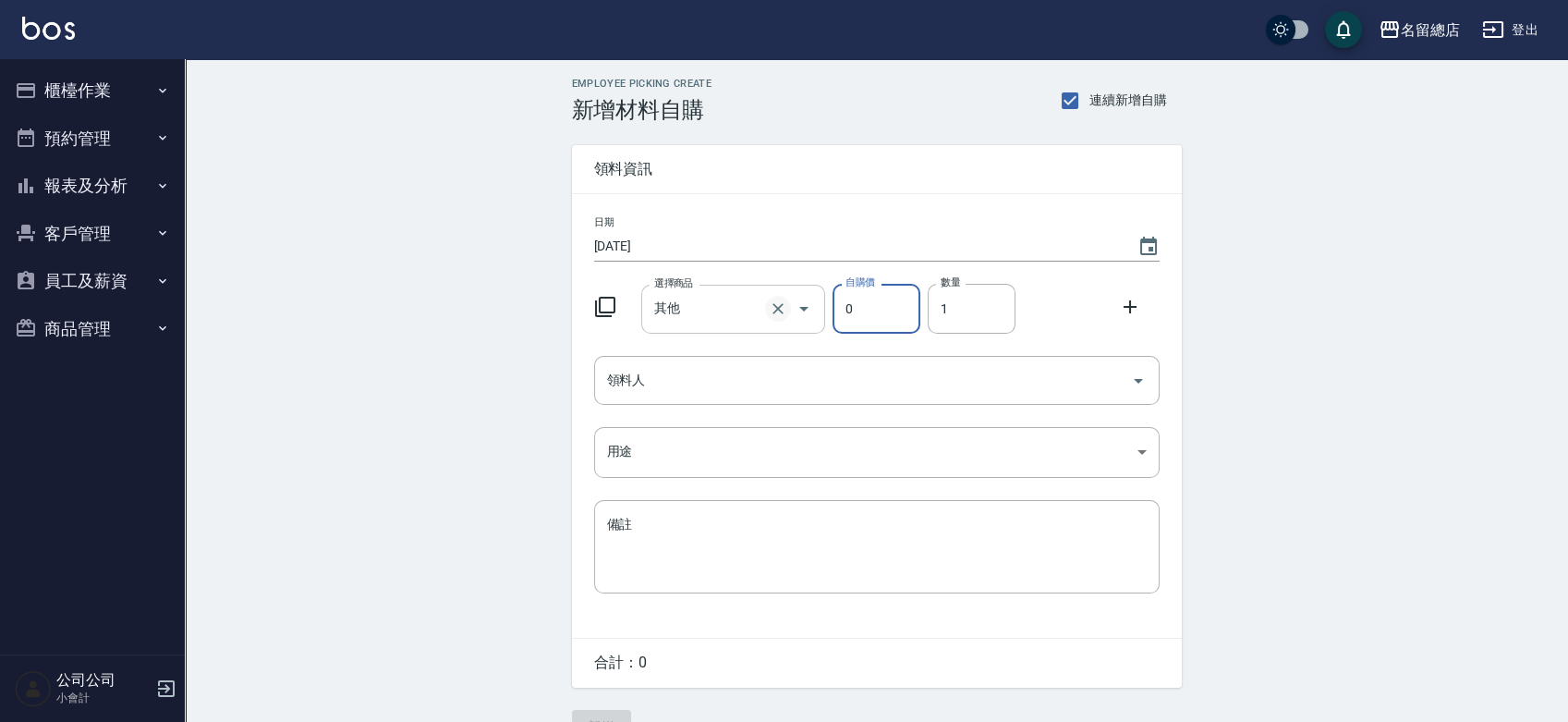
click at [769, 313] on icon "Clear" at bounding box center [778, 308] width 19 height 19
type input "0"
click at [762, 300] on input "選擇商品" at bounding box center [719, 308] width 140 height 32
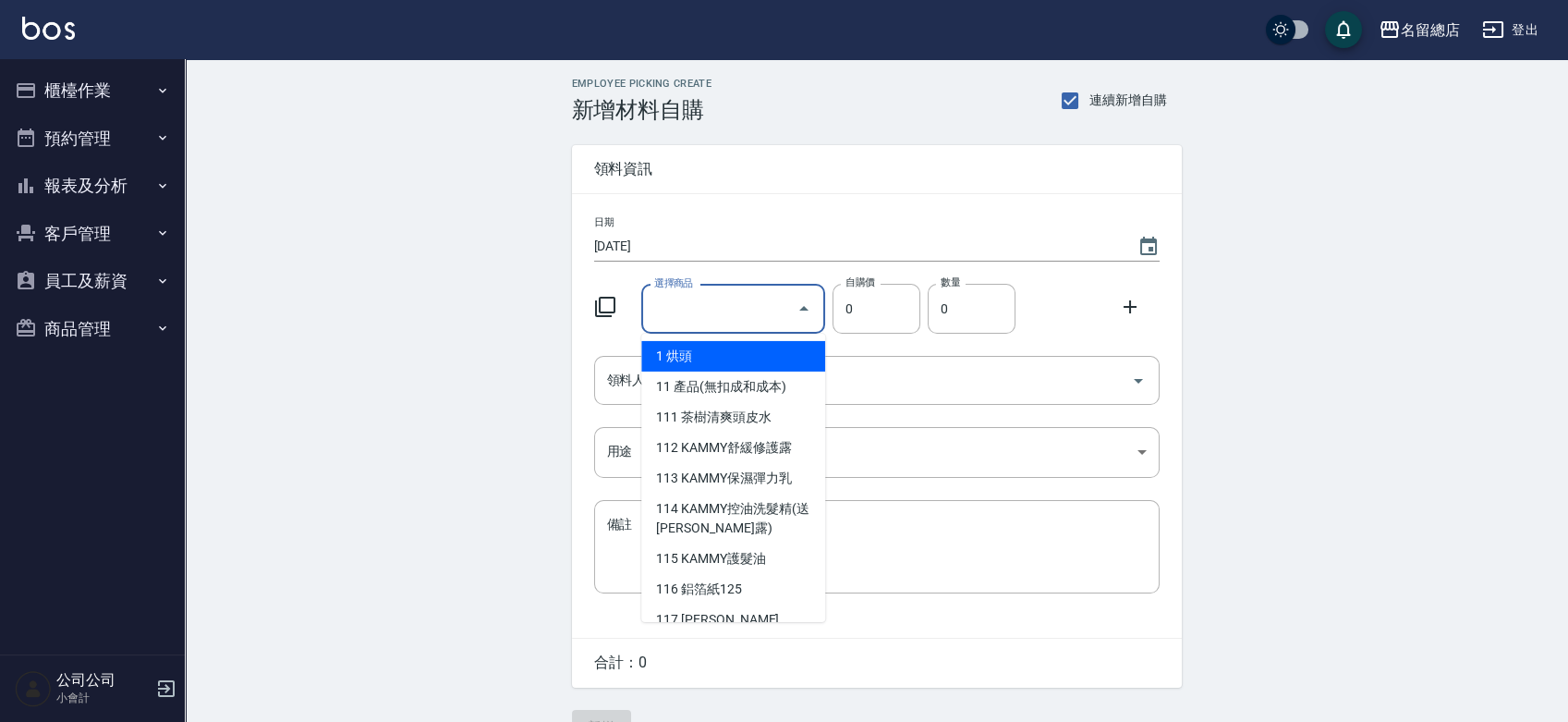
type input "9%色水"
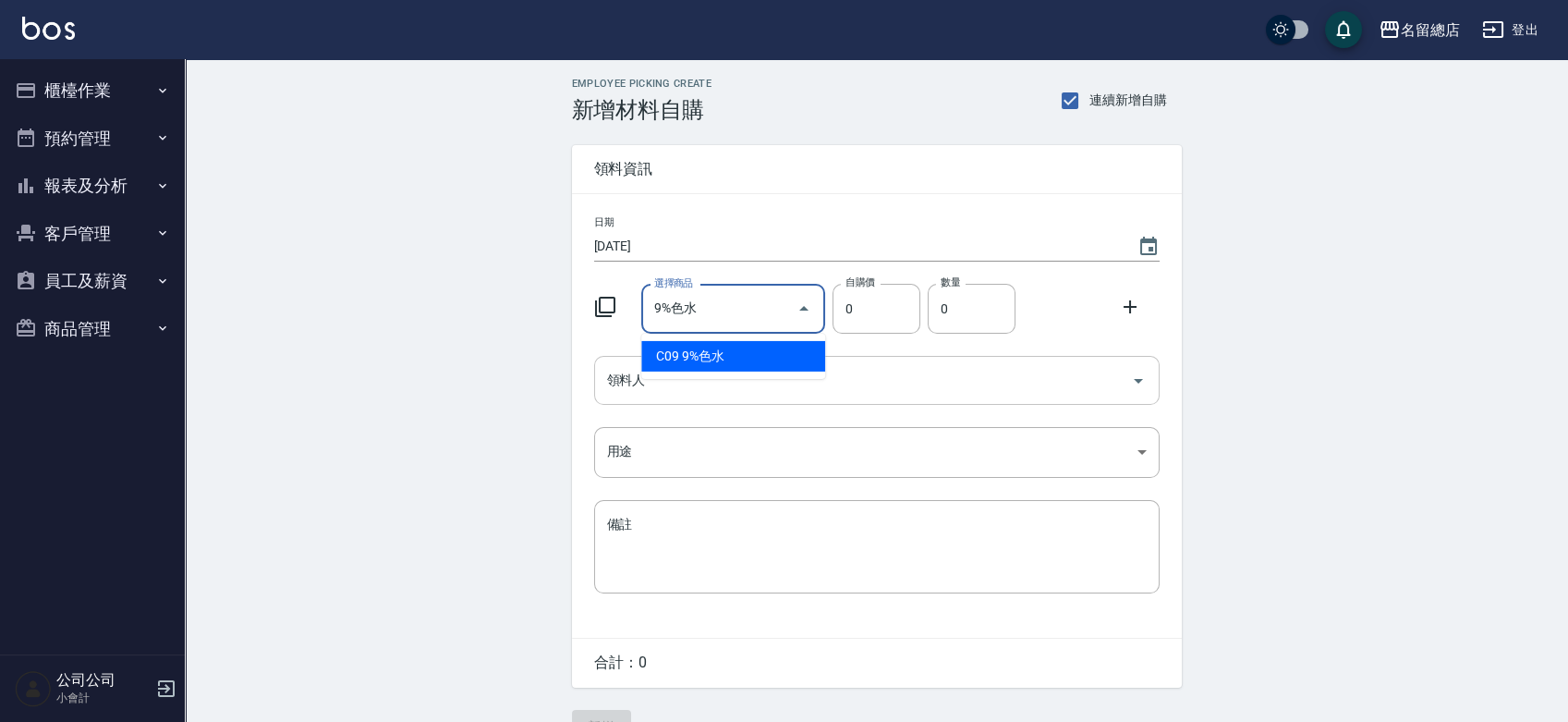
click at [732, 358] on li "C09 9%色水" at bounding box center [733, 355] width 184 height 31
type input "105"
type input "1"
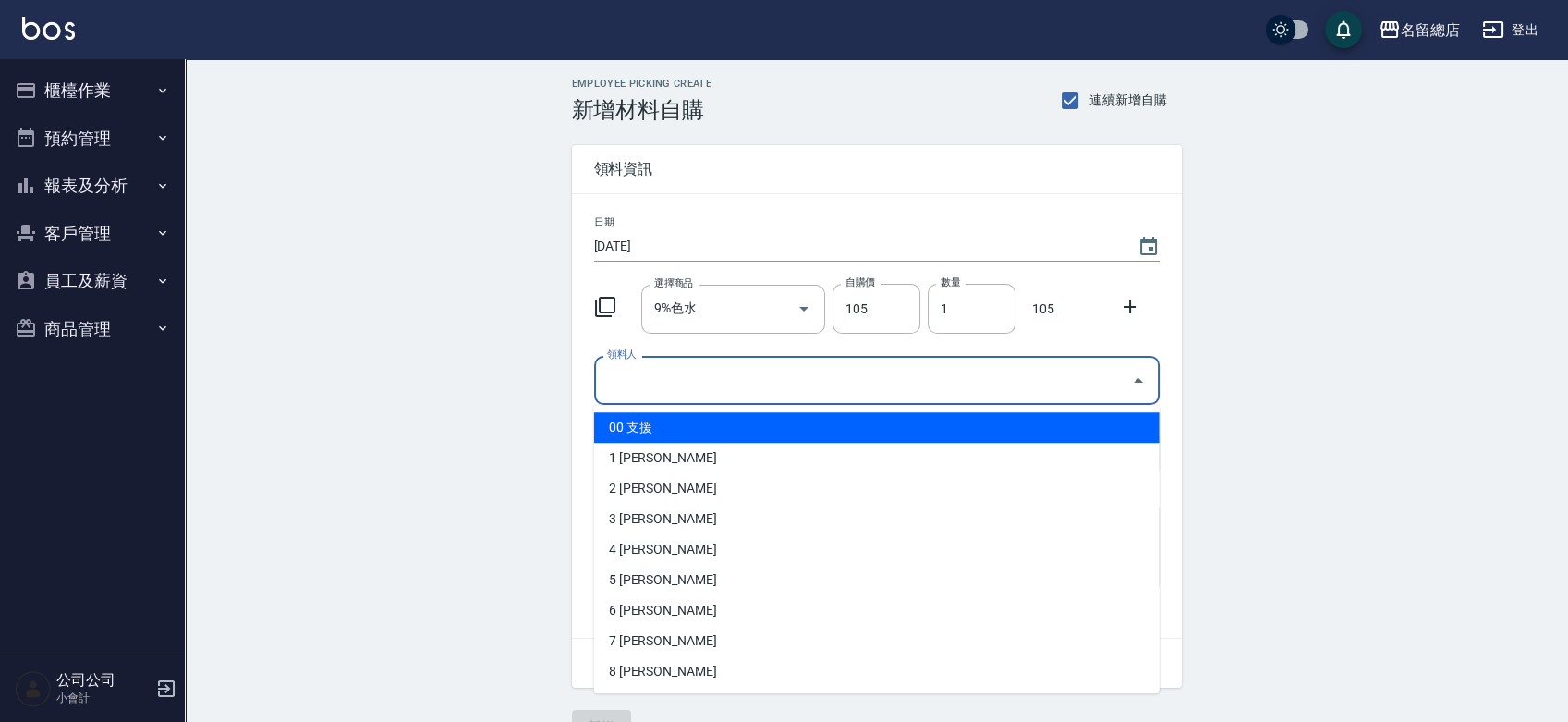
click at [722, 380] on input "領料人" at bounding box center [863, 380] width 521 height 32
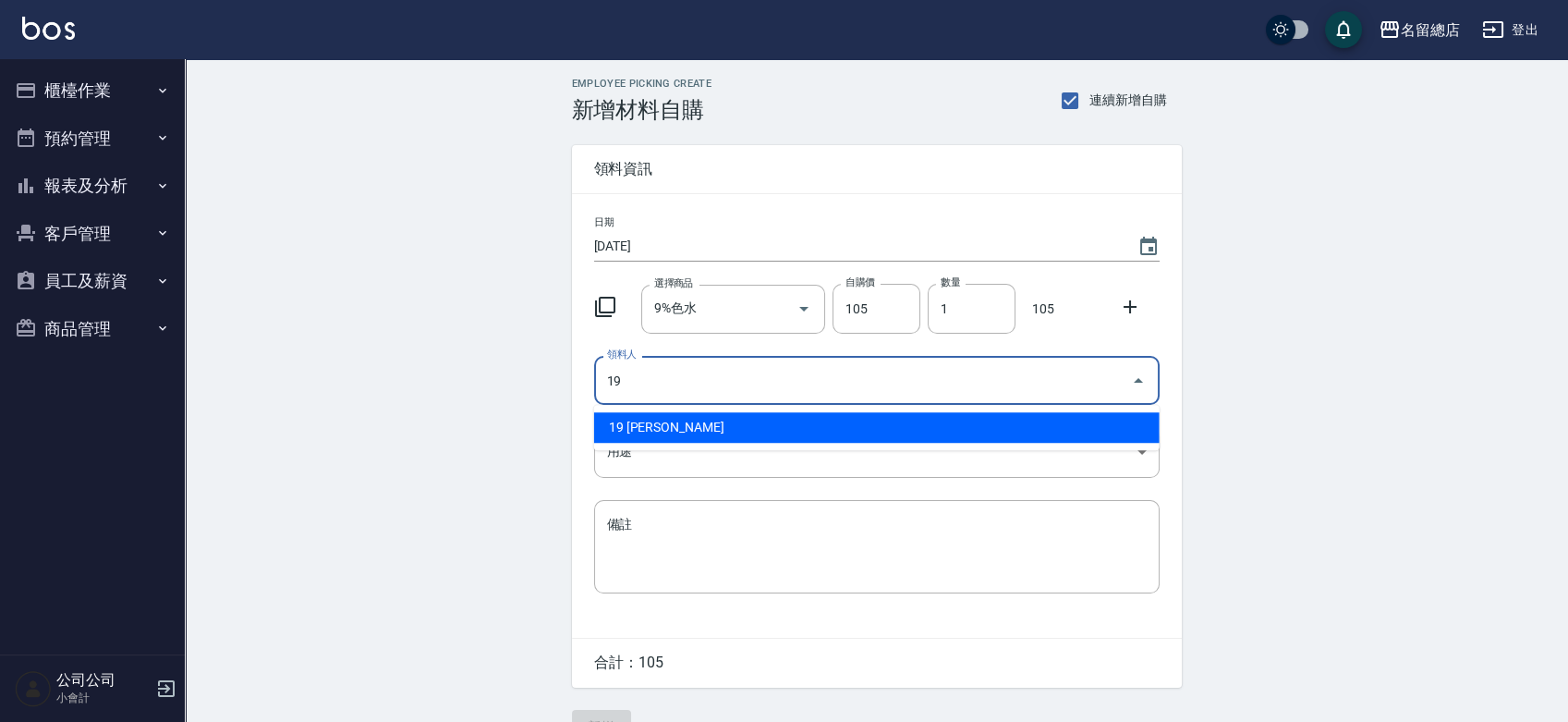
type input "19 林芊佑"
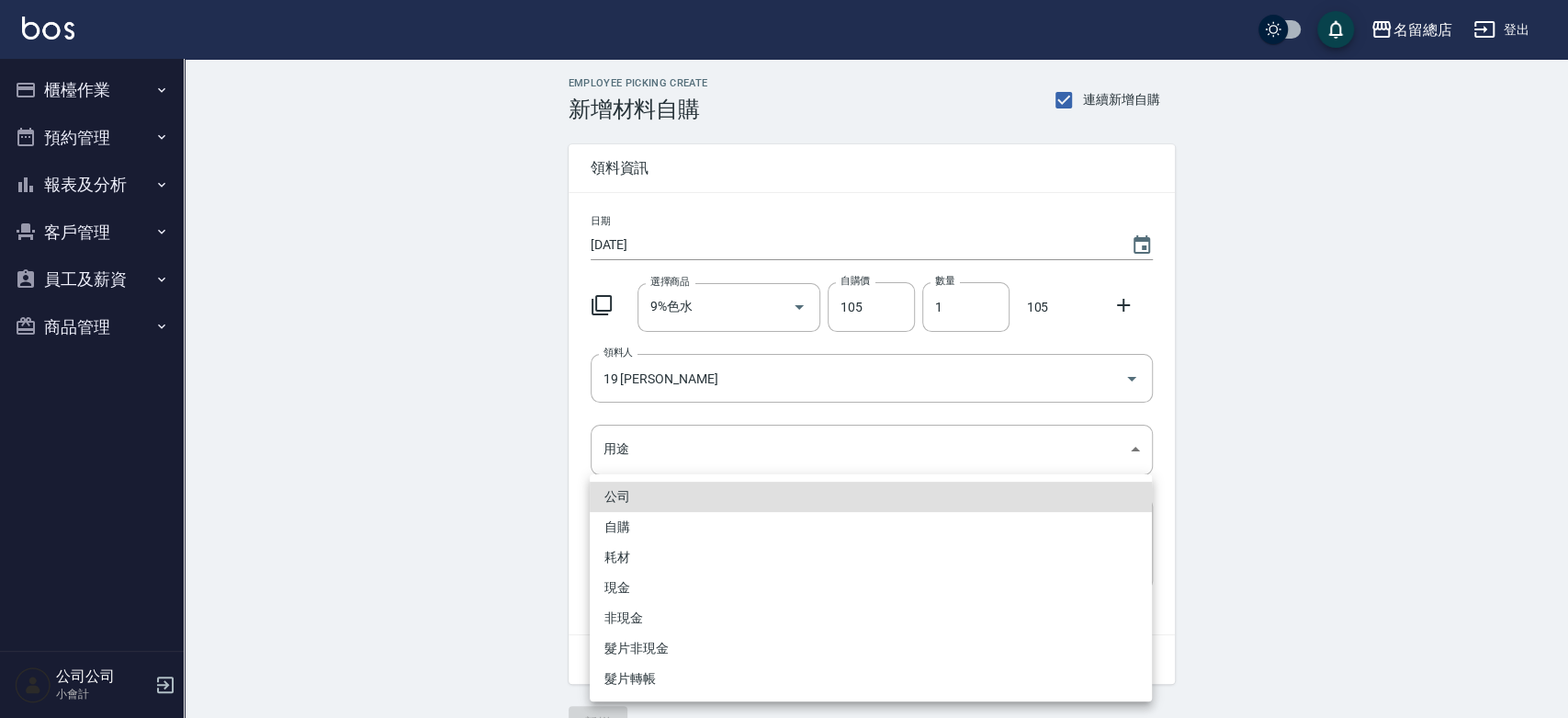
click at [642, 527] on li "自購" at bounding box center [870, 527] width 562 height 30
type input "自購"
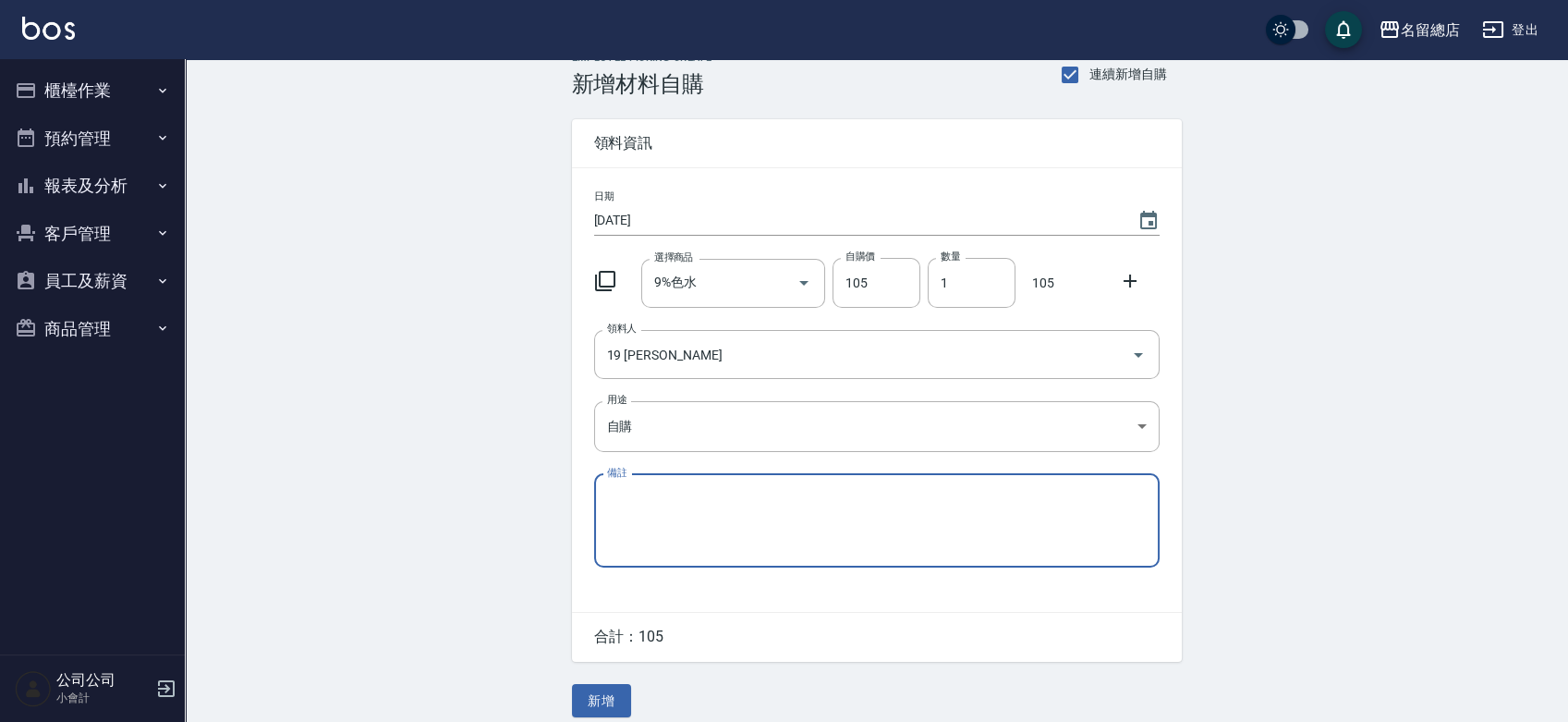
scroll to position [41, 0]
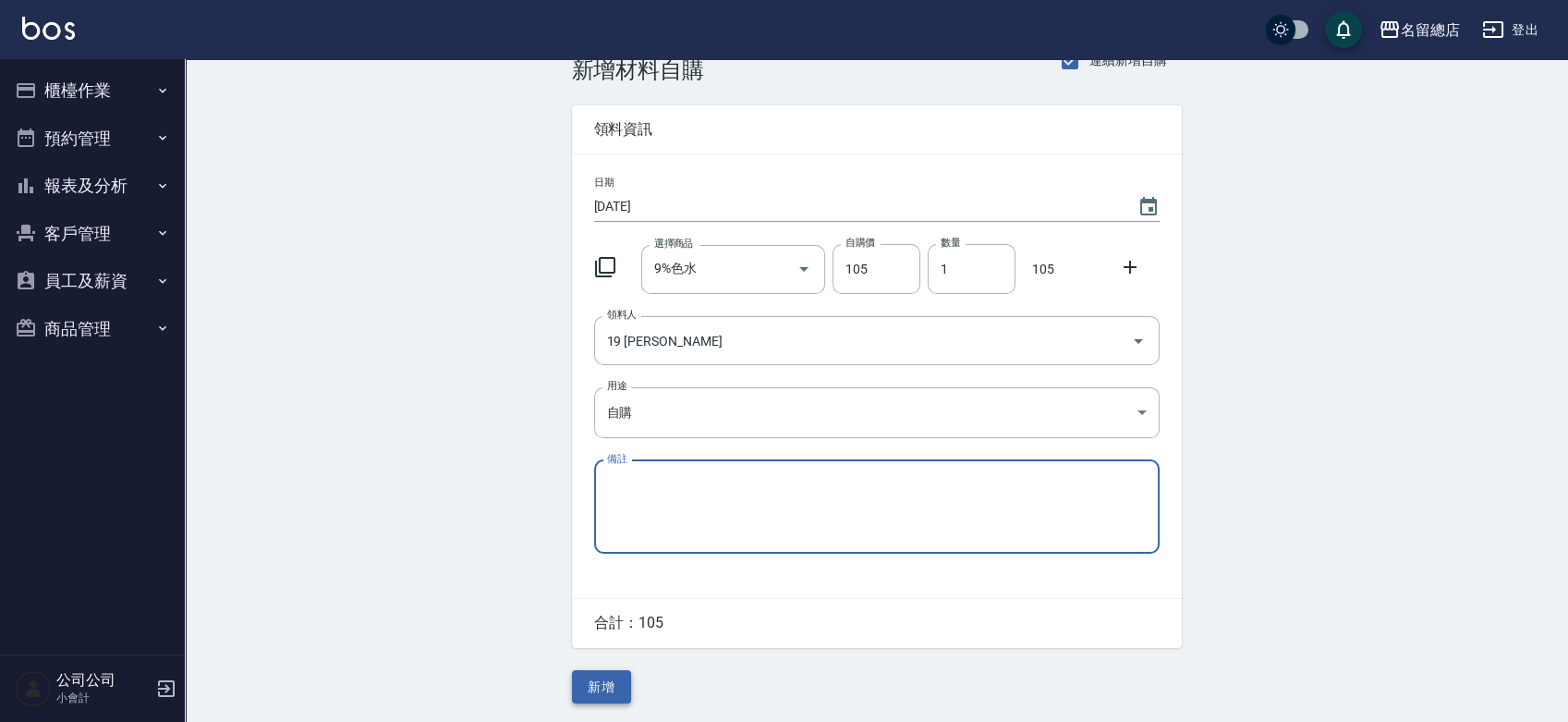
click at [608, 675] on button "新增" at bounding box center [602, 687] width 59 height 34
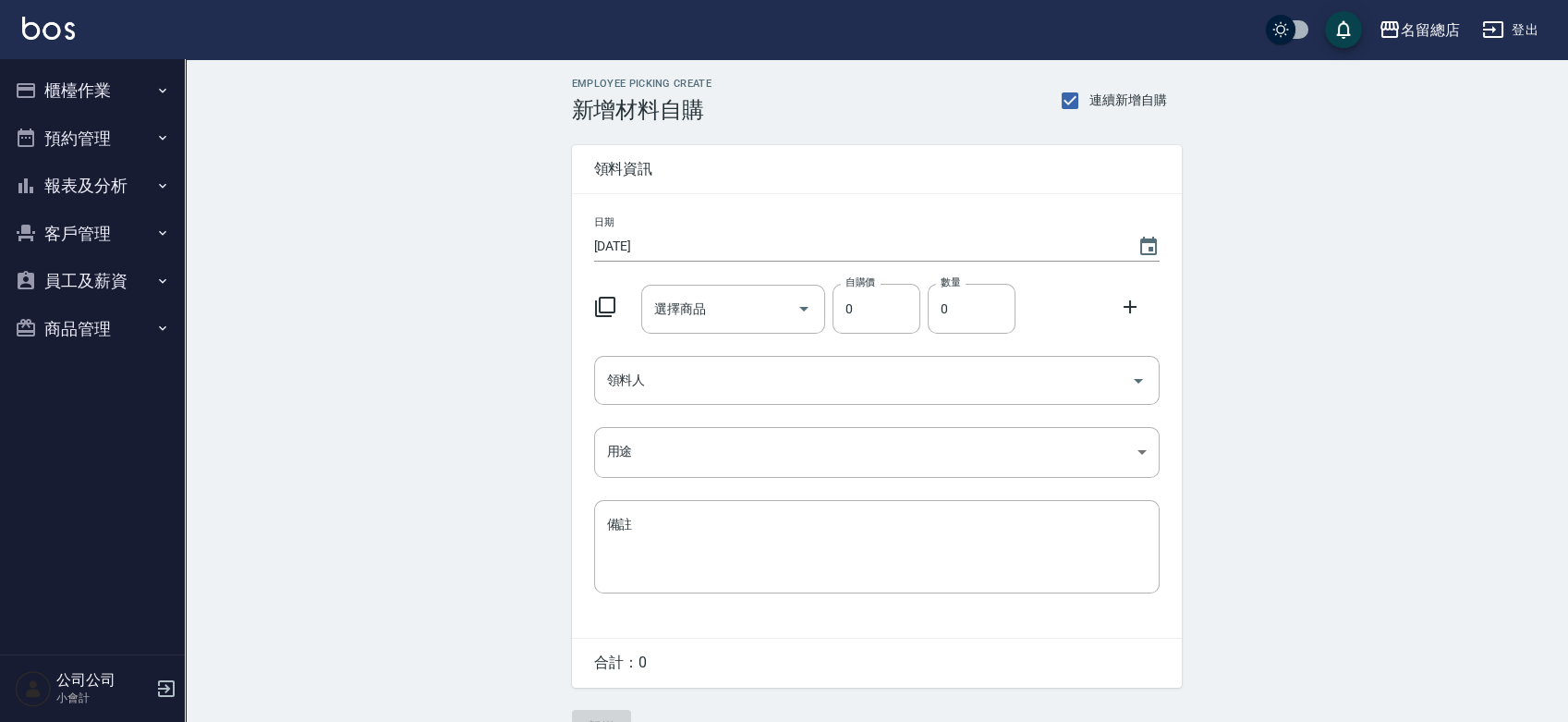
click at [159, 686] on icon "button" at bounding box center [167, 689] width 17 height 17
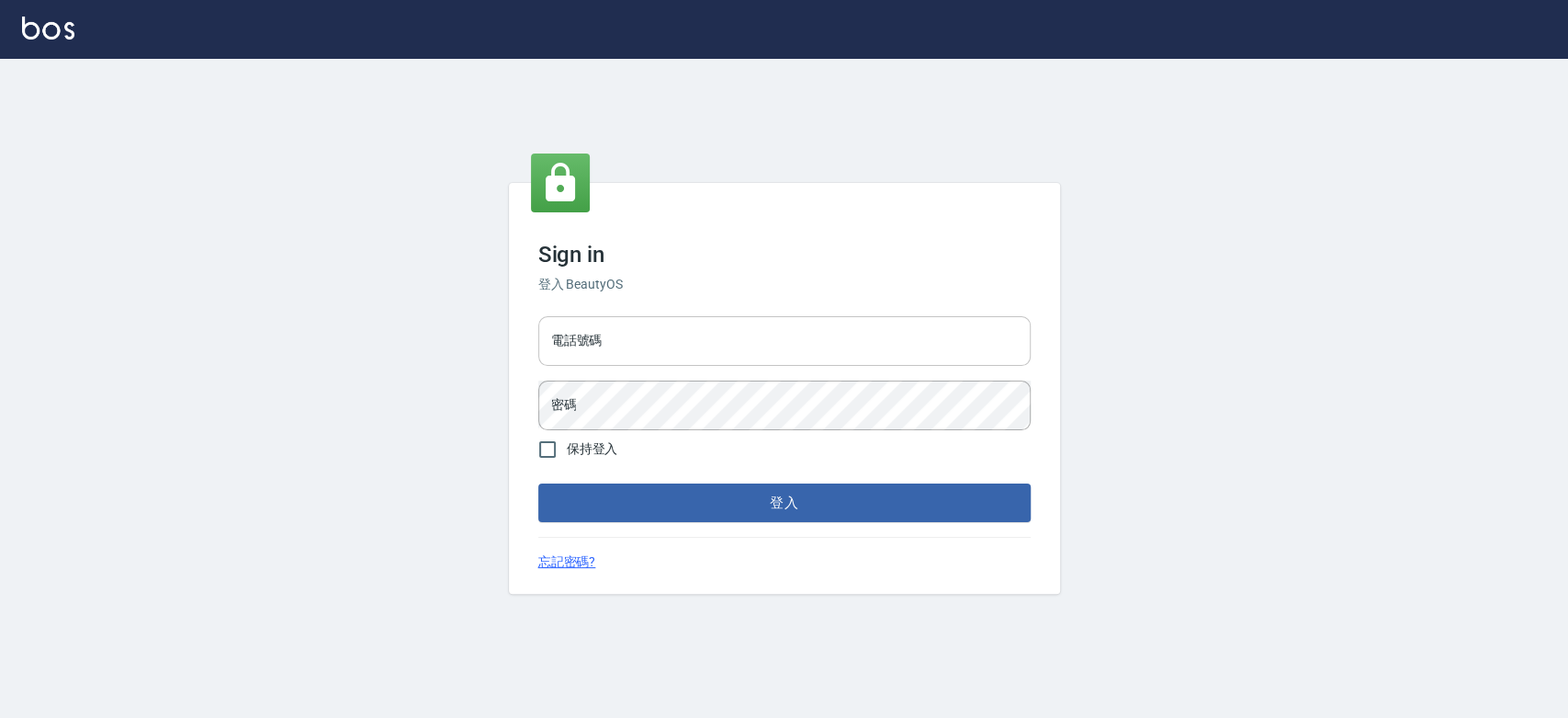
click at [631, 341] on input "電話號碼" at bounding box center [784, 341] width 492 height 50
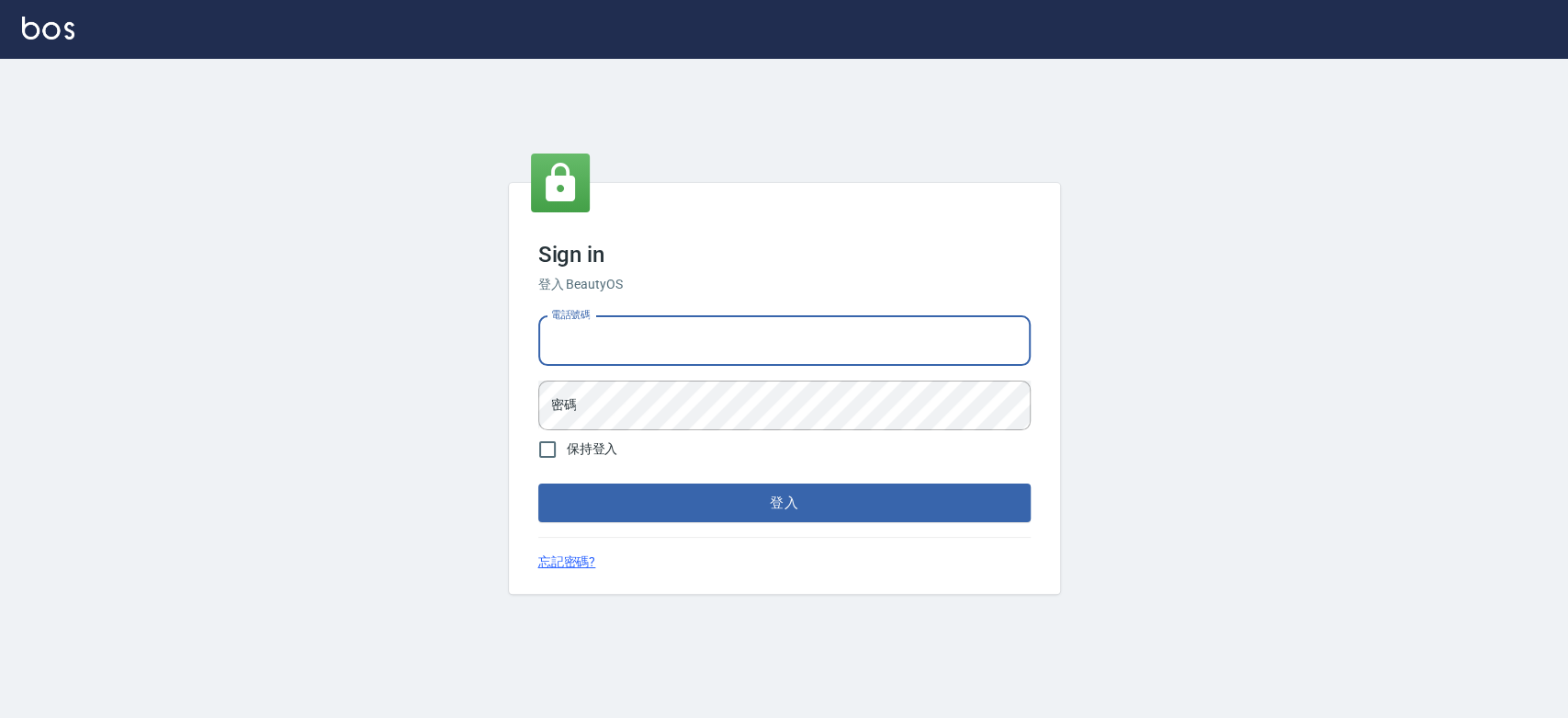
type input "0921342116"
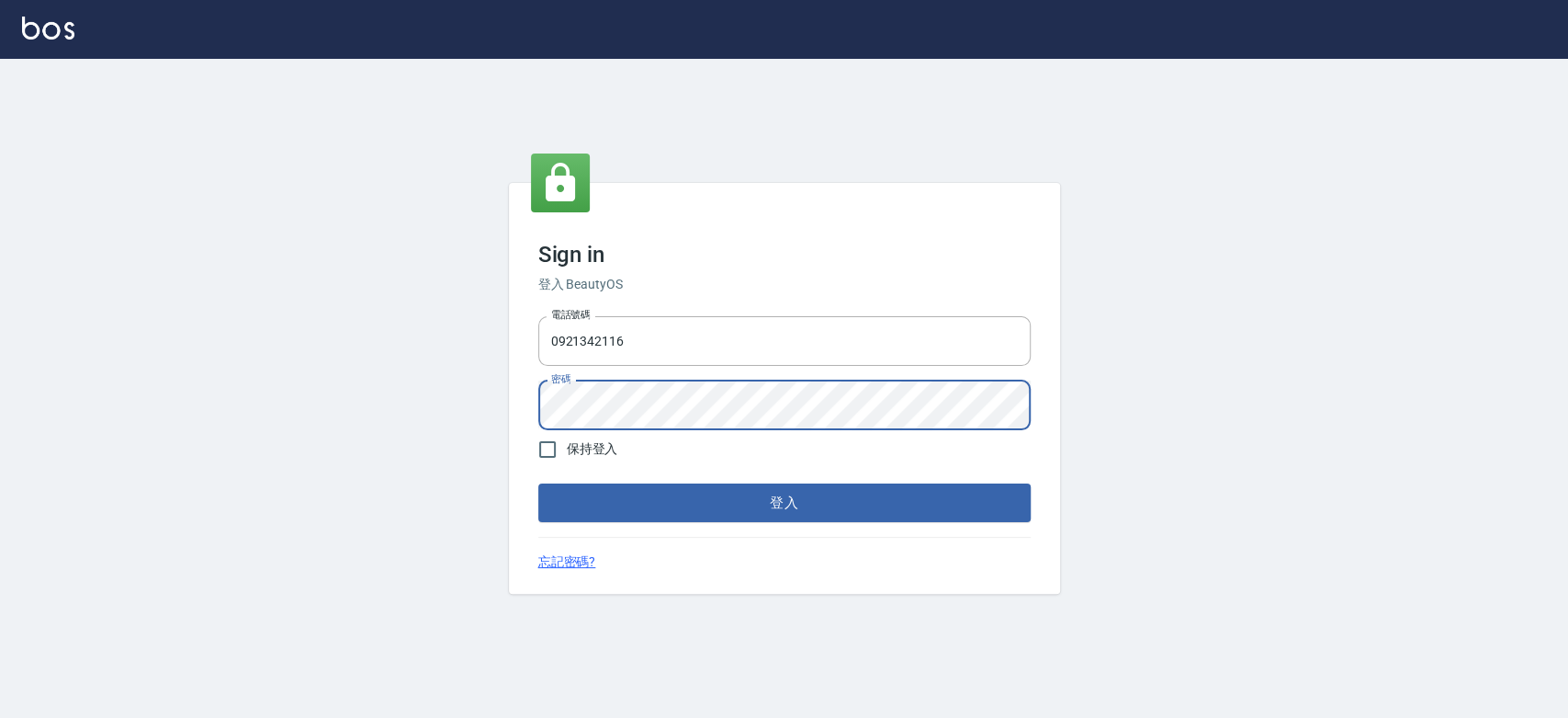
click at [538, 483] on button "登入" at bounding box center [784, 503] width 492 height 39
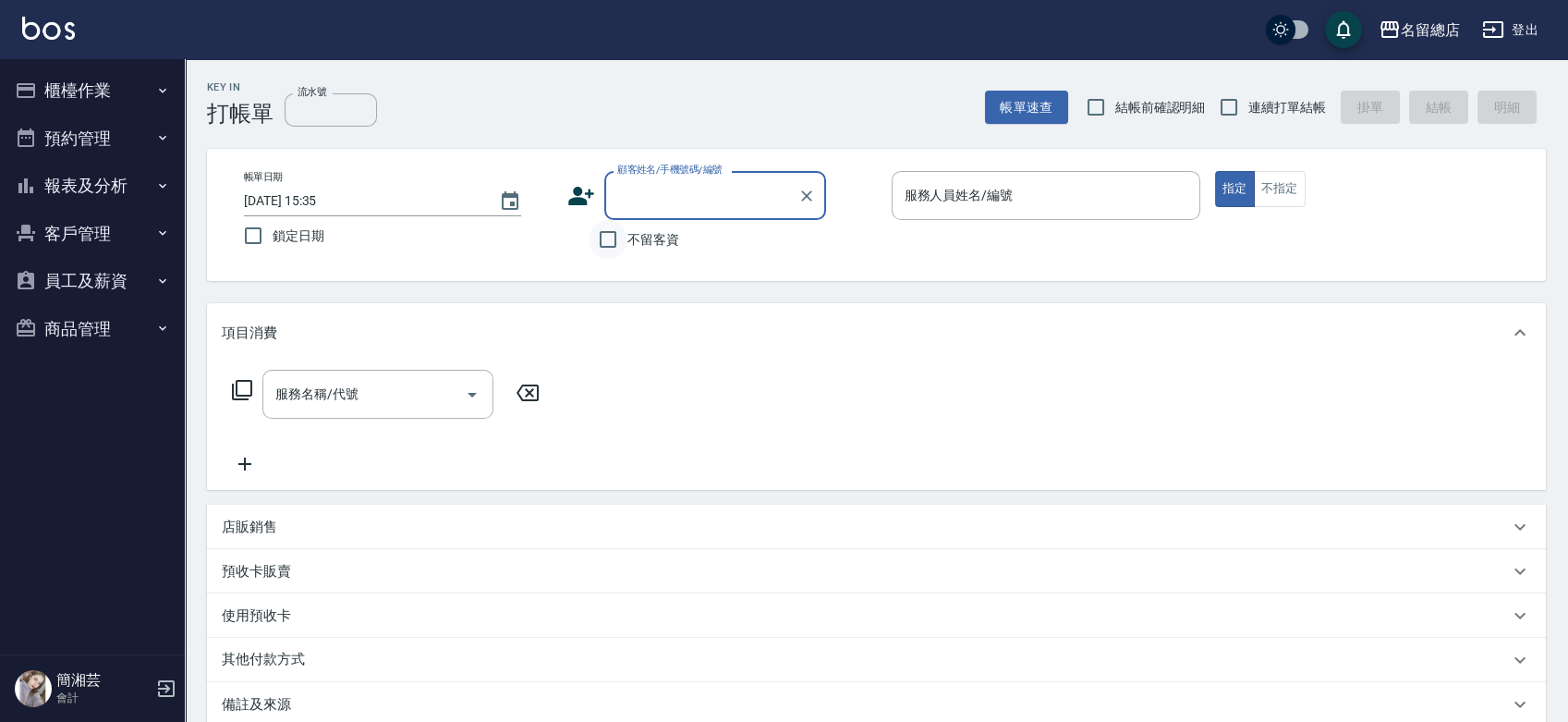
click at [621, 245] on input "不留客資" at bounding box center [608, 240] width 39 height 39
checkbox input "true"
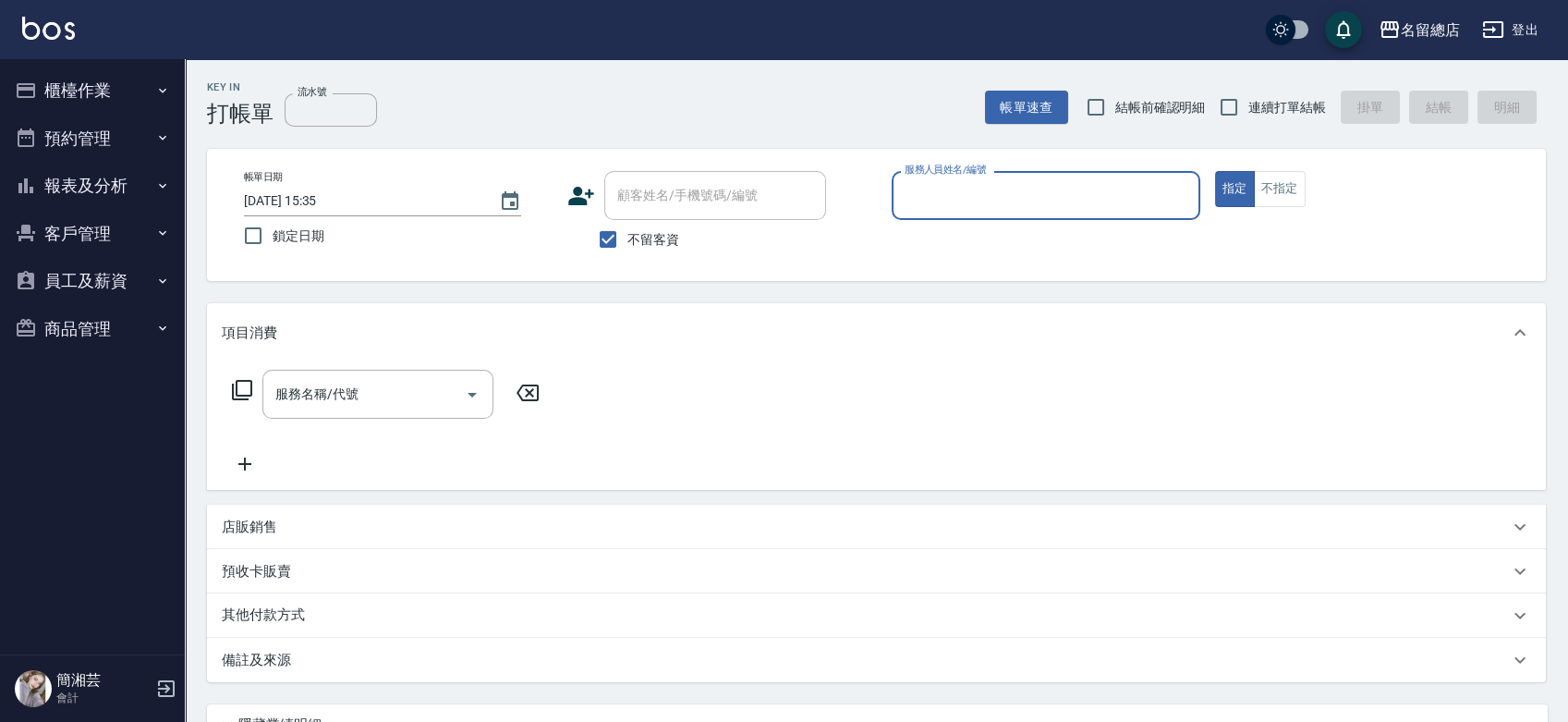
click at [1254, 106] on span "連續打單結帳" at bounding box center [1288, 107] width 78 height 19
click at [1249, 106] on input "連續打單結帳" at bounding box center [1229, 107] width 39 height 39
checkbox input "true"
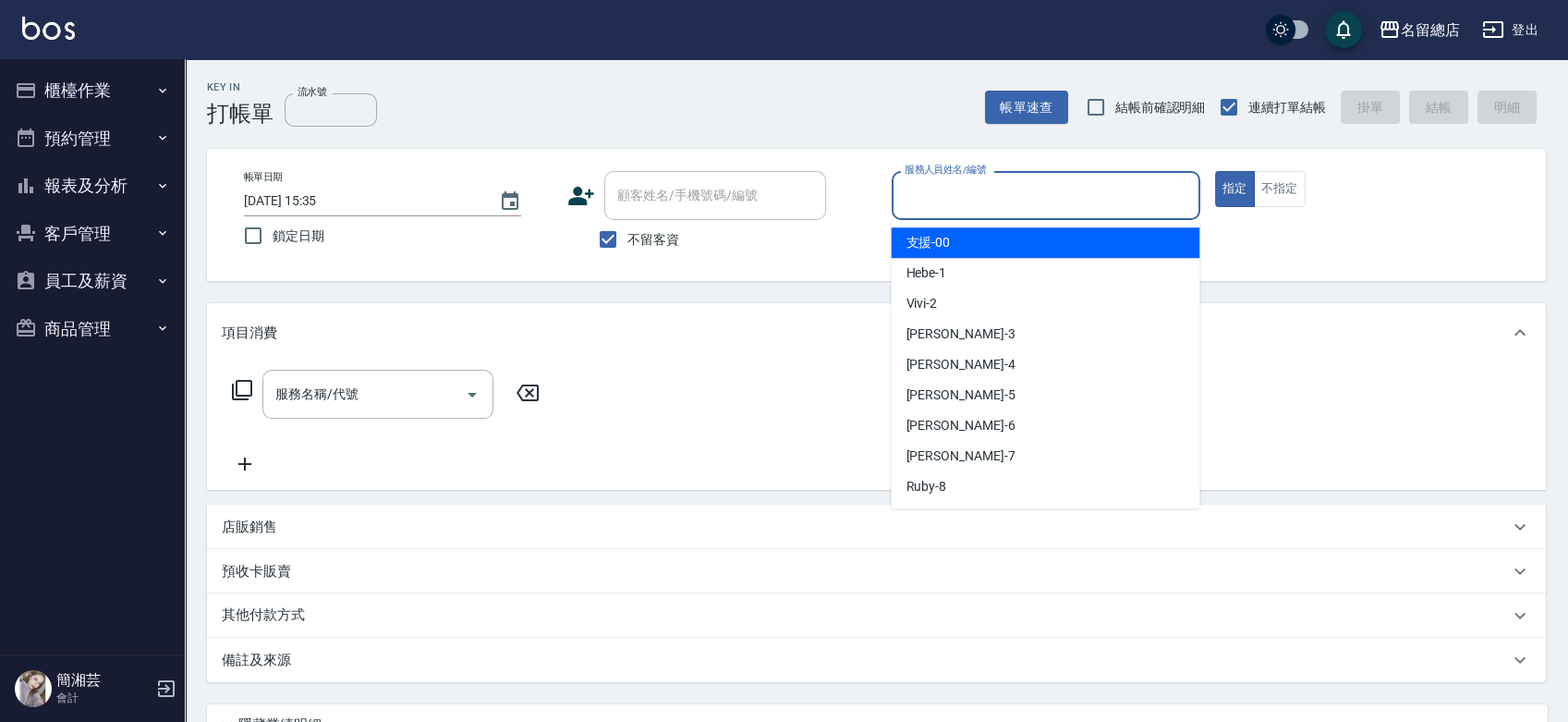
click at [1096, 205] on input "服務人員姓名/編號" at bounding box center [1045, 195] width 292 height 32
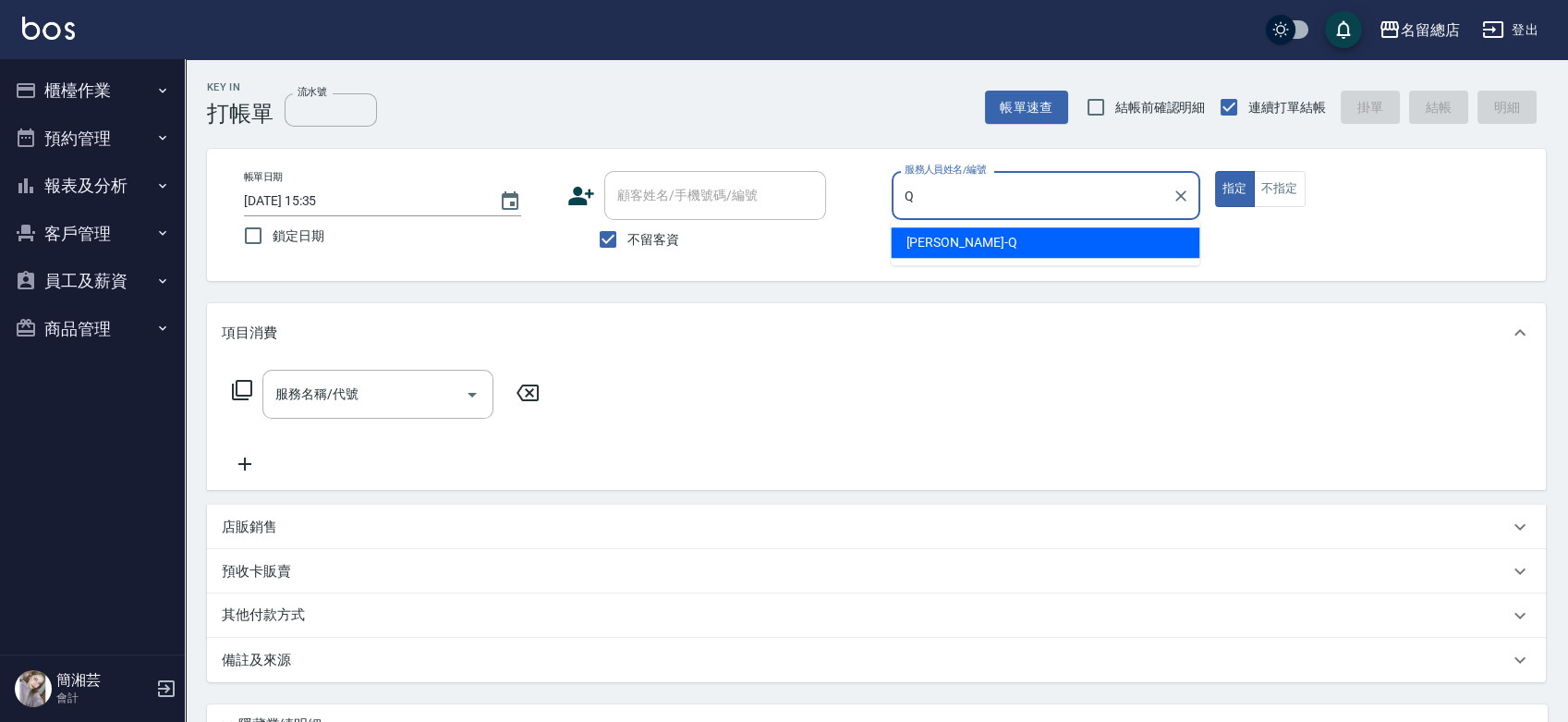
type input "[PERSON_NAME]"
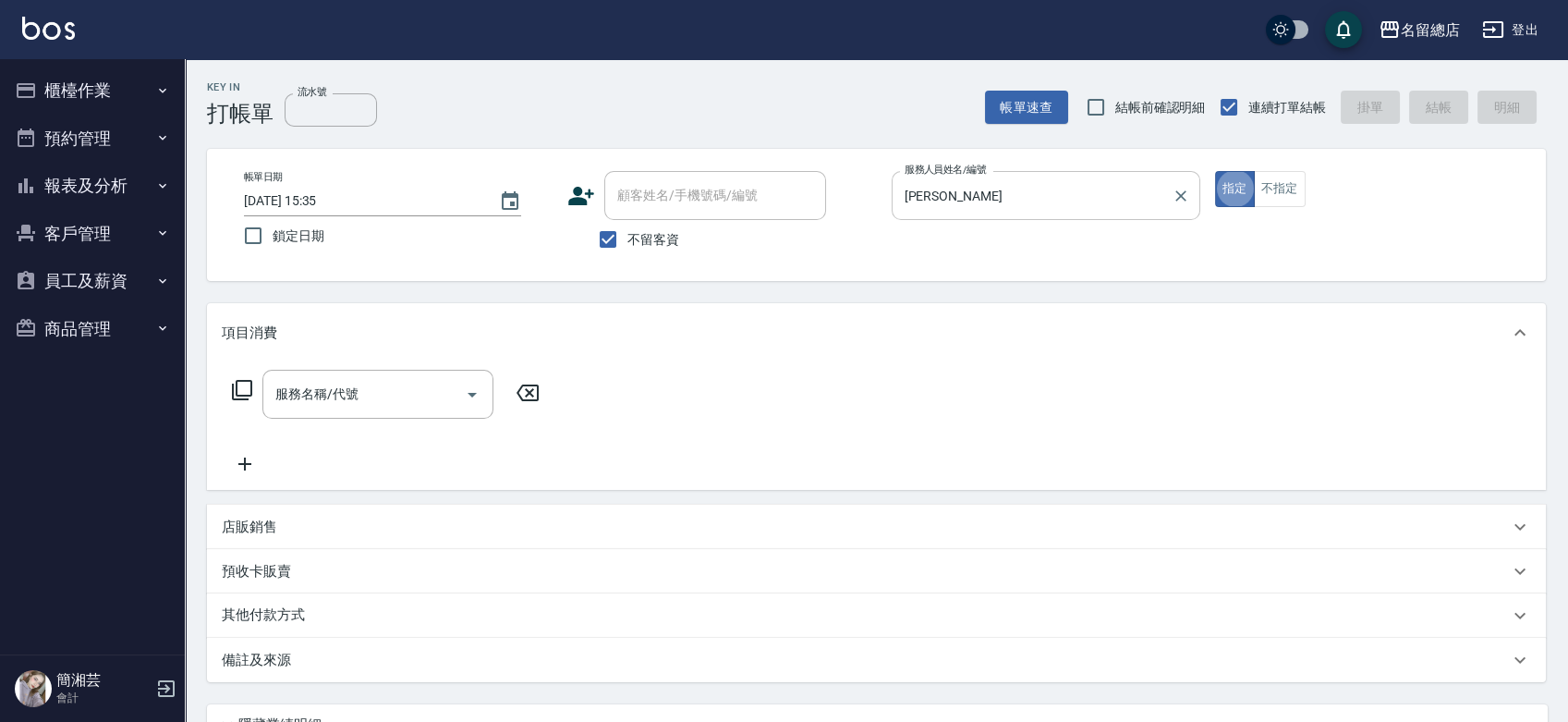
type button "true"
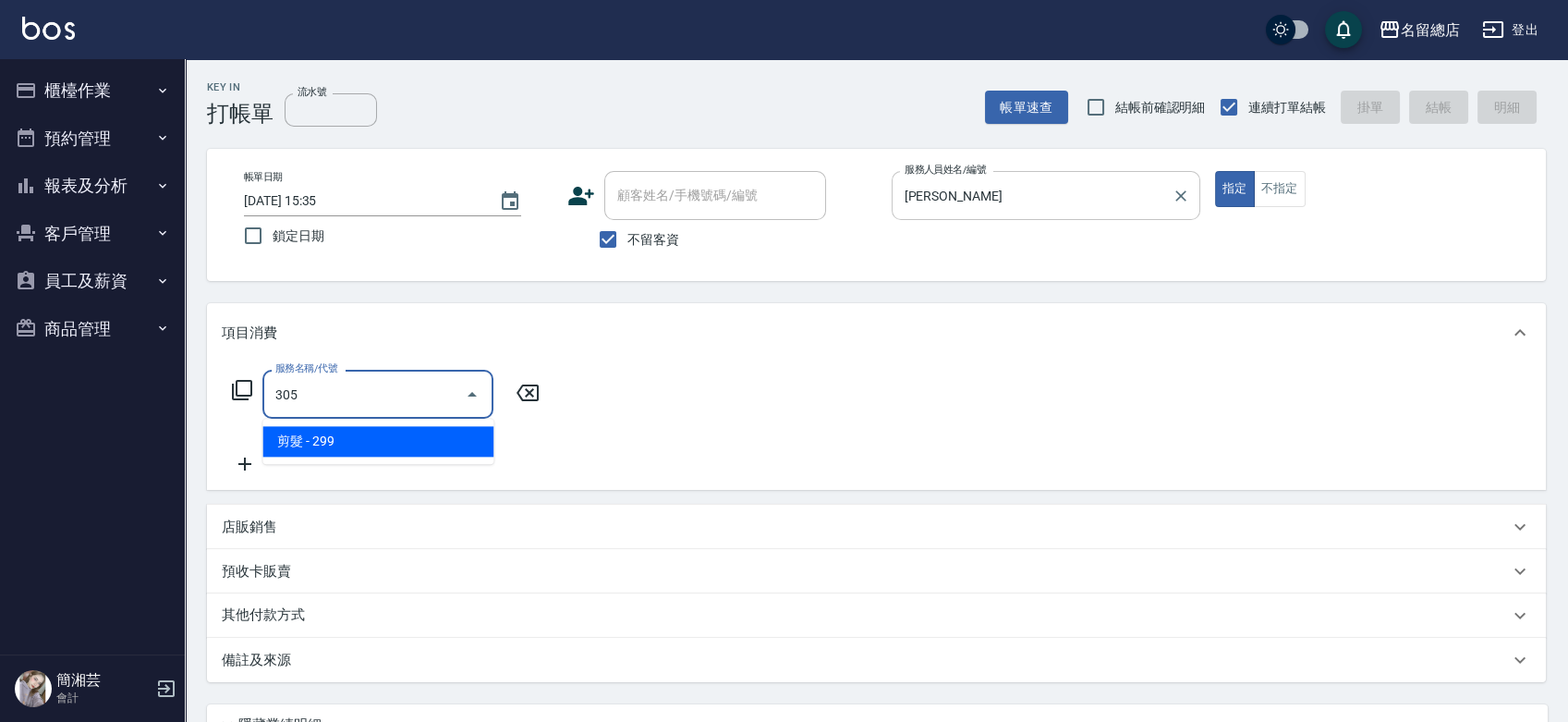
type input "剪髮(305)"
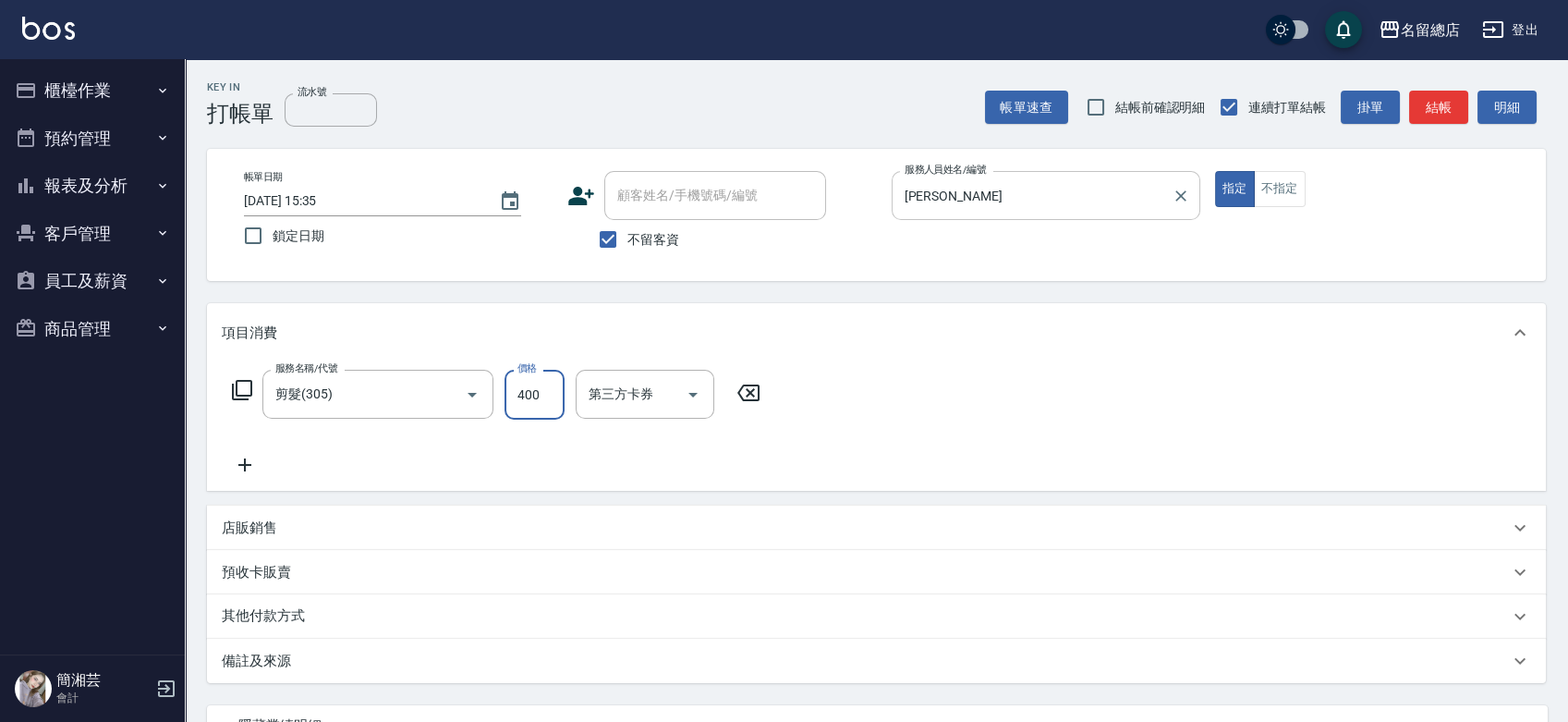
type input "400"
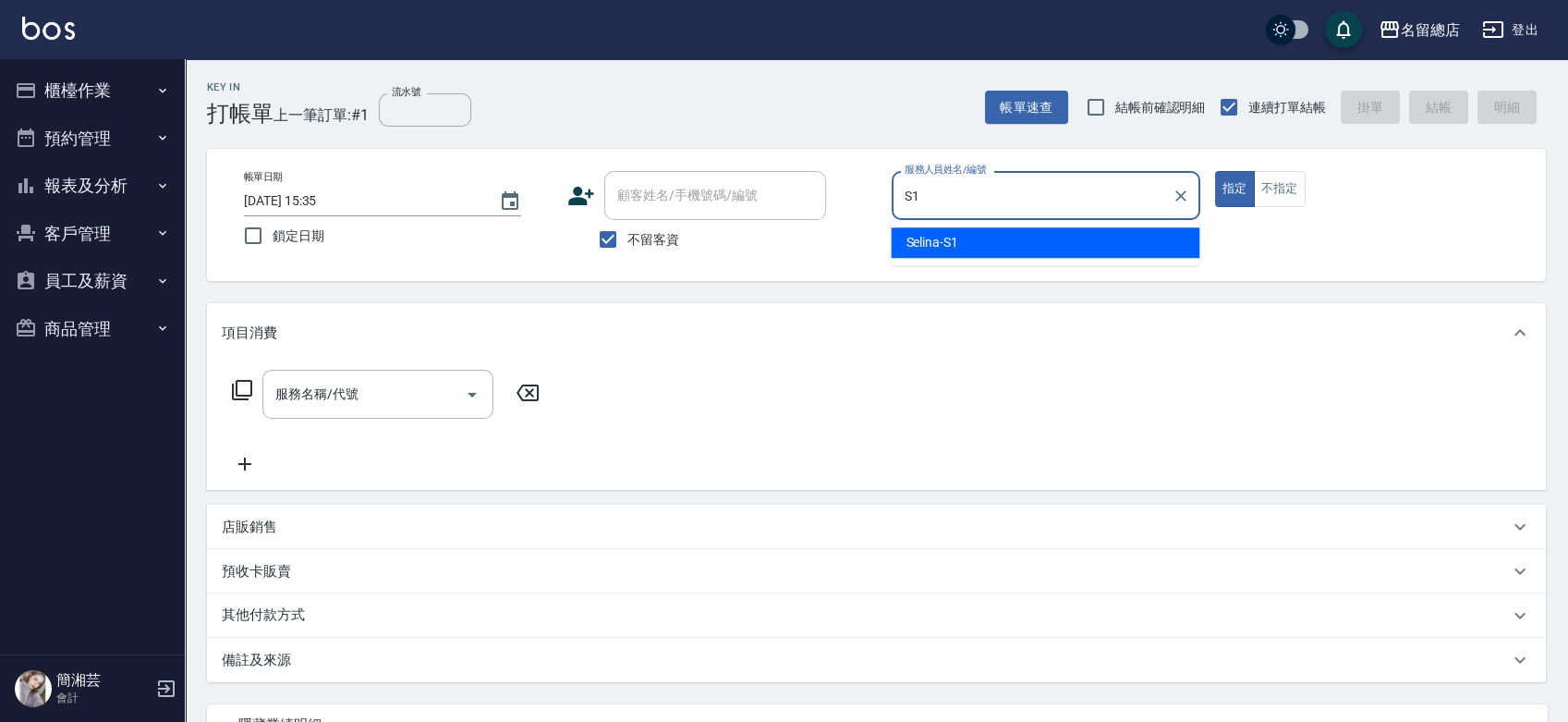
type input "Selina-S1"
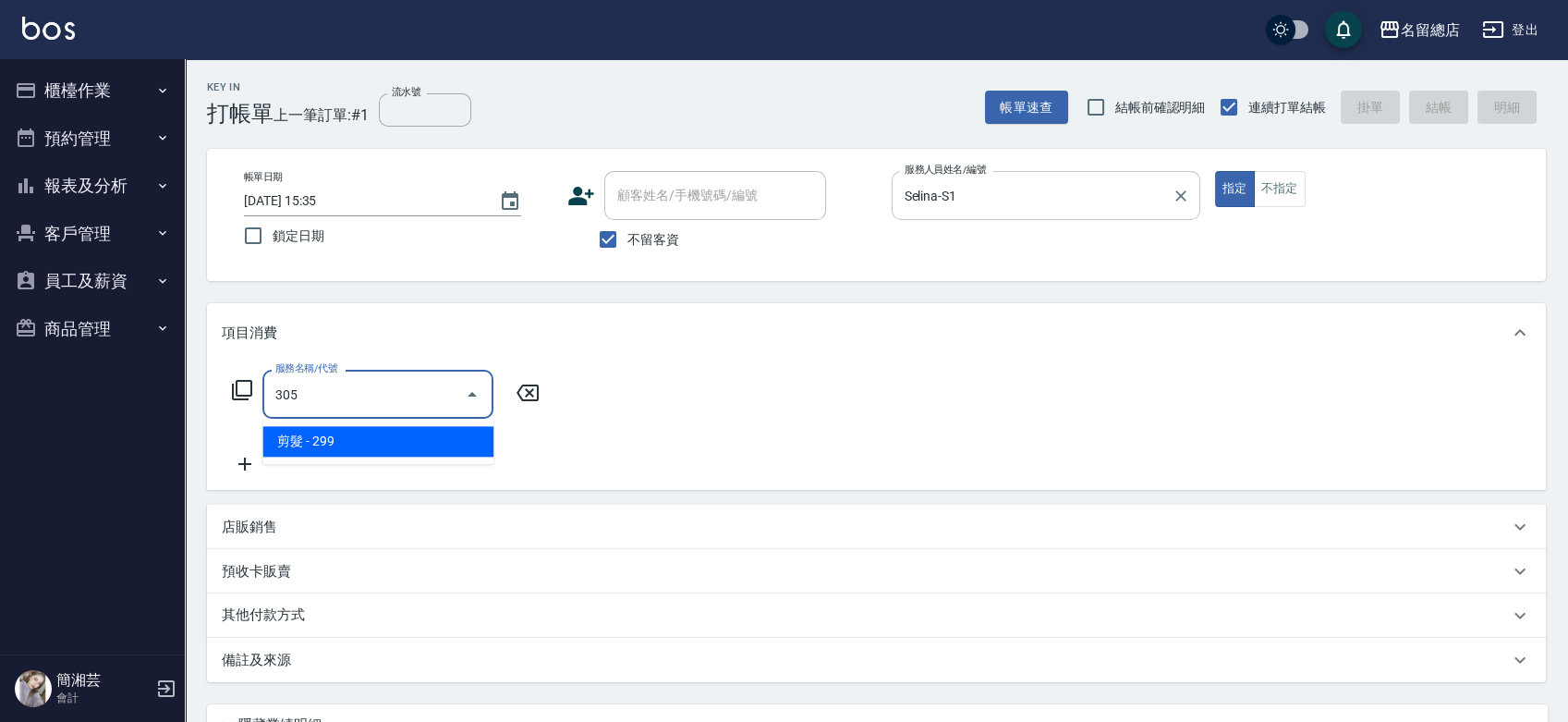
type input "剪髮(305)"
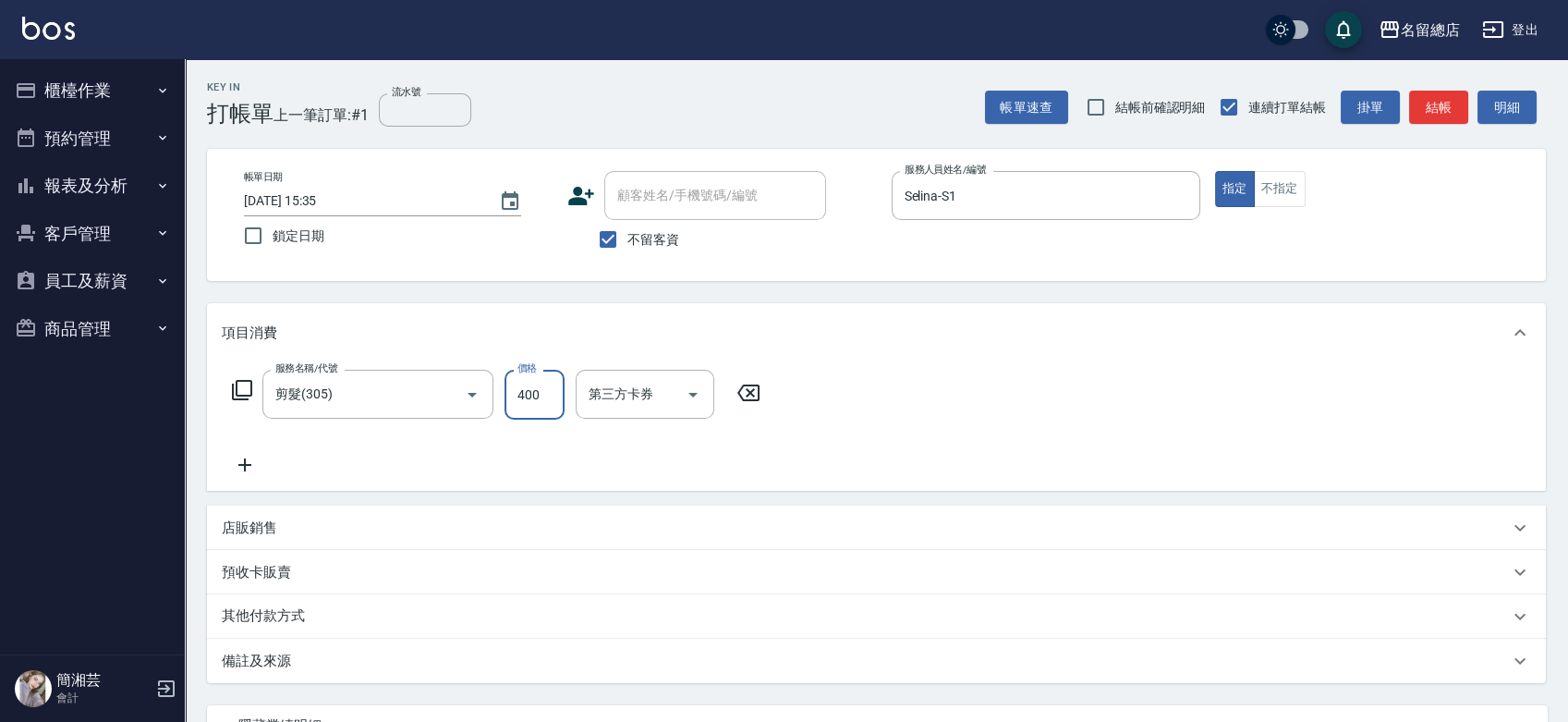
type input "400"
click at [378, 633] on div "其他付款方式" at bounding box center [877, 616] width 1339 height 44
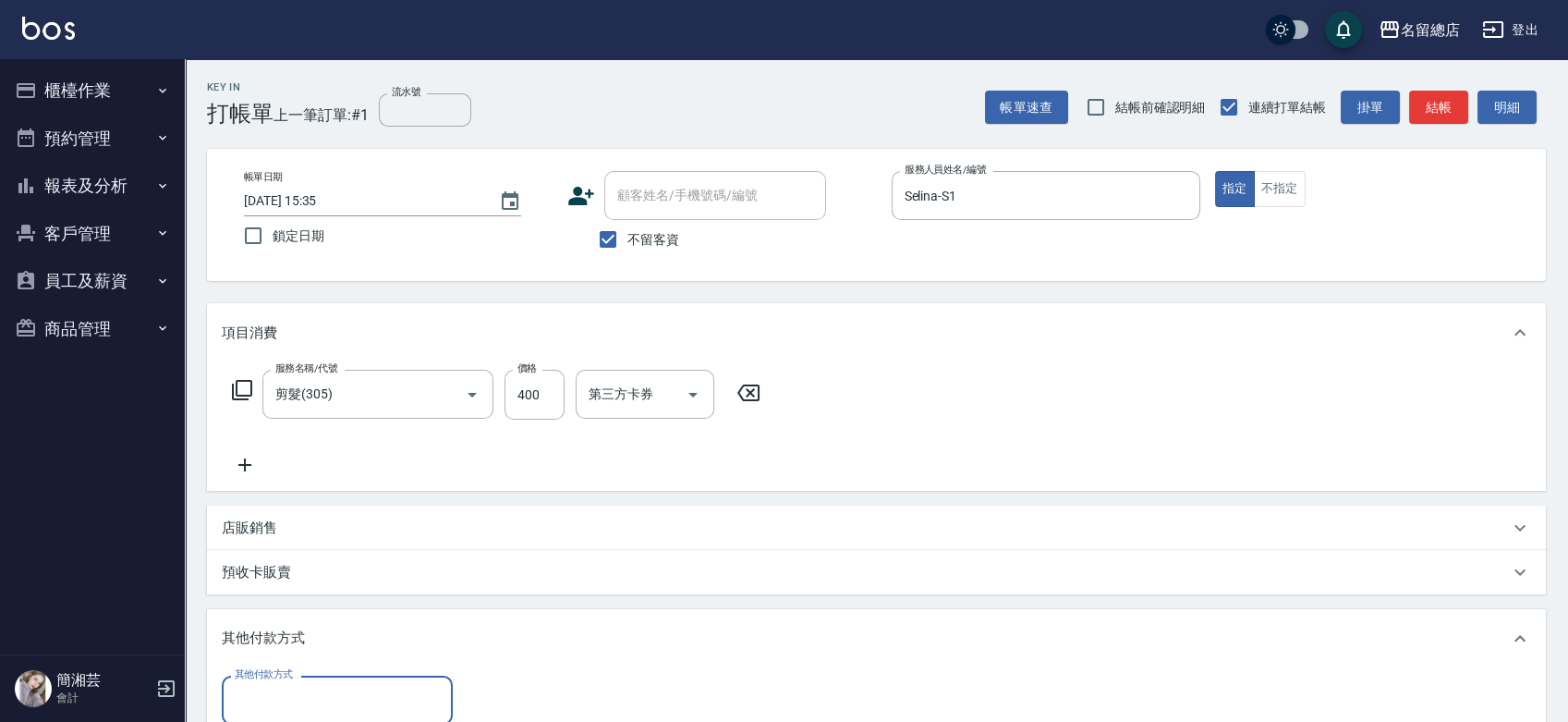
click at [313, 691] on input "其他付款方式" at bounding box center [338, 700] width 215 height 32
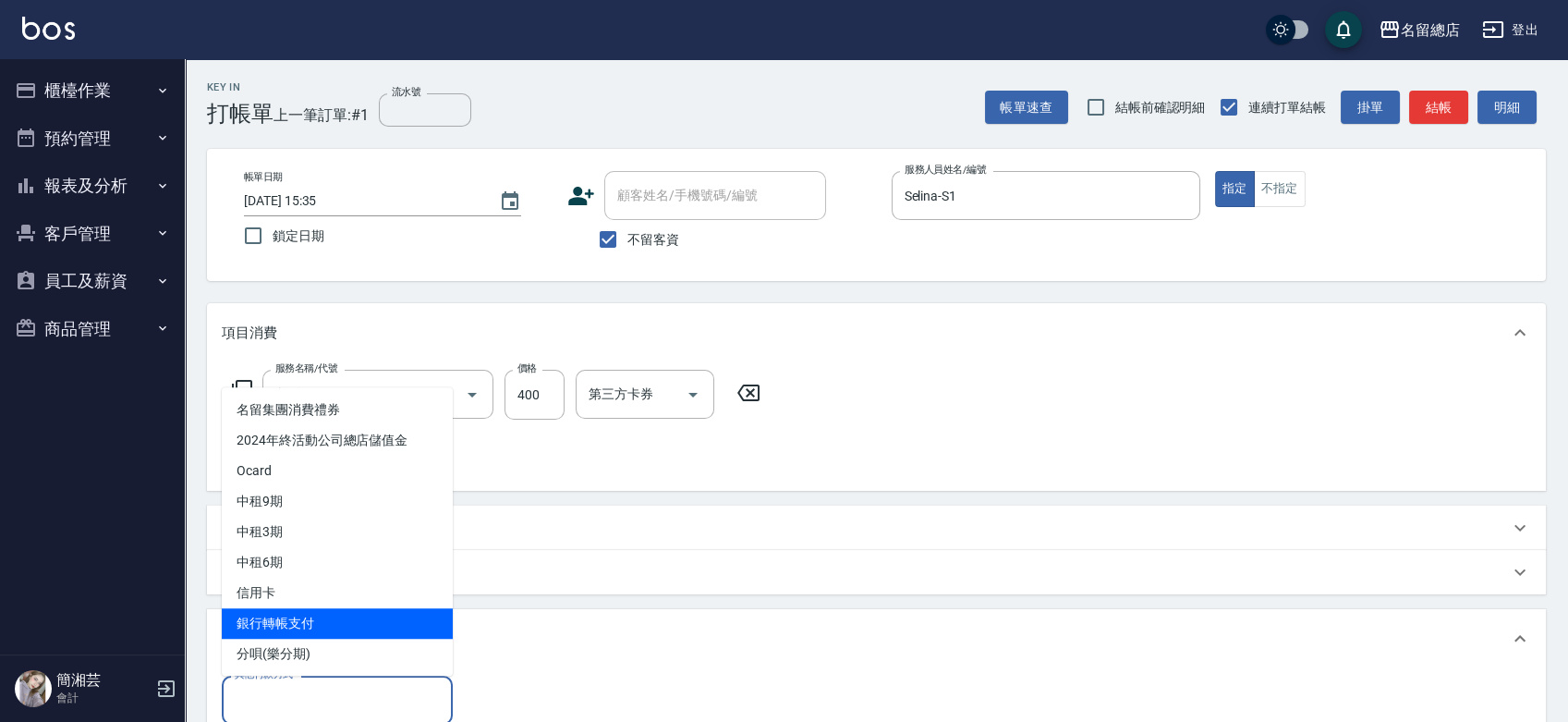
click at [331, 624] on span "銀行轉帳支付" at bounding box center [338, 623] width 231 height 31
type input "銀行轉帳支付"
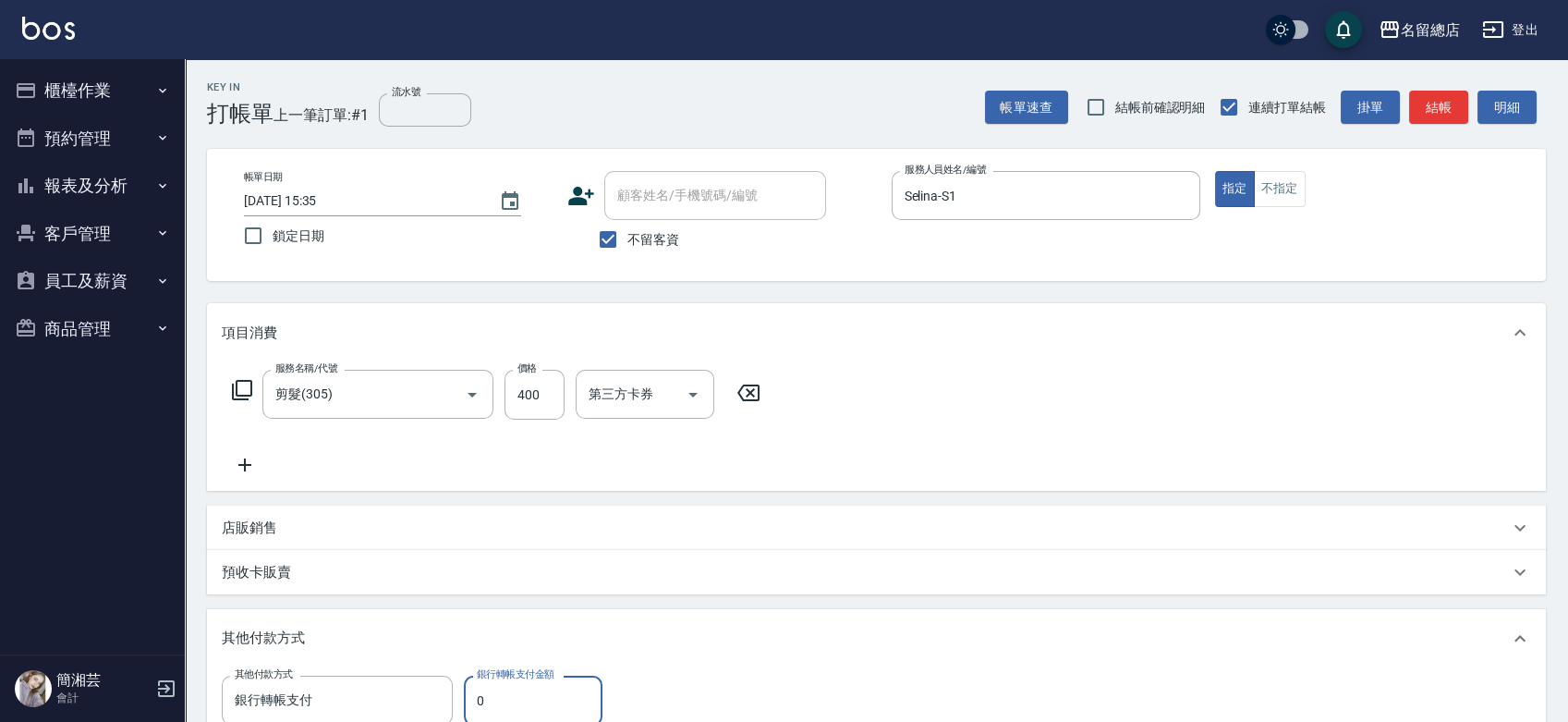
scroll to position [4, 0]
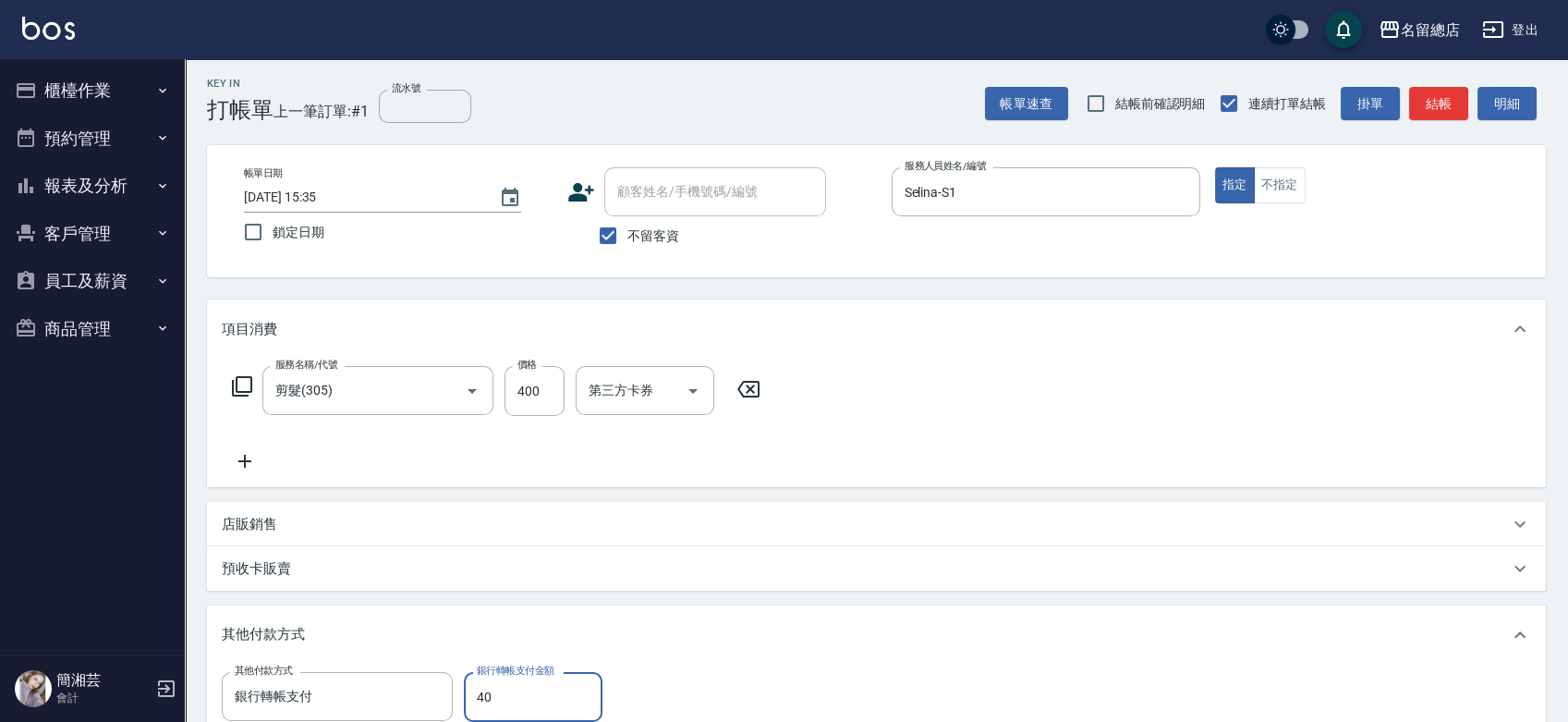
type input "400"
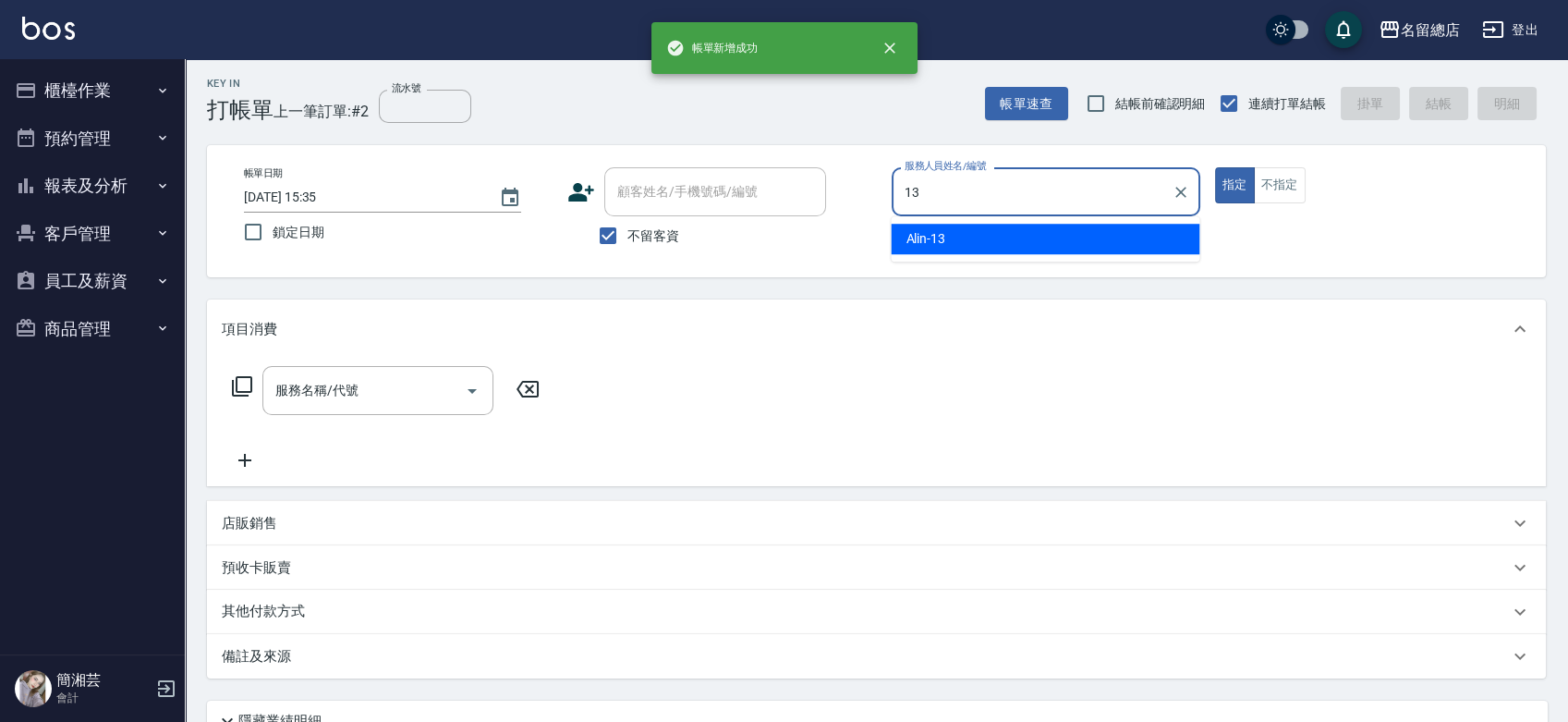
type input "Alin-13"
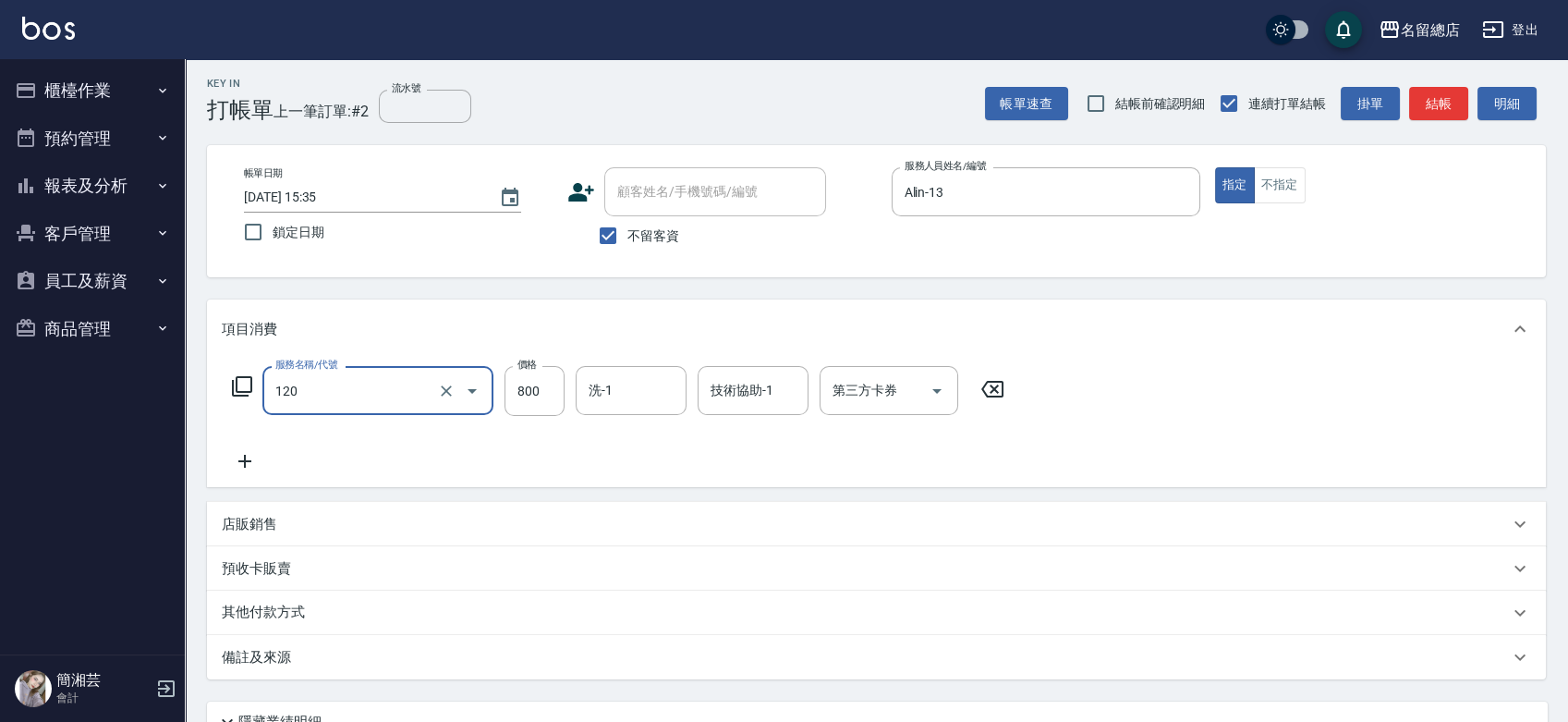
type input "自備頭皮(120)"
type input "1000"
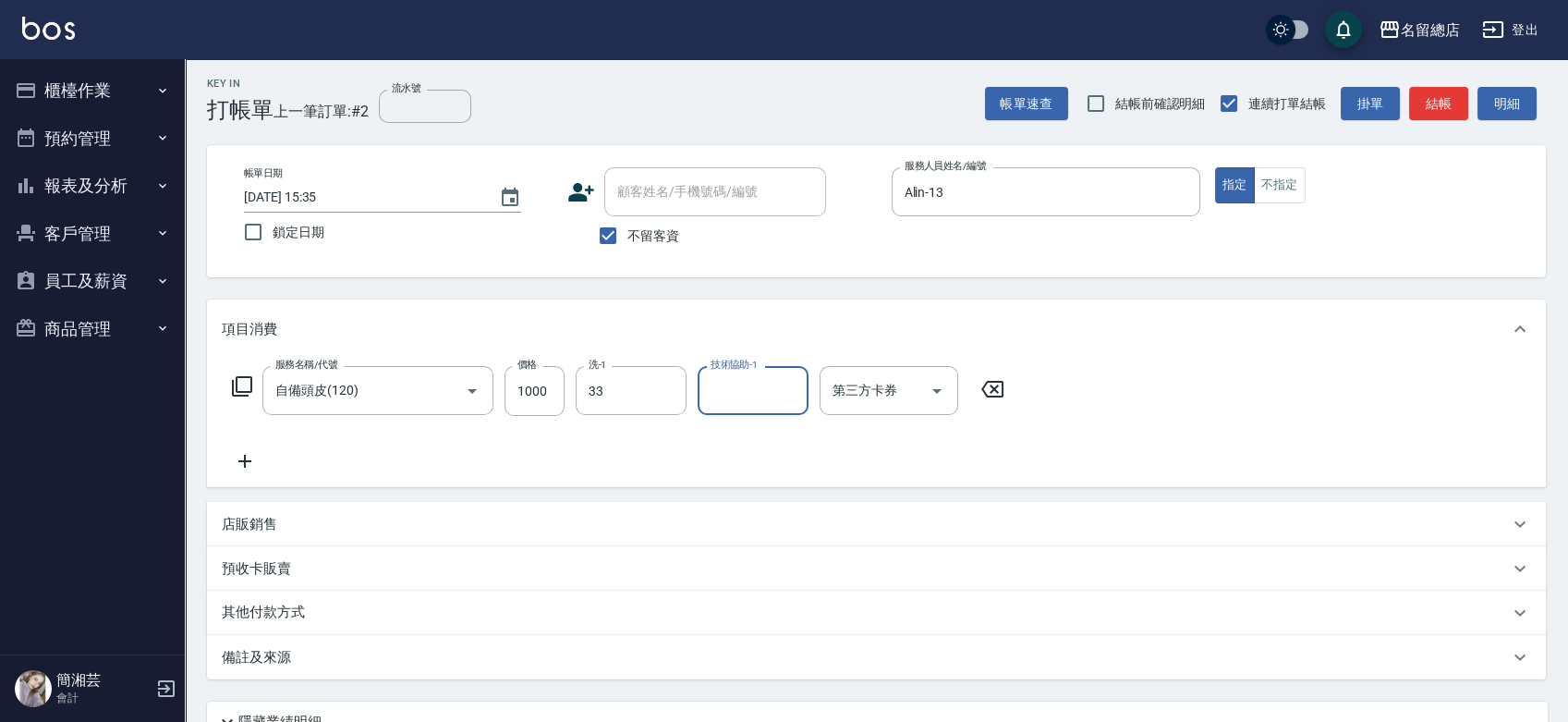
type input "[PERSON_NAME]-33"
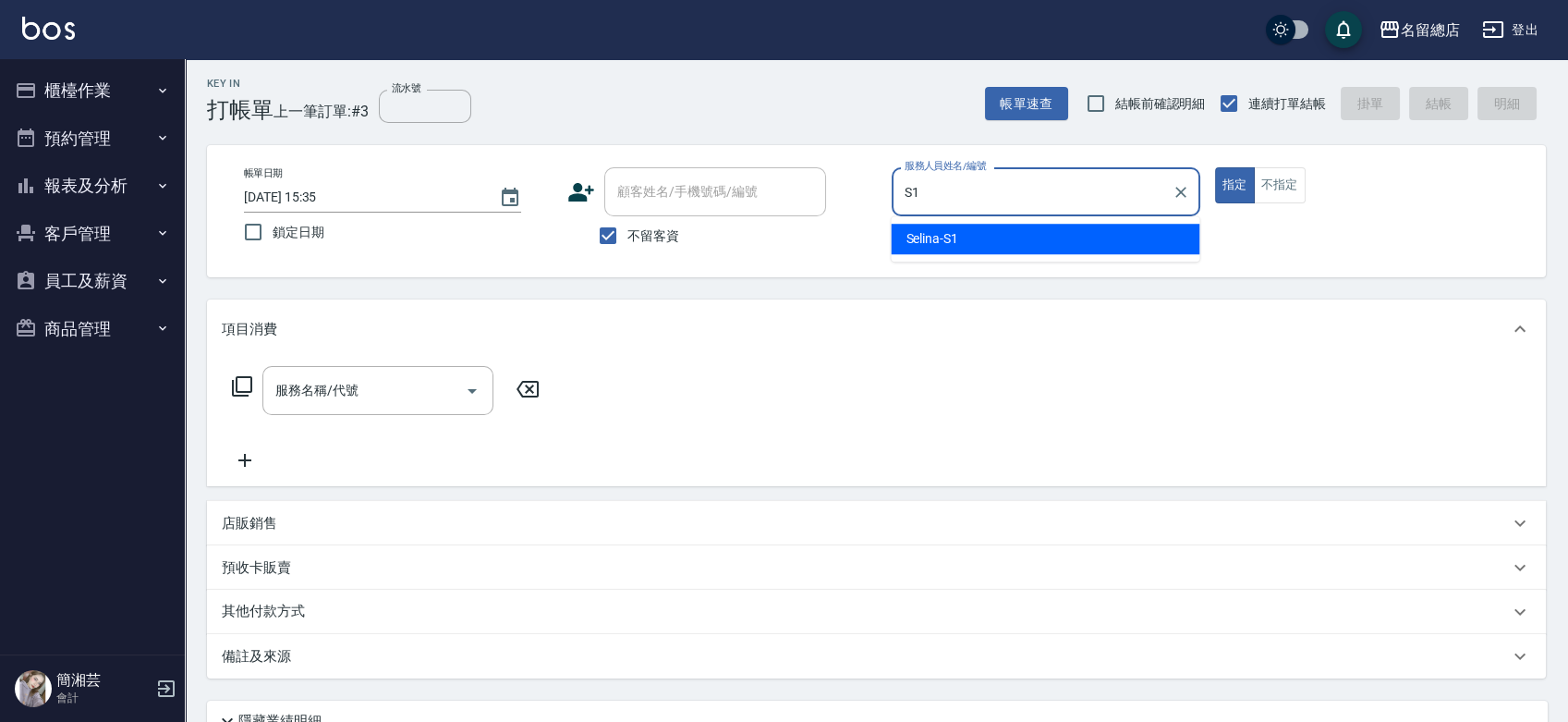
type input "Selina-S1"
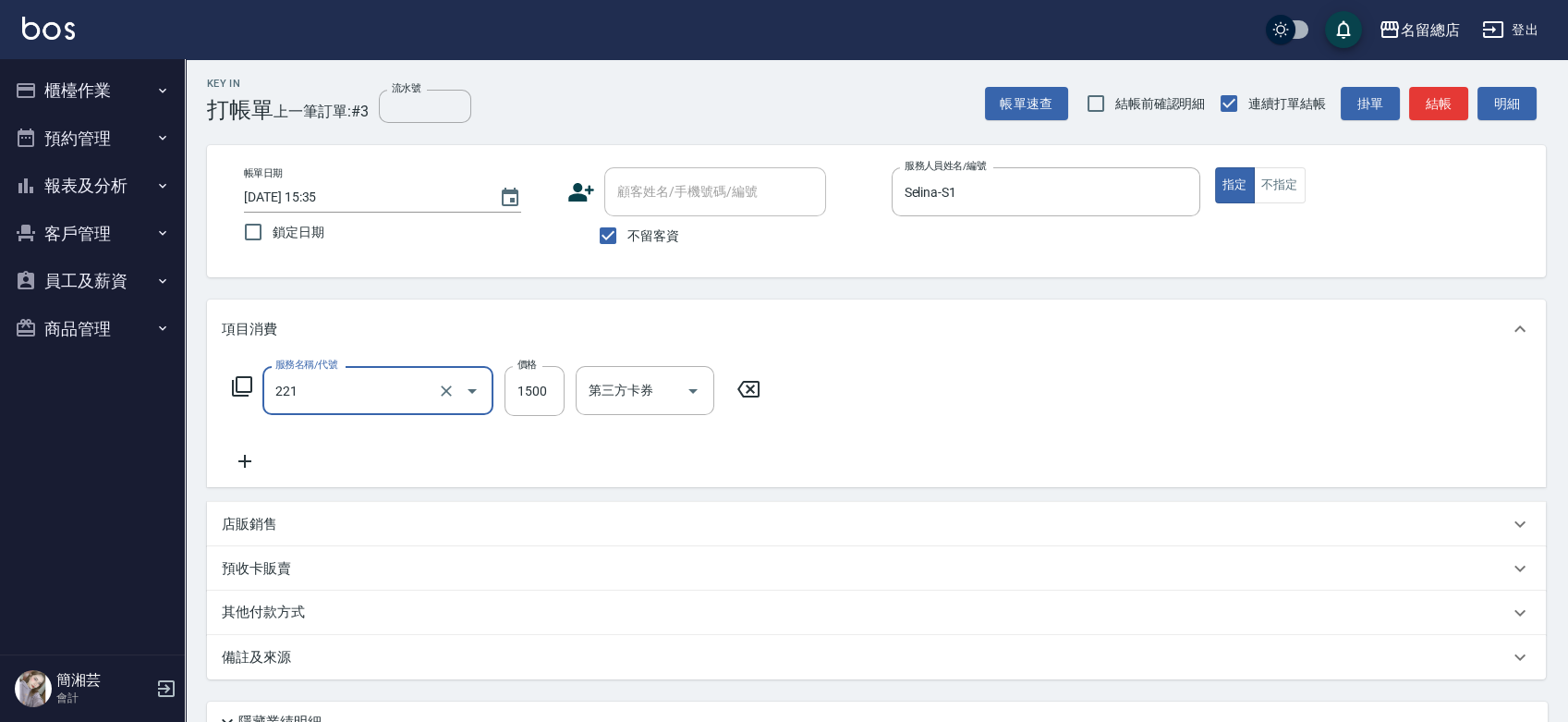
type input "燙髮1500以下(221)"
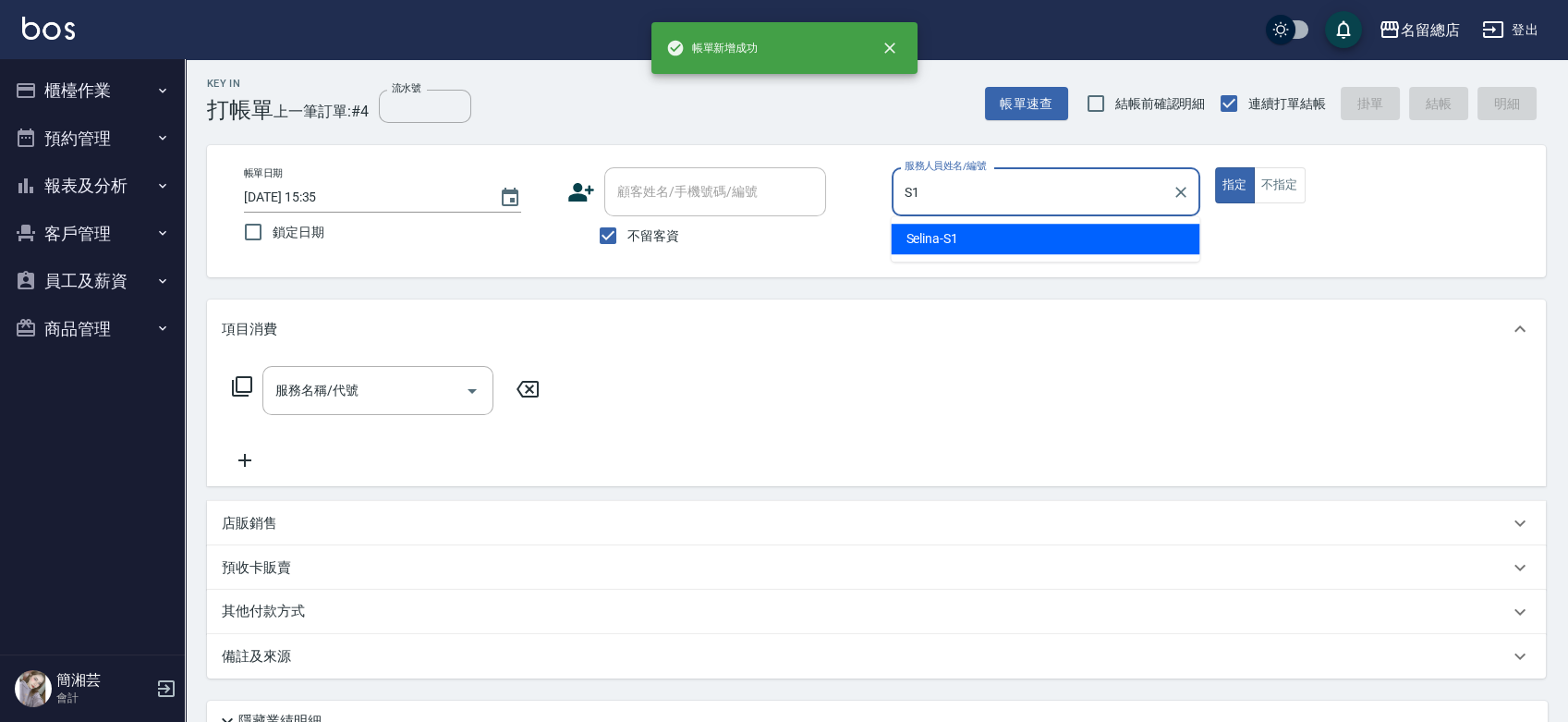
type input "Selina-S1"
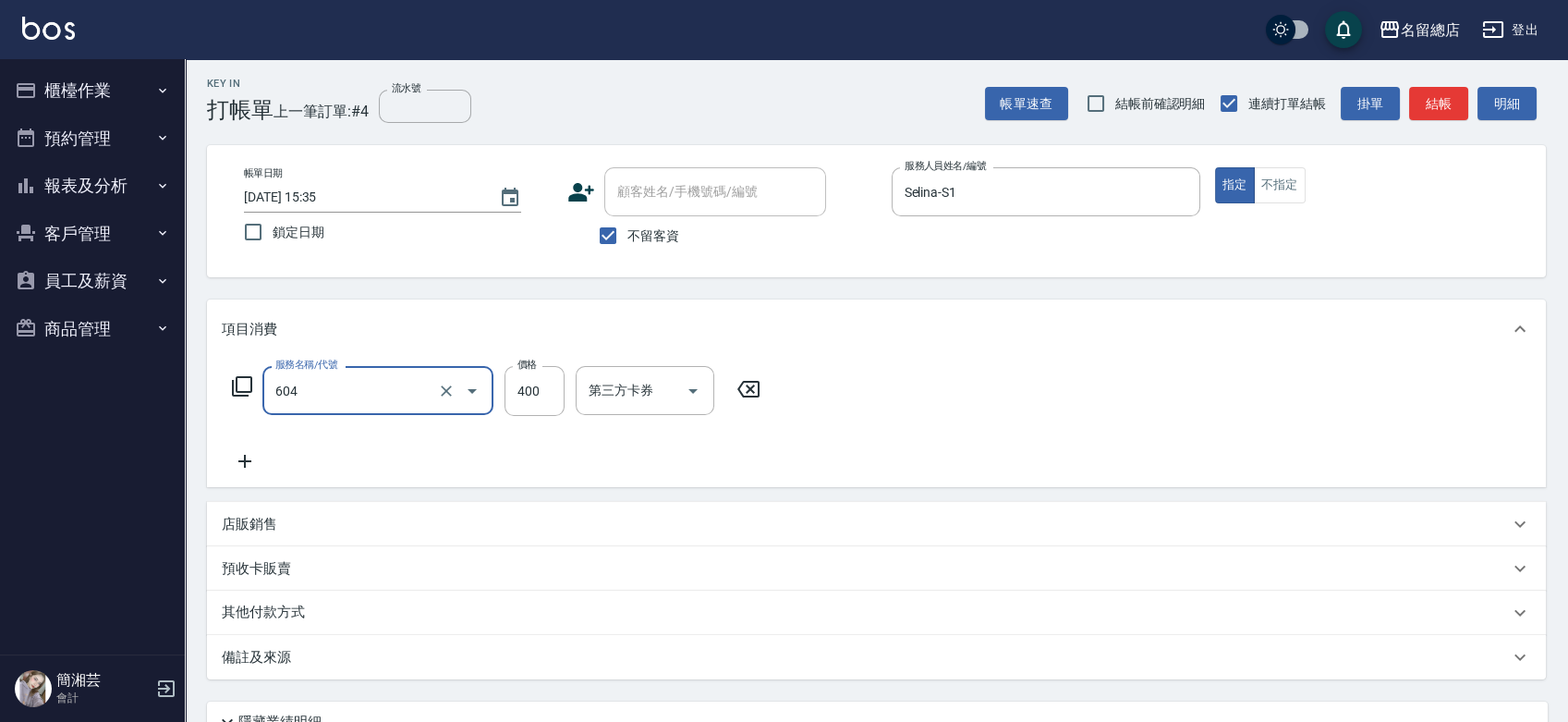
type input "健康洗髮(604)"
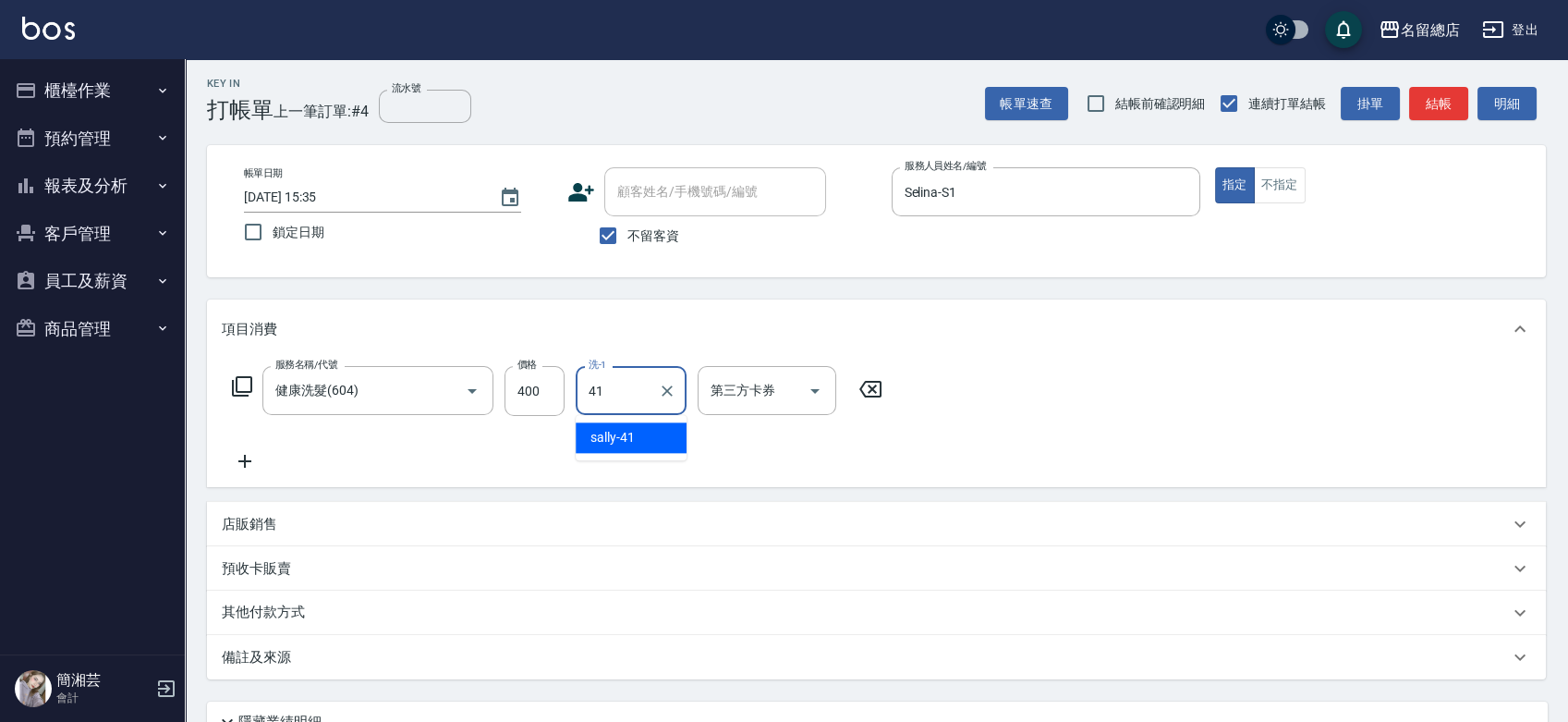
type input "sally-41"
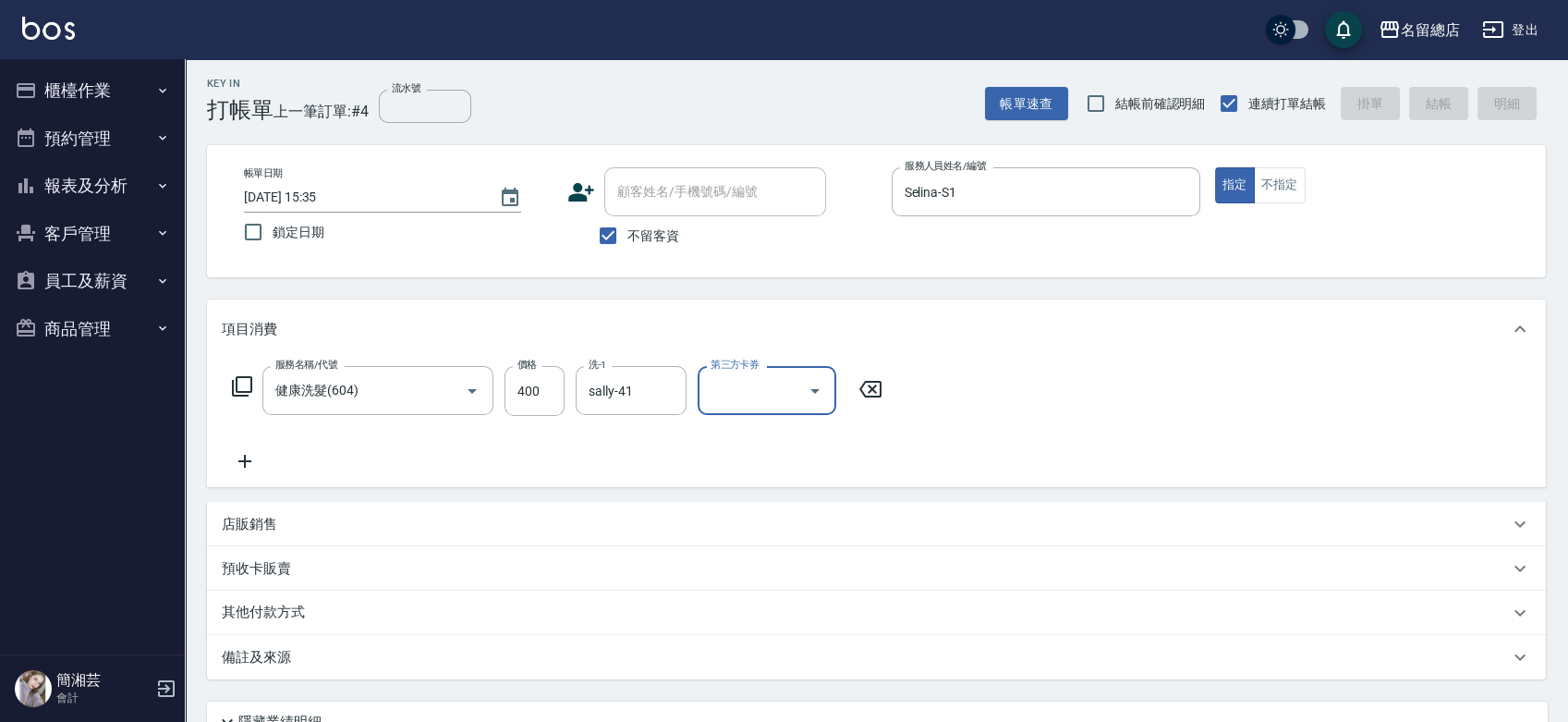
type input "[DATE] 15:36"
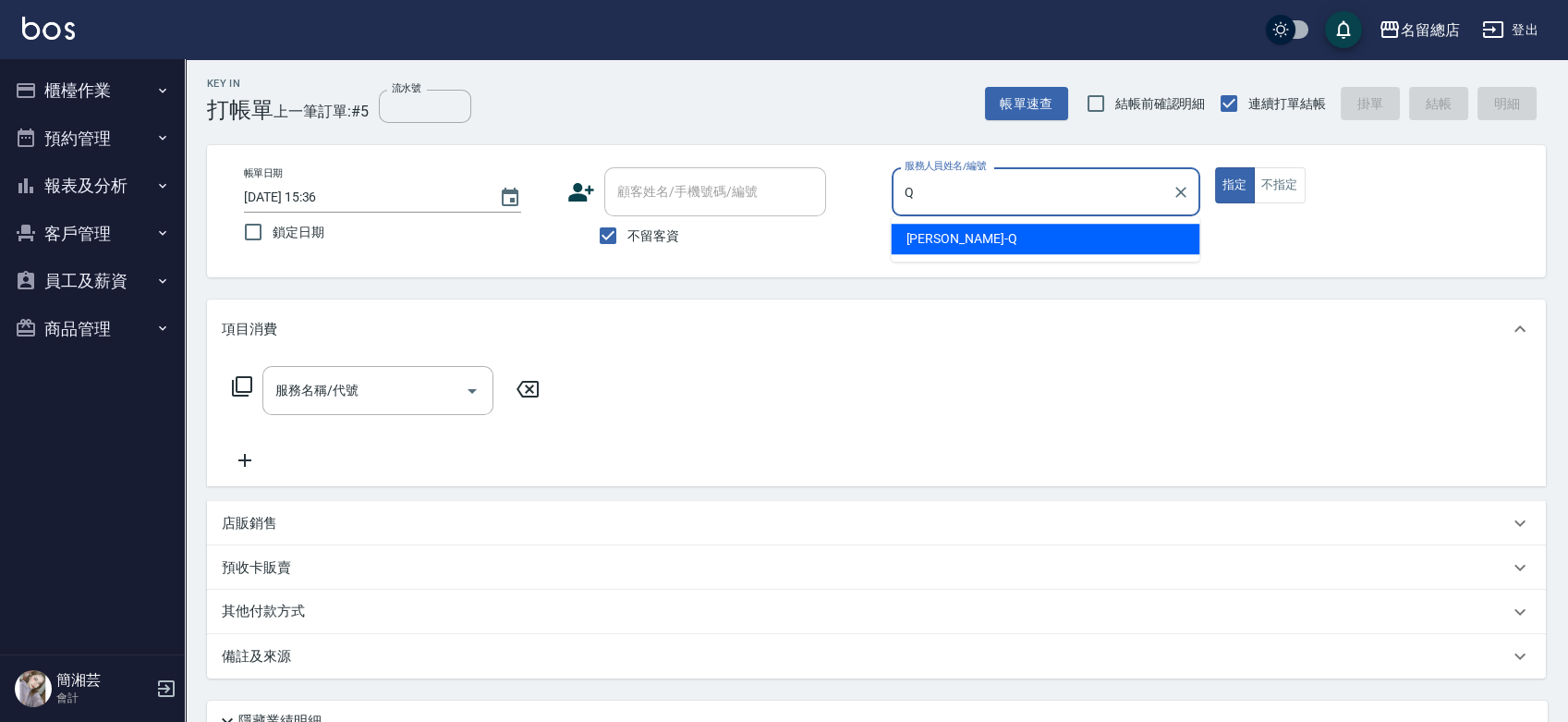
type input "[PERSON_NAME]"
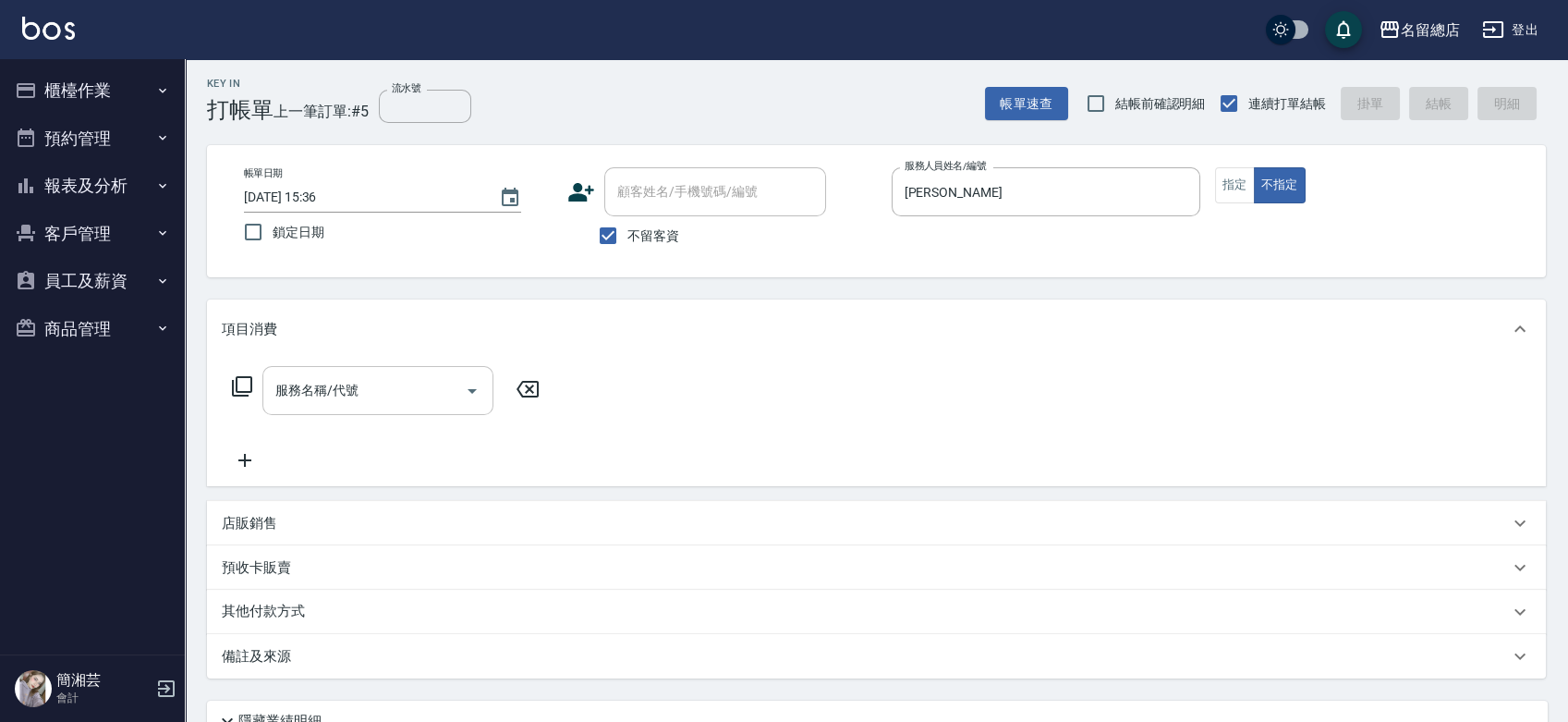
click at [397, 403] on input "服務名稱/代號" at bounding box center [365, 390] width 187 height 32
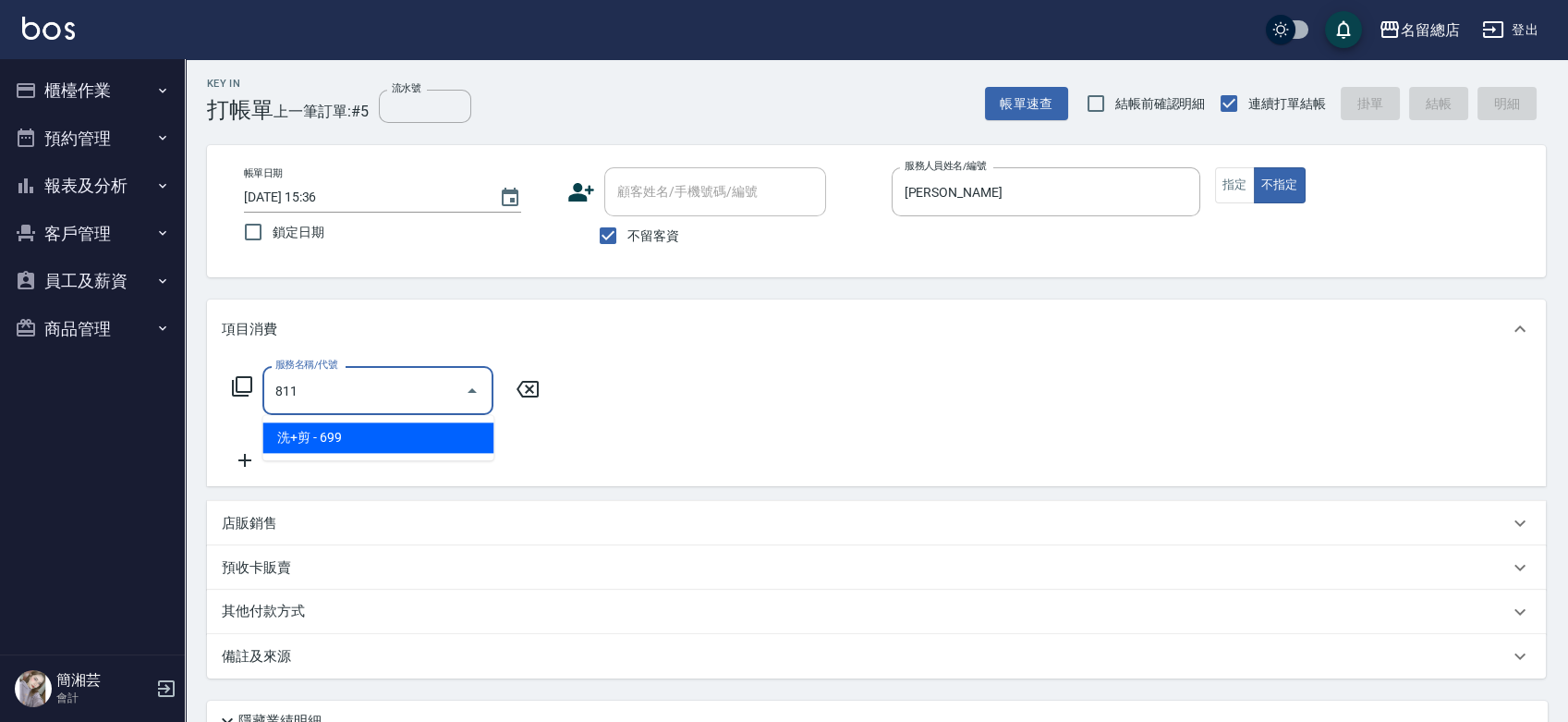
type input "洗+剪(811)"
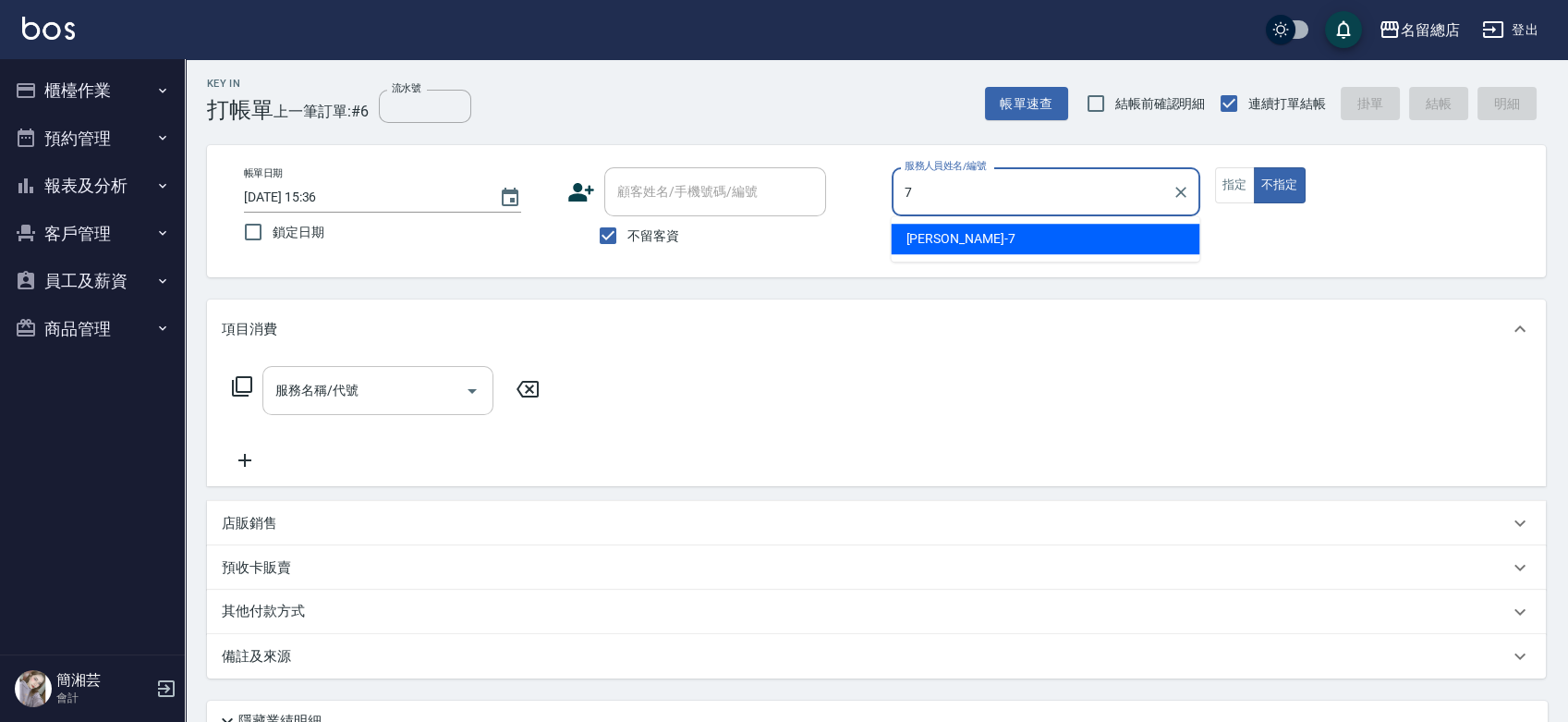
type input "Mick-7"
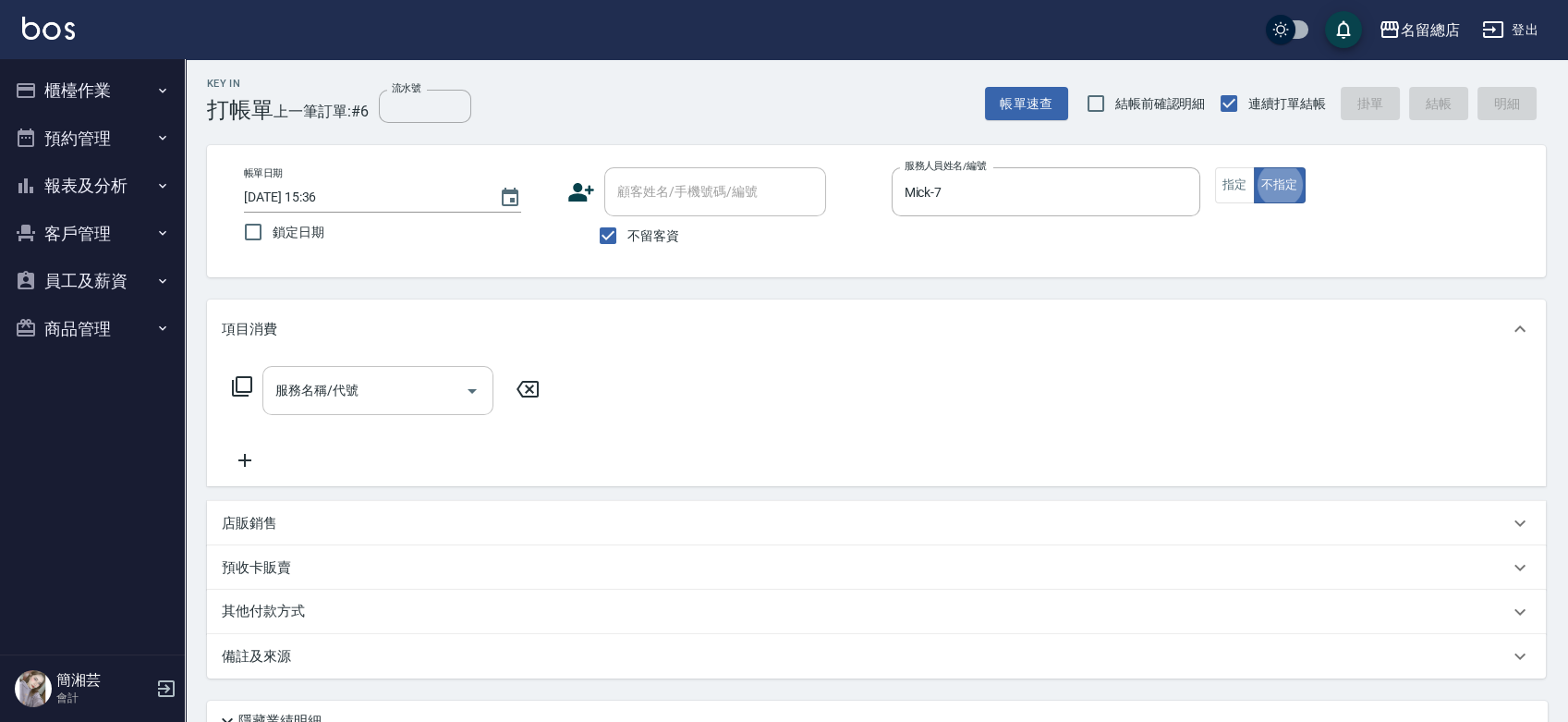
type button "false"
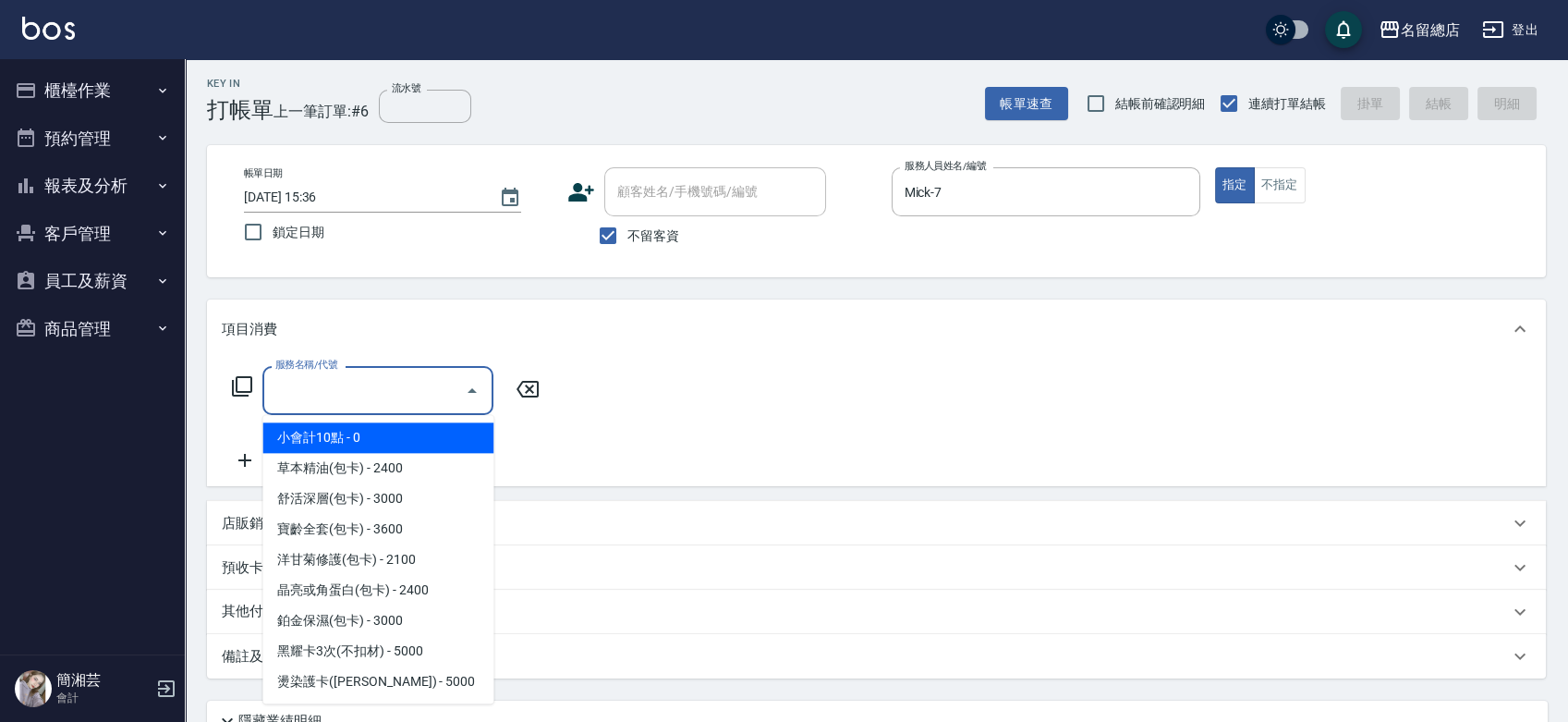
click at [313, 396] on input "服務名稱/代號" at bounding box center [365, 390] width 187 height 32
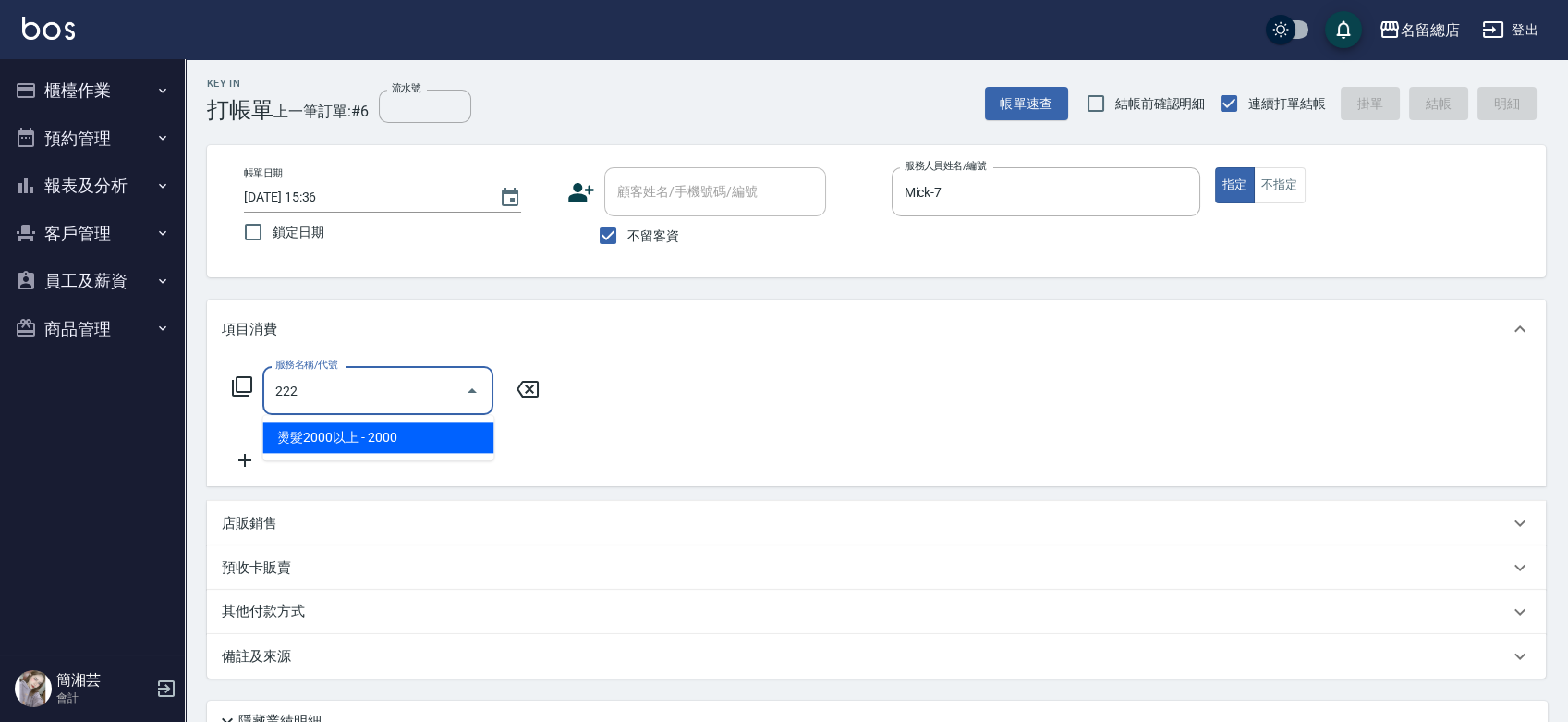
type input "燙髮2000以上(222)"
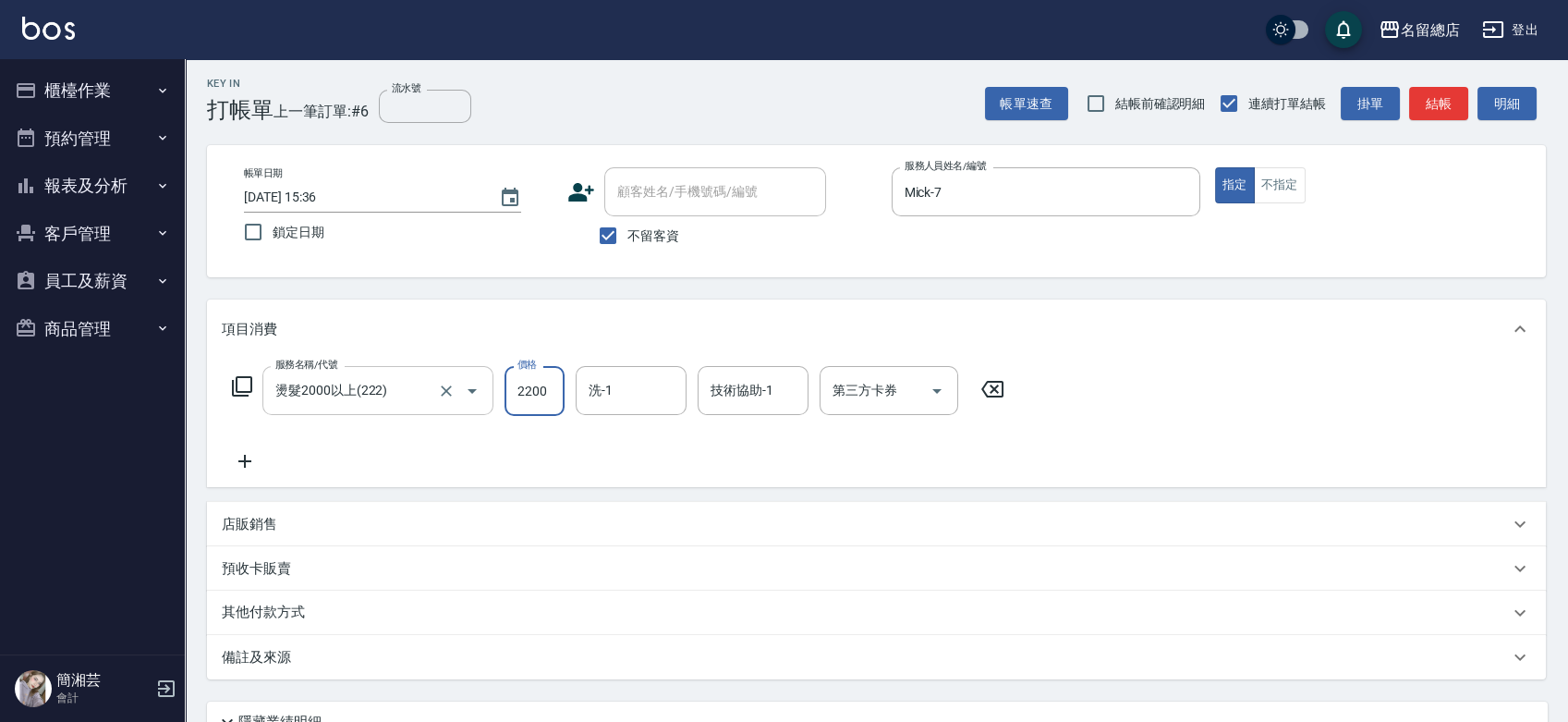
type input "2200"
type input "陳予歆-28"
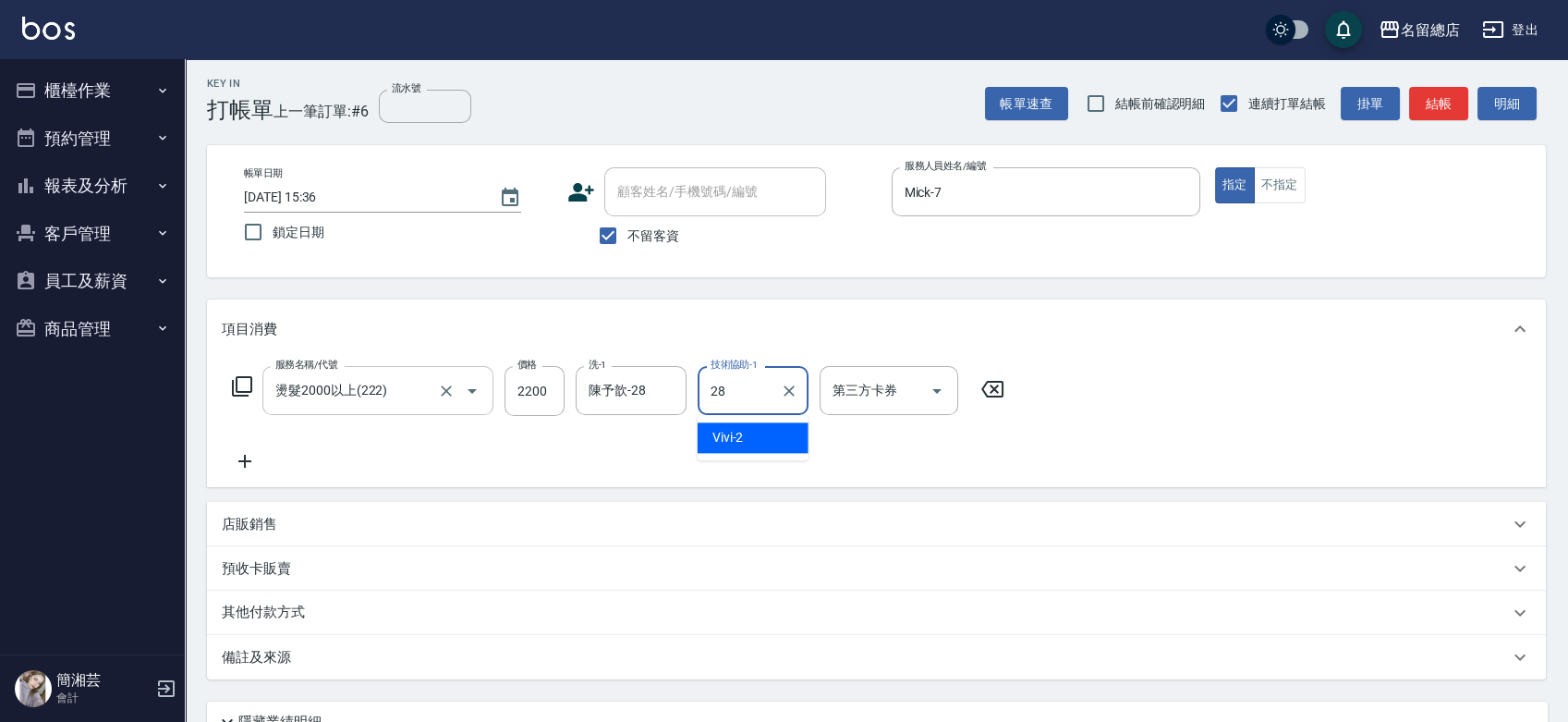
type input "陳予歆-28"
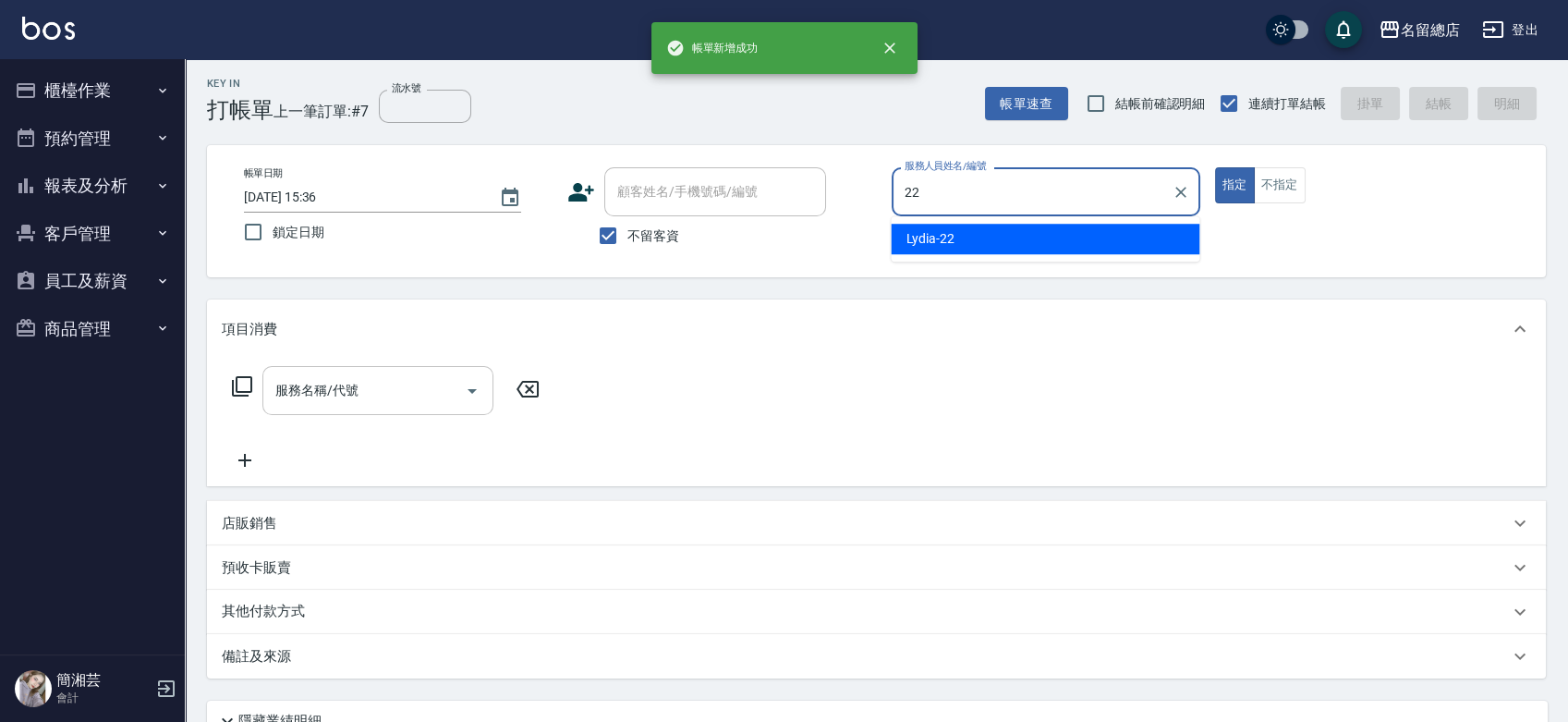
type input "Lydia-22"
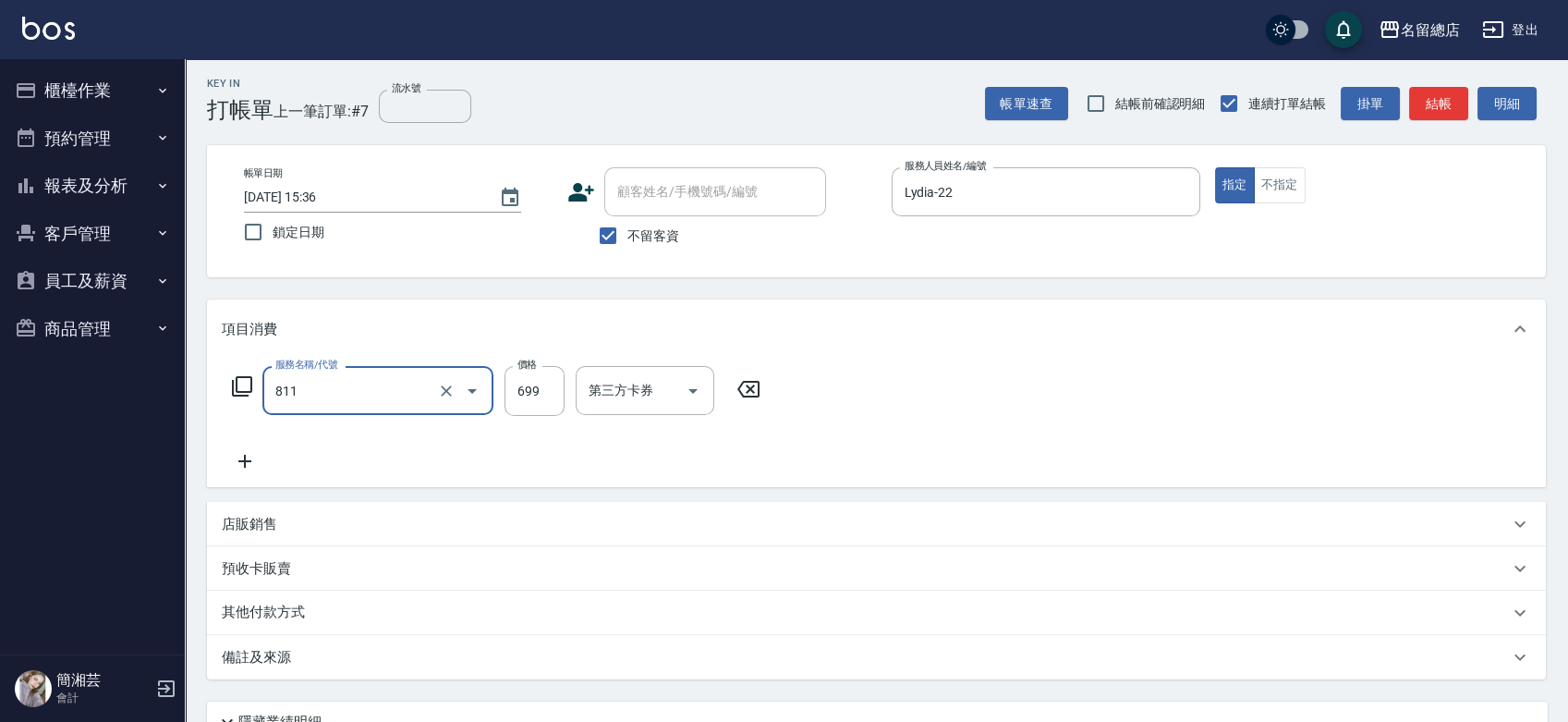
type input "洗+剪(811)"
type input "800"
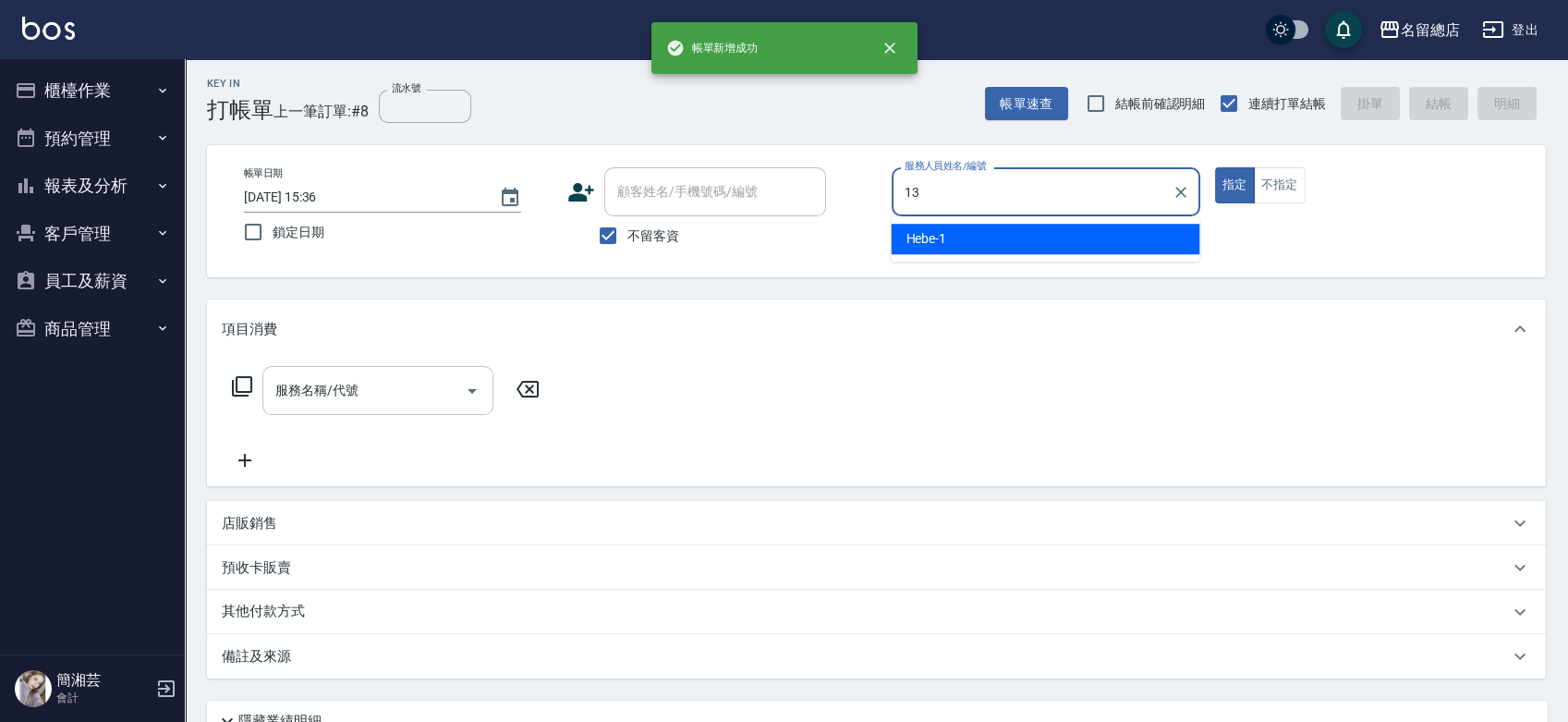
type input "Alin-13"
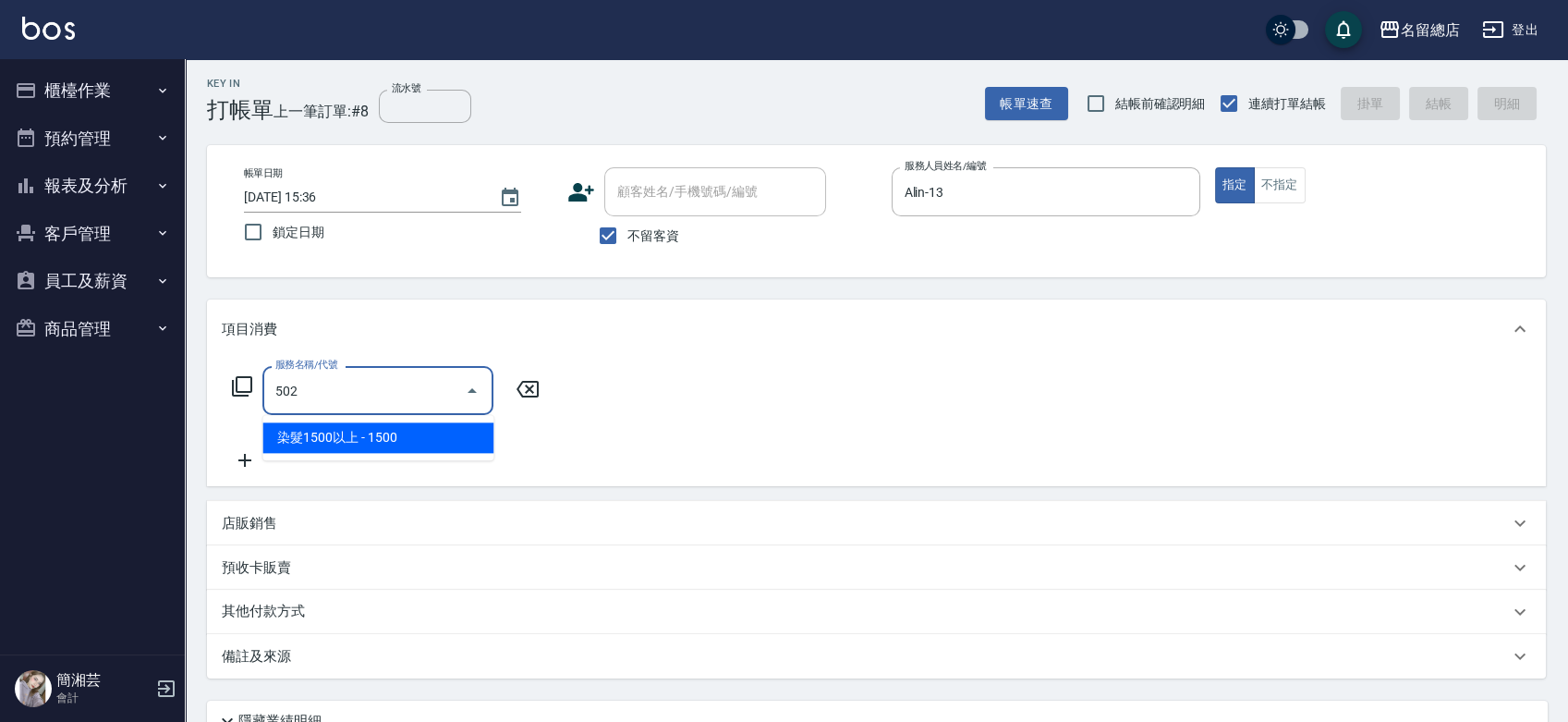
type input "染髮1500以上(502)"
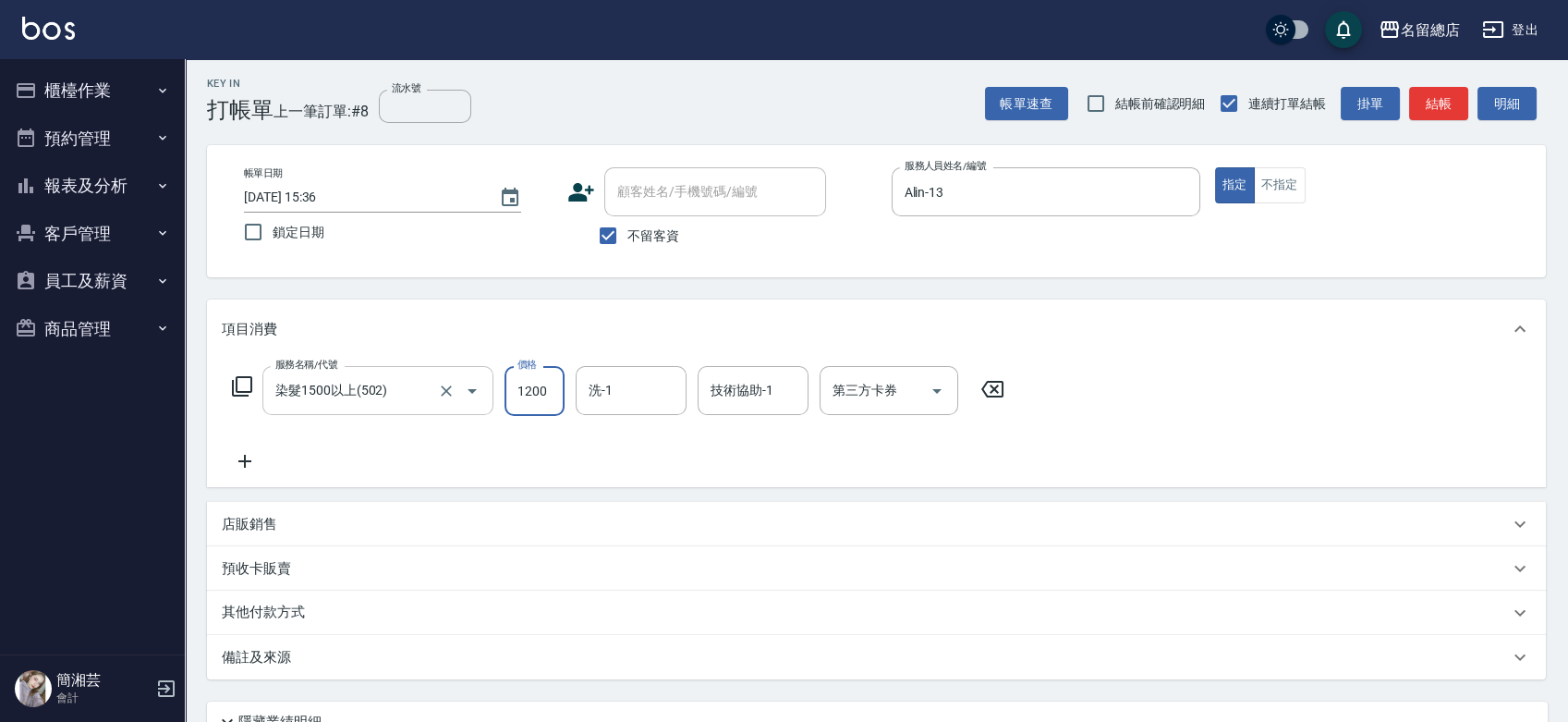
type input "1200"
type input "[PERSON_NAME]-33"
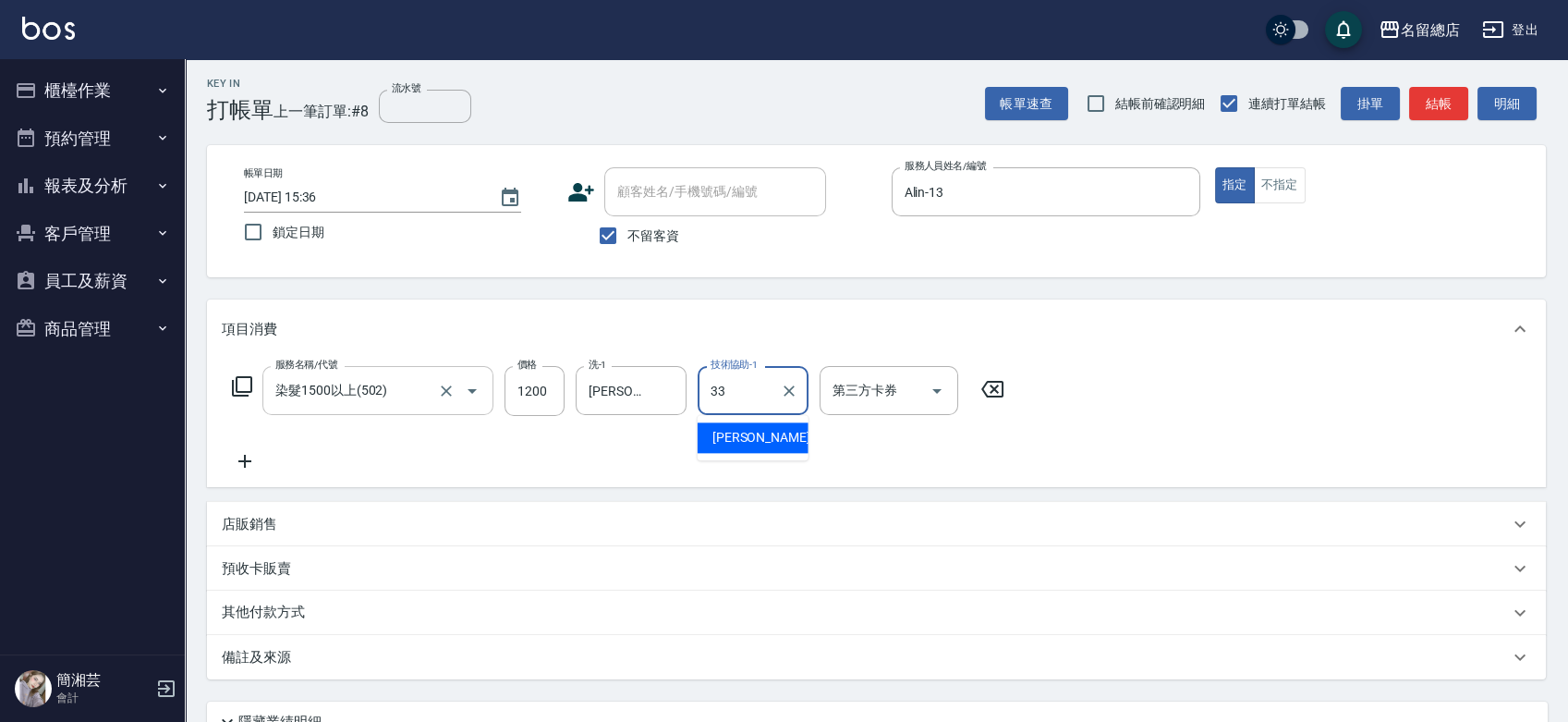
type input "[PERSON_NAME]-33"
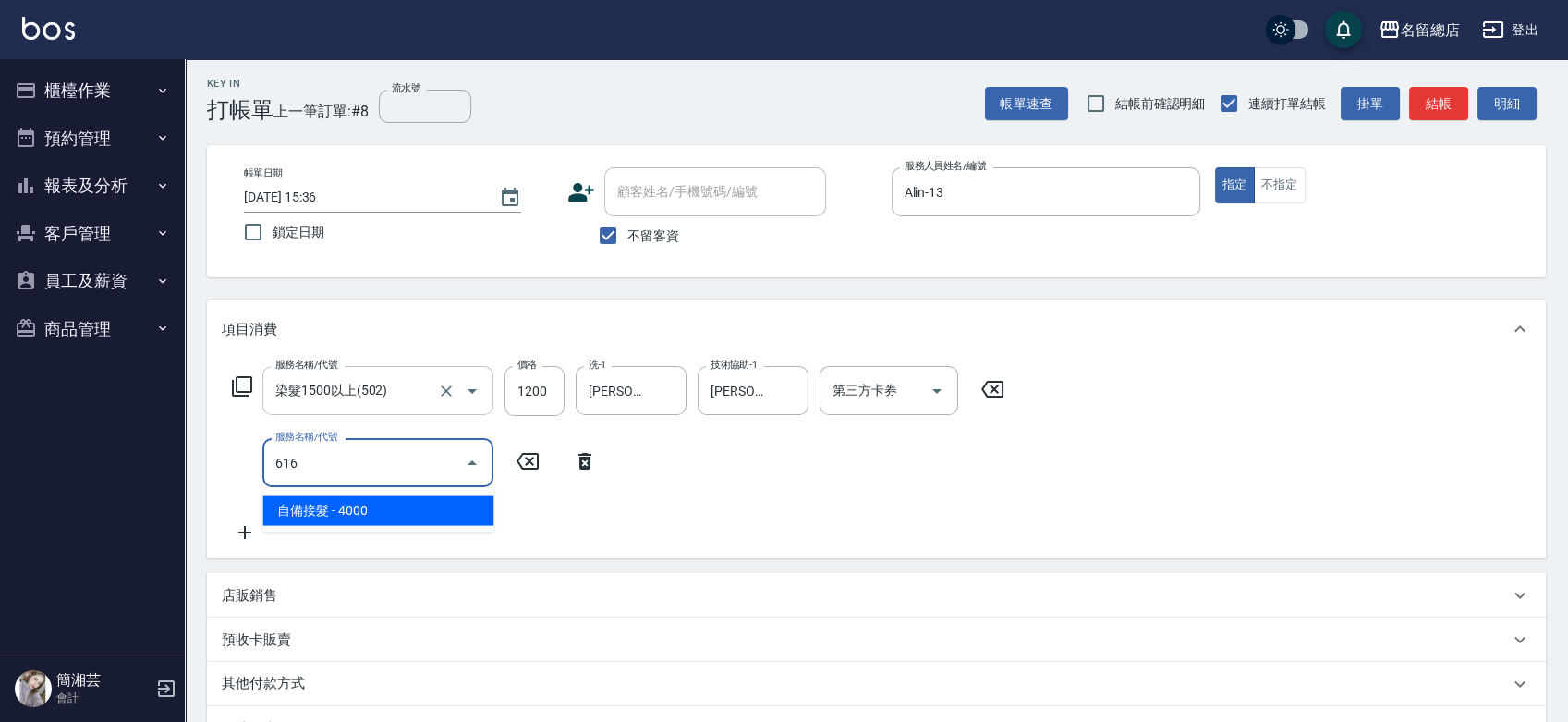
type input "自備接髮(616)"
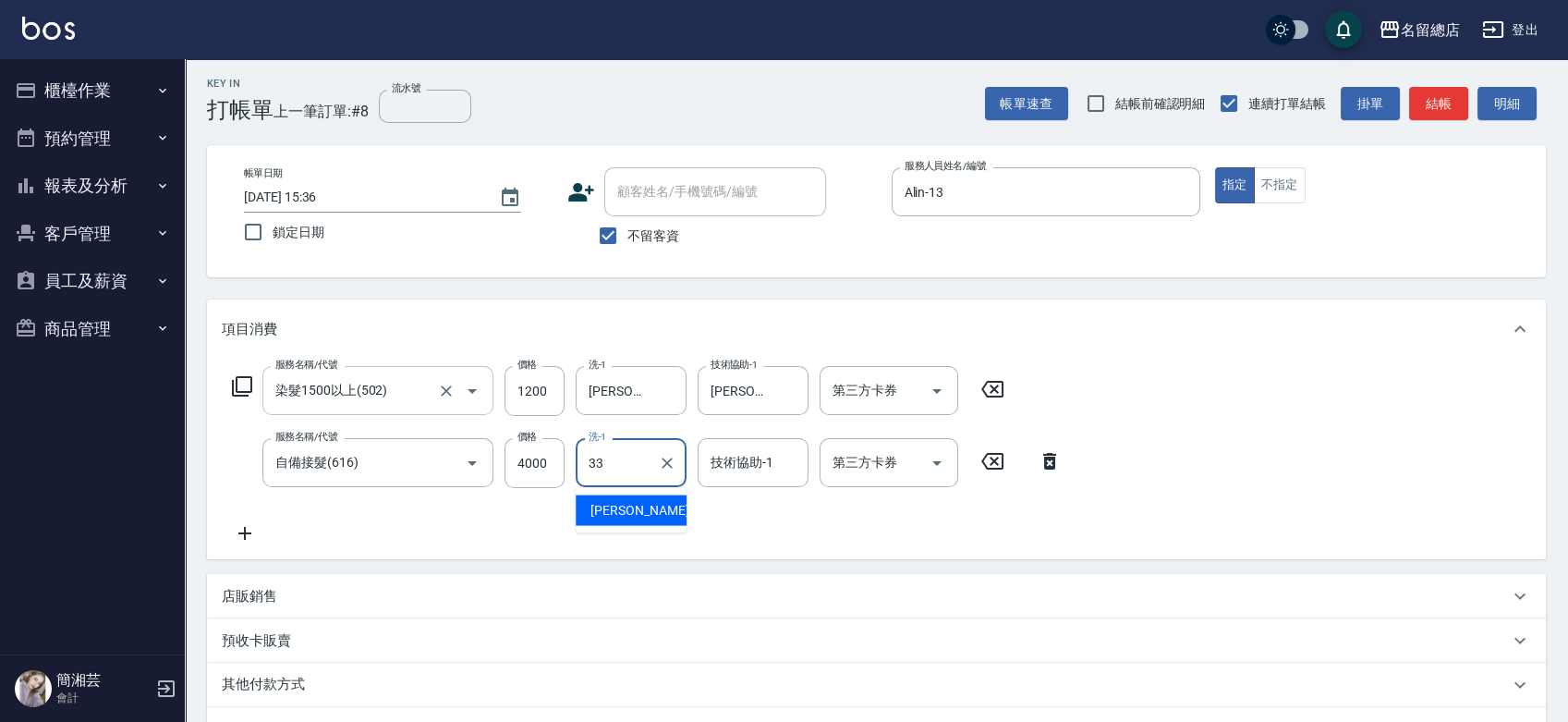
type input "[PERSON_NAME]-33"
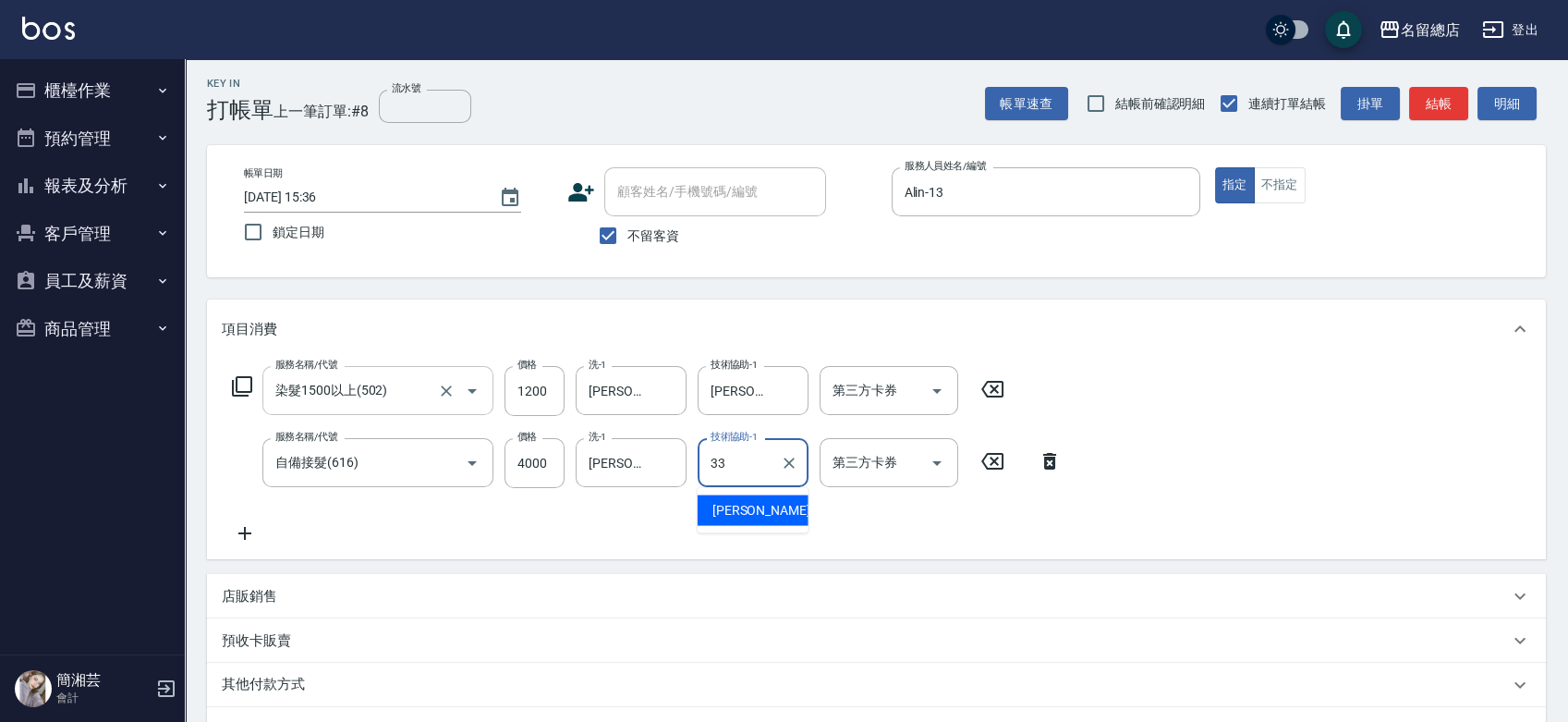
type input "[PERSON_NAME]-33"
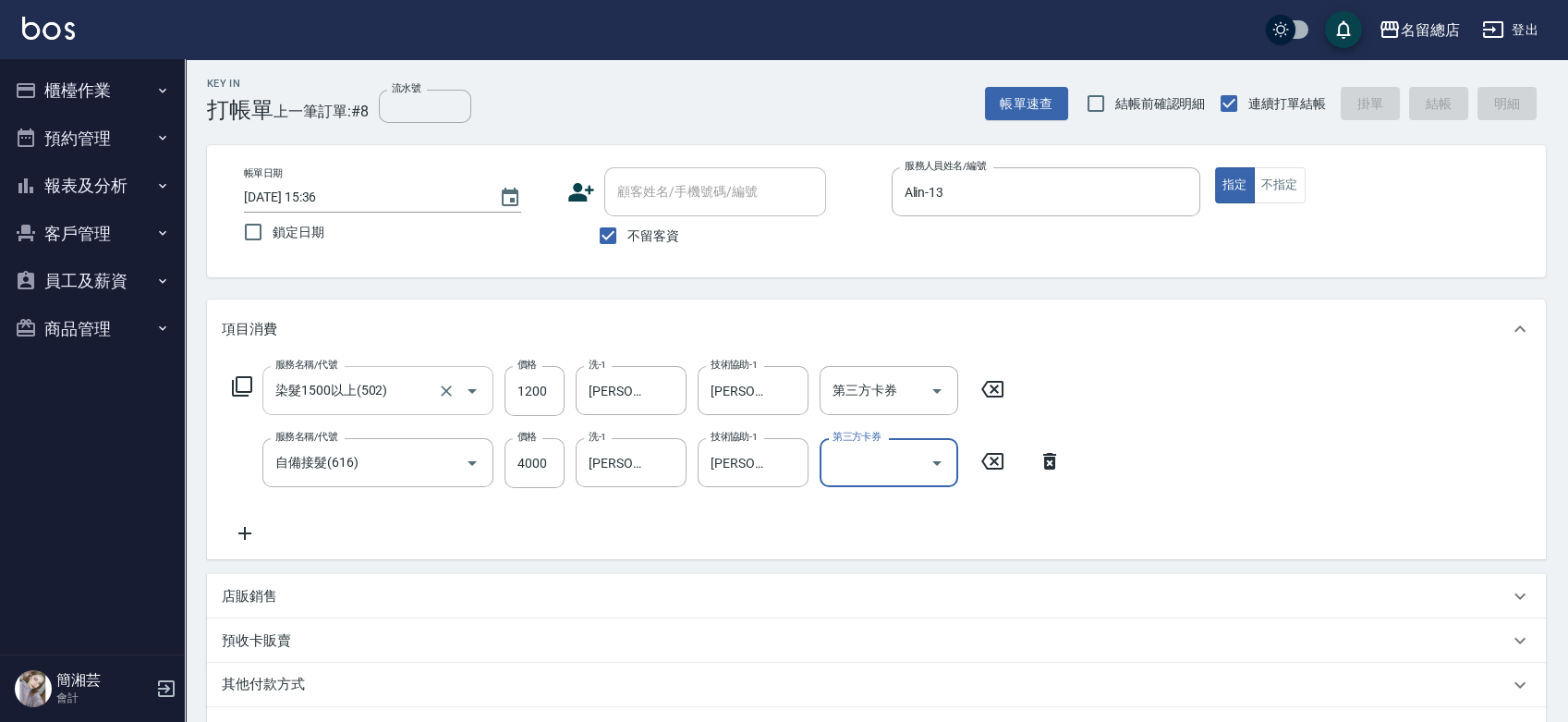
type input "[DATE] 15:37"
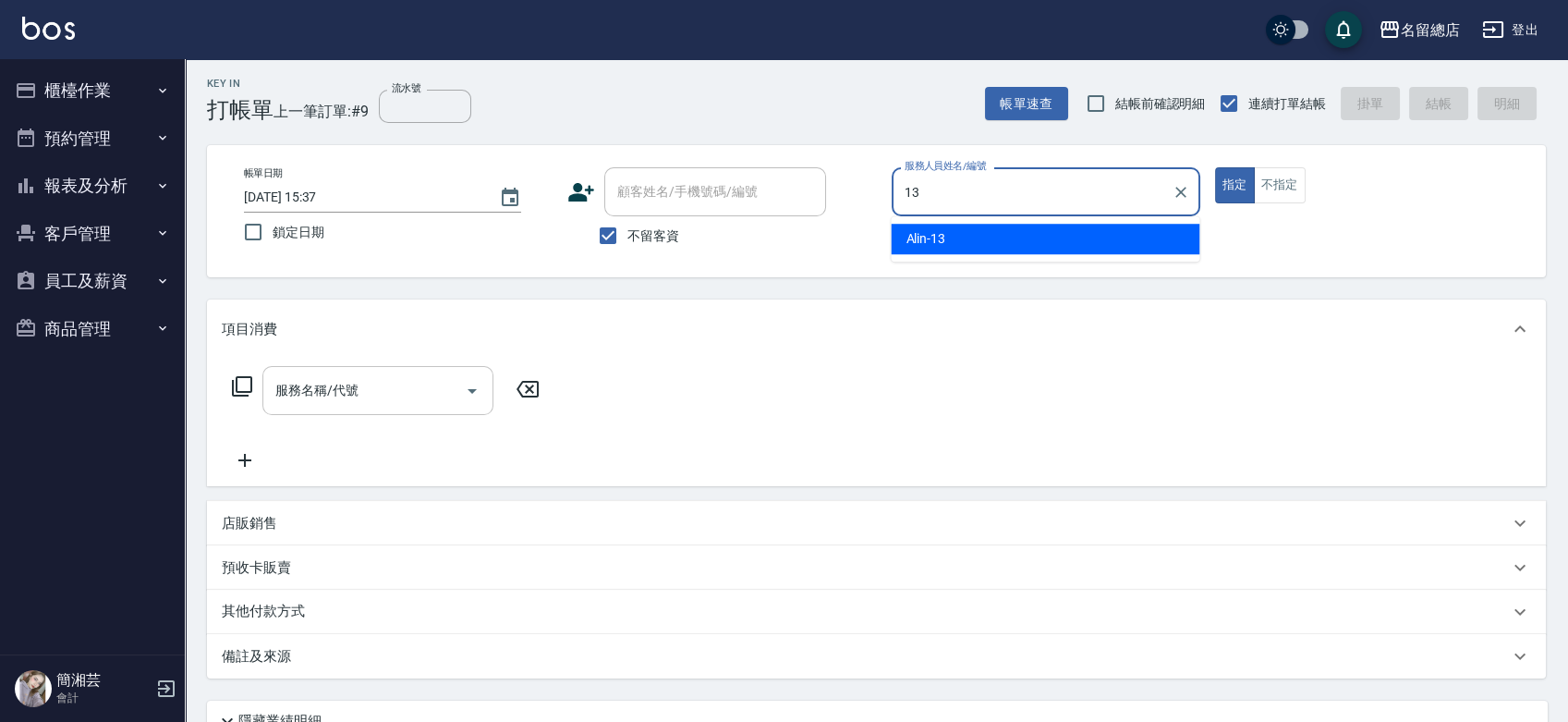
type input "Alin-13"
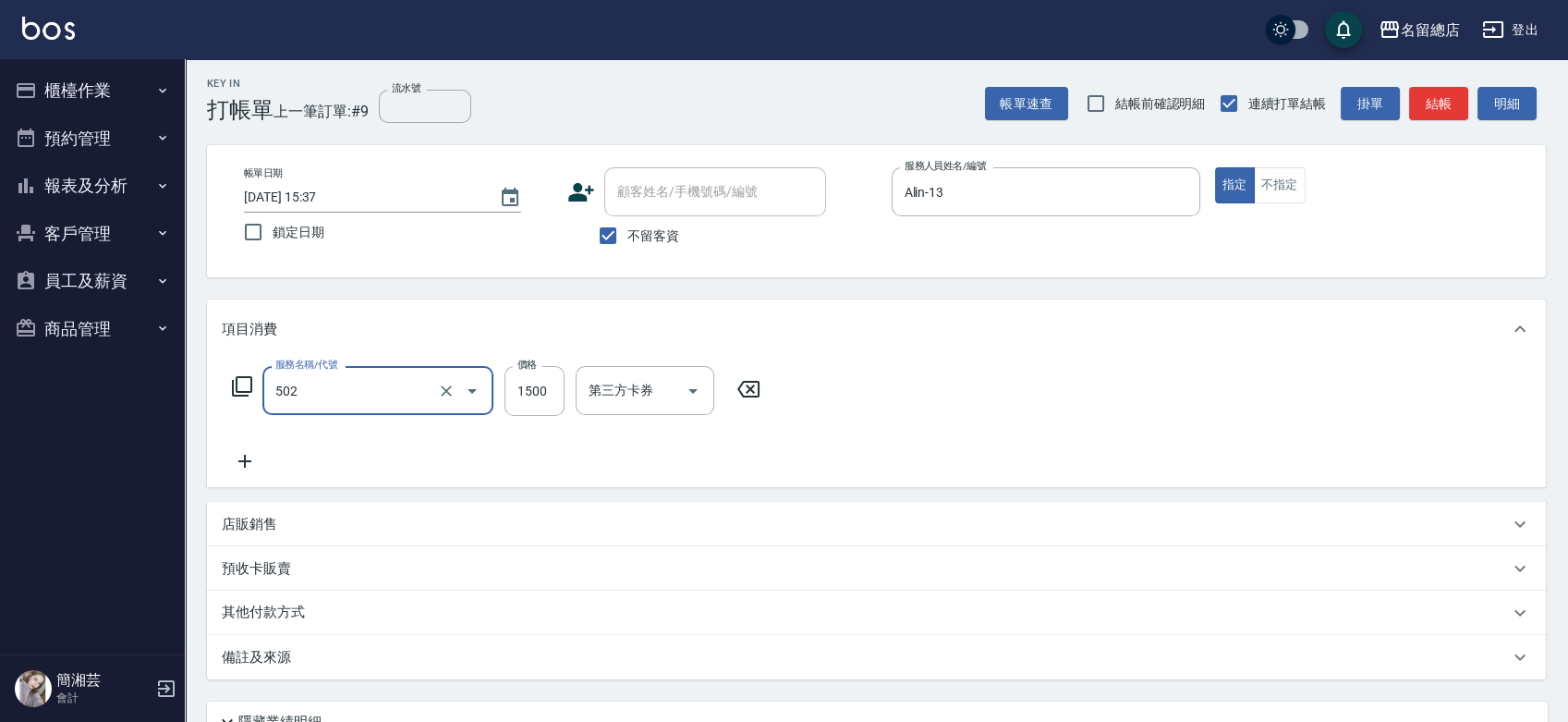
type input "染髮1500以上(502)"
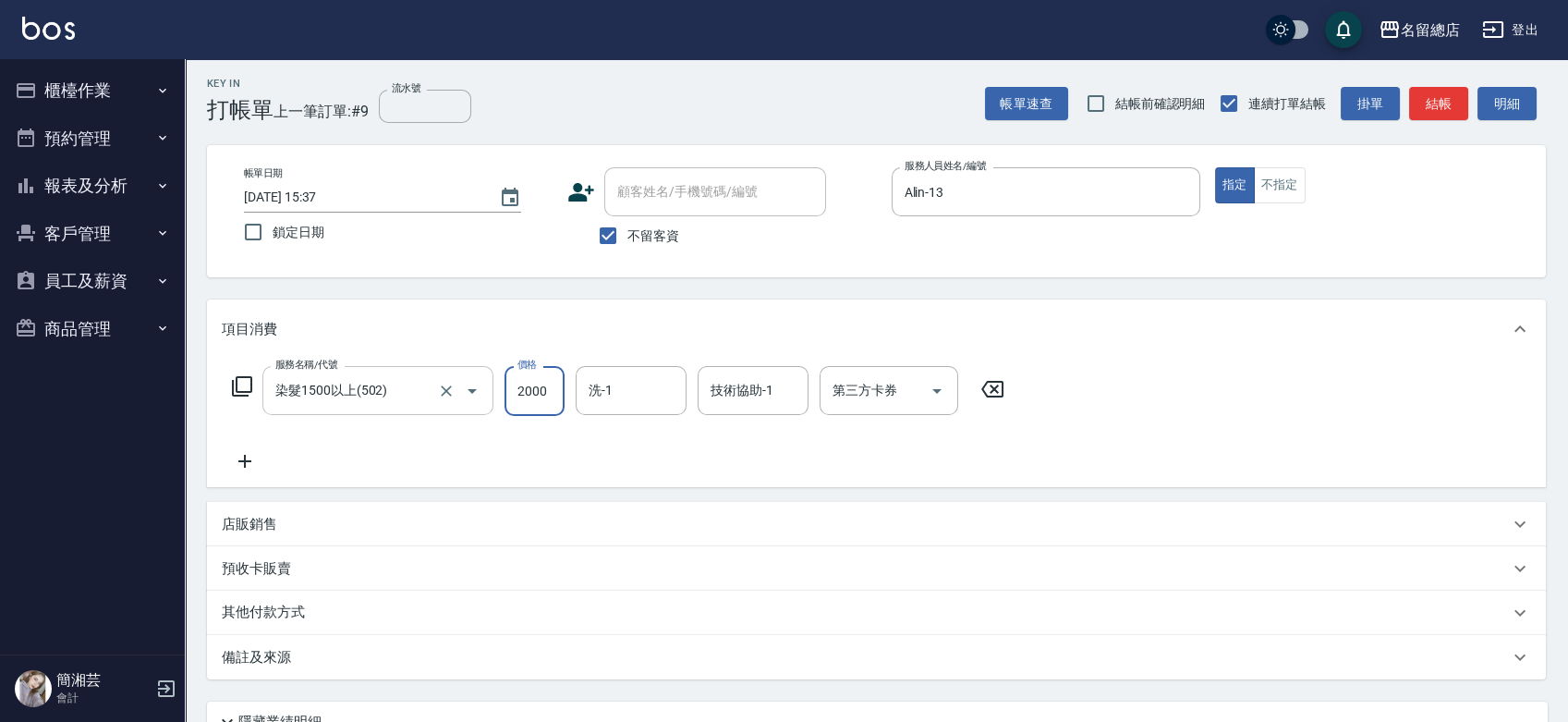
type input "2000"
type input "[PERSON_NAME]-35"
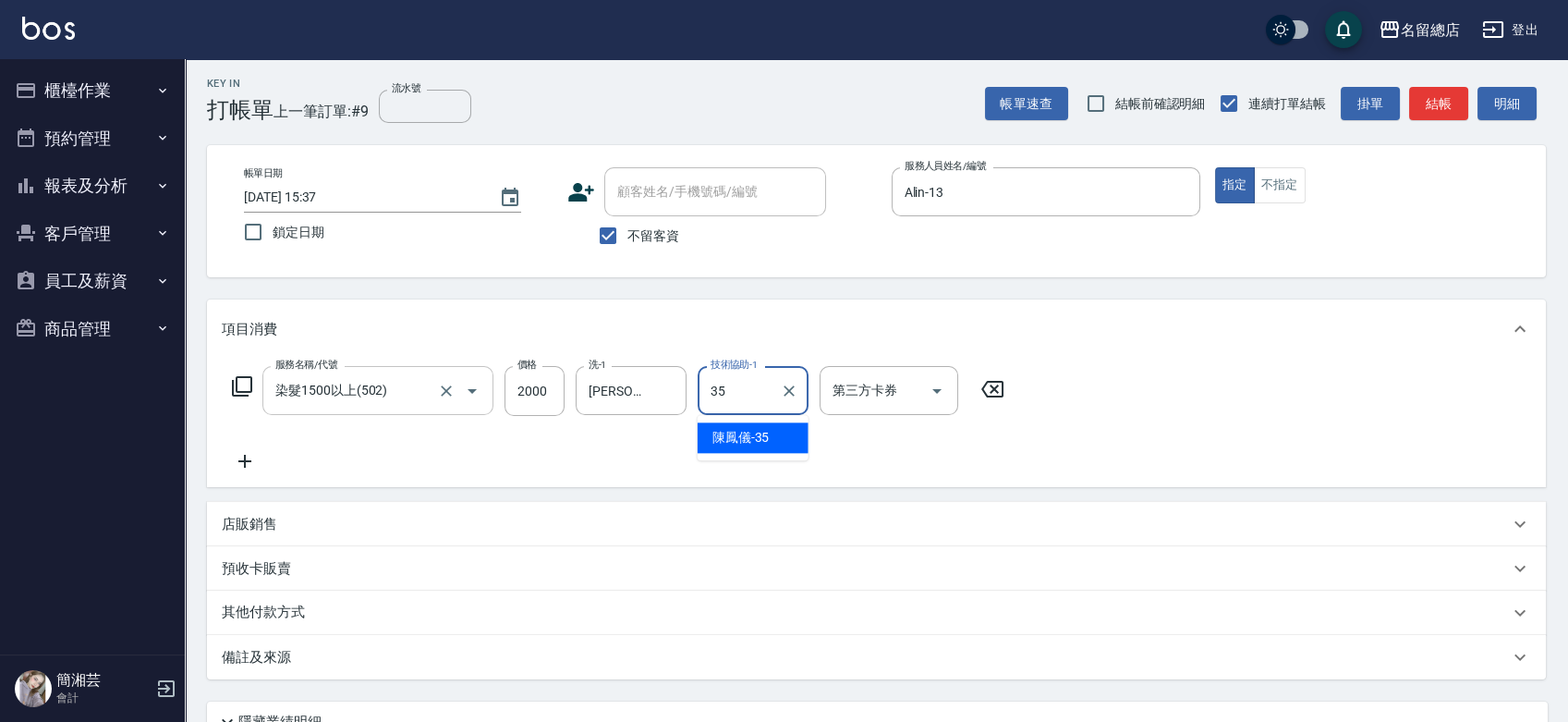
type input "[PERSON_NAME]-35"
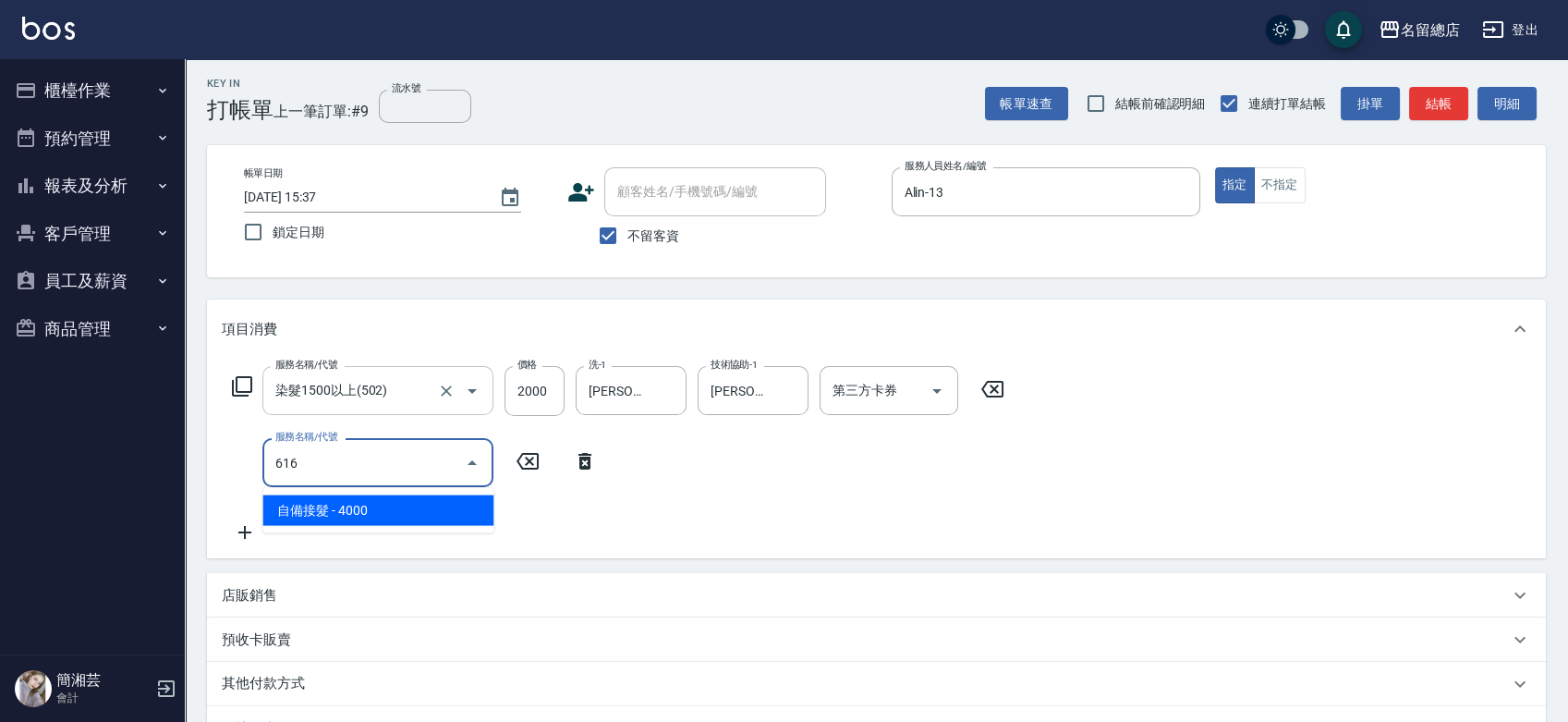
type input "自備接髮(616)"
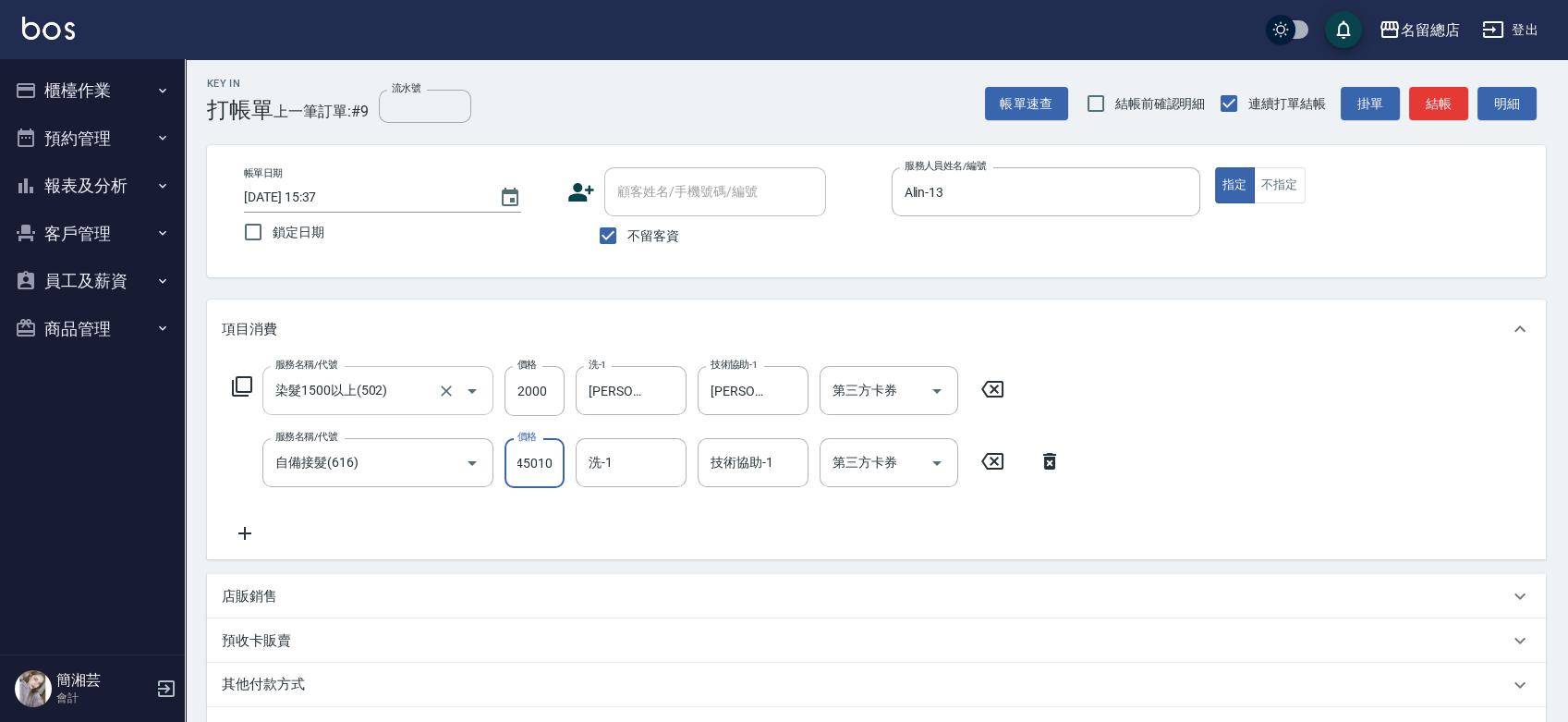
scroll to position [0, 0]
click at [553, 442] on input "45010" at bounding box center [534, 463] width 60 height 50
type input "4500"
type input "[PERSON_NAME]-35"
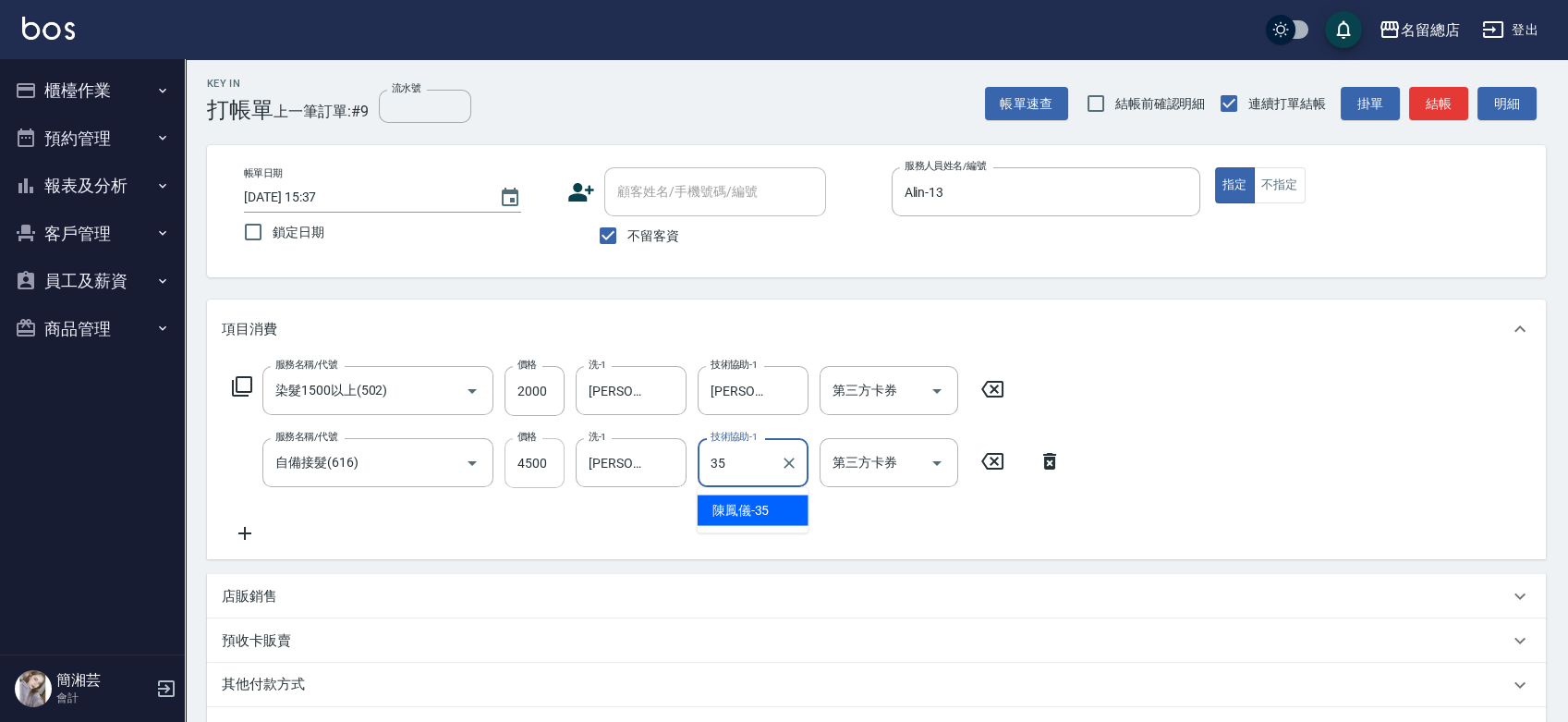
type input "[PERSON_NAME]-35"
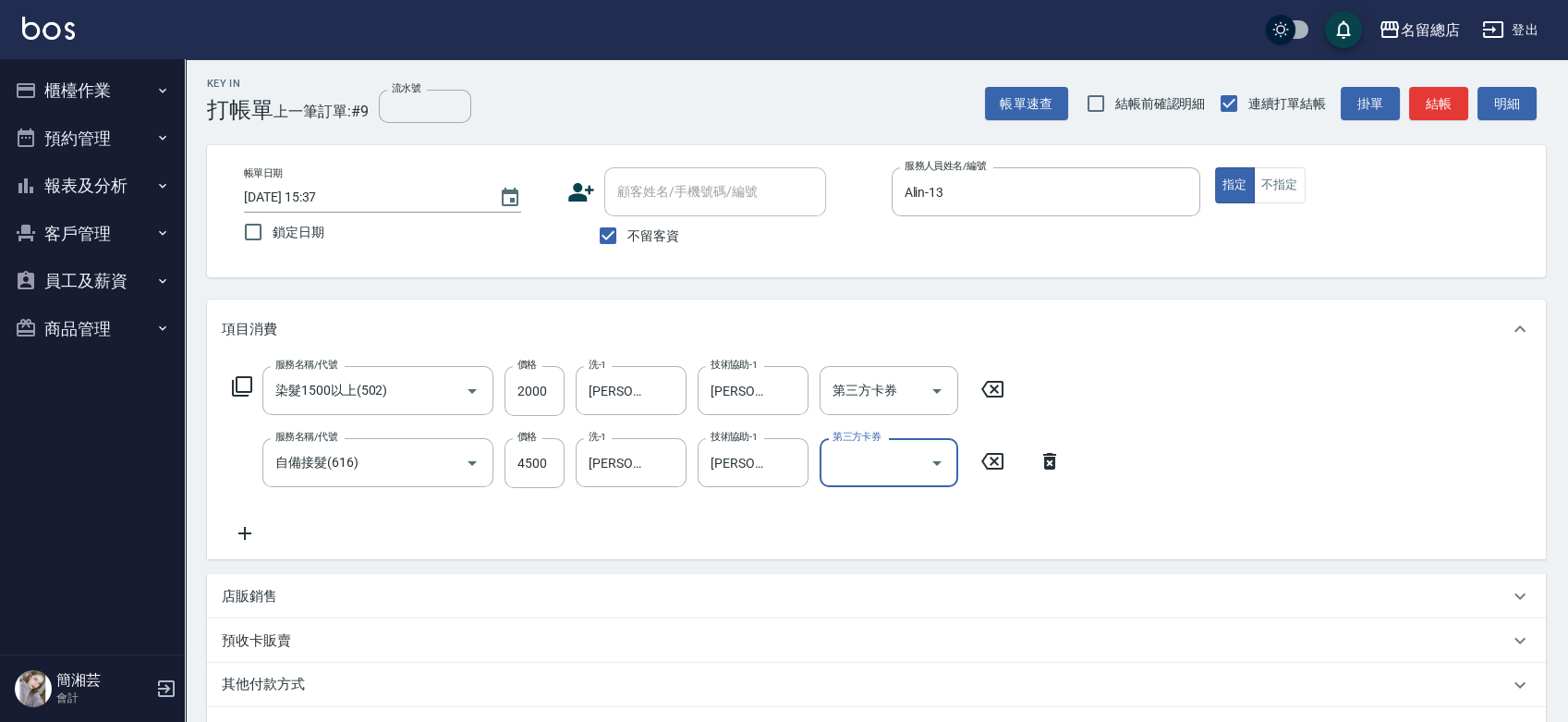
scroll to position [209, 0]
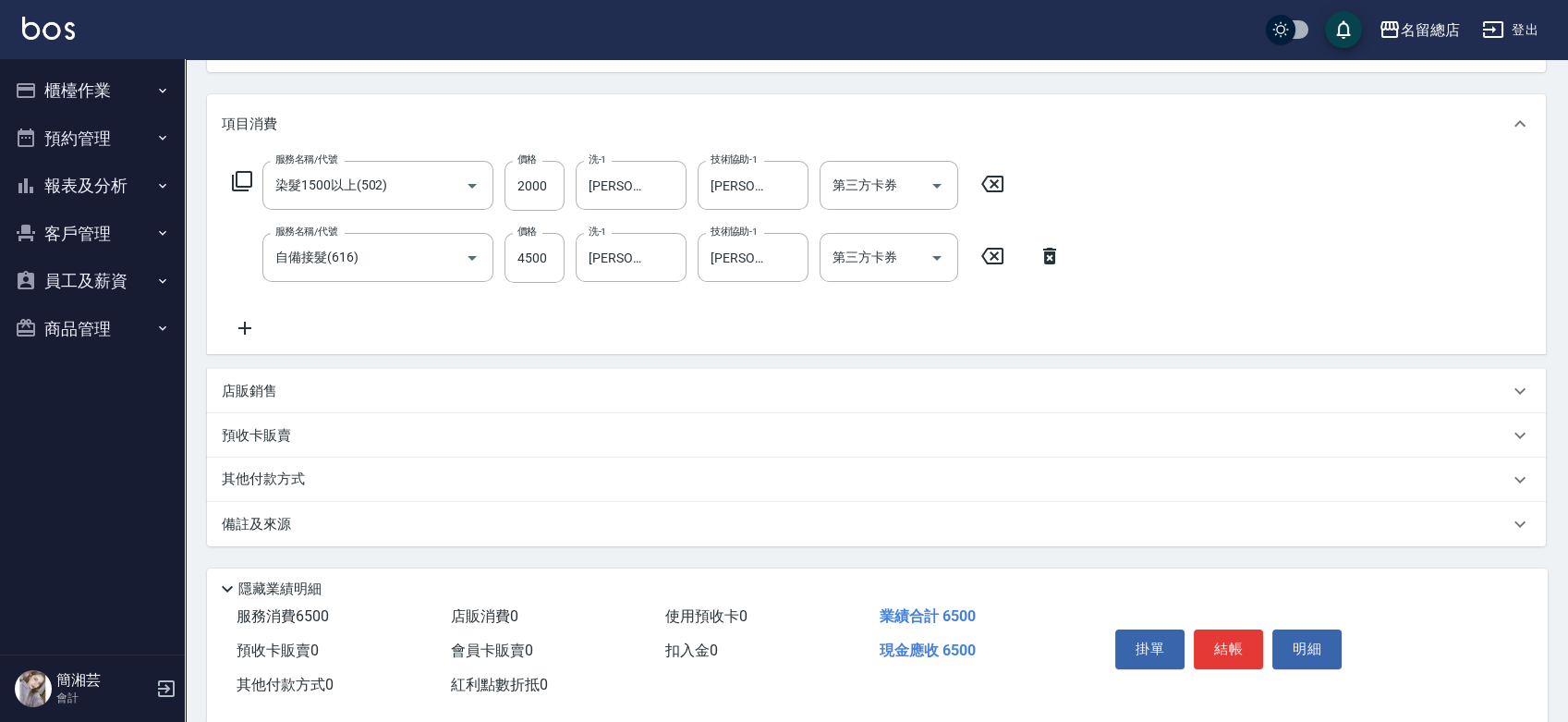
click at [317, 479] on div "其他付款方式" at bounding box center [865, 479] width 1288 height 20
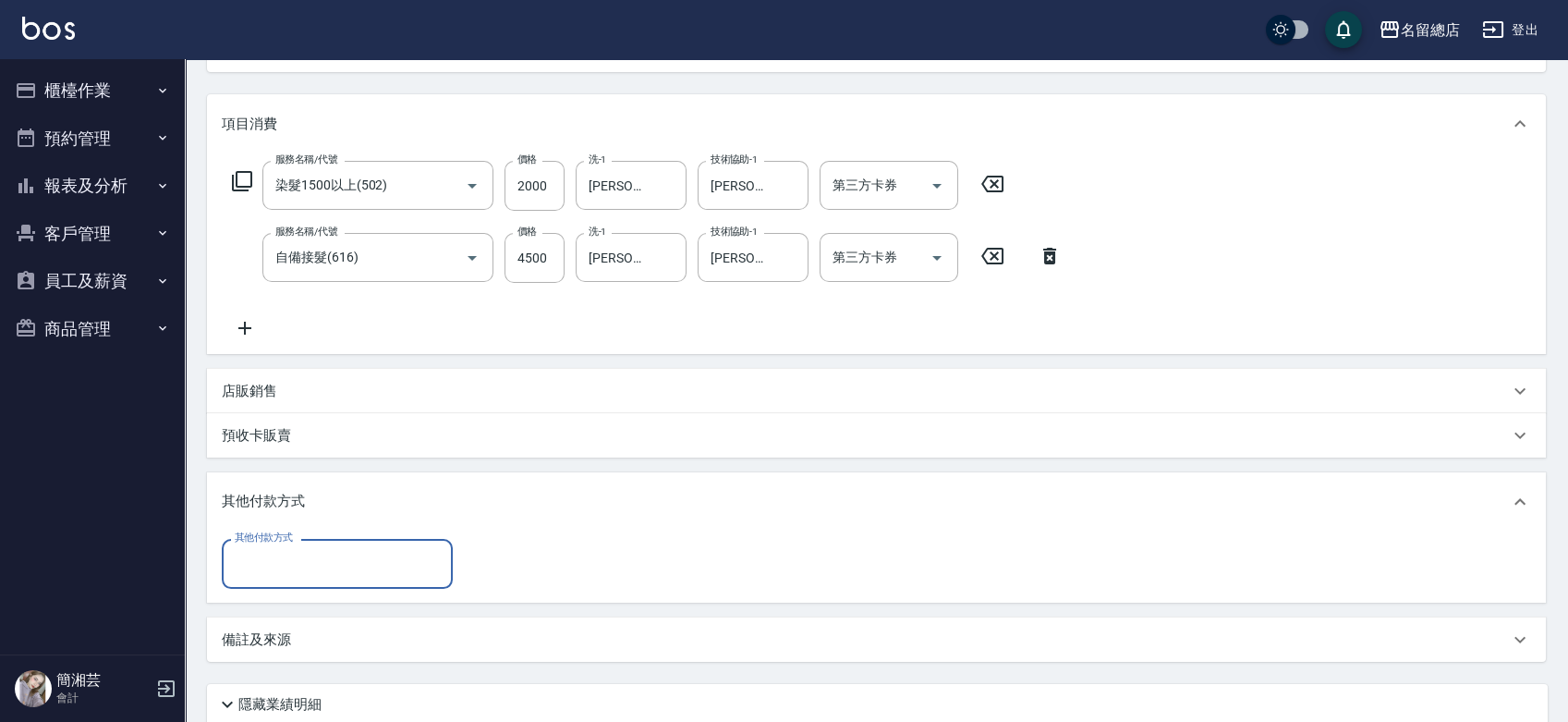
scroll to position [0, 0]
click at [321, 538] on div "其他付款方式 其他付款方式" at bounding box center [877, 566] width 1339 height 71
click at [303, 553] on input "其他付款方式" at bounding box center [338, 563] width 215 height 32
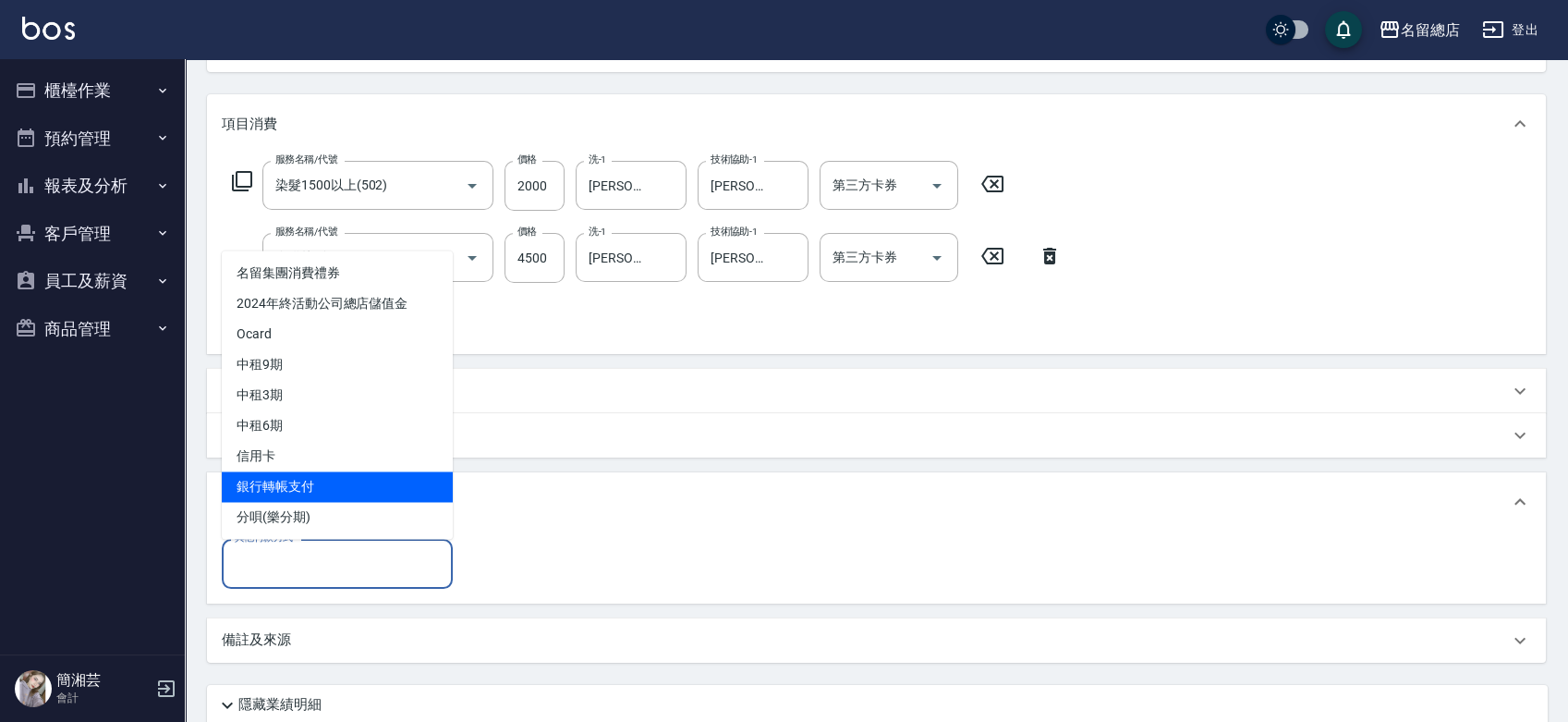
click at [304, 495] on span "銀行轉帳支付" at bounding box center [338, 486] width 231 height 31
type input "銀行轉帳支付"
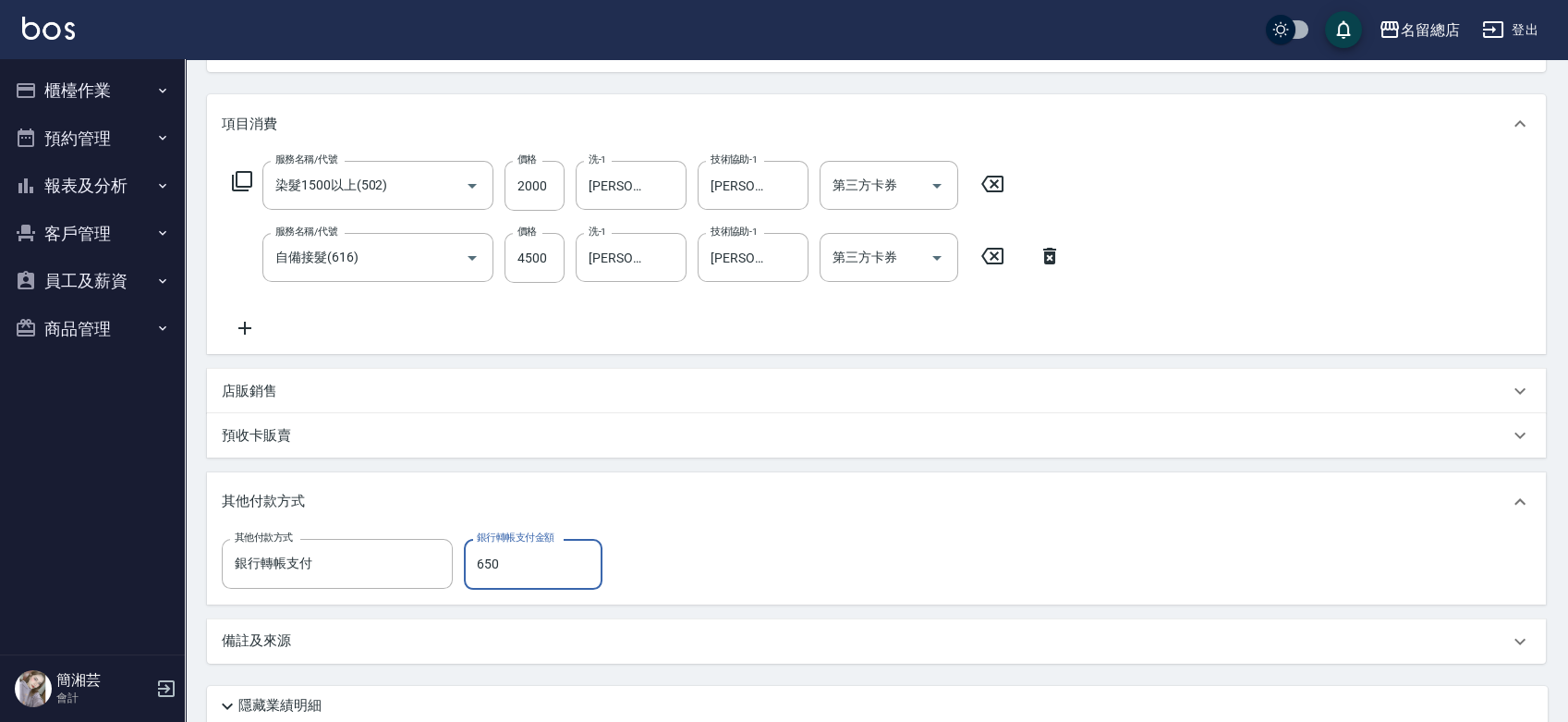
type input "6500"
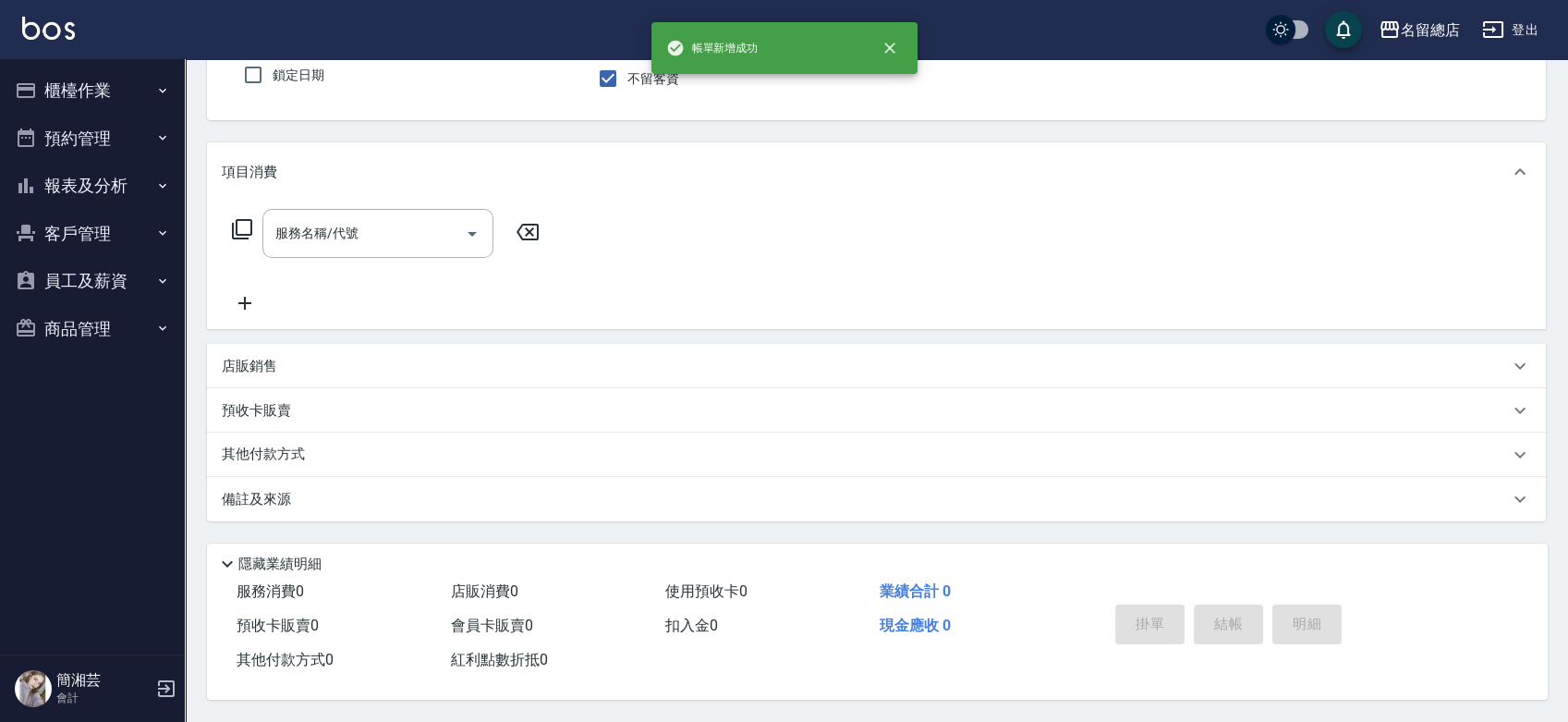
scroll to position [167, 0]
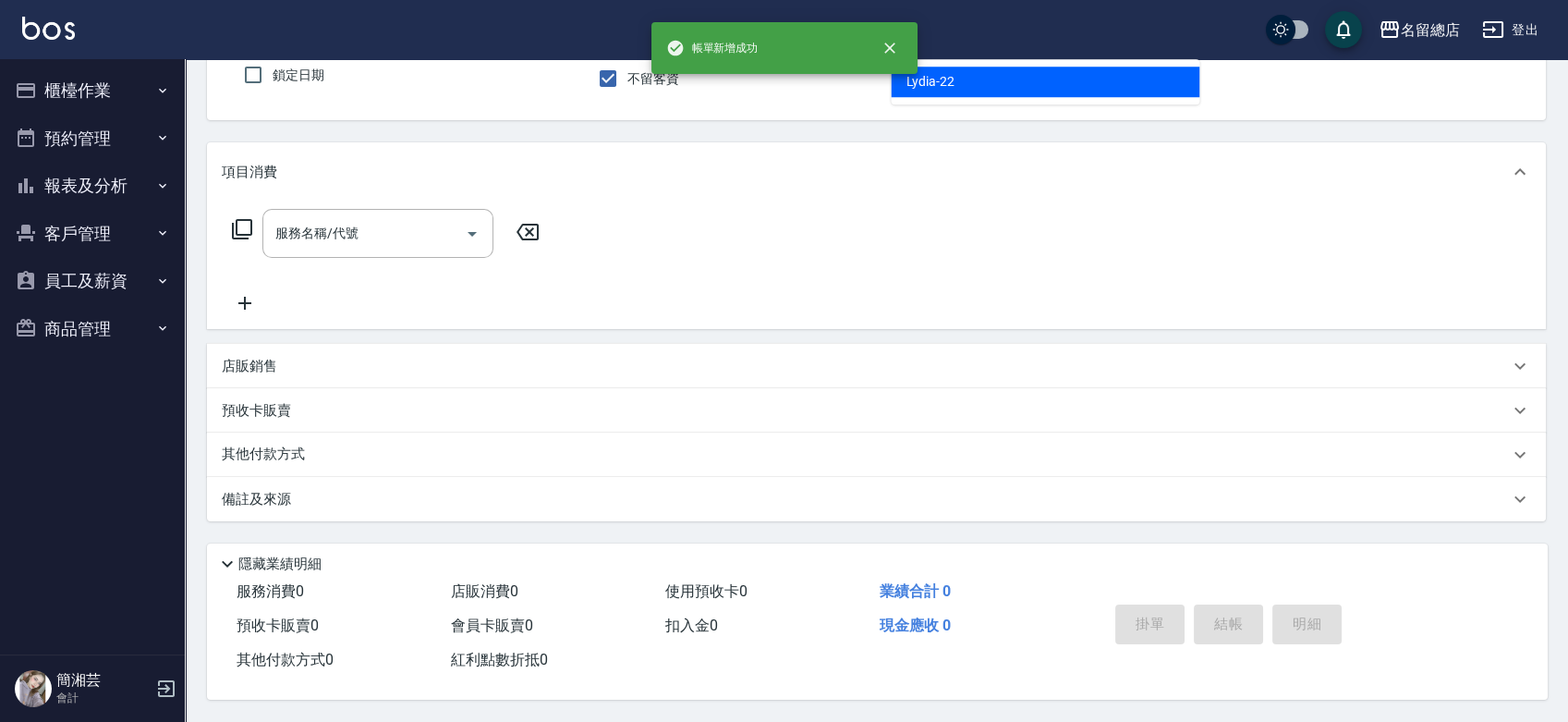
type input "Lydia-22"
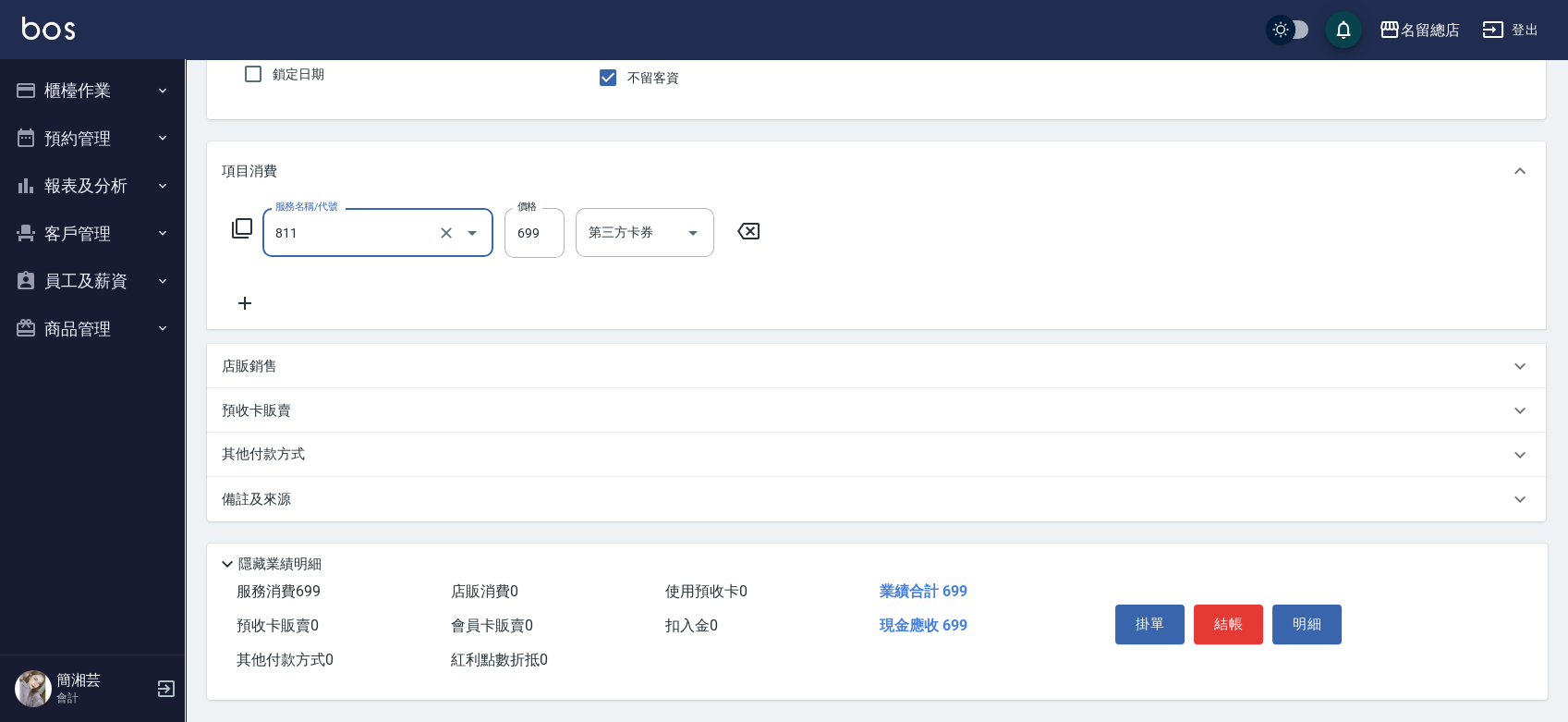
type input "洗+剪(811)"
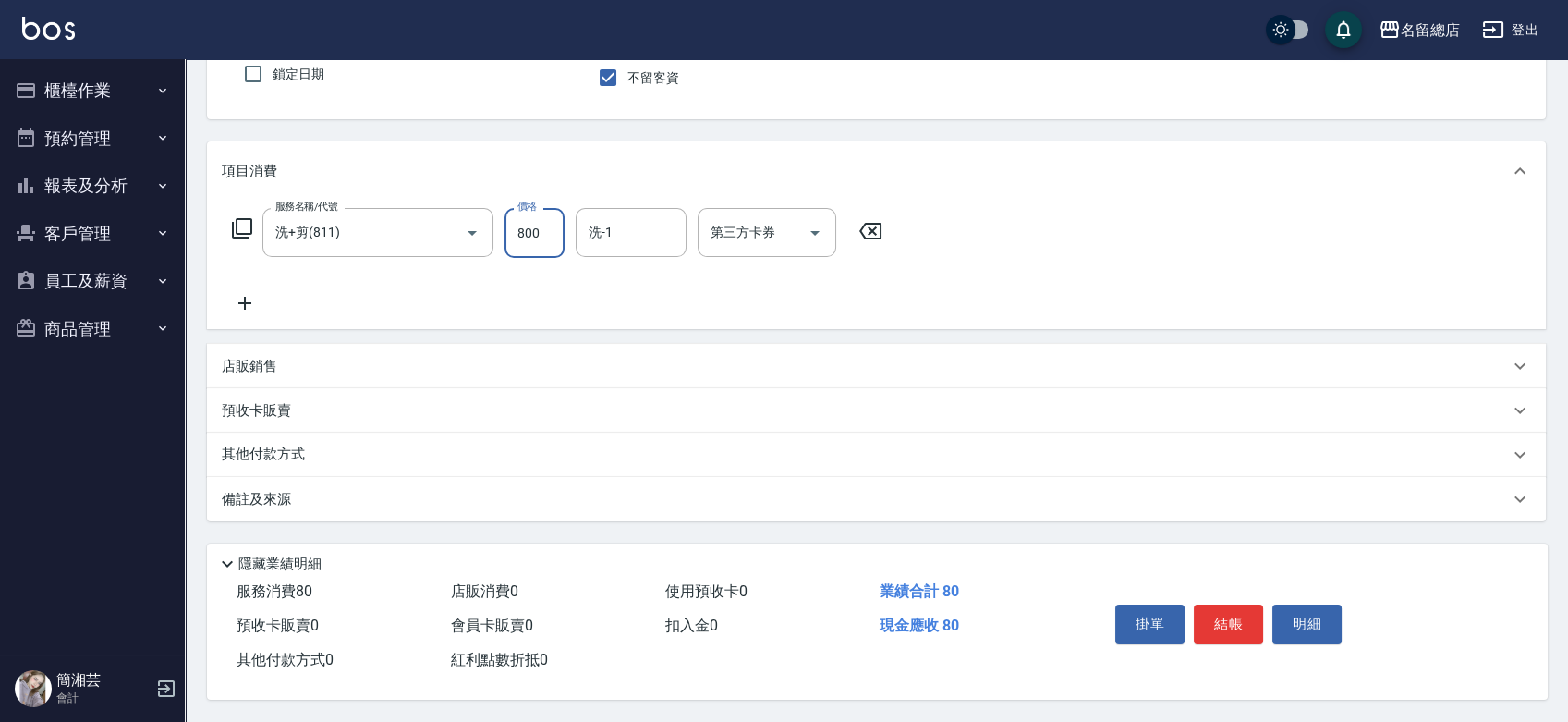
type input "800"
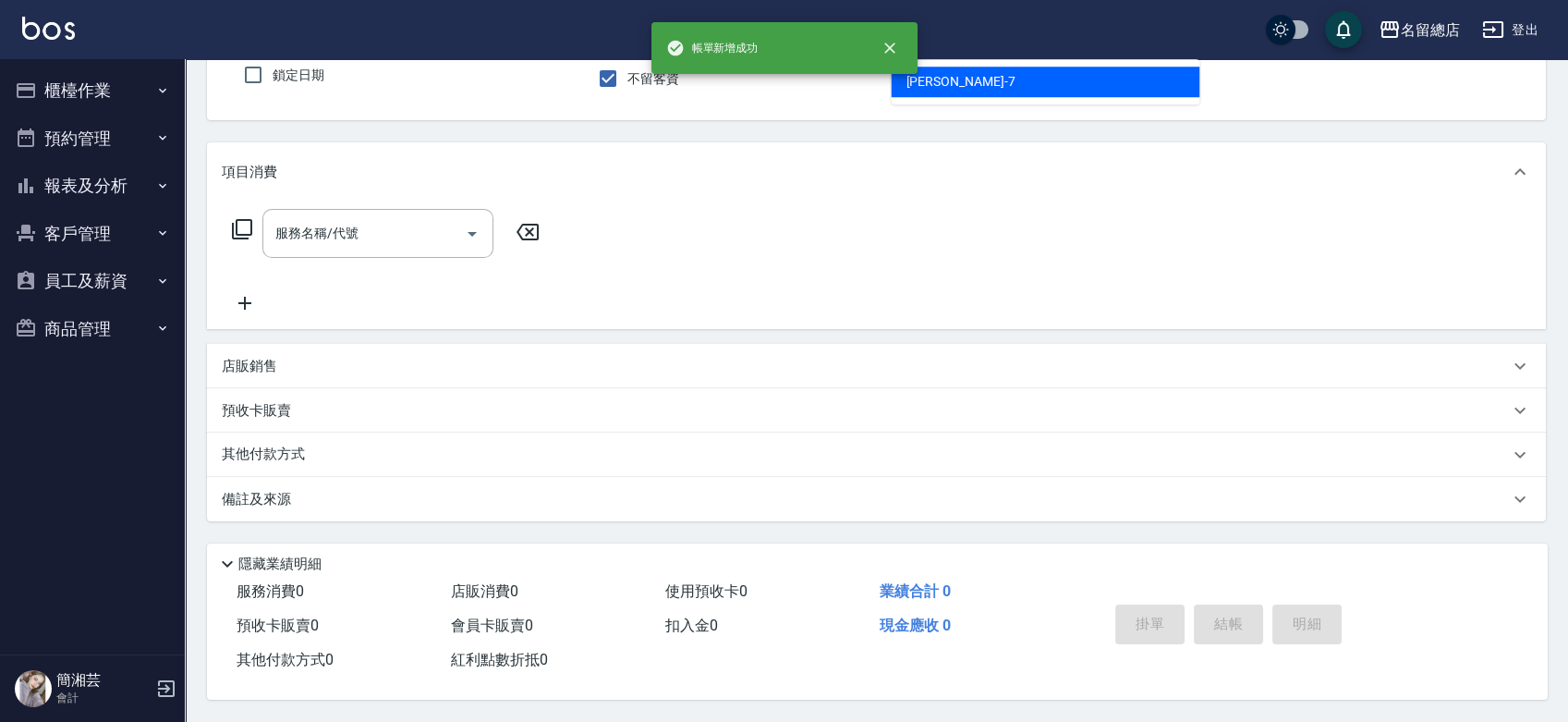
type input "Mick-7"
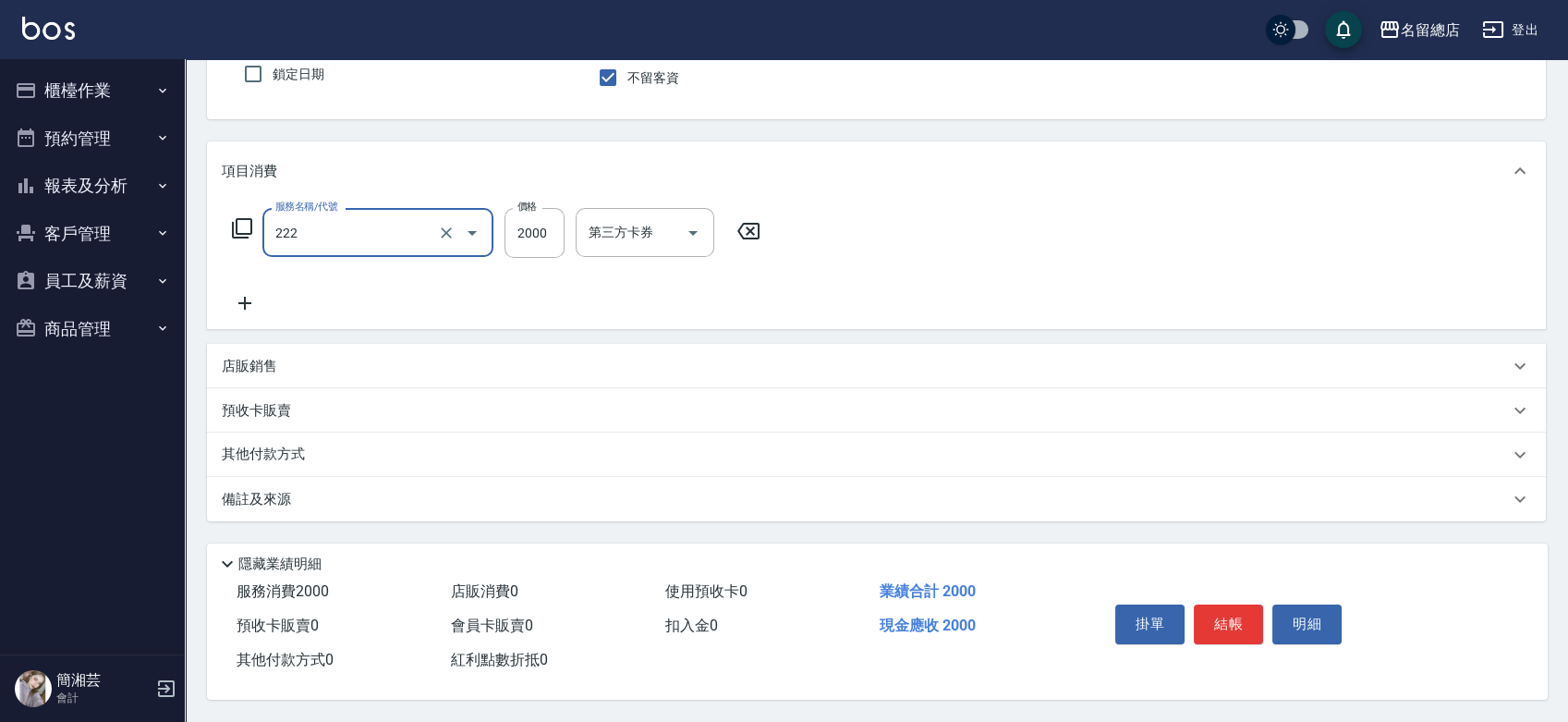
type input "燙髮2000以上(222)"
type input "1500"
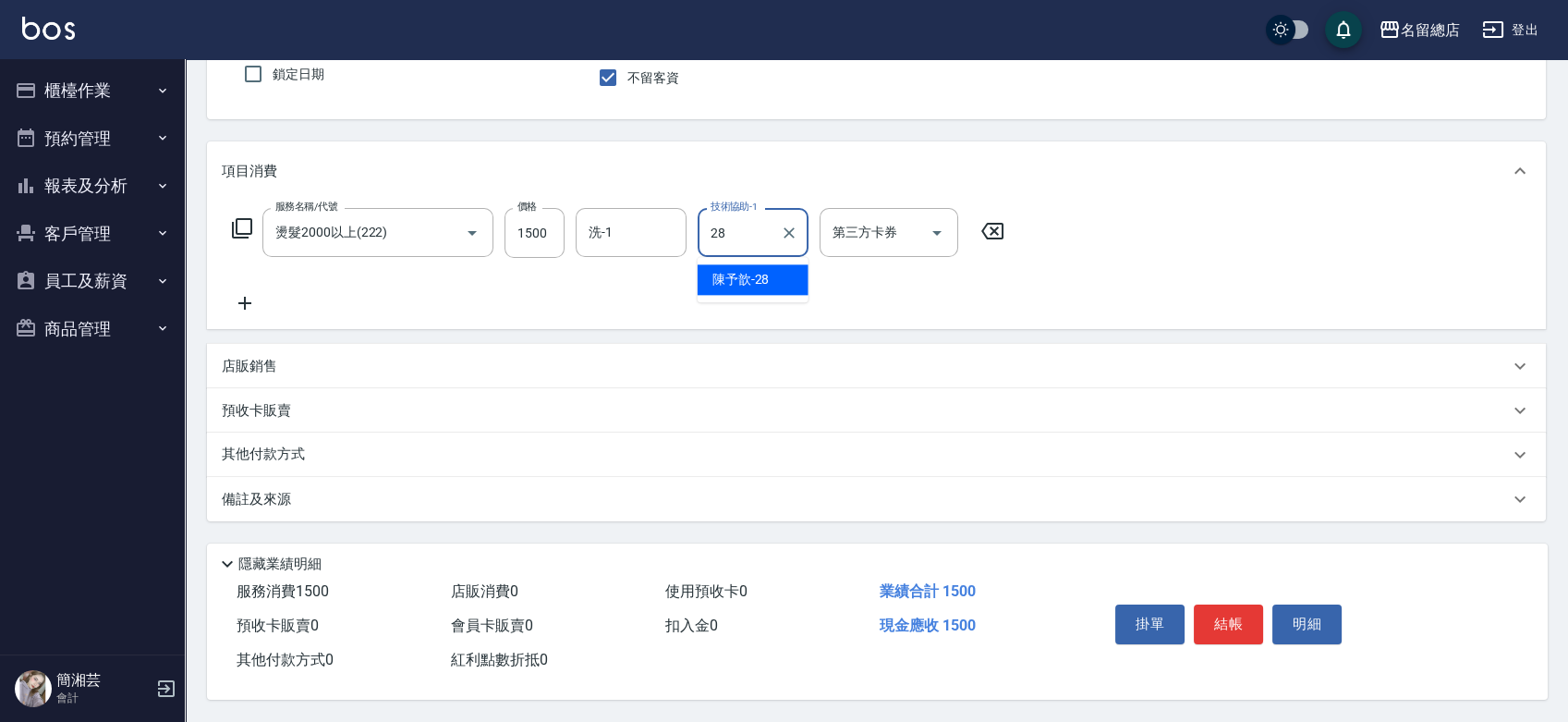
type input "陳予歆-28"
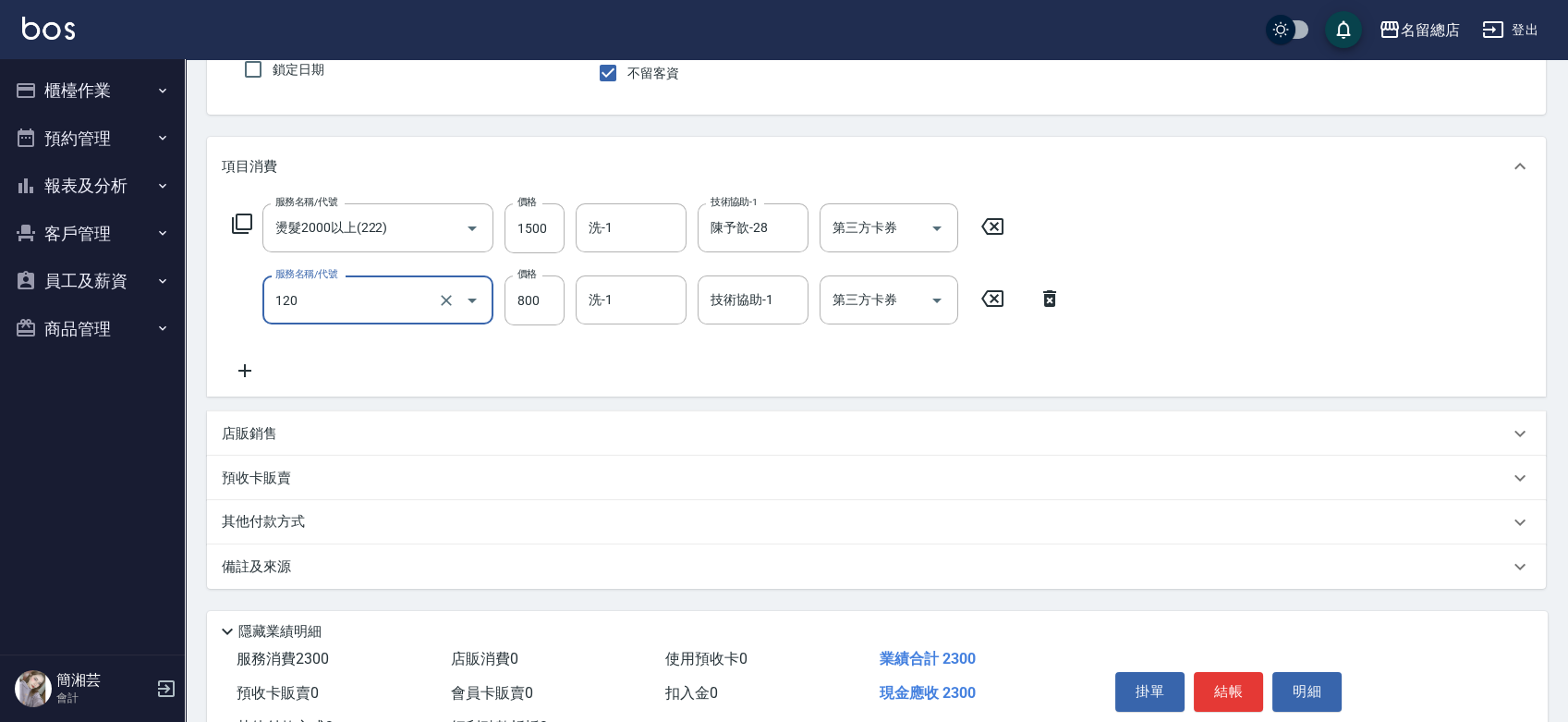
type input "自備頭皮(120)"
type input "500"
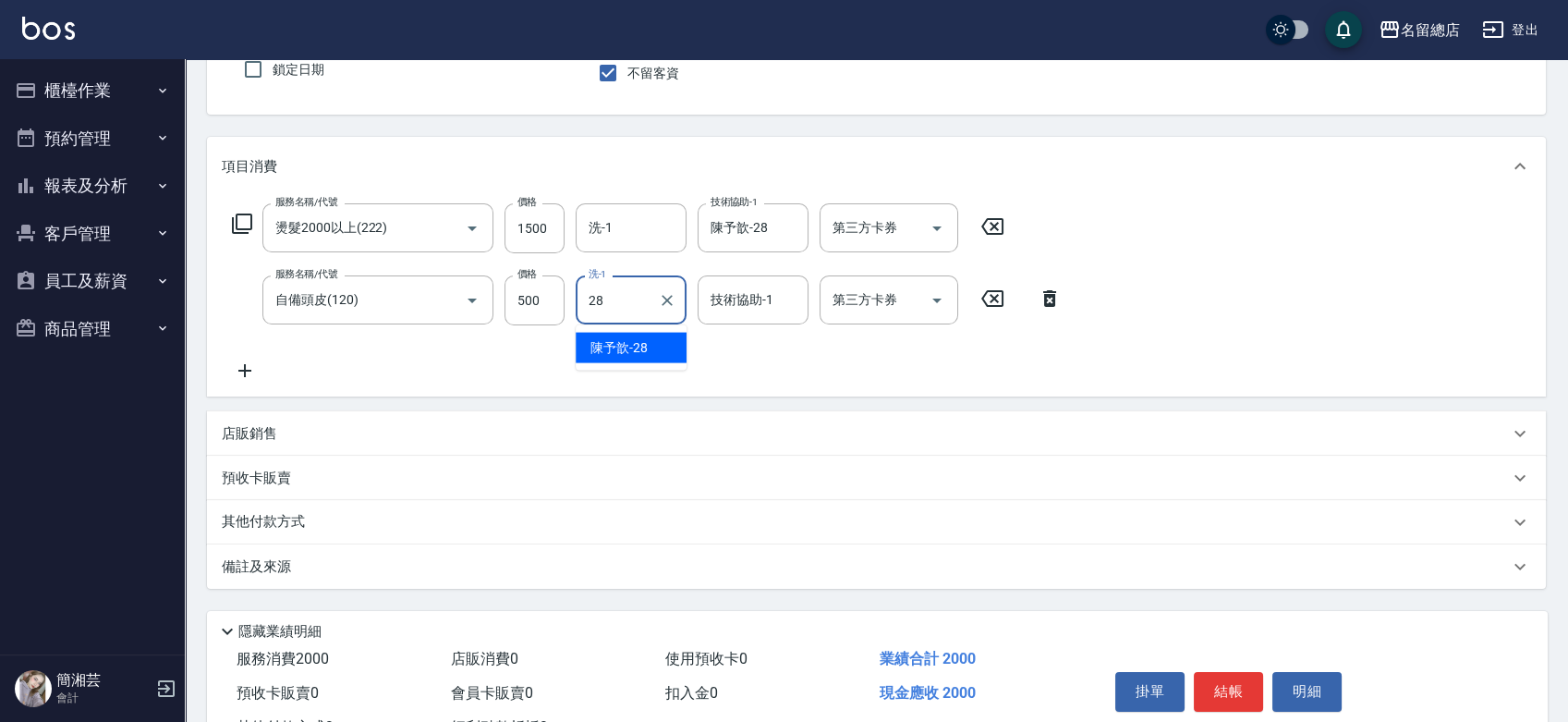
type input "陳予歆-28"
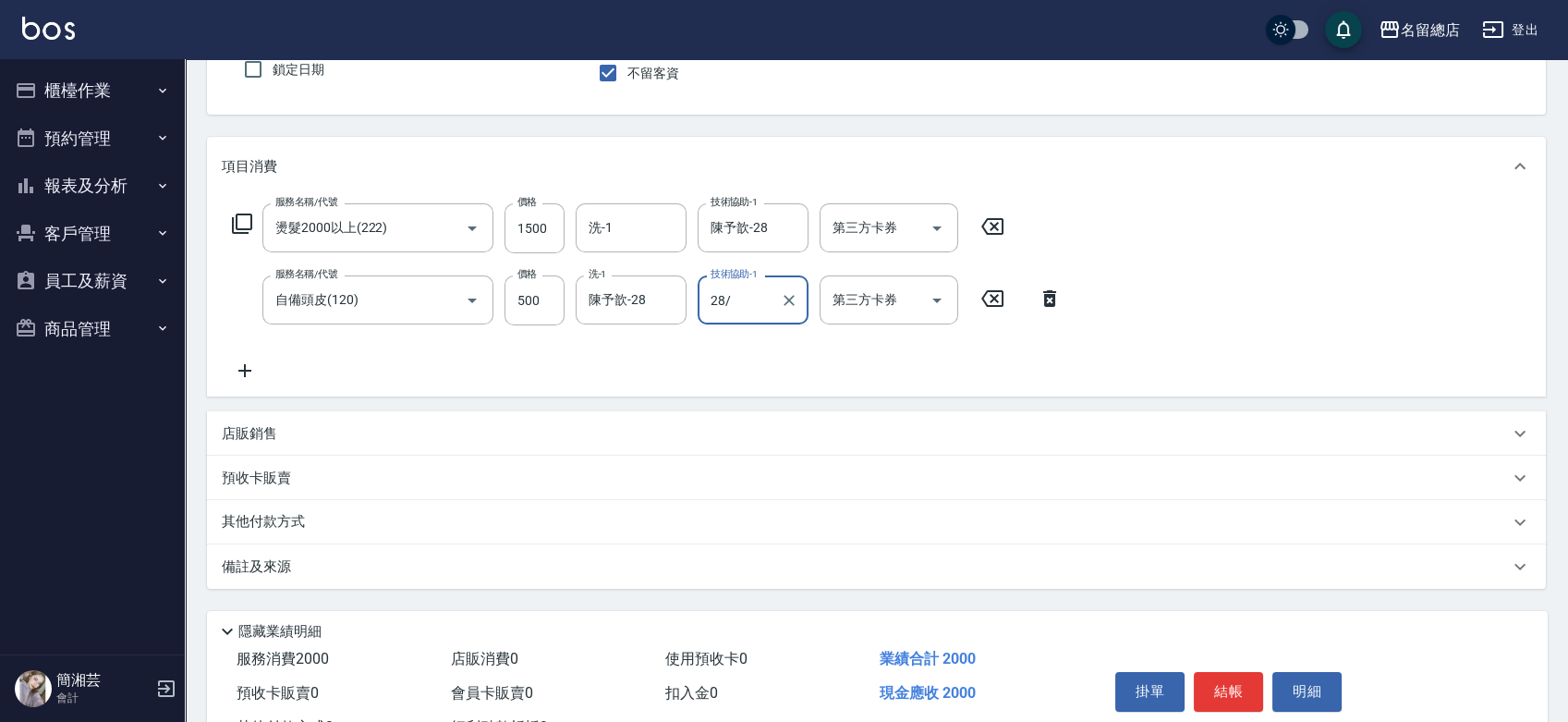
type input "28/"
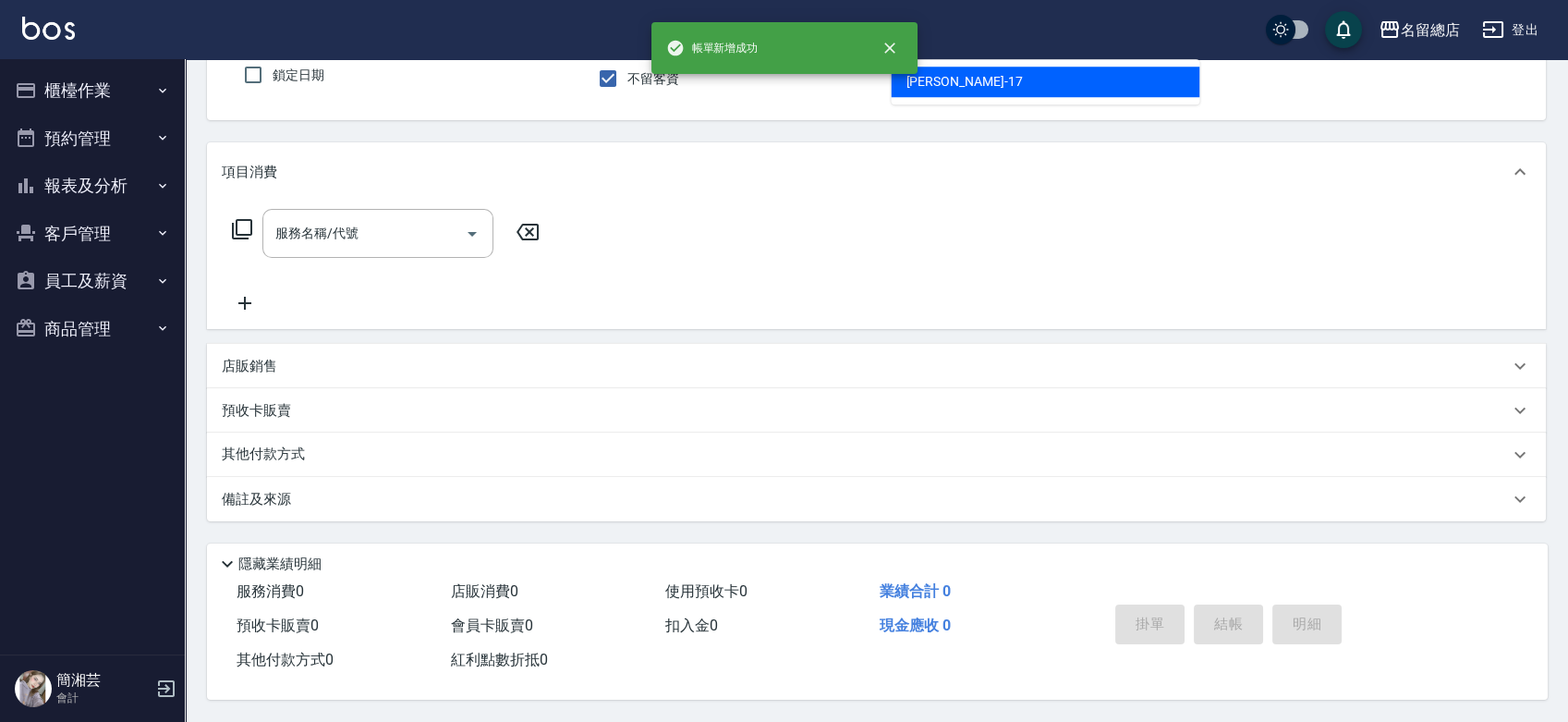
type input "[PERSON_NAME]-17"
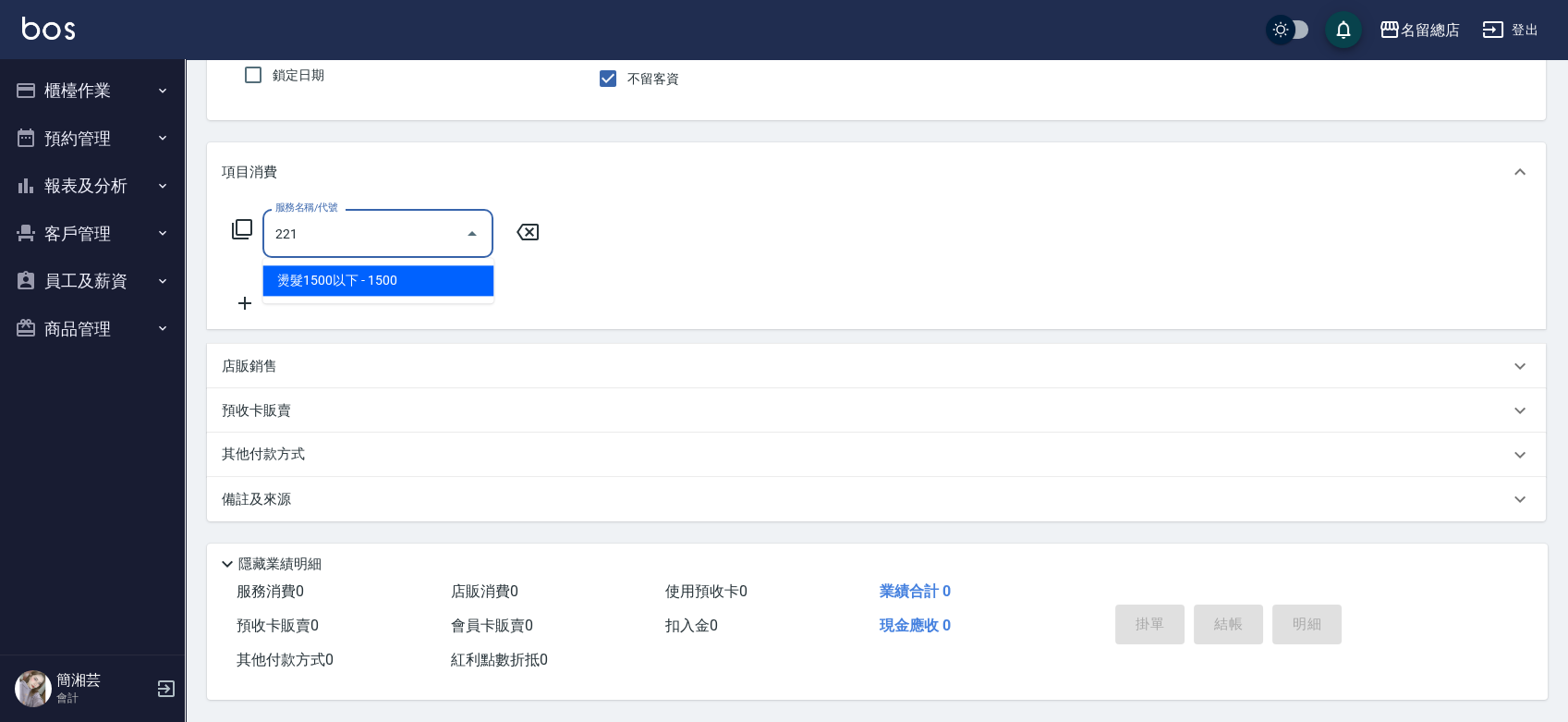
type input "燙髮1500以下(221)"
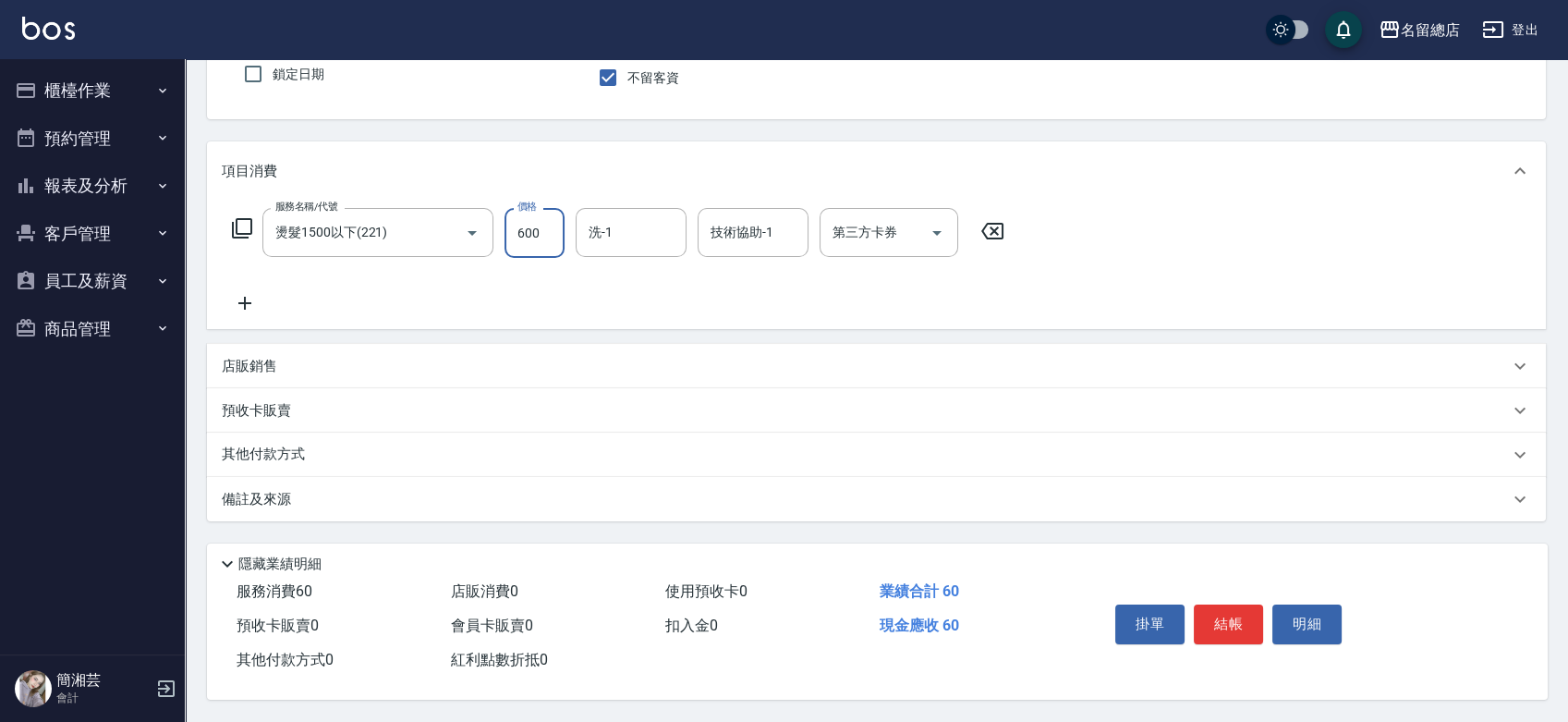
type input "600"
type input "[PERSON_NAME]-36"
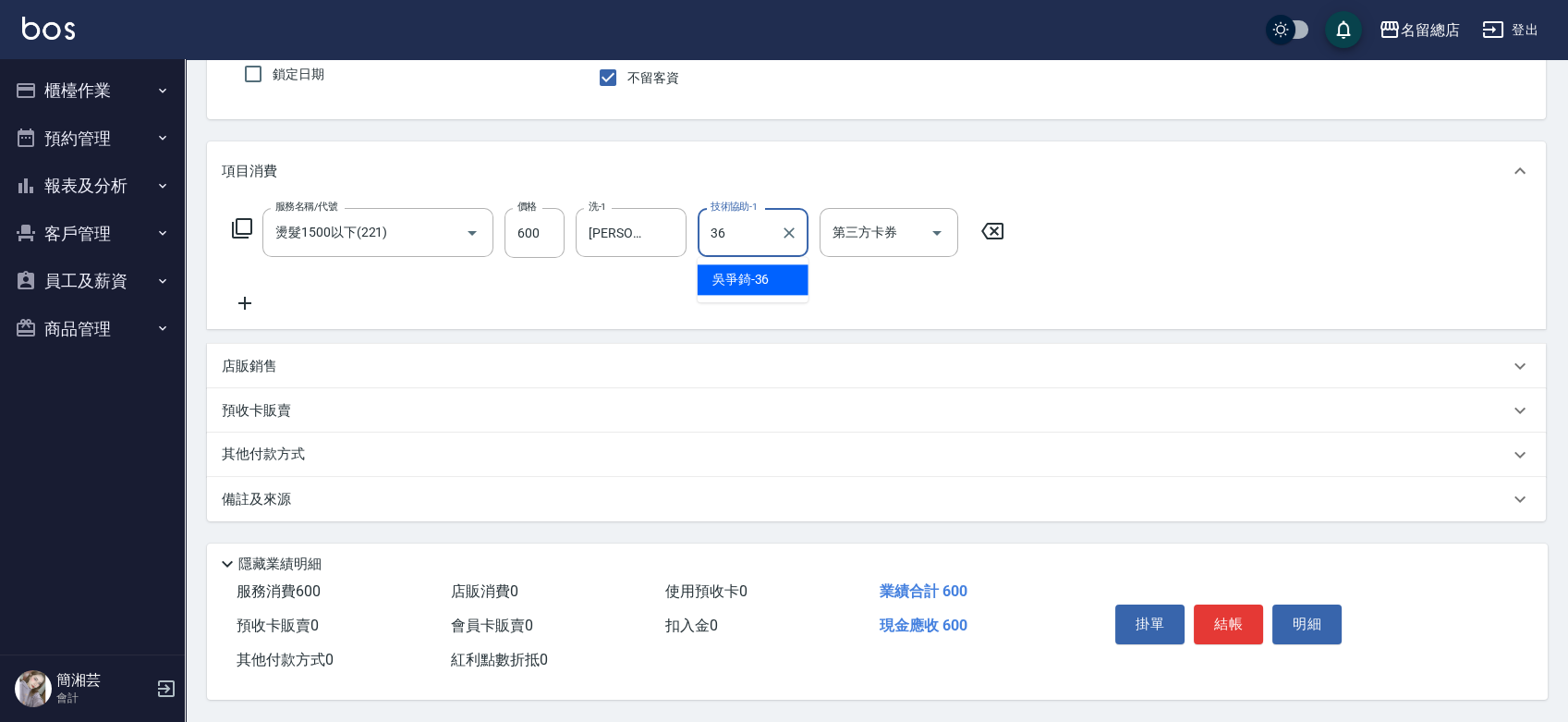
type input "[PERSON_NAME]-36"
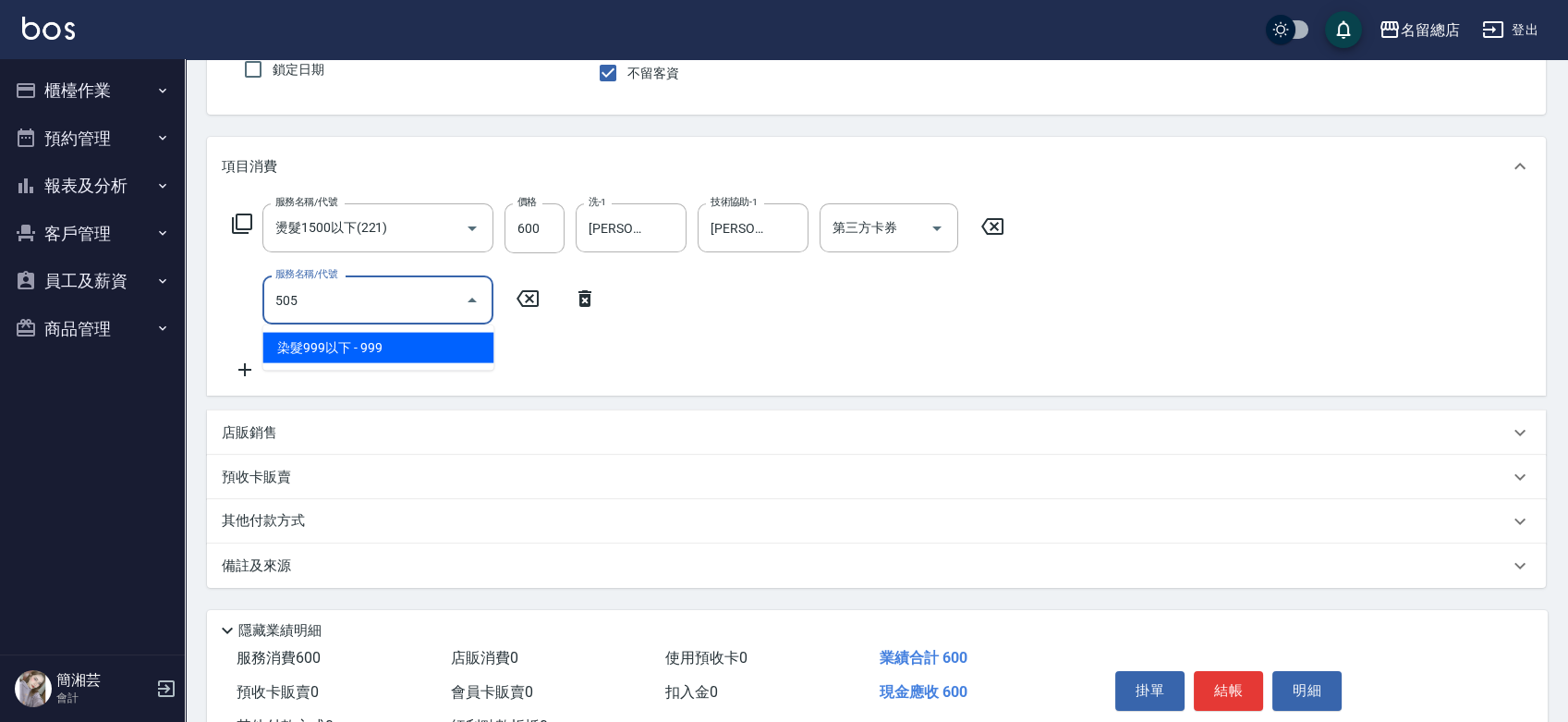
type input "染髮999以下(505)"
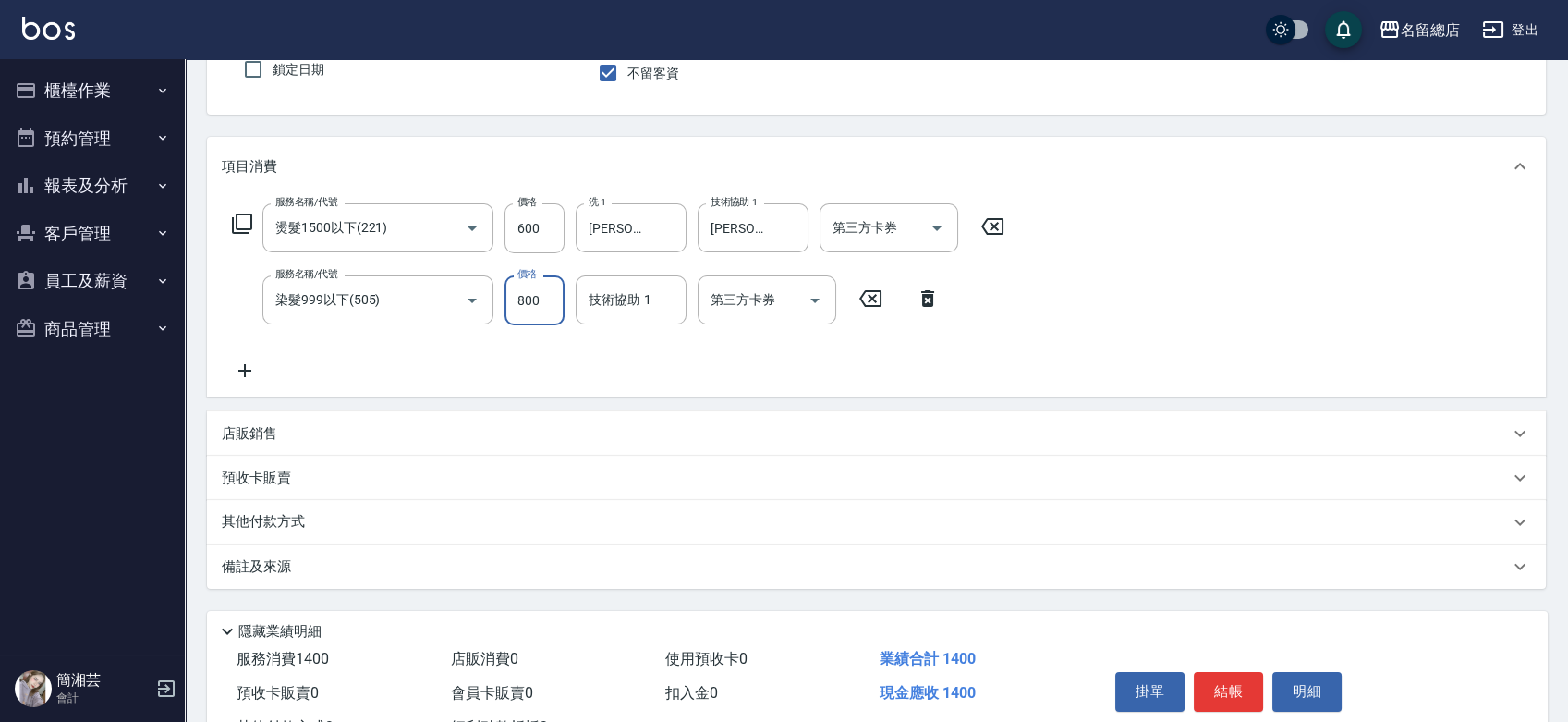
type input "800"
type input "[PERSON_NAME]-36"
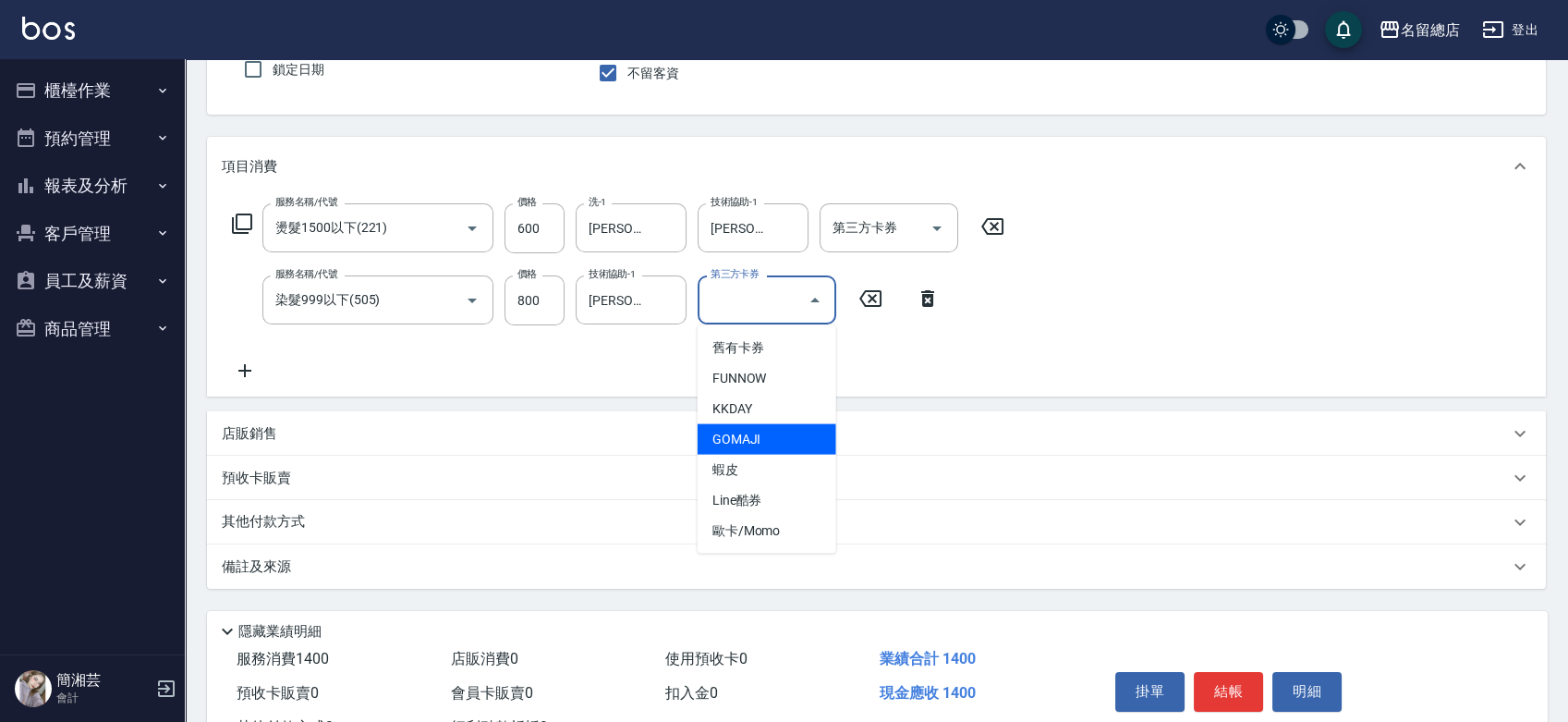
click at [893, 361] on div "服務名稱/代號 燙髮1500以下(221) 服務名稱/代號 價格 600 價格 洗-1 [PERSON_NAME]-36 洗-1 技術協助-1 [PERSON…" at bounding box center [619, 293] width 794 height 179
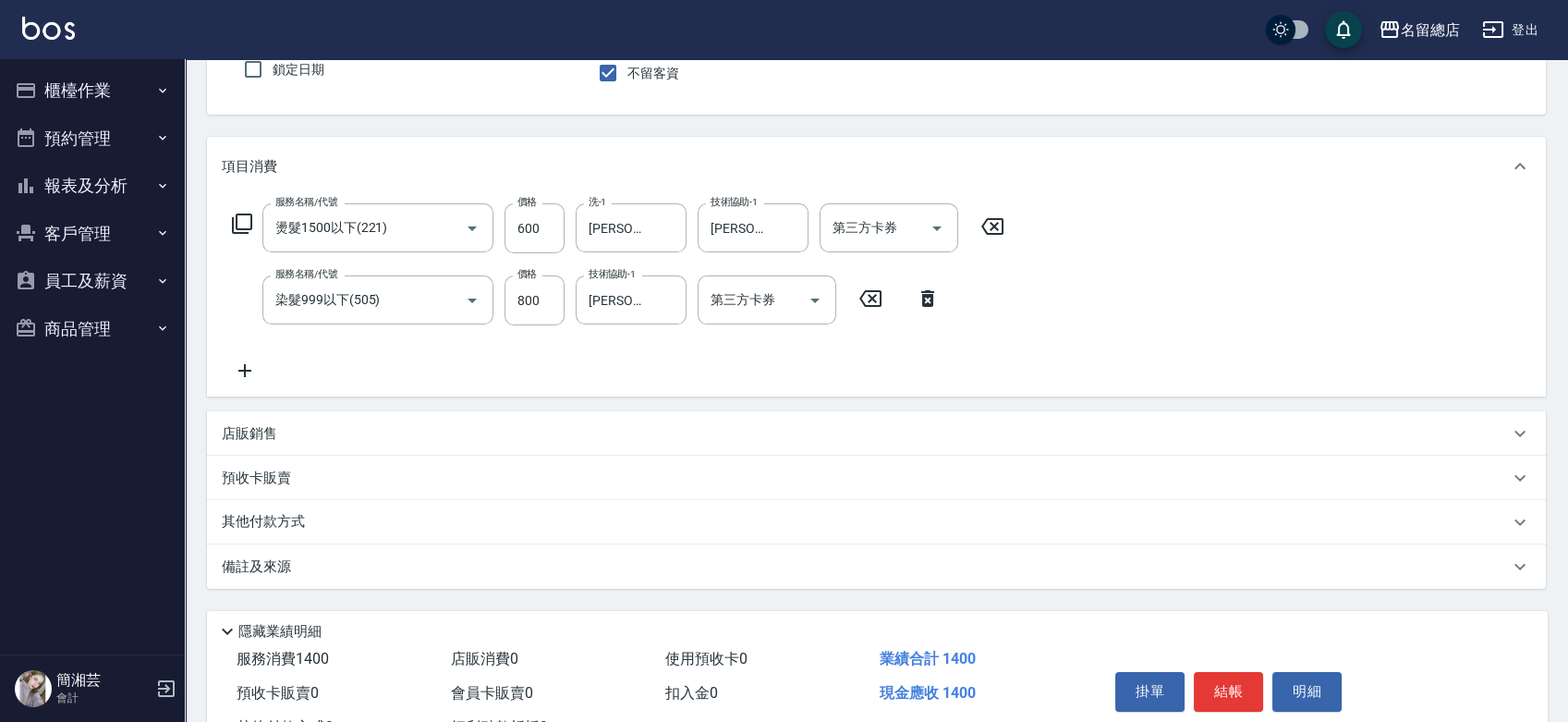
click at [243, 375] on icon at bounding box center [245, 370] width 46 height 22
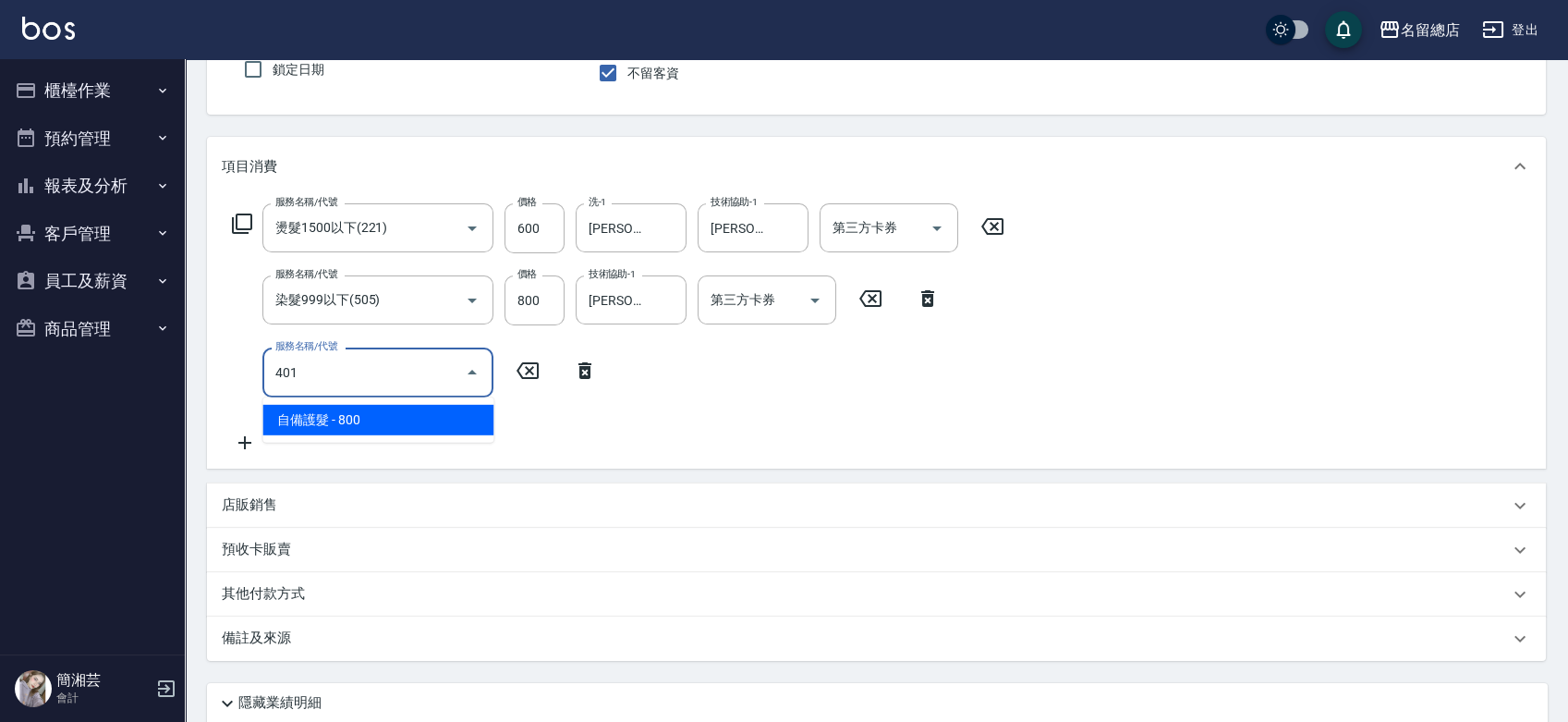
type input "自備護髮(401)"
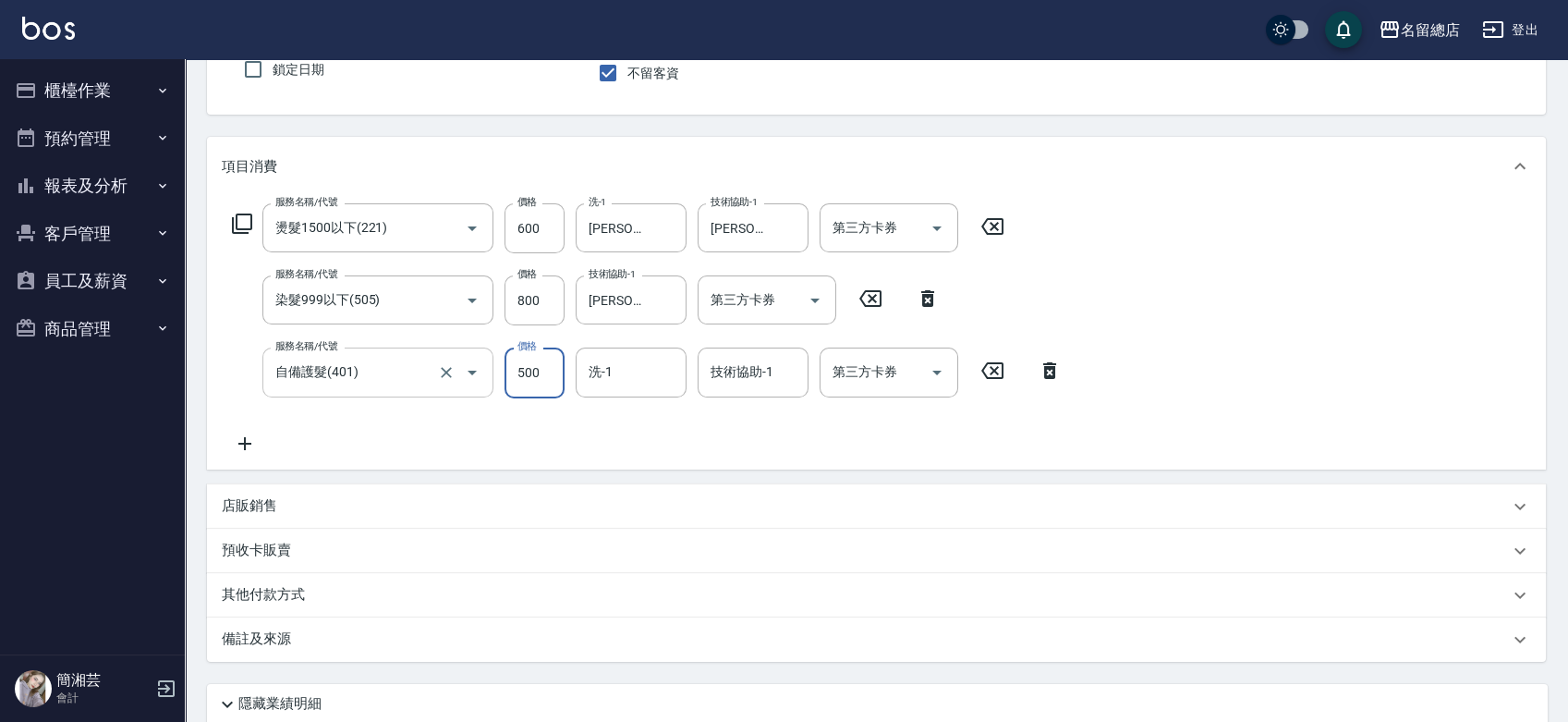
type input "500"
type input "[PERSON_NAME]-35"
click at [678, 361] on div "[PERSON_NAME]-35 洗-1" at bounding box center [631, 371] width 111 height 49
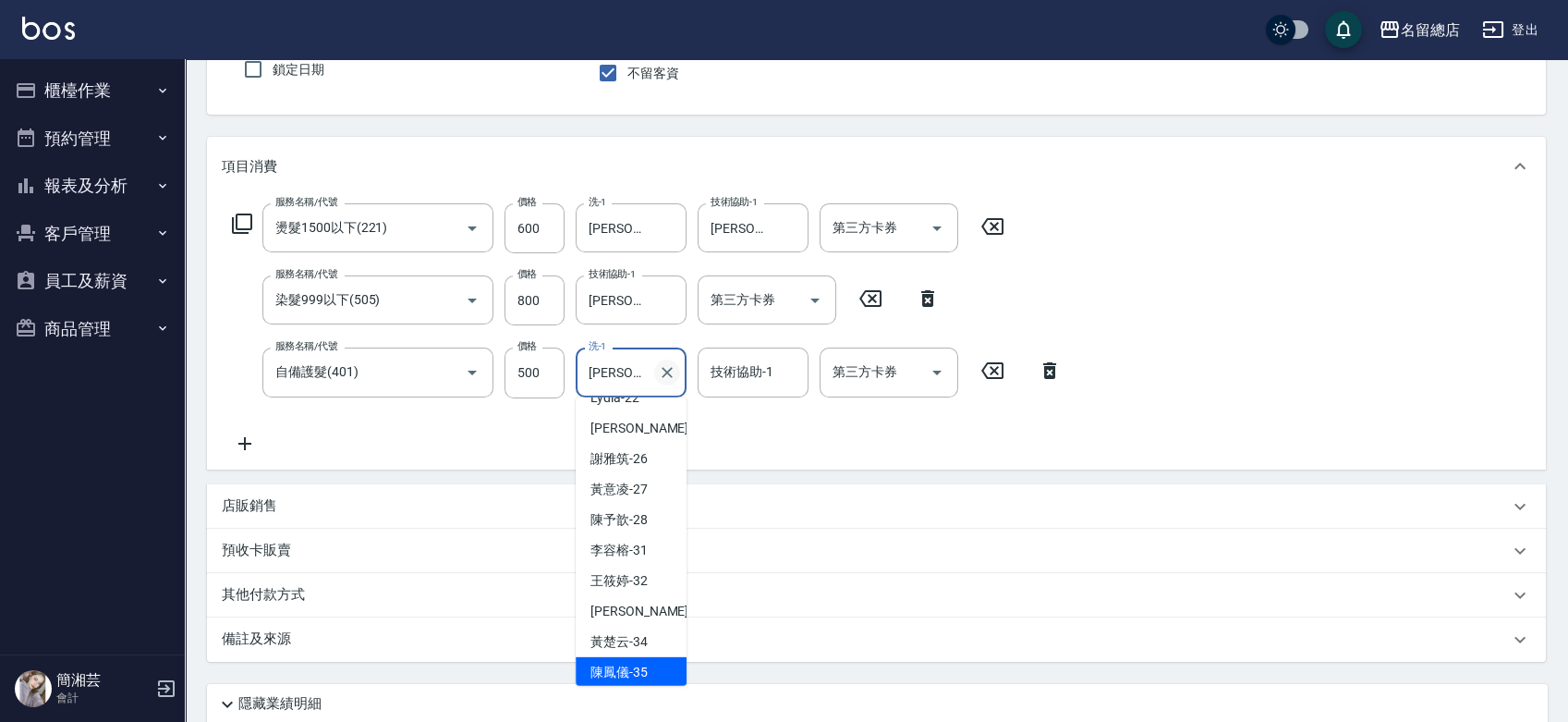
click at [663, 368] on icon "Clear" at bounding box center [667, 372] width 19 height 19
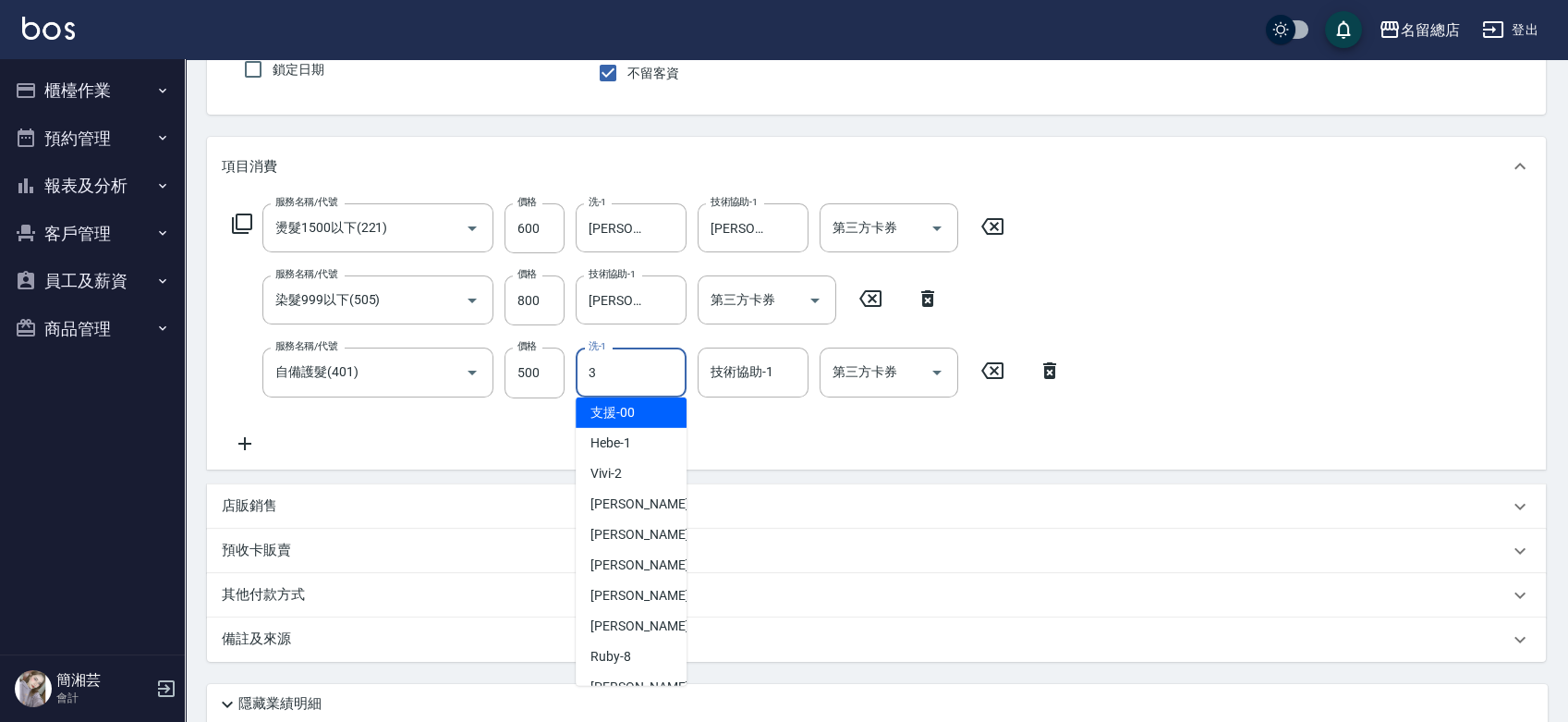
scroll to position [0, 0]
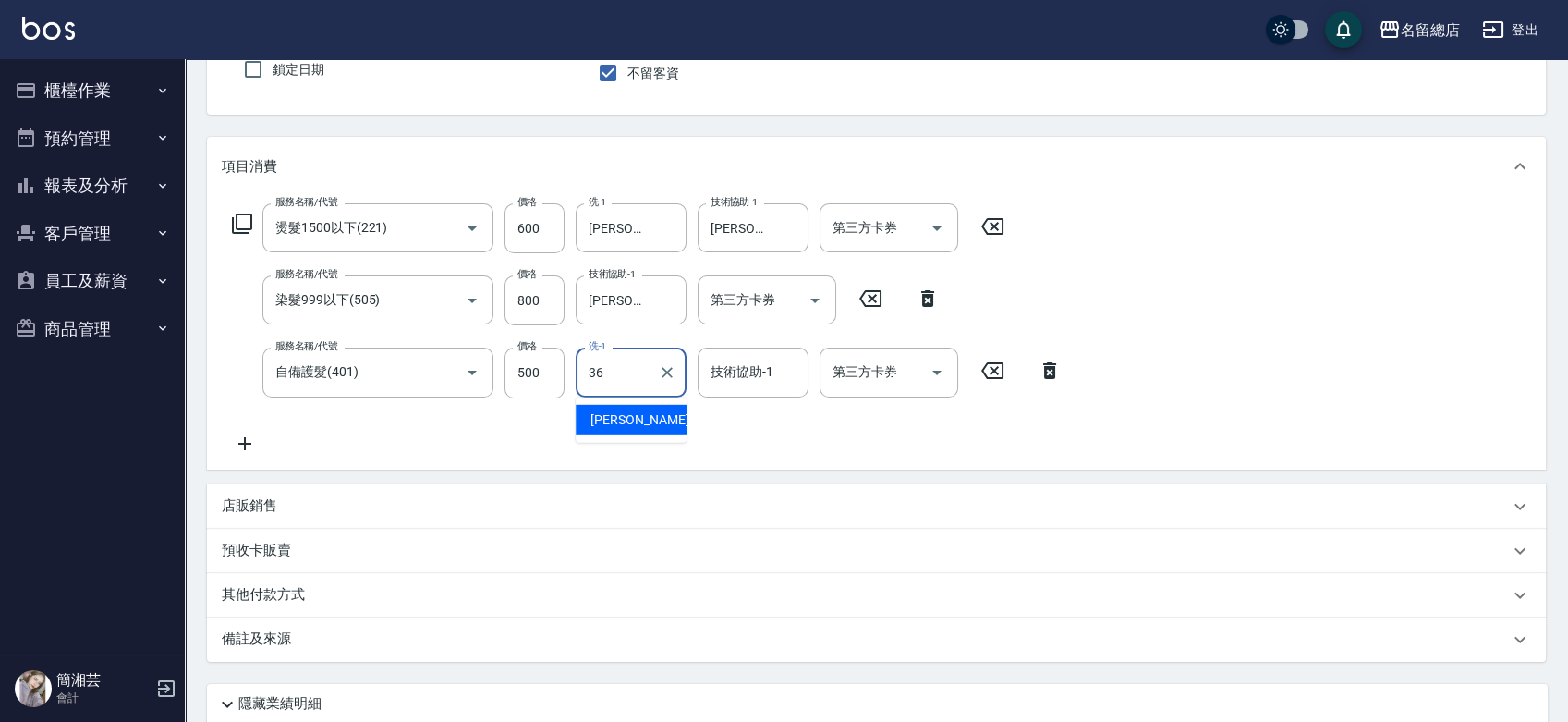
type input "[PERSON_NAME]-36"
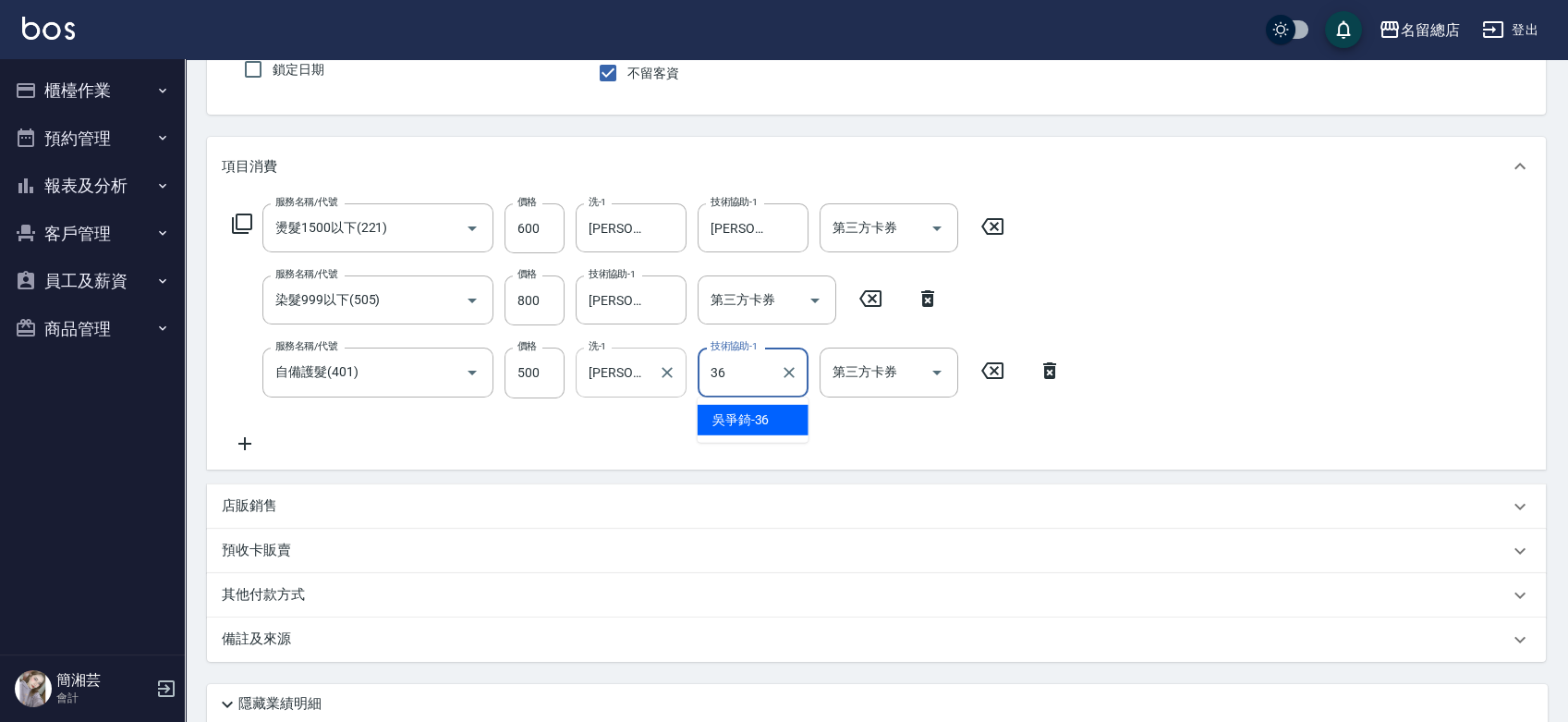
type input "[PERSON_NAME]-36"
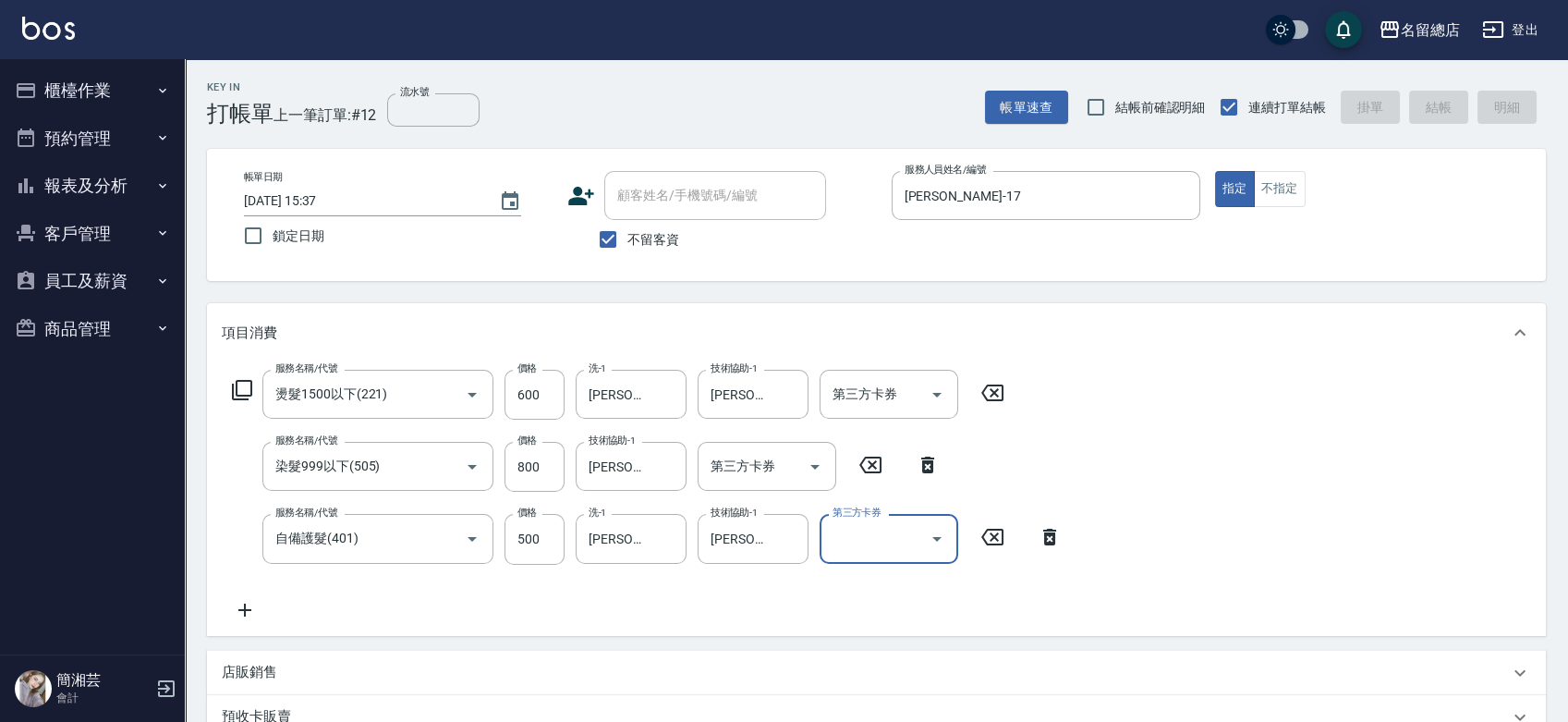
type input "[DATE] 15:38"
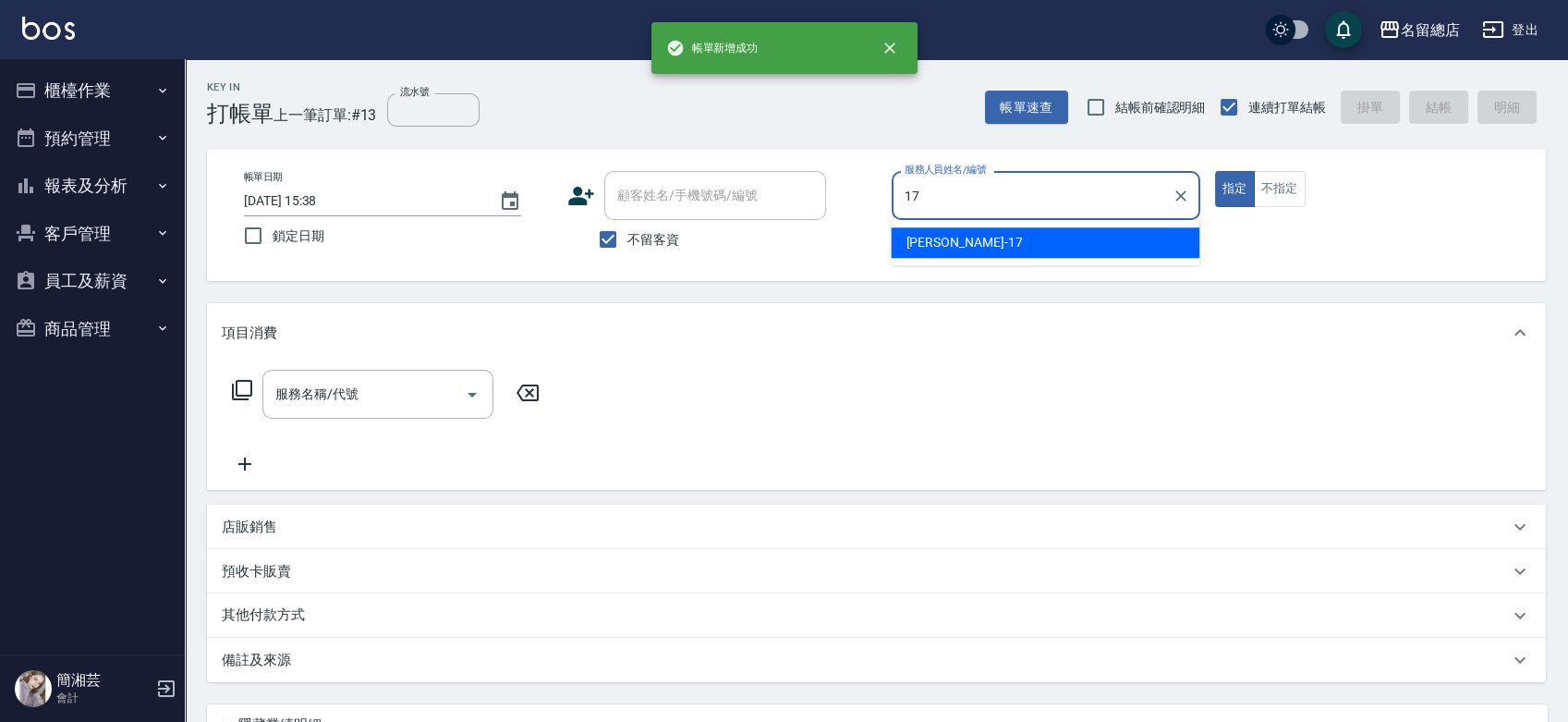
type input "[PERSON_NAME]-17"
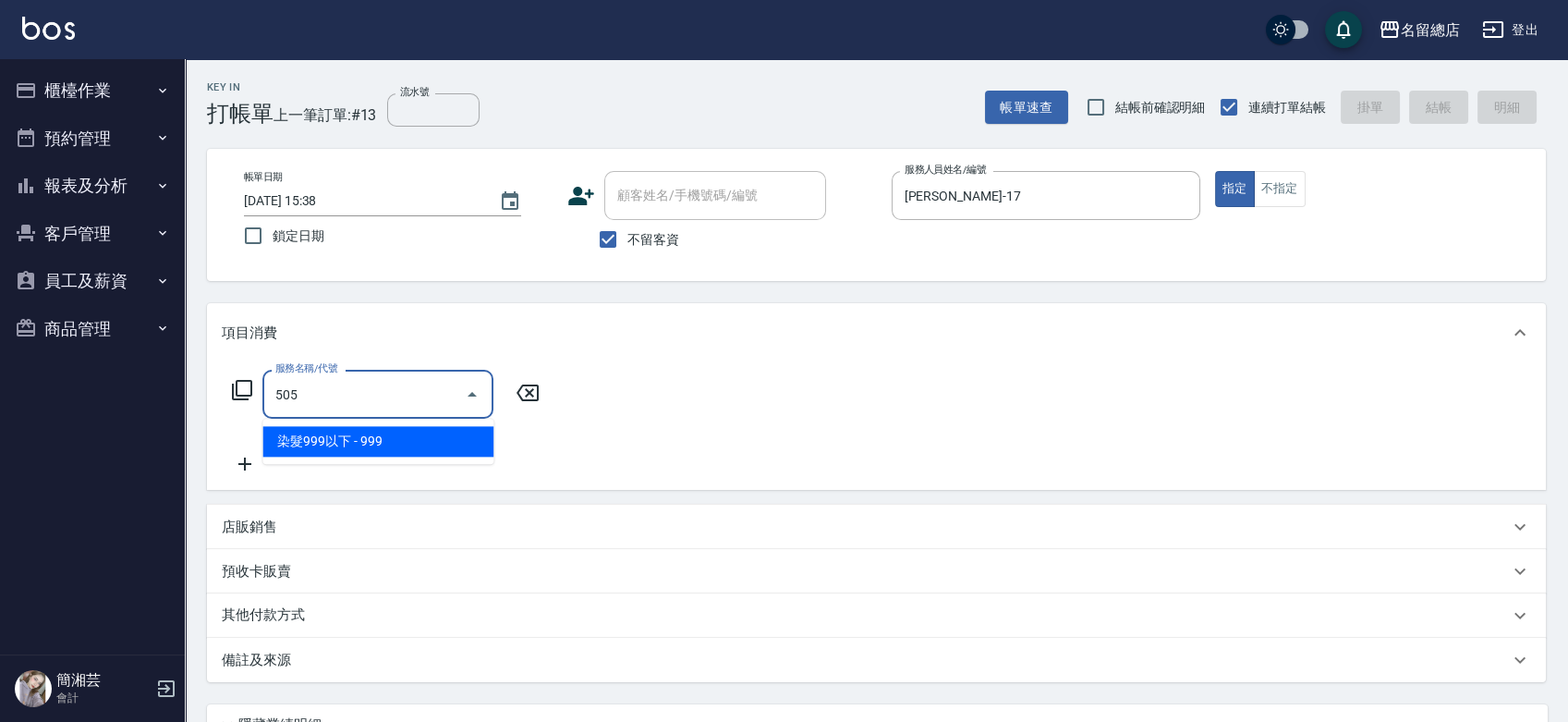
type input "染髮999以下(505)"
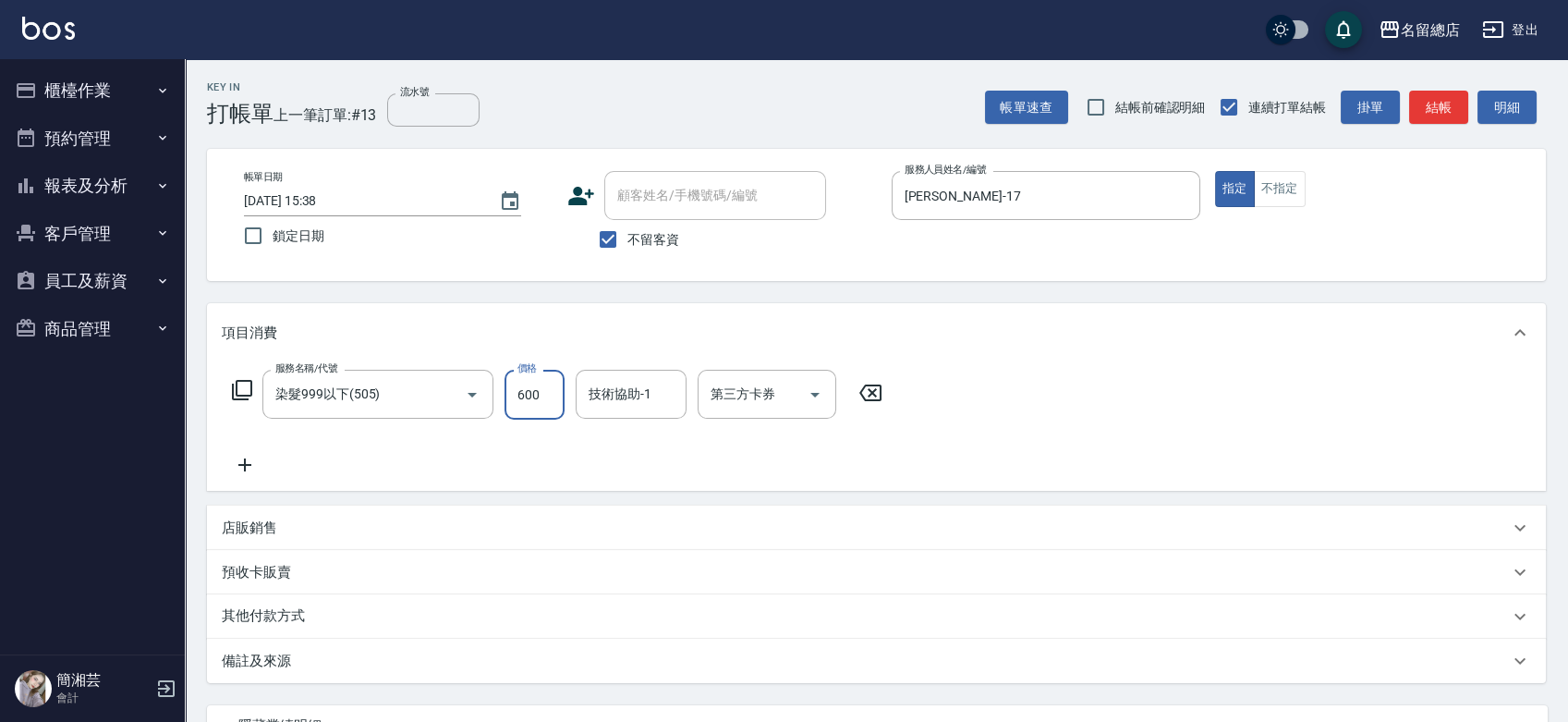
type input "600"
type input "[PERSON_NAME]-36"
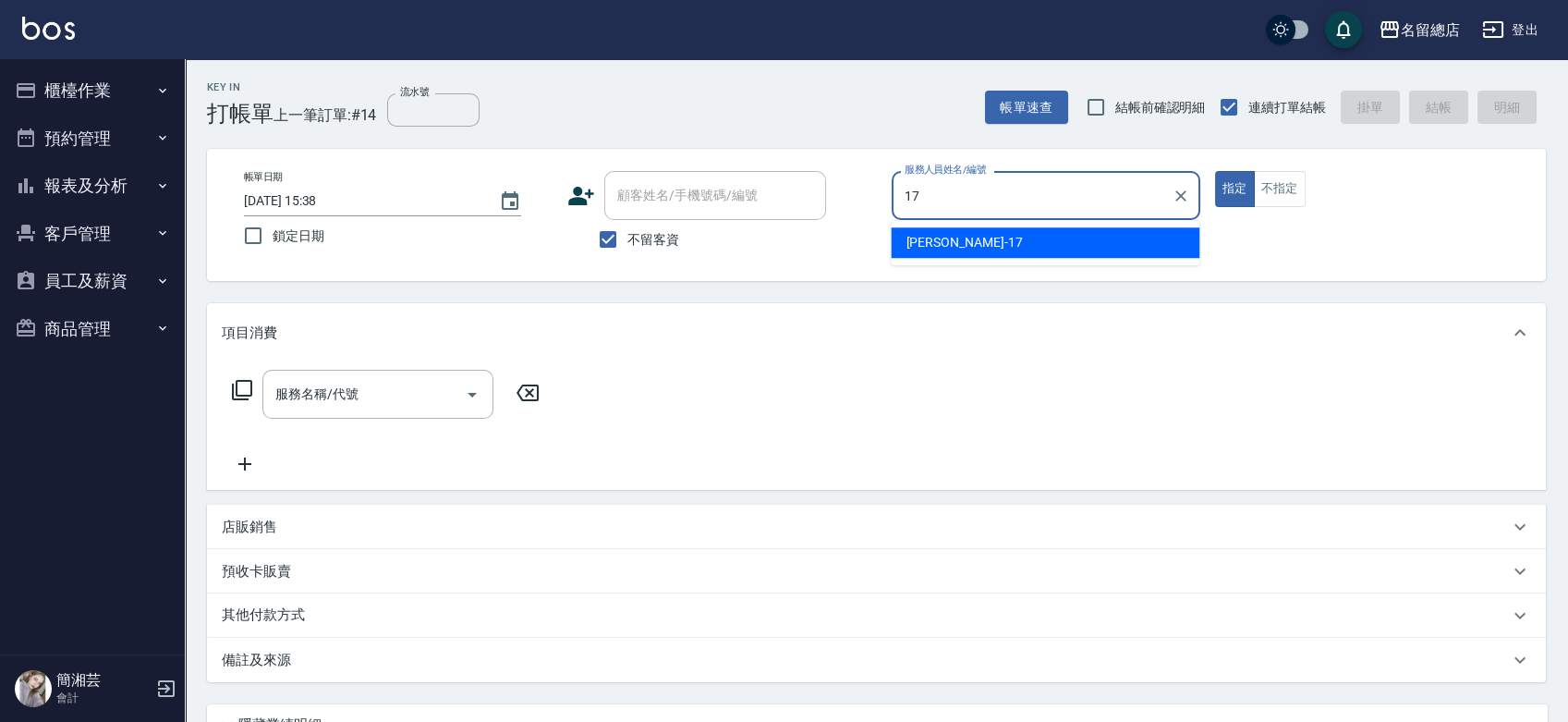
type input "[PERSON_NAME]-17"
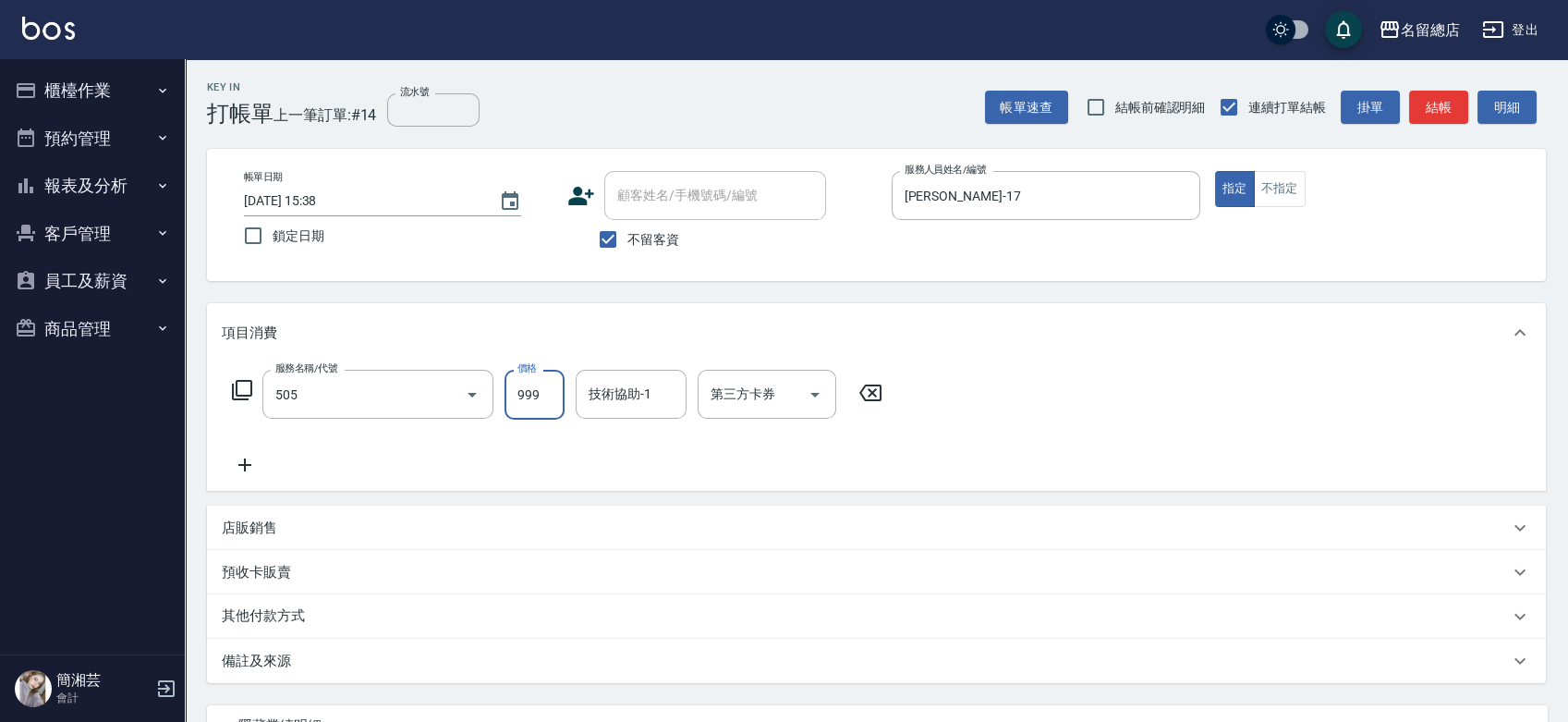
type input "染髮999以下(505)"
type input "600"
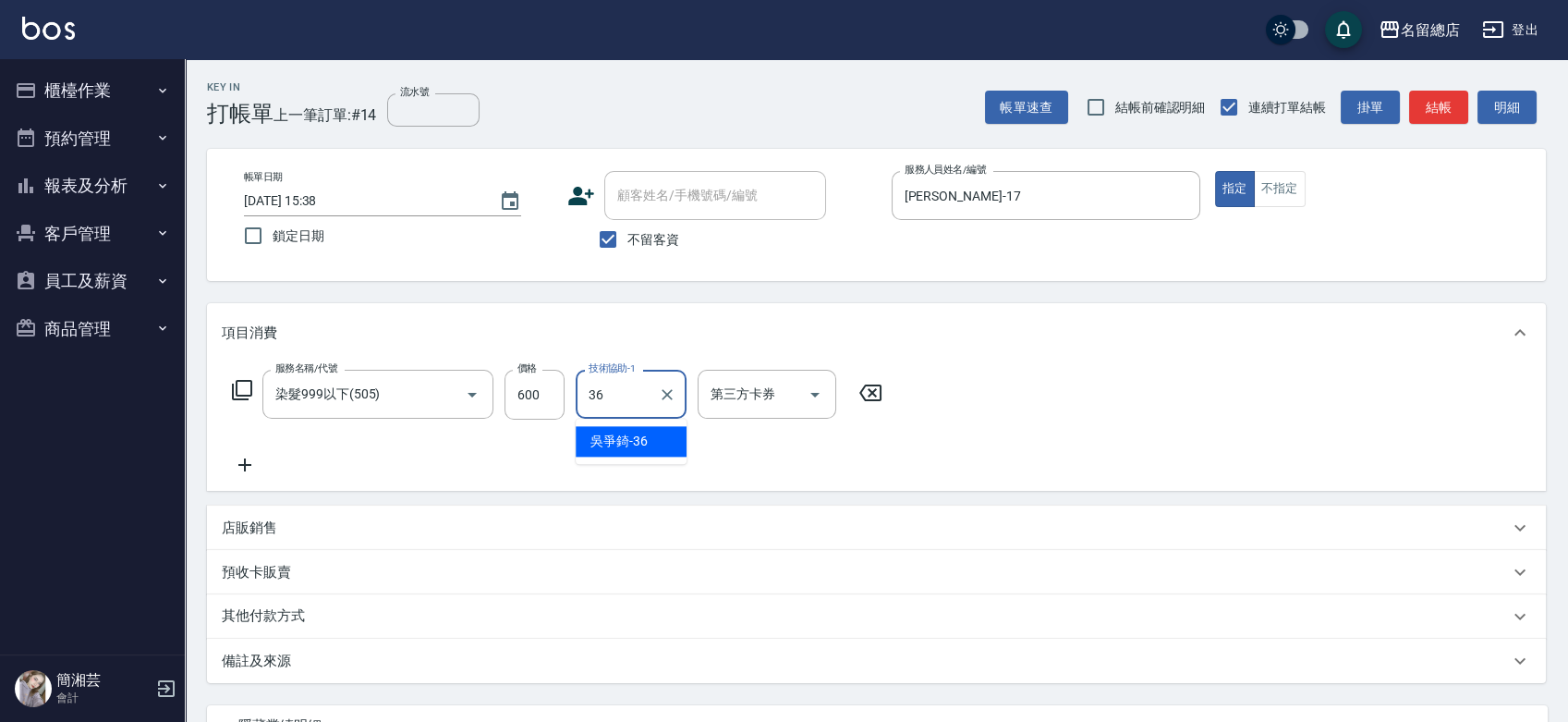
type input "[PERSON_NAME]-36"
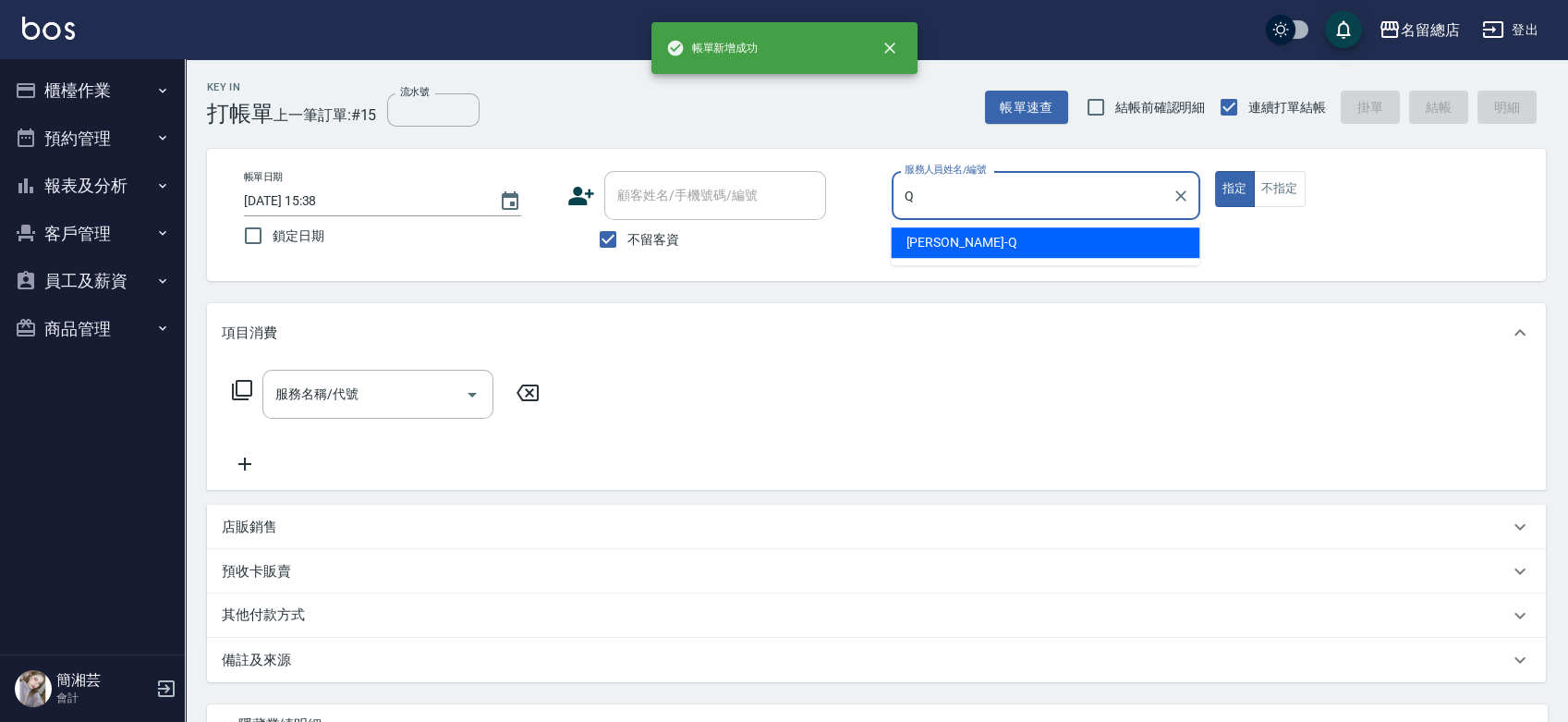
type input "[PERSON_NAME]"
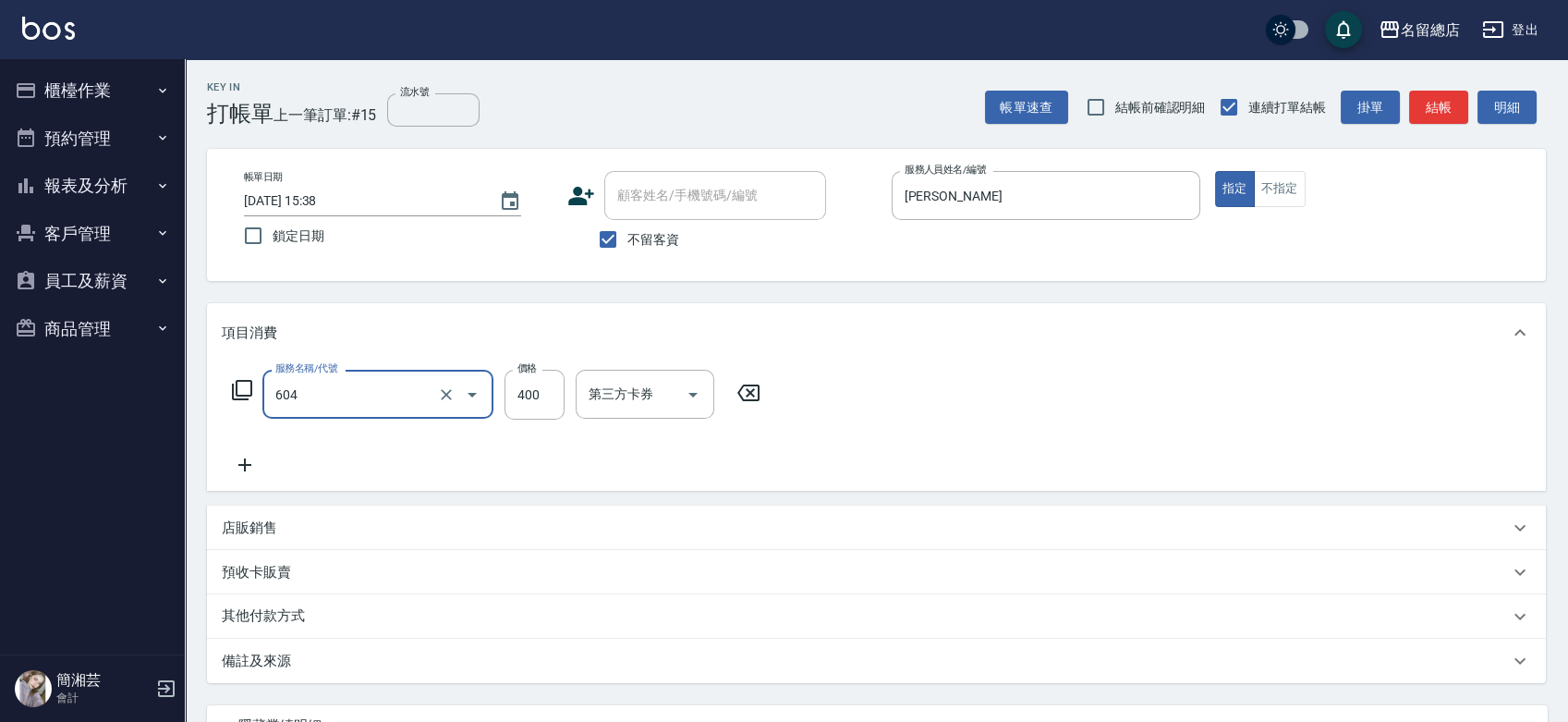
type input "健康洗髮(604)"
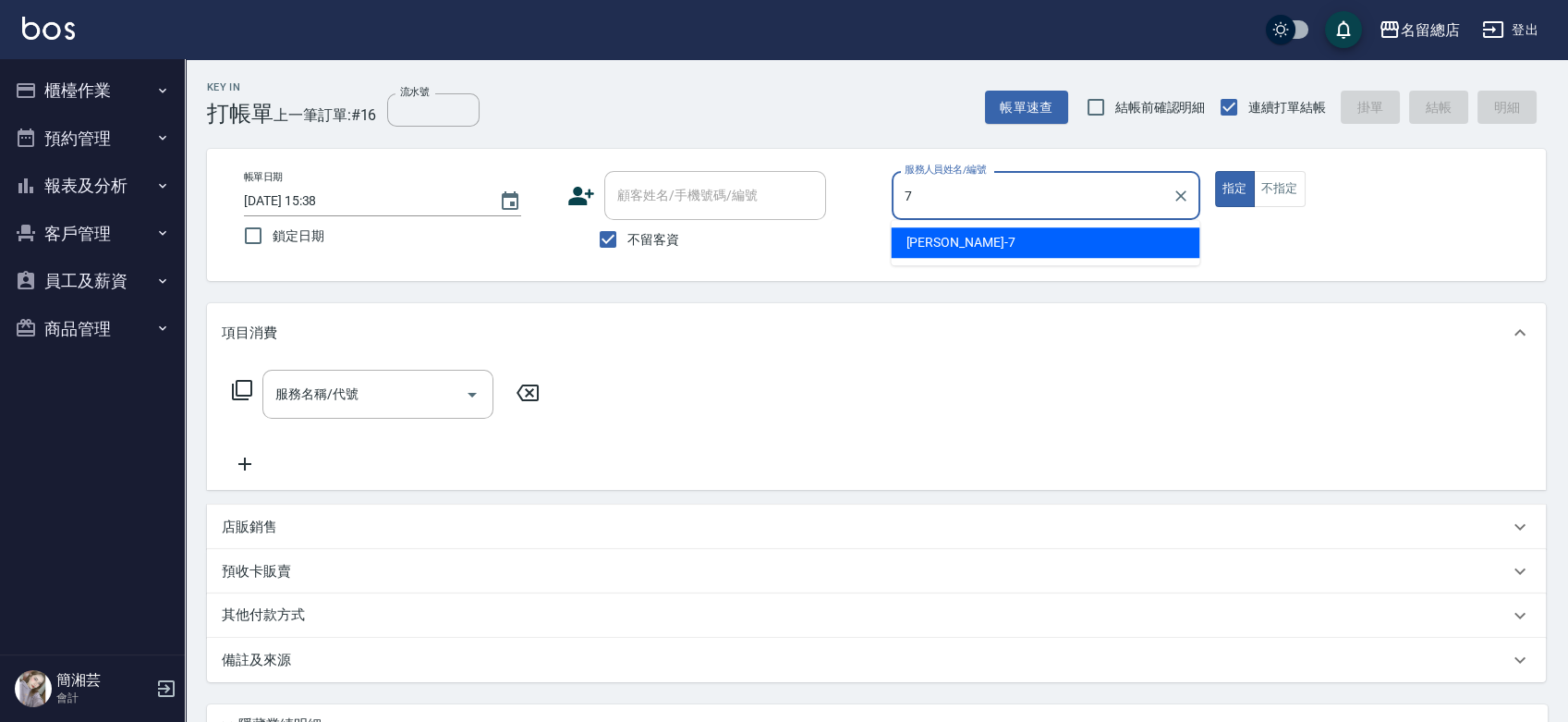
type input "Mick-7"
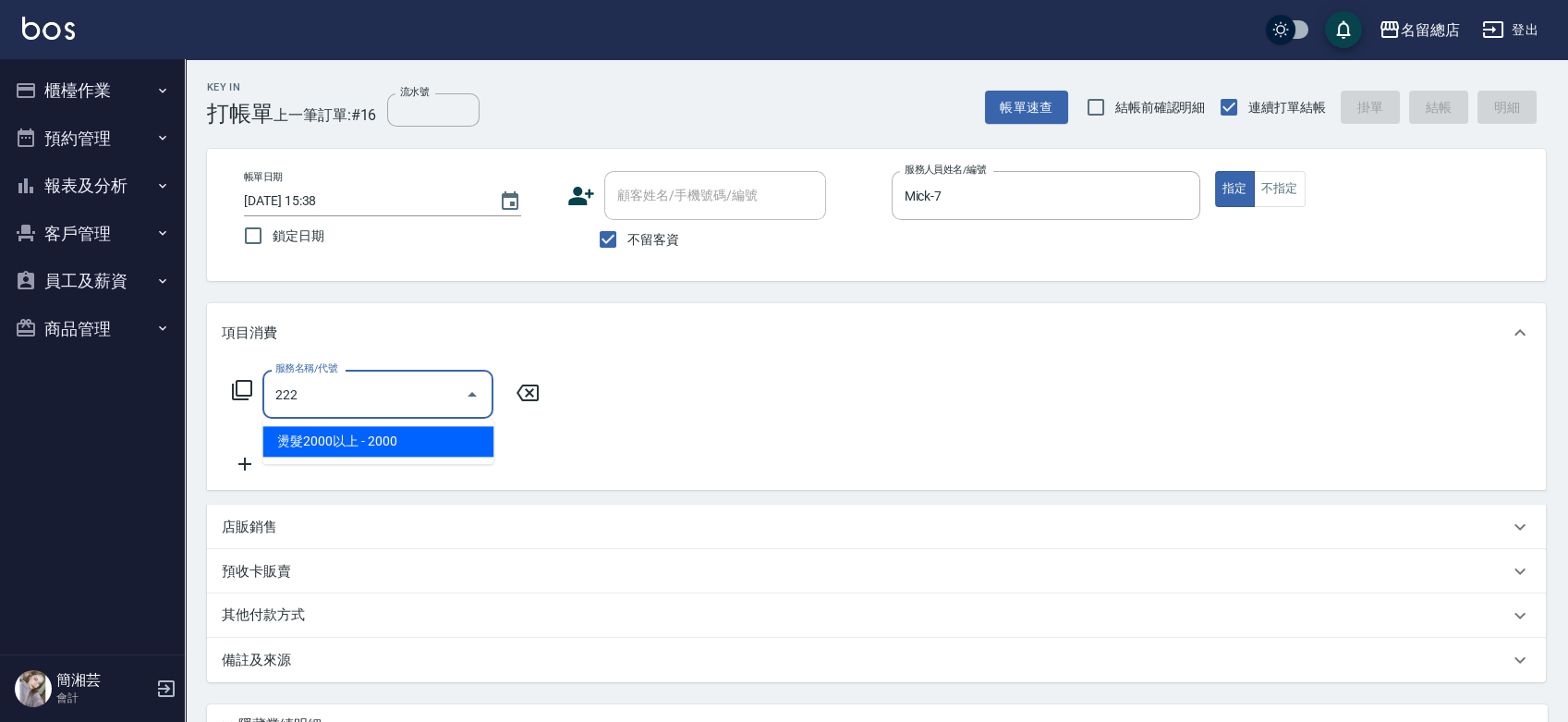
type input "燙髮2000以上(222)"
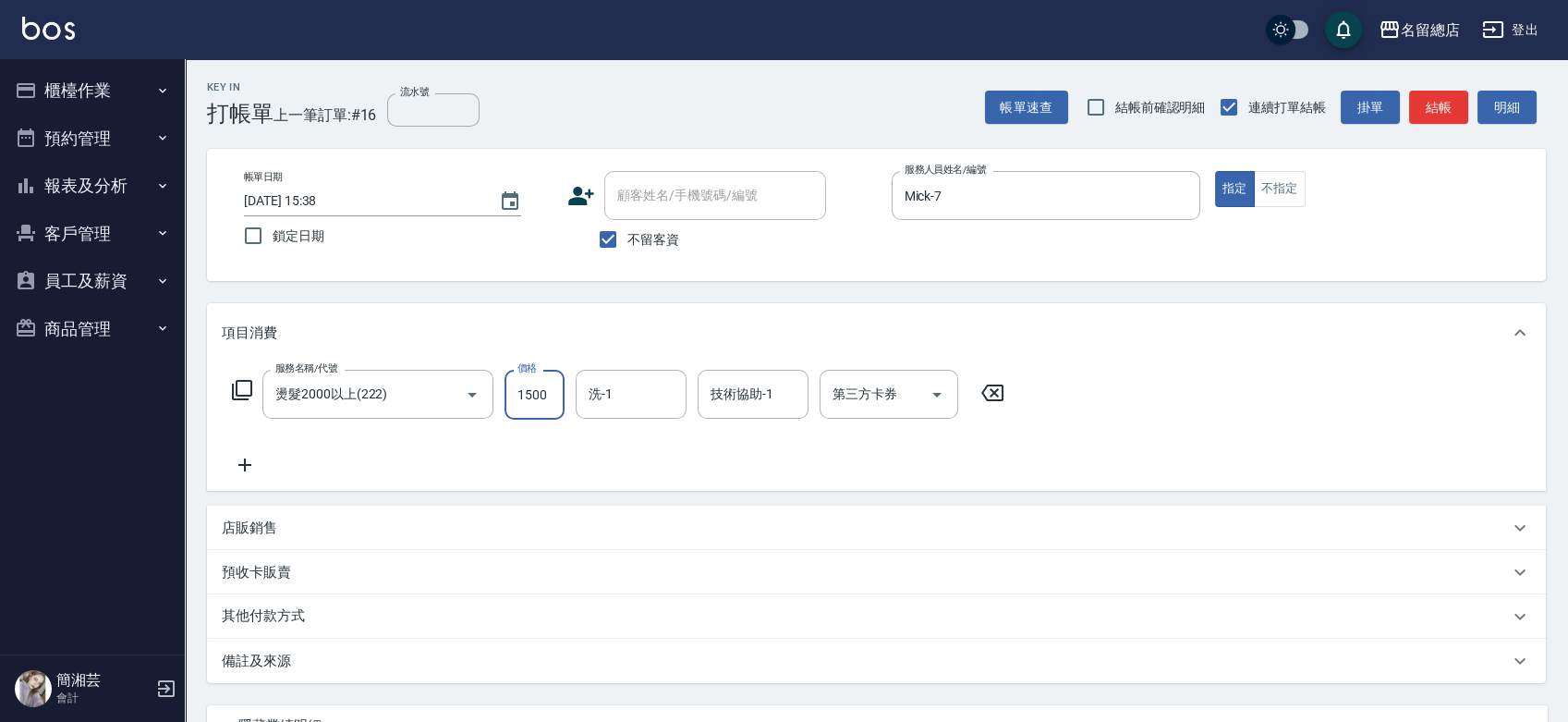
type input "1500"
type input "3"
type input "陳予歆-28"
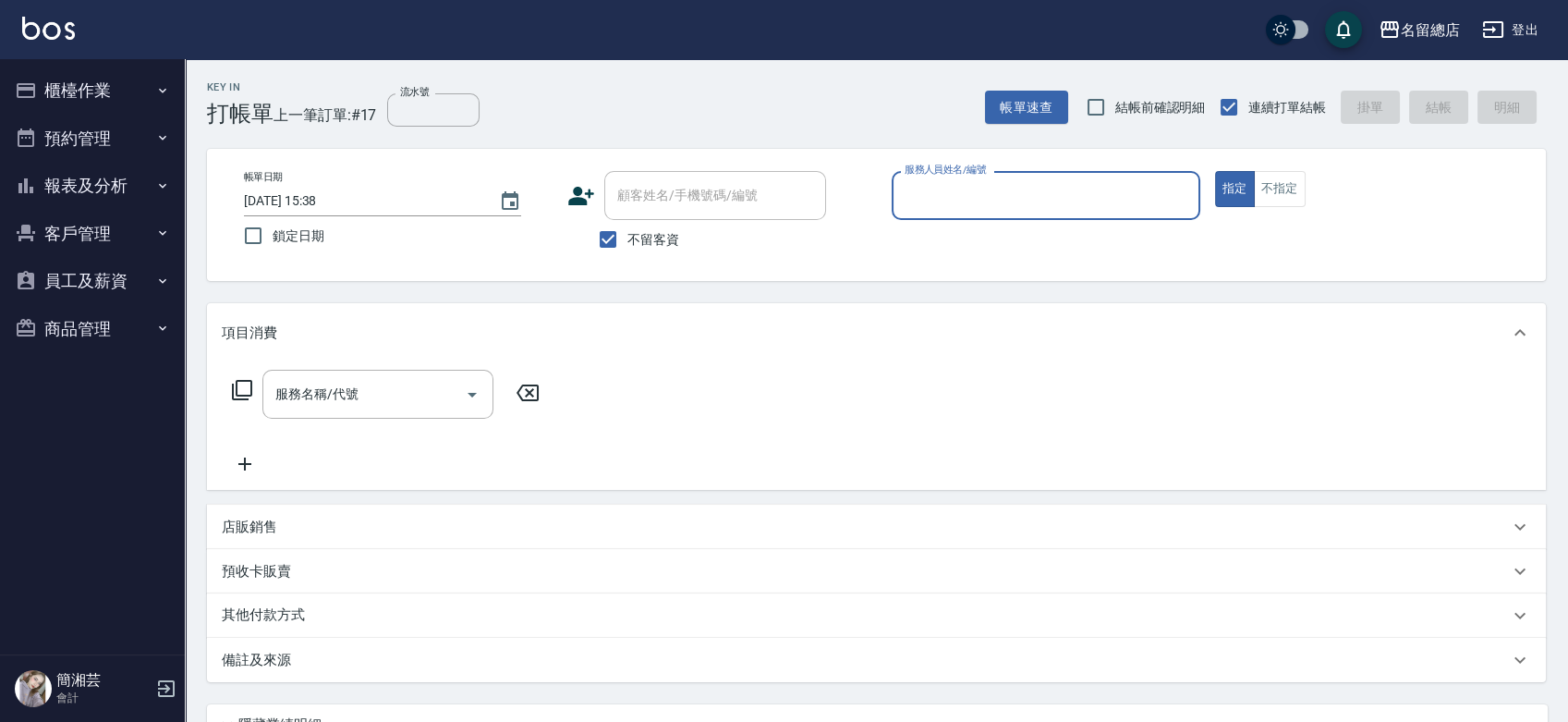
click at [139, 176] on button "報表及分析" at bounding box center [93, 186] width 170 height 48
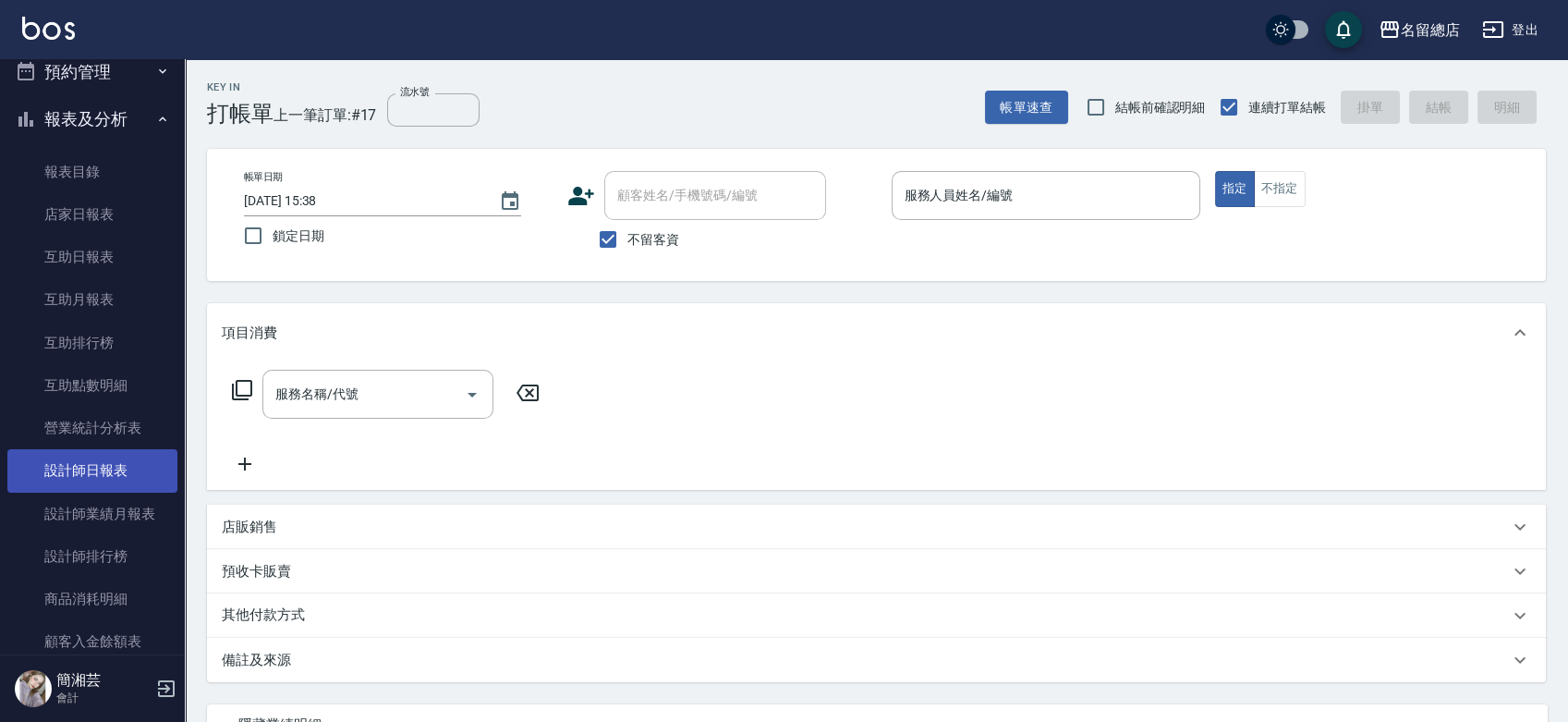
scroll to position [103, 0]
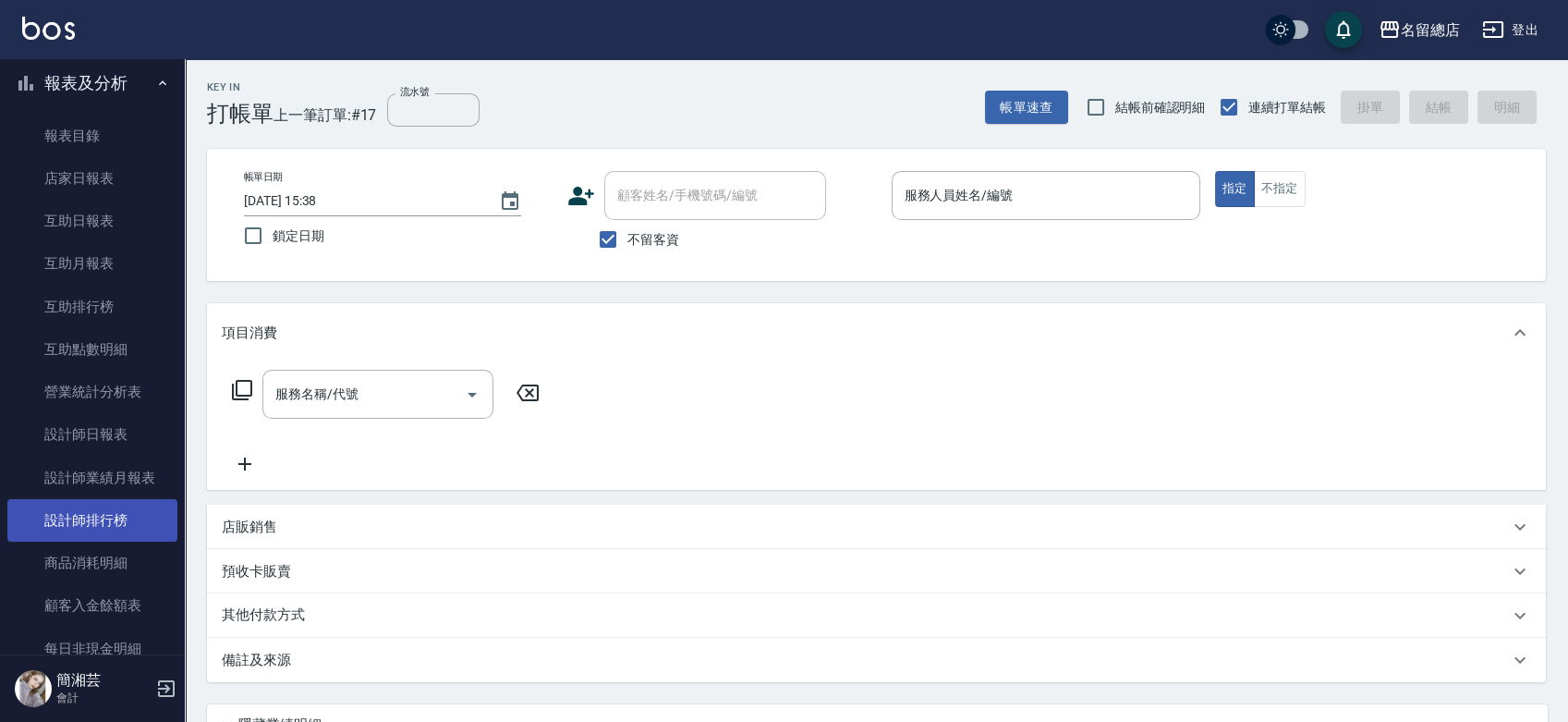
click at [101, 531] on link "設計師排行榜" at bounding box center [93, 520] width 170 height 43
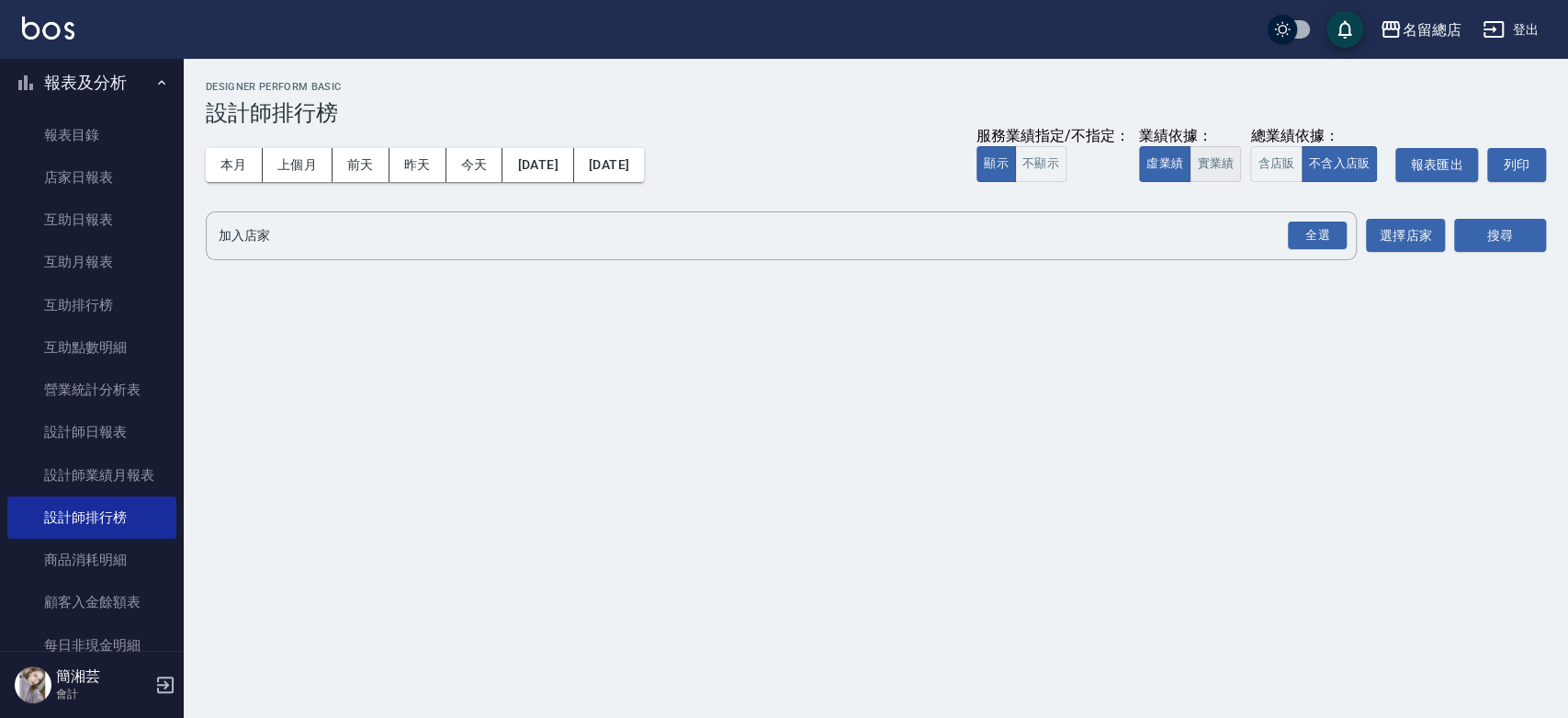
click at [1220, 160] on button "實業績" at bounding box center [1216, 164] width 52 height 36
click at [1328, 237] on div "全選" at bounding box center [1318, 236] width 59 height 29
click at [1475, 234] on button "搜尋" at bounding box center [1500, 237] width 92 height 34
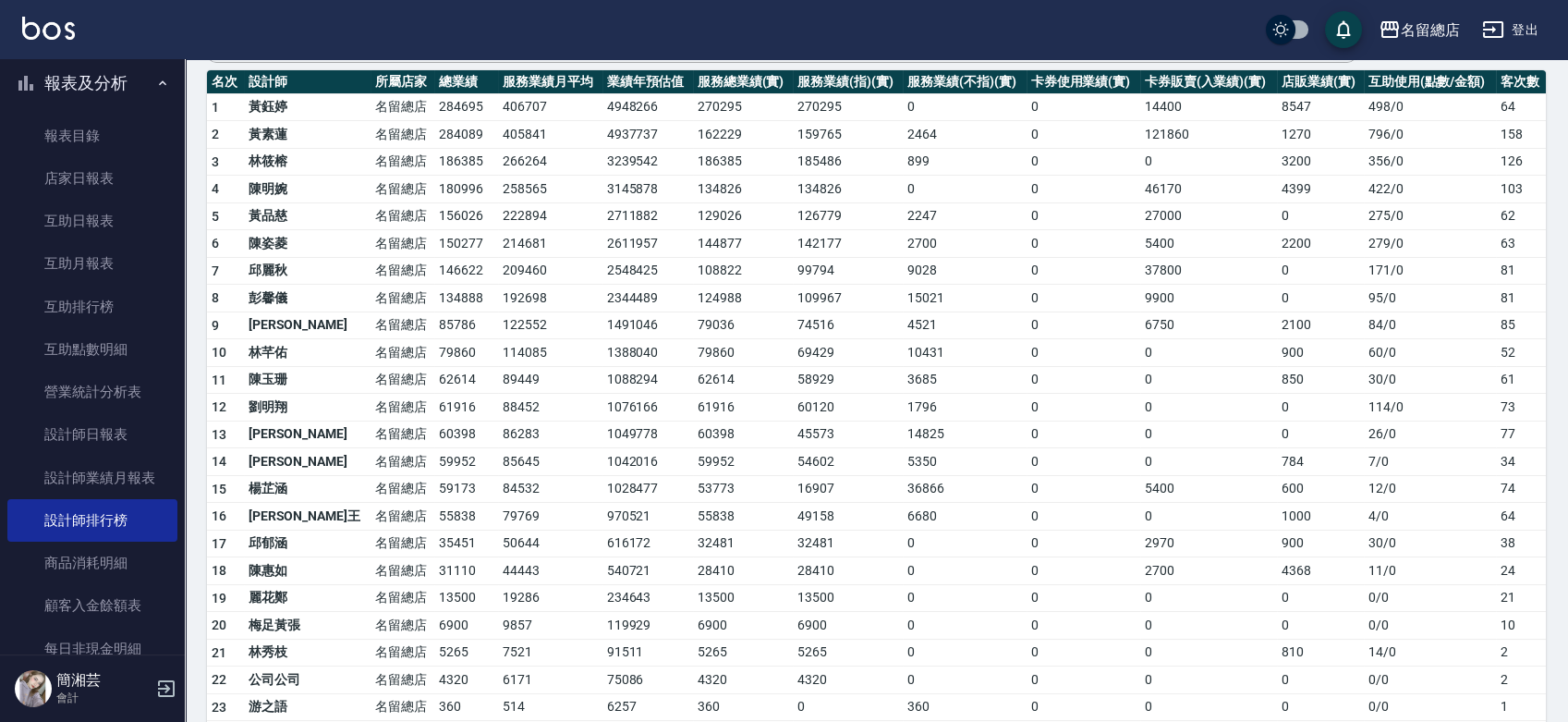
scroll to position [205, 0]
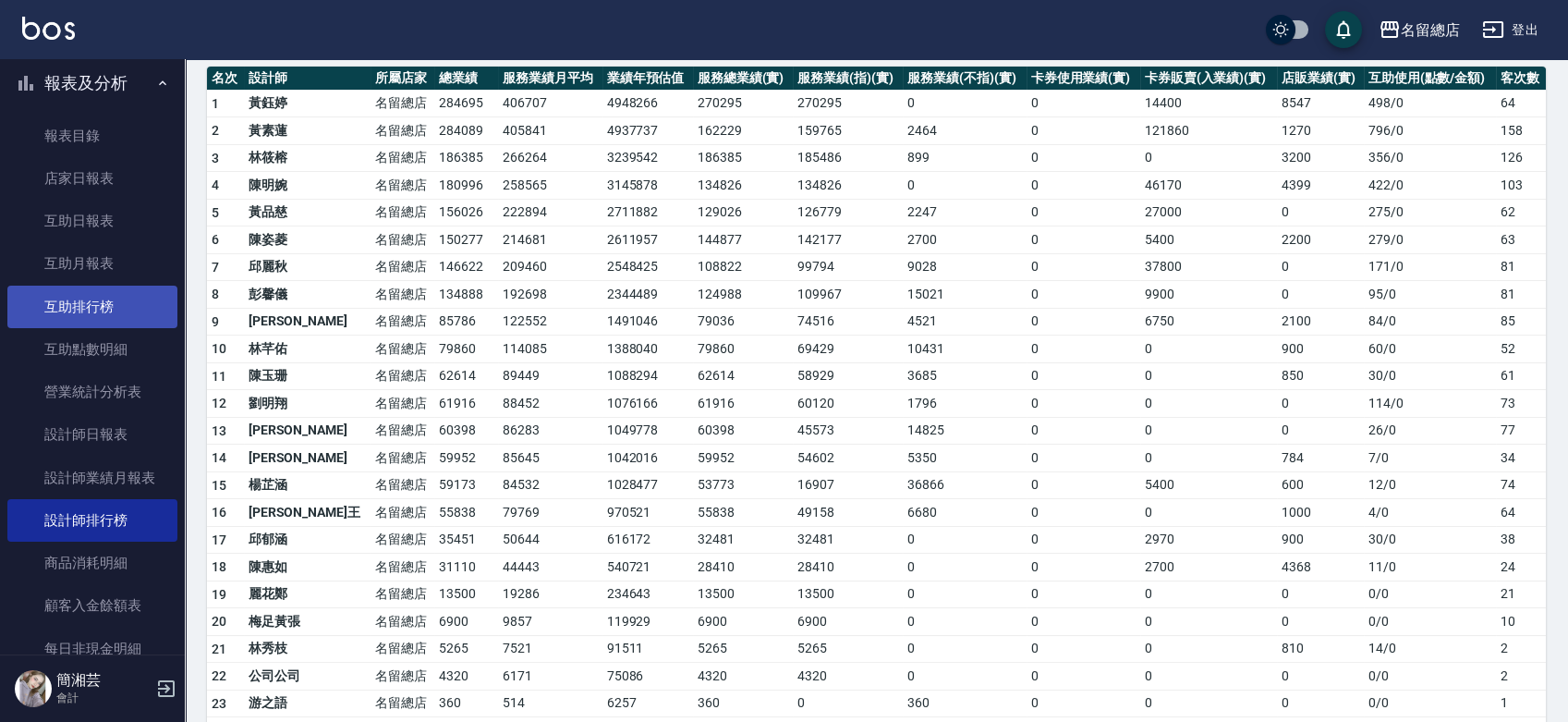
click at [111, 301] on link "互助排行榜" at bounding box center [93, 306] width 170 height 43
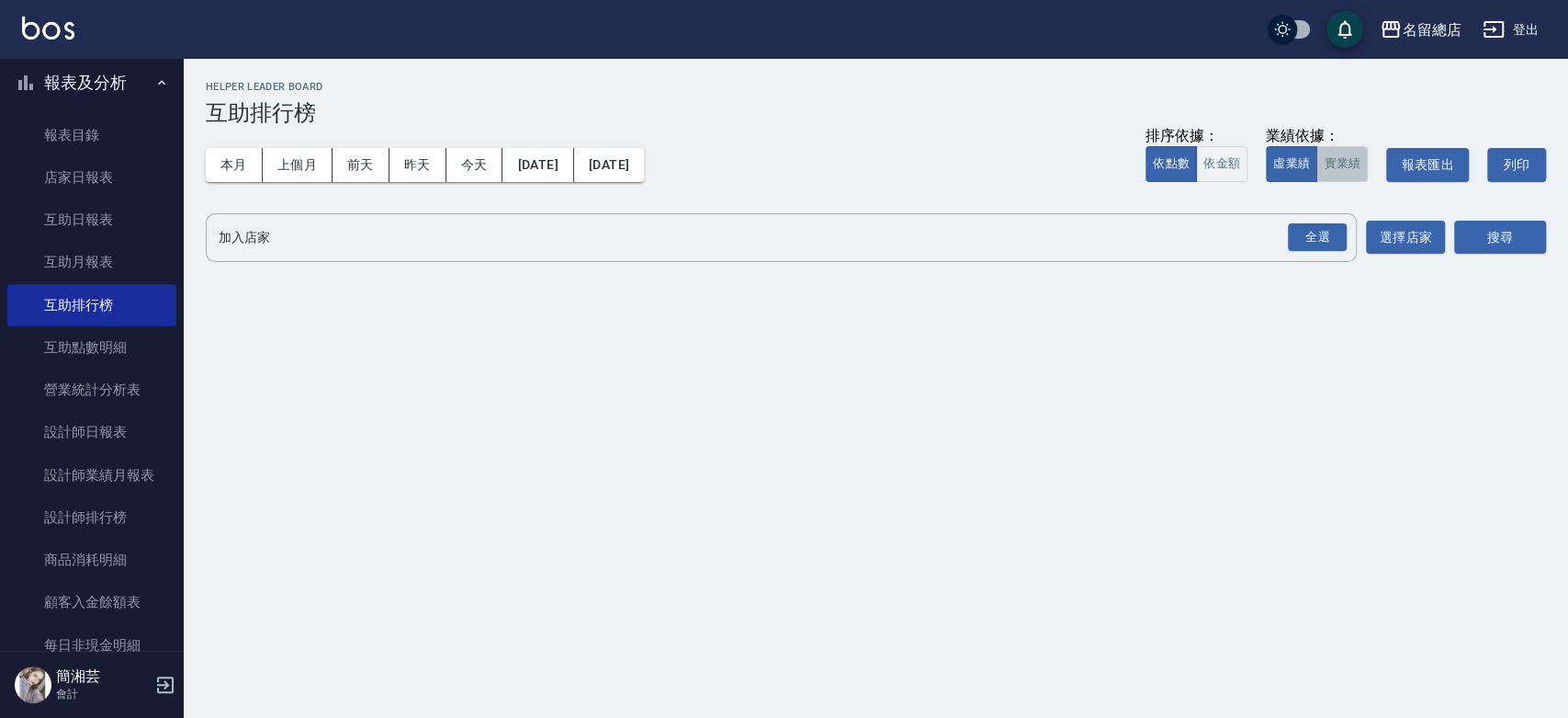
click at [1321, 168] on button "實業績" at bounding box center [1343, 164] width 52 height 36
click at [1321, 229] on div "全選" at bounding box center [1318, 237] width 59 height 29
click at [1476, 232] on button "搜尋" at bounding box center [1500, 238] width 92 height 34
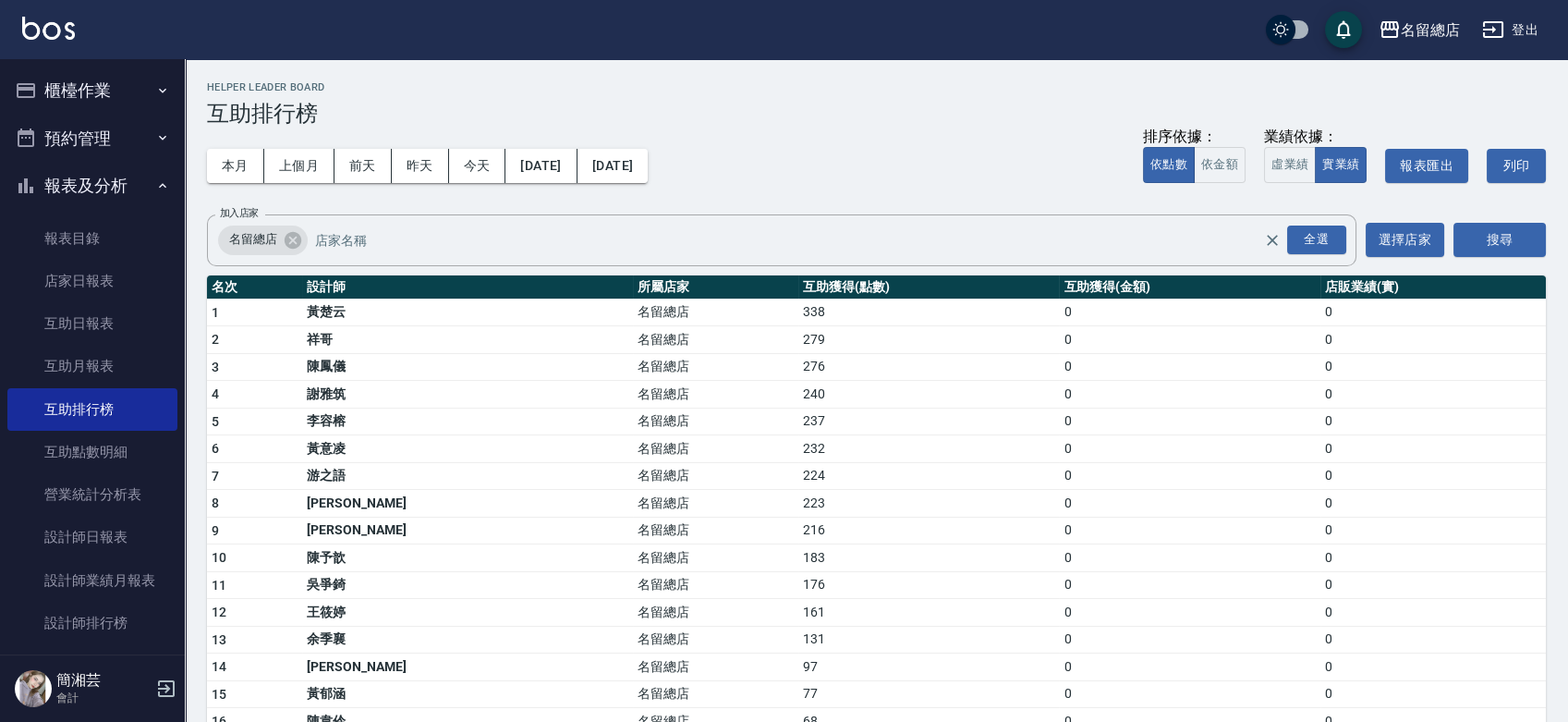
click at [96, 82] on button "櫃檯作業" at bounding box center [93, 91] width 170 height 48
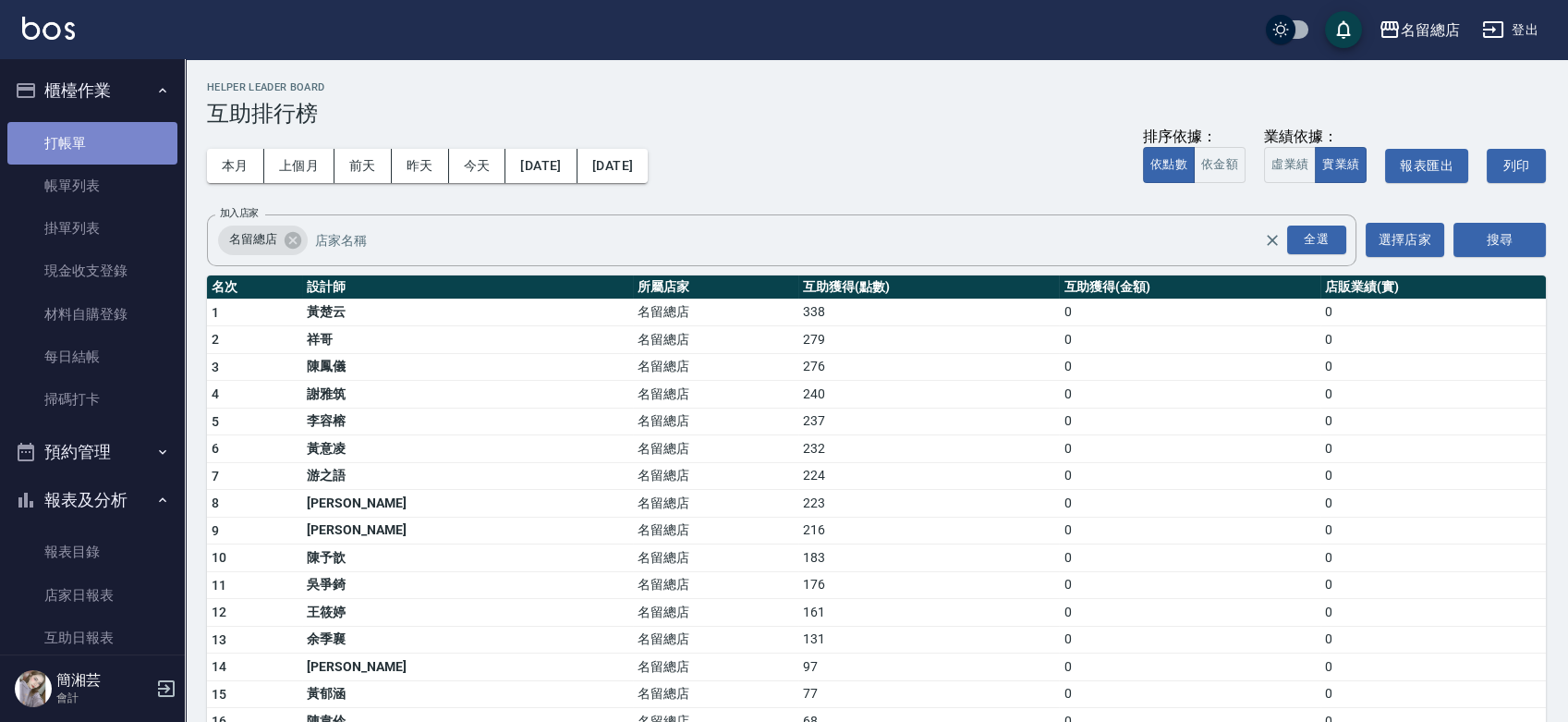
click at [112, 137] on link "打帳單" at bounding box center [93, 143] width 170 height 43
